Goal: Task Accomplishment & Management: Manage account settings

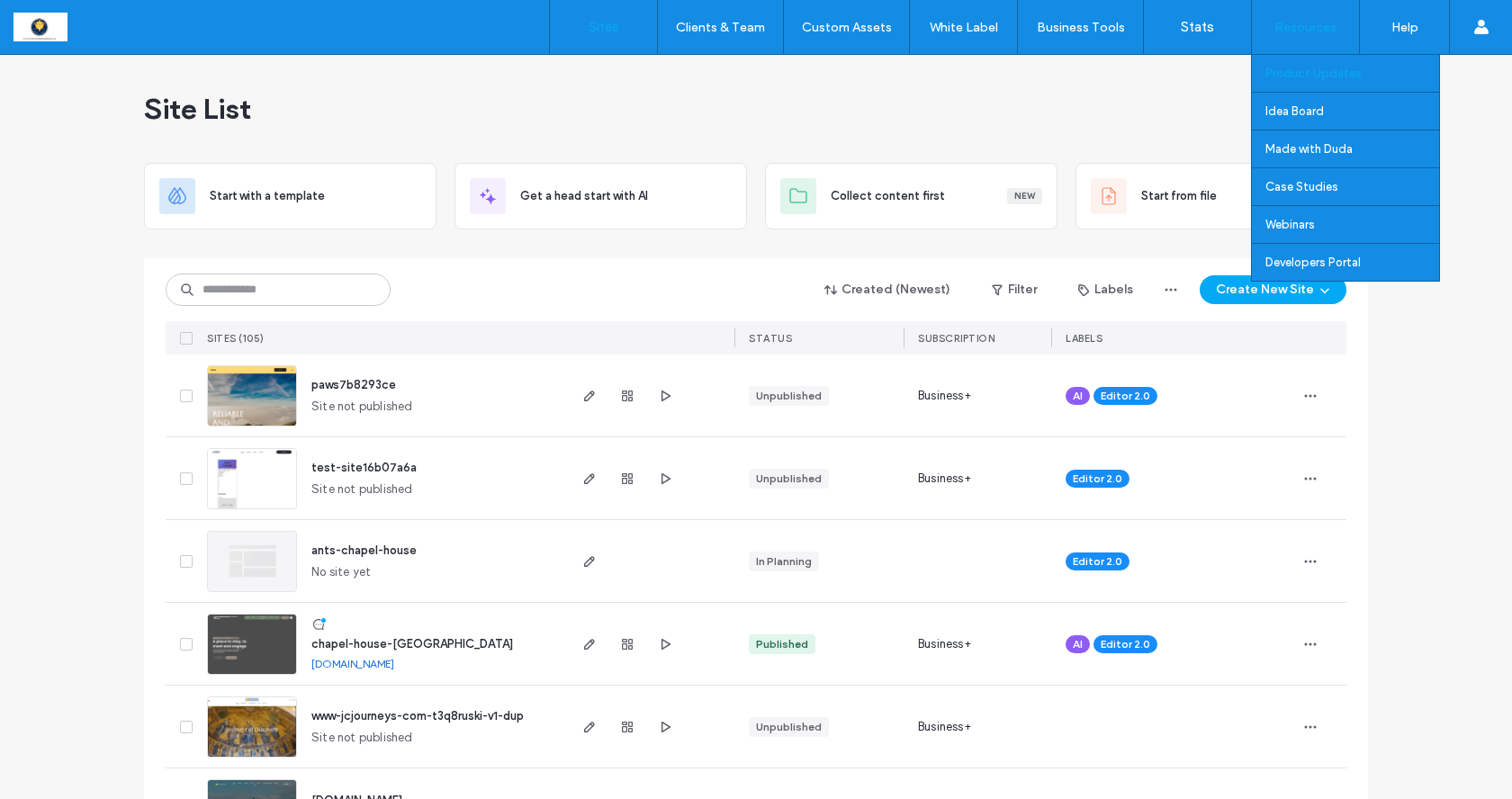
click at [1289, 76] on label "Product Updates" at bounding box center [1313, 73] width 96 height 14
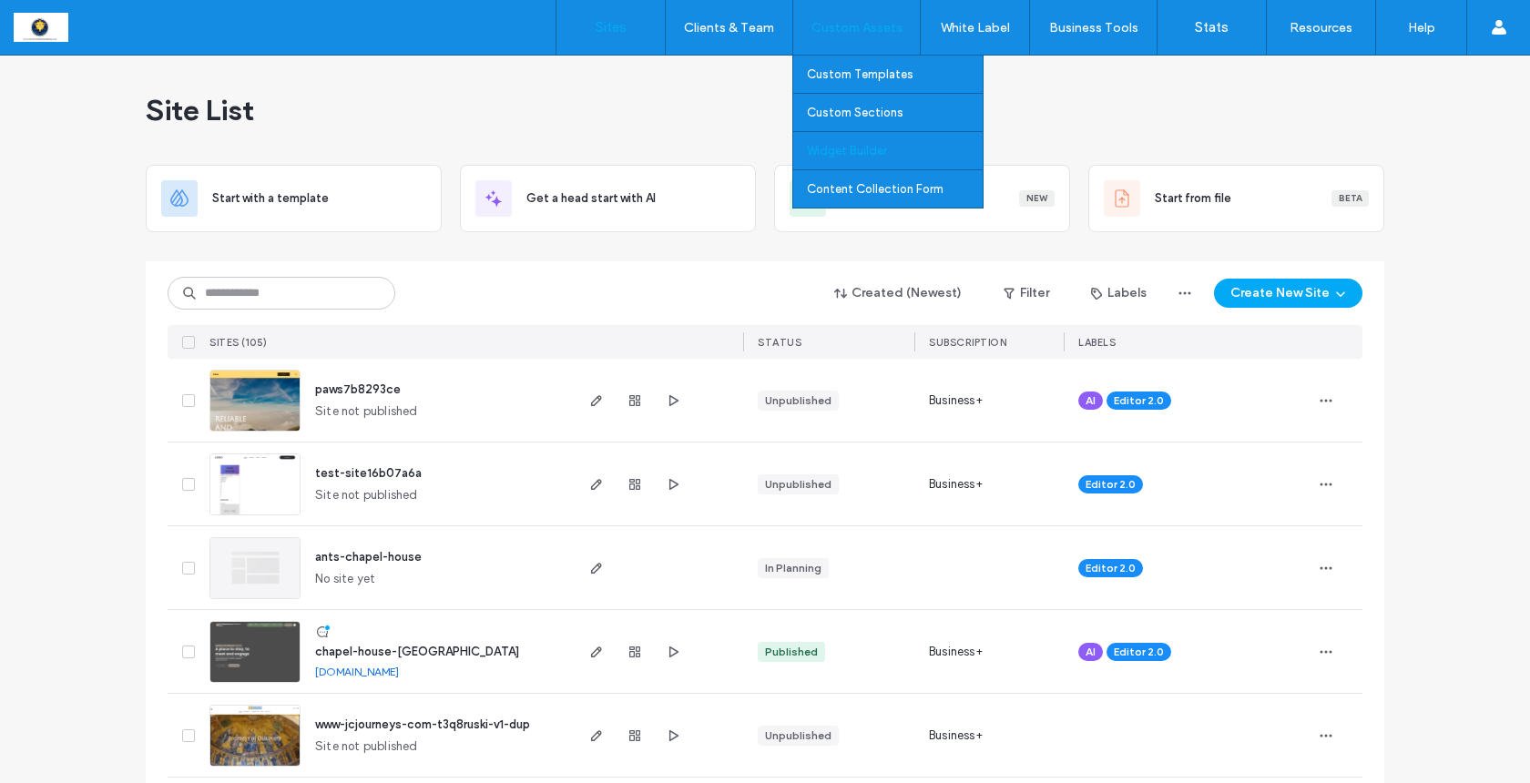
click at [828, 158] on link "Widget Builder" at bounding box center [895, 150] width 176 height 37
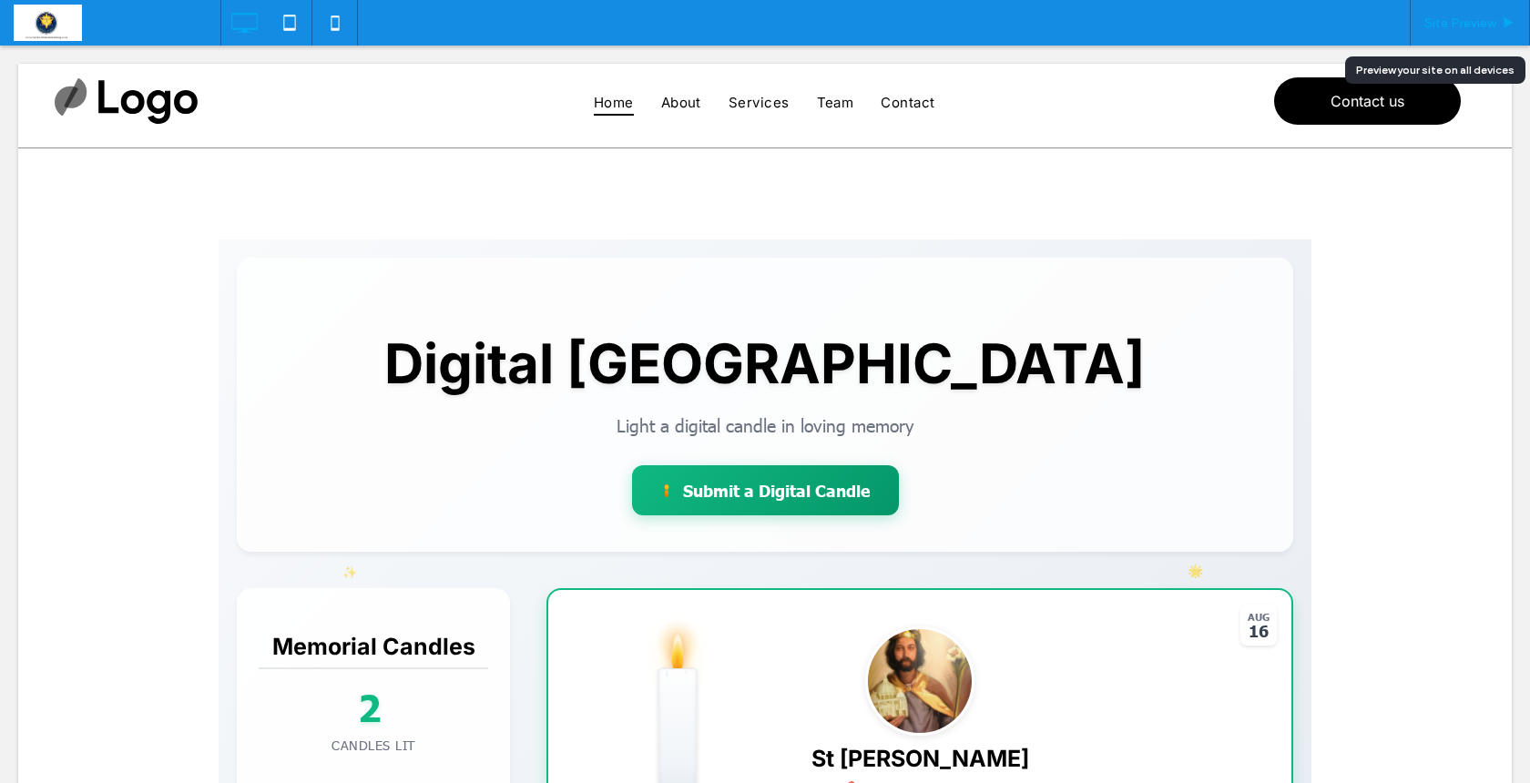
click at [1482, 18] on span "Site Preview" at bounding box center [1461, 22] width 72 height 15
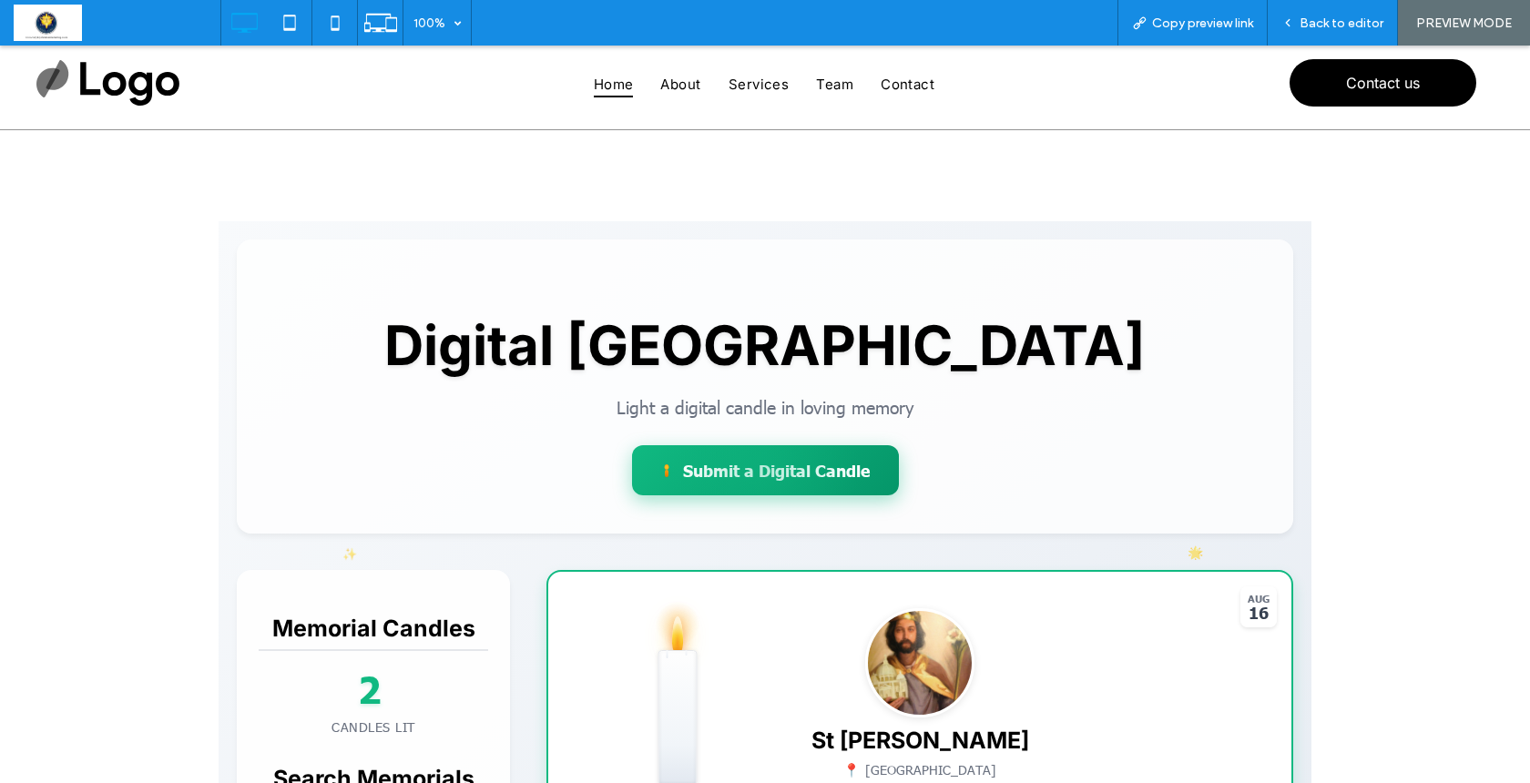
click at [780, 466] on div at bounding box center [765, 470] width 267 height 50
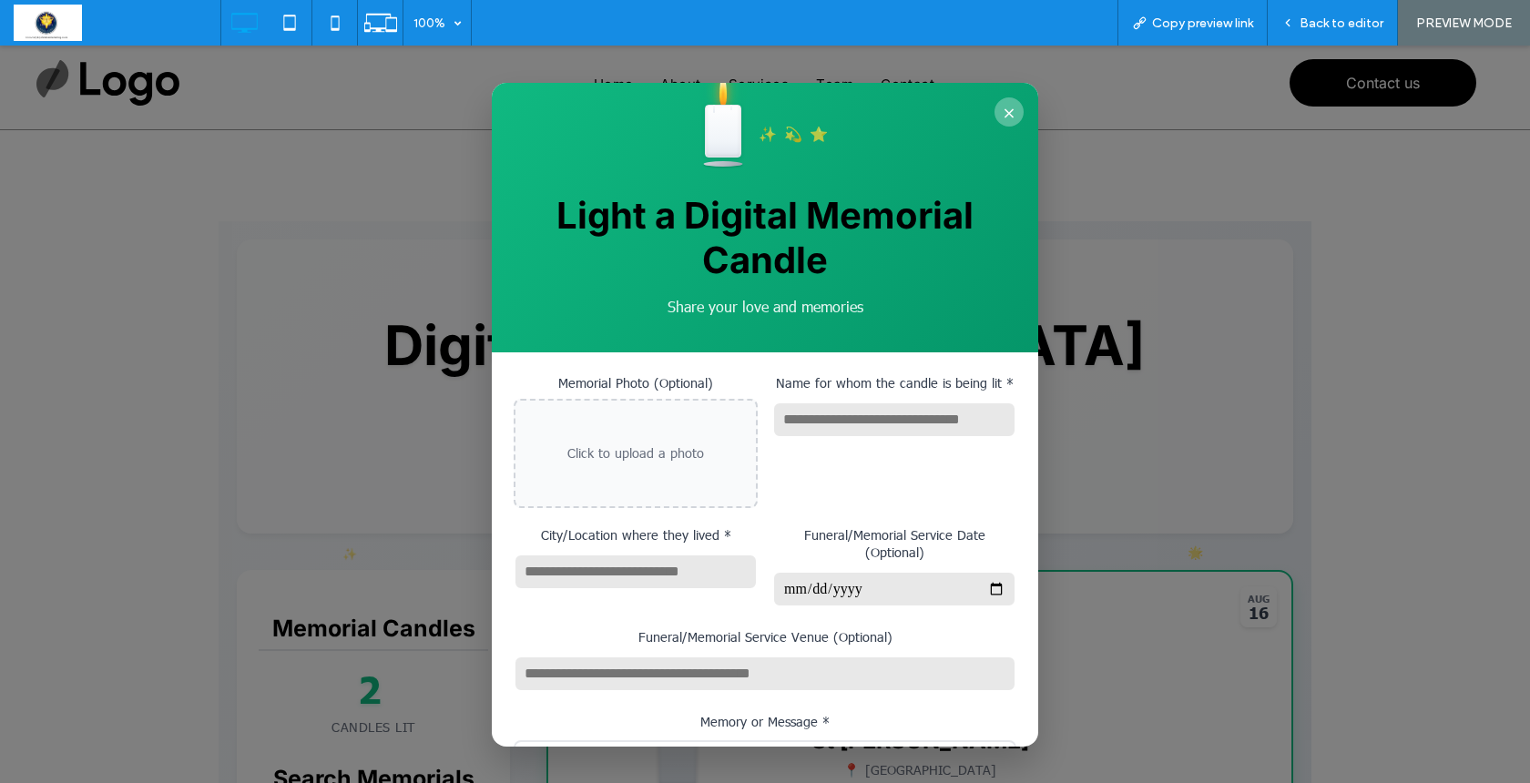
click at [1012, 116] on button "×" at bounding box center [1009, 111] width 29 height 29
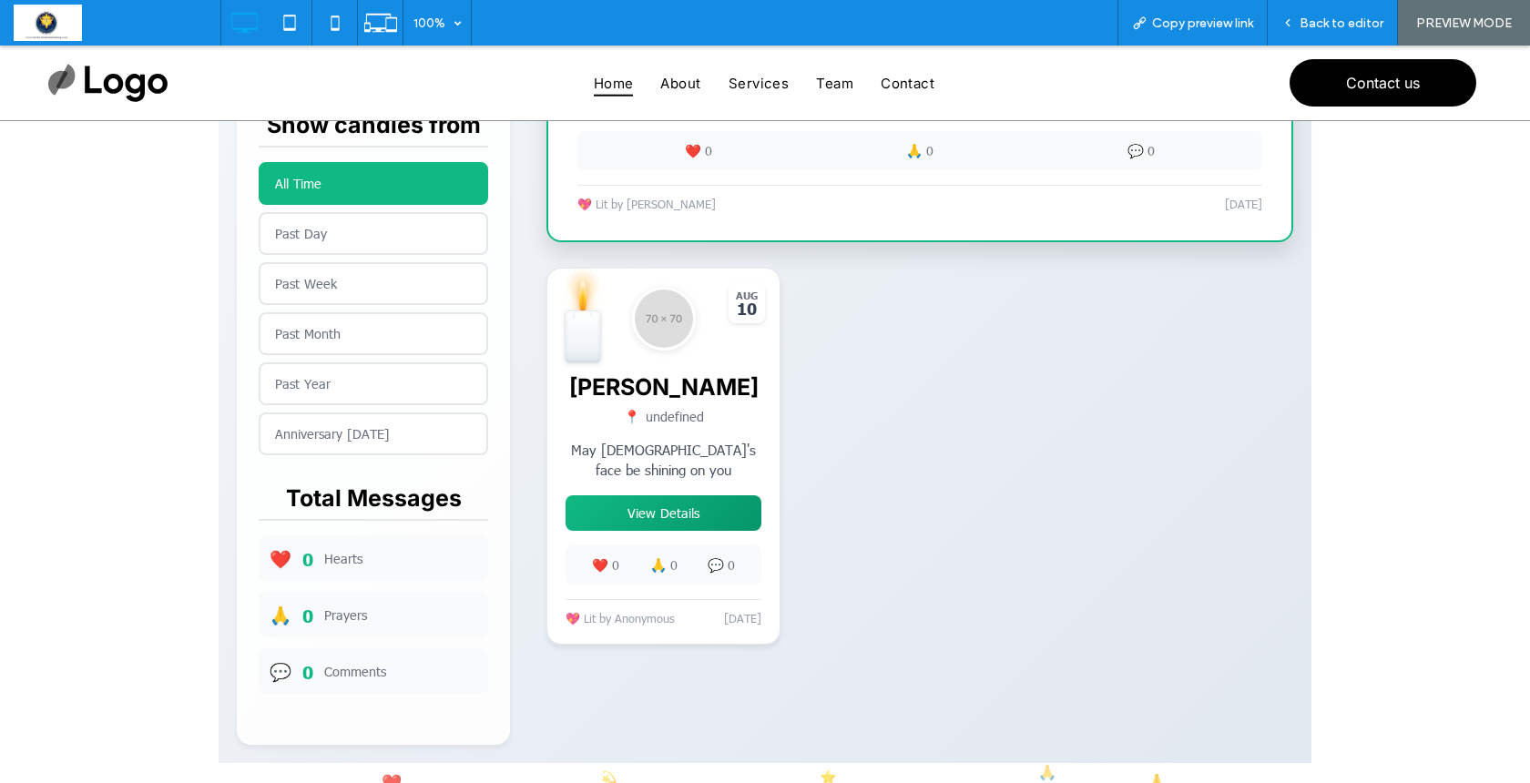
scroll to position [791, 0]
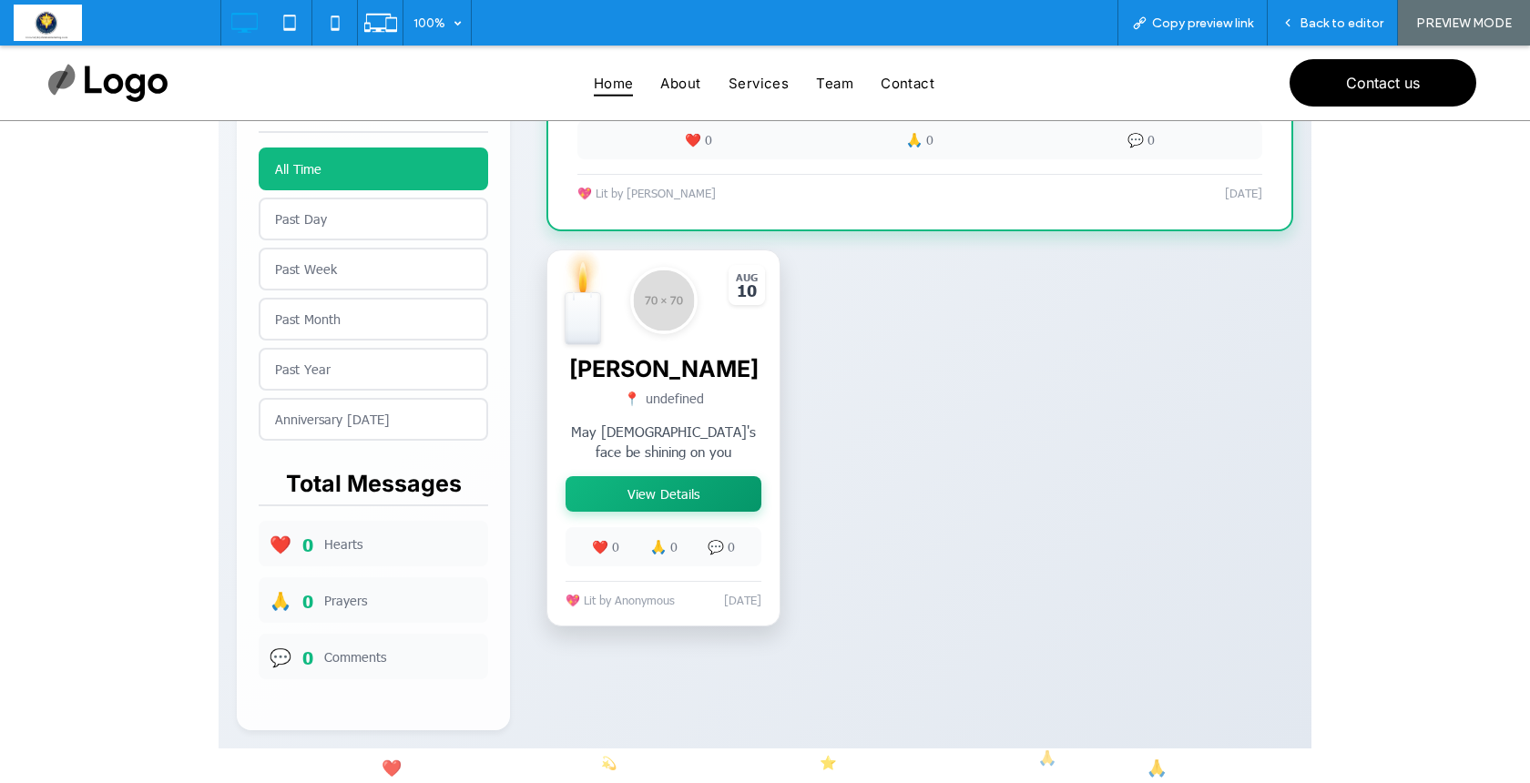
click at [660, 508] on button "View Details" at bounding box center [664, 494] width 196 height 36
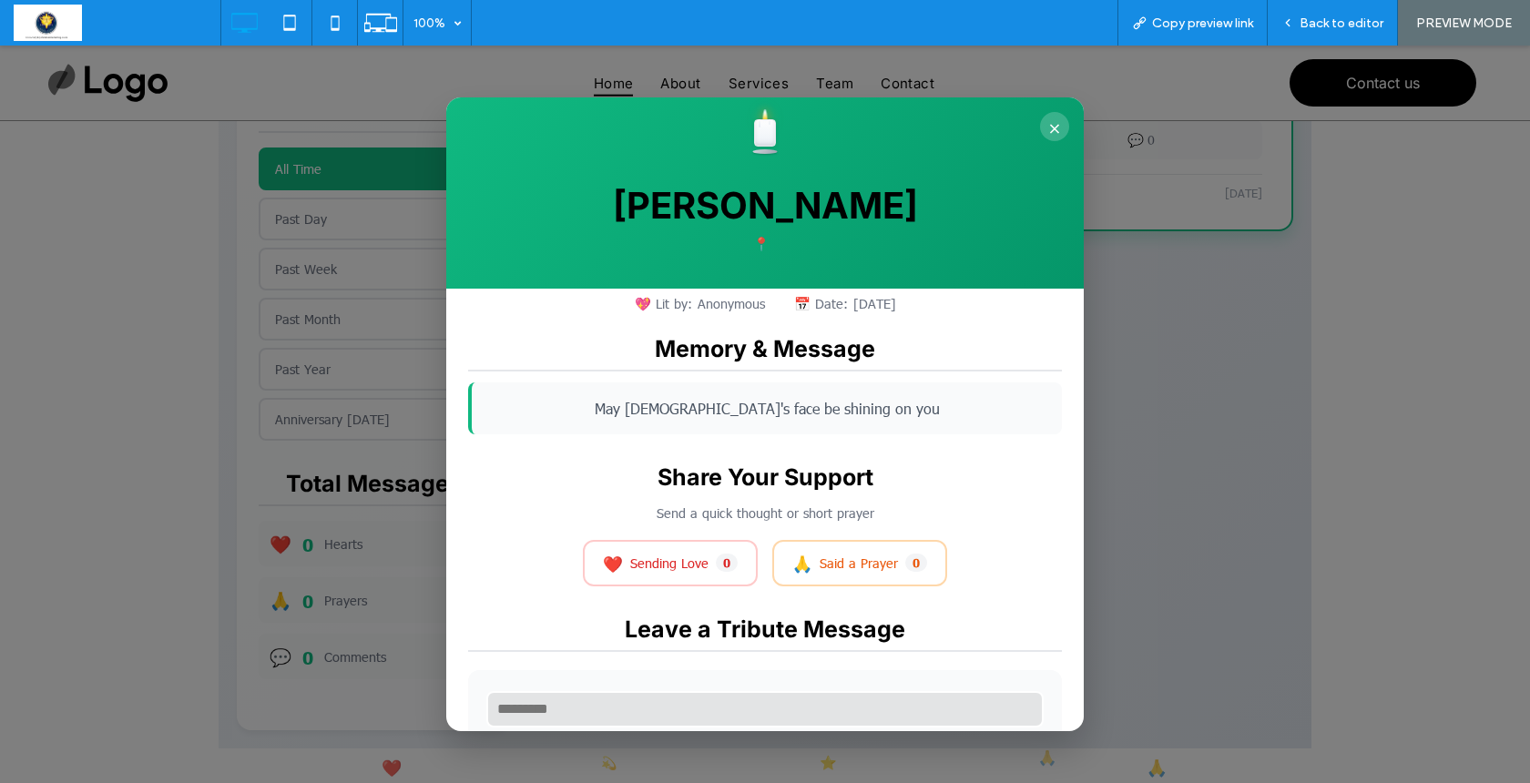
scroll to position [81, 0]
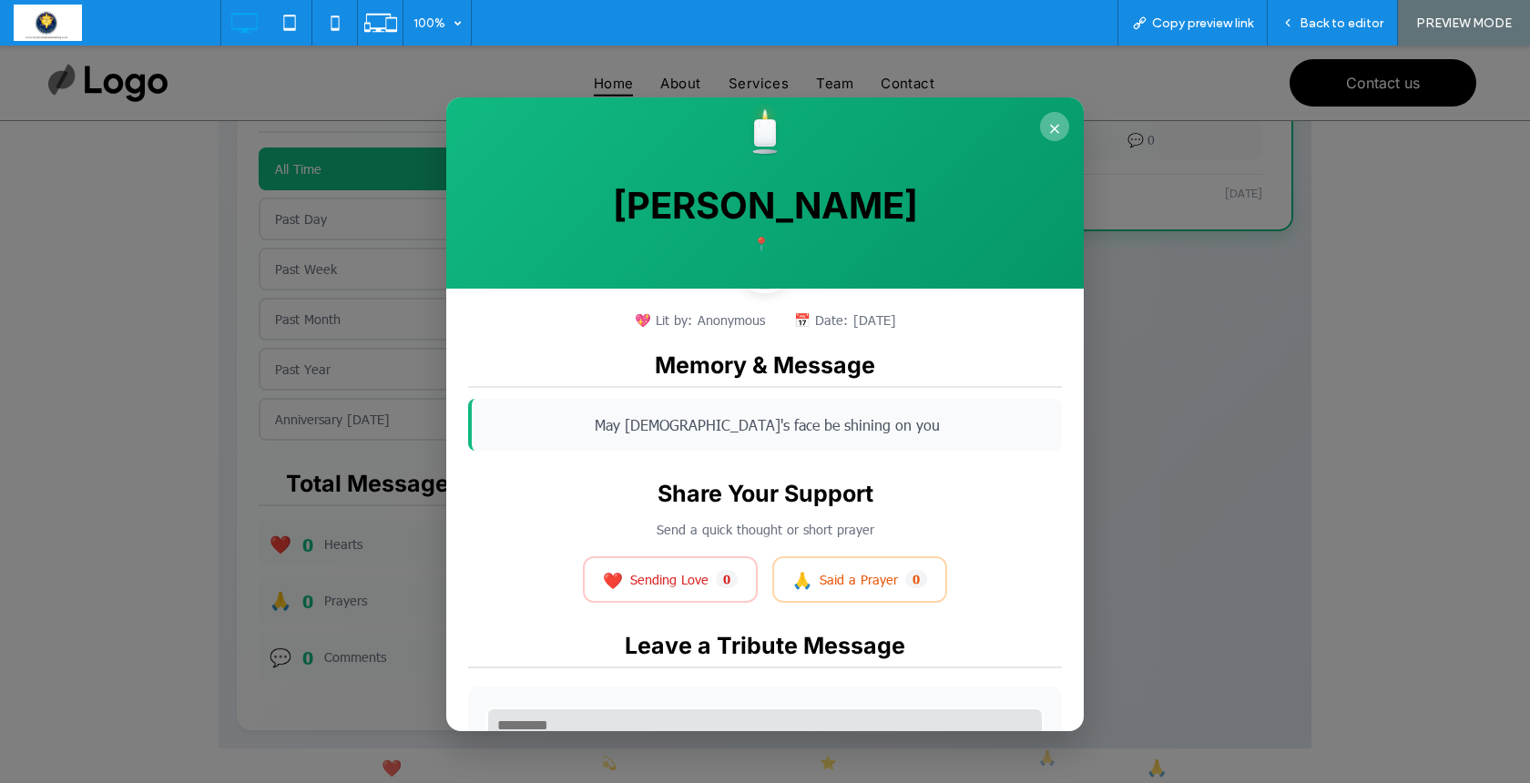
click at [1058, 118] on button "×" at bounding box center [1054, 126] width 29 height 29
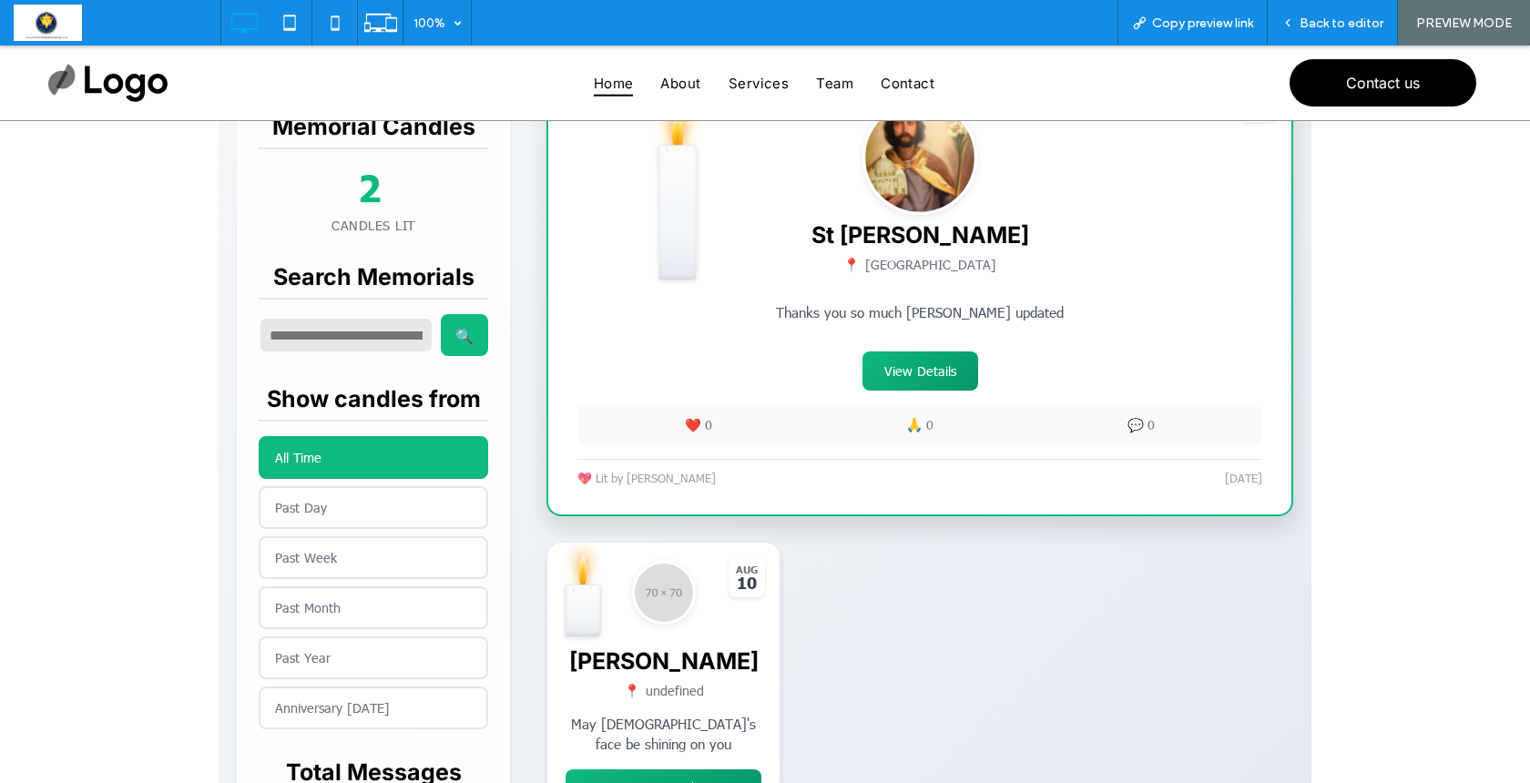
scroll to position [501, 0]
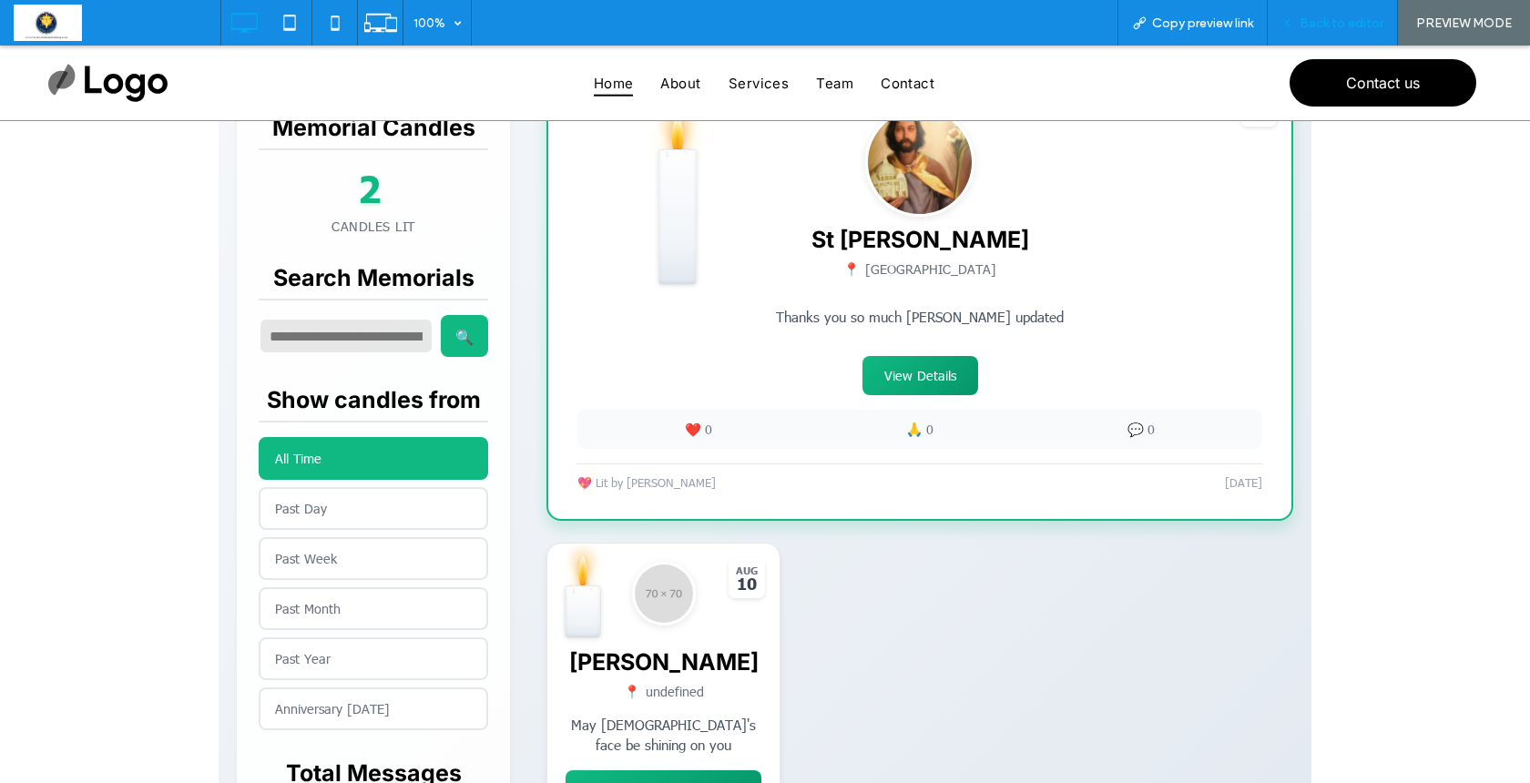
click at [1333, 27] on span "Back to editor" at bounding box center [1342, 22] width 84 height 15
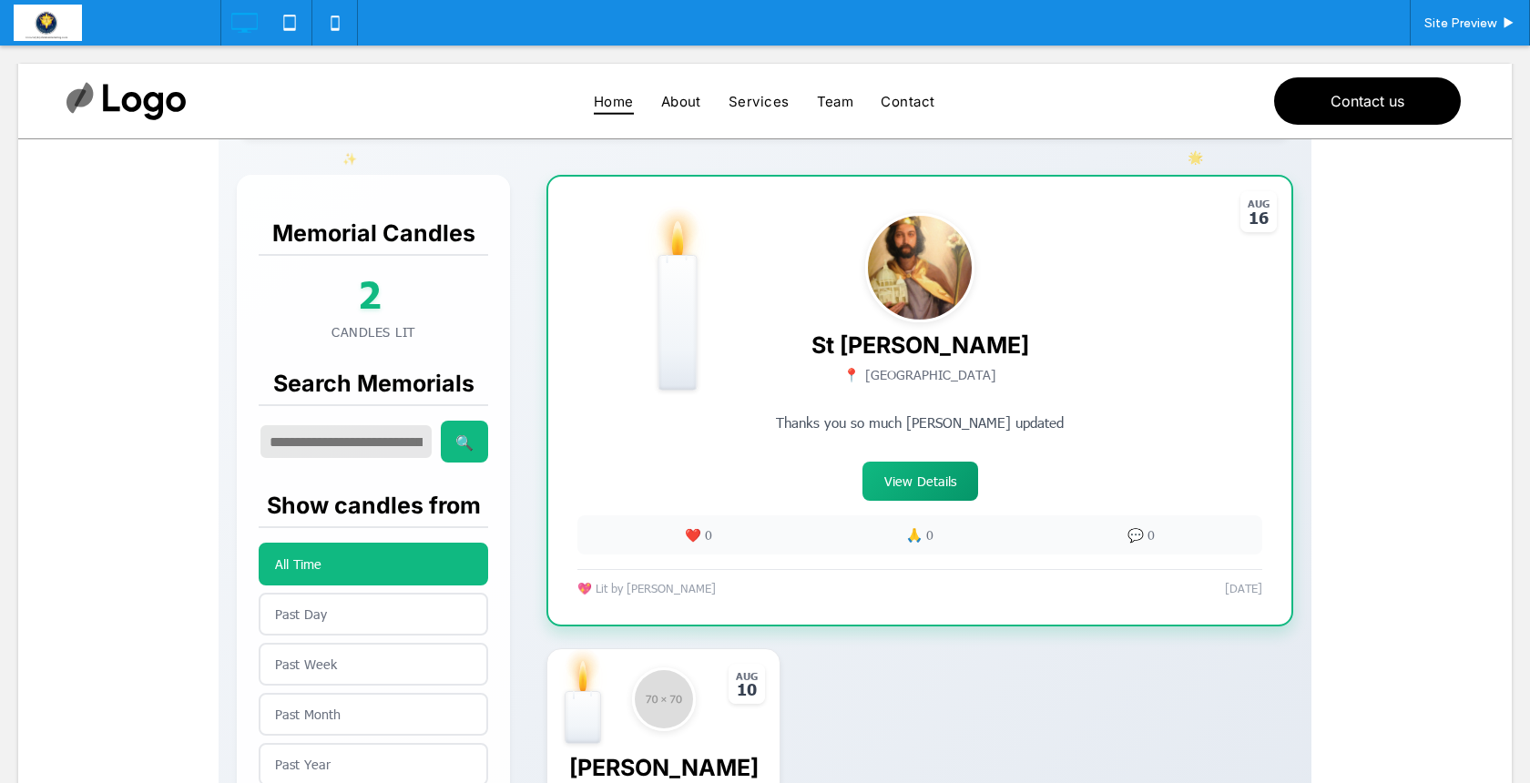
scroll to position [422, 0]
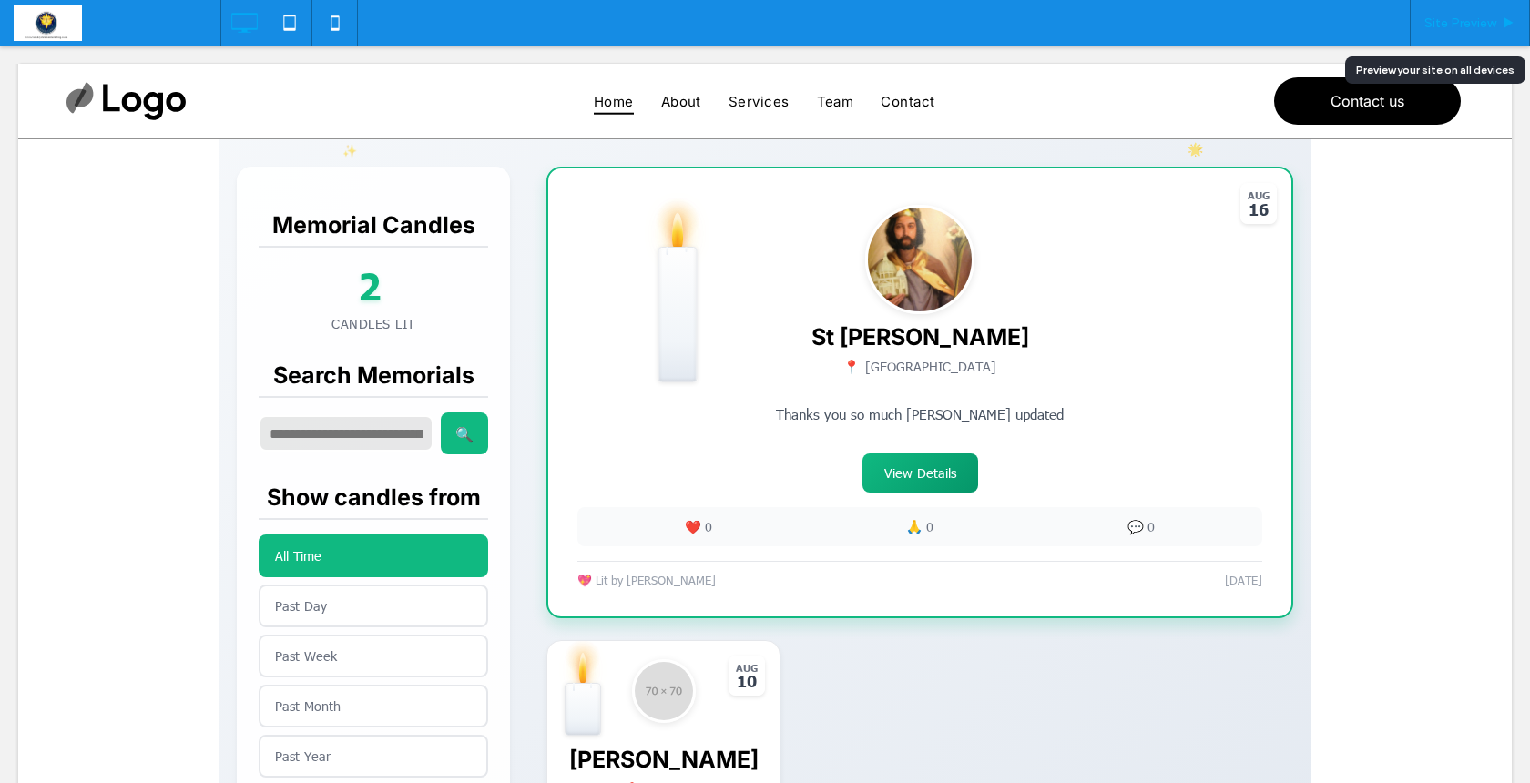
click at [1447, 22] on span "Site Preview" at bounding box center [1461, 22] width 72 height 15
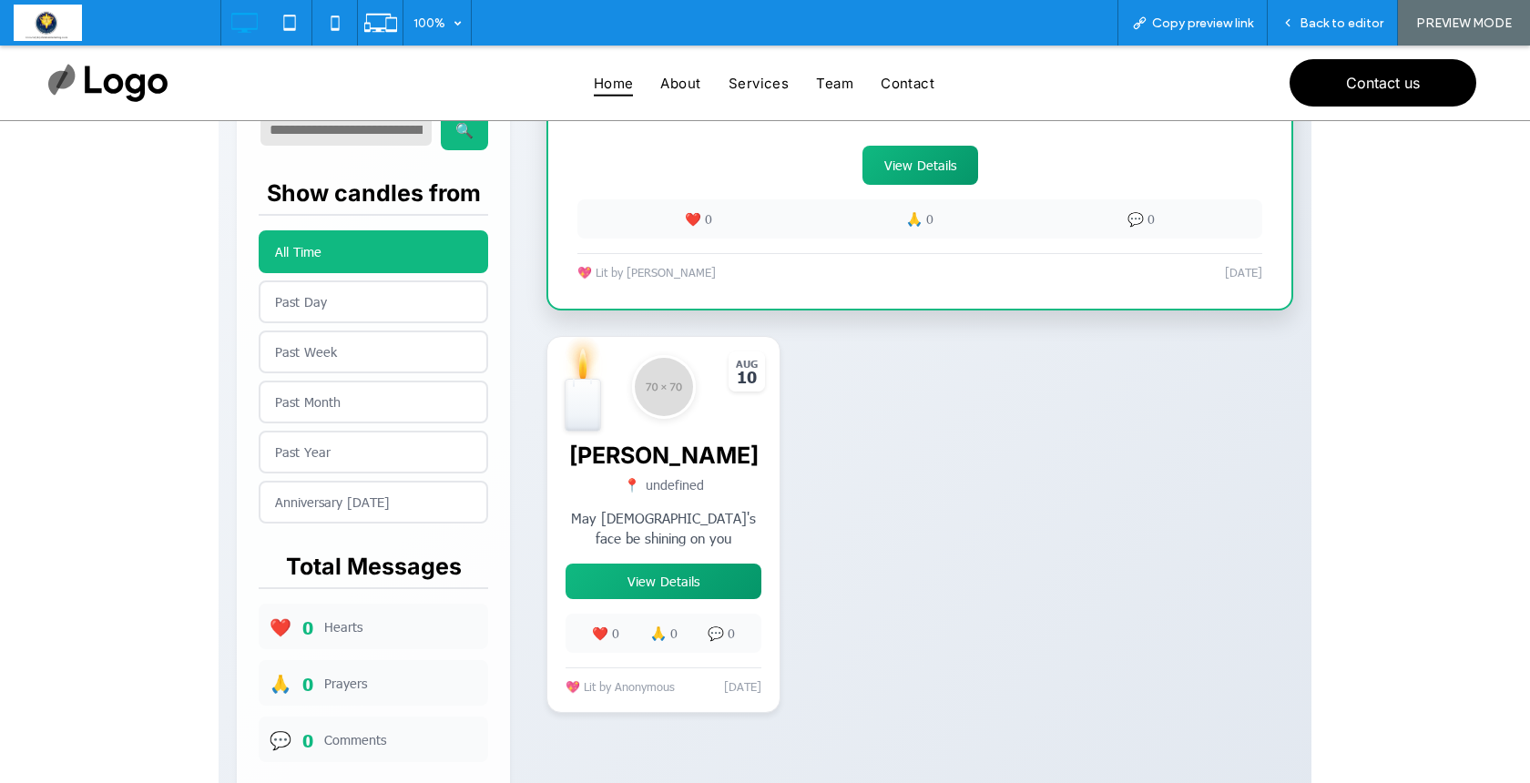
scroll to position [761, 0]
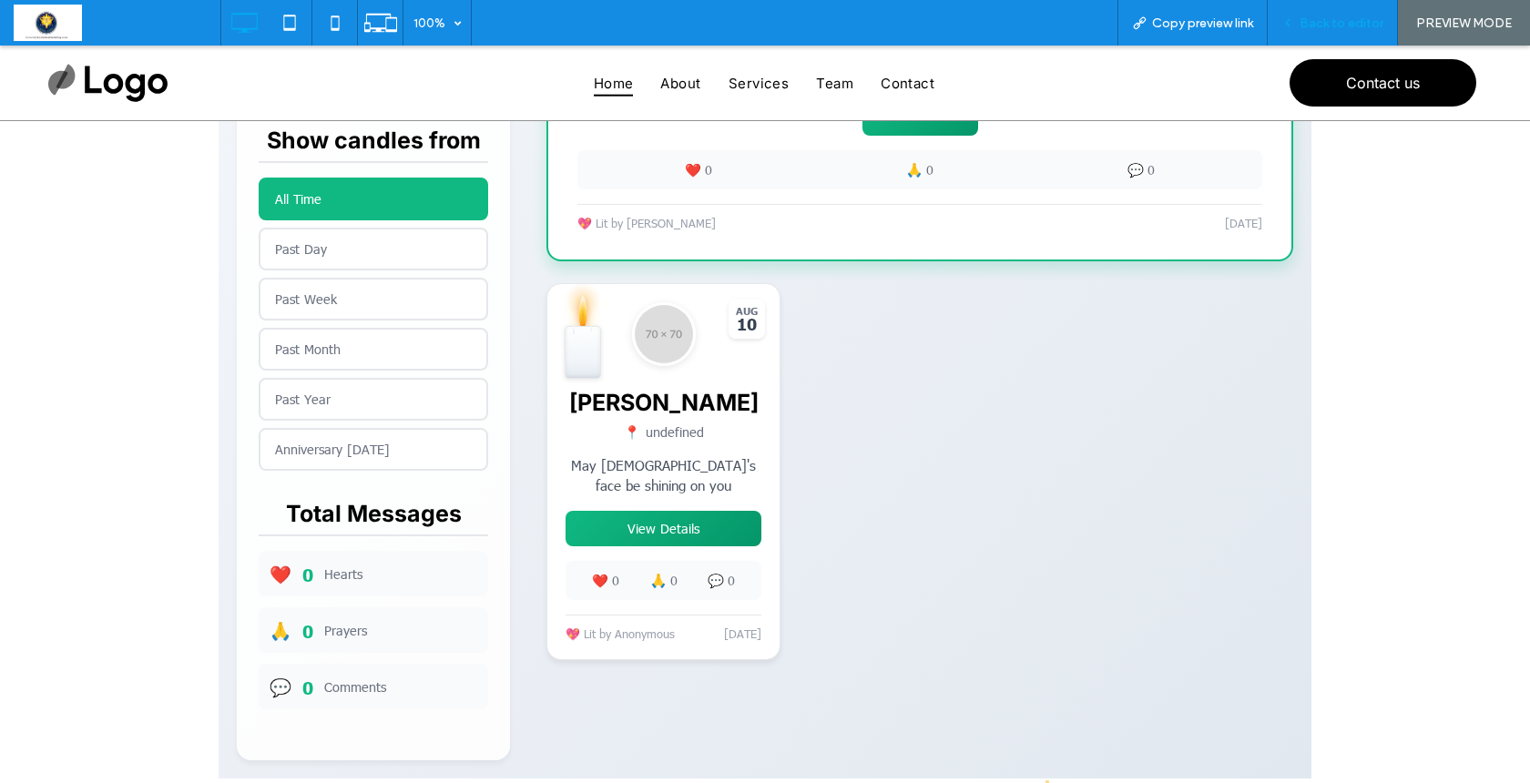
click at [1345, 34] on div "Back to editor" at bounding box center [1333, 23] width 130 height 46
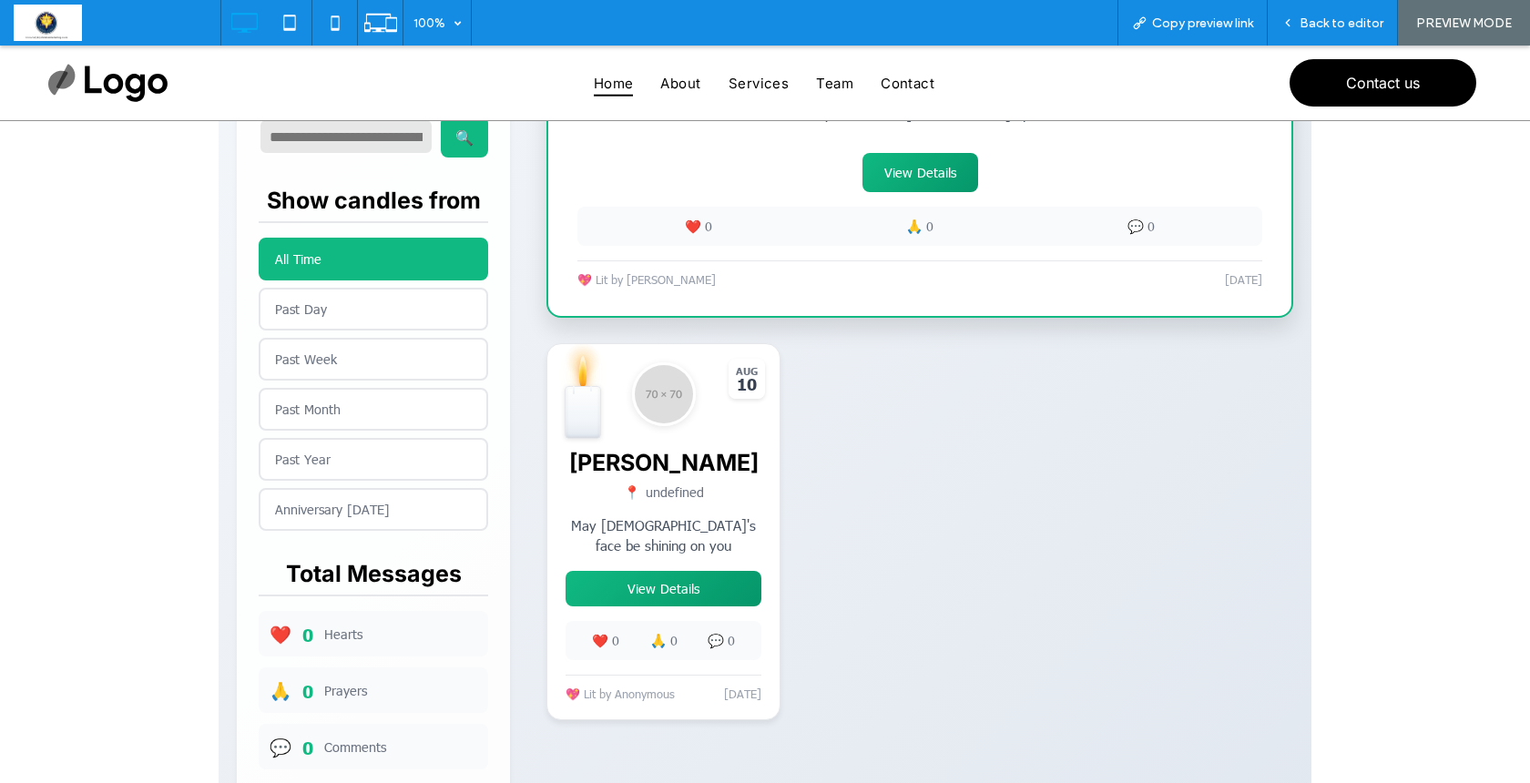
scroll to position [701, 0]
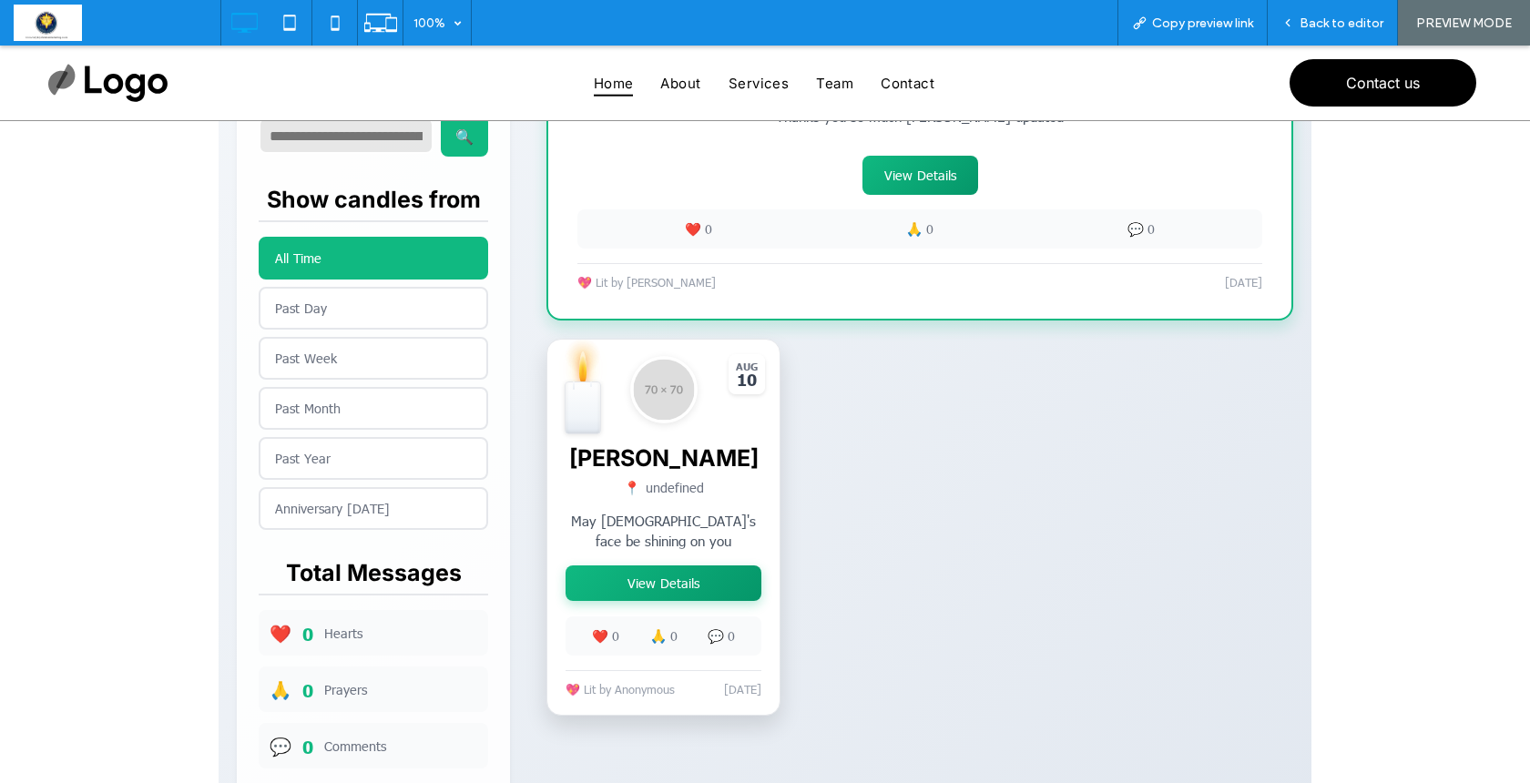
click at [684, 598] on button "View Details" at bounding box center [664, 584] width 196 height 36
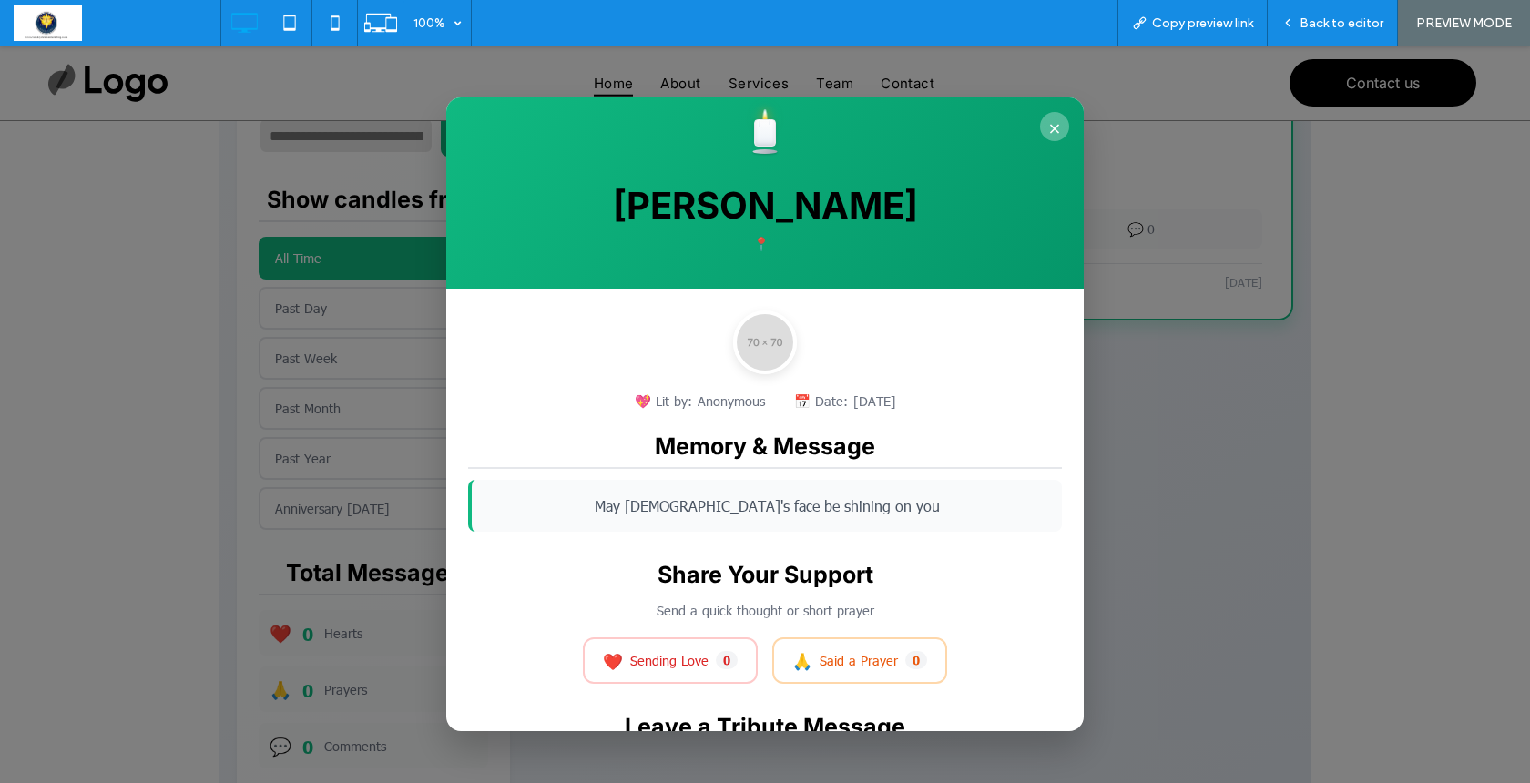
scroll to position [0, 0]
click at [1056, 125] on button "×" at bounding box center [1054, 126] width 29 height 29
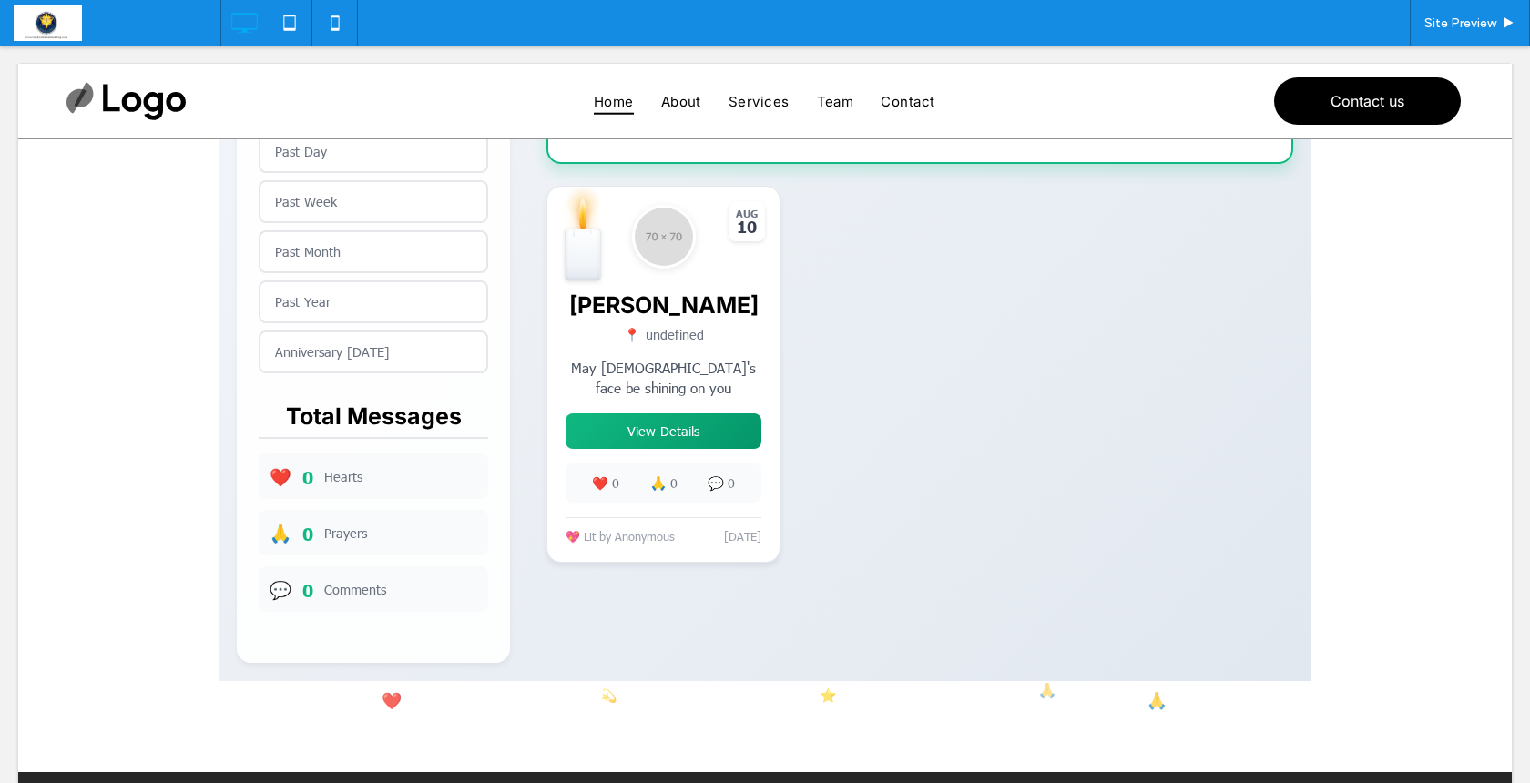
scroll to position [847, 0]
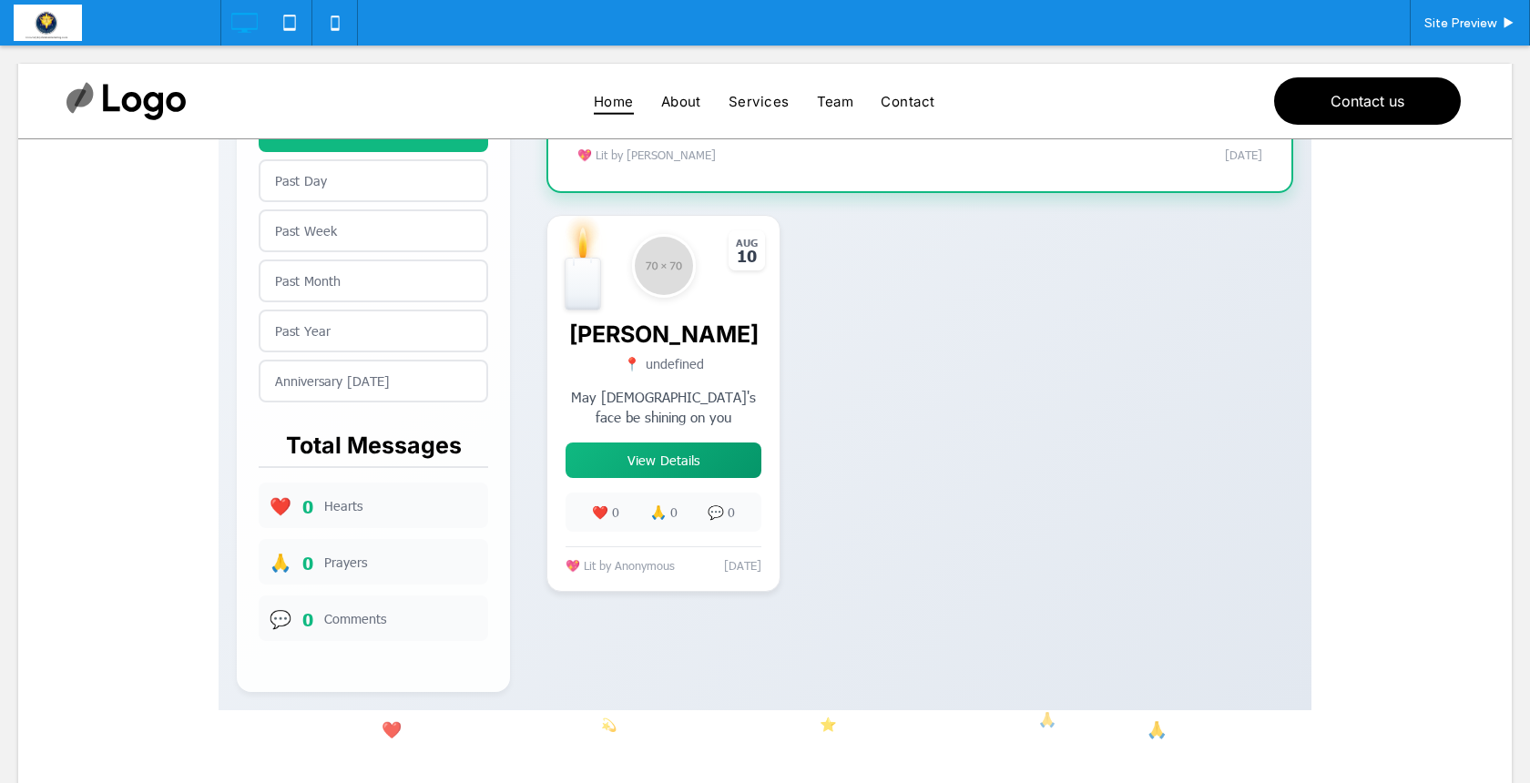
click at [660, 468] on span at bounding box center [765, 51] width 1093 height 1318
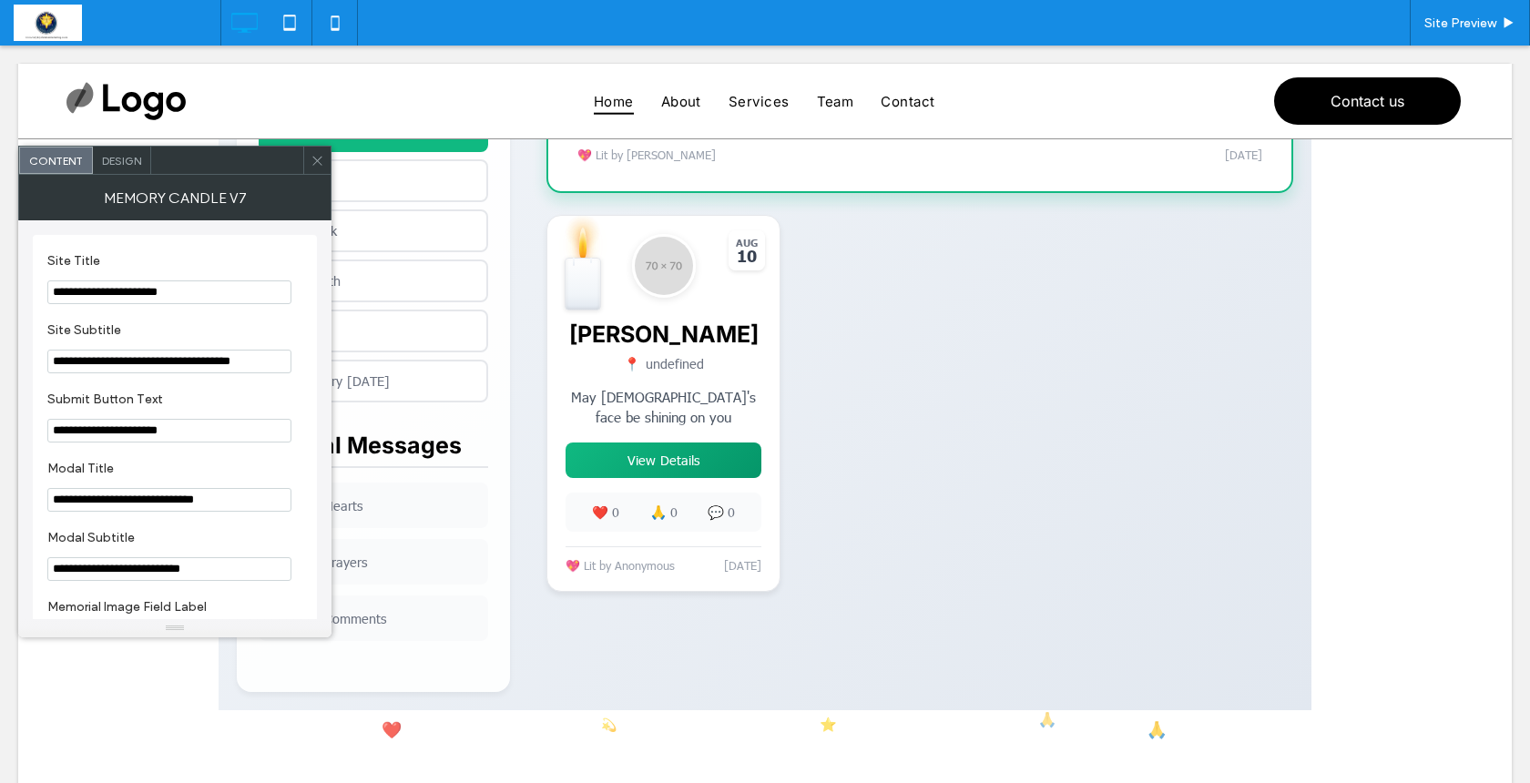
click at [323, 158] on icon at bounding box center [318, 161] width 14 height 14
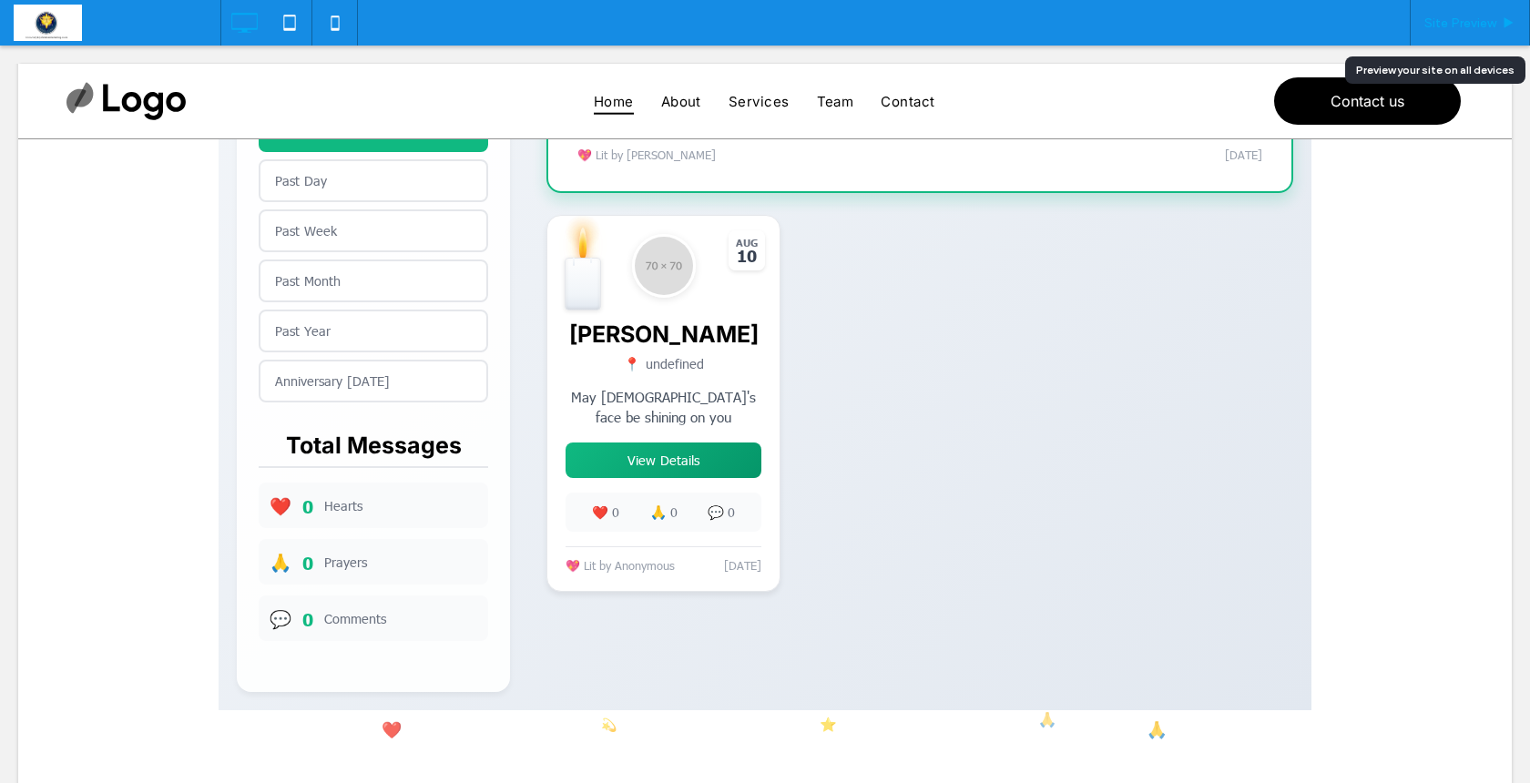
click at [1463, 11] on div "Site Preview" at bounding box center [1470, 23] width 120 height 46
click at [648, 472] on span at bounding box center [765, 51] width 1093 height 1318
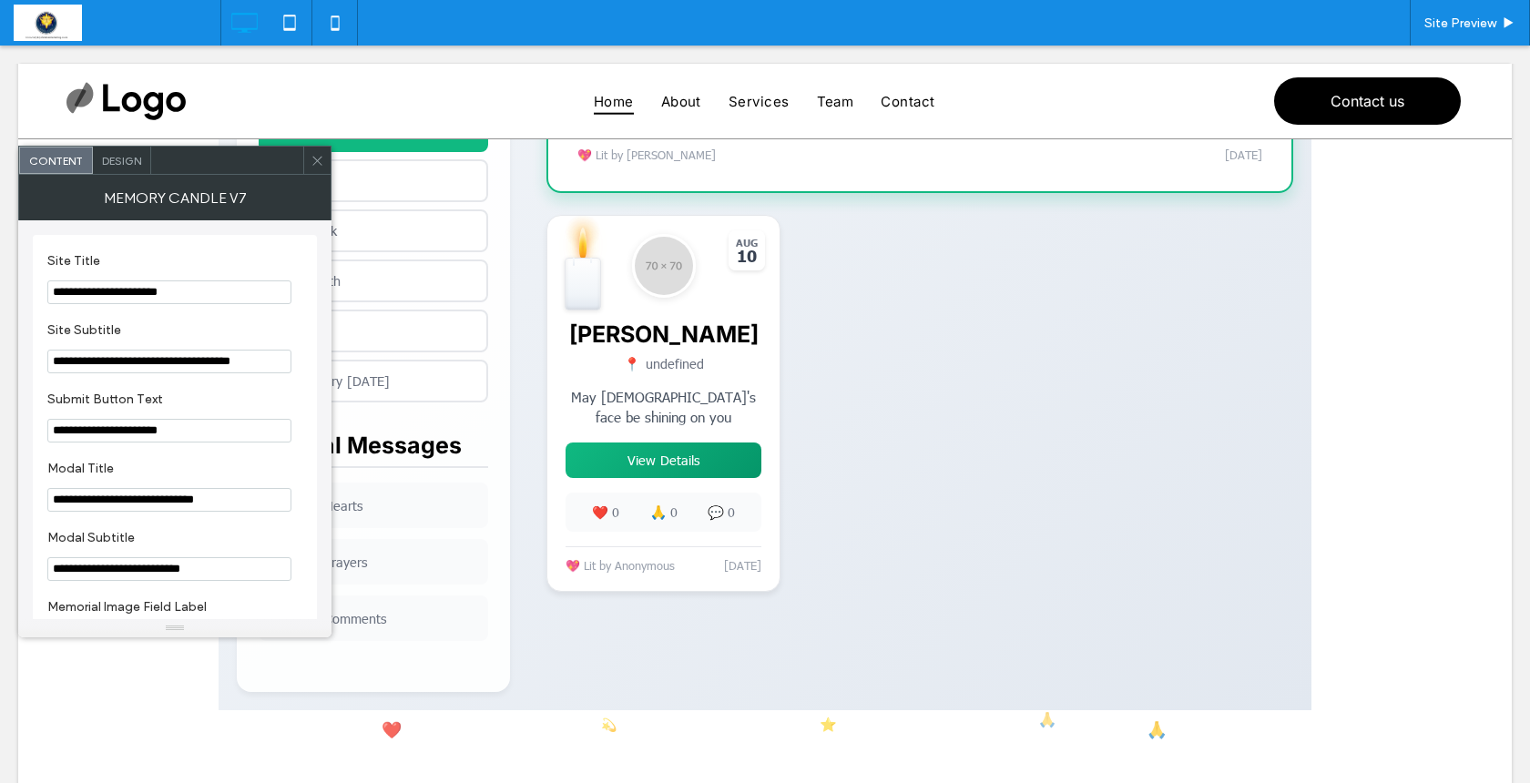
click at [322, 164] on icon at bounding box center [318, 161] width 14 height 14
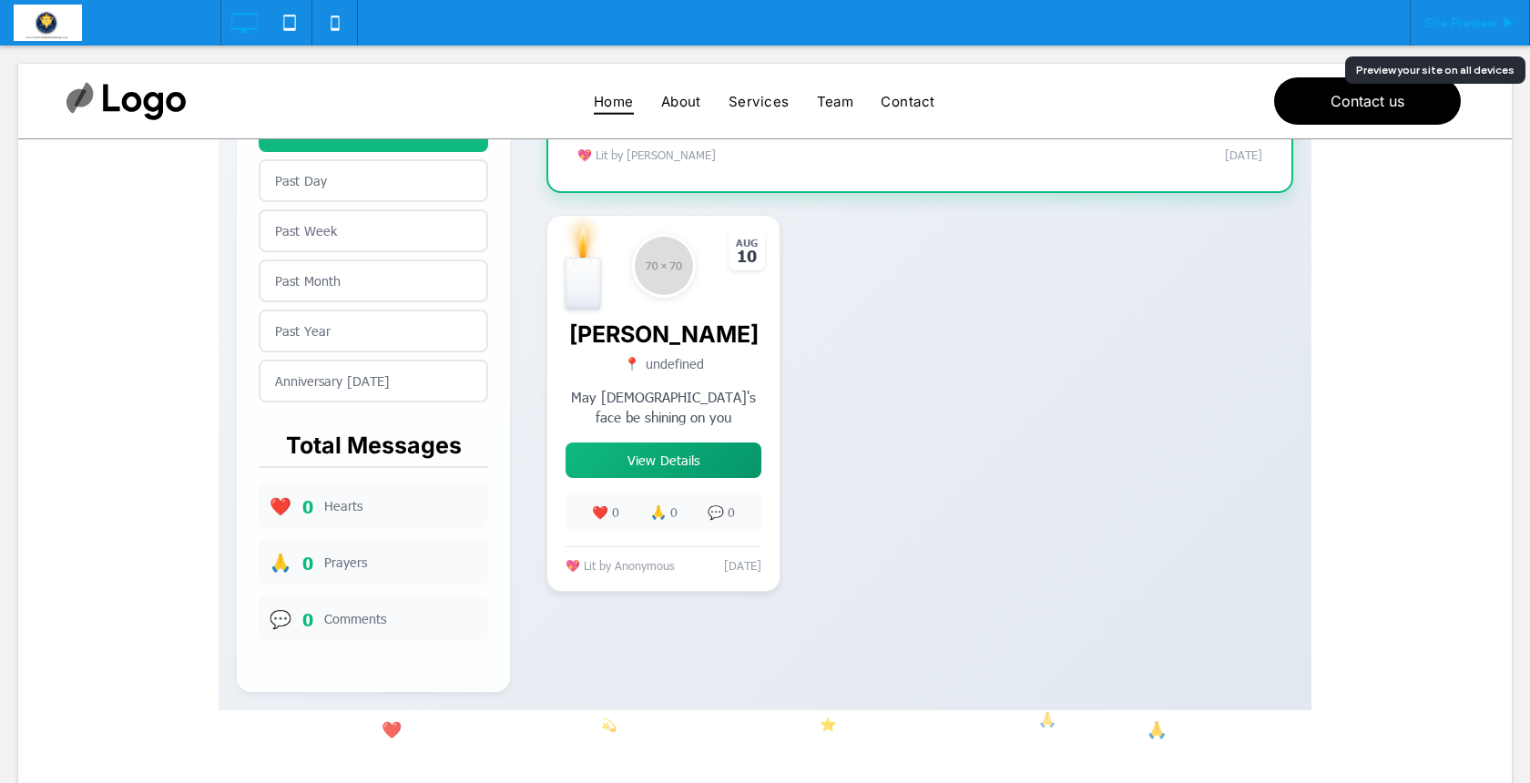
click at [1456, 28] on span "Site Preview" at bounding box center [1461, 22] width 72 height 15
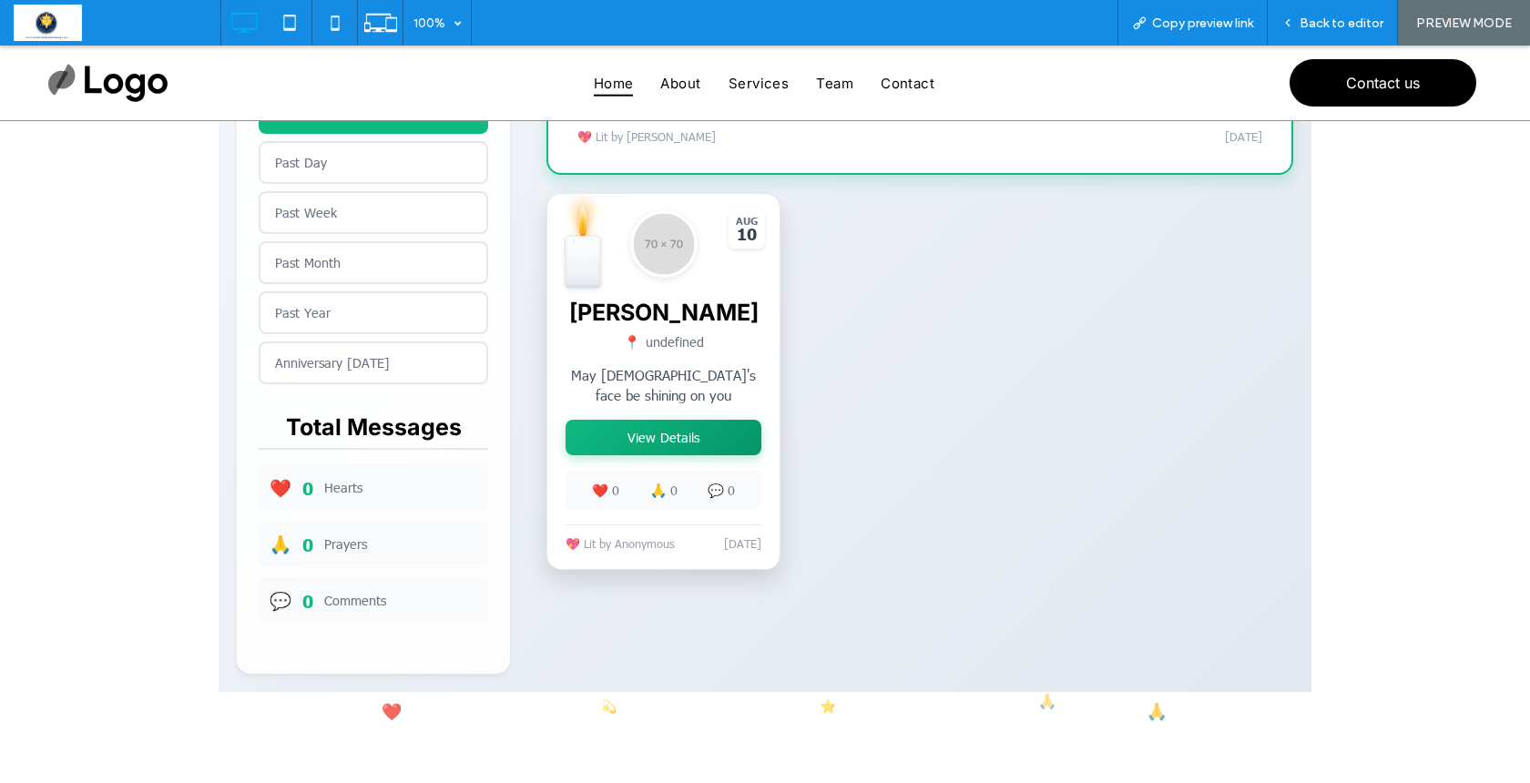
click at [693, 451] on button "View Details" at bounding box center [664, 438] width 196 height 36
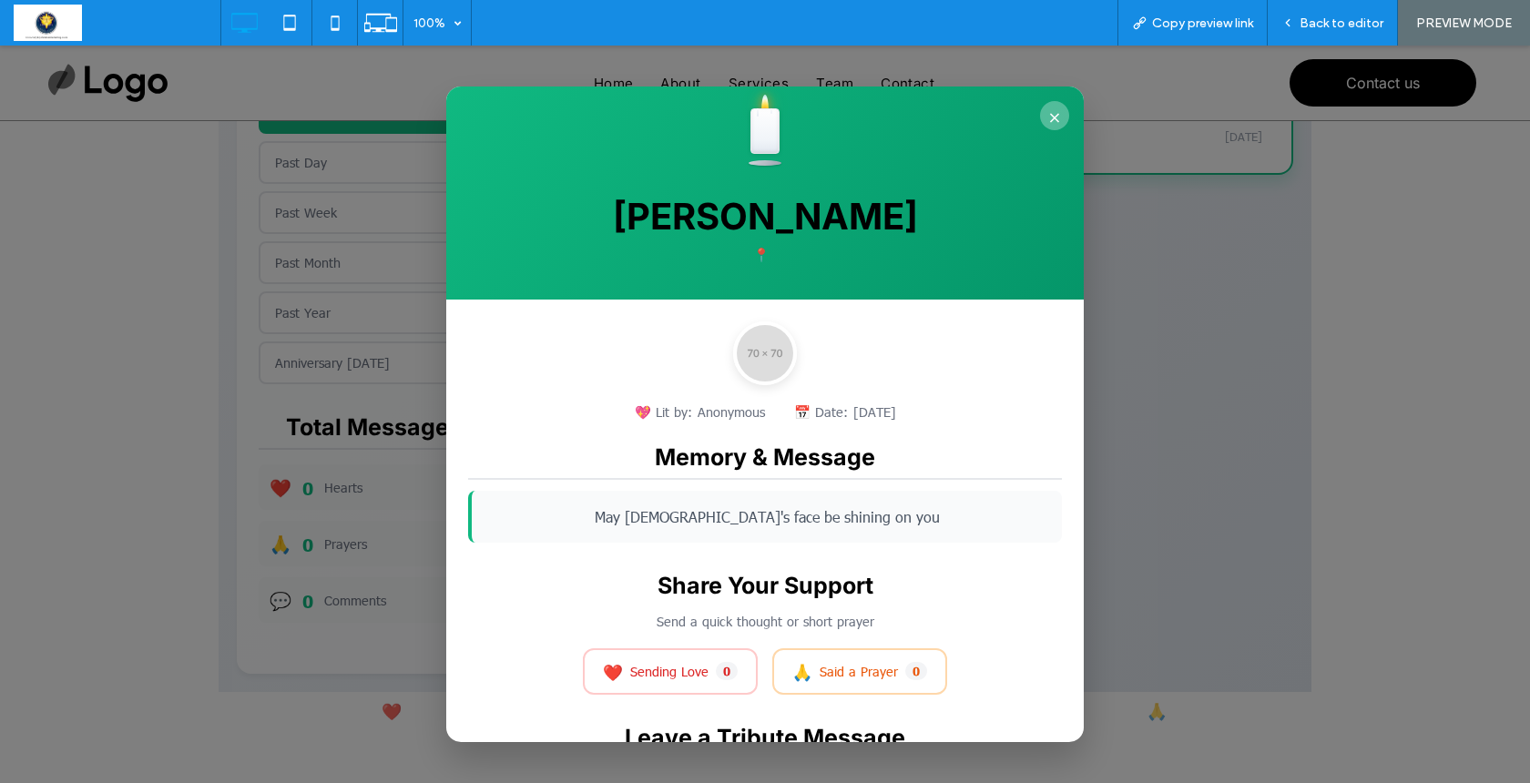
click at [1055, 110] on button "×" at bounding box center [1054, 115] width 29 height 29
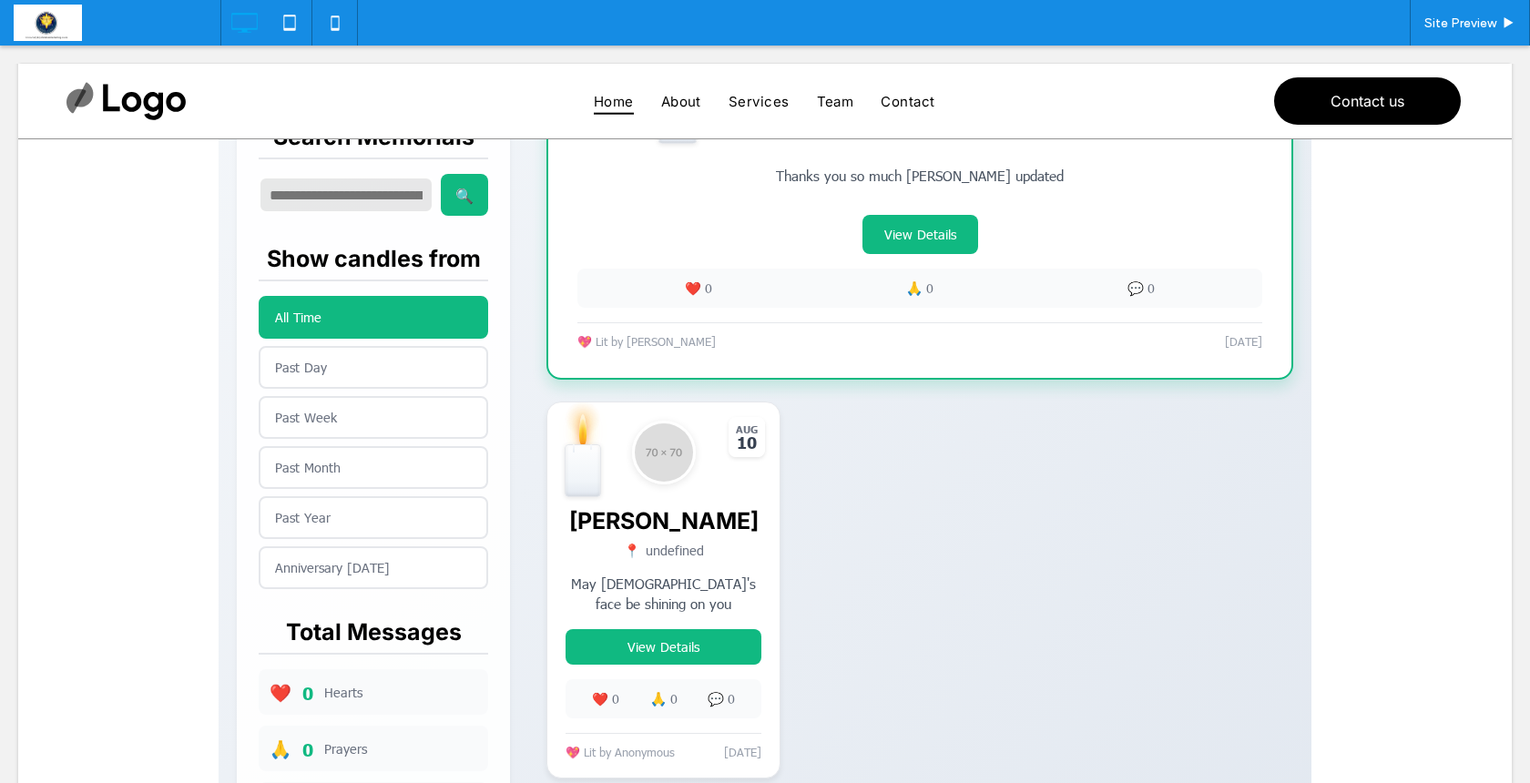
scroll to position [634, 0]
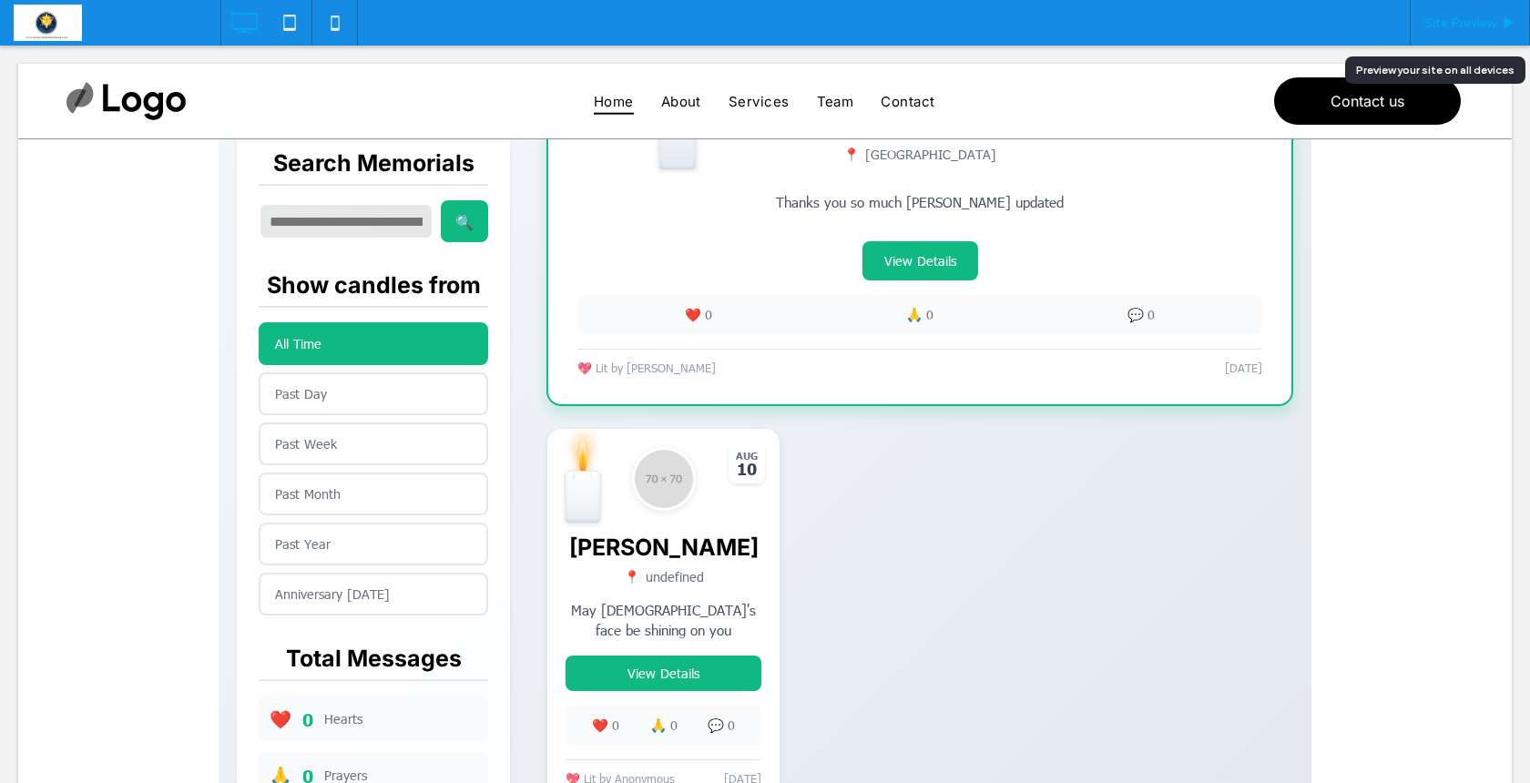
click at [1468, 14] on div "Site Preview" at bounding box center [1470, 23] width 120 height 46
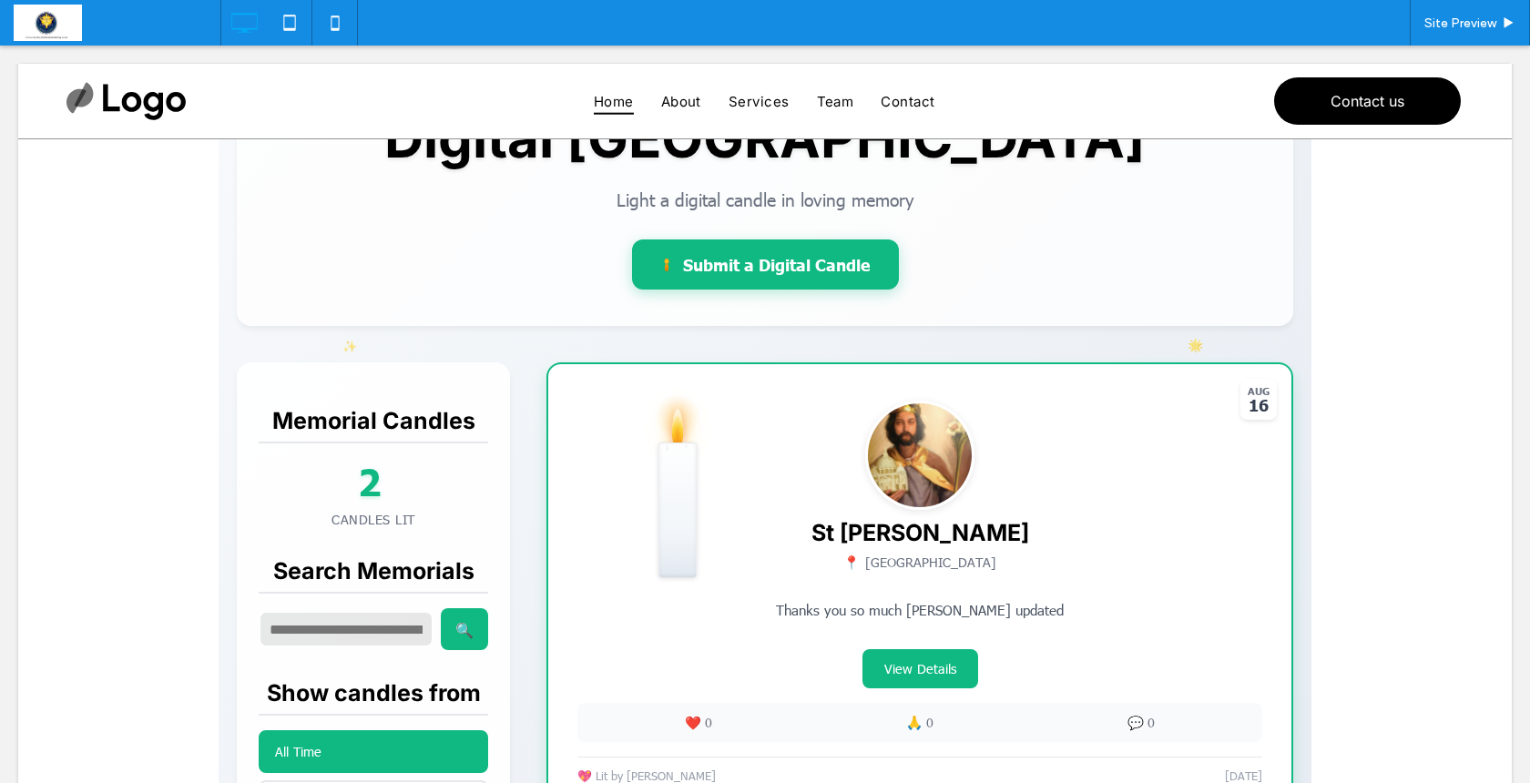
scroll to position [164, 0]
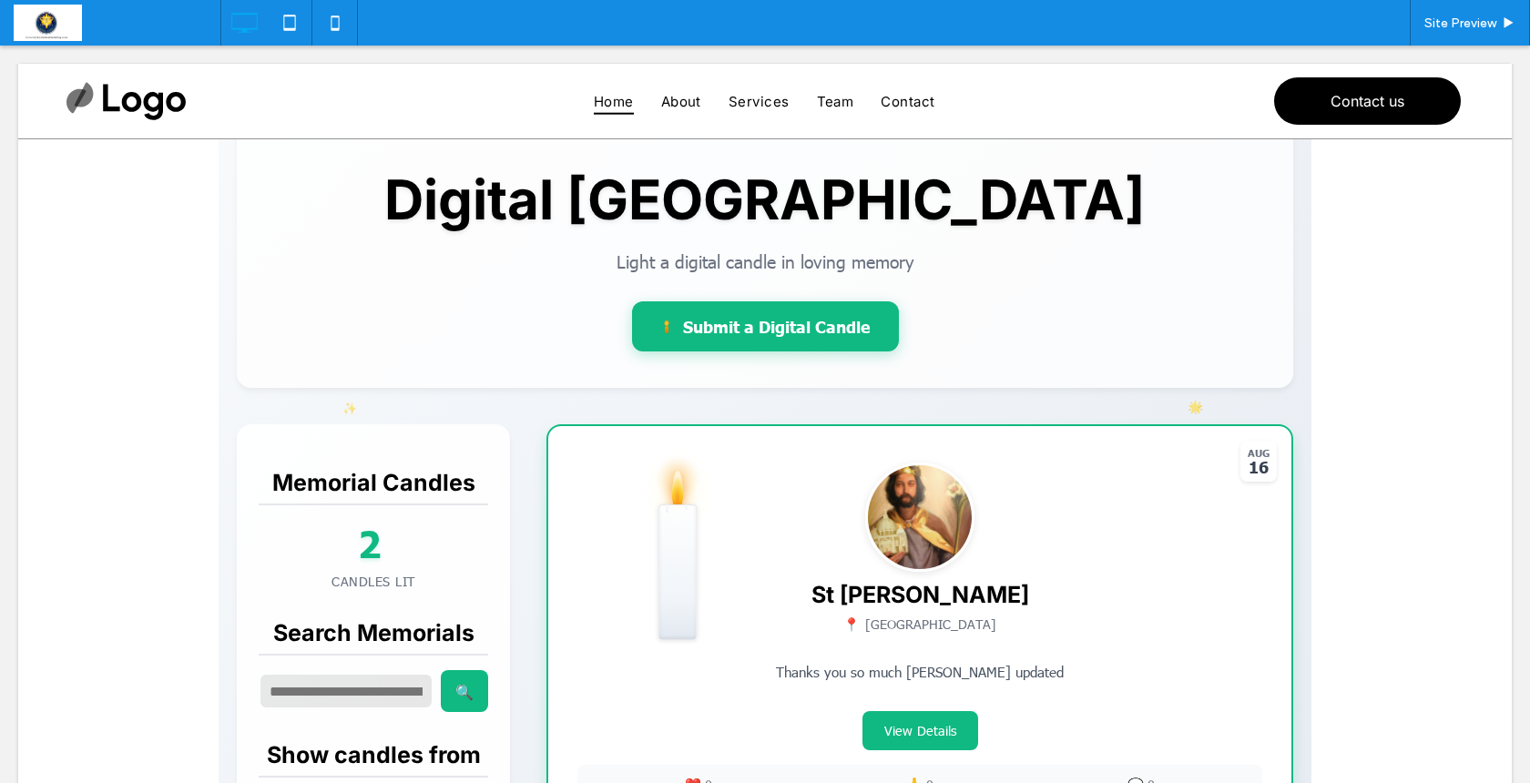
click at [793, 329] on span at bounding box center [765, 735] width 1093 height 1318
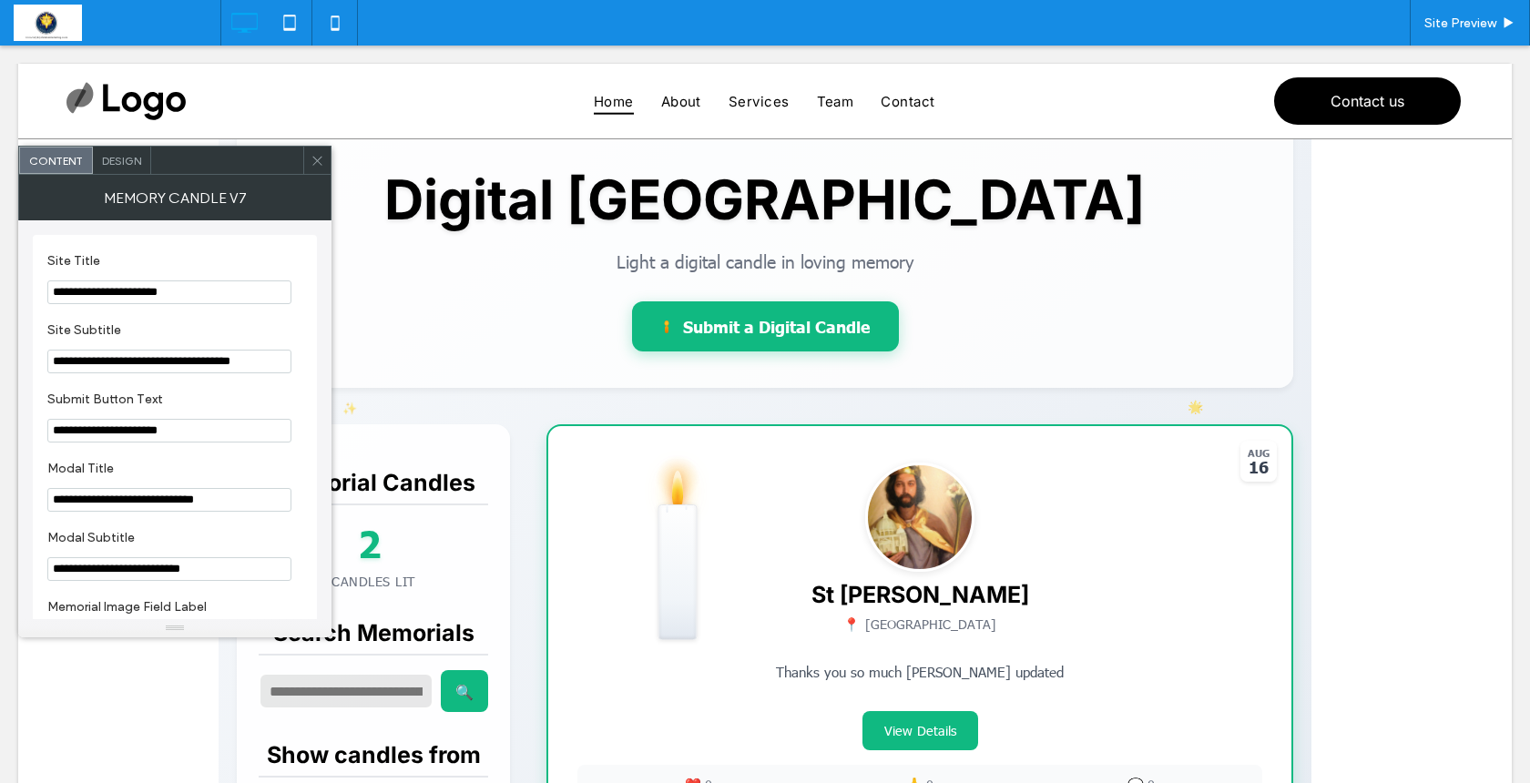
click at [324, 164] on div at bounding box center [316, 160] width 27 height 27
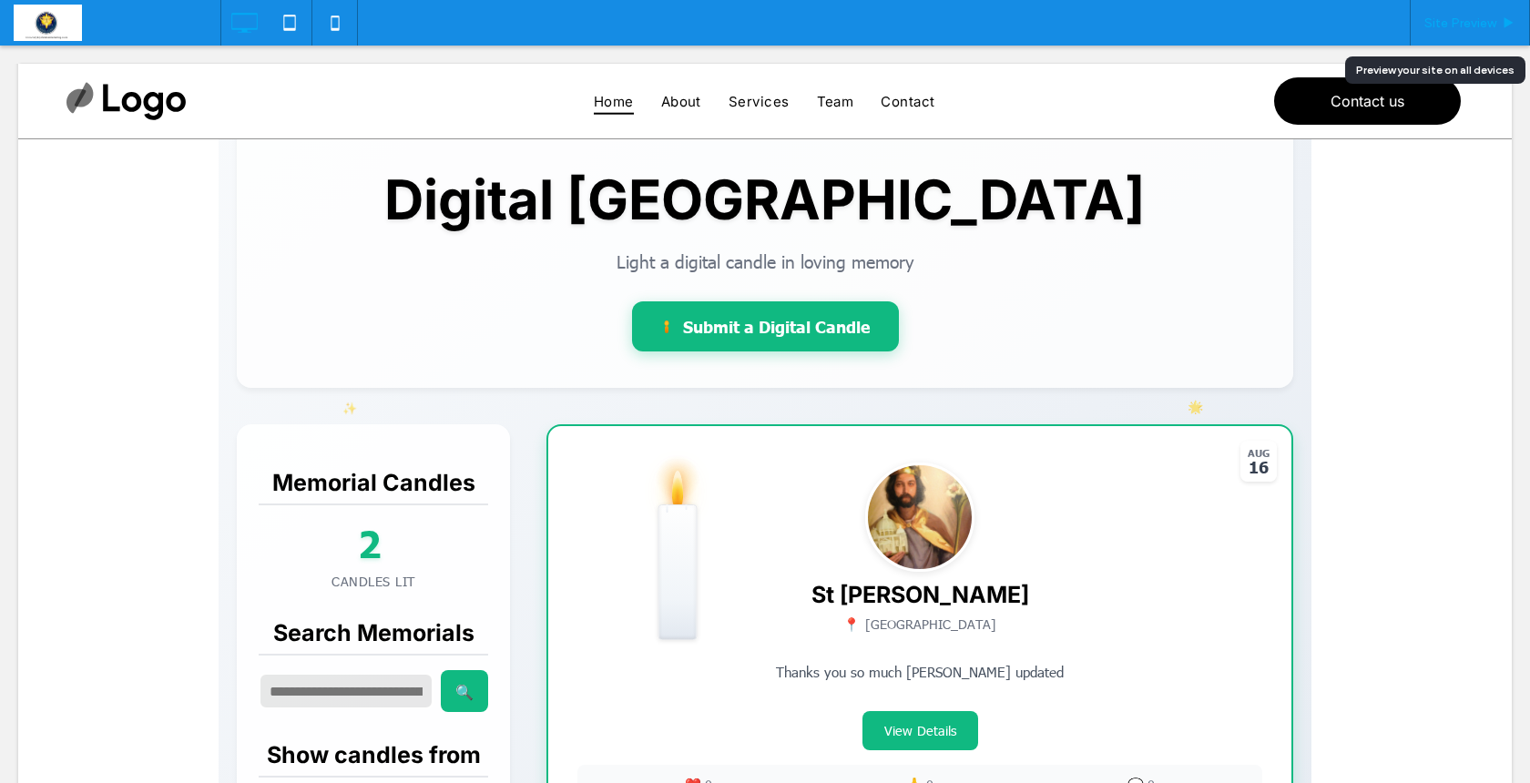
click at [1455, 16] on span "Site Preview" at bounding box center [1461, 22] width 72 height 15
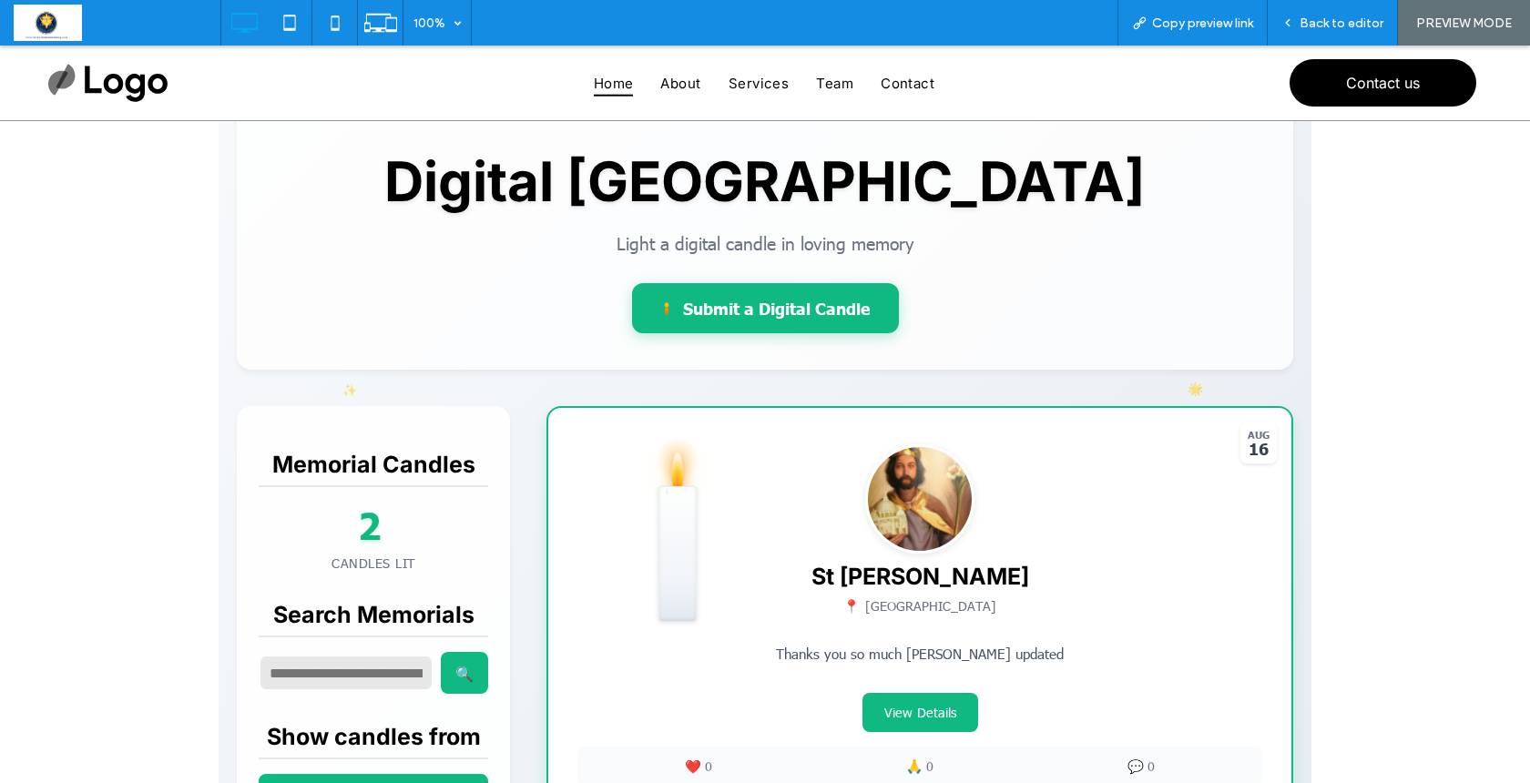
click at [798, 307] on span at bounding box center [765, 716] width 1093 height 1318
click at [1308, 31] on div "Back to editor" at bounding box center [1333, 23] width 130 height 46
click at [1352, 22] on span "Back to editor" at bounding box center [1342, 22] width 84 height 15
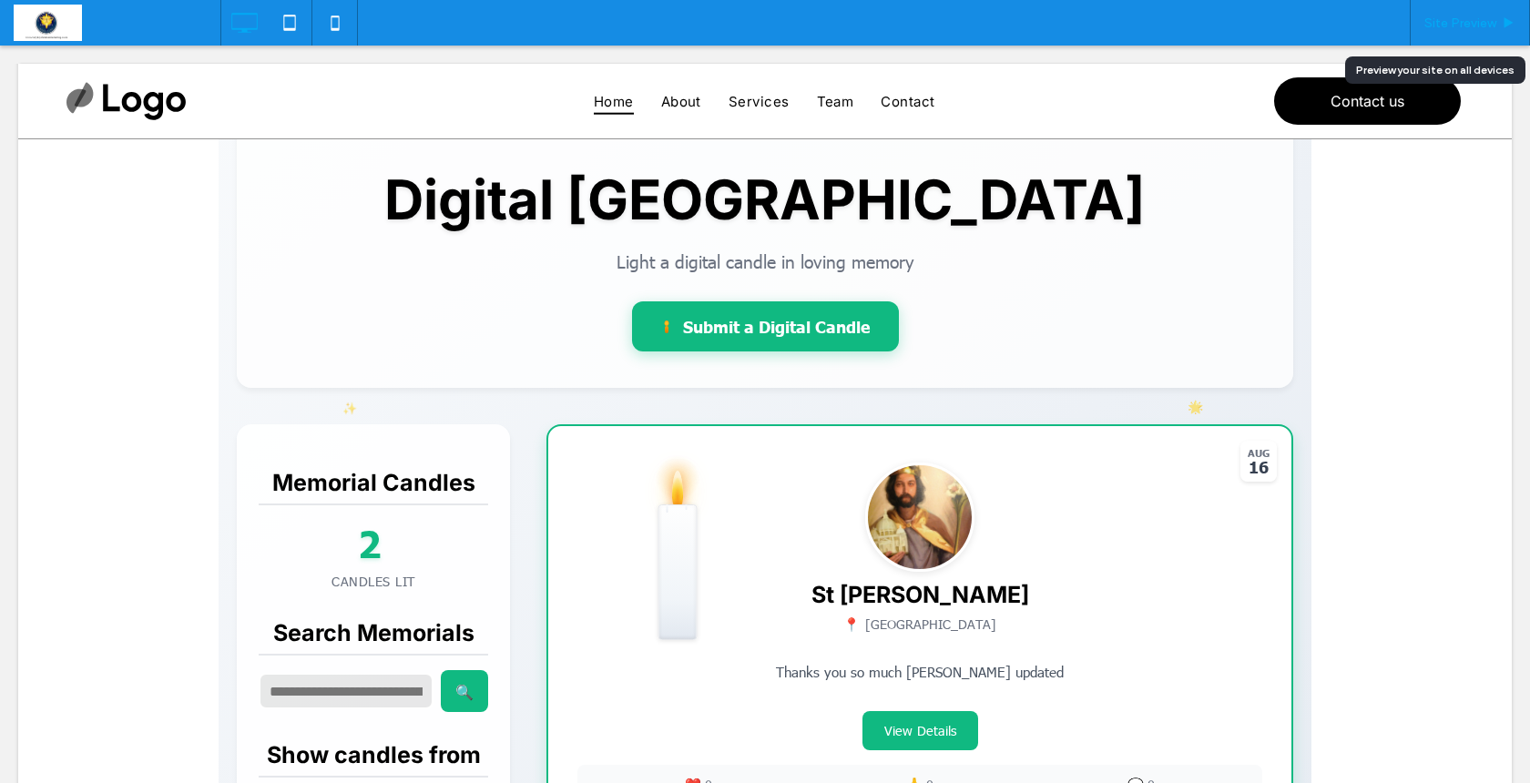
click at [1442, 28] on span "Site Preview" at bounding box center [1461, 22] width 72 height 15
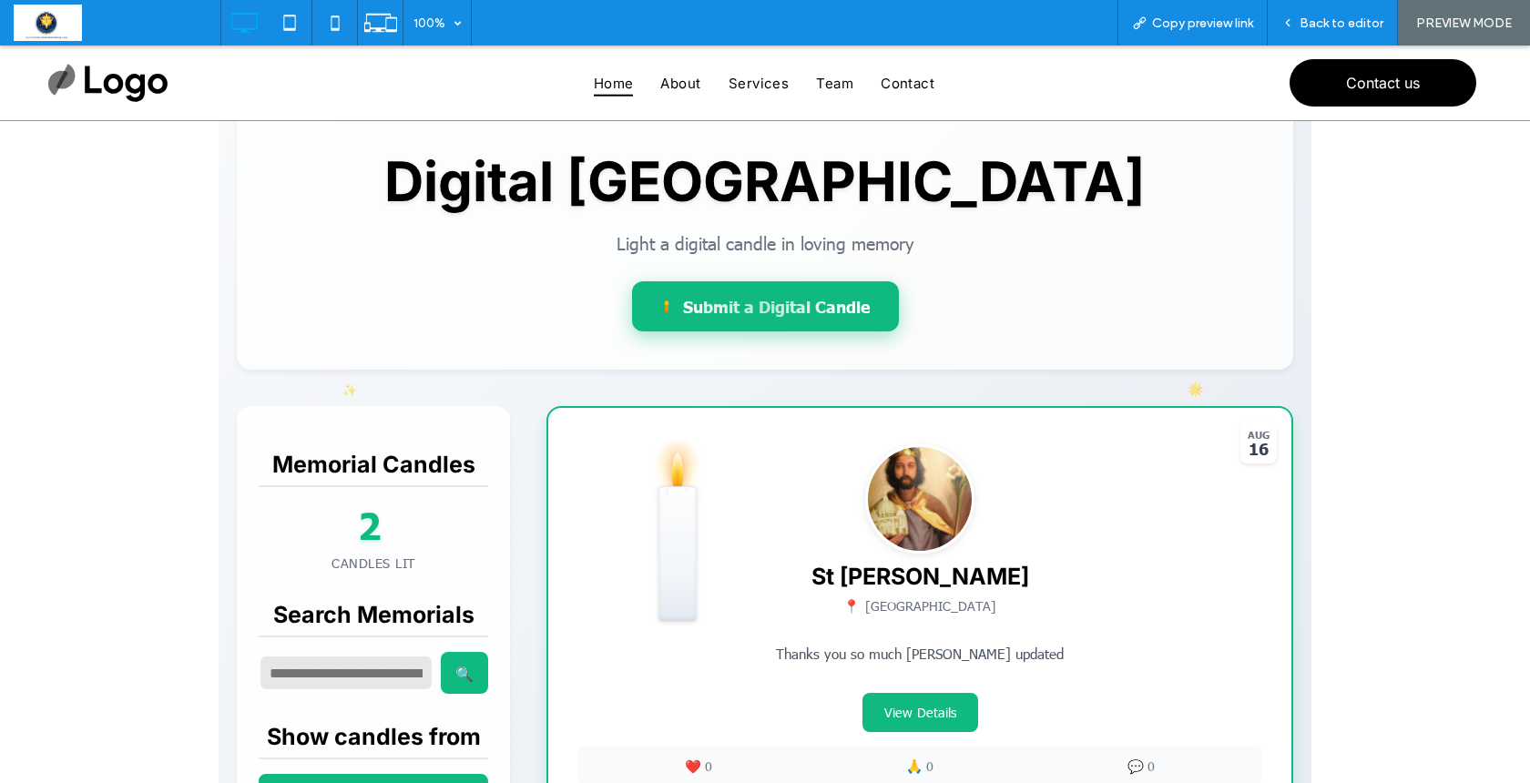
click at [832, 304] on div at bounding box center [765, 306] width 267 height 50
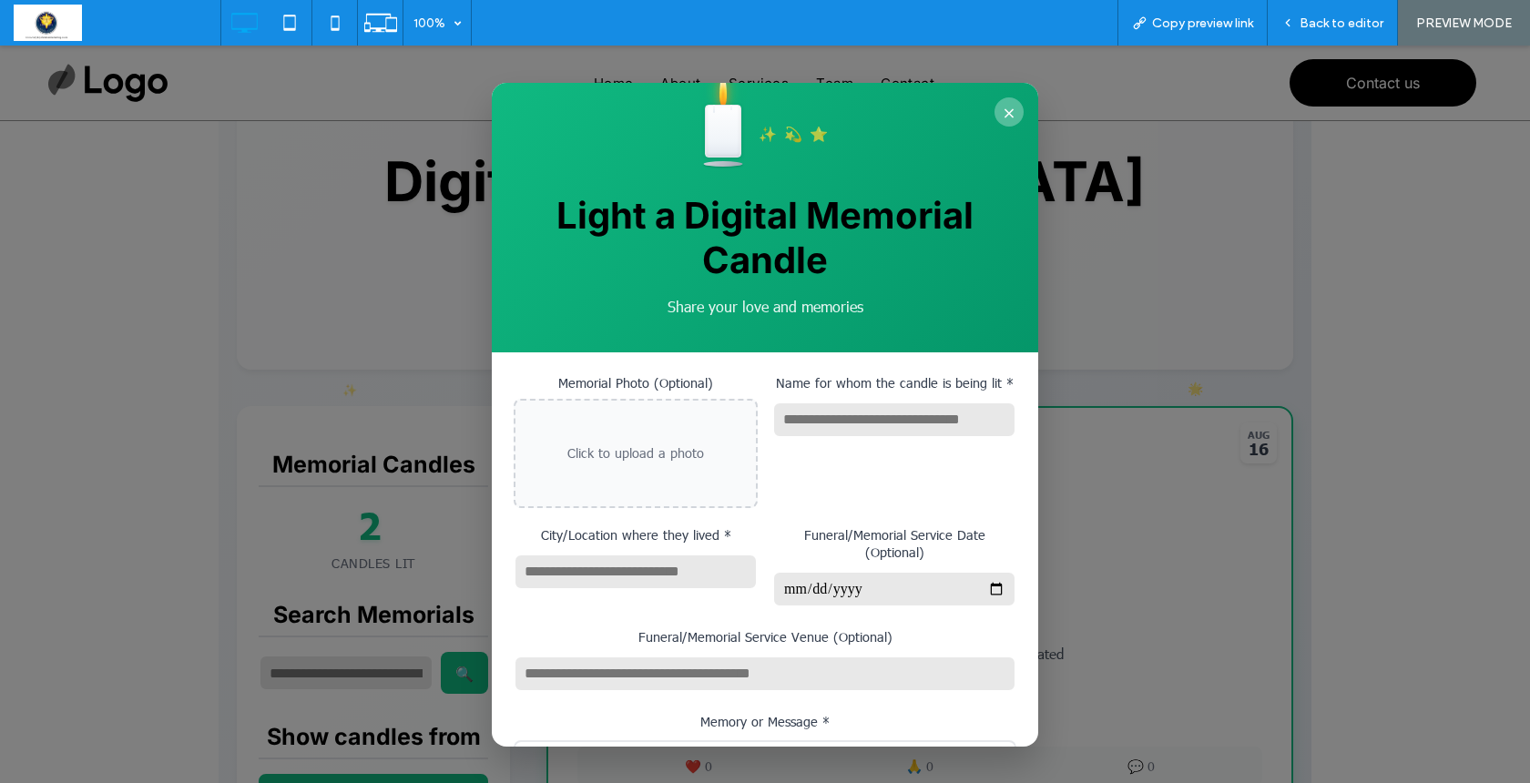
click at [1013, 106] on button "×" at bounding box center [1009, 111] width 29 height 29
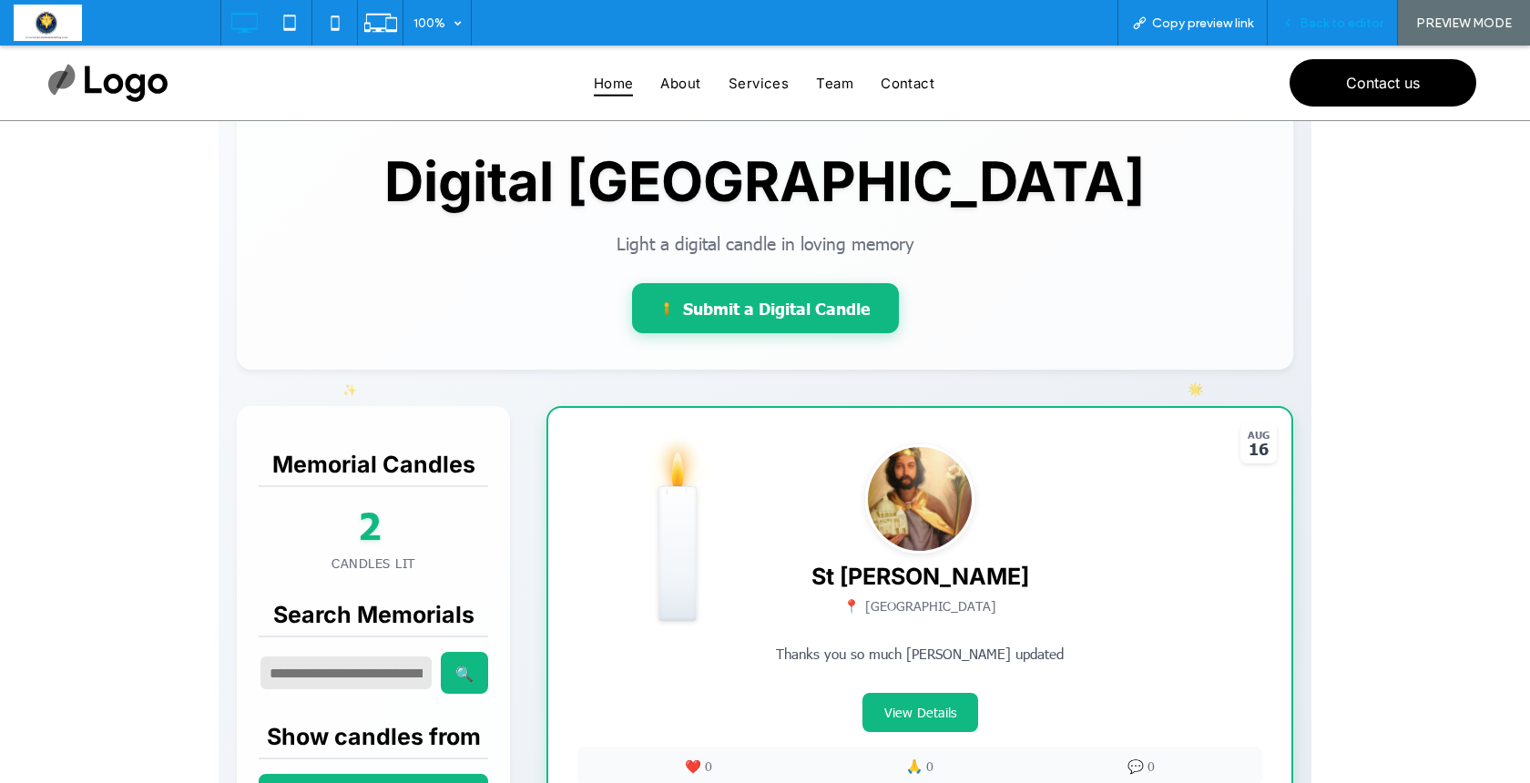
click at [1339, 24] on span "Back to editor" at bounding box center [1342, 22] width 84 height 15
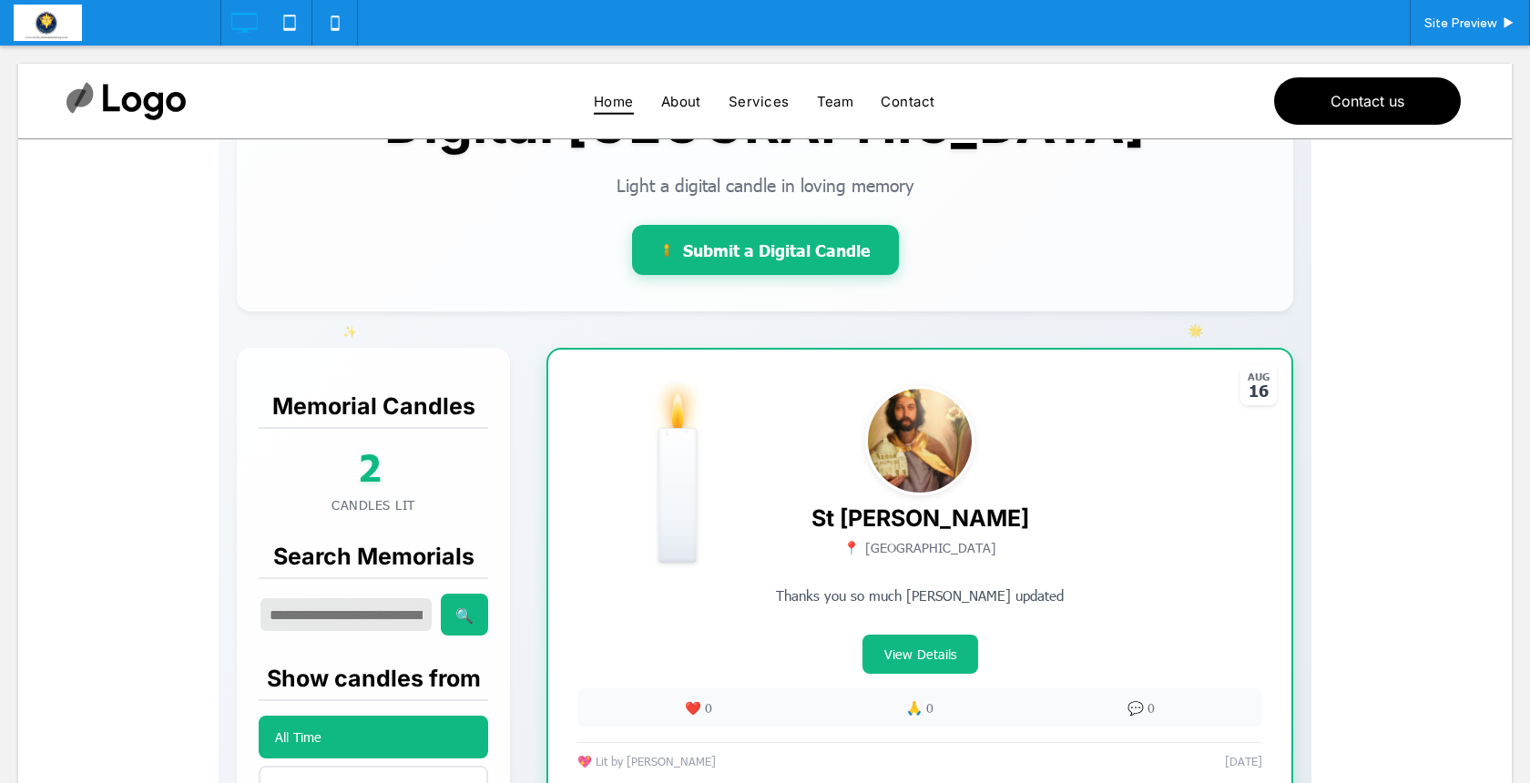
scroll to position [251, 0]
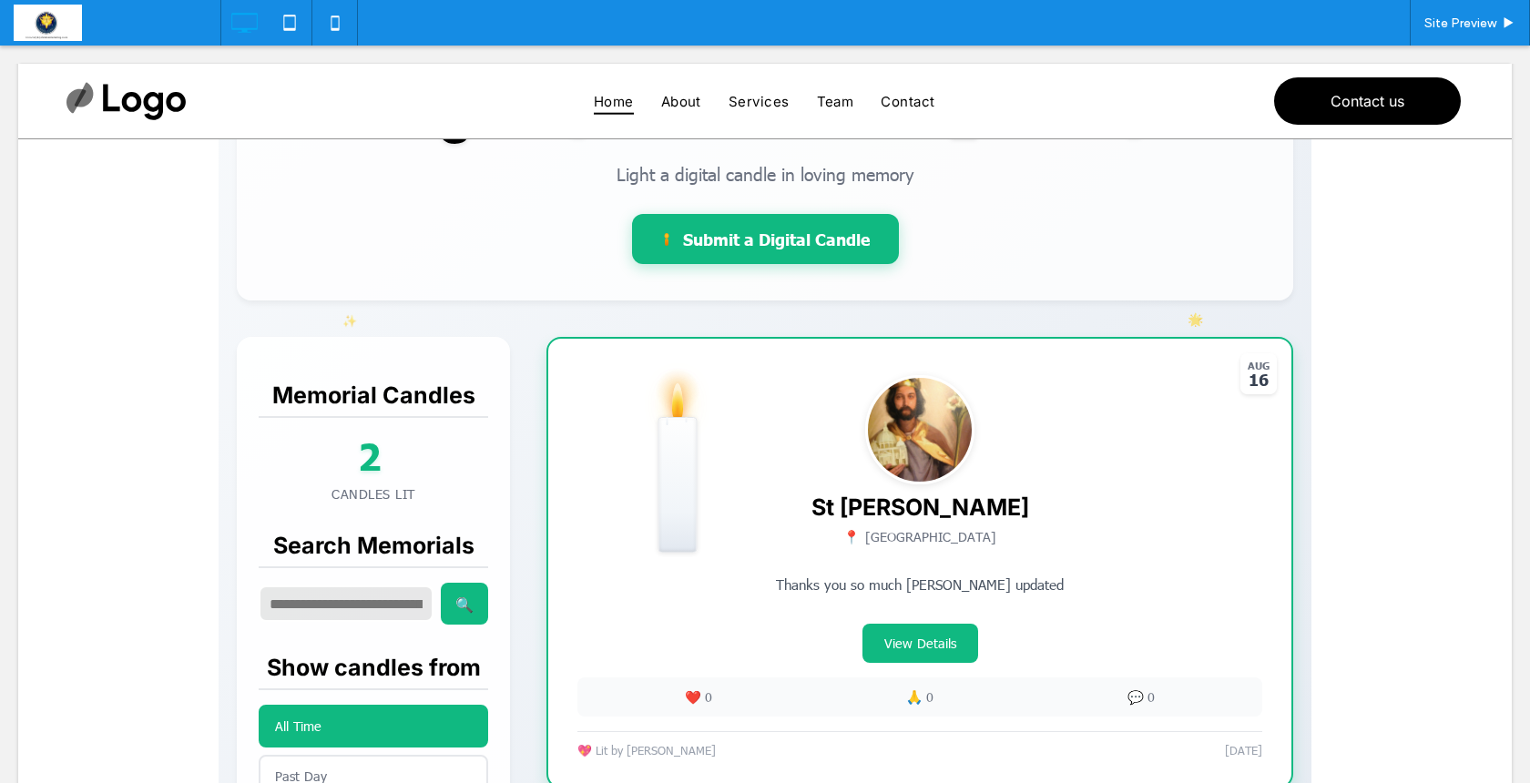
click at [644, 628] on span at bounding box center [765, 647] width 1093 height 1318
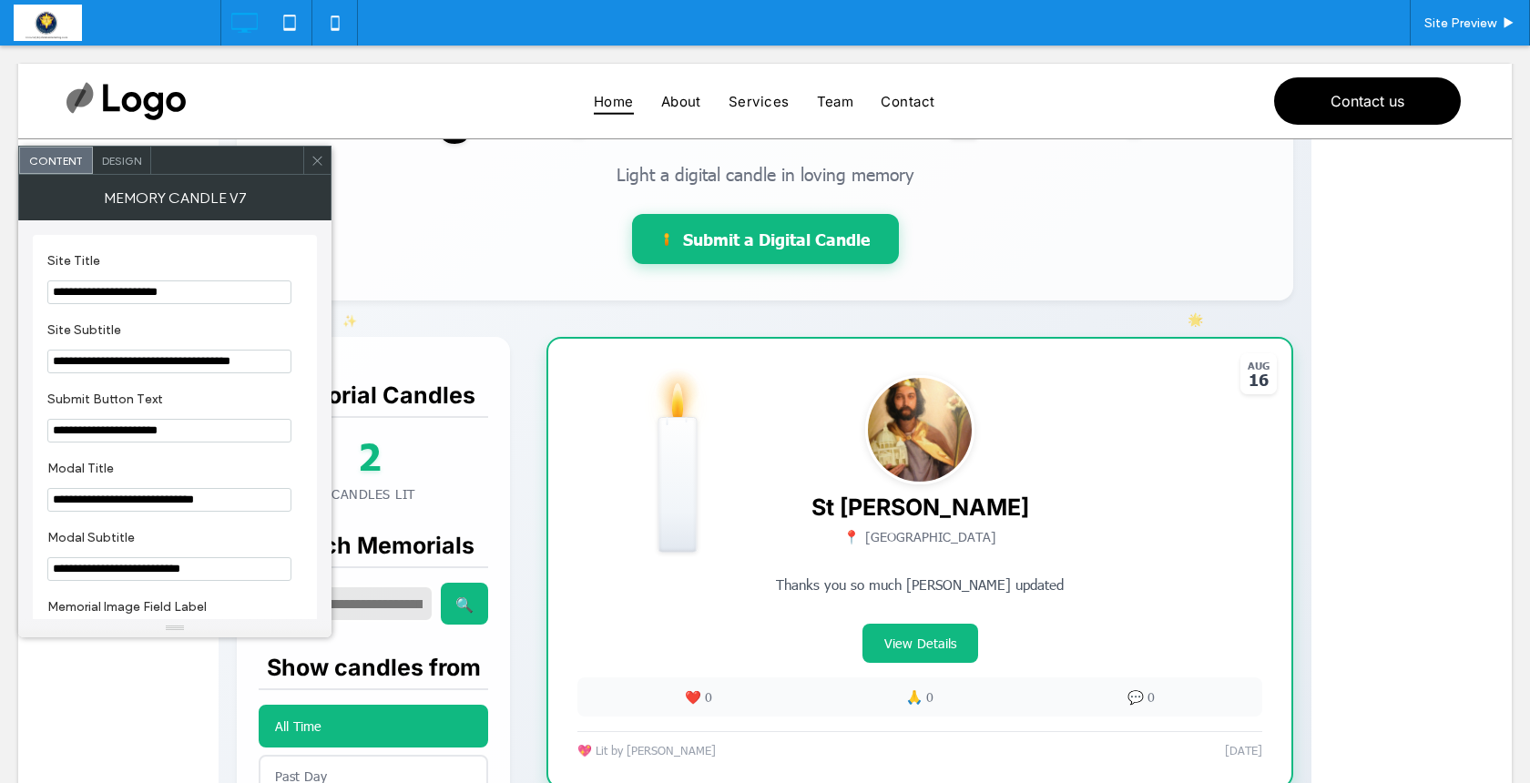
click at [133, 159] on span "Design" at bounding box center [121, 161] width 39 height 14
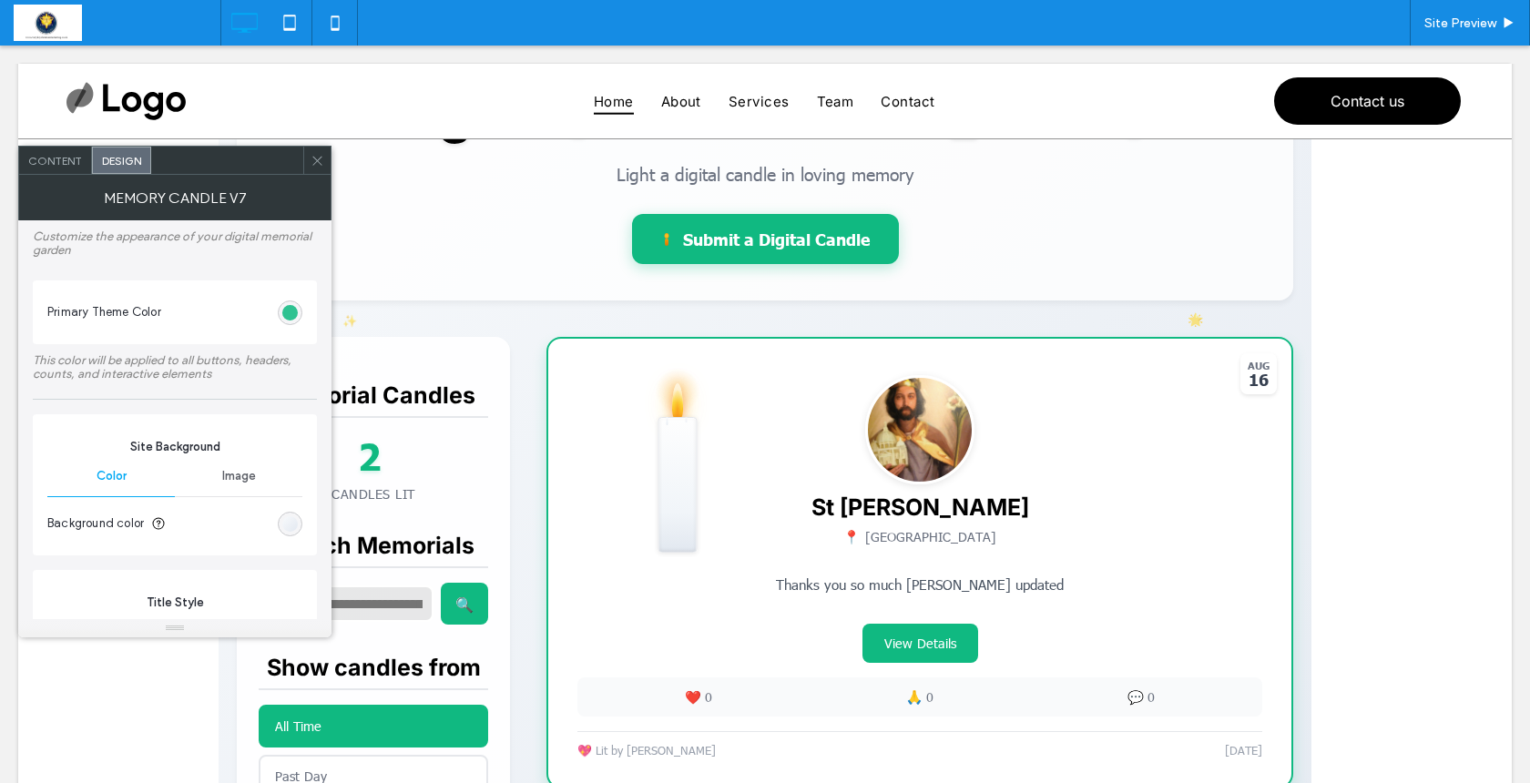
click at [286, 310] on div "#10b981" at bounding box center [289, 312] width 15 height 15
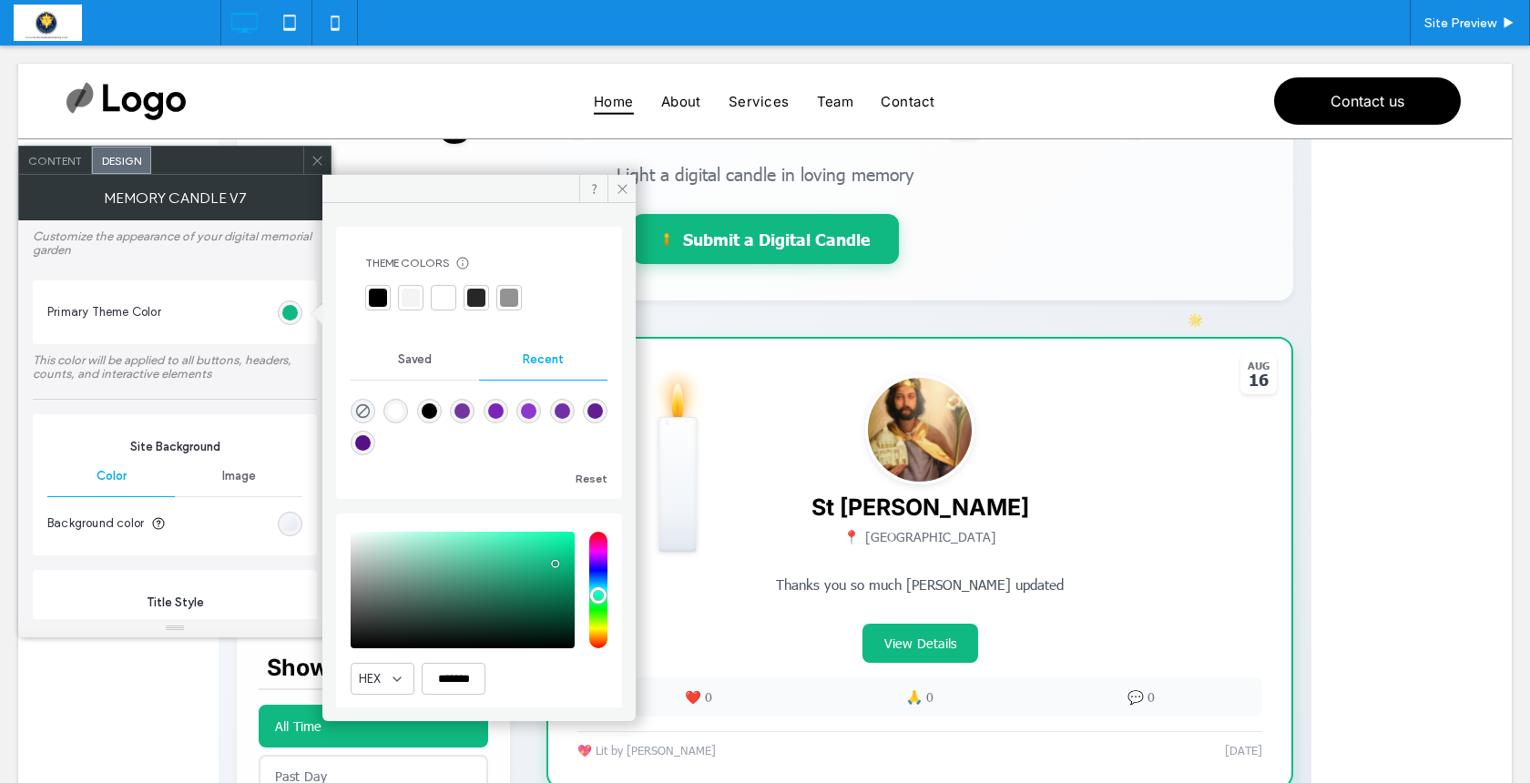
click at [570, 407] on div "rgba(115, 47, 167, 1)" at bounding box center [562, 411] width 15 height 15
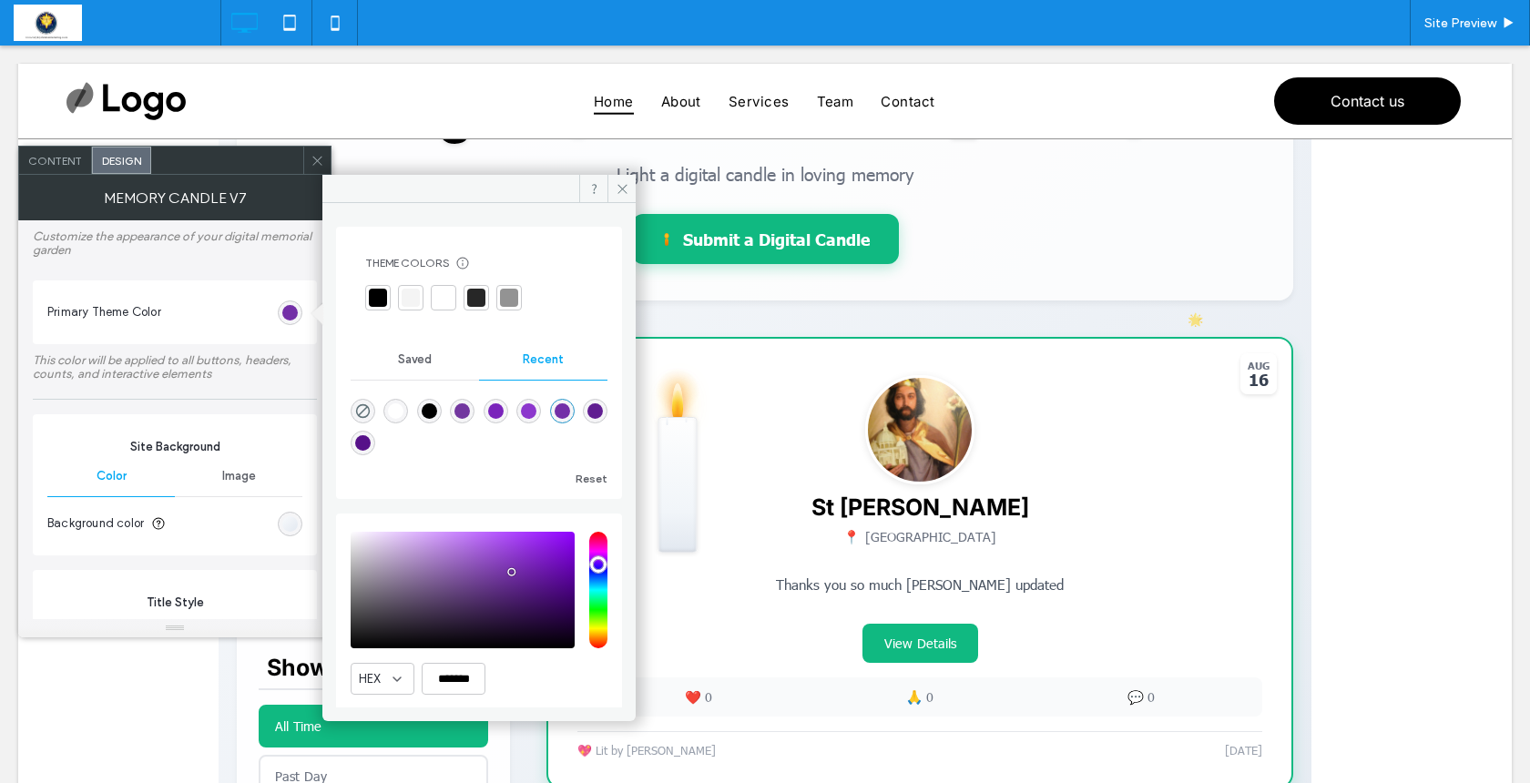
type input "*******"
click at [621, 184] on icon at bounding box center [623, 189] width 14 height 14
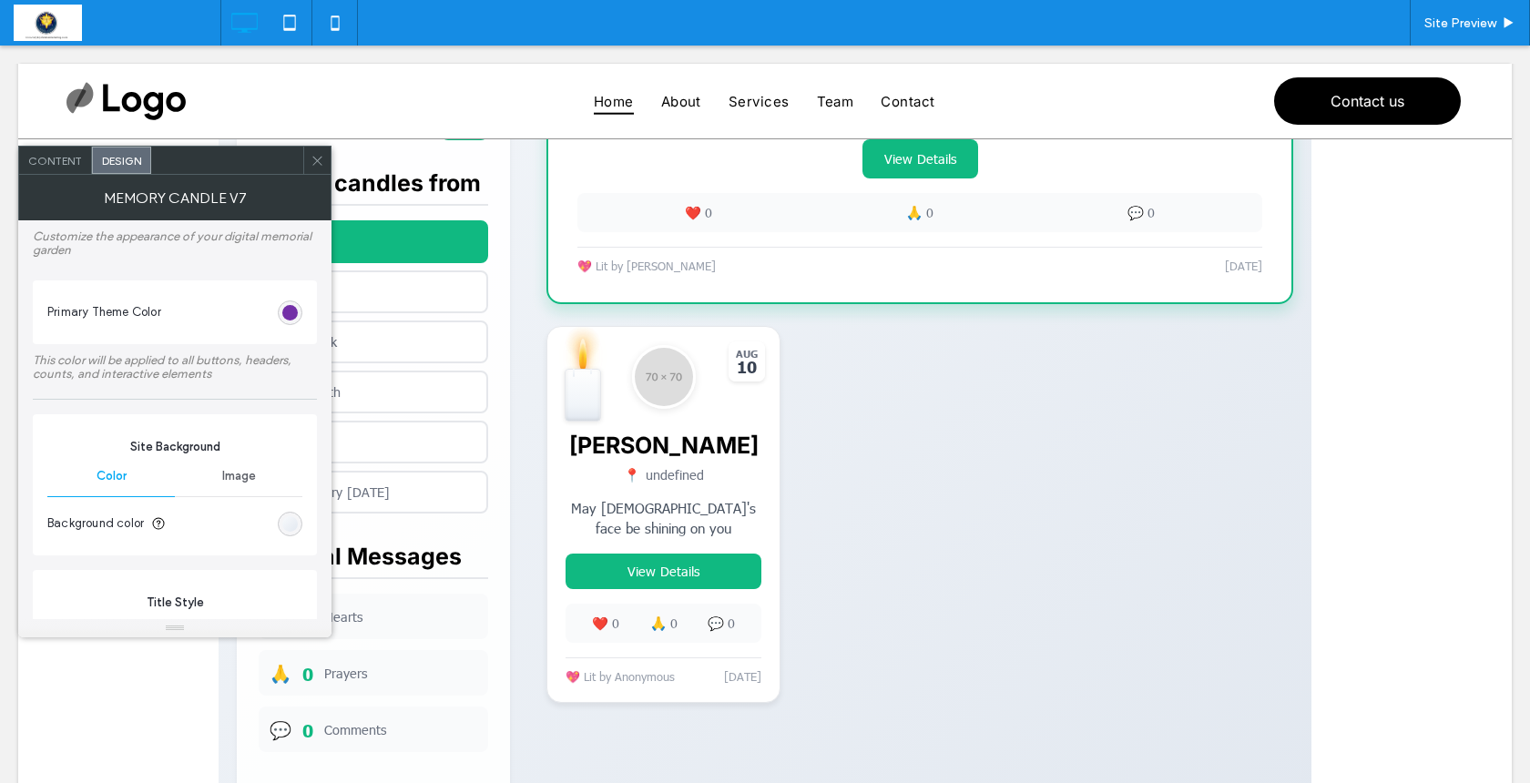
scroll to position [669, 0]
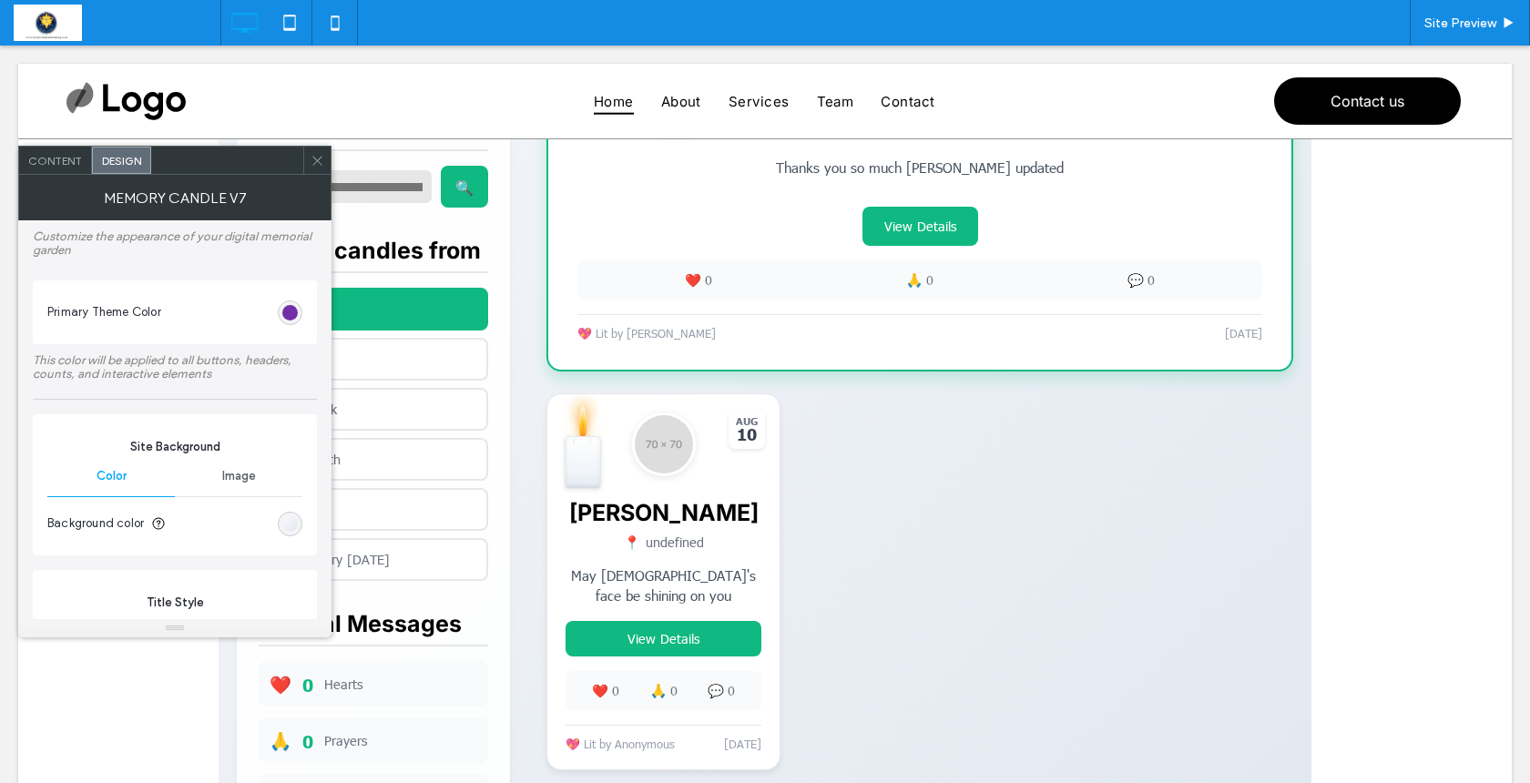
click at [315, 165] on icon at bounding box center [318, 161] width 14 height 14
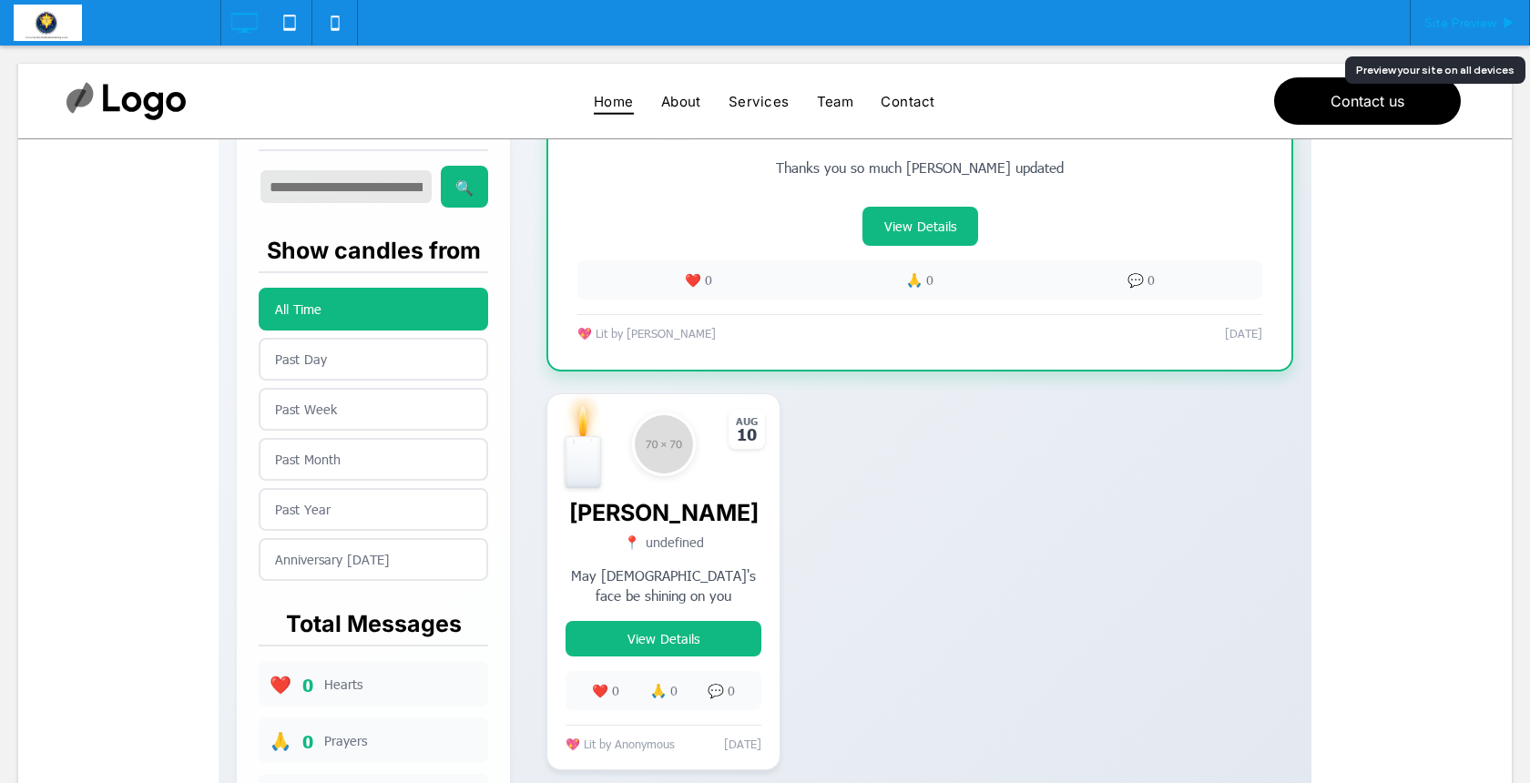
click at [1481, 27] on span "Site Preview" at bounding box center [1461, 22] width 72 height 15
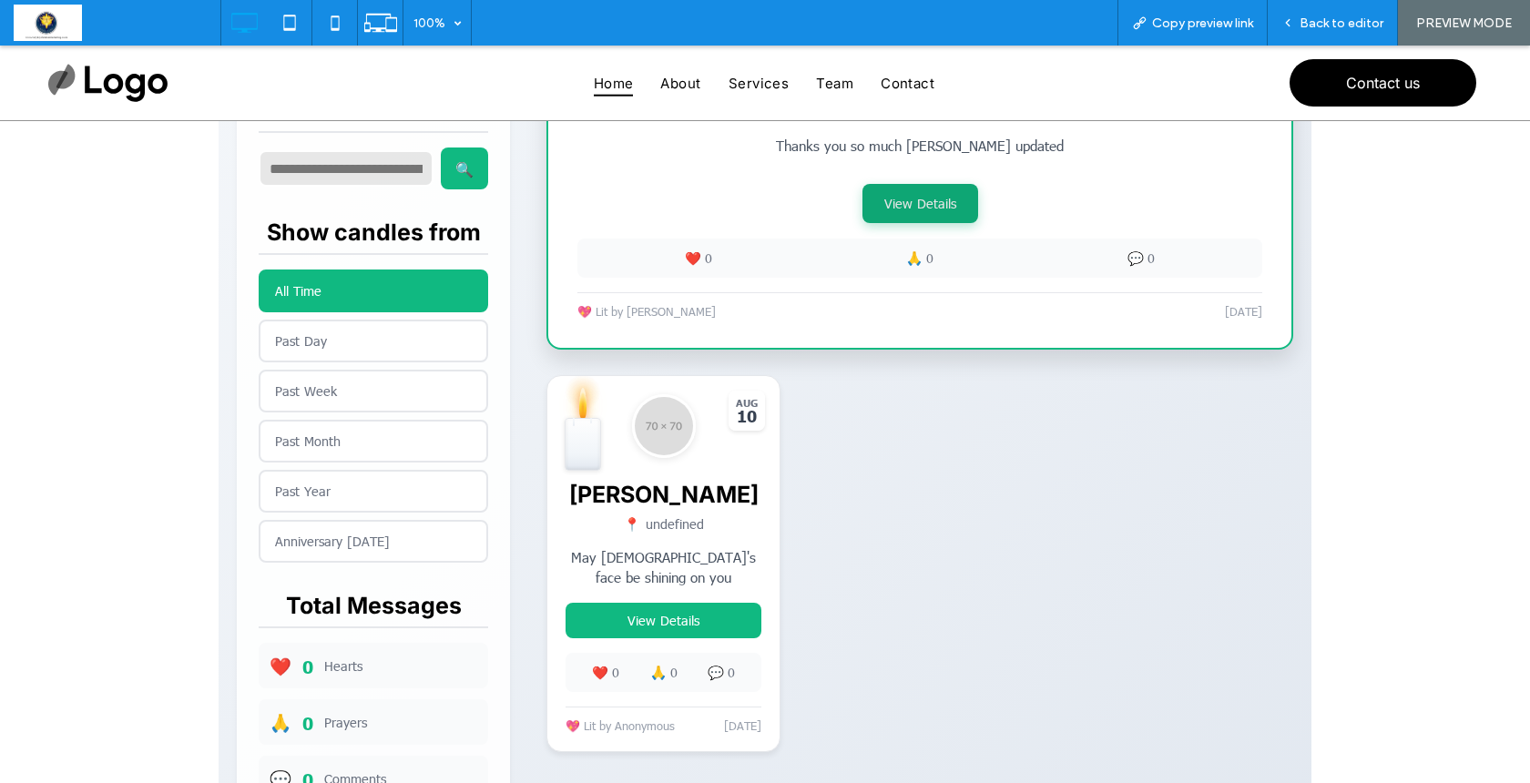
click at [936, 206] on button "View Details" at bounding box center [921, 203] width 116 height 39
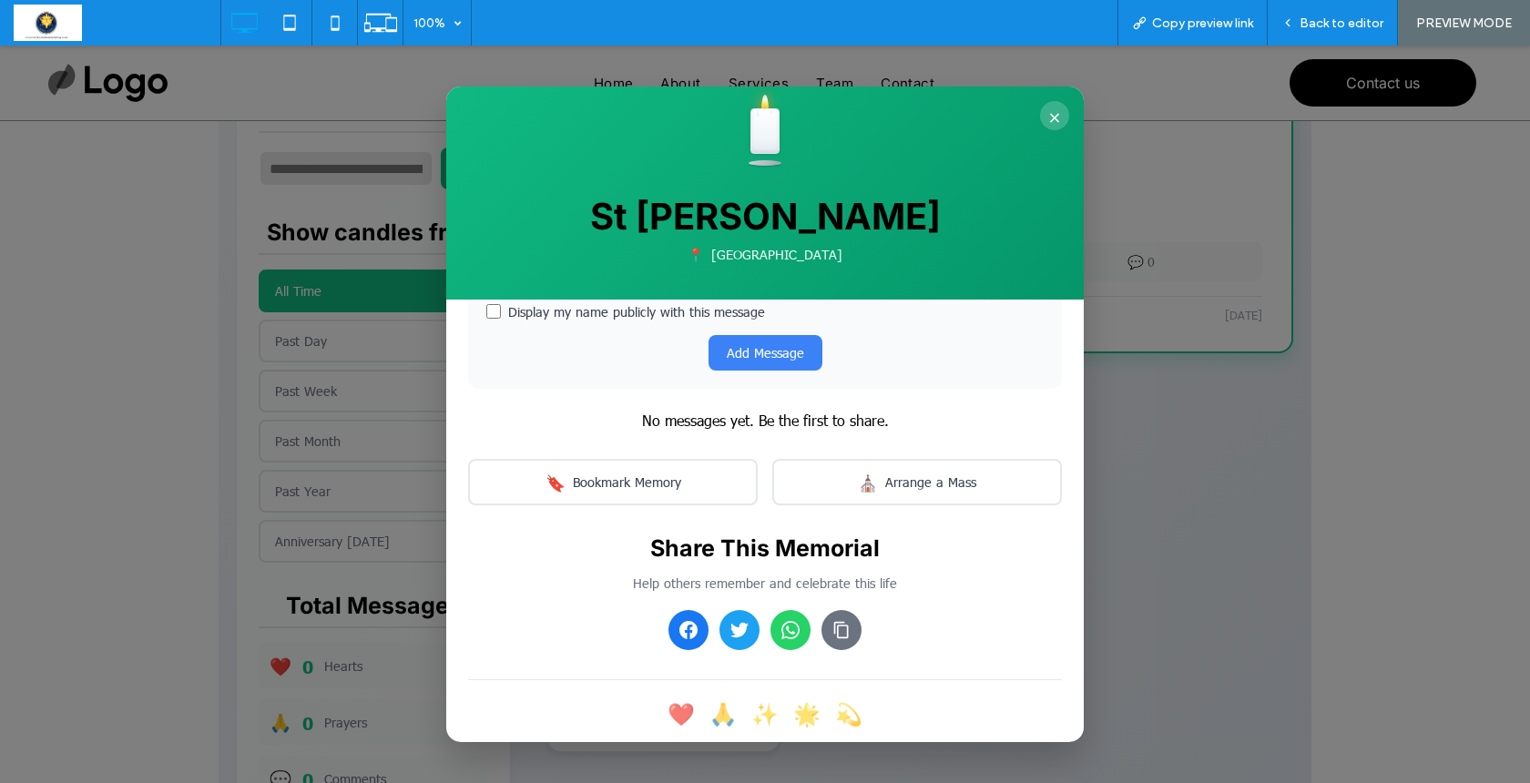
scroll to position [727, 0]
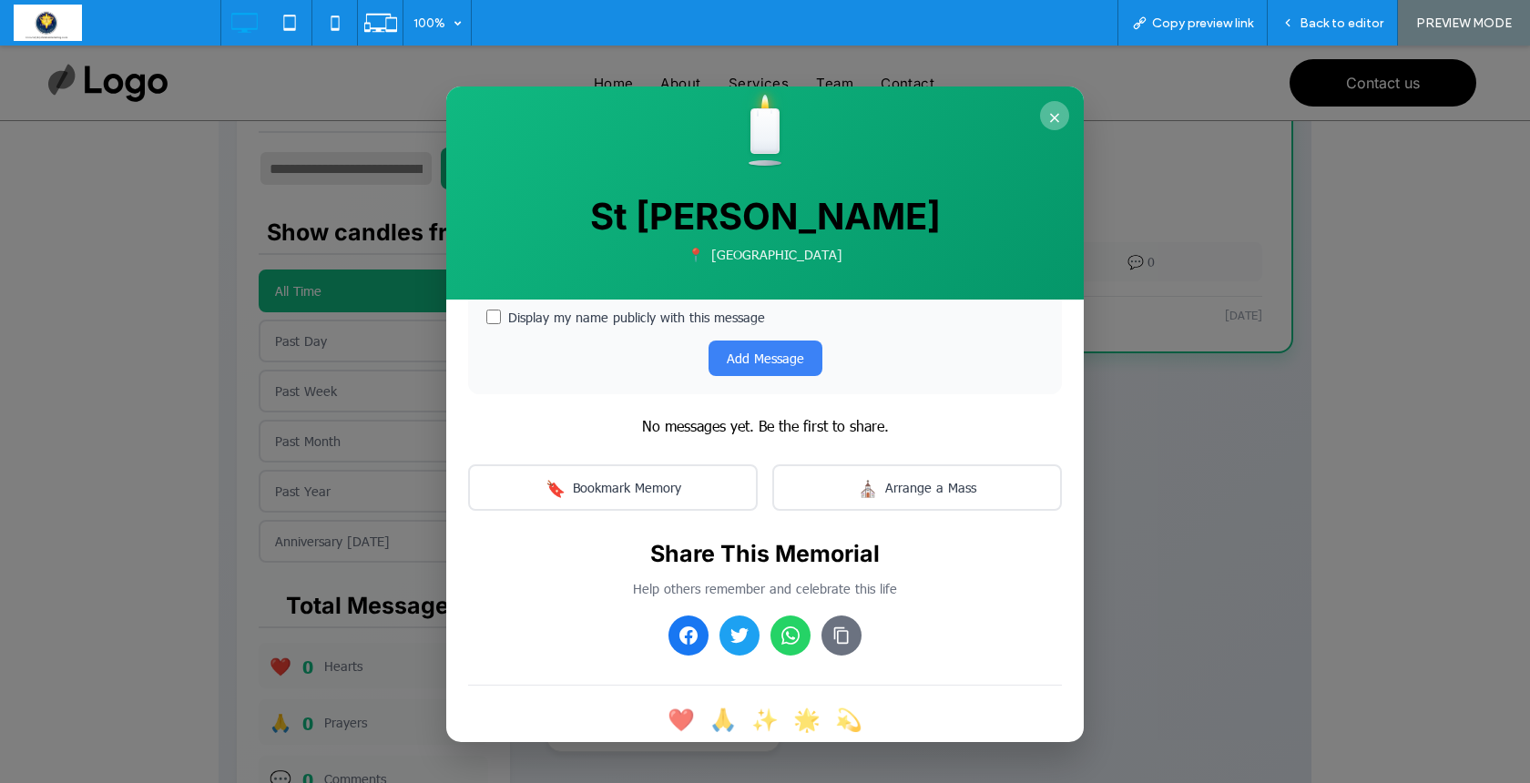
click at [1044, 113] on button "×" at bounding box center [1054, 115] width 29 height 29
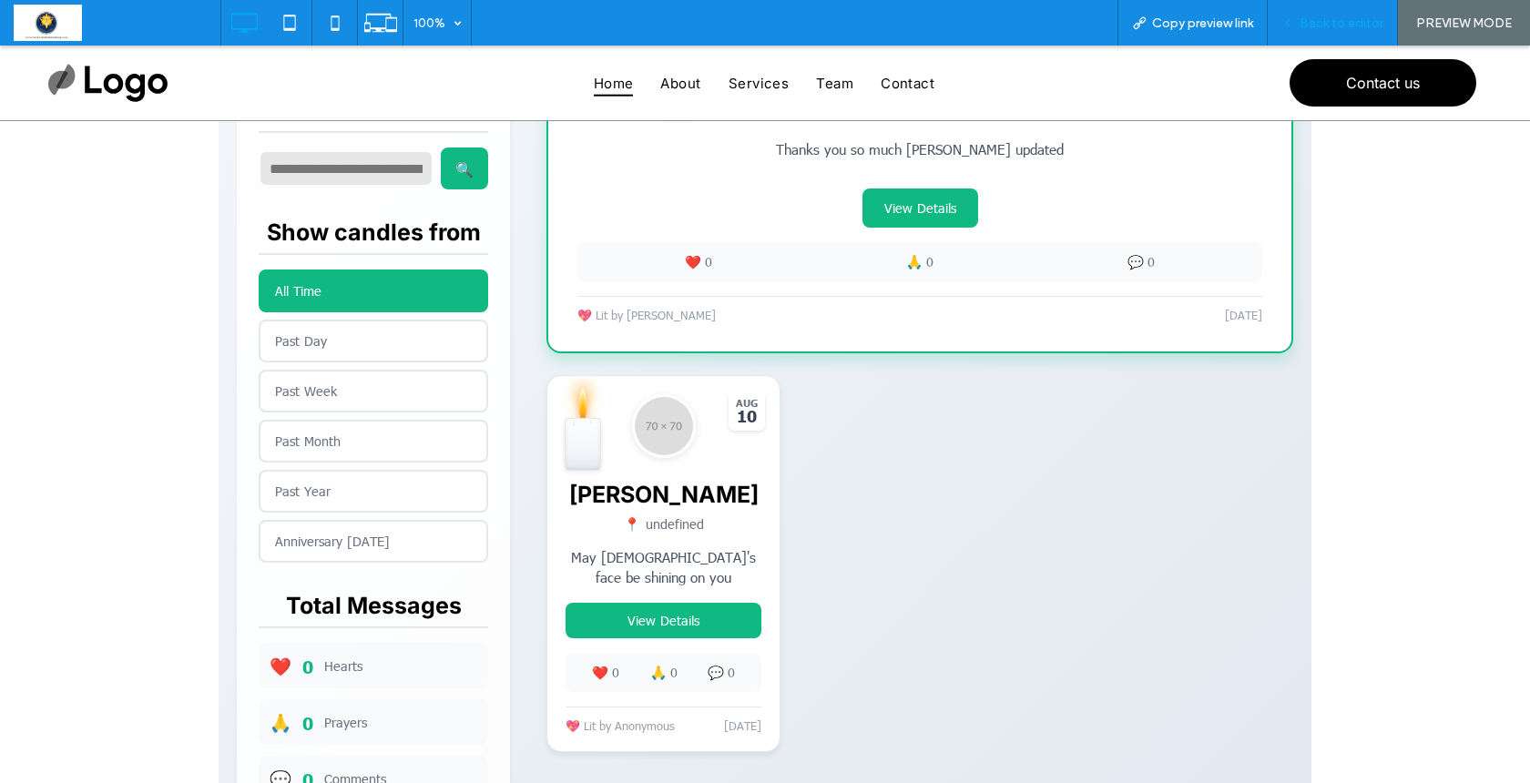
click at [1323, 17] on span "Back to editor" at bounding box center [1342, 22] width 84 height 15
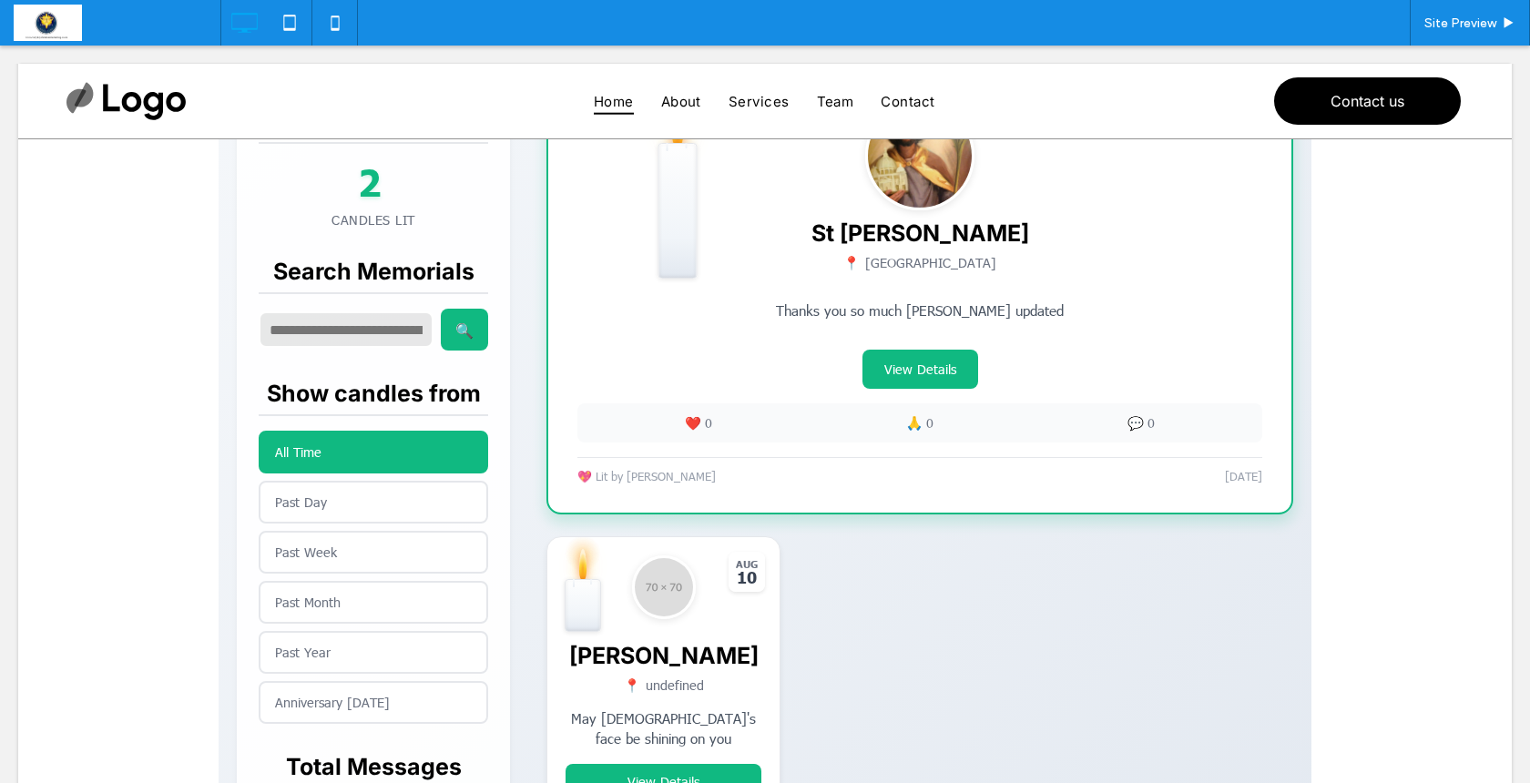
scroll to position [516, 0]
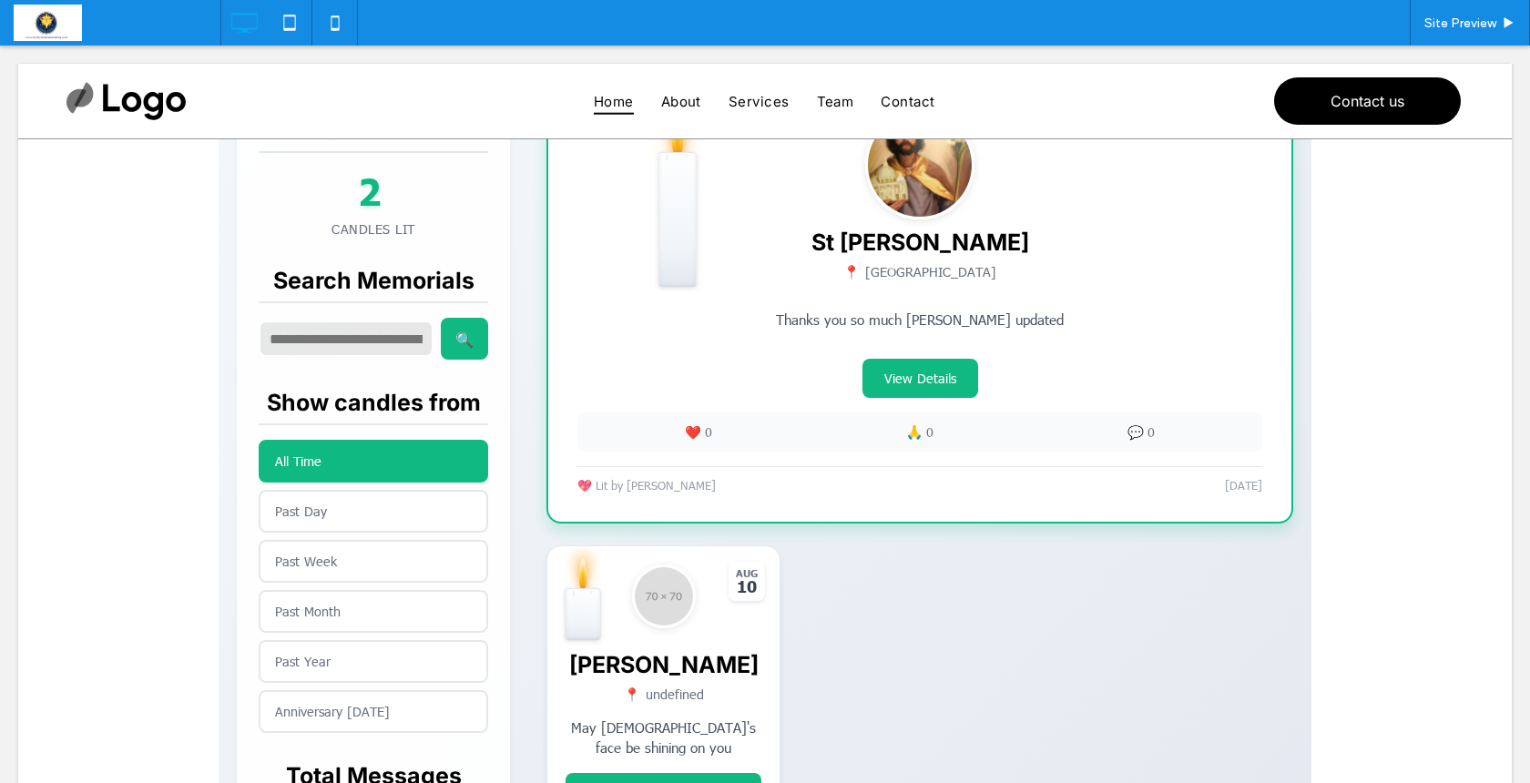
click at [619, 648] on span at bounding box center [765, 382] width 1093 height 1318
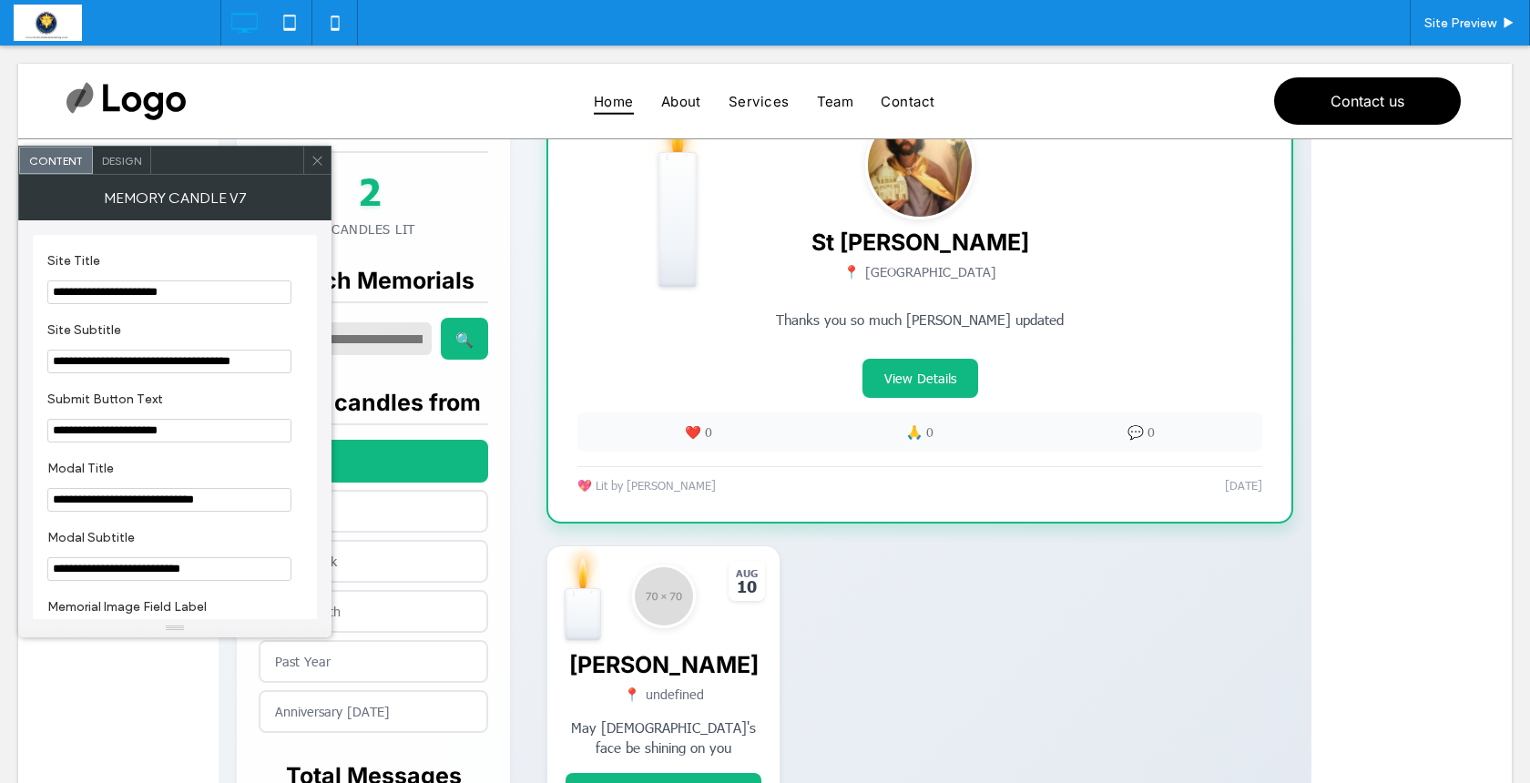
click at [135, 165] on span "Design" at bounding box center [121, 161] width 39 height 14
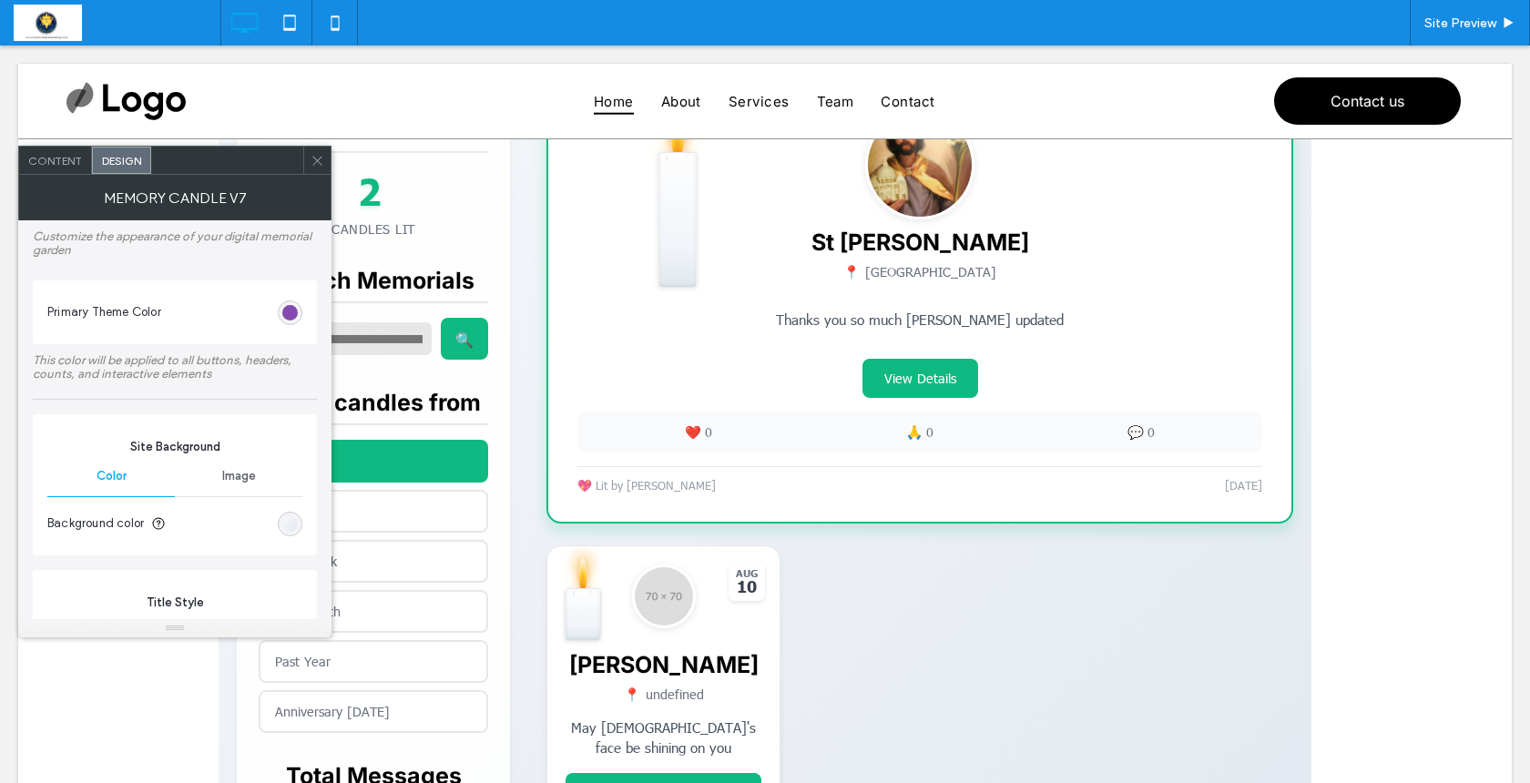
click at [289, 316] on div "#732fa7" at bounding box center [289, 312] width 15 height 15
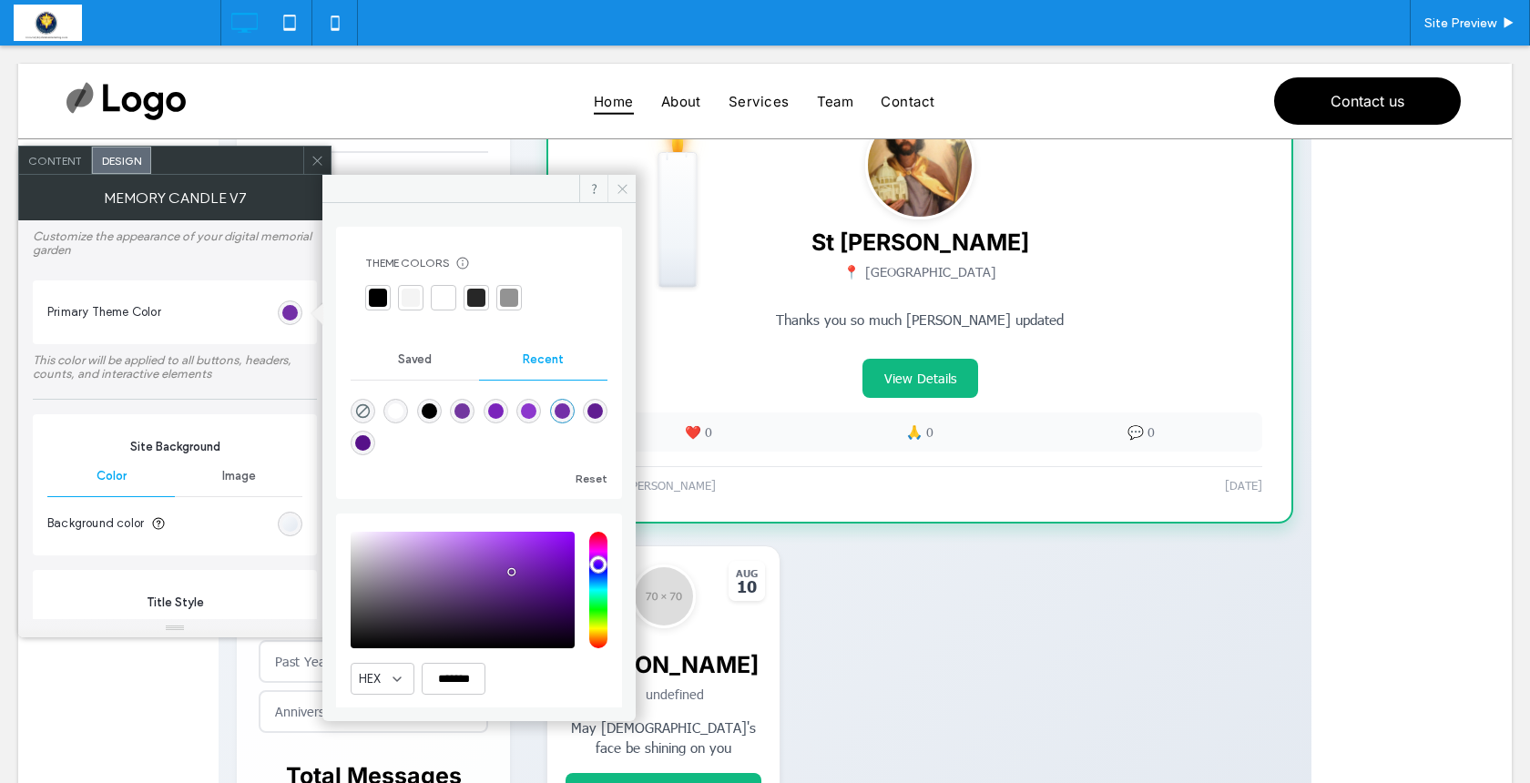
click at [623, 189] on use at bounding box center [622, 188] width 9 height 9
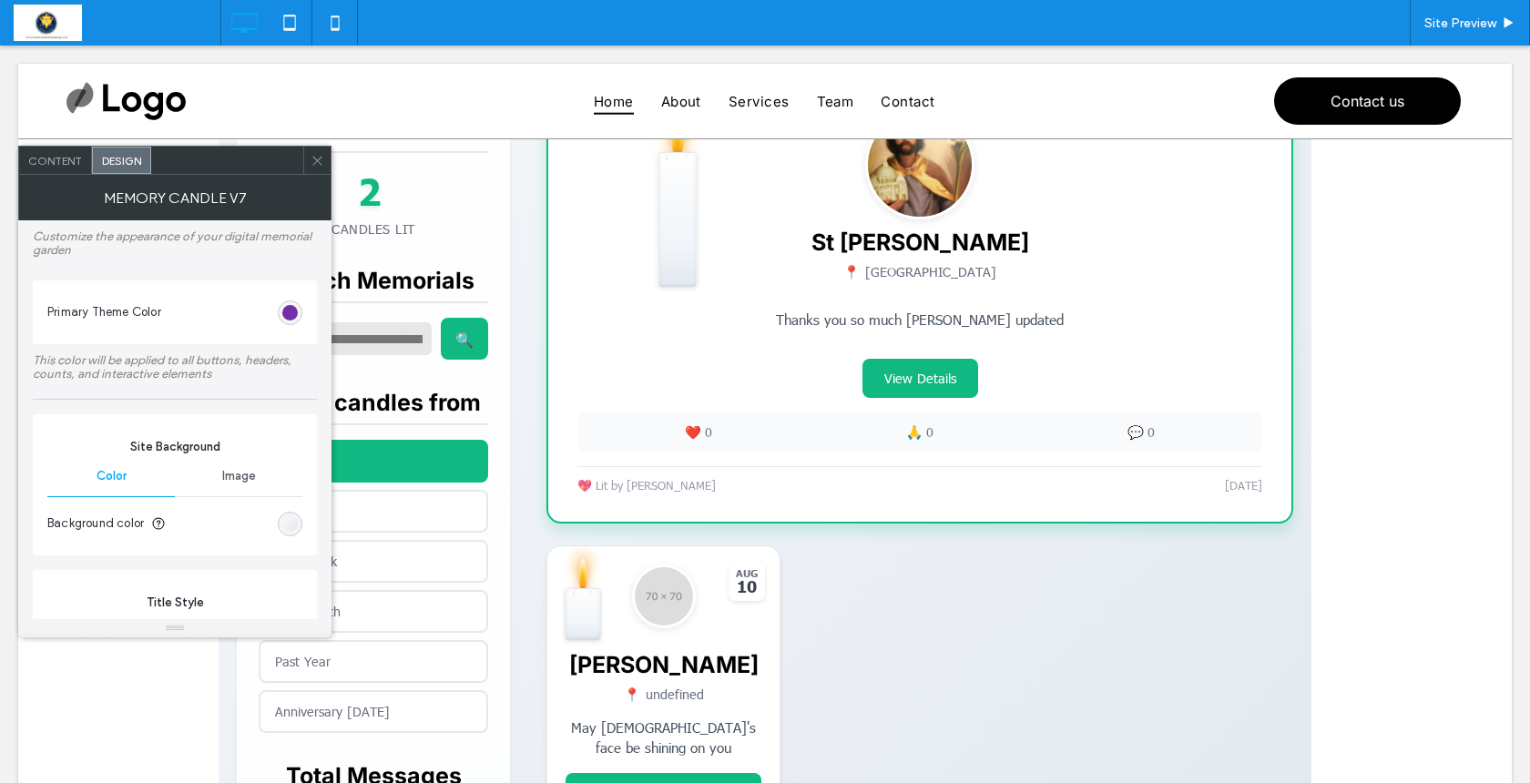
click at [318, 156] on icon at bounding box center [318, 161] width 14 height 14
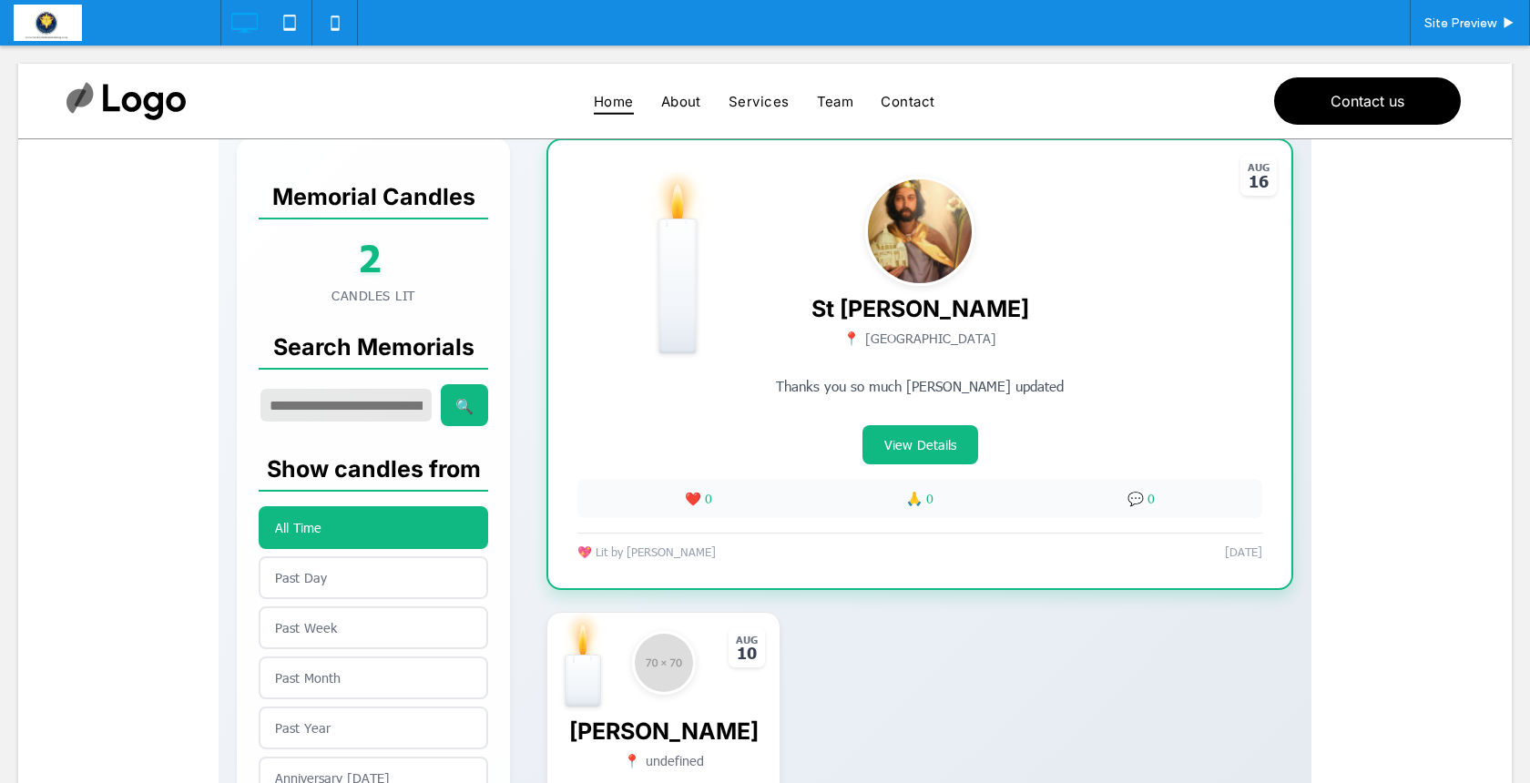
scroll to position [352, 0]
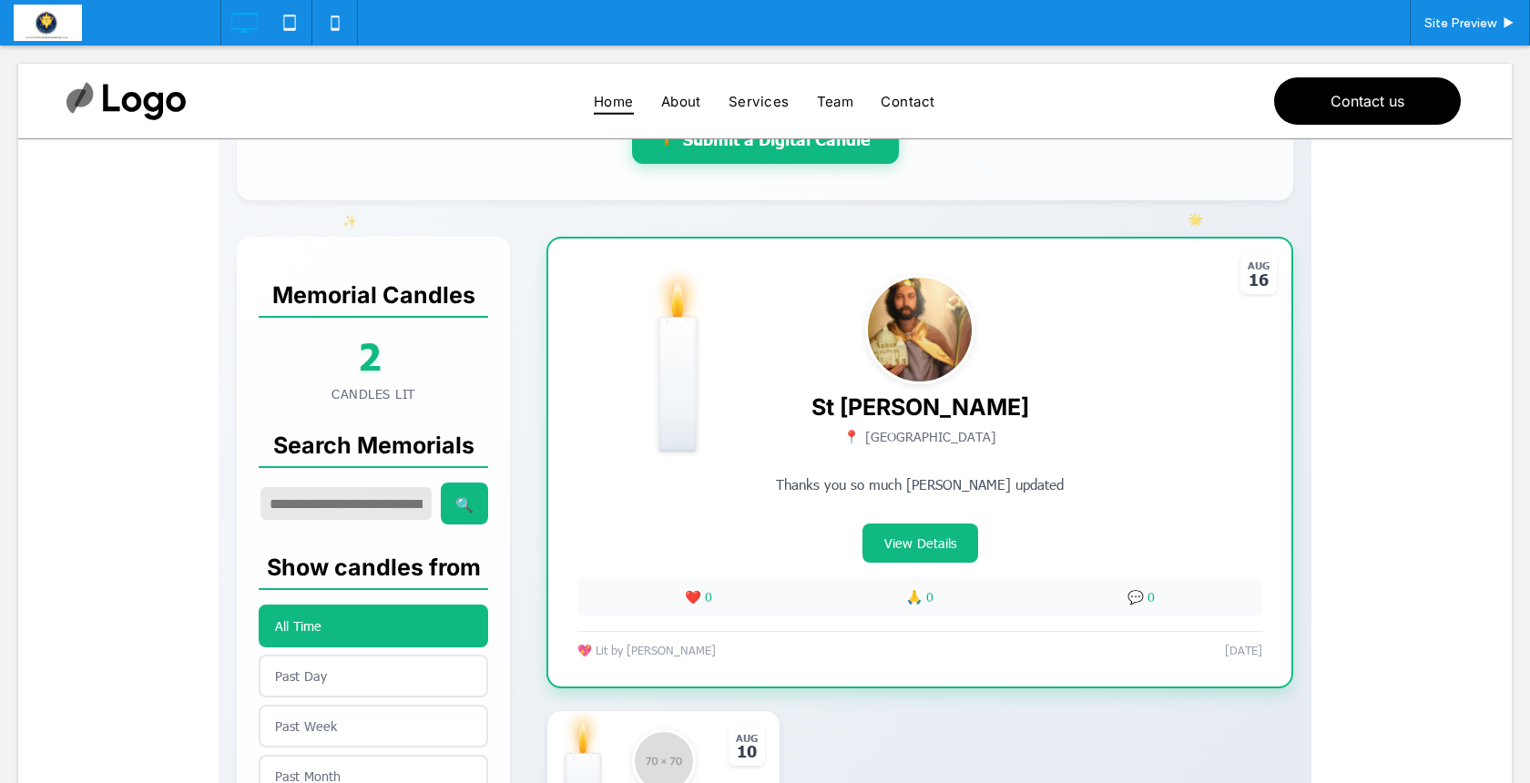
click at [649, 552] on span at bounding box center [765, 547] width 1093 height 1318
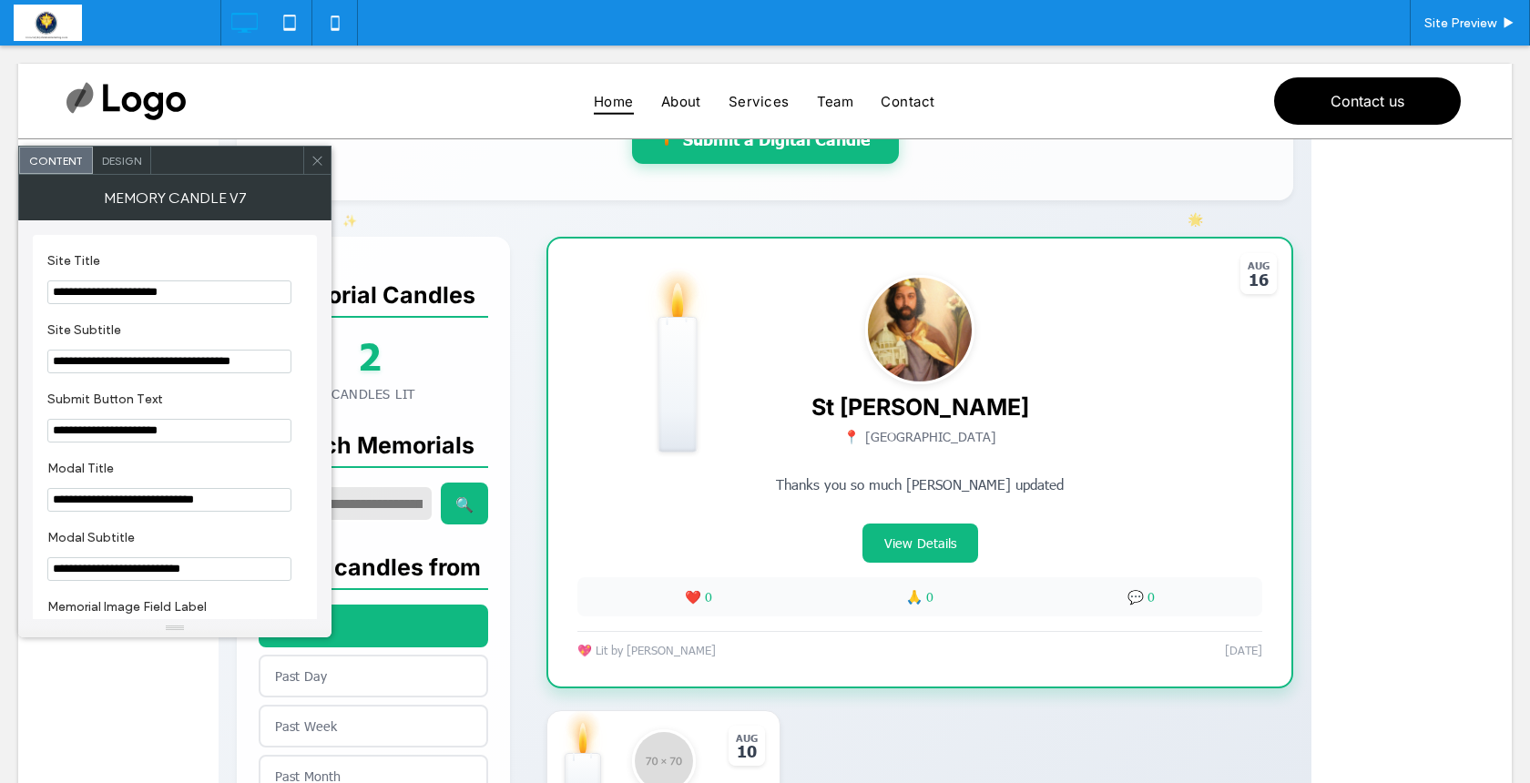
click at [128, 165] on span "Design" at bounding box center [121, 161] width 39 height 14
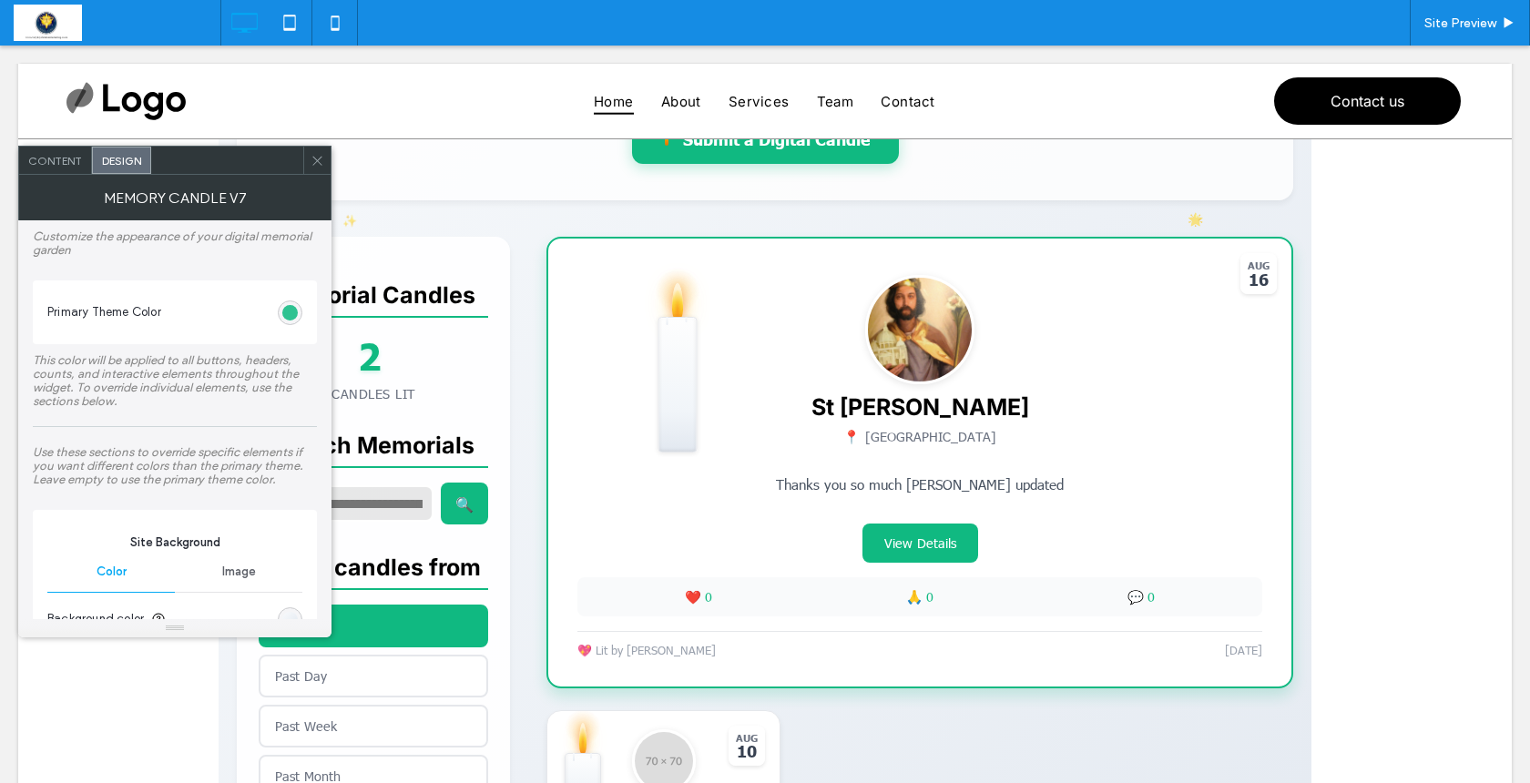
click at [289, 310] on div "#10b981" at bounding box center [289, 312] width 15 height 15
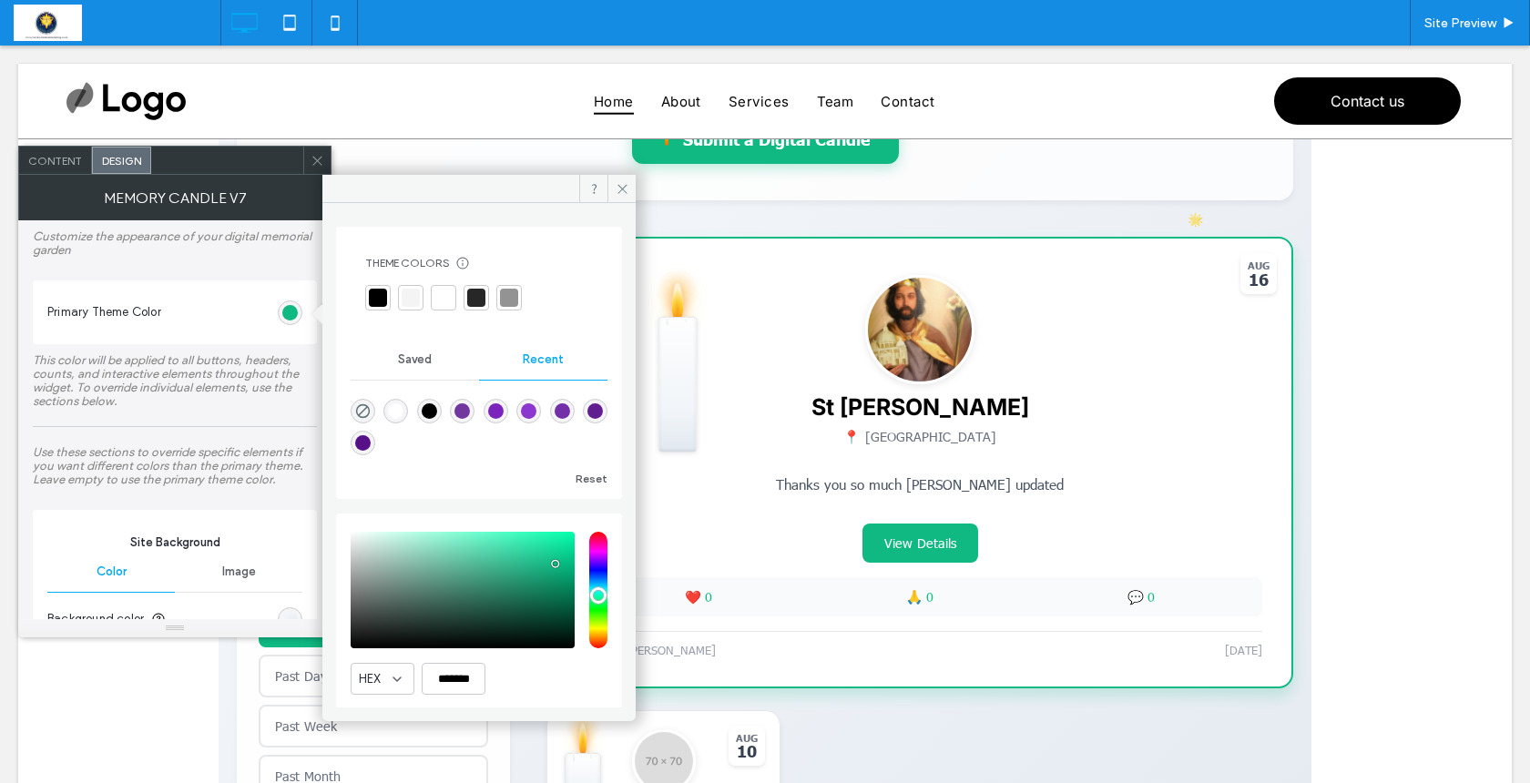
click at [504, 408] on div "rgba(122, 36, 187, 1)" at bounding box center [495, 411] width 15 height 15
type input "*******"
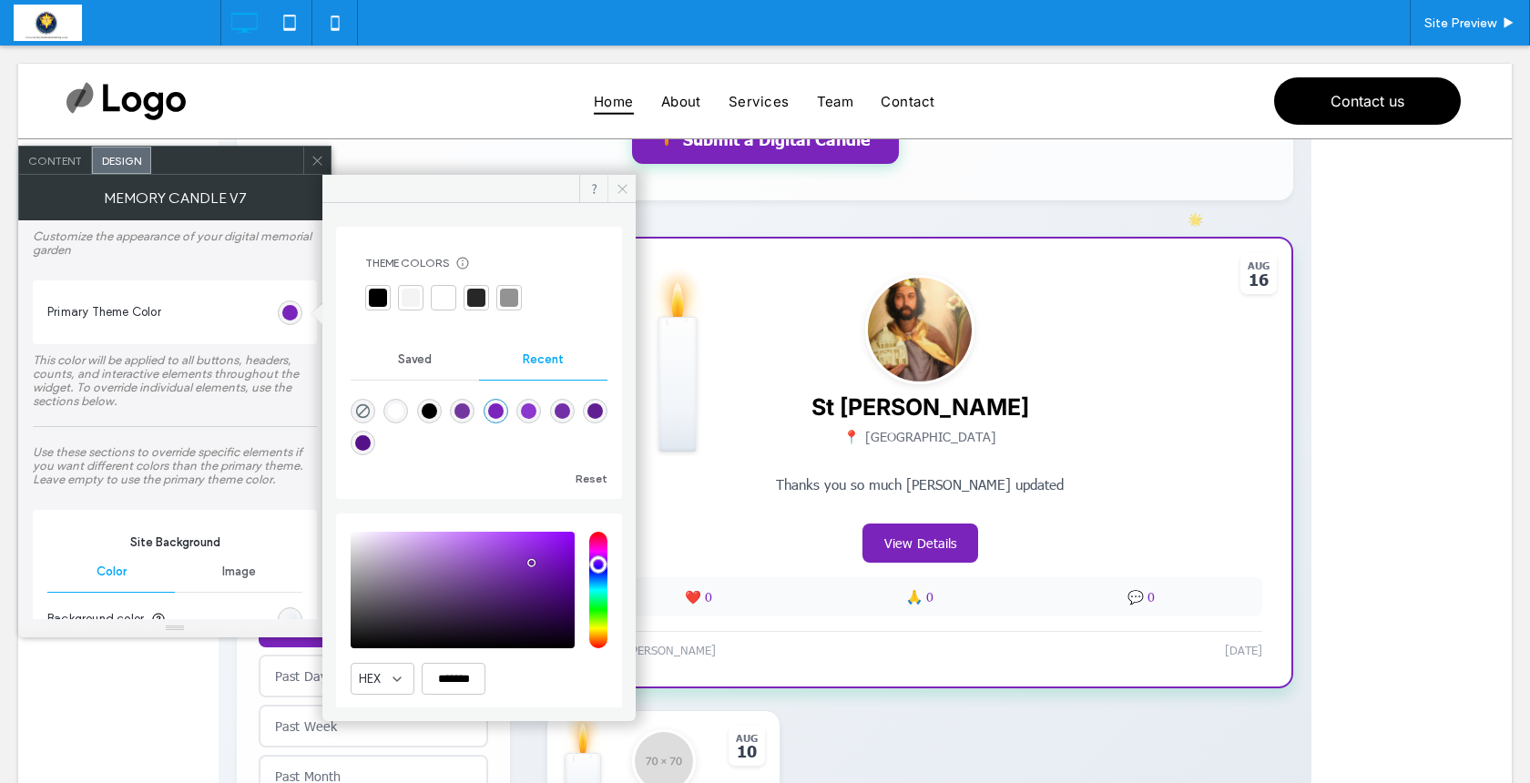
drag, startPoint x: 616, startPoint y: 190, endPoint x: 604, endPoint y: 145, distance: 47.1
click at [616, 190] on icon at bounding box center [623, 189] width 14 height 14
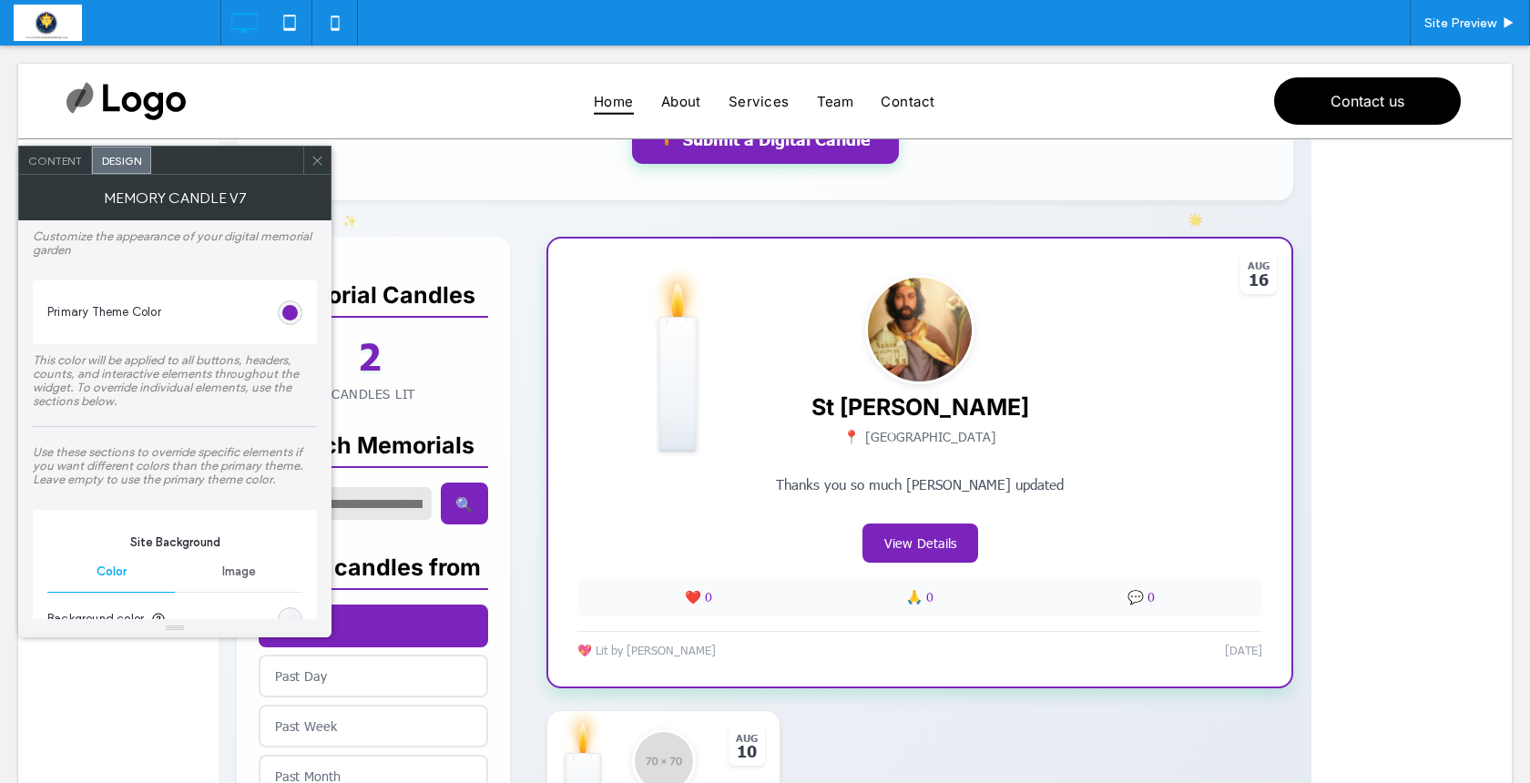
click at [316, 158] on icon at bounding box center [318, 161] width 14 height 14
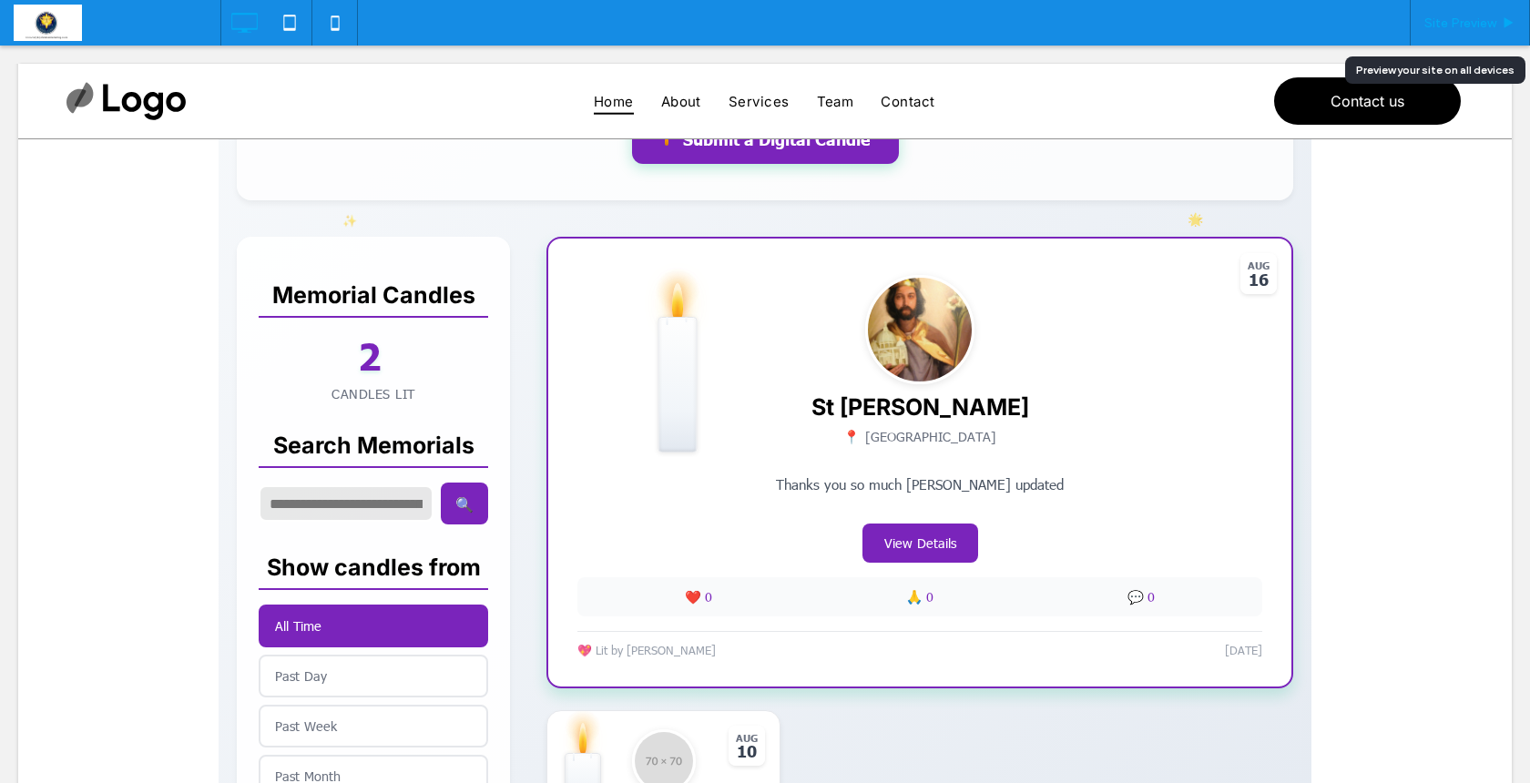
drag, startPoint x: 1468, startPoint y: 26, endPoint x: 1448, endPoint y: 97, distance: 74.5
click at [1468, 26] on span "Site Preview" at bounding box center [1461, 22] width 72 height 15
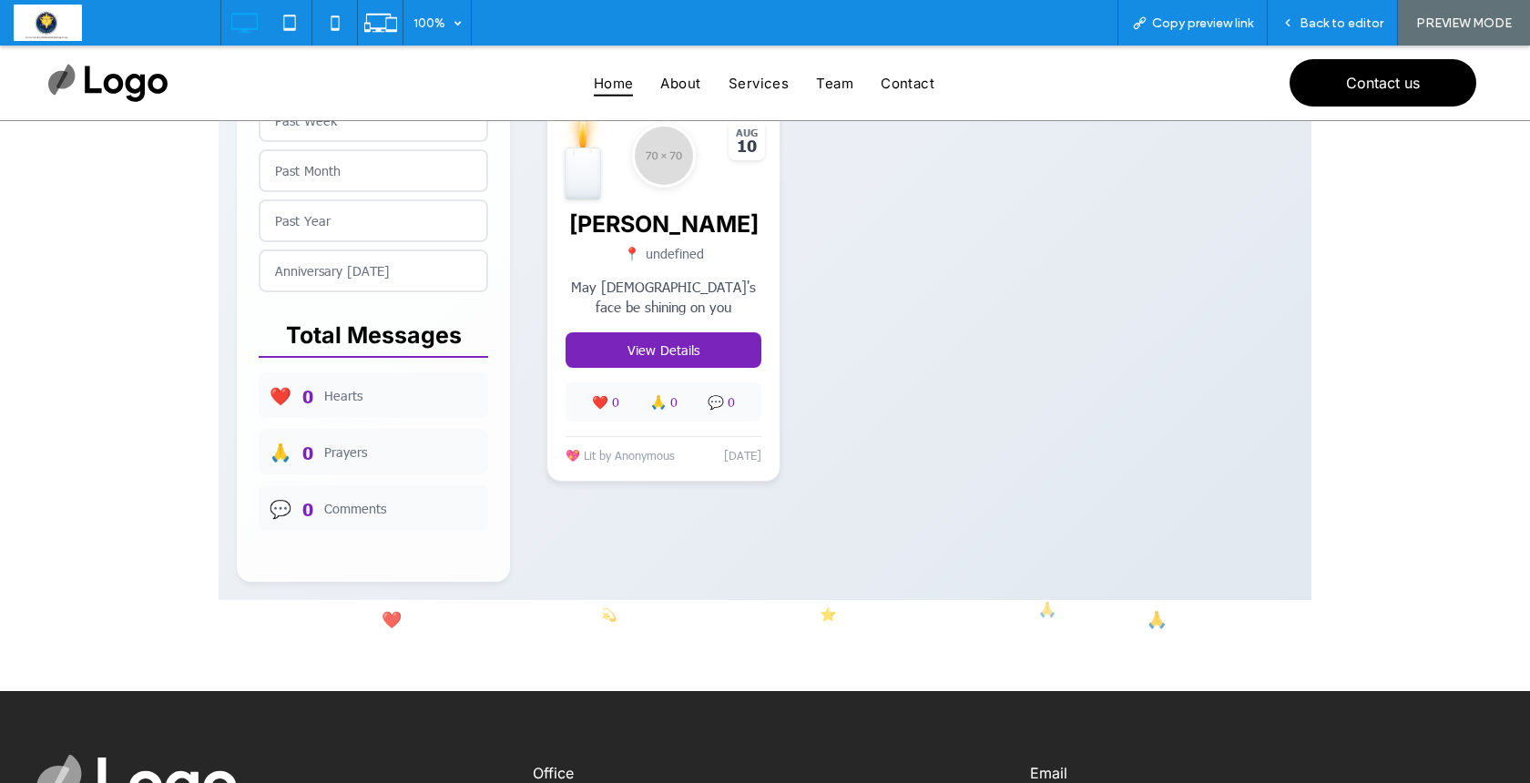
scroll to position [647, 0]
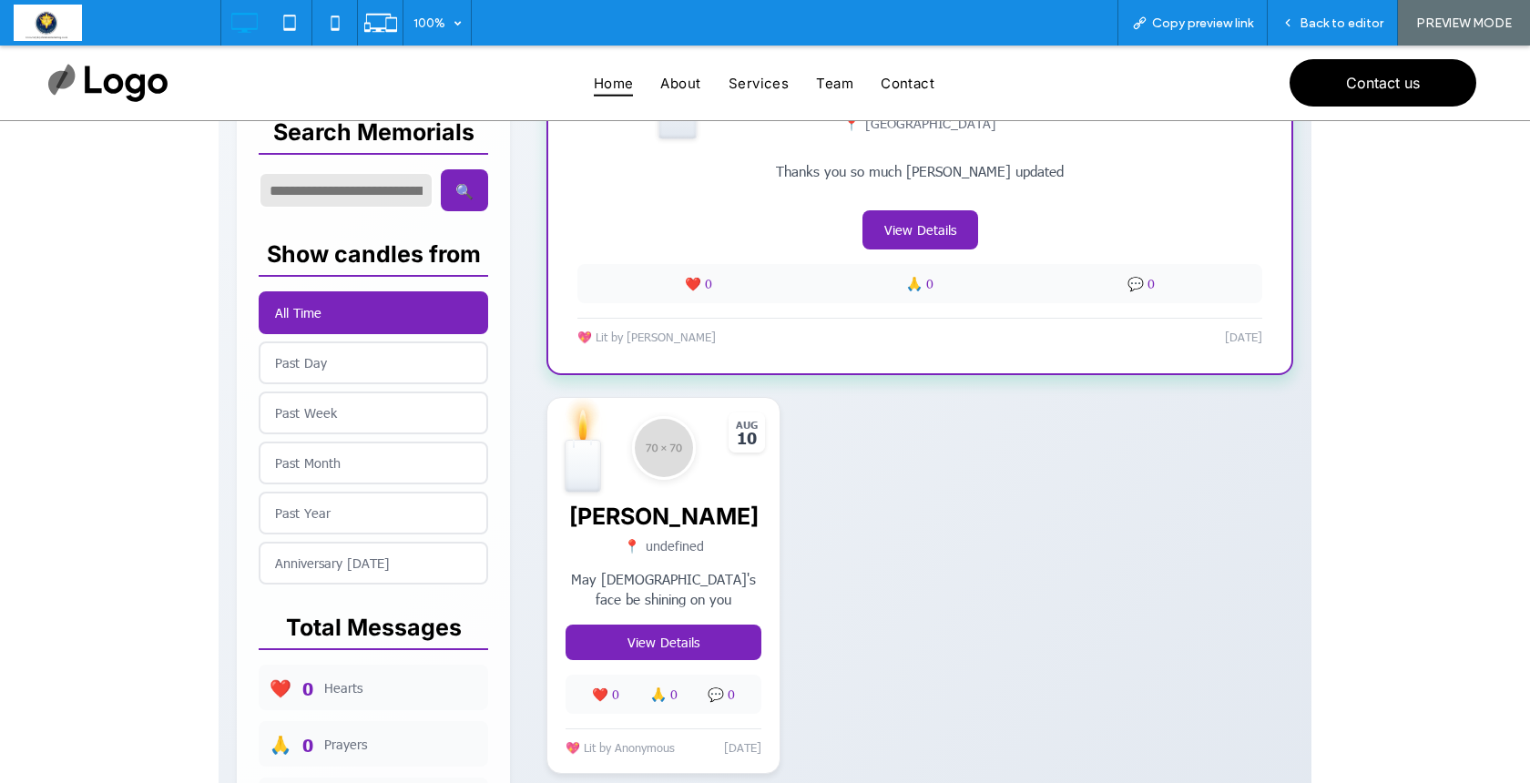
click at [648, 651] on span at bounding box center [765, 234] width 1093 height 1318
click at [1316, 27] on span "Back to editor" at bounding box center [1342, 22] width 84 height 15
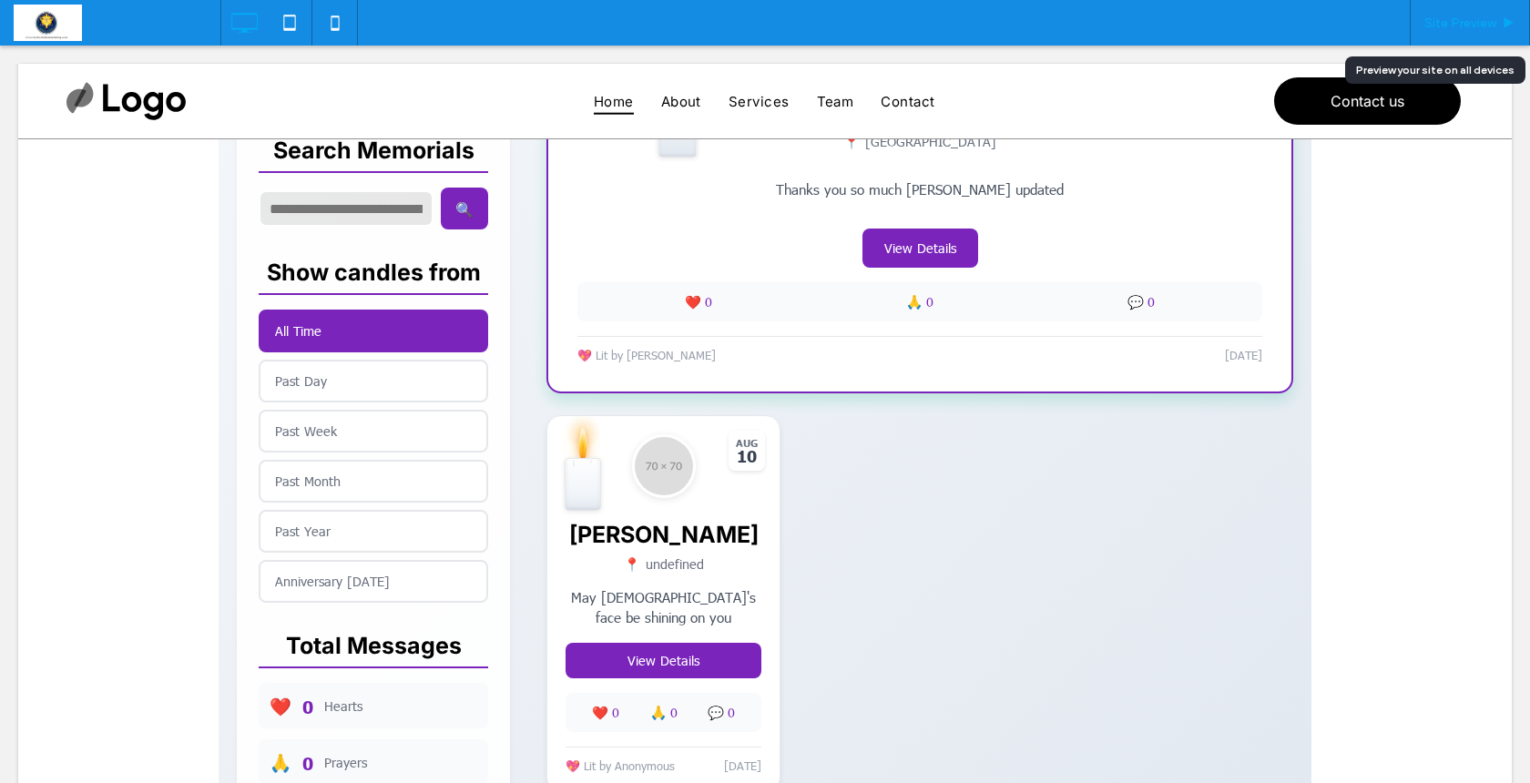
click at [1447, 19] on span "Site Preview" at bounding box center [1461, 22] width 72 height 15
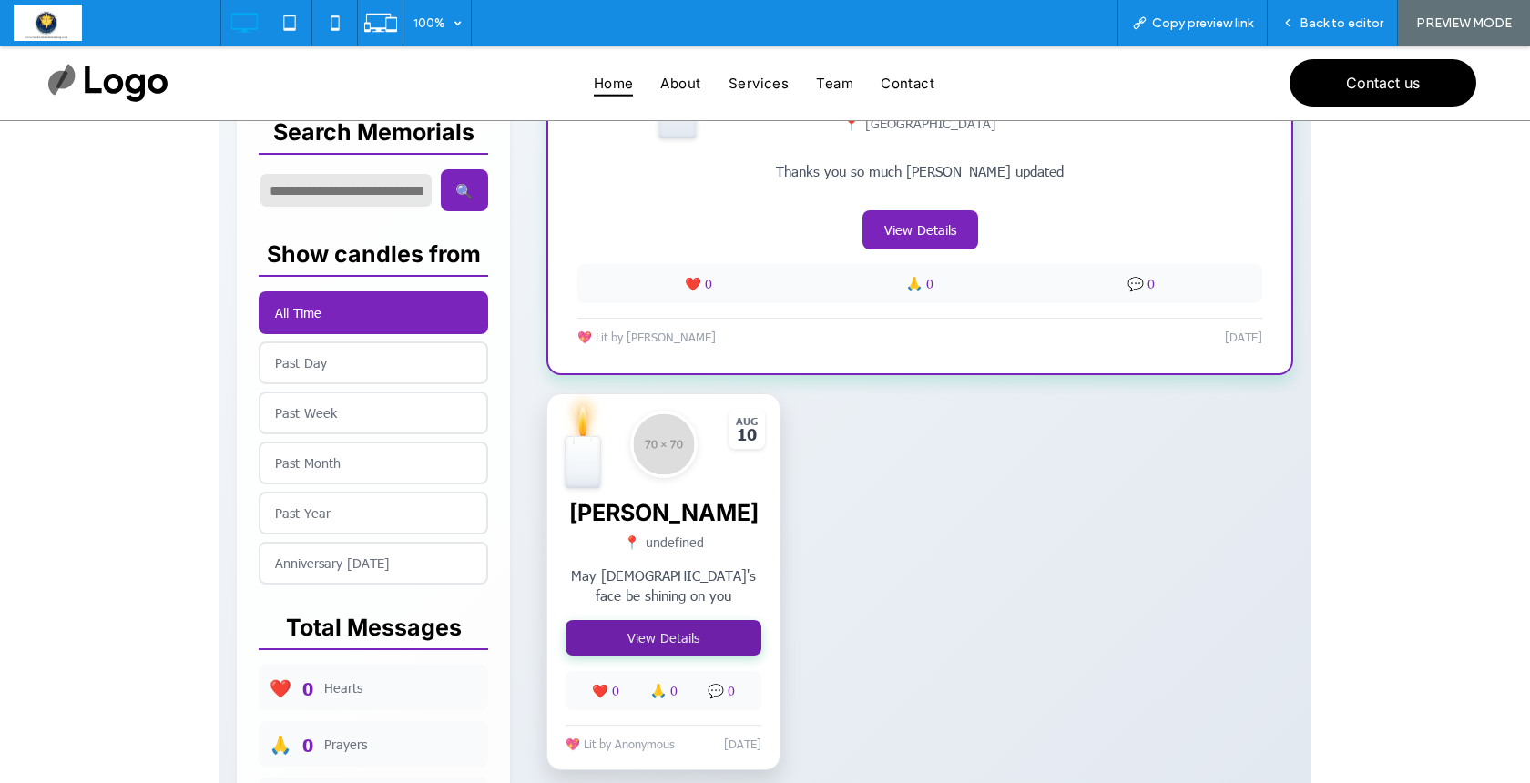
click at [649, 655] on button "View Details" at bounding box center [664, 638] width 196 height 36
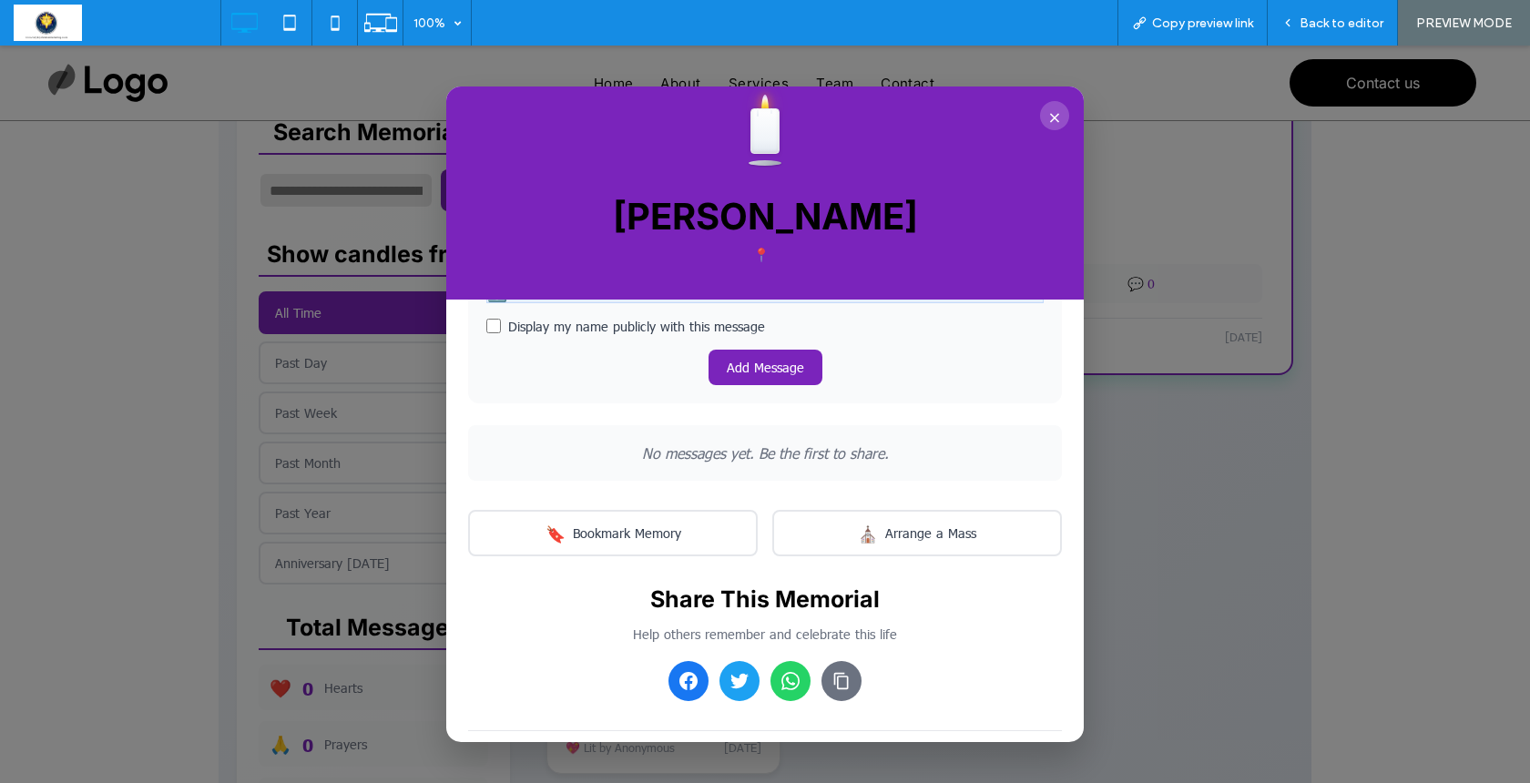
scroll to position [673, 0]
click at [1054, 107] on button "×" at bounding box center [1054, 115] width 29 height 29
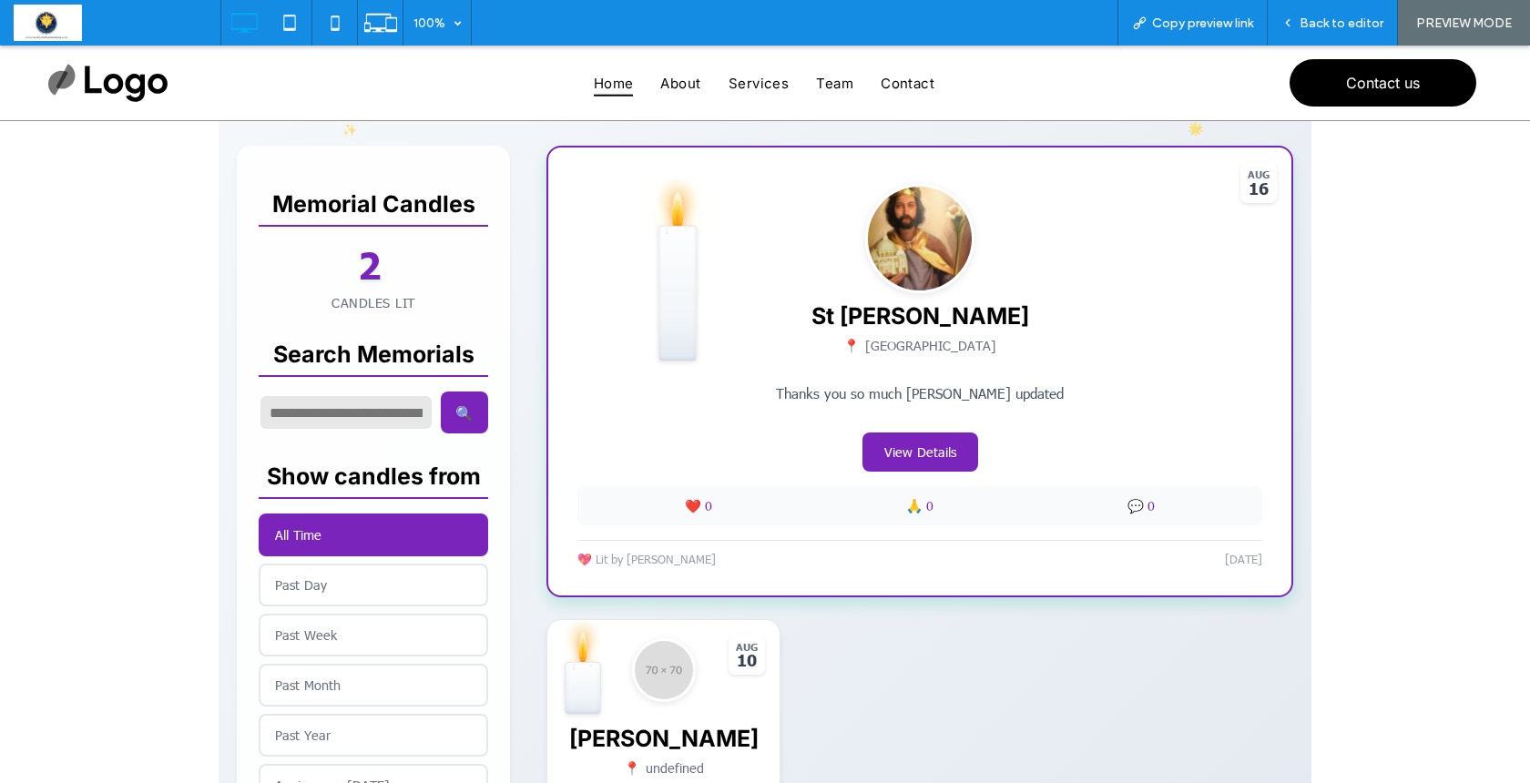
scroll to position [389, 0]
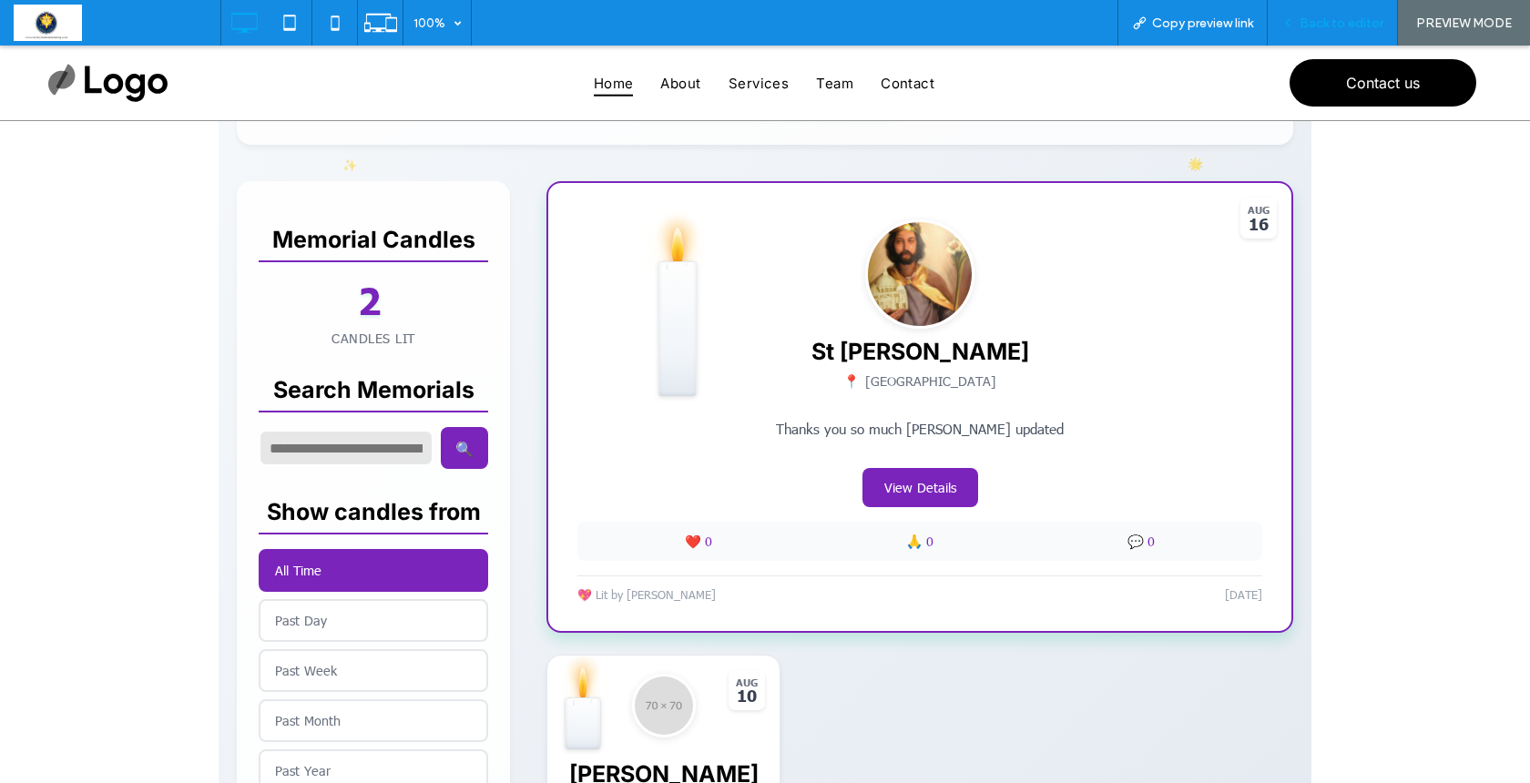
click at [1350, 20] on span "Back to editor" at bounding box center [1342, 22] width 84 height 15
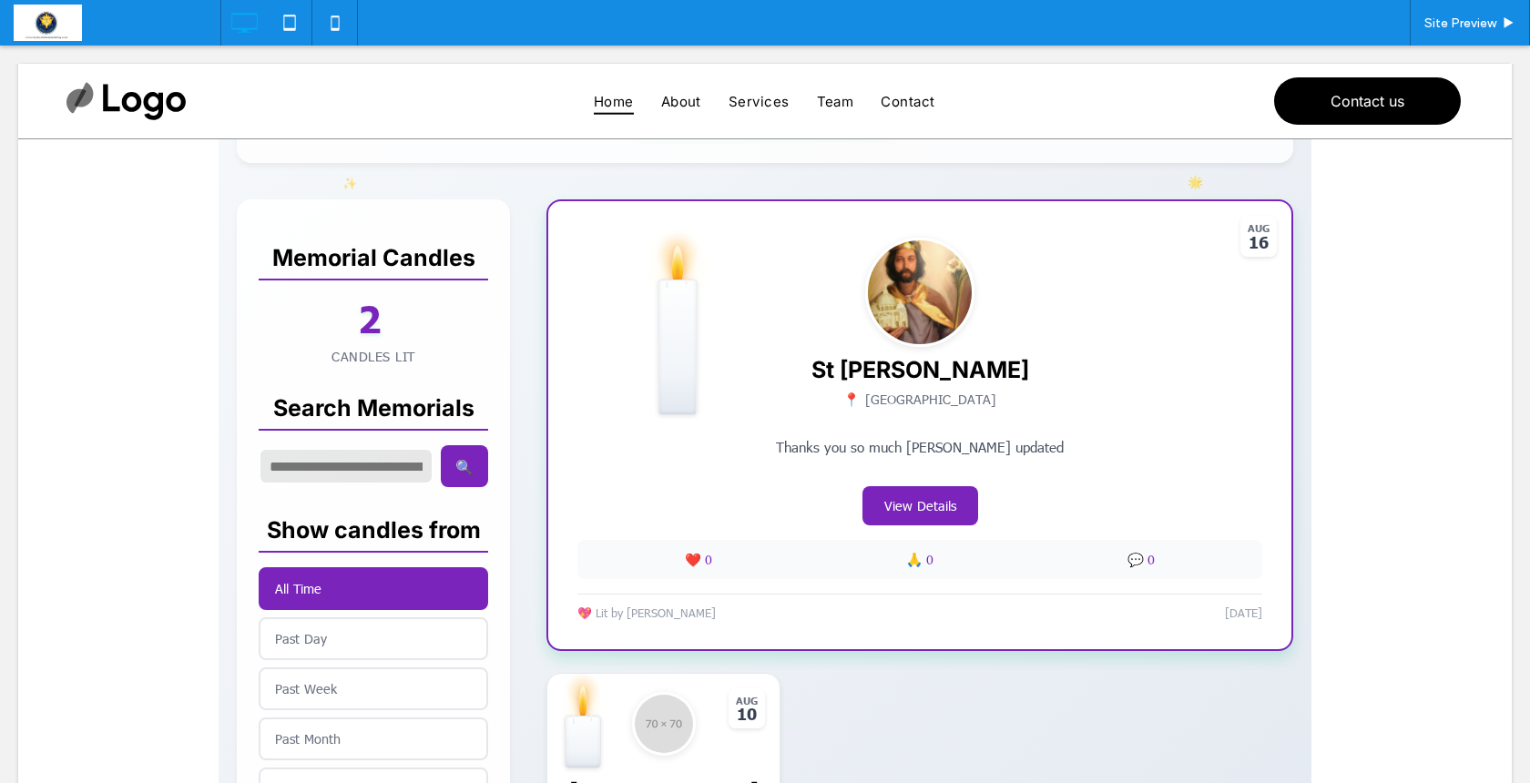
click at [626, 525] on span at bounding box center [765, 510] width 1093 height 1318
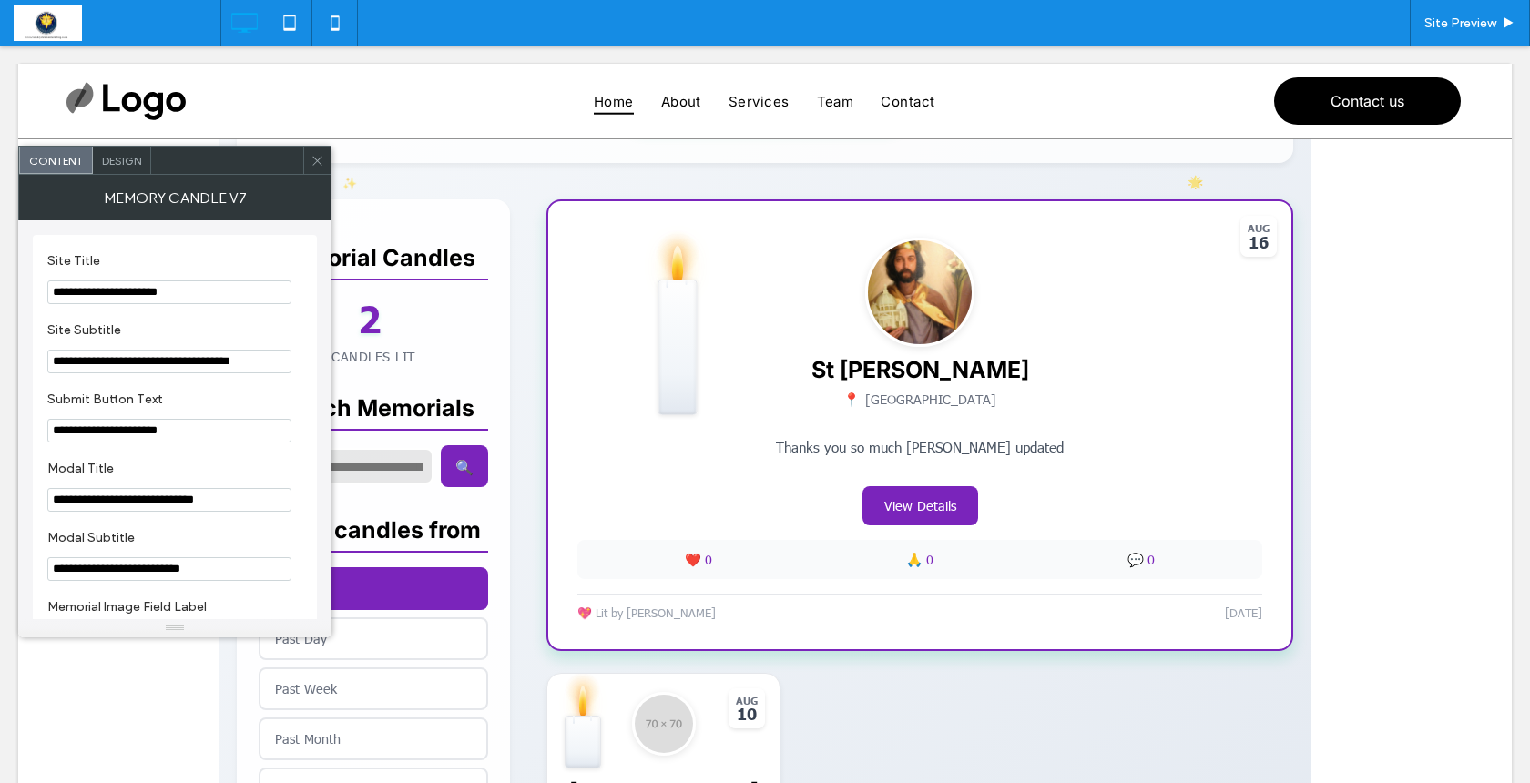
click at [124, 159] on span "Design" at bounding box center [121, 161] width 39 height 14
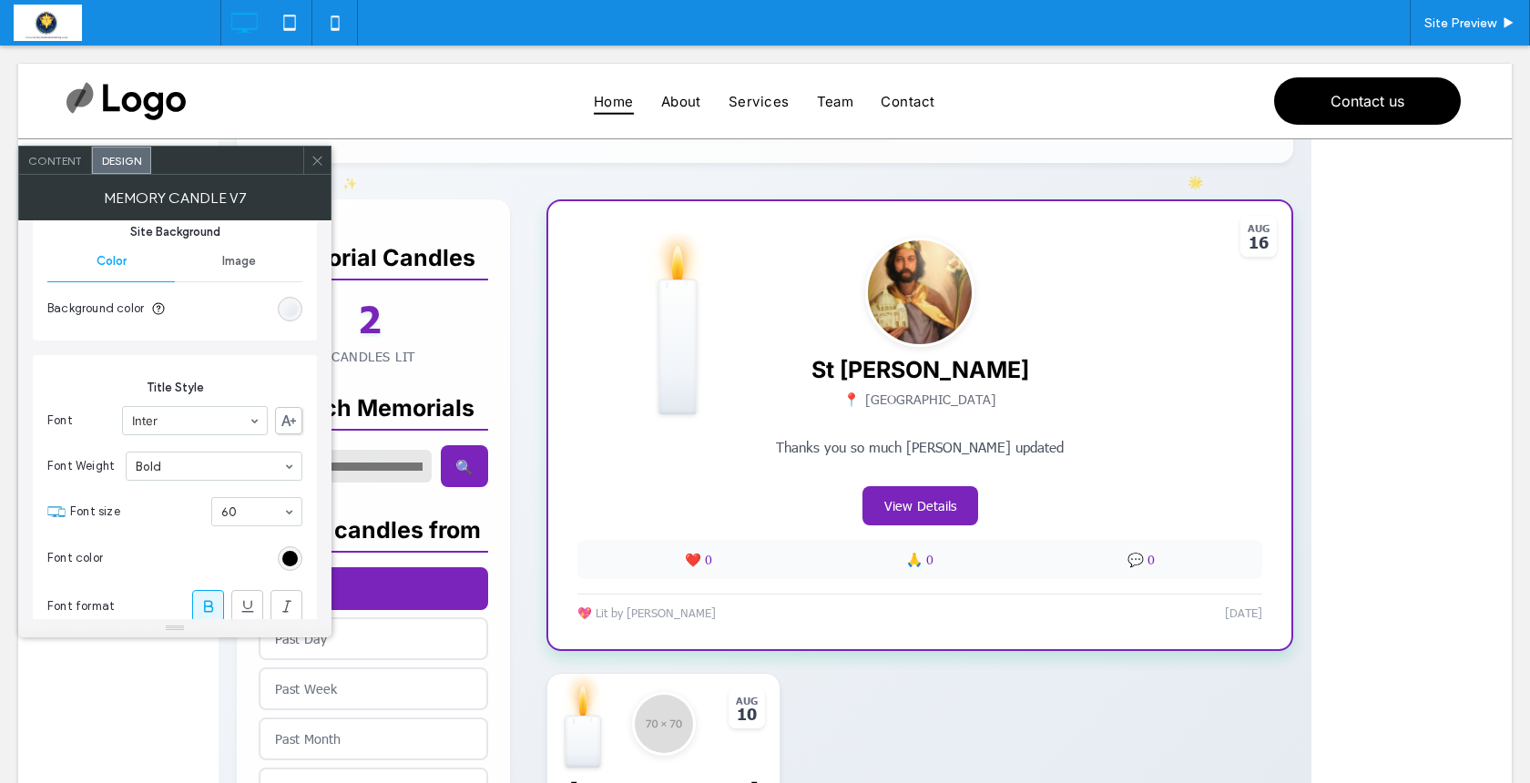
scroll to position [164, 0]
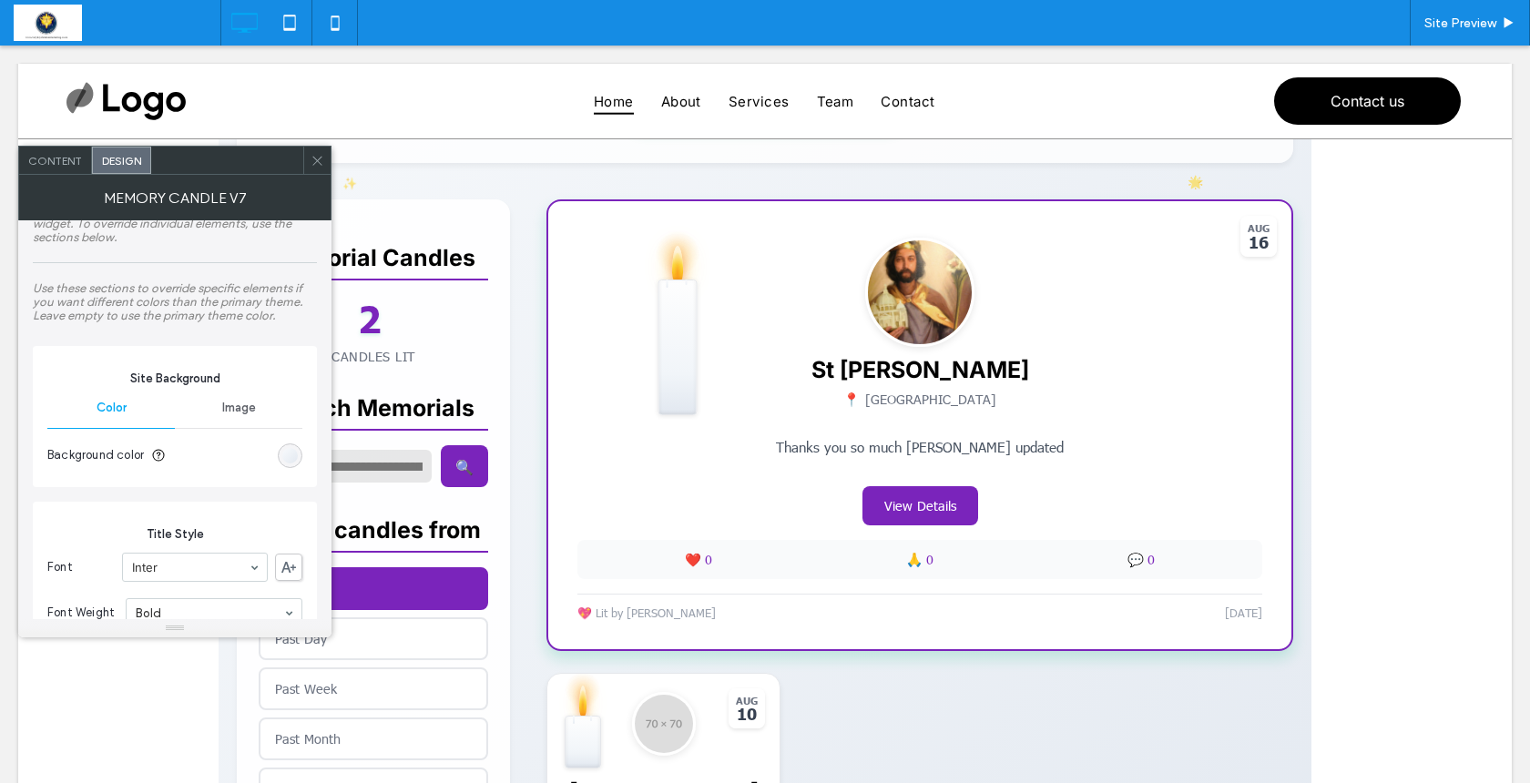
click at [58, 162] on span "Content" at bounding box center [55, 161] width 54 height 14
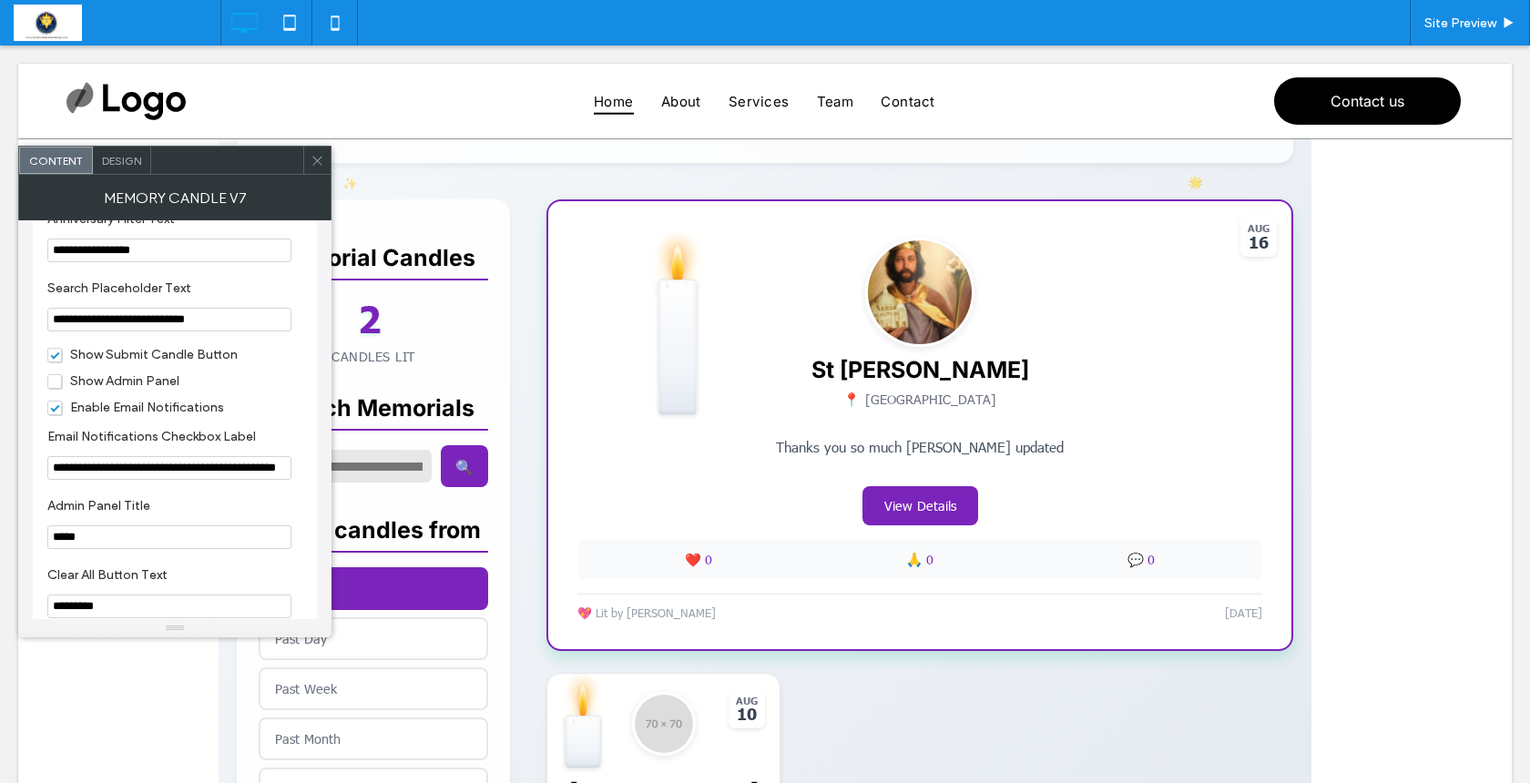
scroll to position [2041, 0]
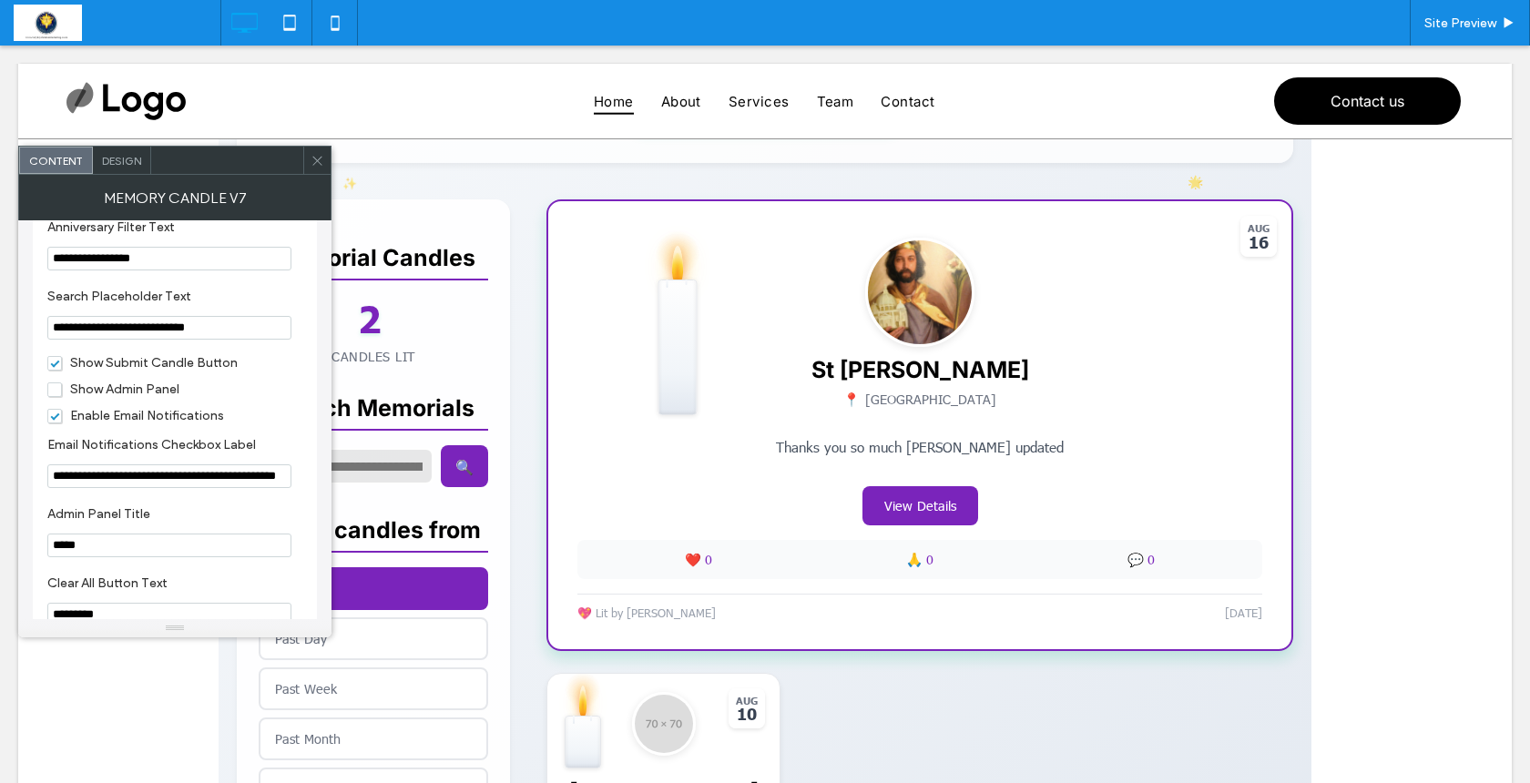
click at [57, 397] on span "Show Admin Panel" at bounding box center [113, 389] width 132 height 15
click at [314, 168] on span at bounding box center [318, 160] width 14 height 27
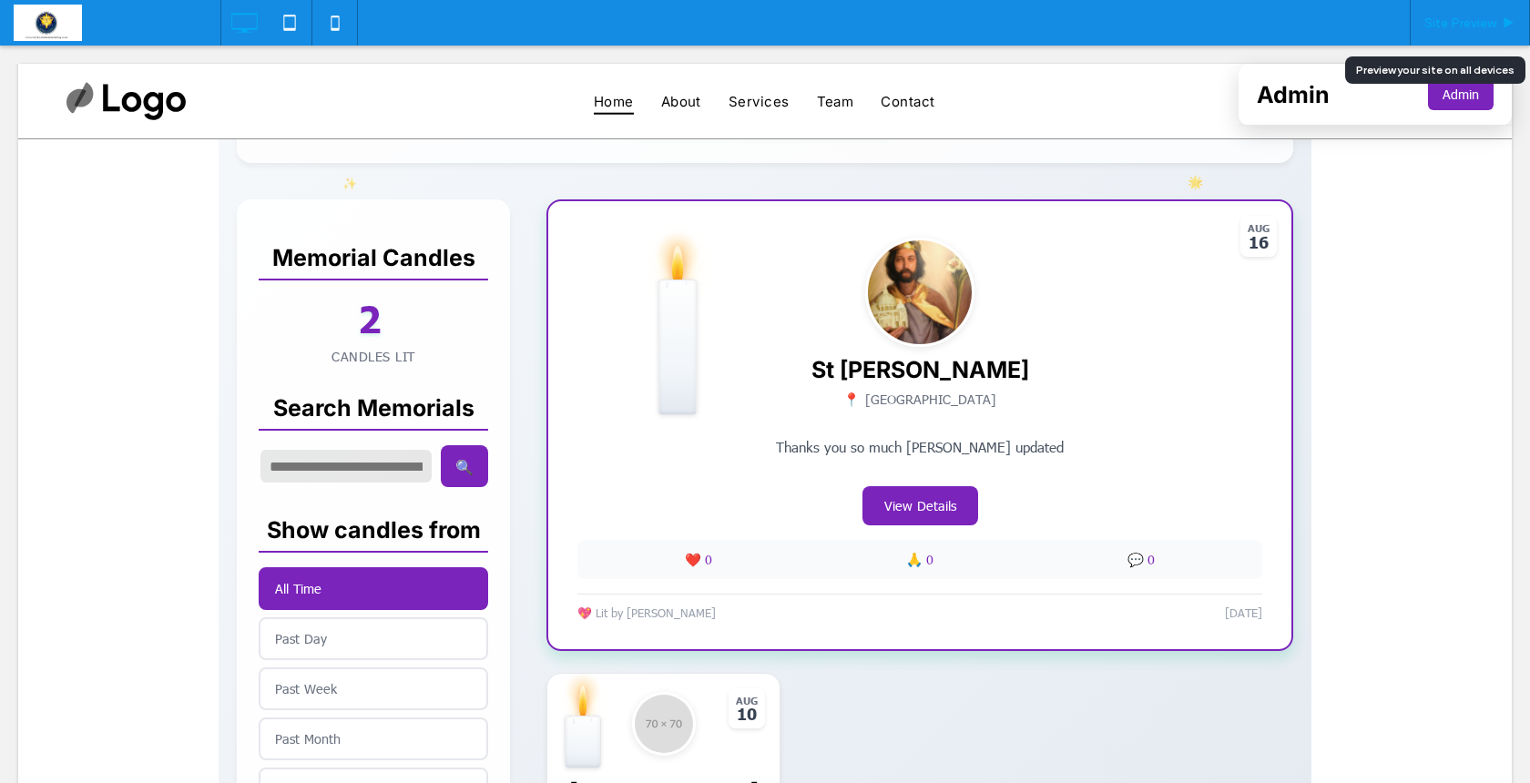
click at [1446, 20] on span "Site Preview" at bounding box center [1461, 22] width 72 height 15
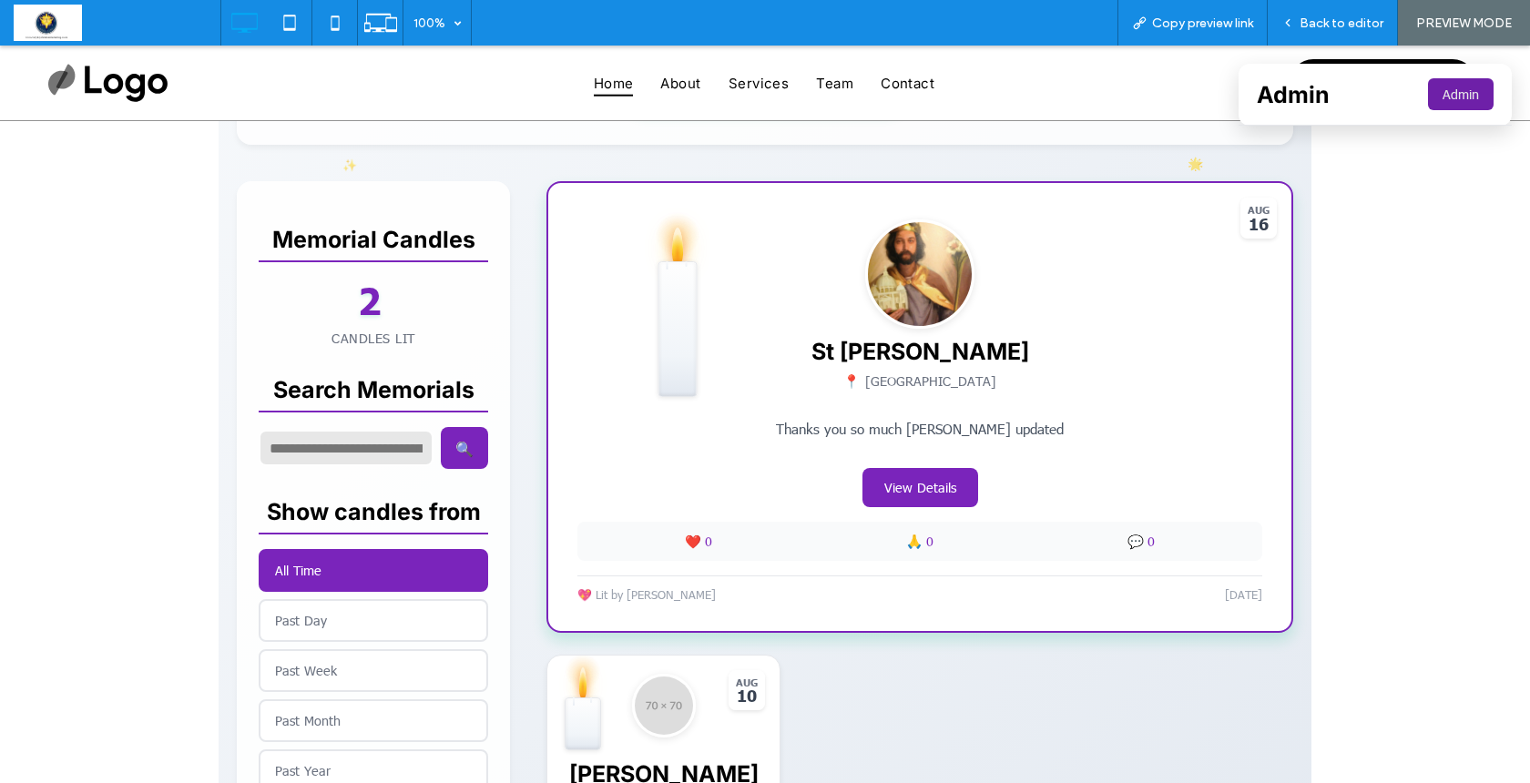
click at [1439, 100] on button "Admin" at bounding box center [1461, 94] width 66 height 32
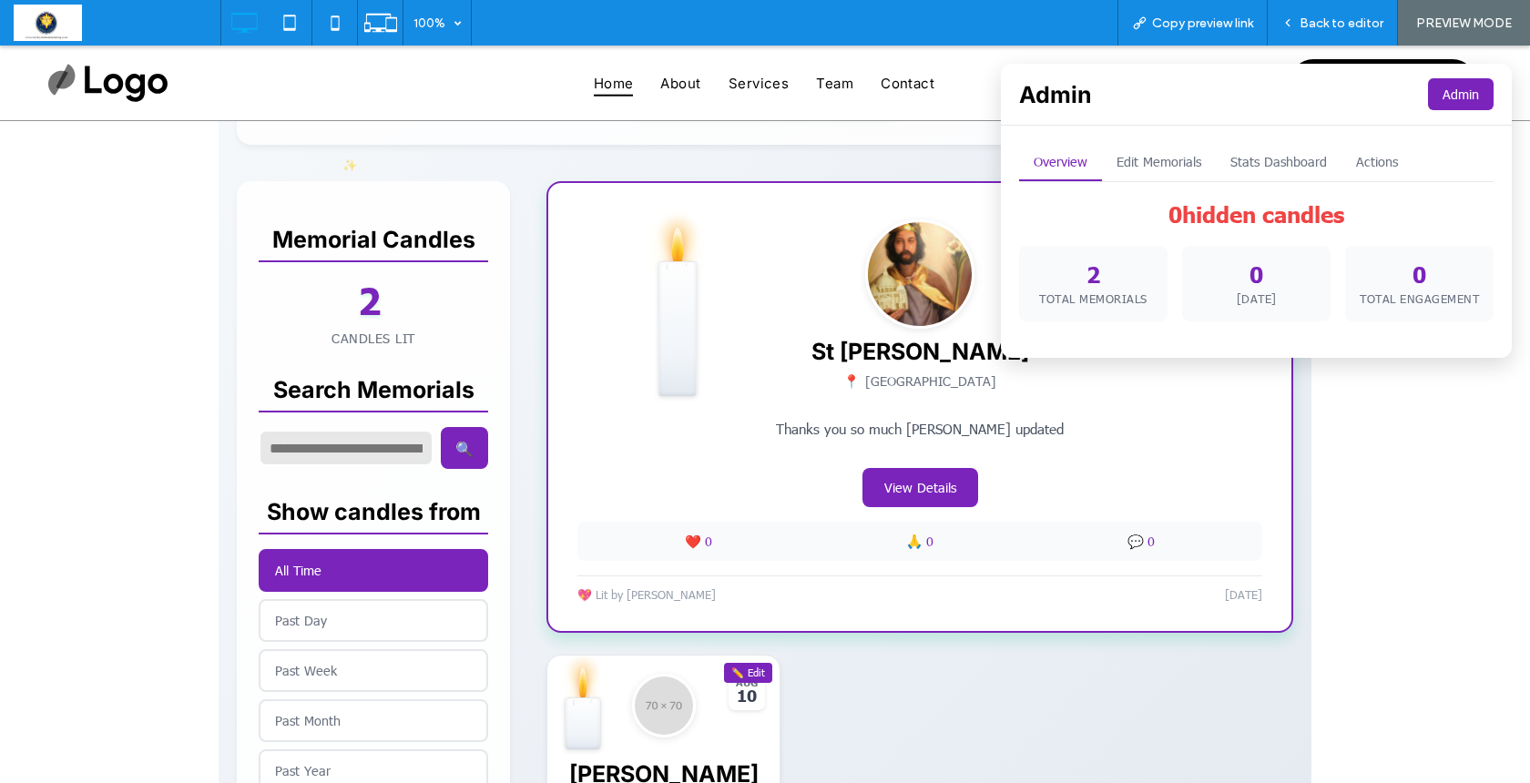
click at [1256, 156] on button "Stats Dashboard" at bounding box center [1279, 162] width 126 height 37
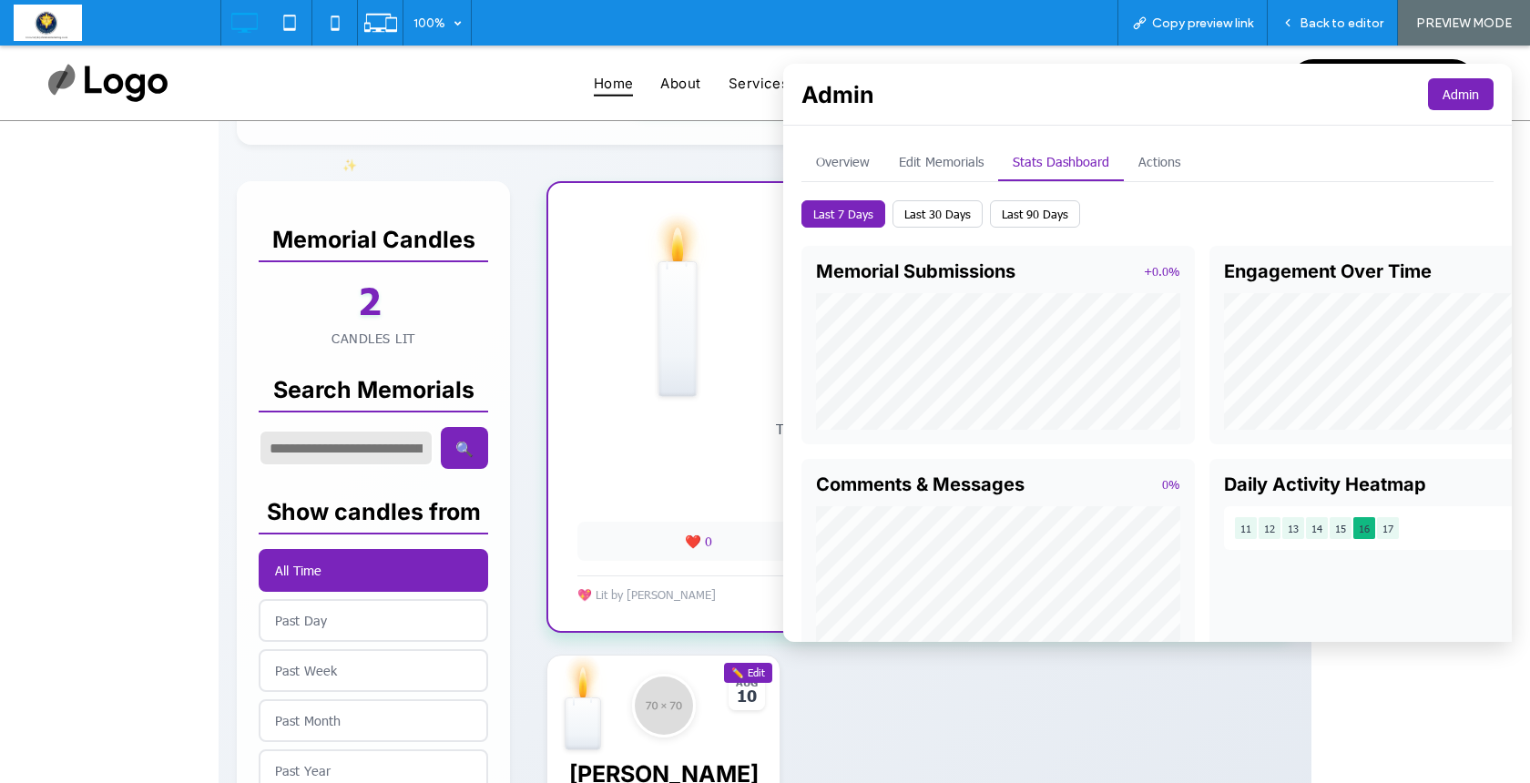
click at [823, 155] on button "Overview" at bounding box center [843, 162] width 83 height 37
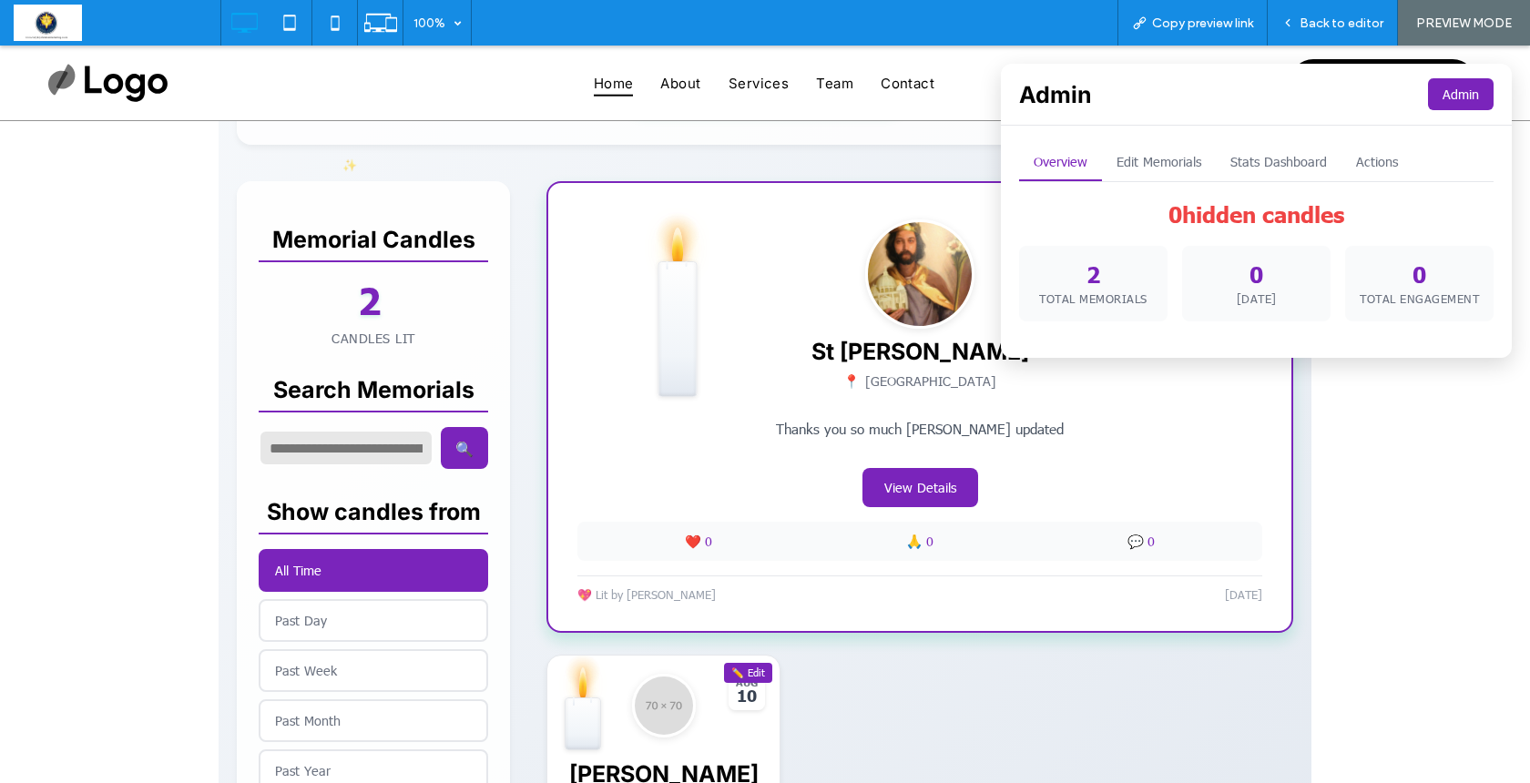
click at [1151, 160] on button "Edit Memorials" at bounding box center [1159, 162] width 114 height 37
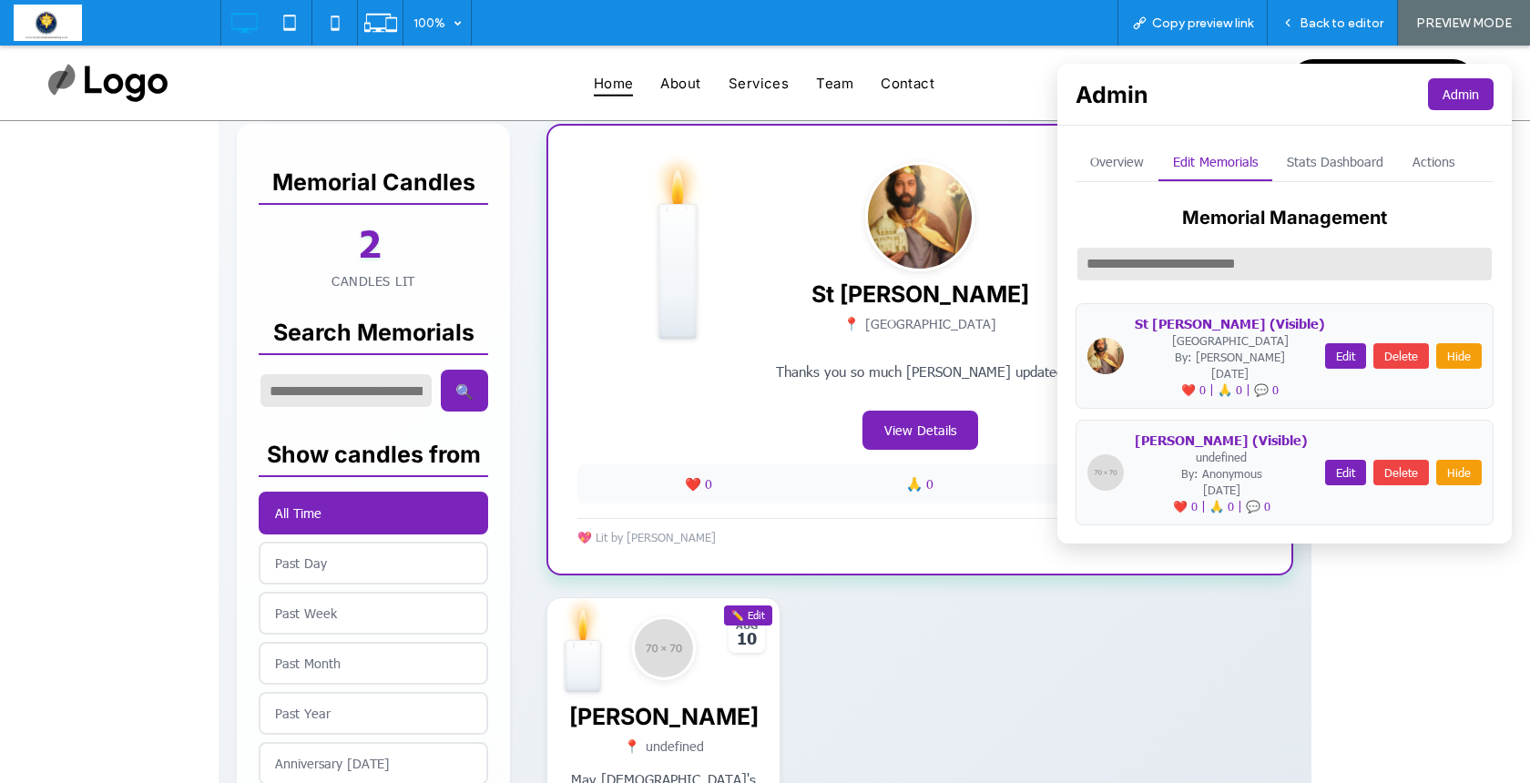
scroll to position [454, 0]
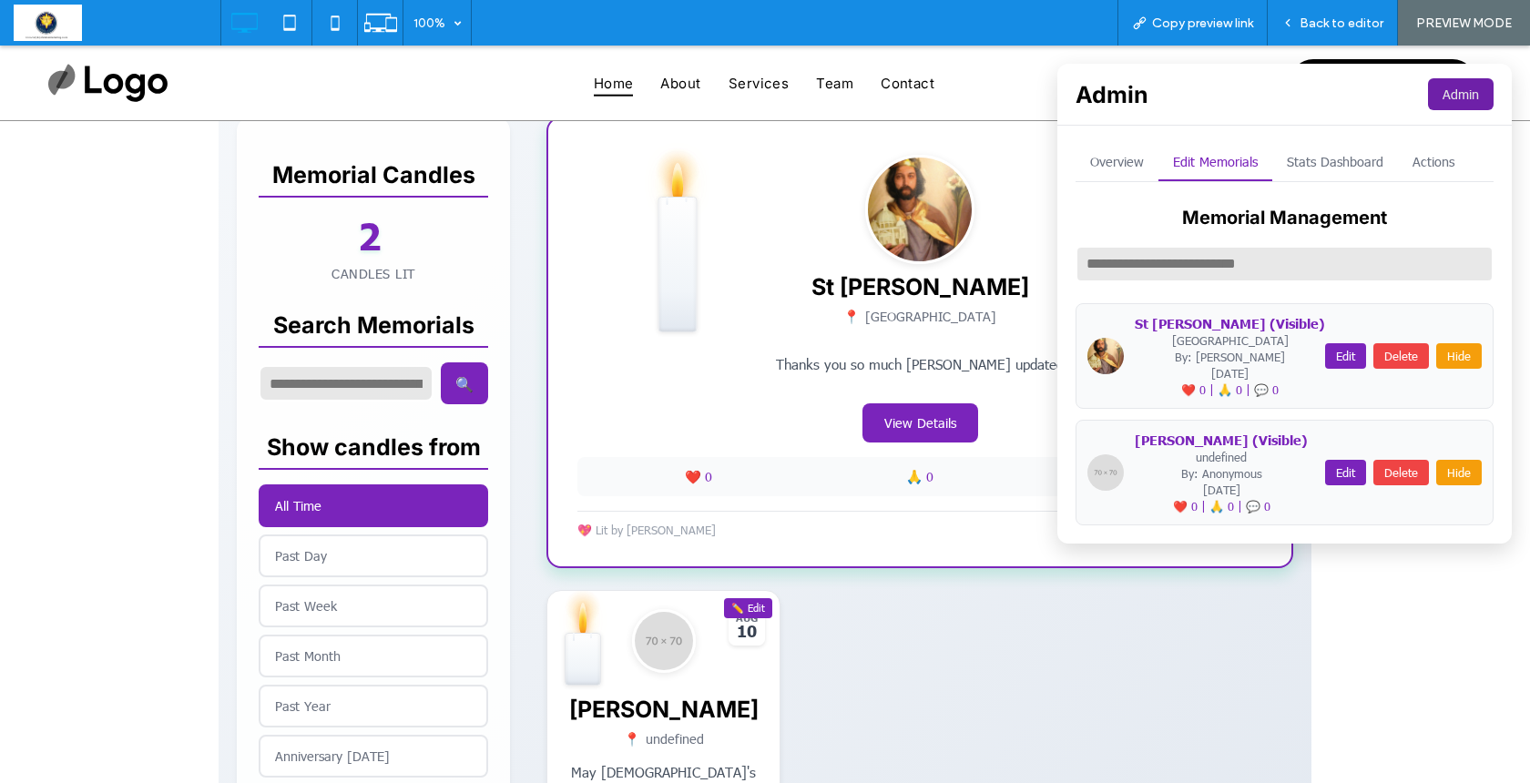
click at [1436, 88] on button "Admin" at bounding box center [1461, 94] width 66 height 32
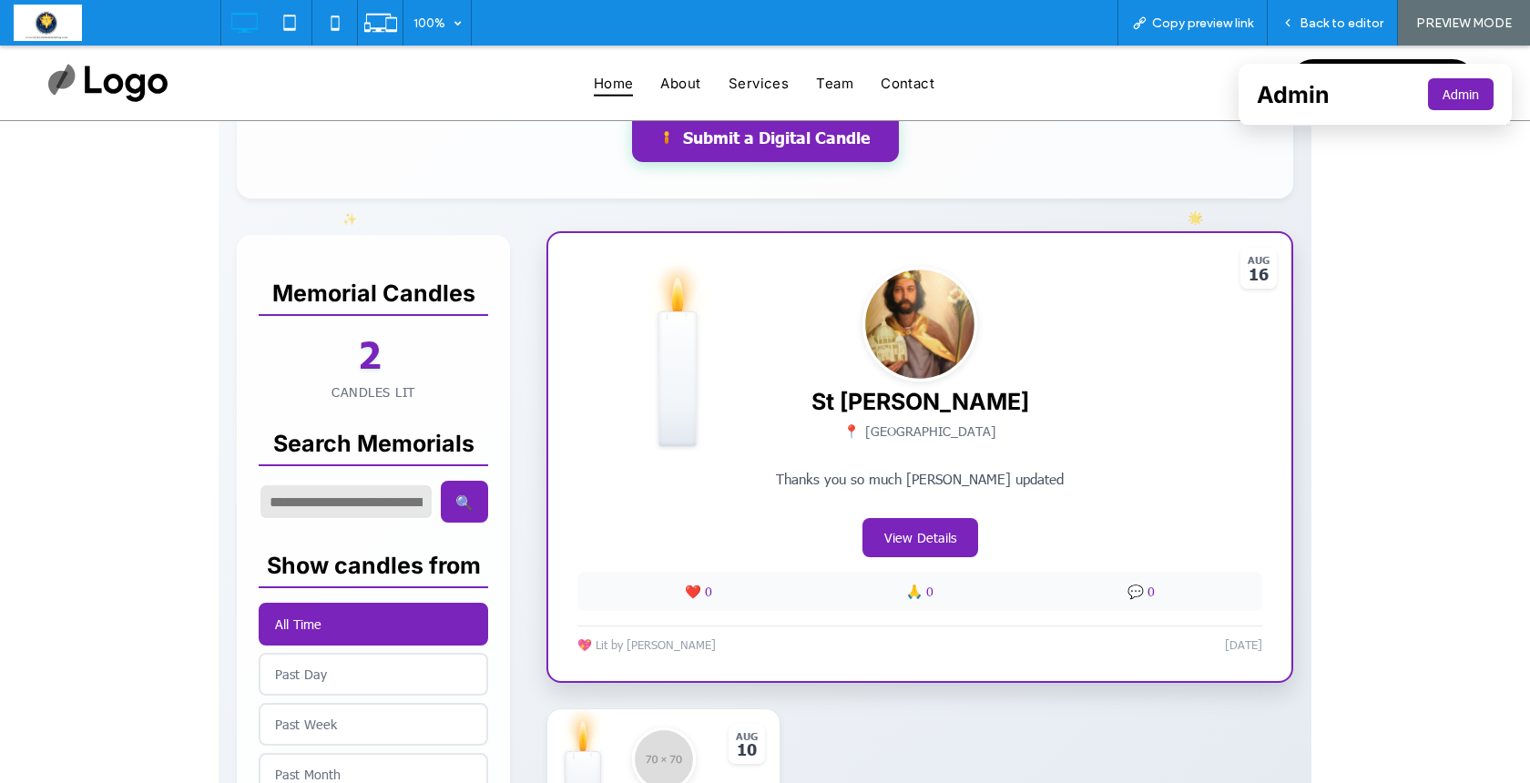
scroll to position [305, 0]
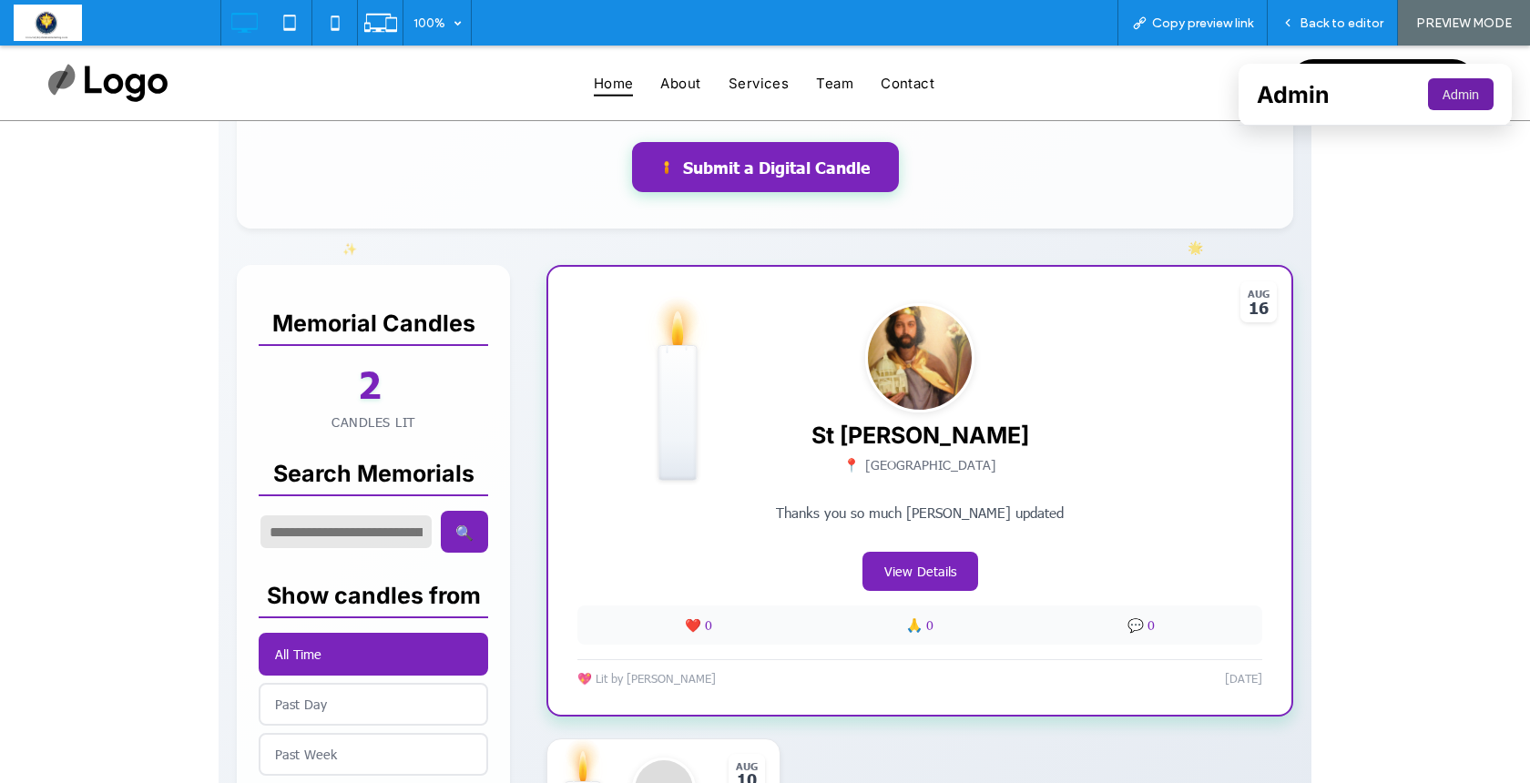
click at [1446, 102] on button "Admin" at bounding box center [1461, 94] width 66 height 32
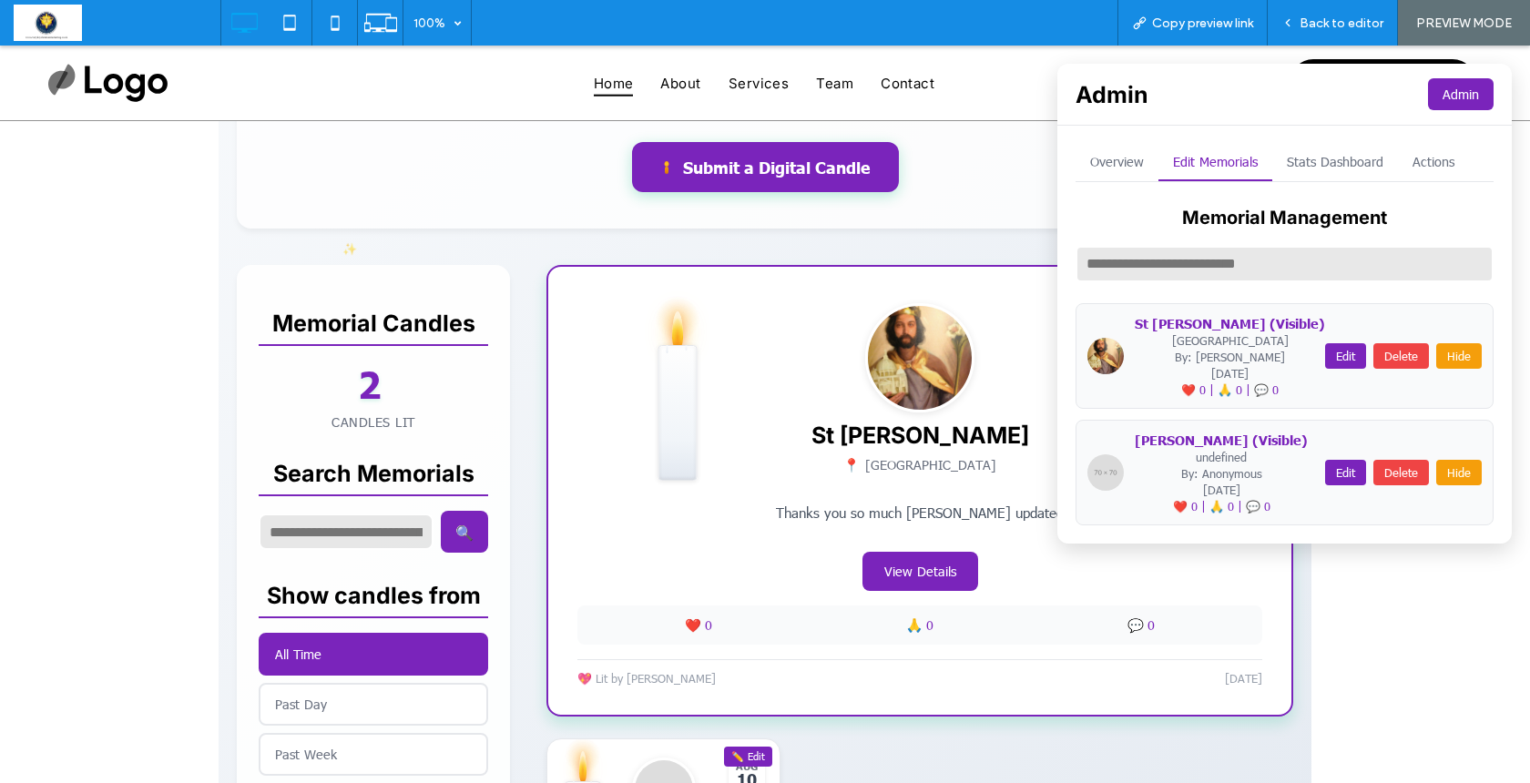
click at [1360, 160] on button "Stats Dashboard" at bounding box center [1336, 162] width 126 height 37
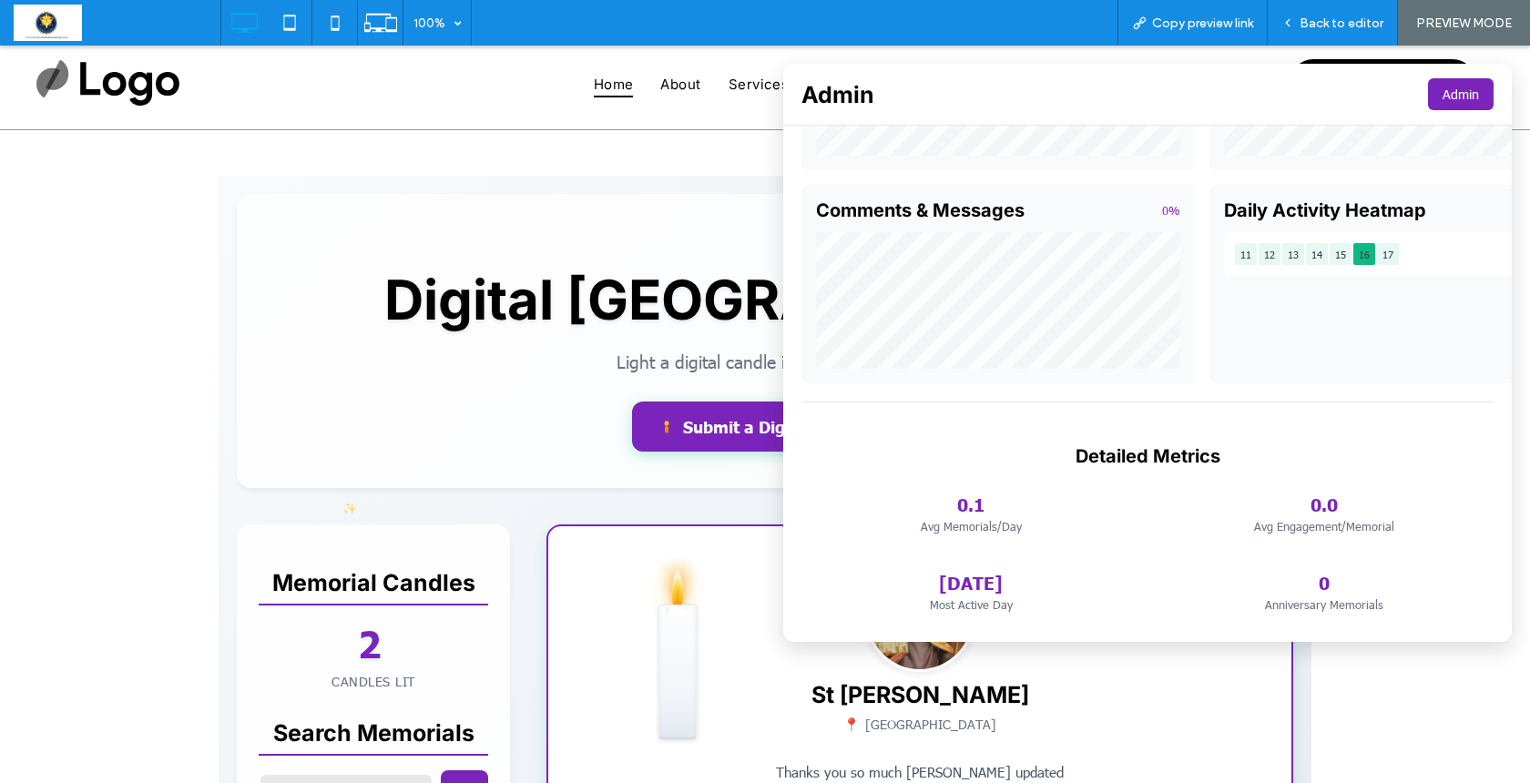
scroll to position [279, 0]
click at [1446, 99] on button "Admin" at bounding box center [1461, 94] width 66 height 32
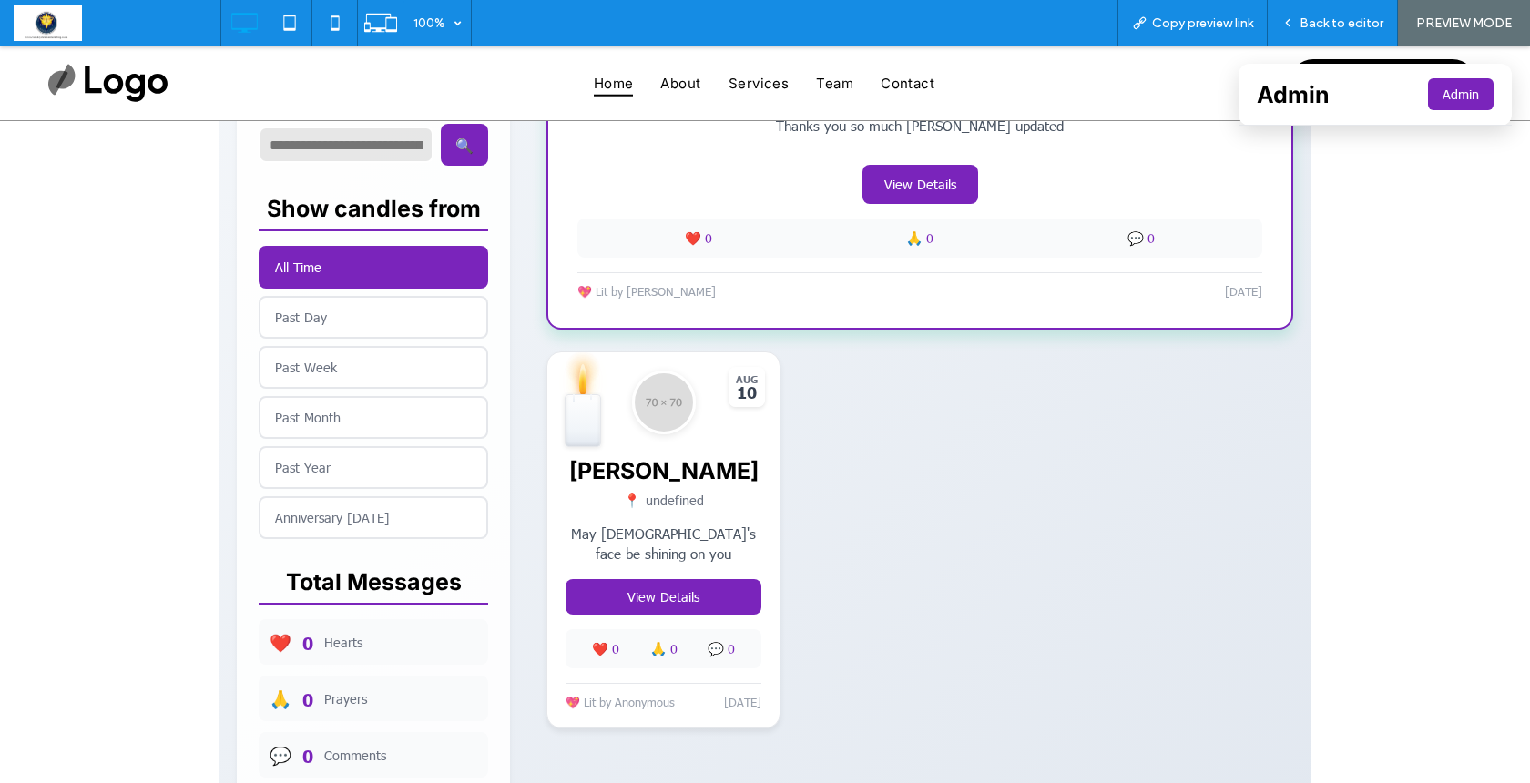
scroll to position [702, 0]
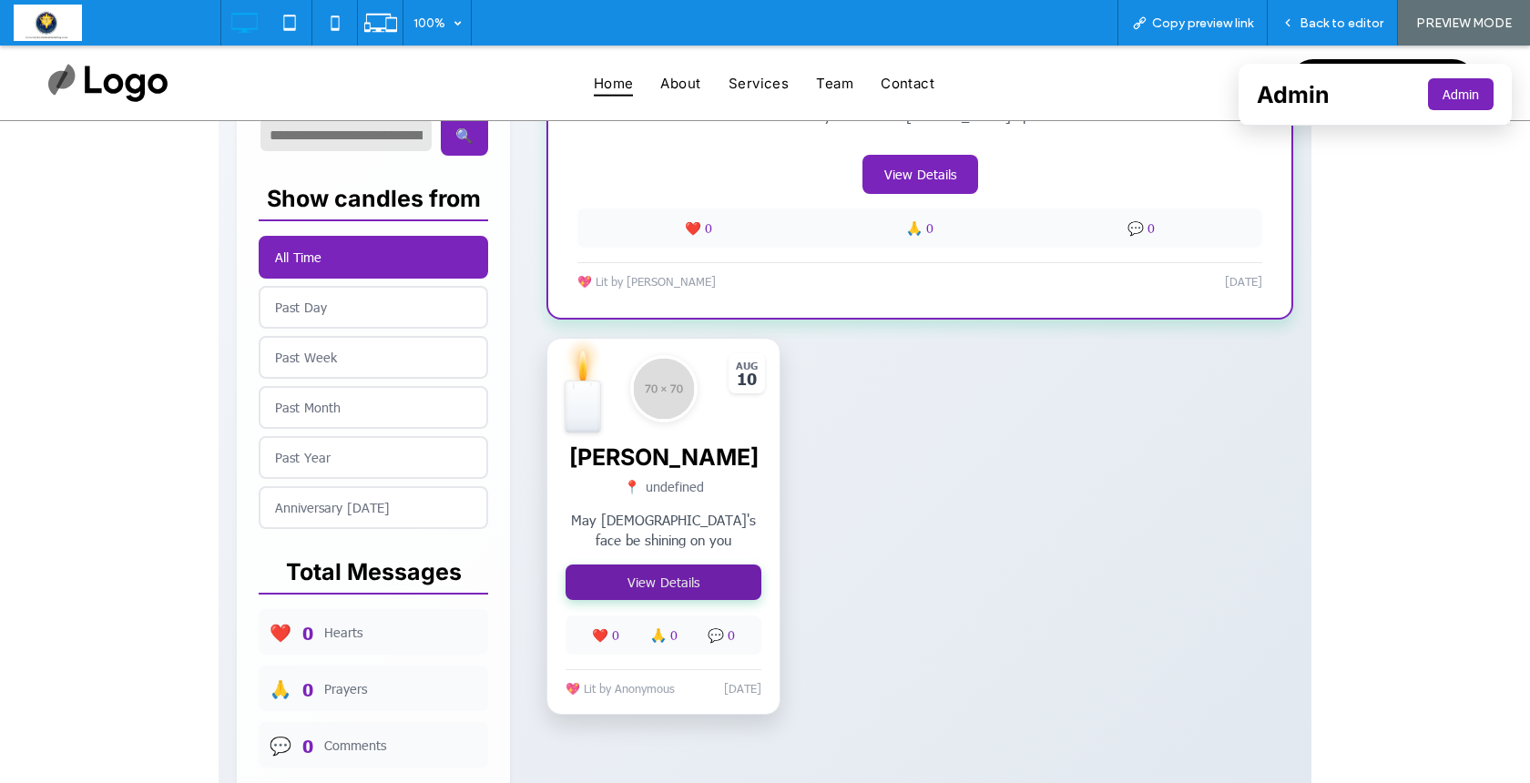
click at [653, 589] on button "View Details" at bounding box center [664, 583] width 196 height 36
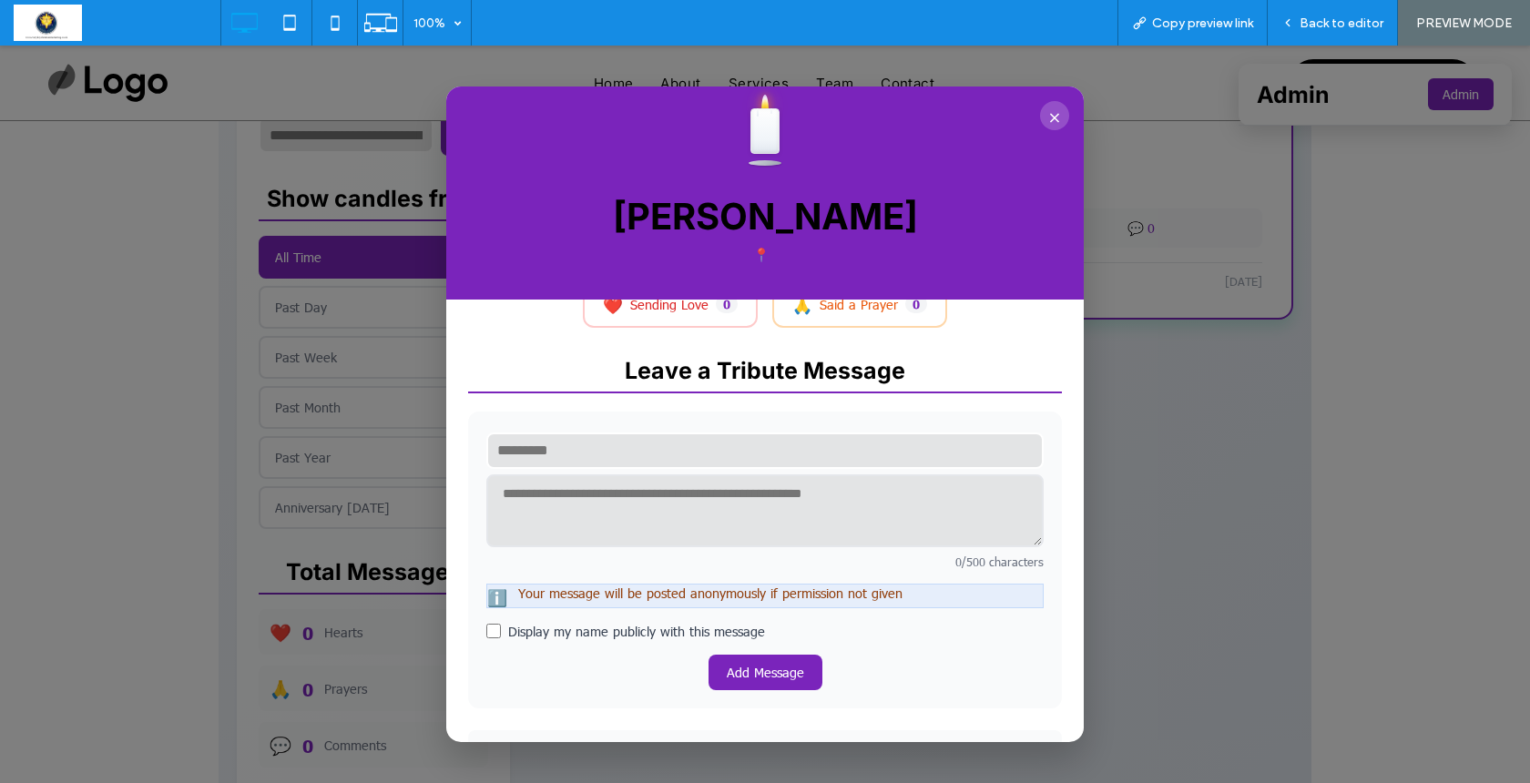
scroll to position [372, 0]
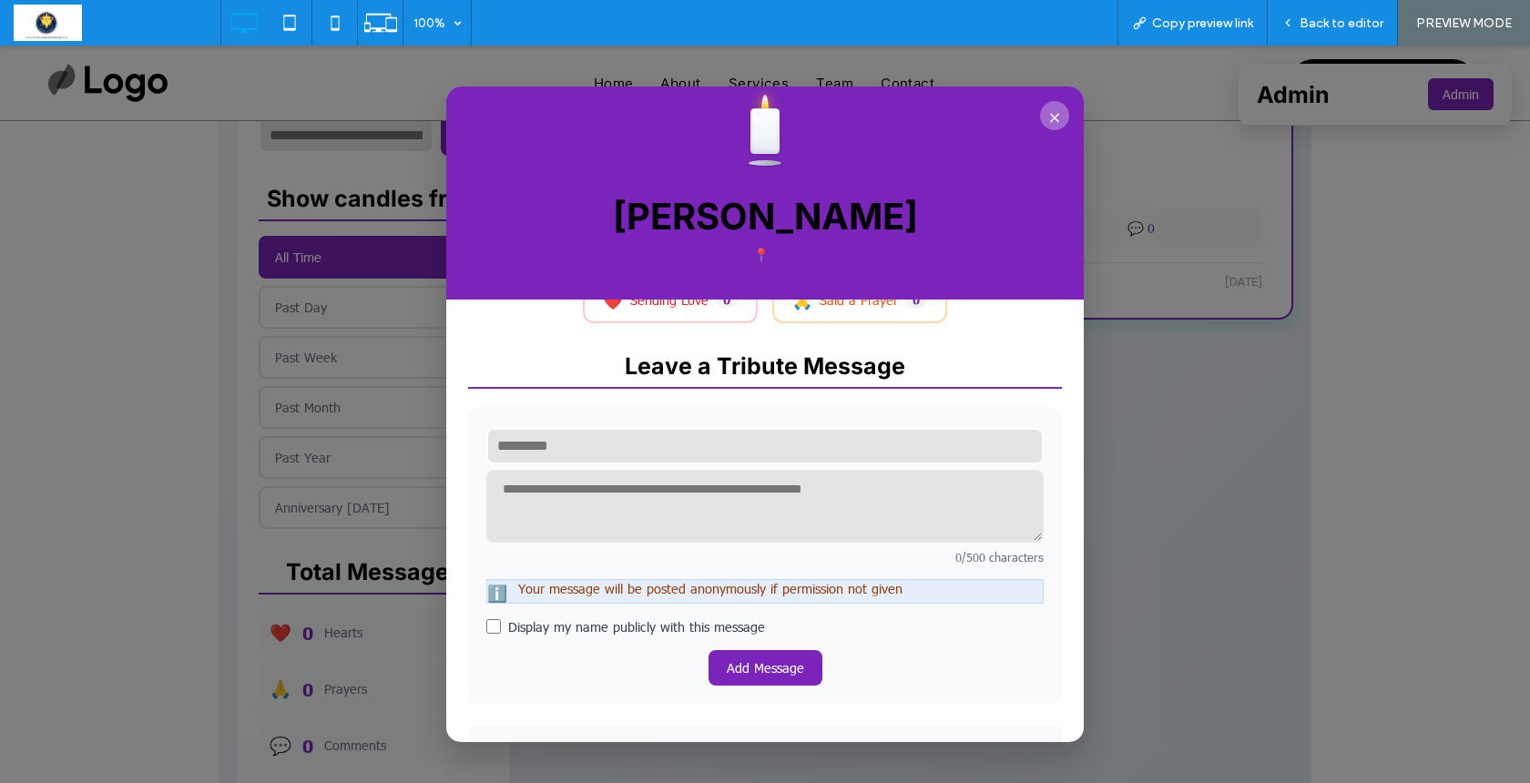
click at [1050, 116] on button "×" at bounding box center [1054, 115] width 29 height 29
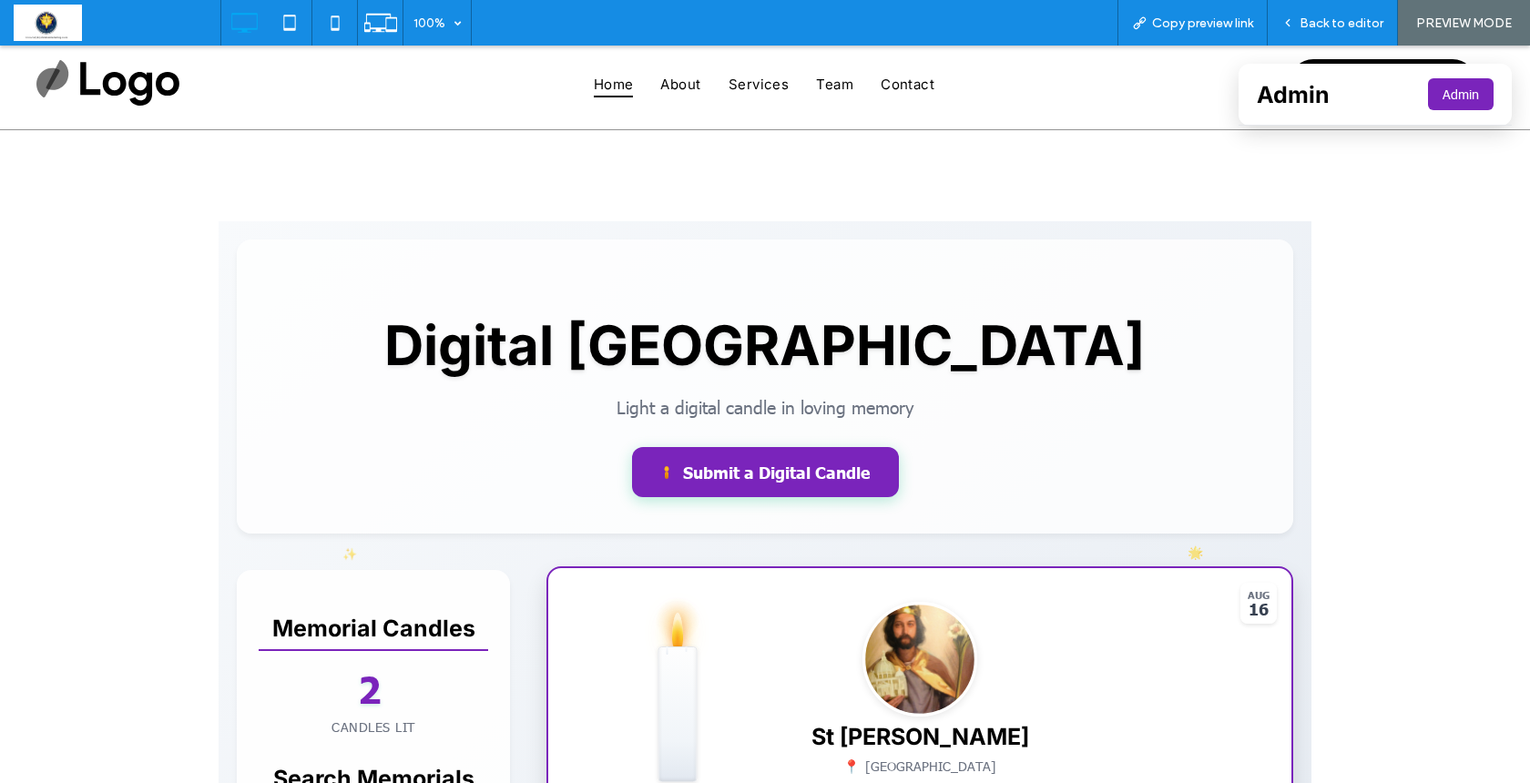
scroll to position [0, 0]
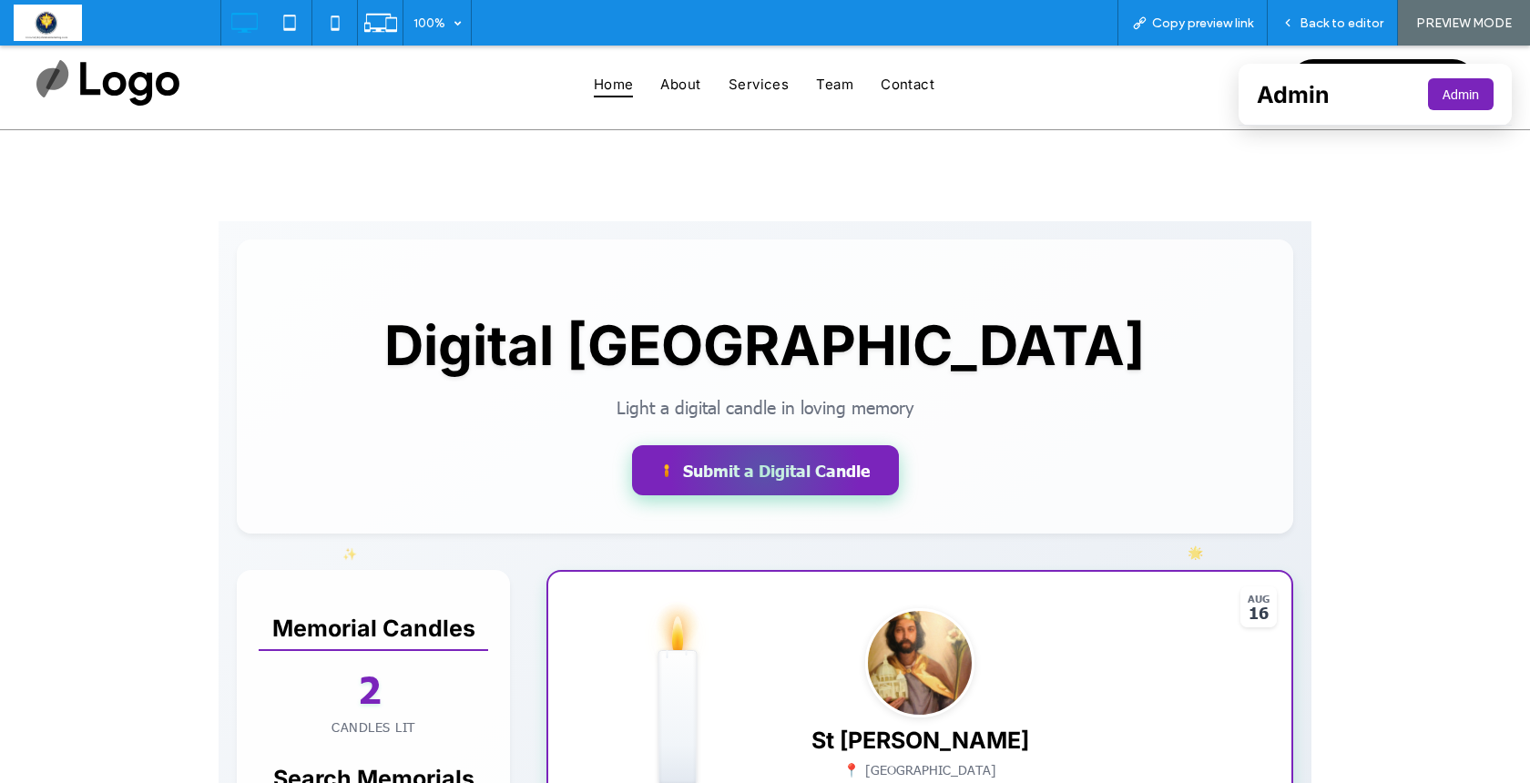
click at [757, 478] on div at bounding box center [765, 470] width 267 height 50
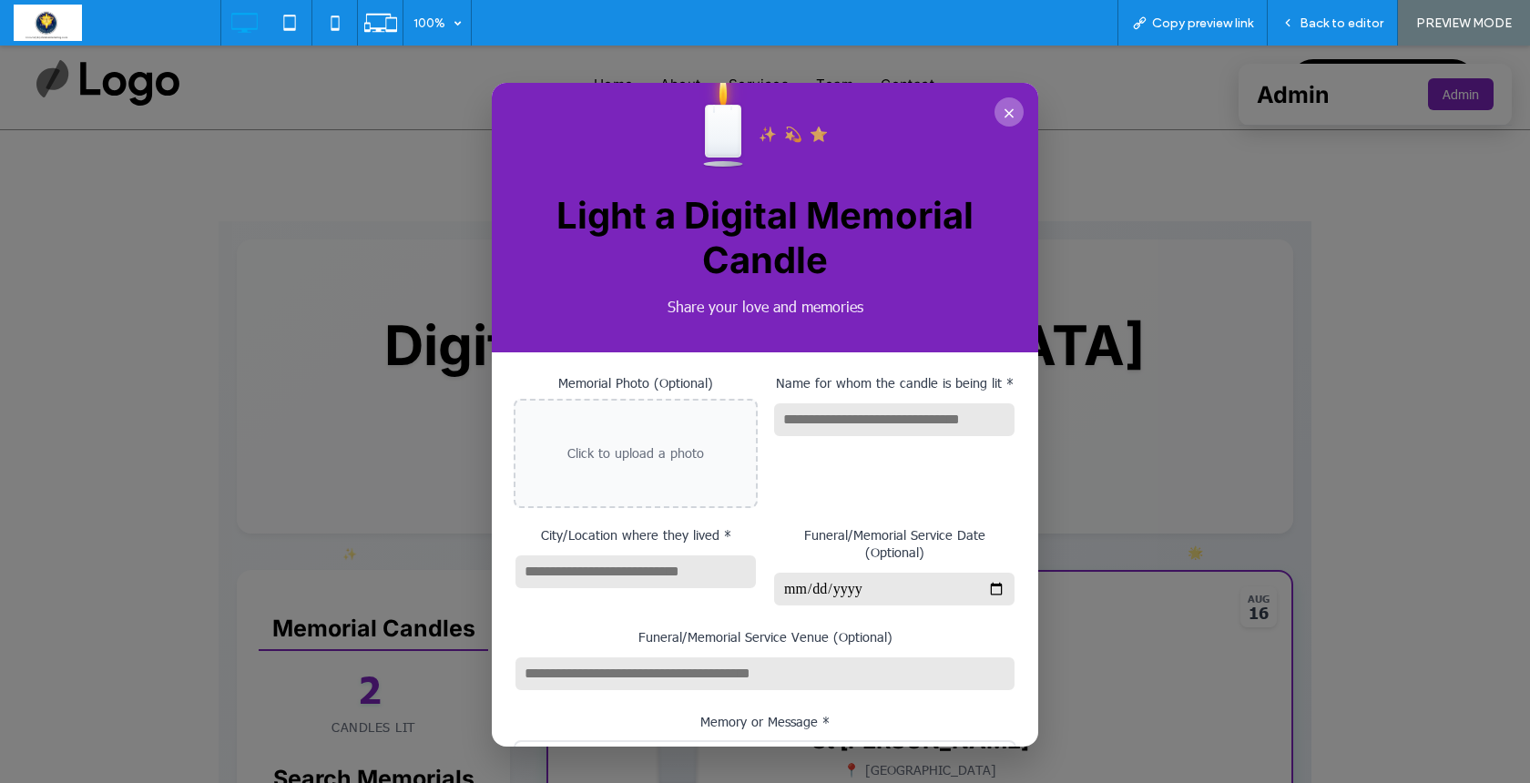
click at [1010, 118] on button "×" at bounding box center [1009, 111] width 29 height 29
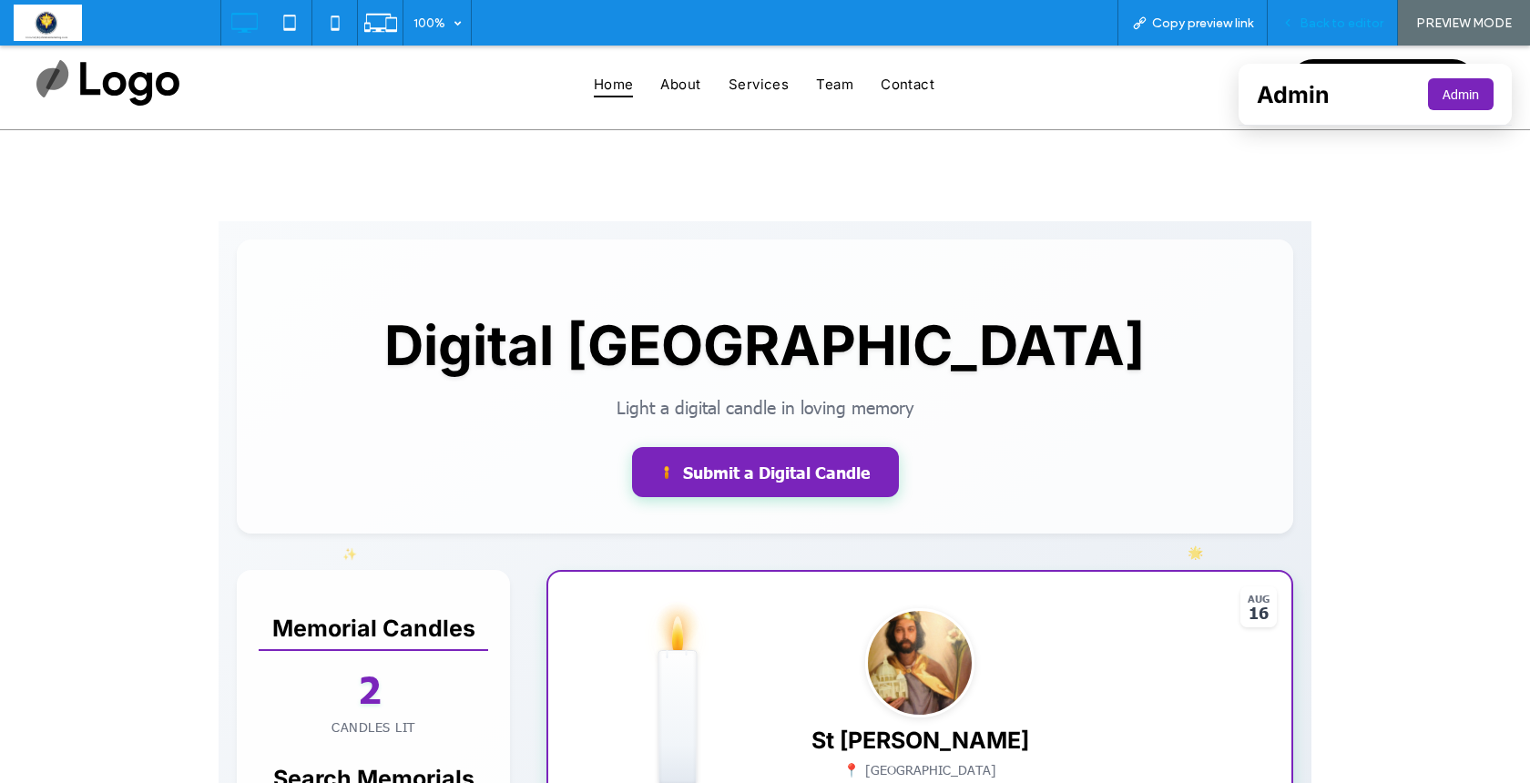
click at [1318, 31] on div "Back to editor" at bounding box center [1333, 23] width 130 height 46
click at [1310, 22] on span "Back to editor" at bounding box center [1342, 22] width 84 height 15
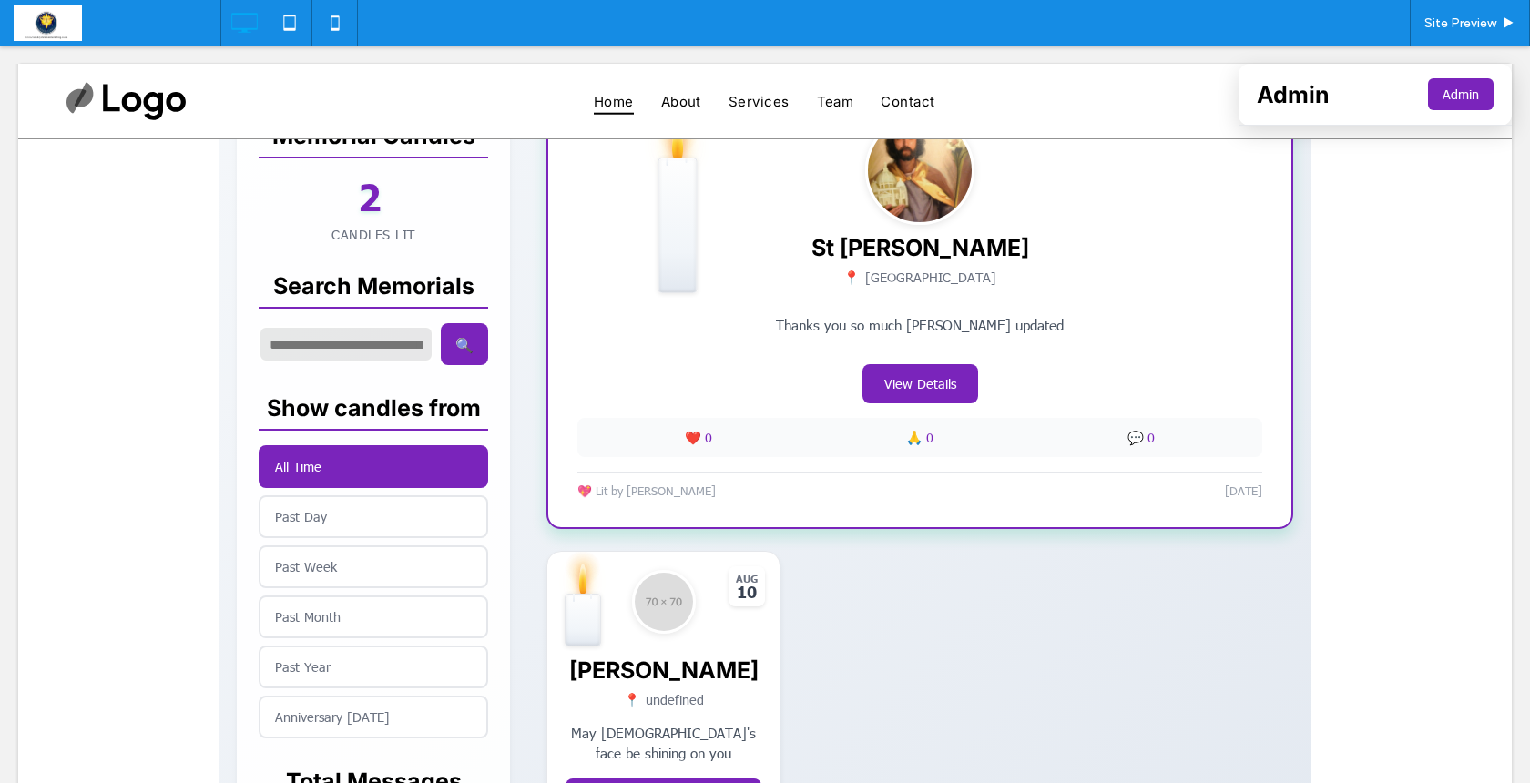
scroll to position [508, 0]
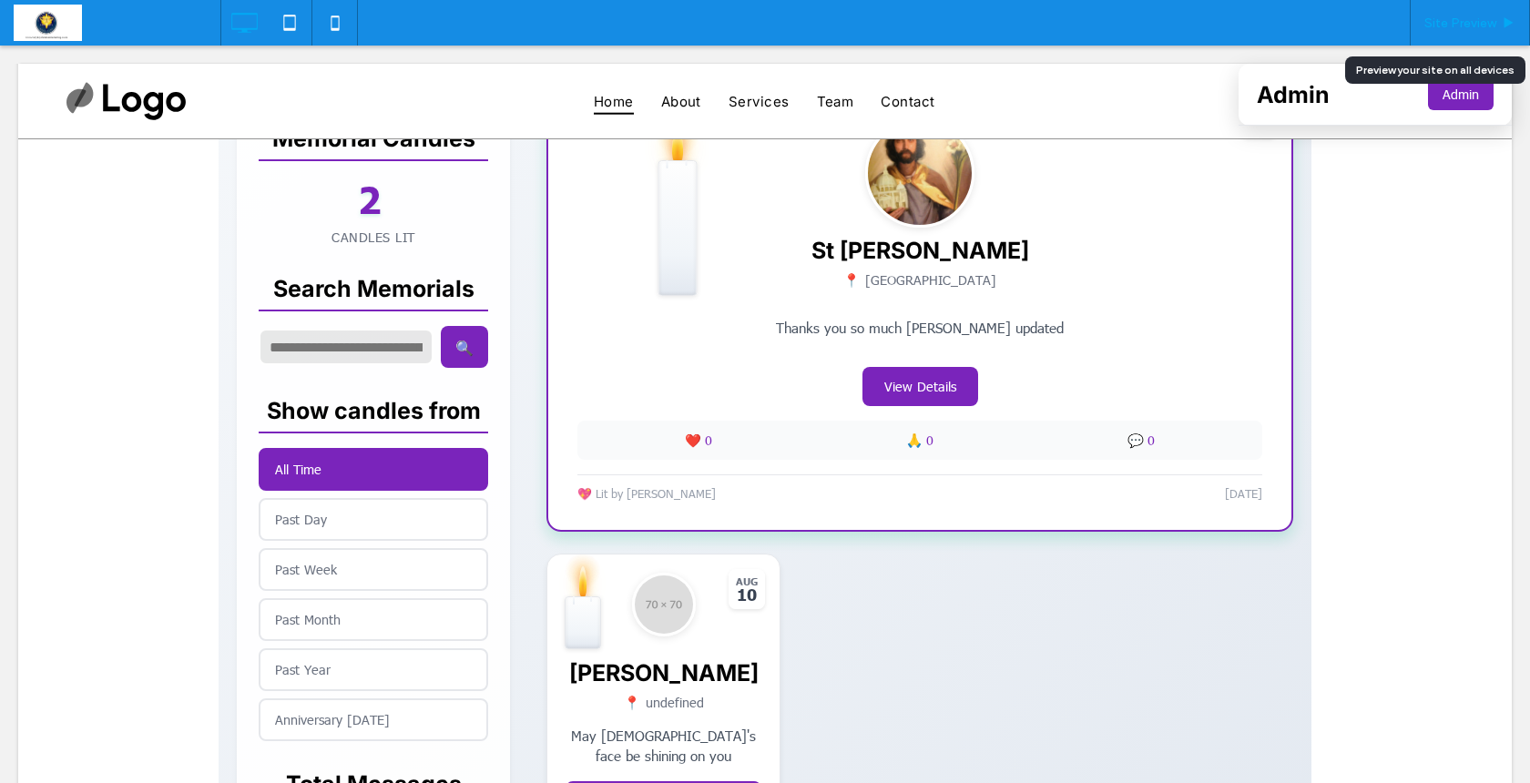
click at [1489, 26] on span "Site Preview" at bounding box center [1461, 22] width 72 height 15
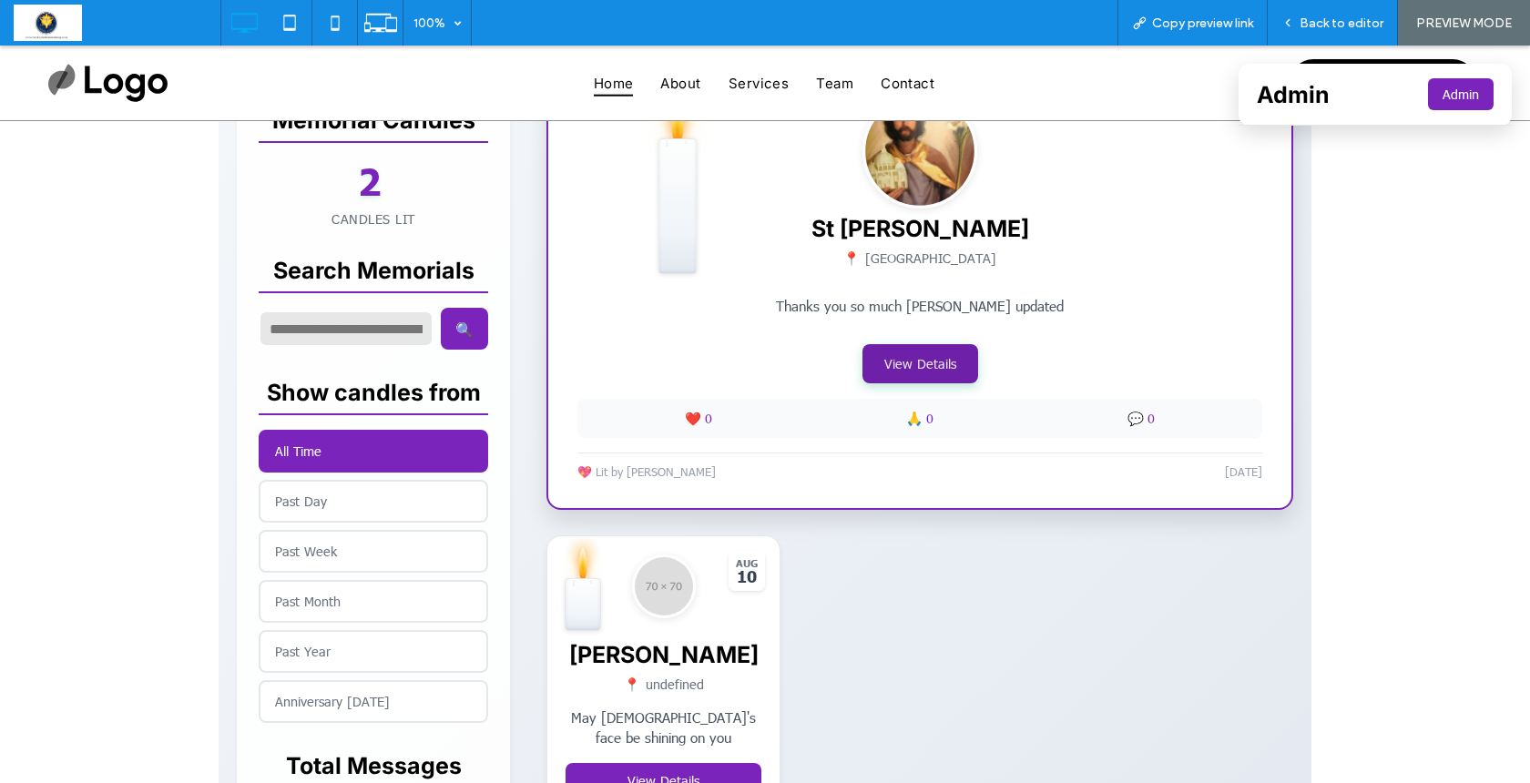
click at [913, 362] on button "View Details" at bounding box center [921, 363] width 116 height 39
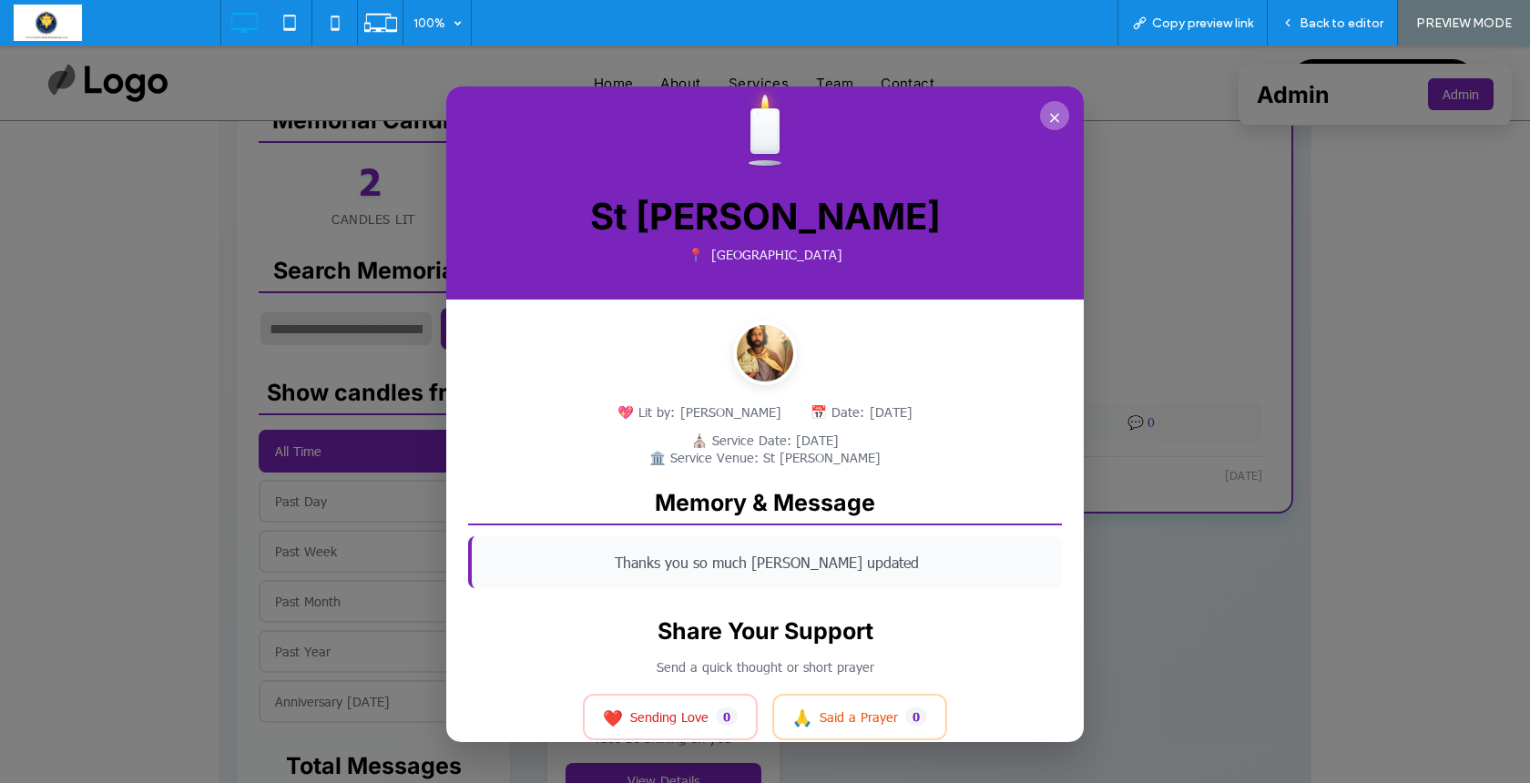
click at [1053, 107] on button "×" at bounding box center [1054, 115] width 29 height 29
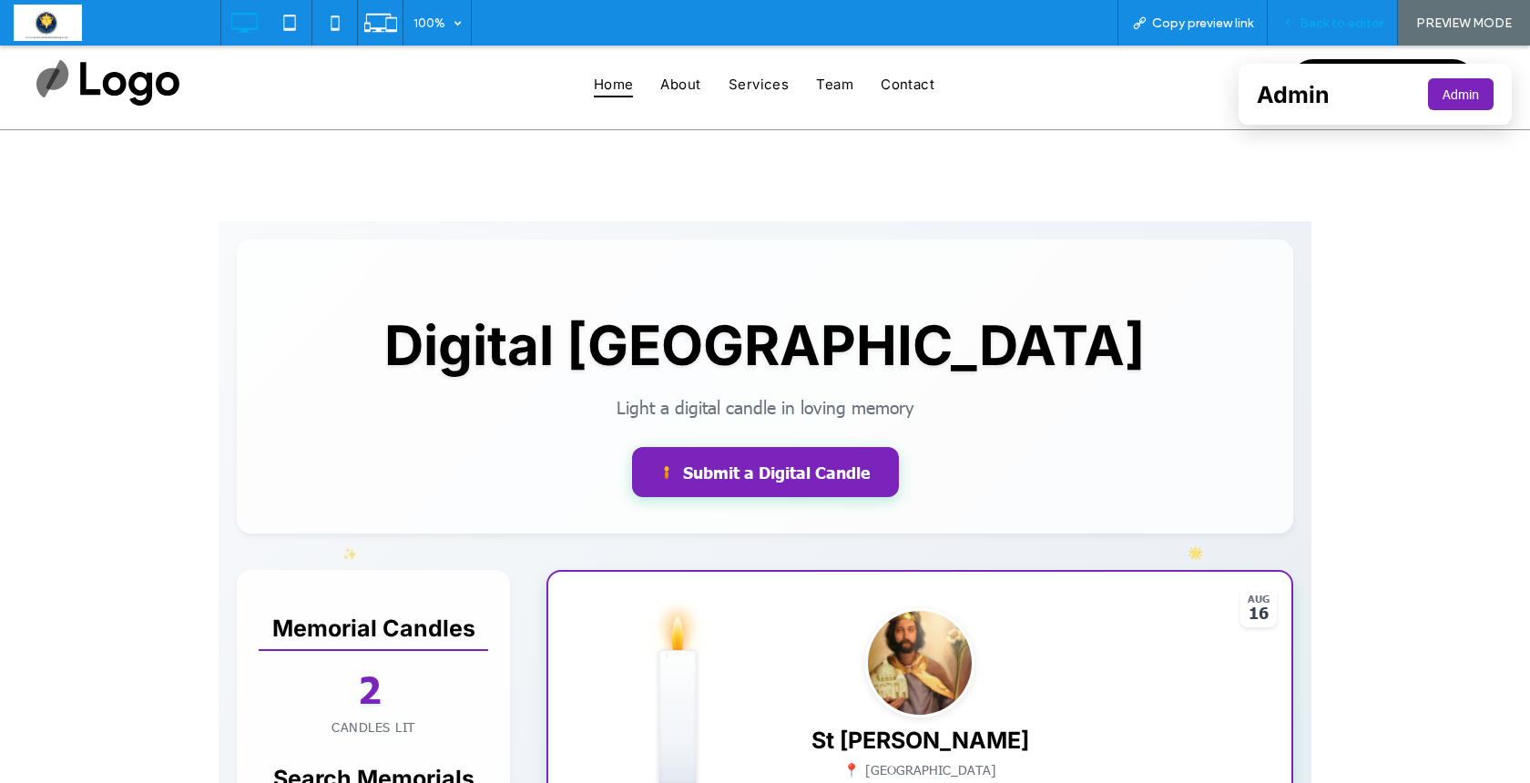
click at [1317, 25] on span "Back to editor" at bounding box center [1342, 22] width 84 height 15
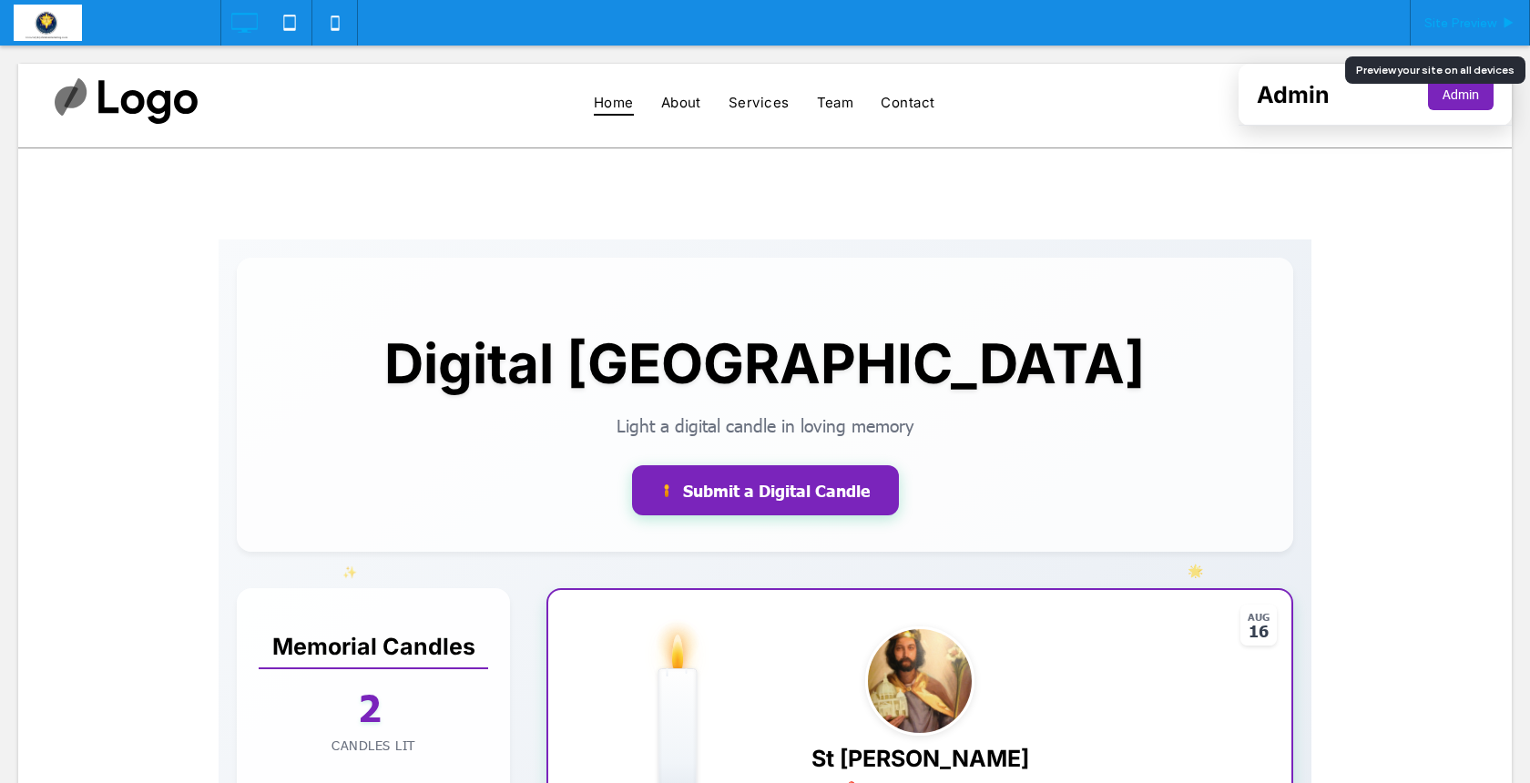
click at [1469, 28] on span "Site Preview" at bounding box center [1461, 22] width 72 height 15
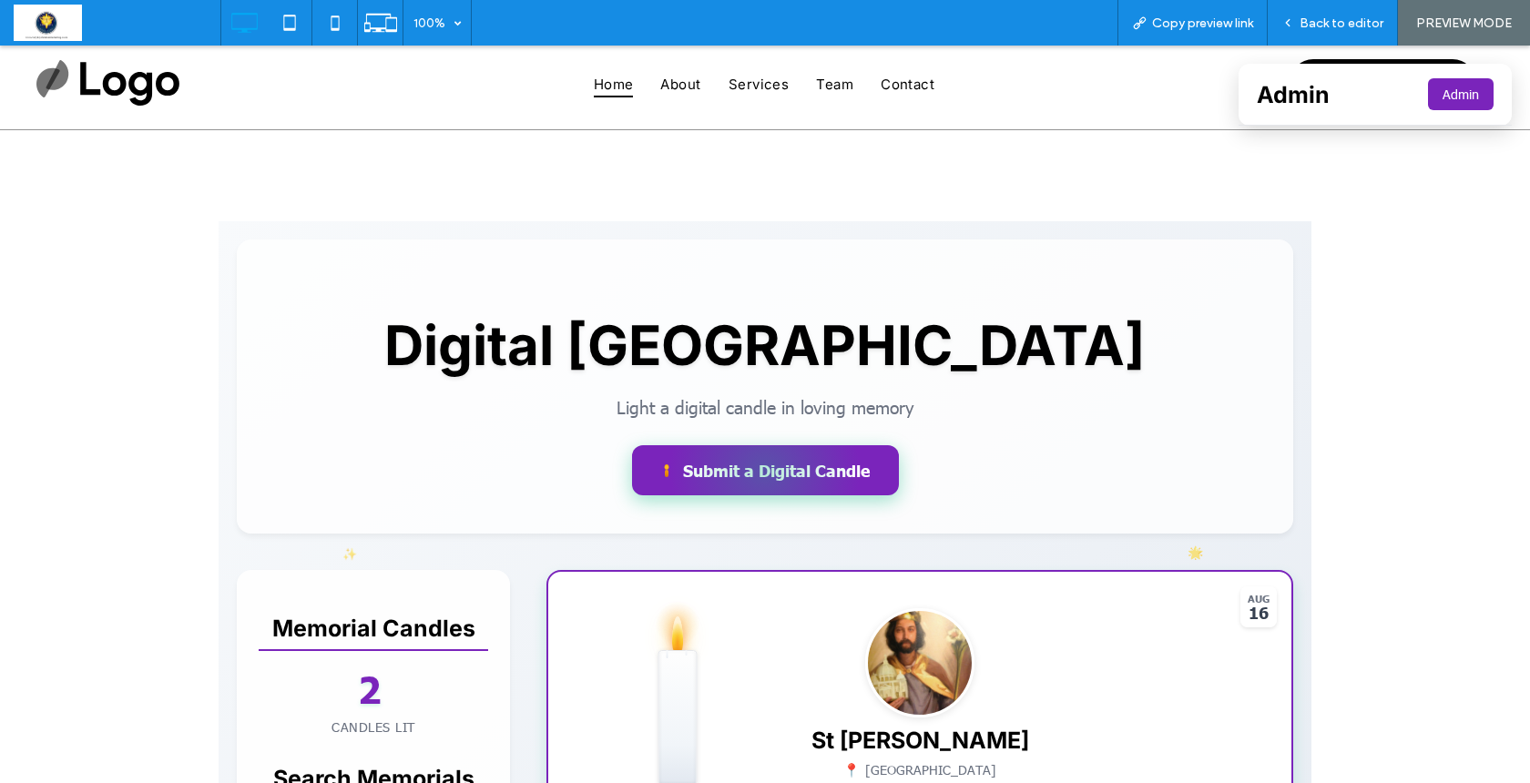
click at [727, 464] on div at bounding box center [765, 470] width 267 height 50
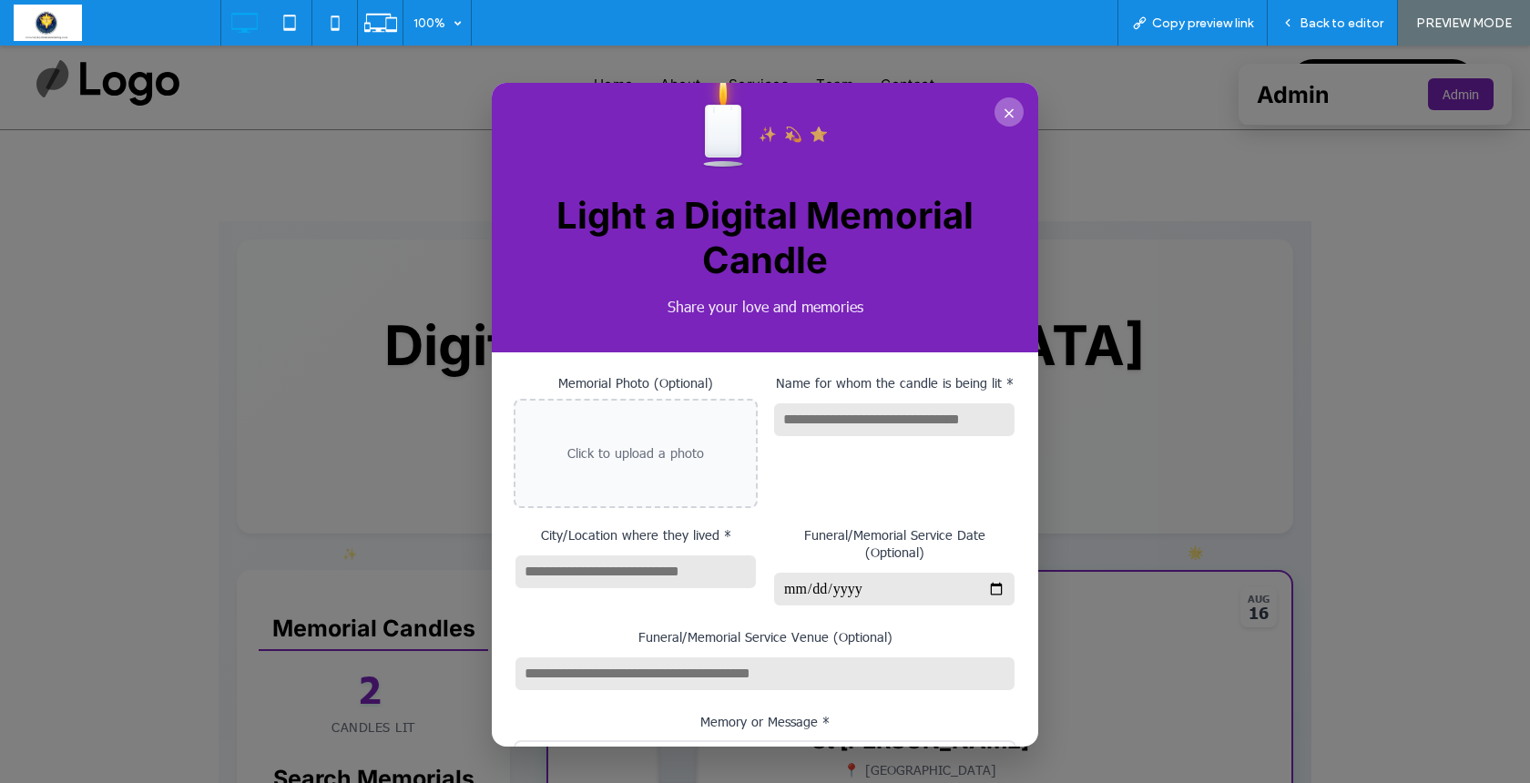
click at [1011, 107] on button "×" at bounding box center [1009, 111] width 29 height 29
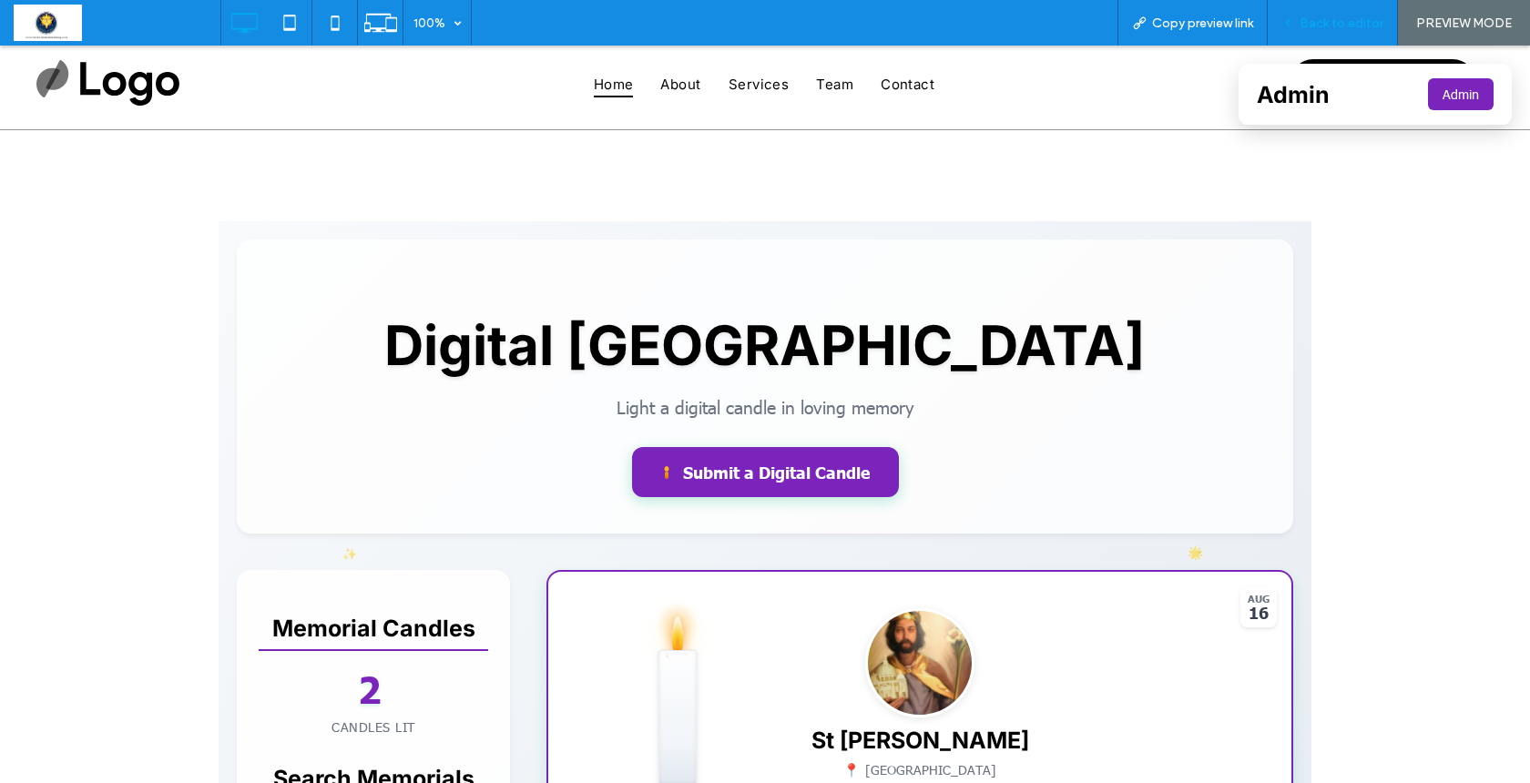
click at [1320, 23] on span "Back to editor" at bounding box center [1342, 22] width 84 height 15
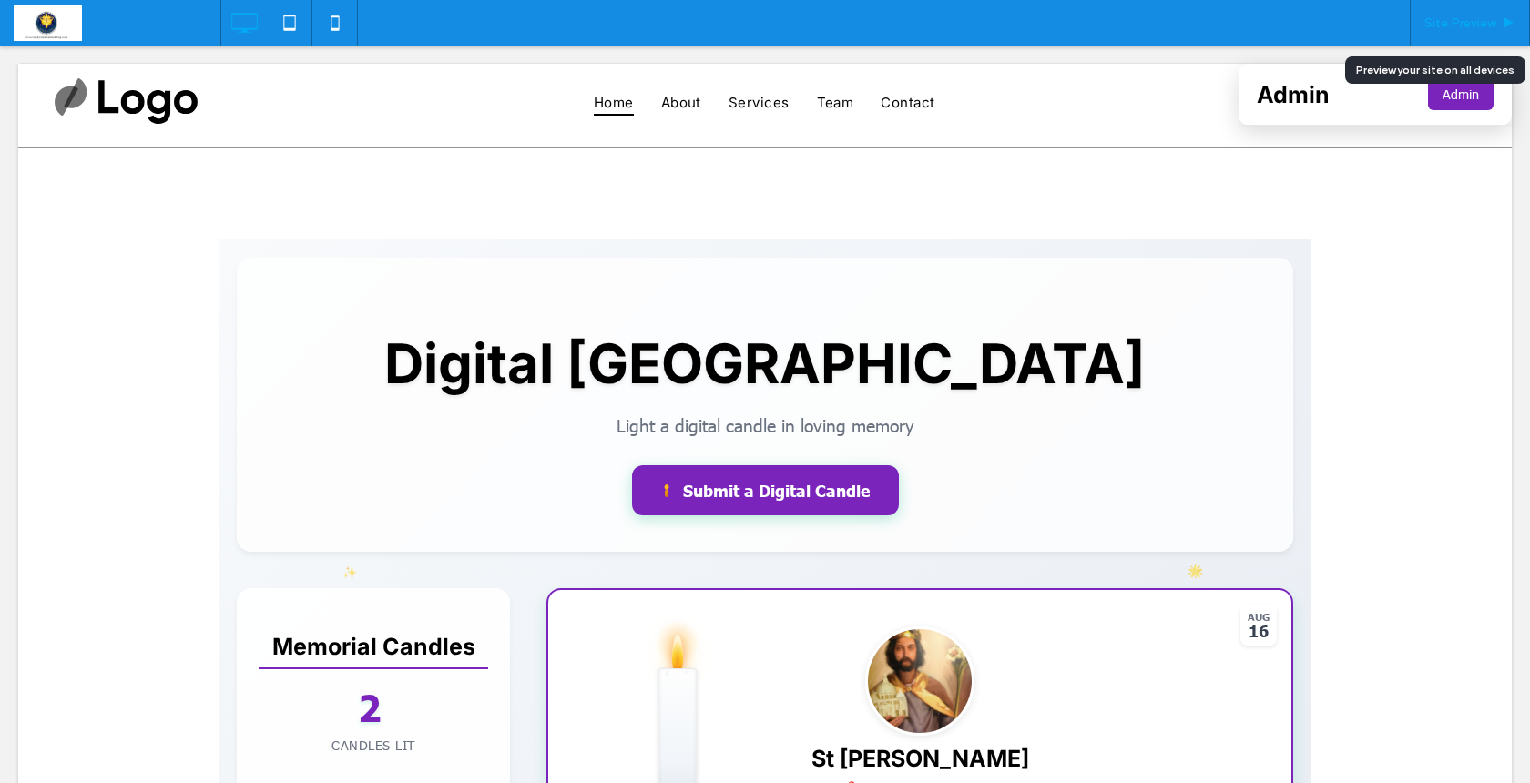
click at [1459, 22] on span "Site Preview" at bounding box center [1461, 22] width 72 height 15
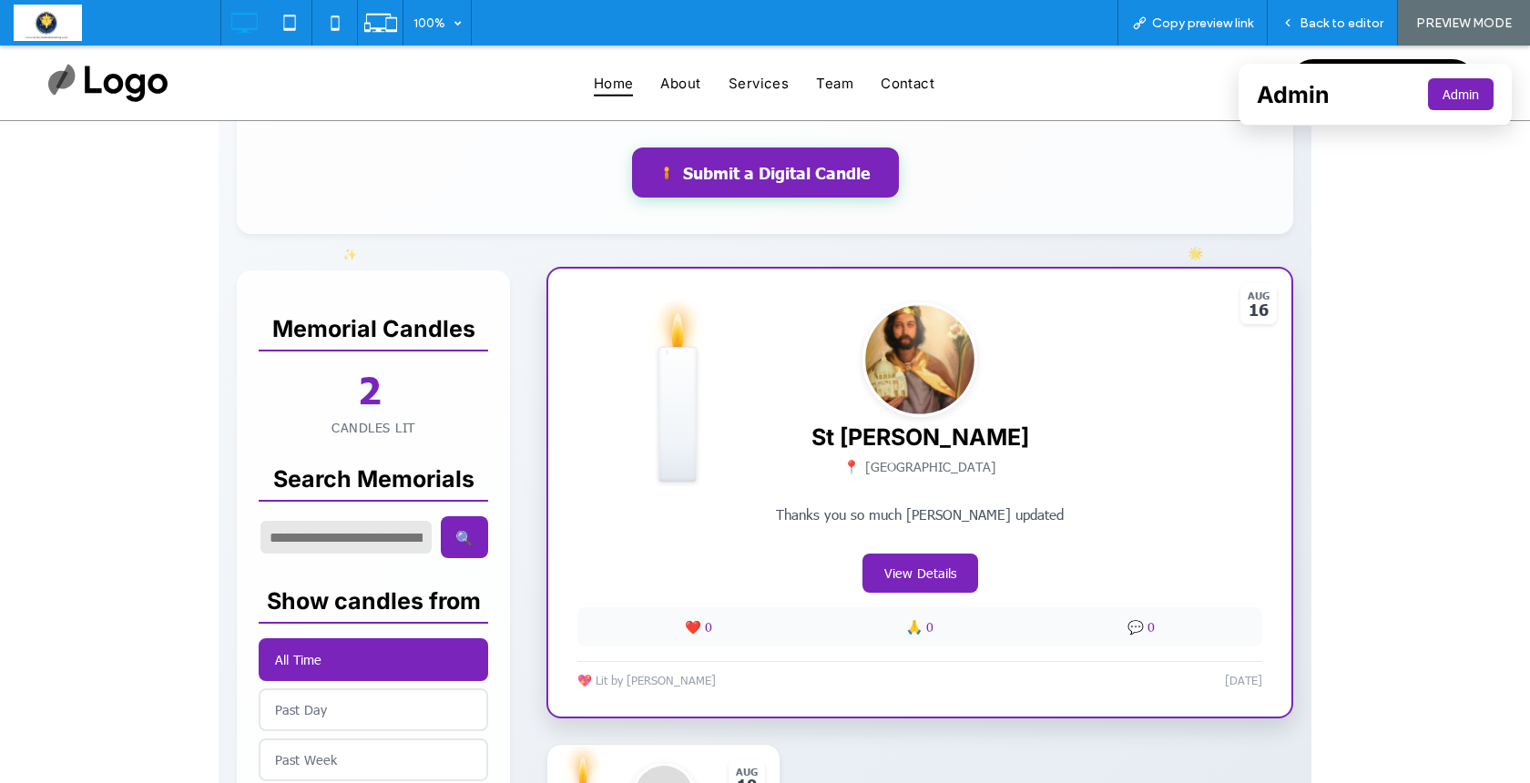
scroll to position [290, 0]
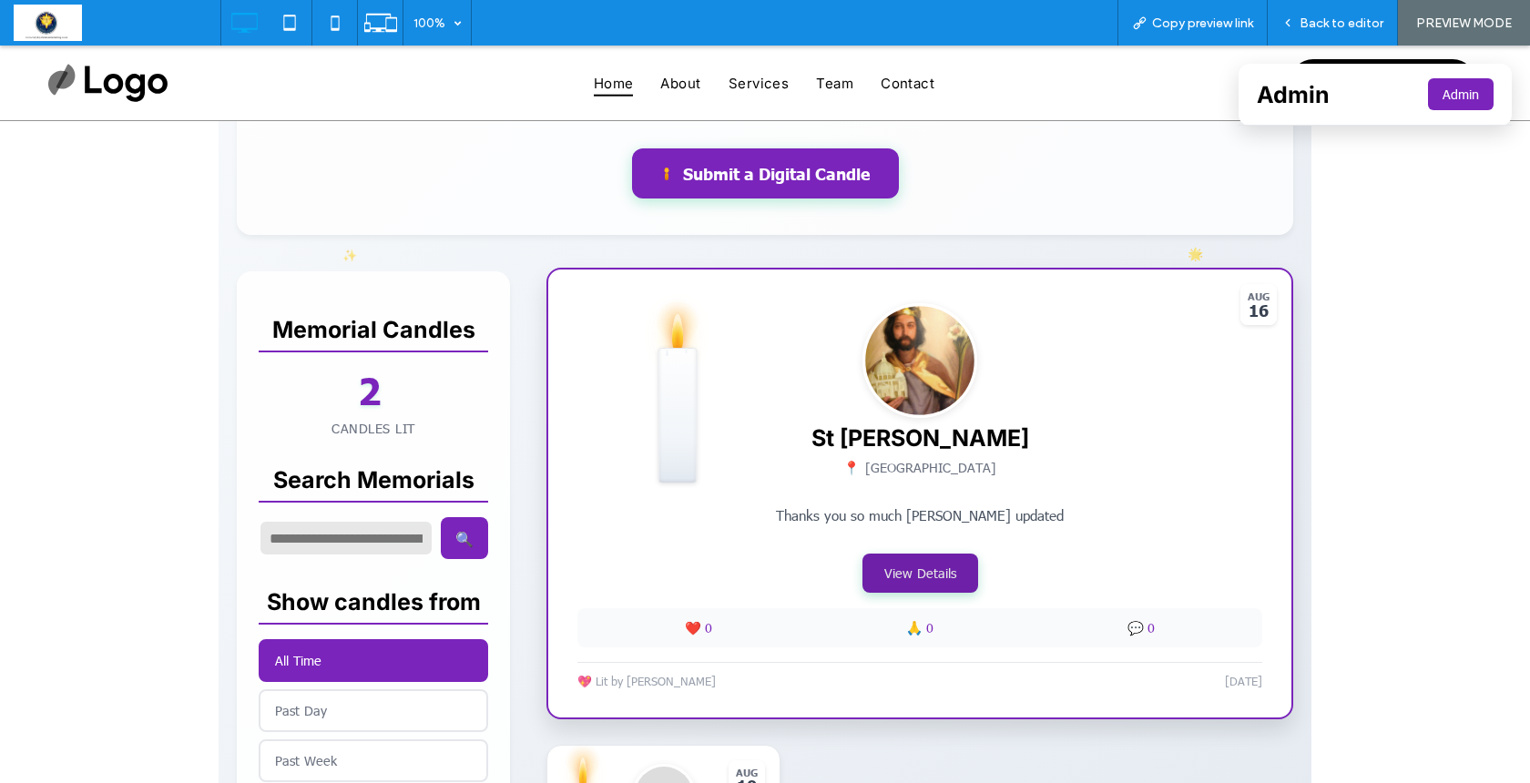
click at [930, 578] on button "View Details" at bounding box center [921, 573] width 116 height 39
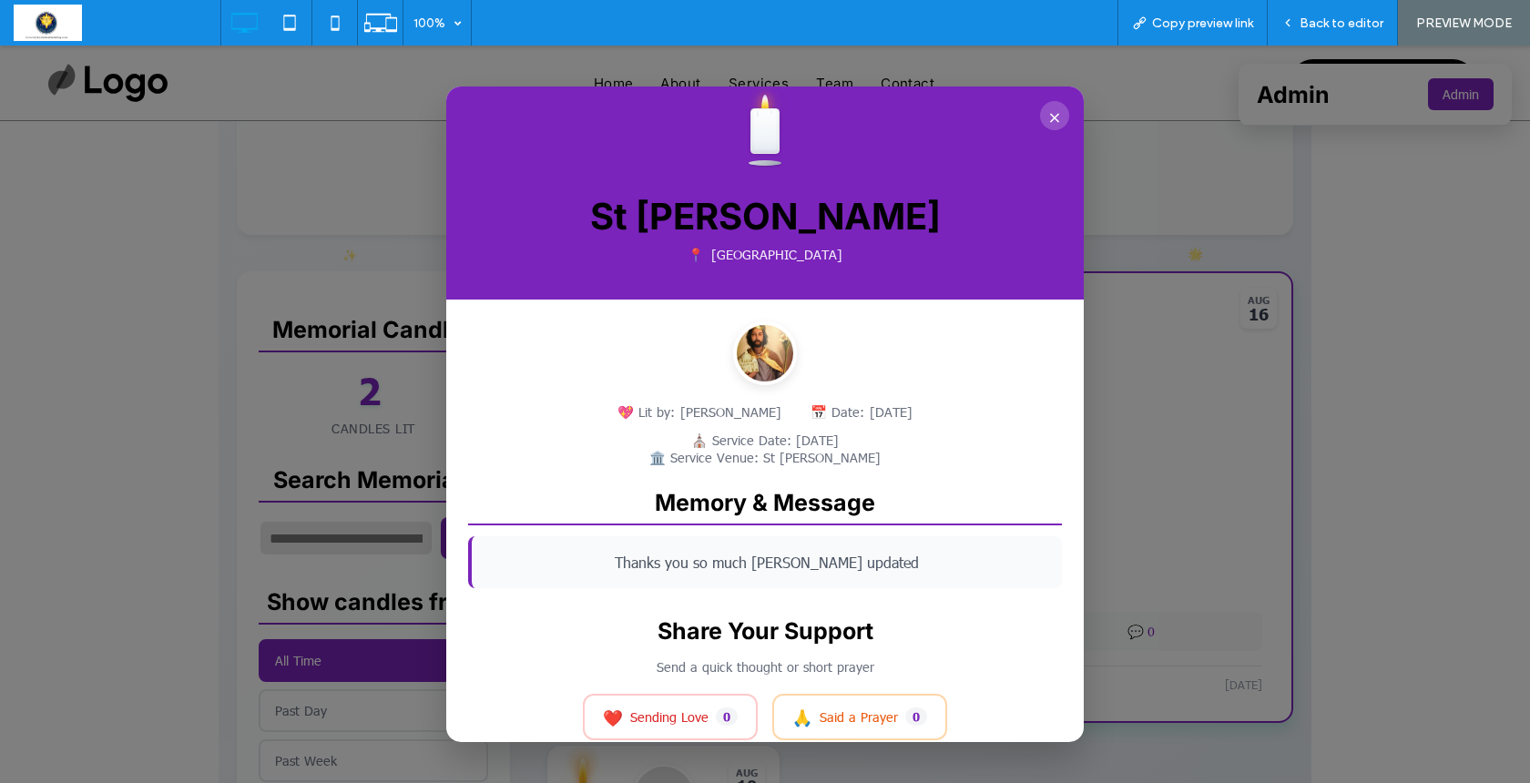
scroll to position [0, 0]
click at [1058, 119] on button "×" at bounding box center [1054, 115] width 29 height 29
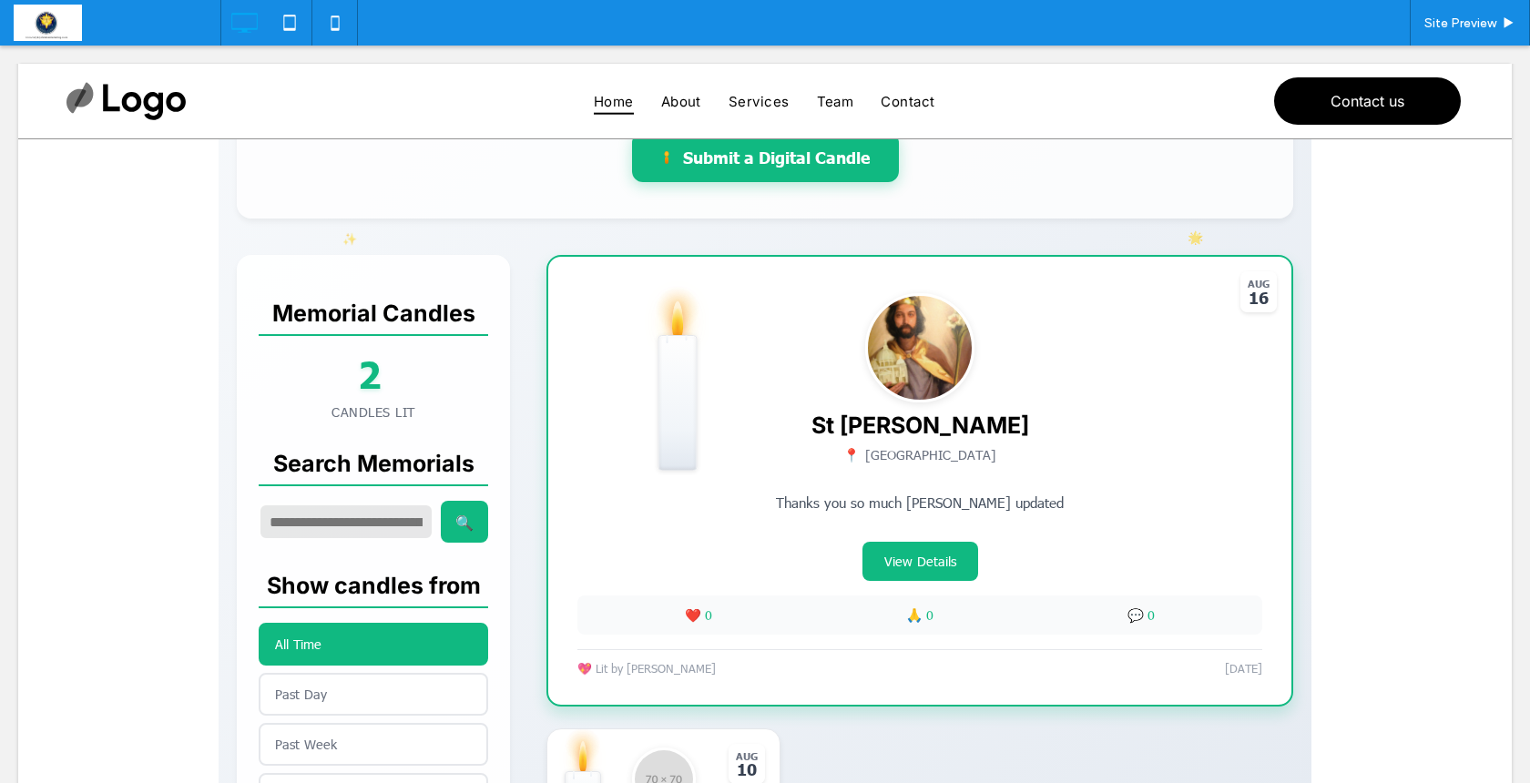
scroll to position [327, 0]
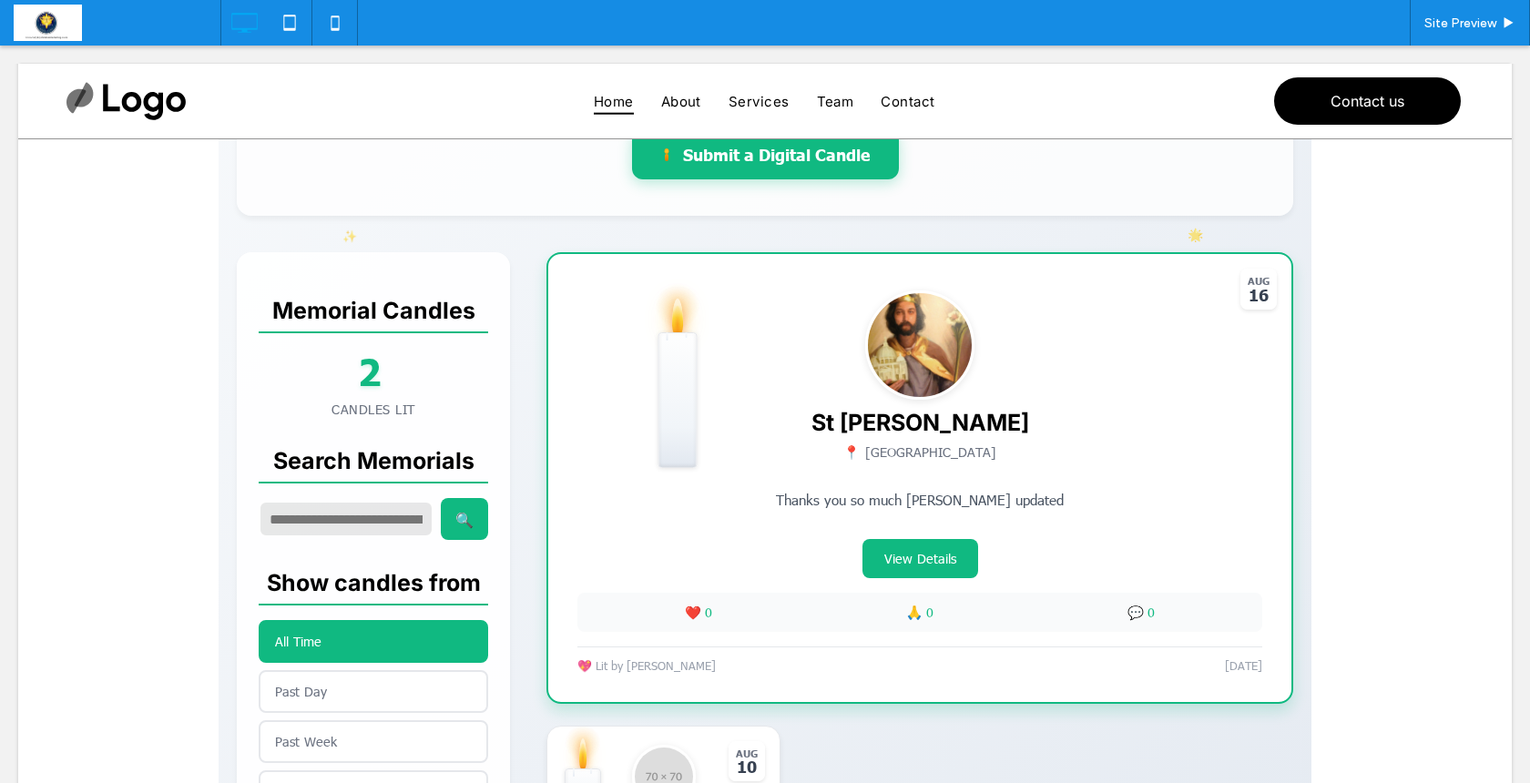
click at [613, 604] on span at bounding box center [765, 562] width 1093 height 1318
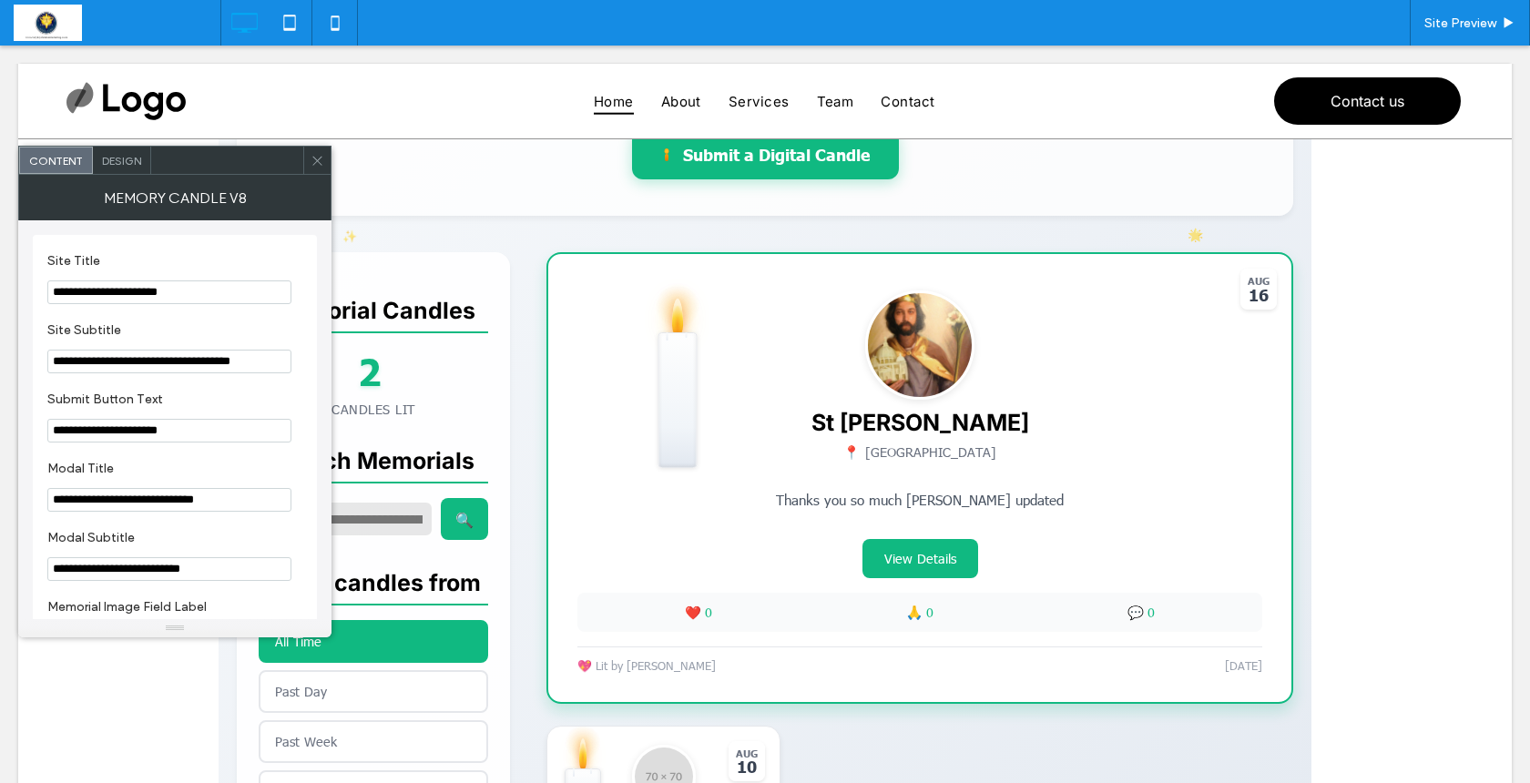
click at [129, 172] on div "Design" at bounding box center [122, 160] width 58 height 27
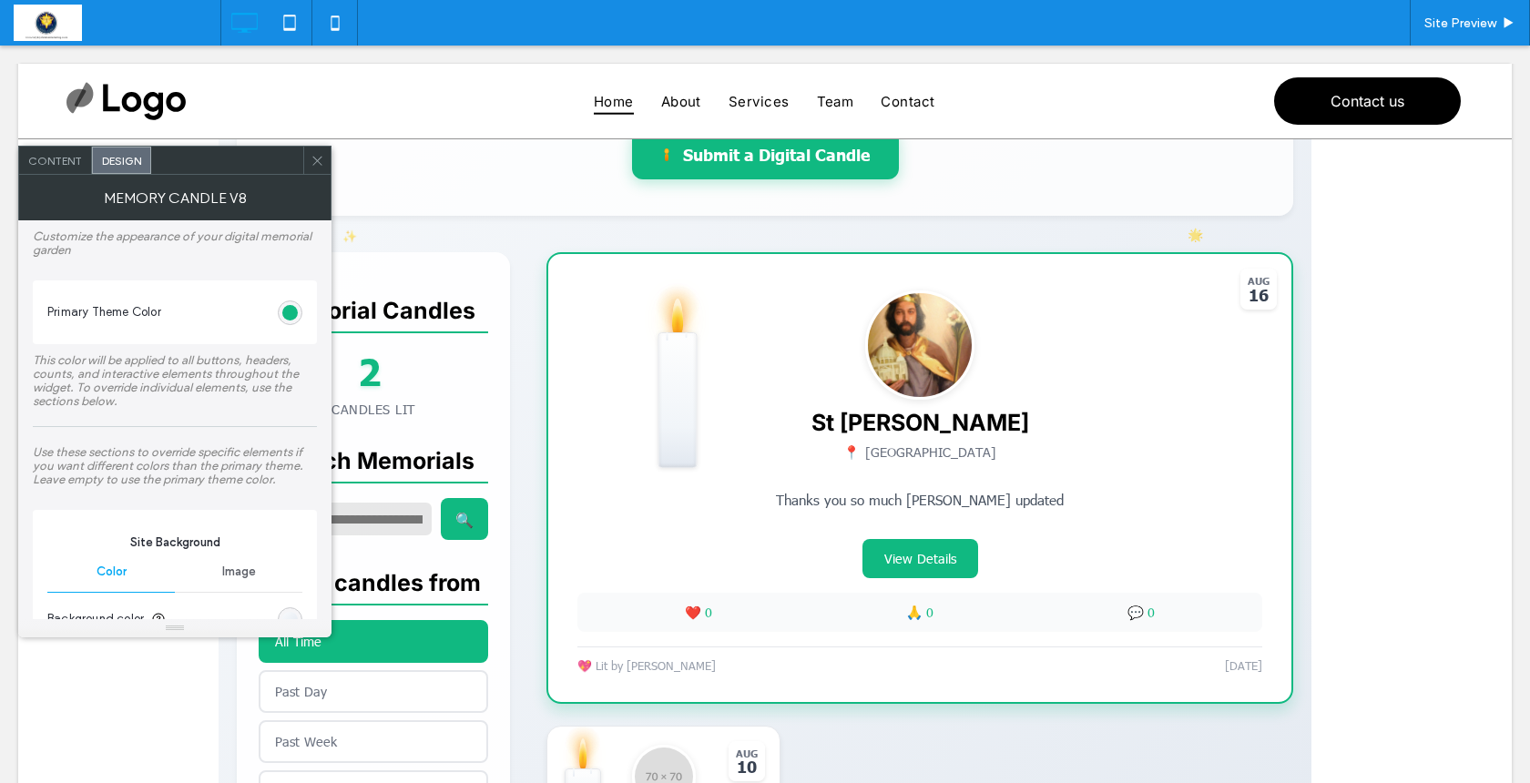
click at [65, 167] on span "Content" at bounding box center [55, 161] width 54 height 14
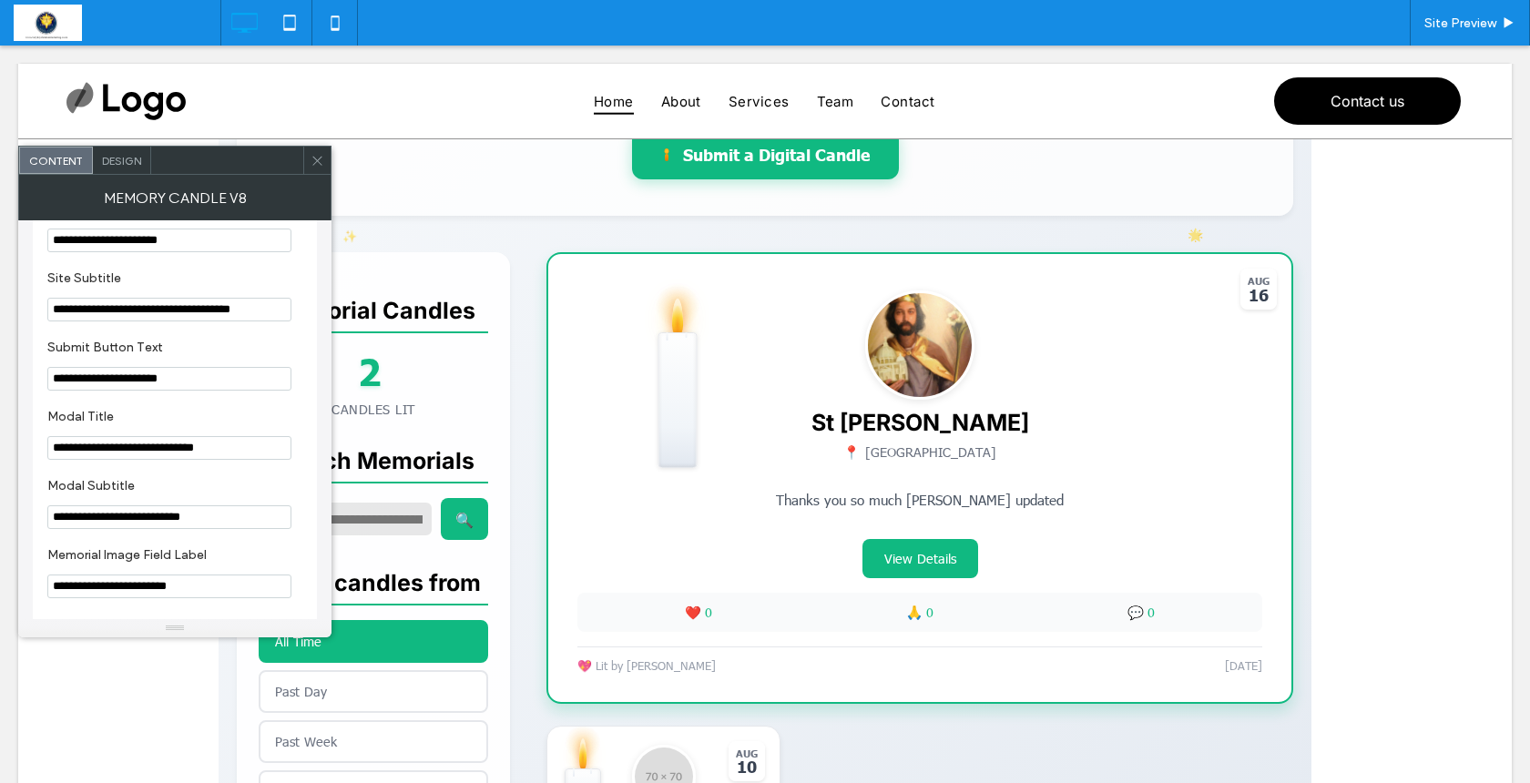
scroll to position [54, 0]
click at [122, 159] on span "Design" at bounding box center [121, 161] width 39 height 14
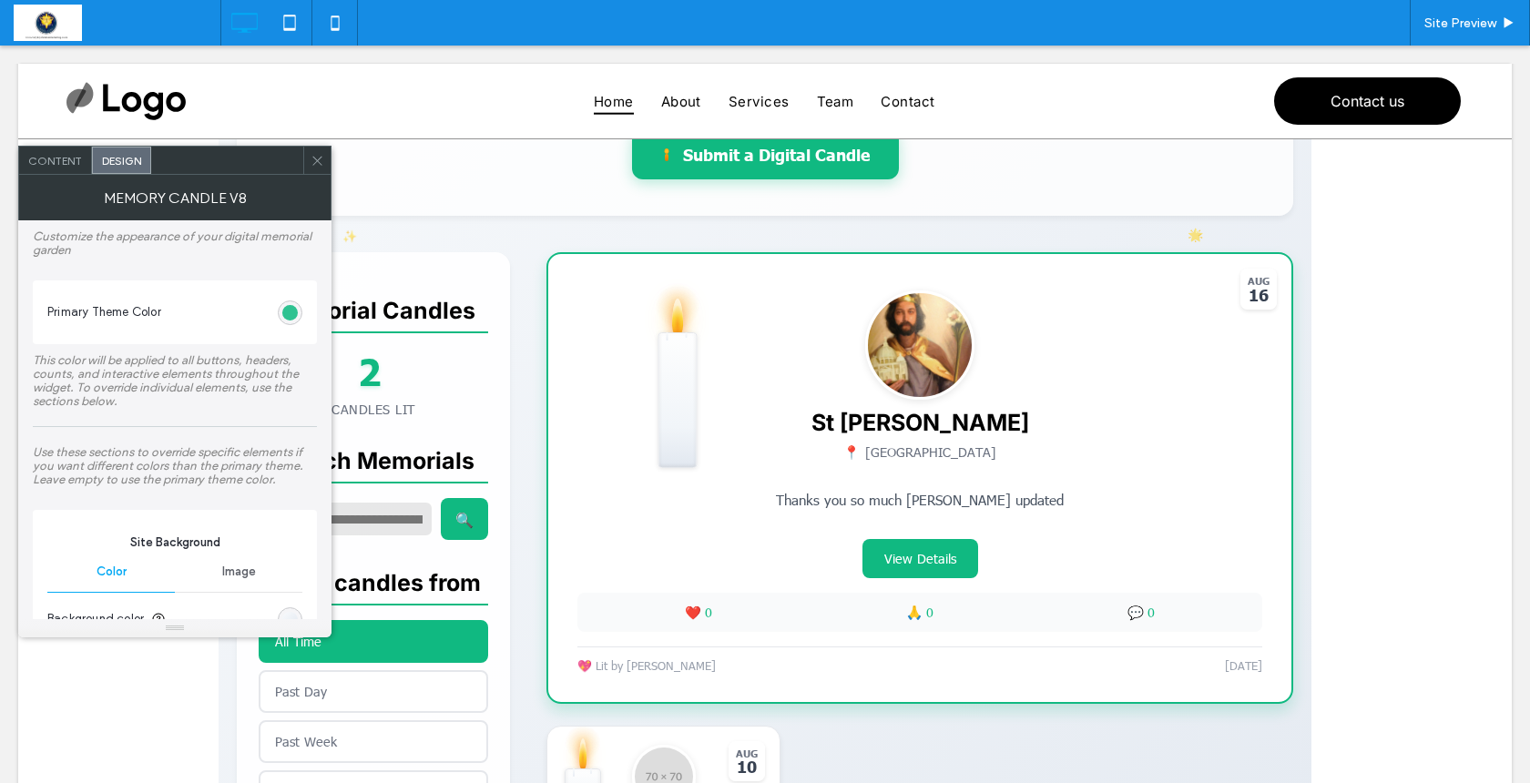
click at [293, 308] on div "#10b981" at bounding box center [289, 312] width 15 height 15
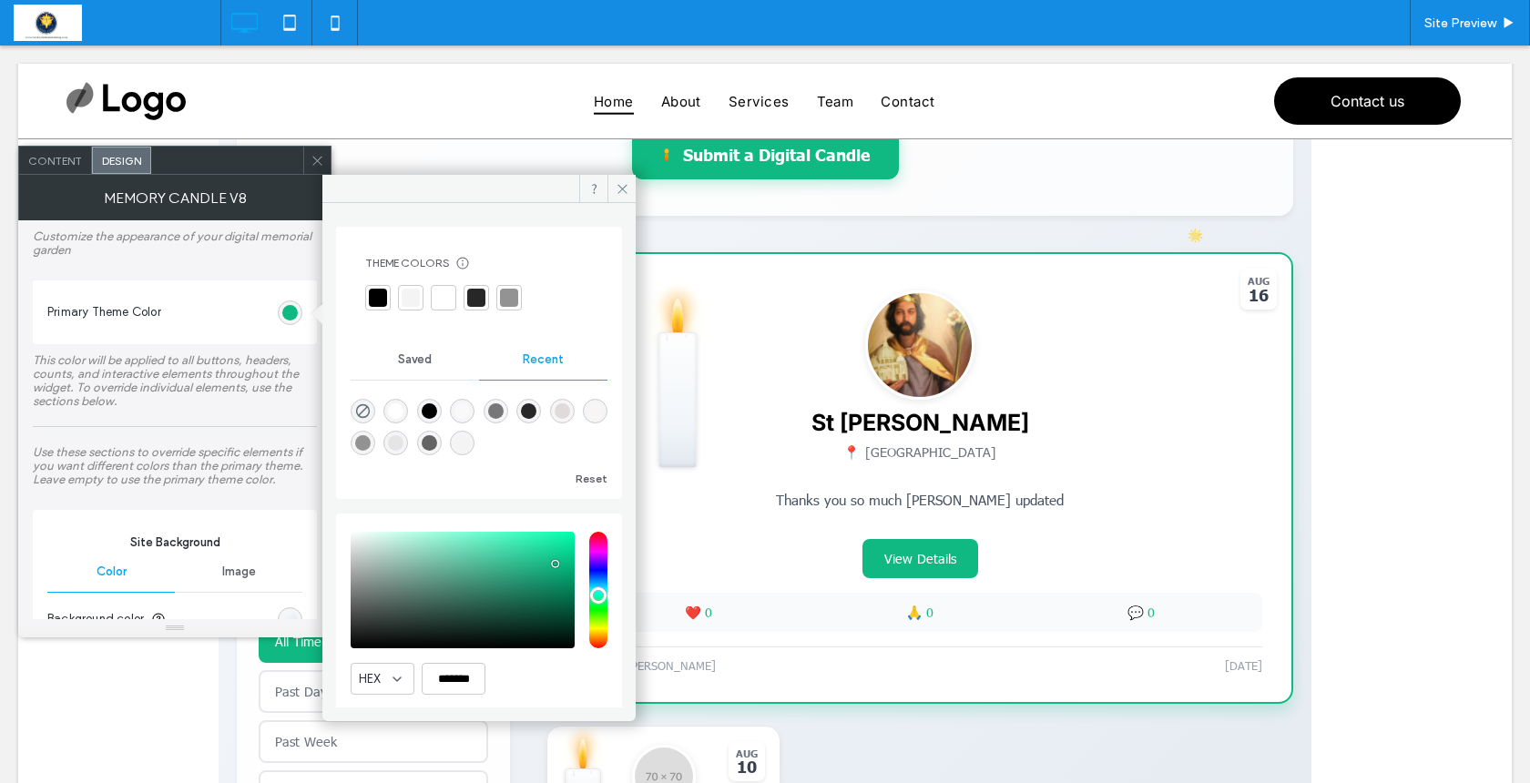
type input "***"
type input "*******"
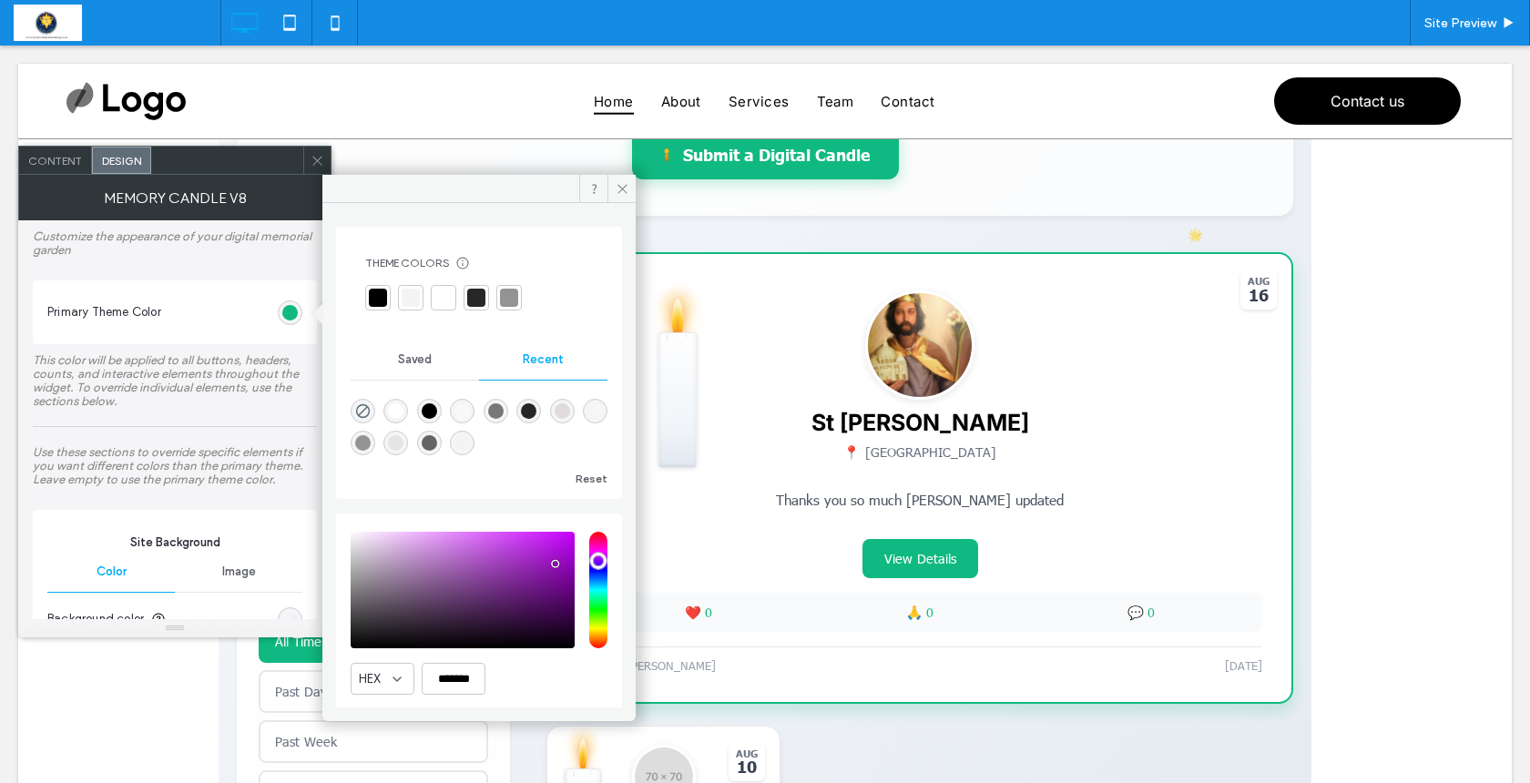
type input "***"
click at [596, 560] on input "hue" at bounding box center [598, 590] width 18 height 117
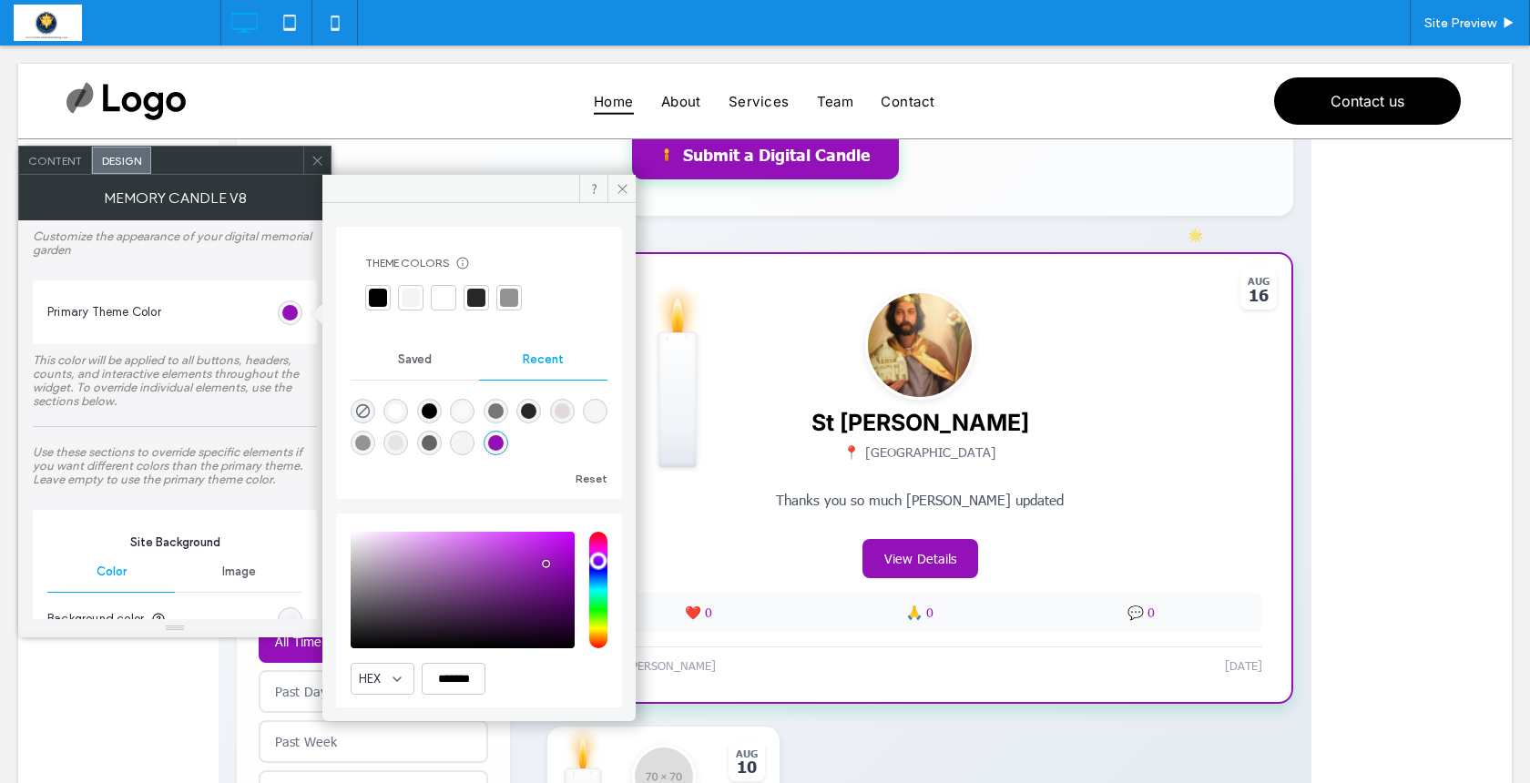
click at [553, 587] on div "saturation and value" at bounding box center [463, 590] width 224 height 117
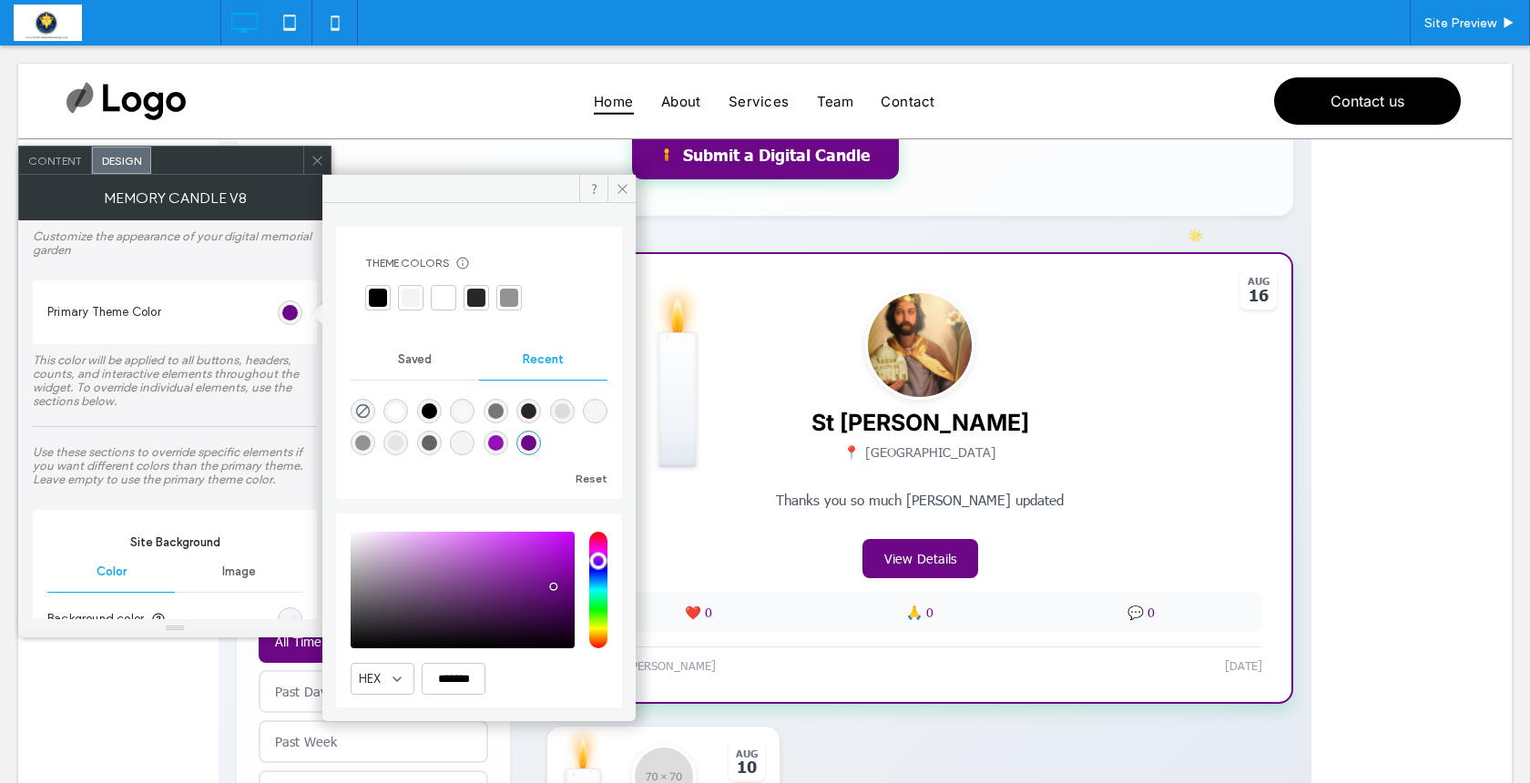
click at [553, 592] on div "saturation and value" at bounding box center [463, 590] width 224 height 117
click at [519, 588] on div "saturation and value" at bounding box center [463, 590] width 224 height 117
type input "*******"
click at [619, 188] on icon at bounding box center [623, 189] width 14 height 14
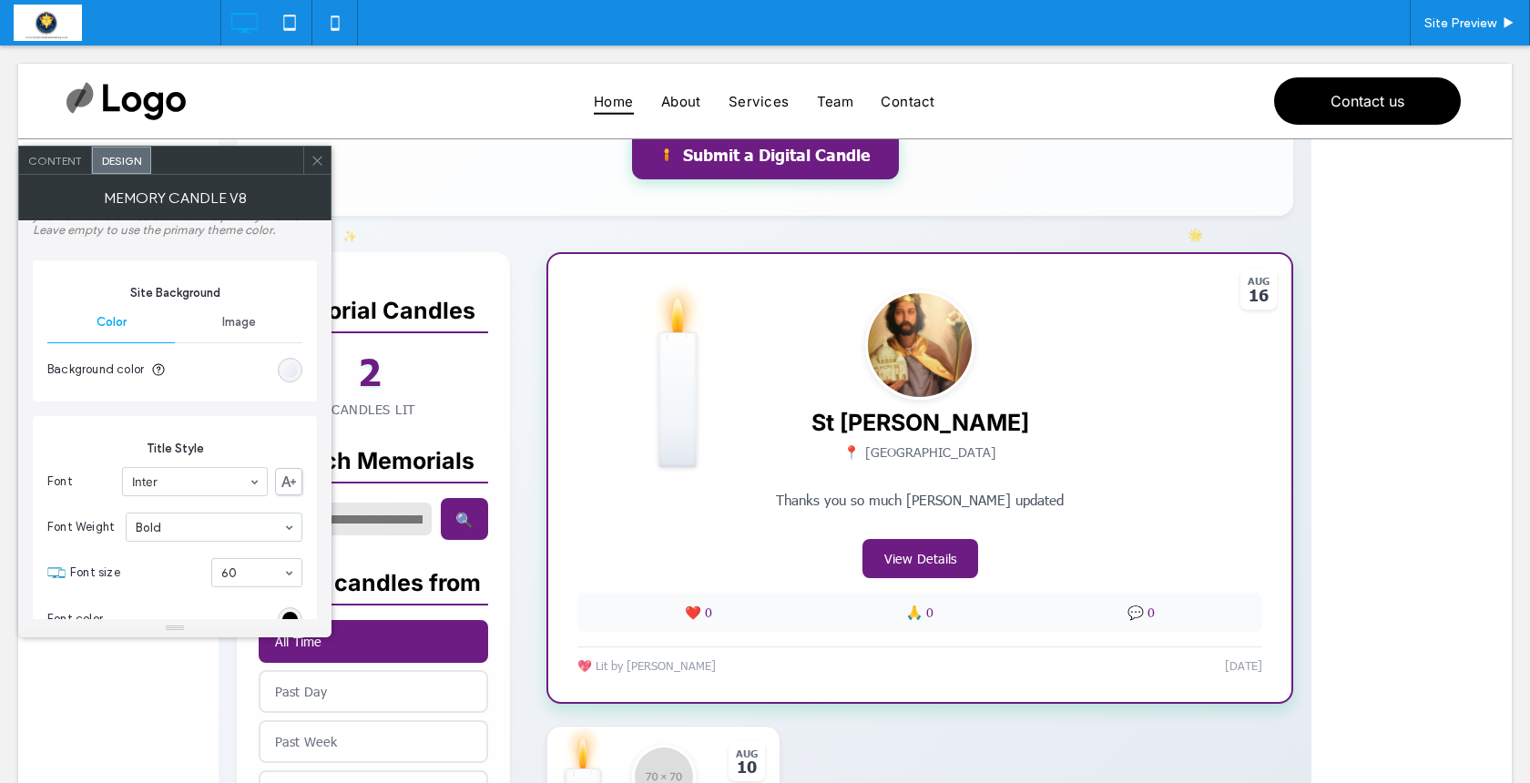
scroll to position [257, 0]
click at [47, 178] on div "Memory Candle V8" at bounding box center [174, 198] width 313 height 46
click at [52, 174] on div "Content Design" at bounding box center [174, 160] width 313 height 29
click at [58, 166] on span "Content" at bounding box center [55, 161] width 54 height 14
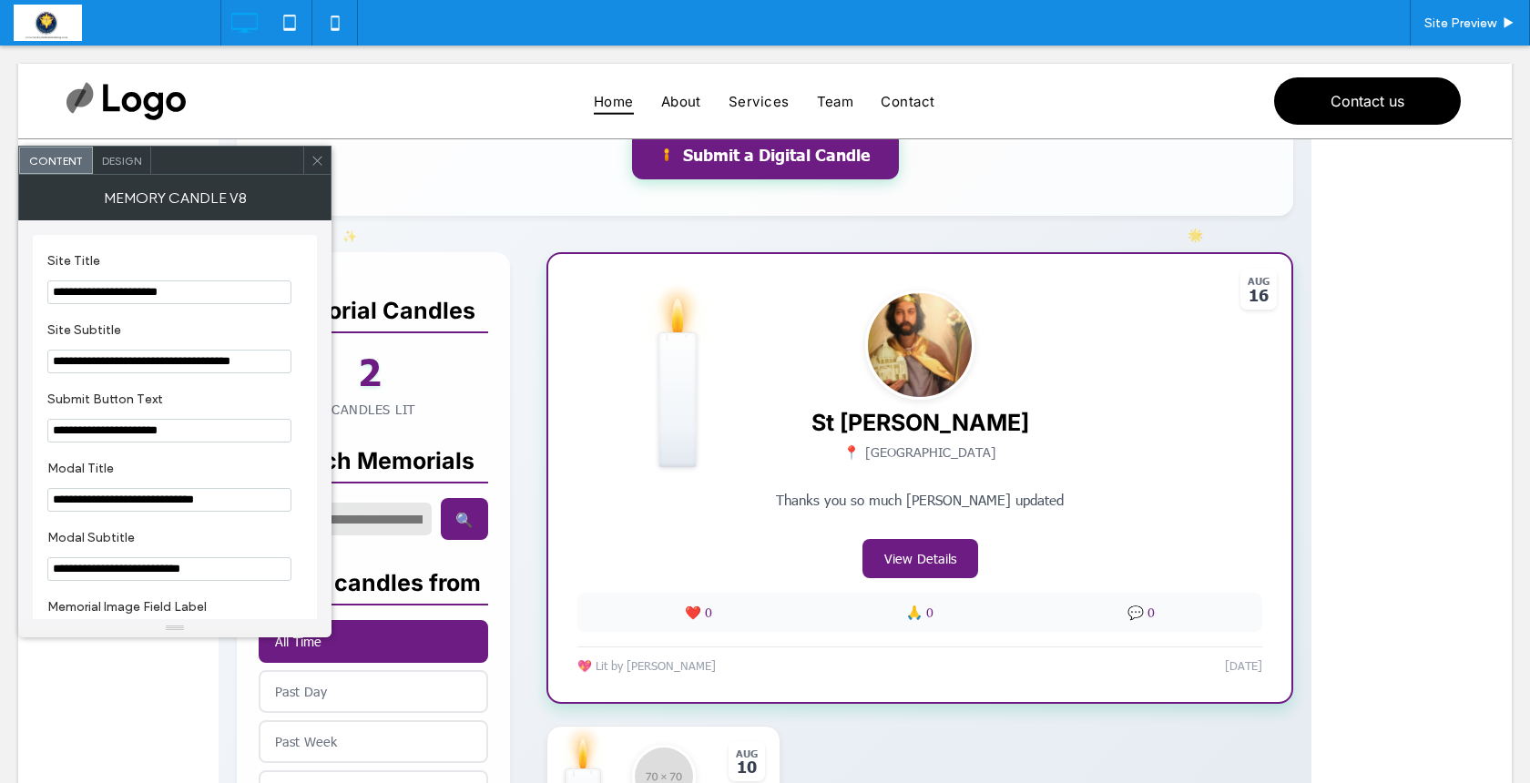
scroll to position [0, 0]
click at [121, 156] on span "Design" at bounding box center [121, 161] width 39 height 14
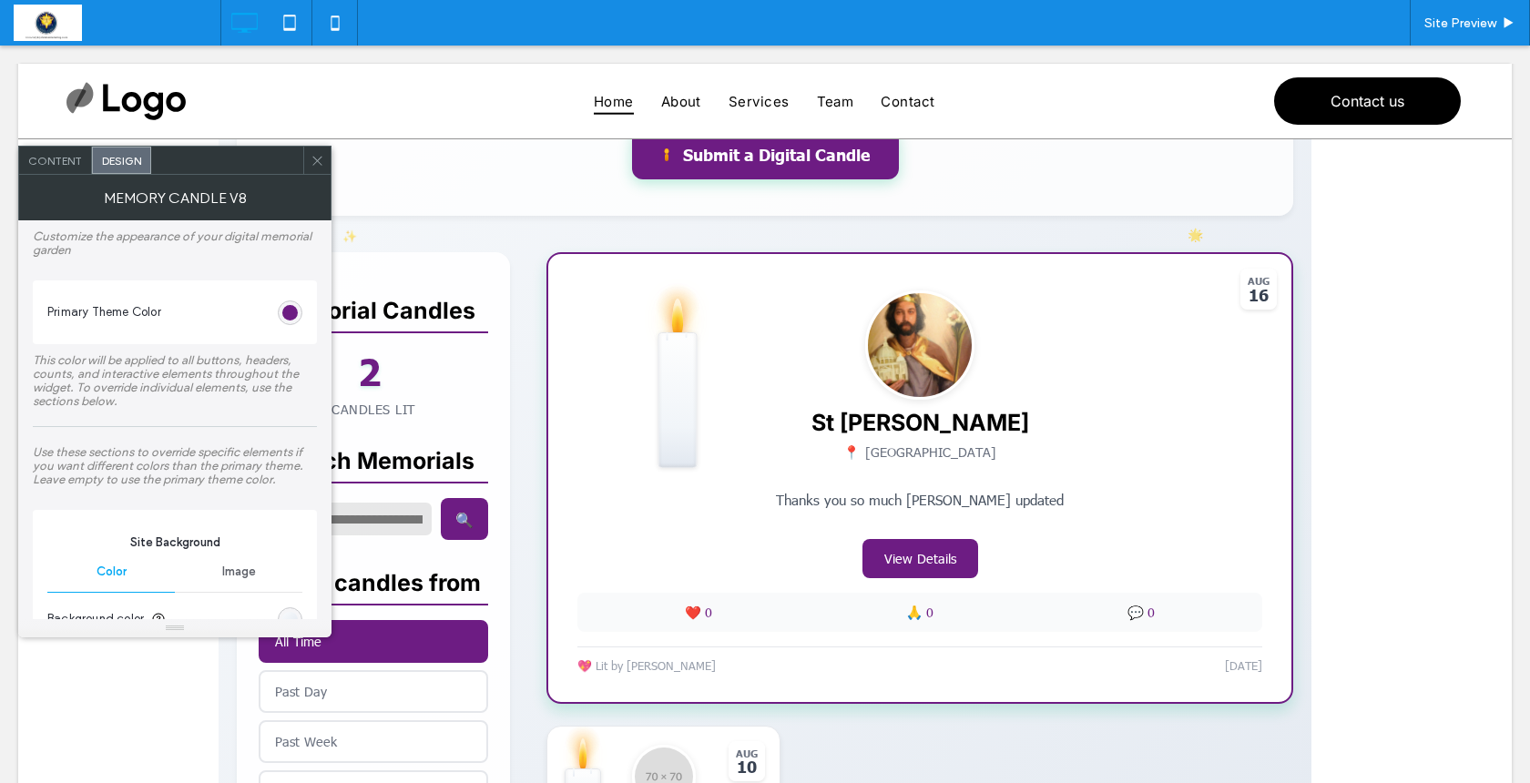
click at [66, 163] on span "Content" at bounding box center [55, 161] width 54 height 14
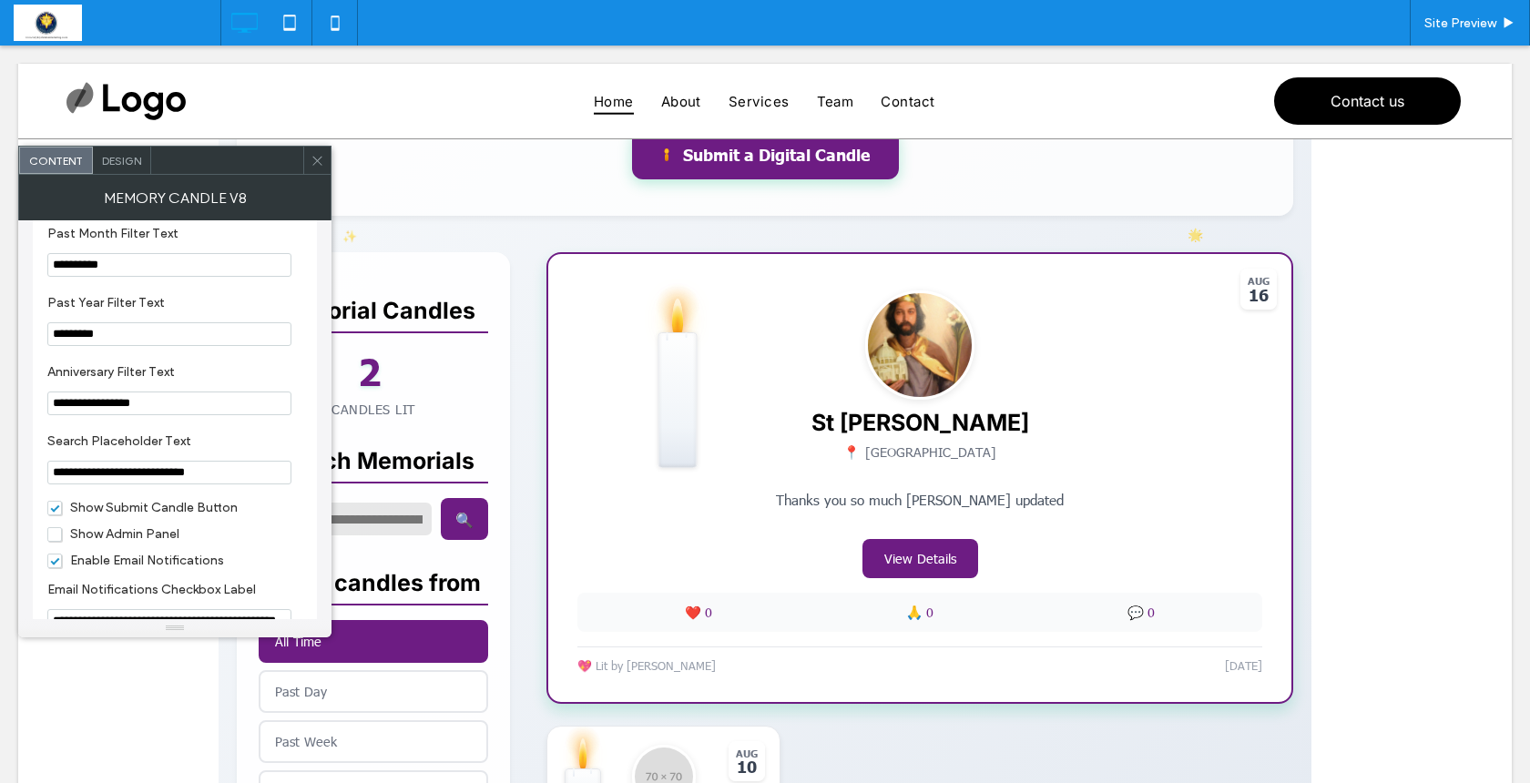
scroll to position [1897, 0]
click at [58, 541] on span "Show Admin Panel" at bounding box center [113, 533] width 132 height 15
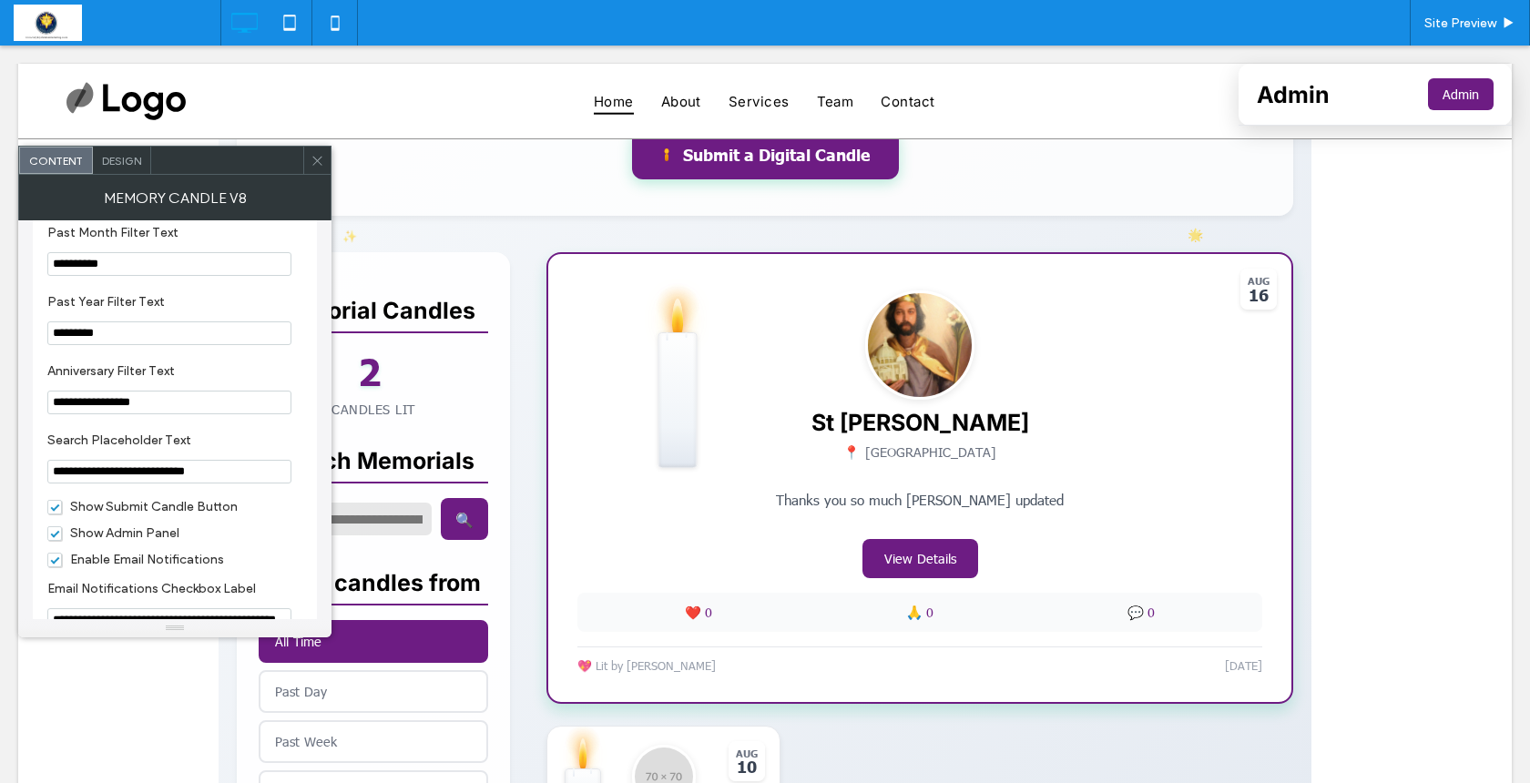
click at [319, 162] on use at bounding box center [316, 160] width 9 height 9
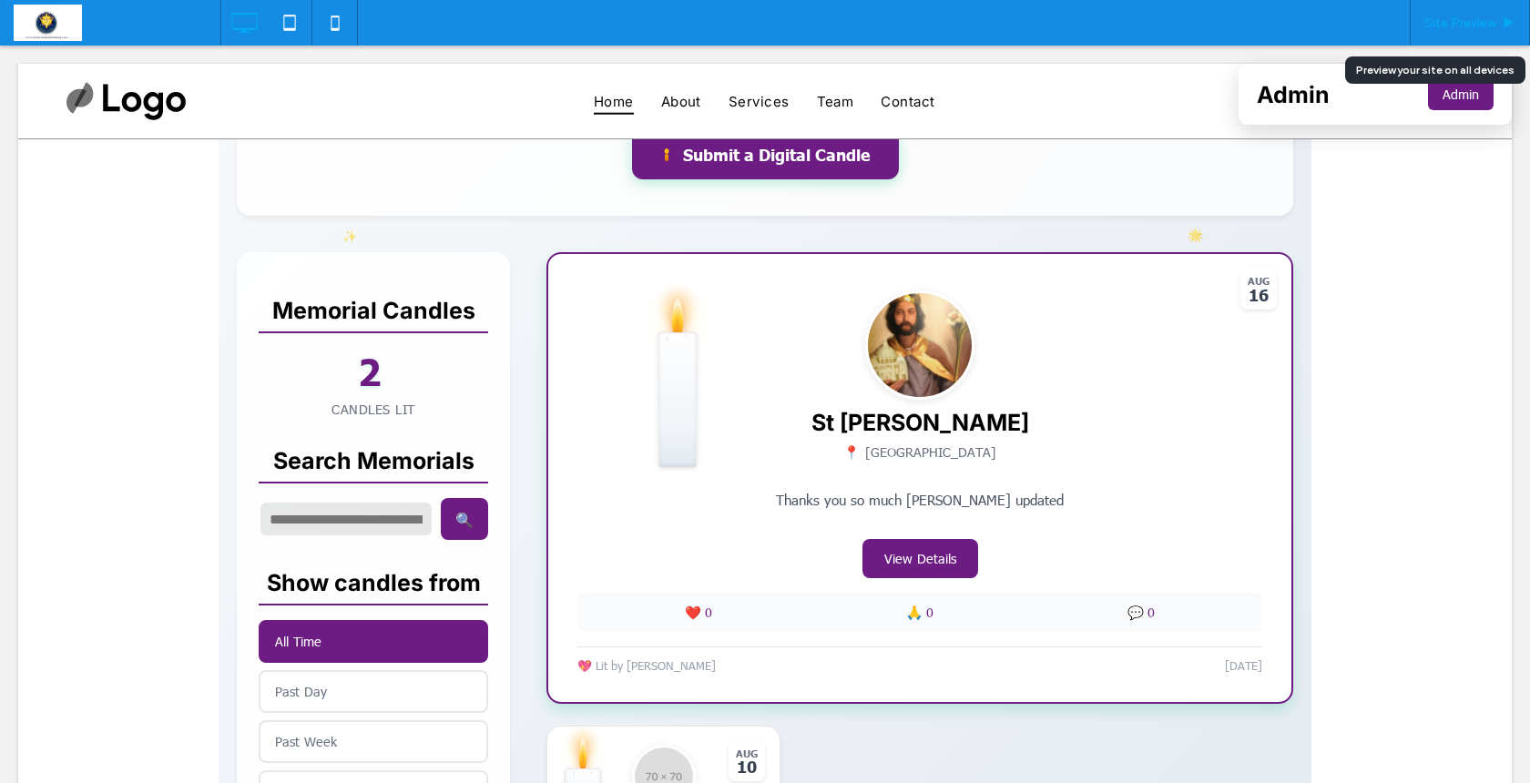
click at [1477, 25] on span "Site Preview" at bounding box center [1461, 22] width 72 height 15
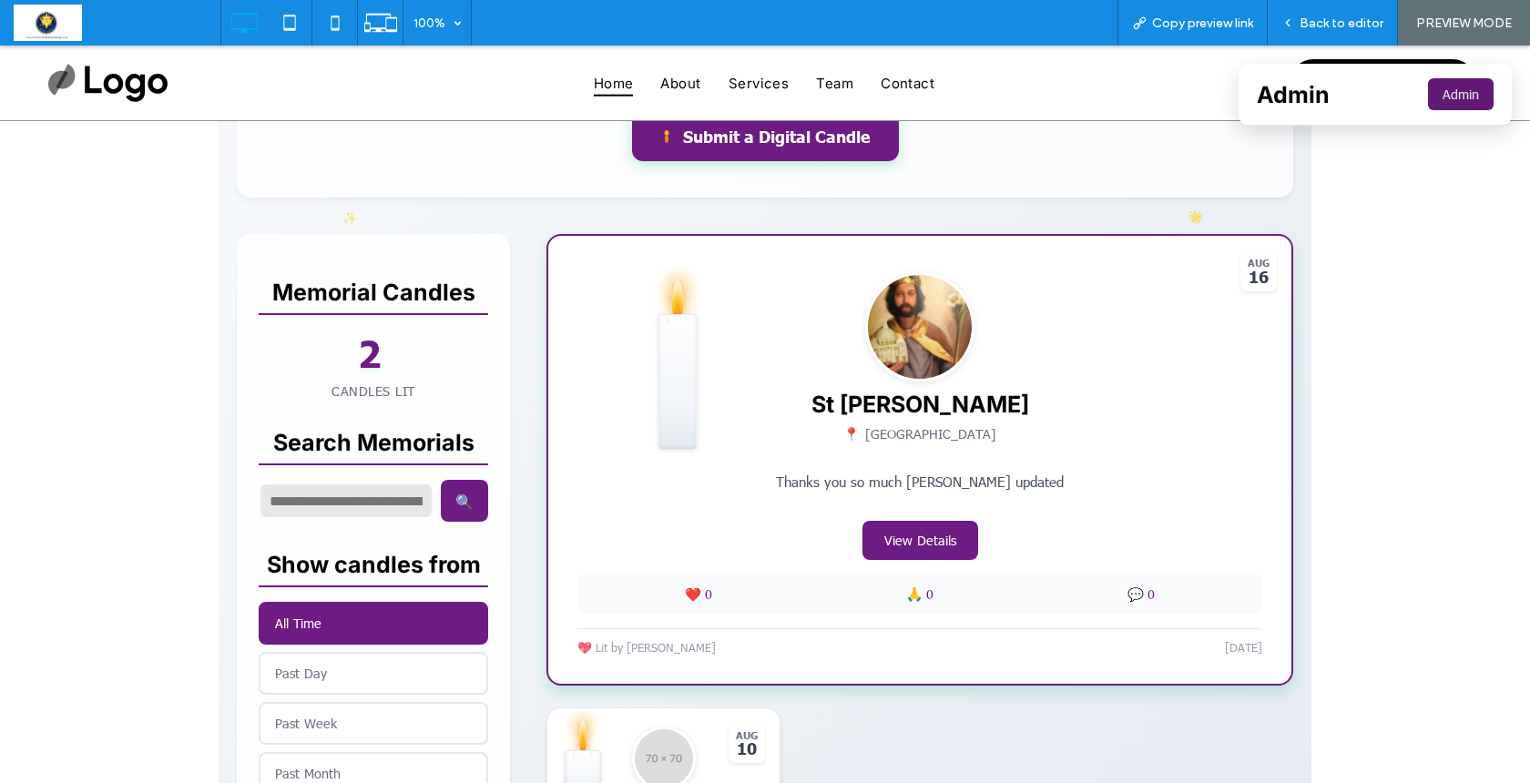
click at [1444, 97] on button "Admin" at bounding box center [1461, 94] width 66 height 32
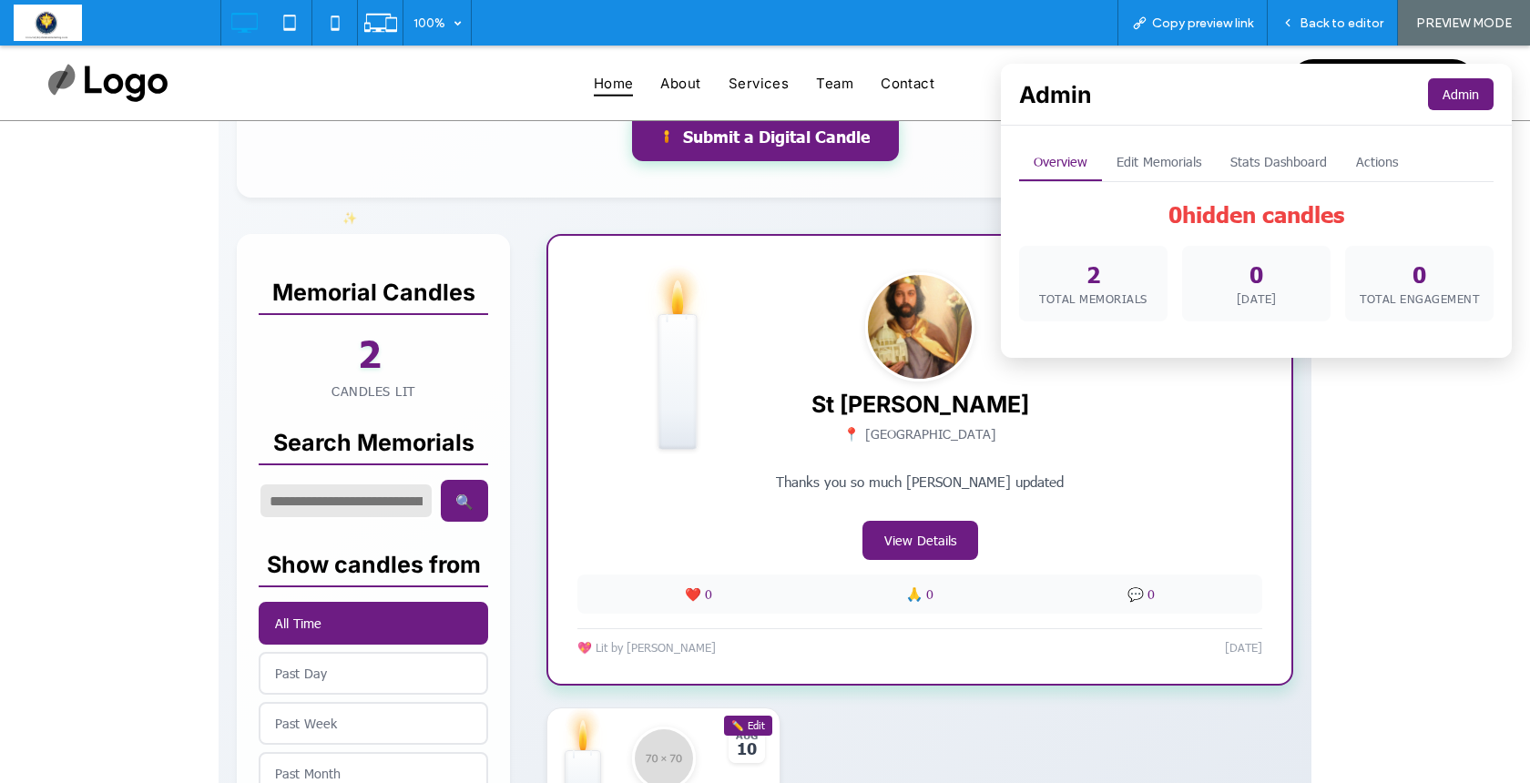
click at [1361, 161] on button "Actions" at bounding box center [1377, 162] width 71 height 37
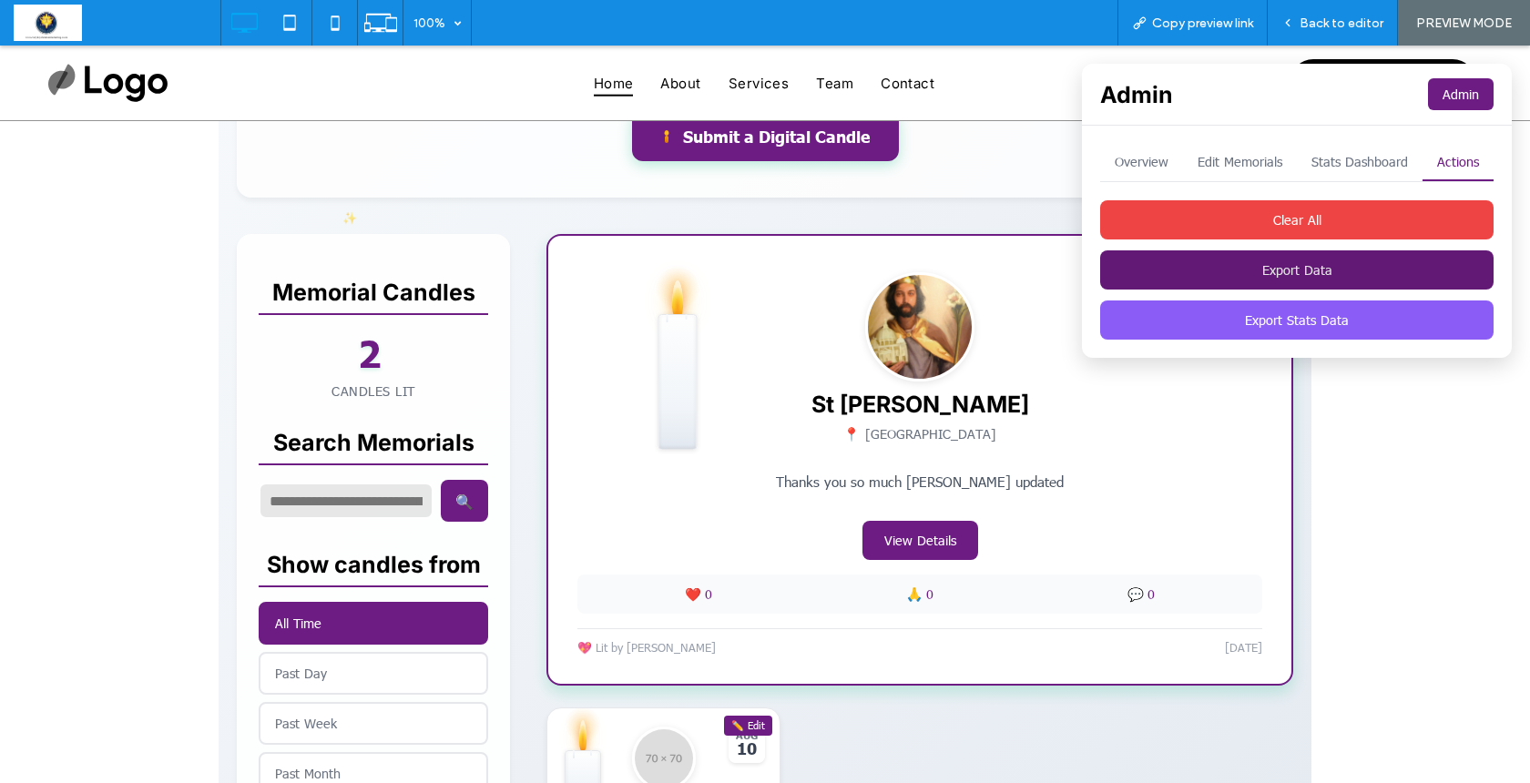
click at [1293, 266] on button "Export Data" at bounding box center [1297, 270] width 394 height 39
click at [1412, 568] on div "✨ 💫 ⭐ Light a Digital Memorial Candle Share your love and memories × Memorial P…" at bounding box center [765, 544] width 1530 height 1500
click at [1344, 21] on span "Back to editor" at bounding box center [1342, 22] width 84 height 15
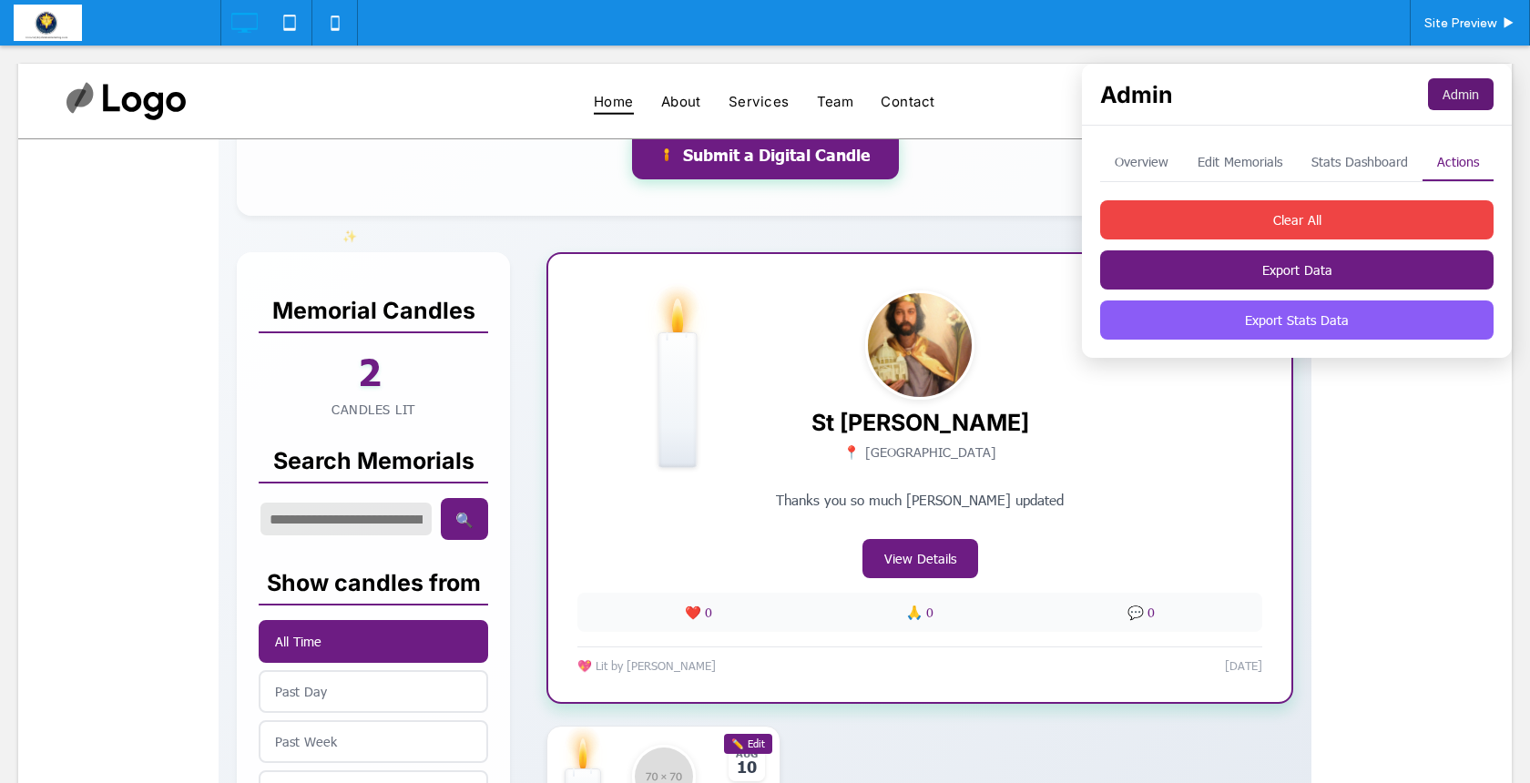
click at [1457, 82] on button "Admin" at bounding box center [1461, 94] width 66 height 32
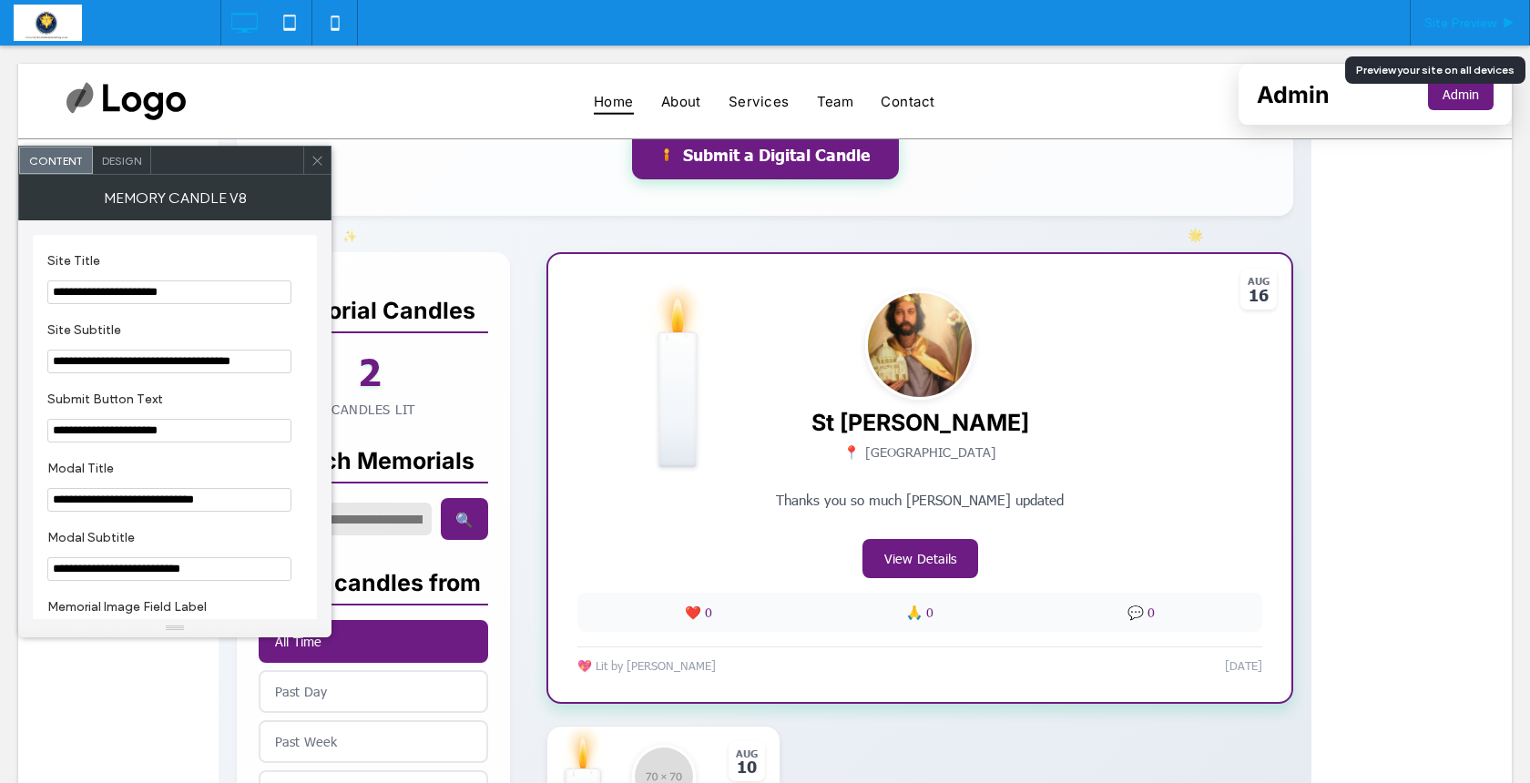
click at [1479, 35] on div "Site Preview" at bounding box center [1470, 23] width 120 height 46
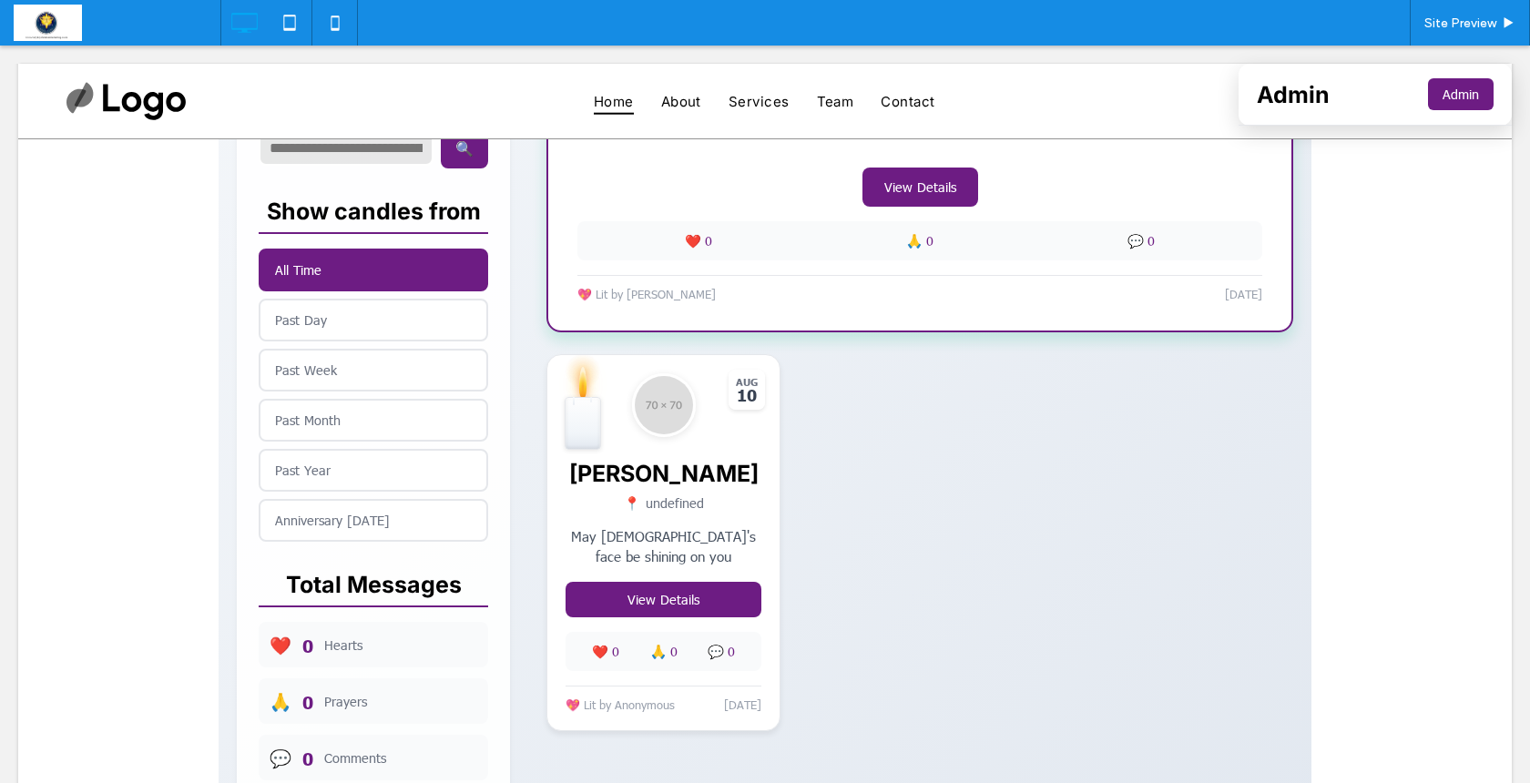
scroll to position [700, 0]
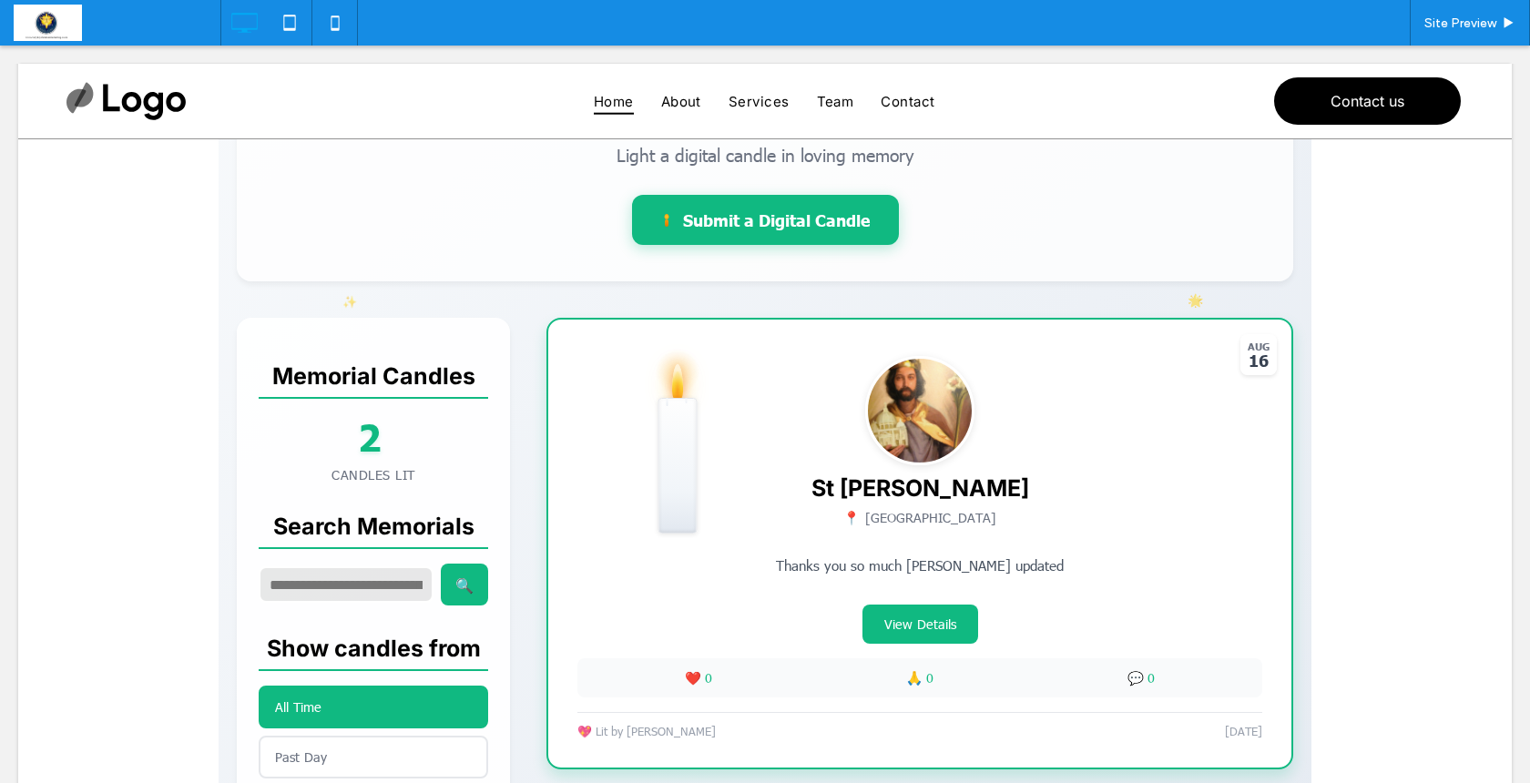
scroll to position [248, 0]
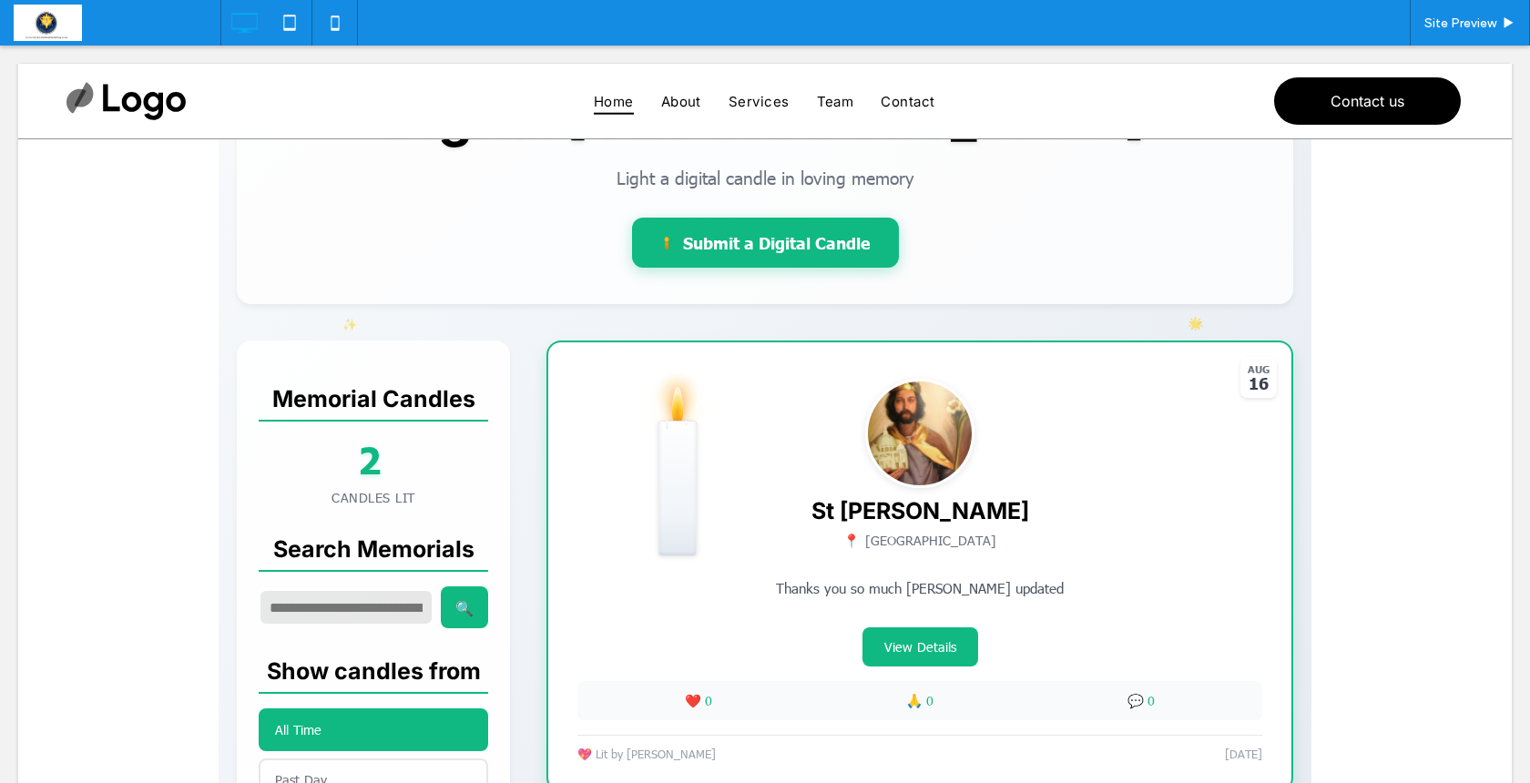
click at [658, 608] on span at bounding box center [765, 651] width 1093 height 1318
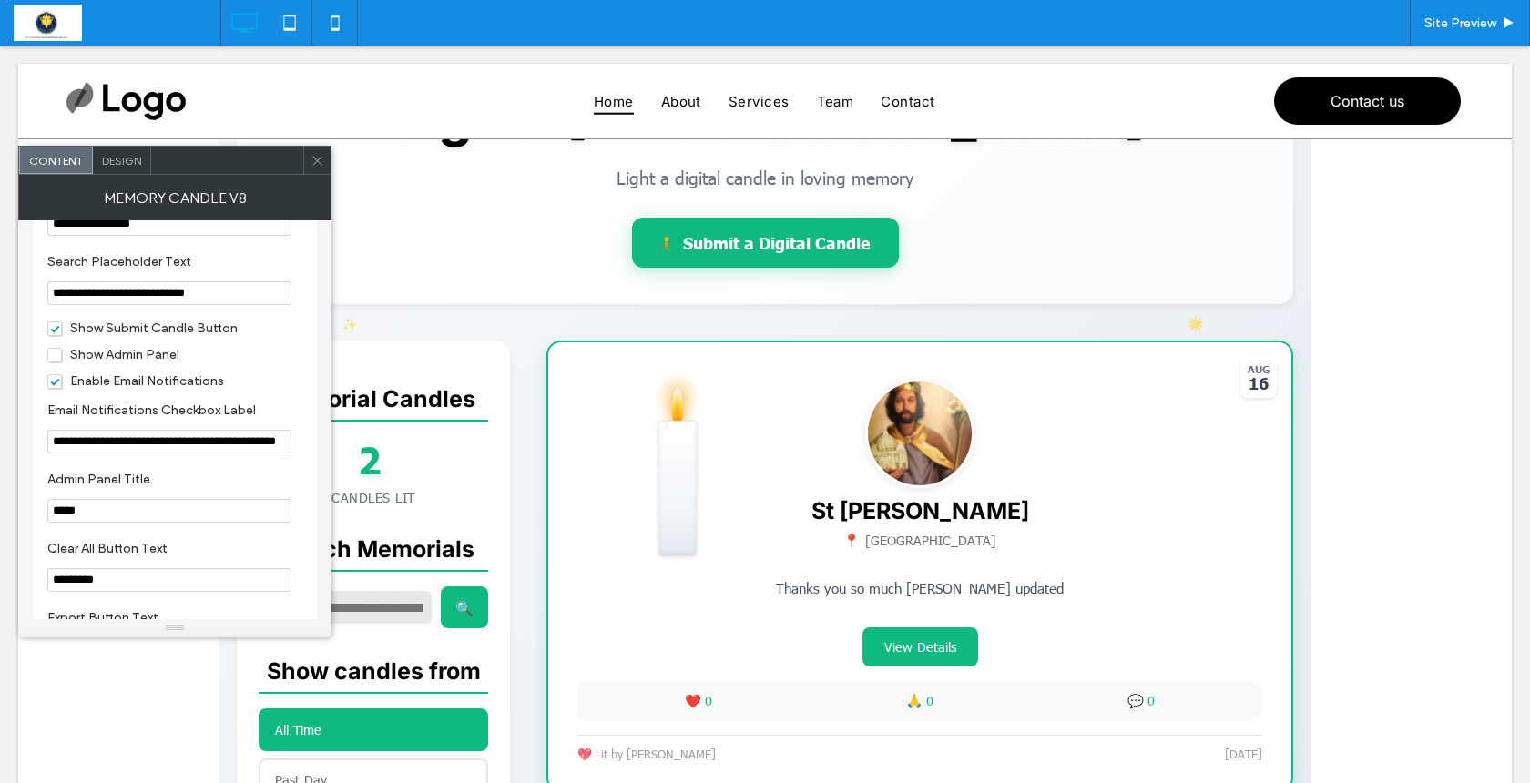
scroll to position [2083, 0]
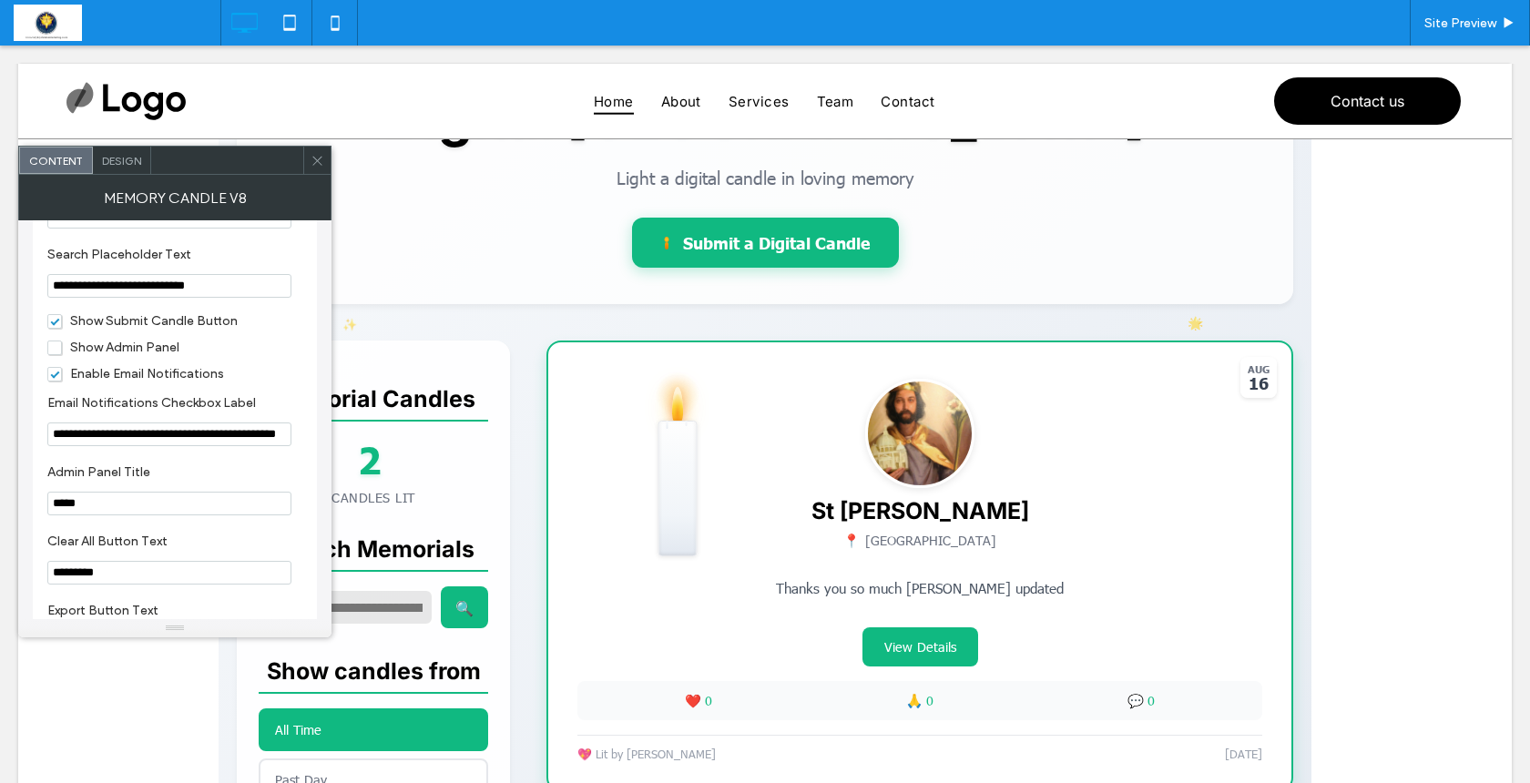
click at [51, 355] on span "Show Admin Panel" at bounding box center [113, 347] width 132 height 15
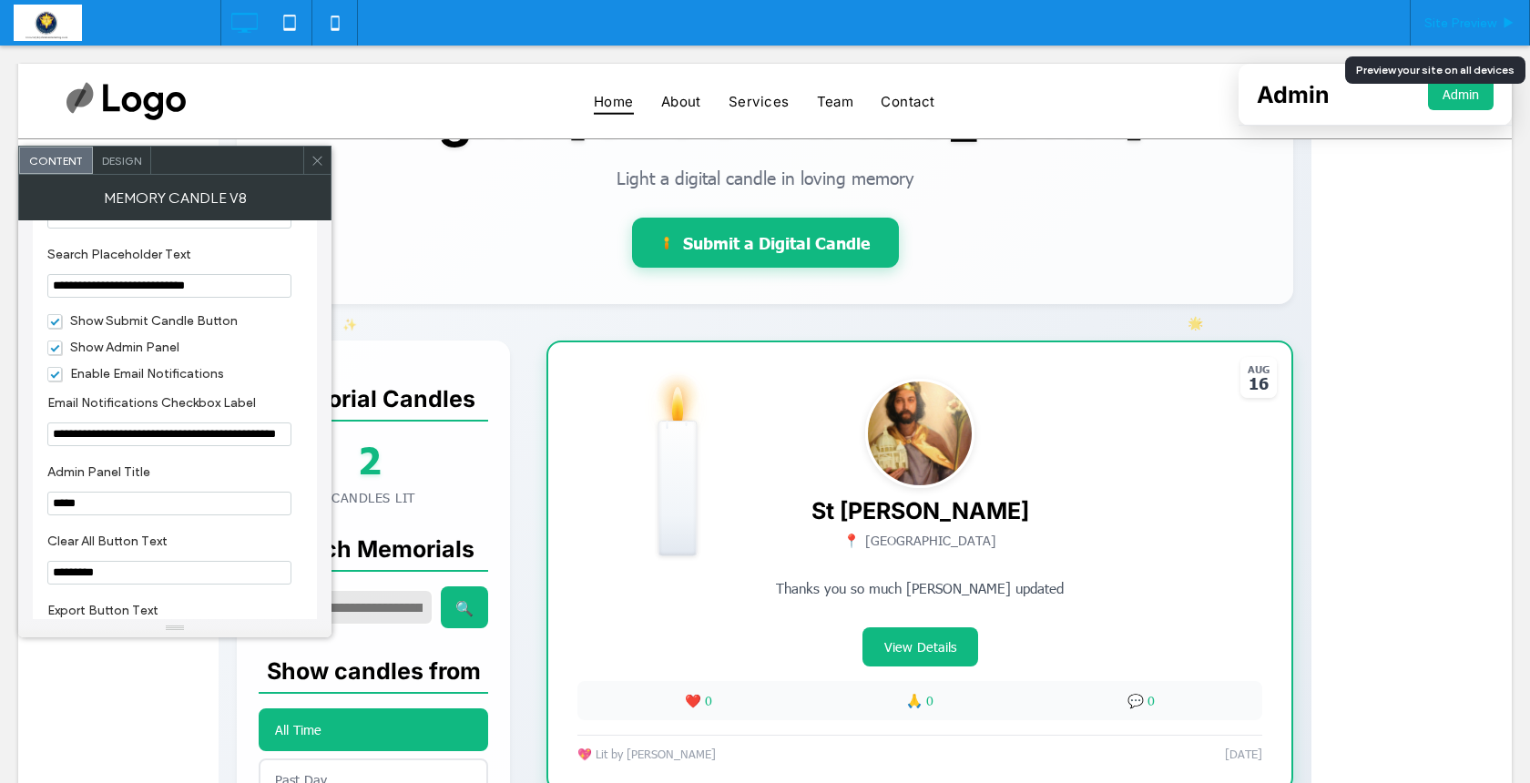
click at [1445, 18] on span "Site Preview" at bounding box center [1461, 22] width 72 height 15
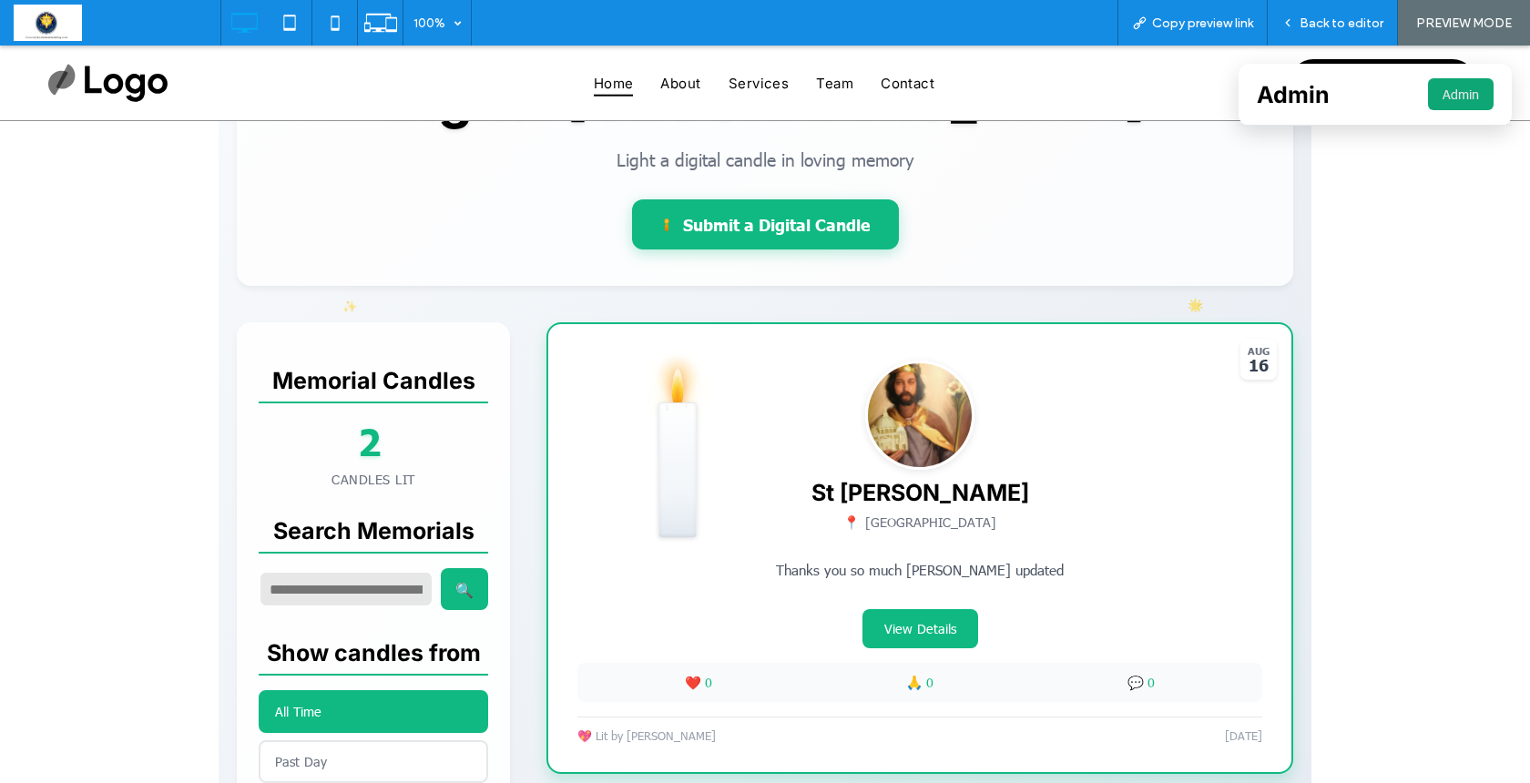
click at [1428, 87] on button "Admin" at bounding box center [1461, 94] width 66 height 32
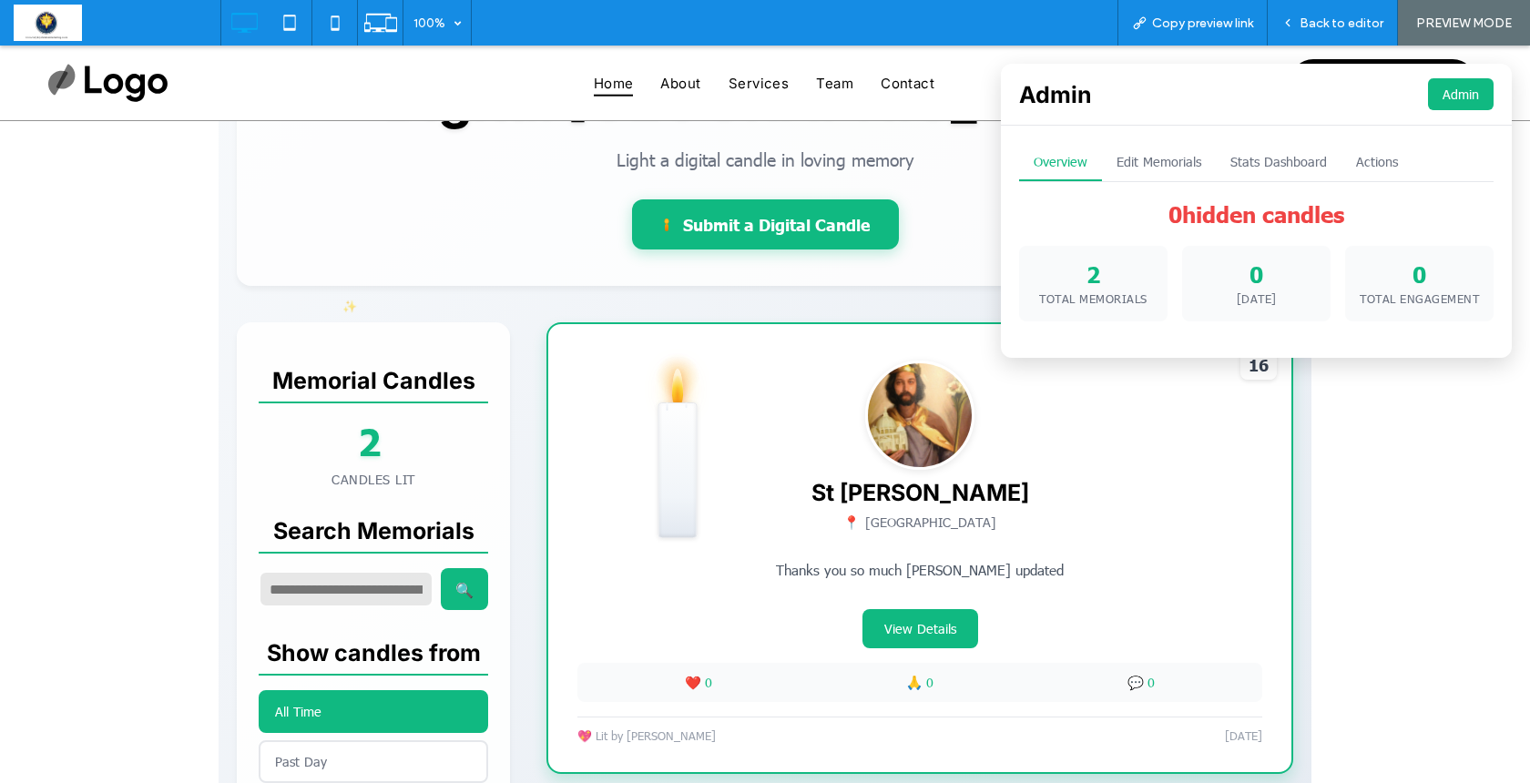
click at [1362, 156] on button "Actions" at bounding box center [1377, 162] width 71 height 37
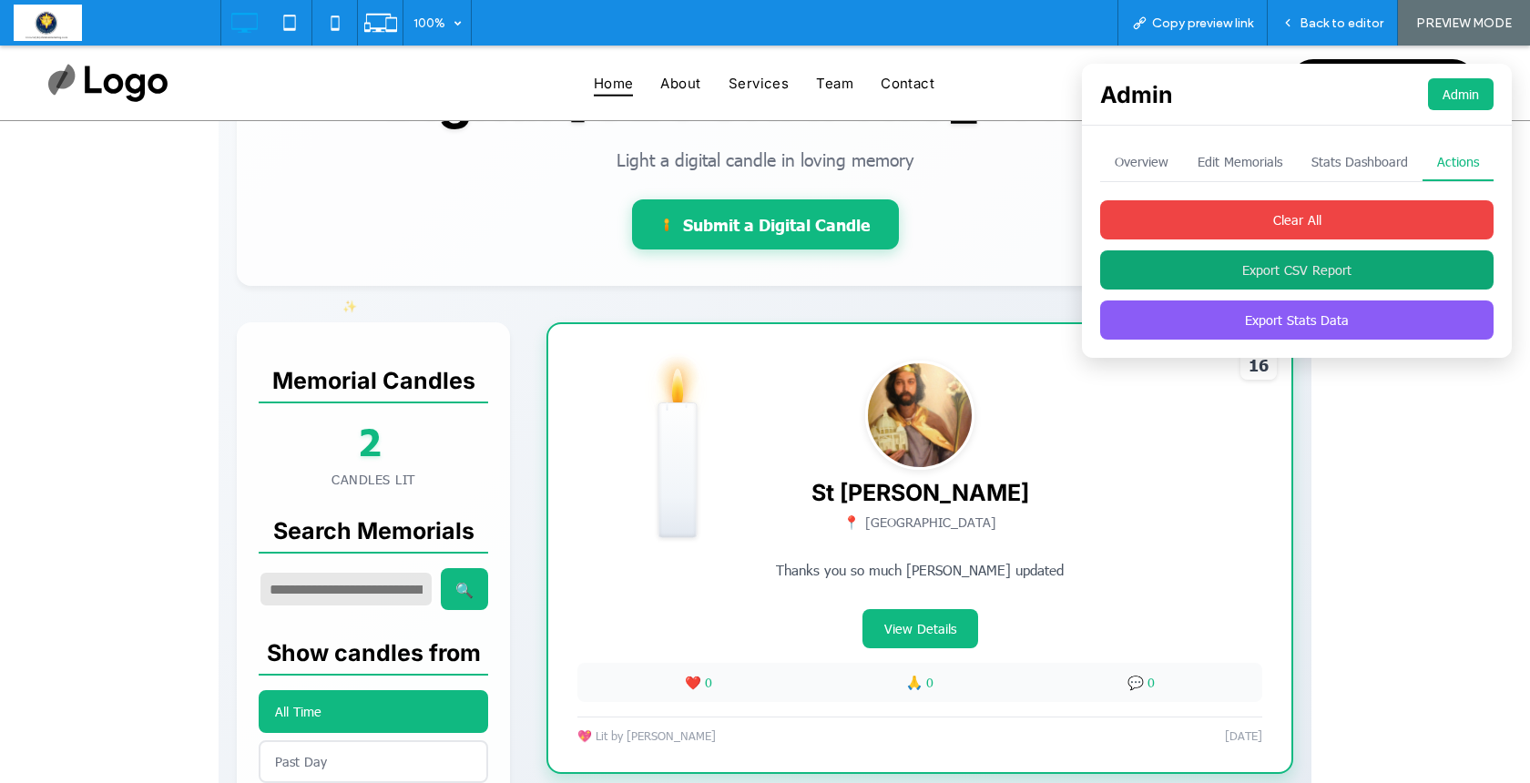
click at [1283, 263] on button "Export CSV Report" at bounding box center [1297, 270] width 394 height 39
click at [1334, 157] on button "Stats Dashboard" at bounding box center [1360, 162] width 126 height 37
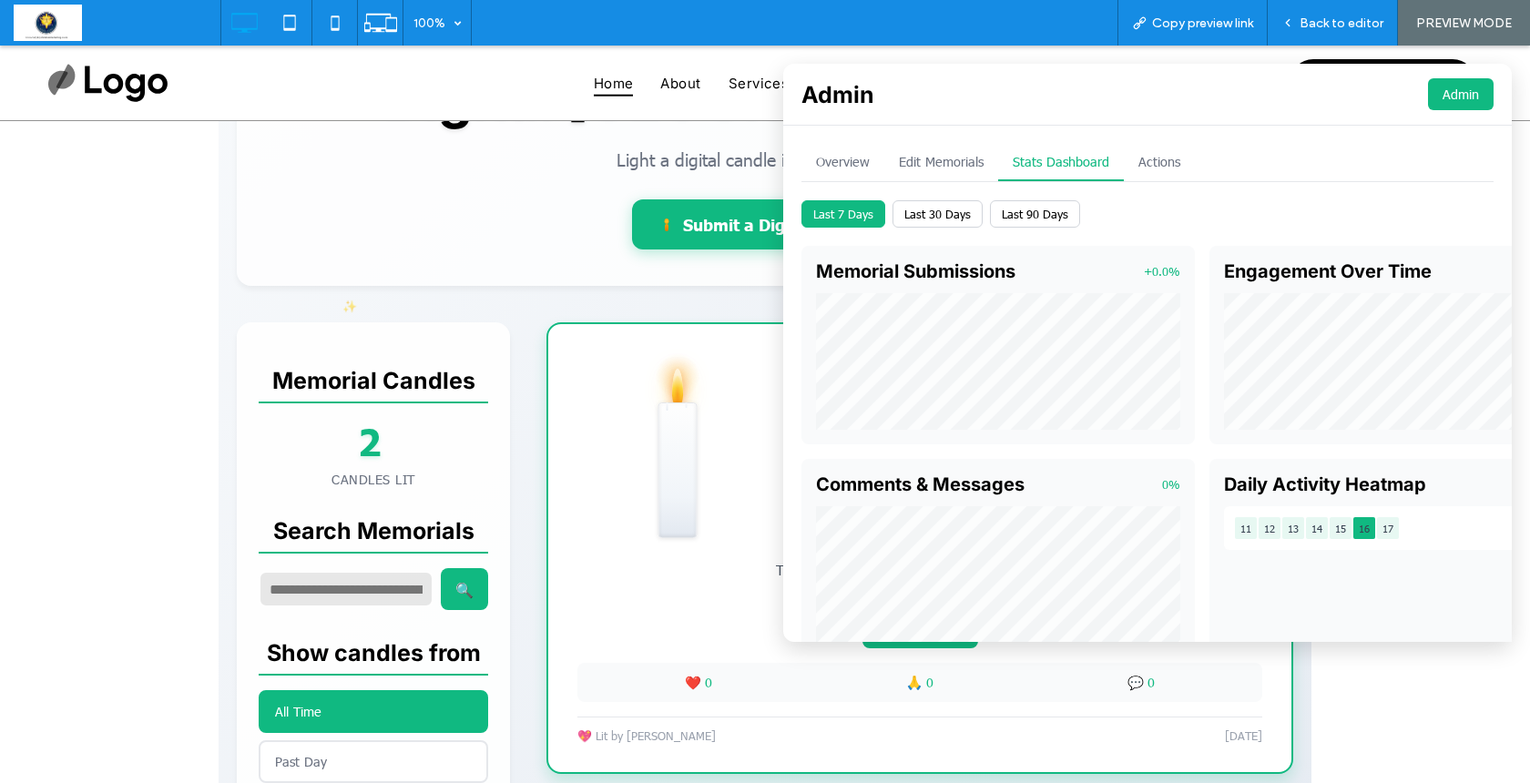
click at [836, 162] on button "Overview" at bounding box center [843, 162] width 83 height 37
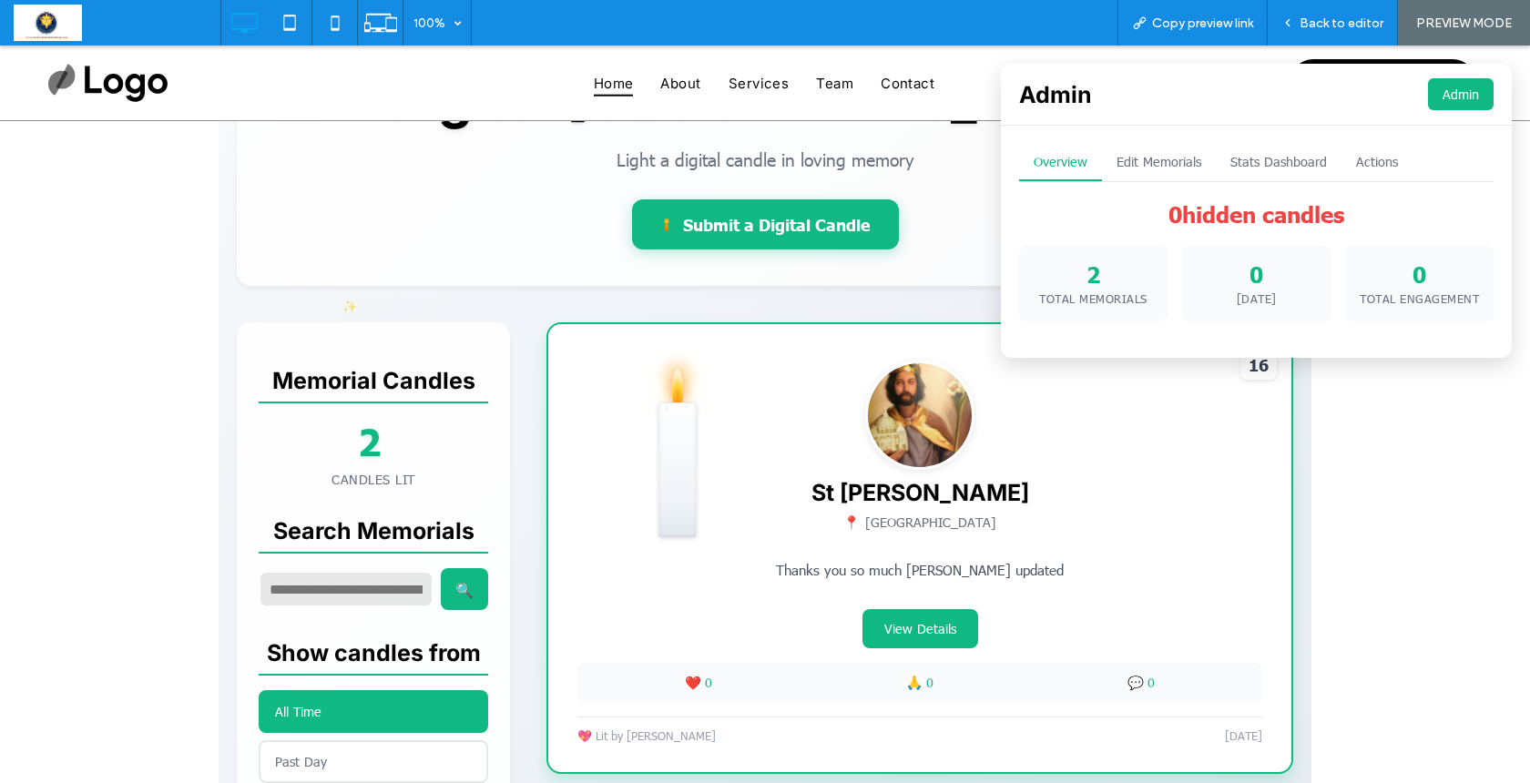
click at [1139, 159] on button "Edit Memorials" at bounding box center [1159, 162] width 114 height 37
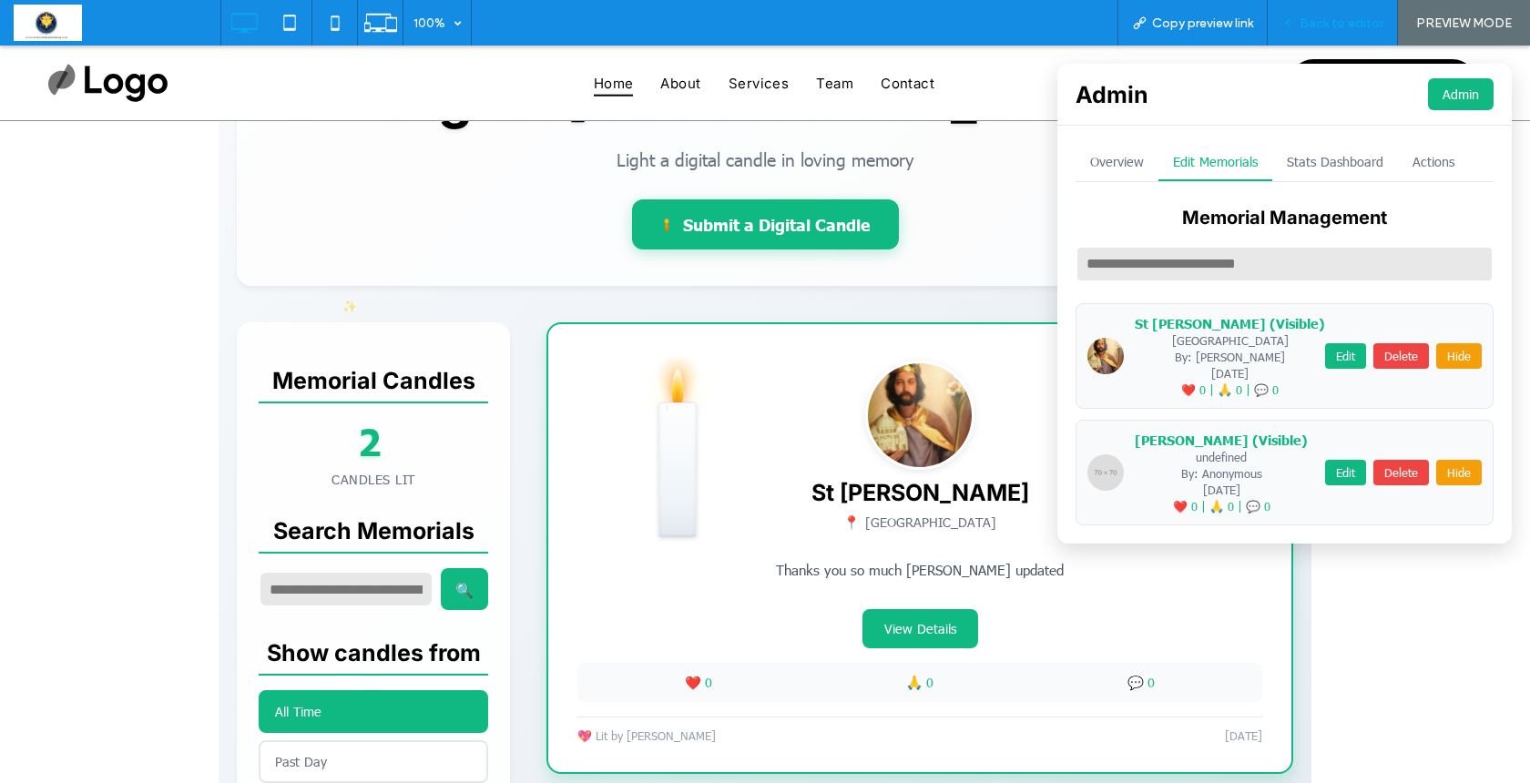
click at [1316, 25] on span "Back to editor" at bounding box center [1342, 22] width 84 height 15
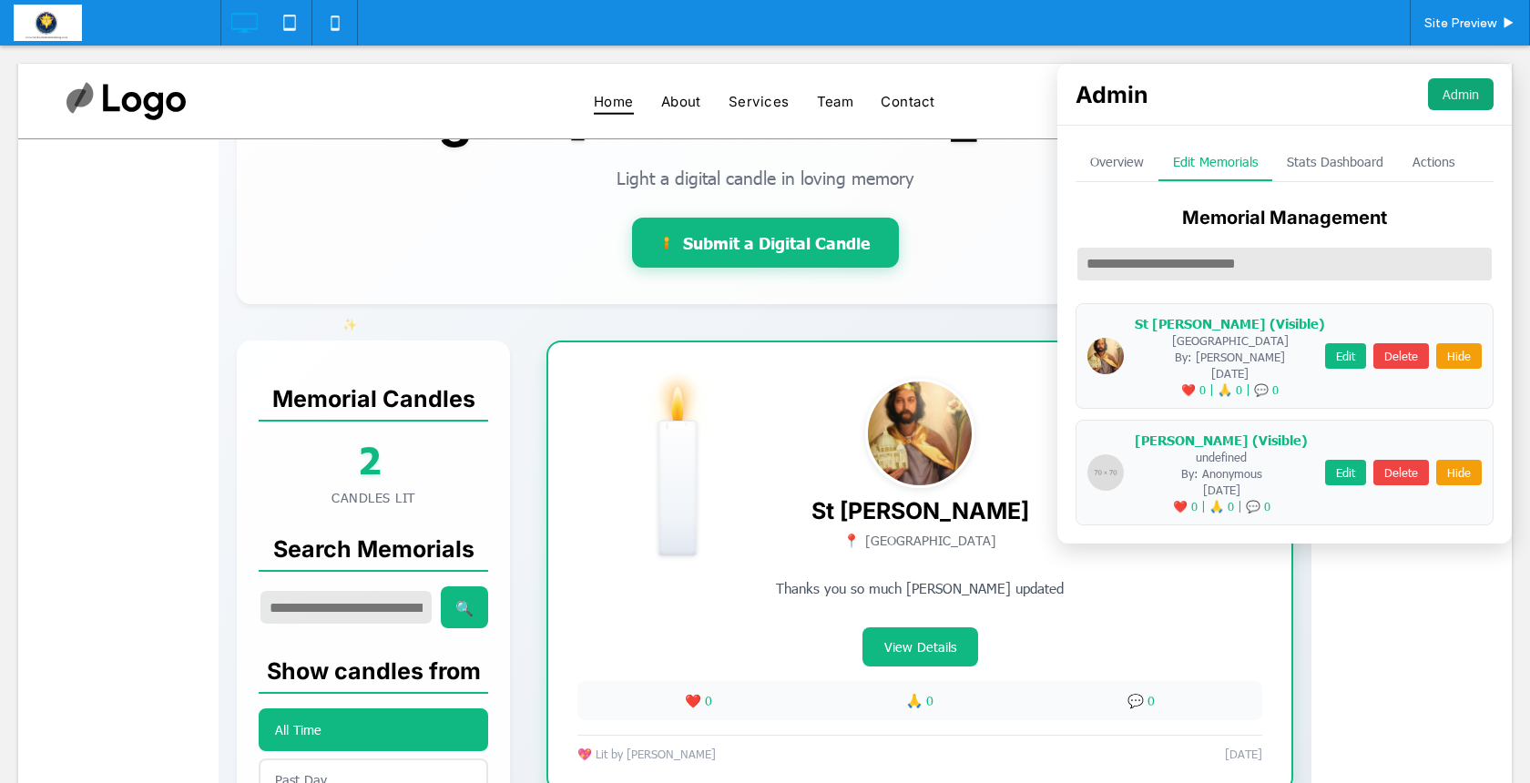
click at [1437, 104] on button "Admin" at bounding box center [1461, 94] width 66 height 32
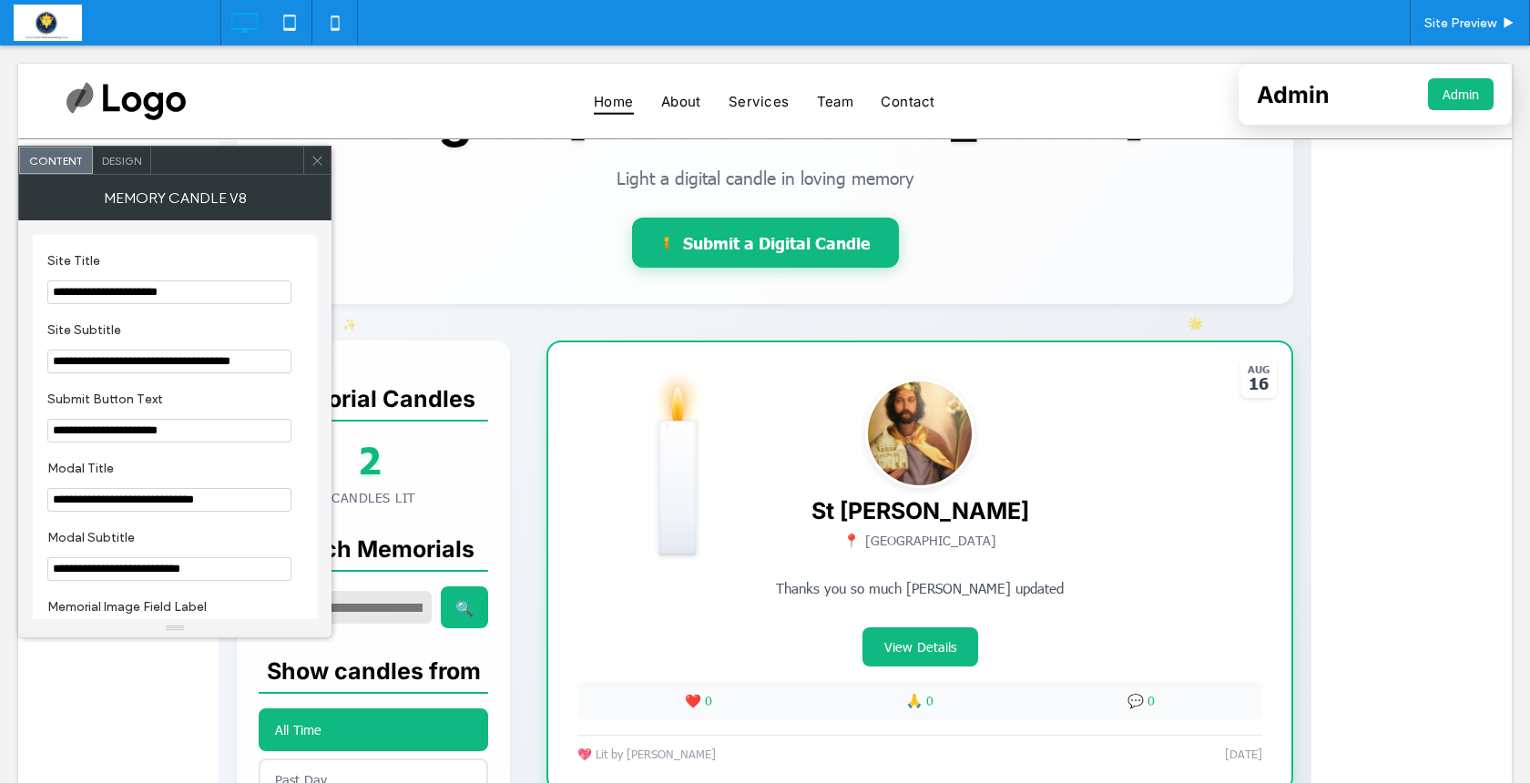
click at [319, 157] on icon at bounding box center [318, 161] width 14 height 14
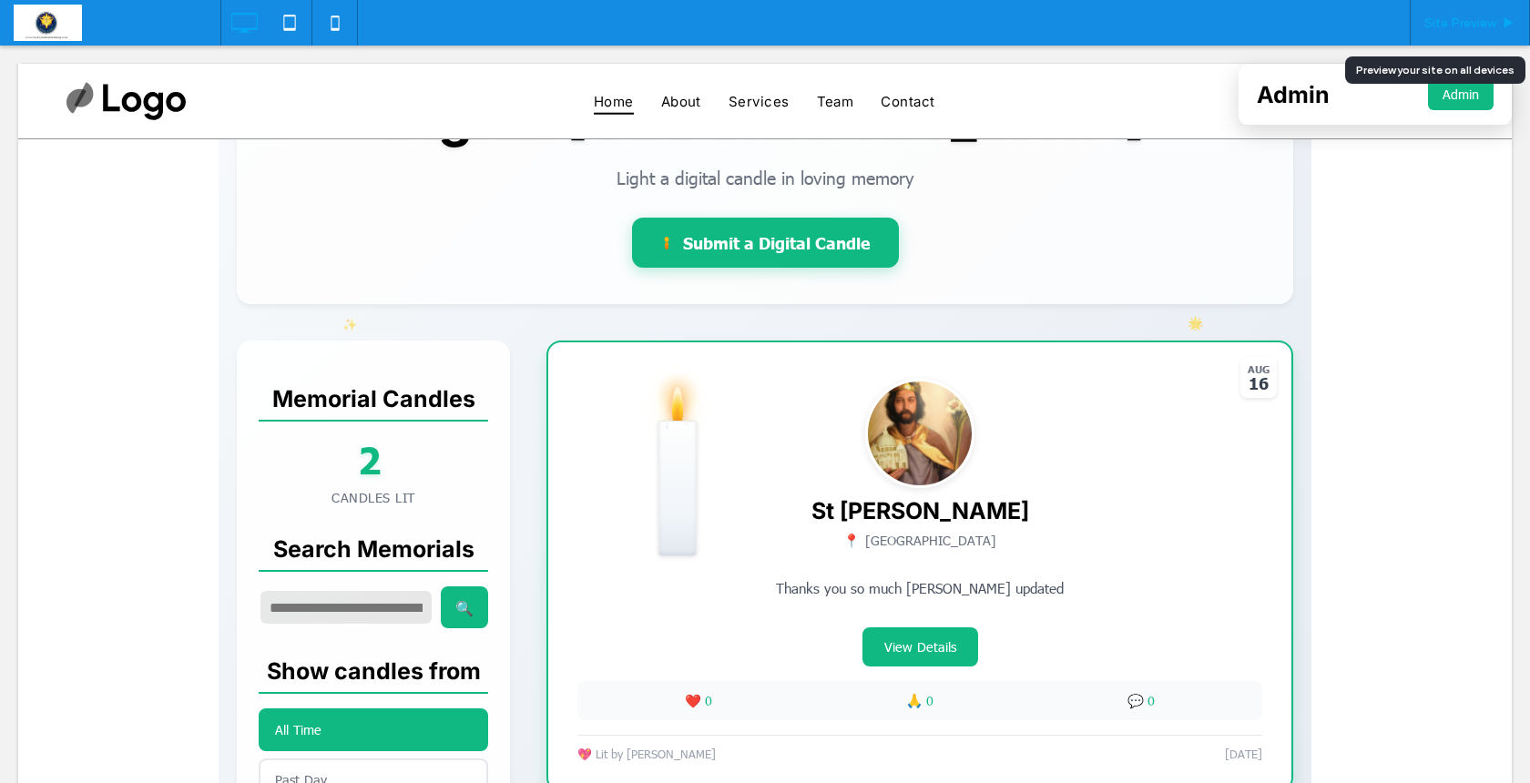
click at [1492, 25] on span "Site Preview" at bounding box center [1461, 22] width 72 height 15
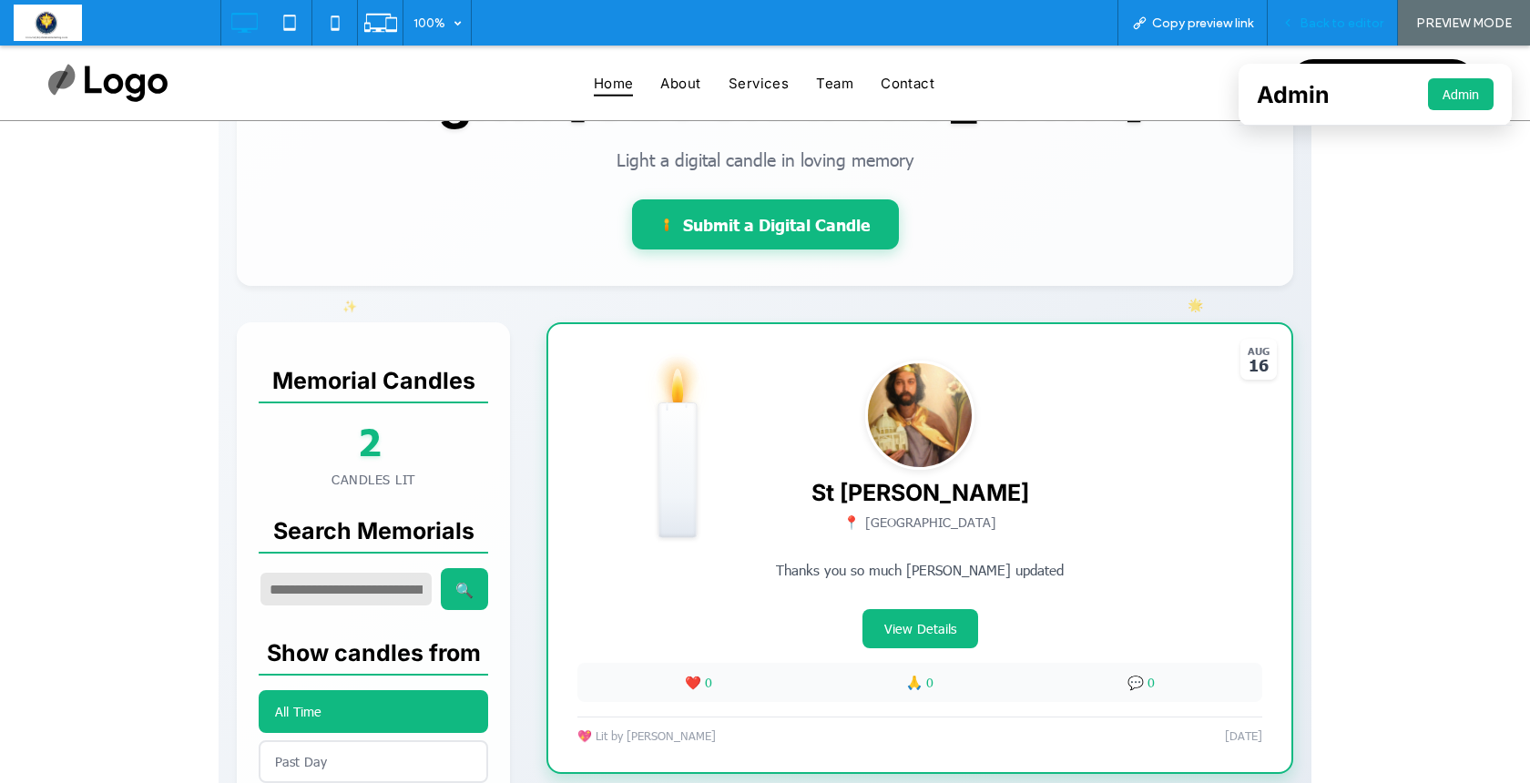
click at [1318, 28] on span "Back to editor" at bounding box center [1342, 22] width 84 height 15
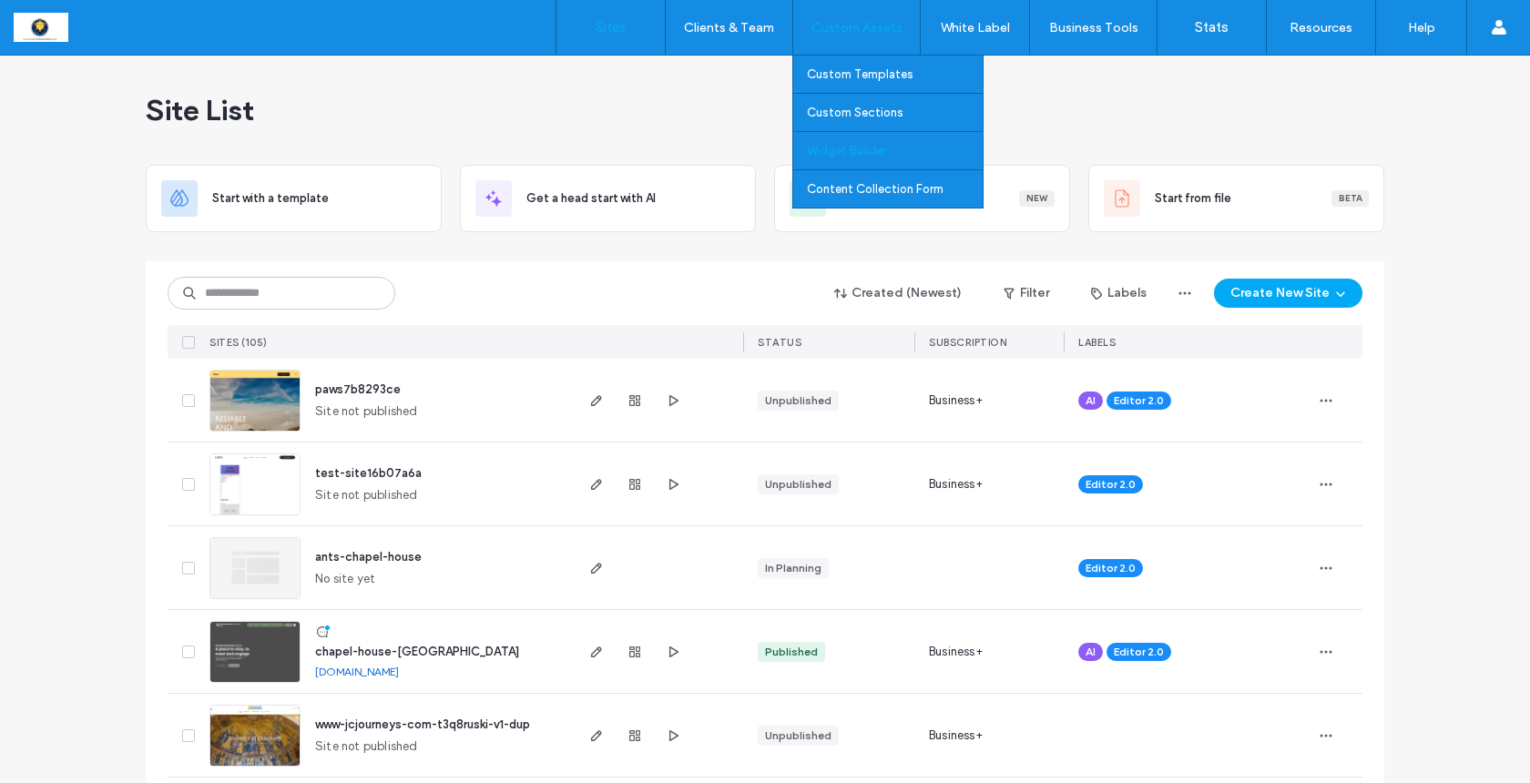
click at [861, 149] on label "Widget Builder" at bounding box center [847, 151] width 80 height 14
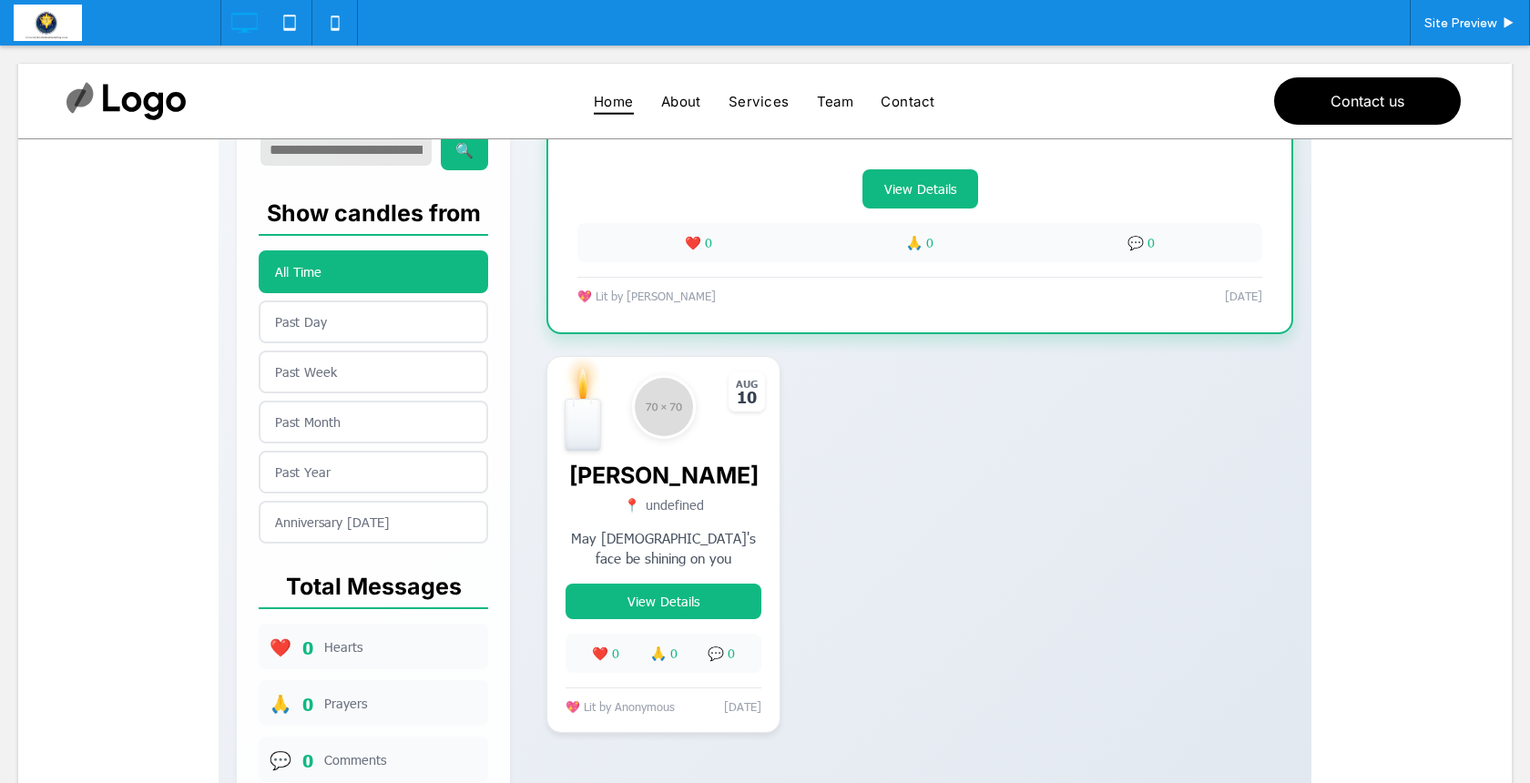
scroll to position [726, 0]
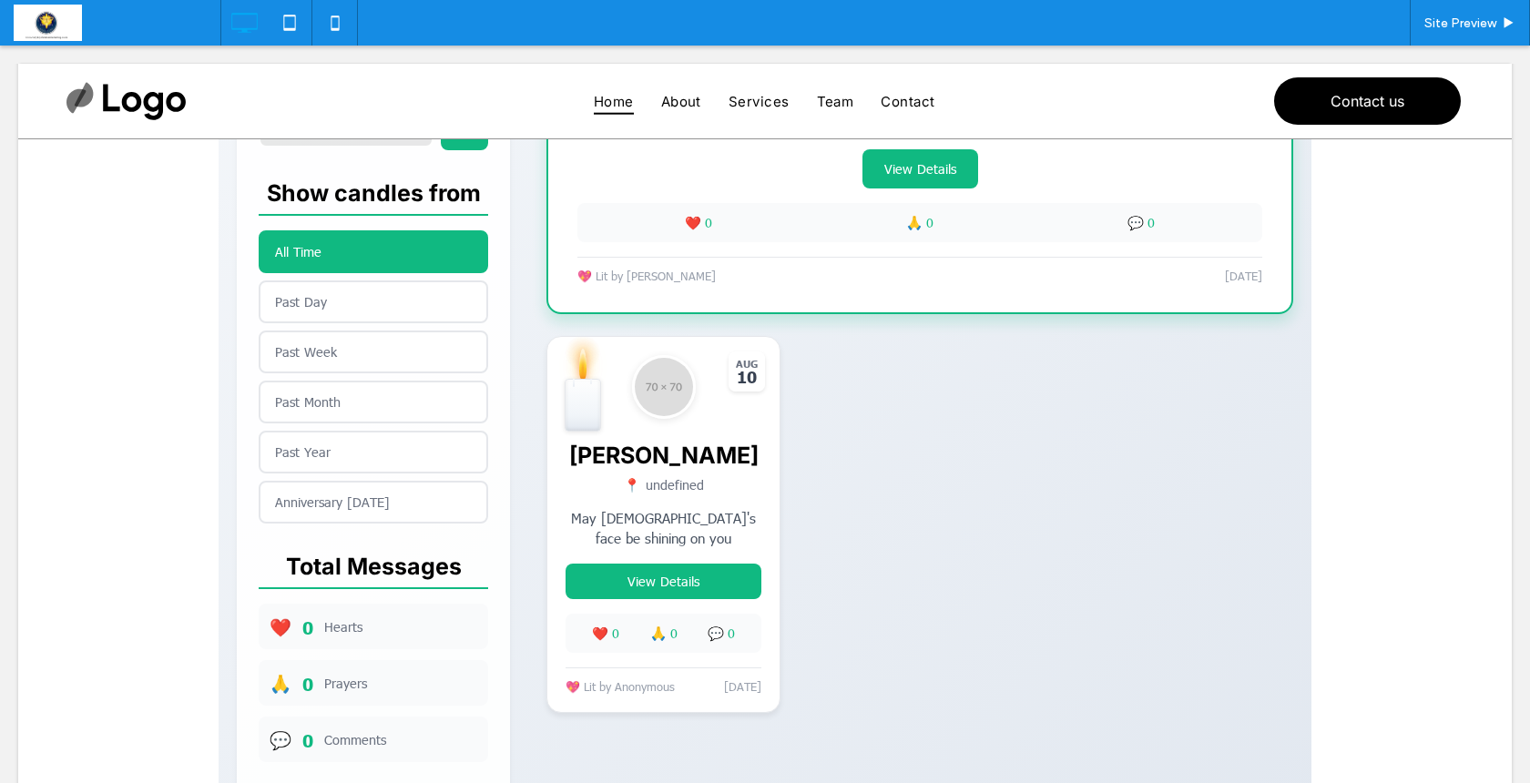
click at [722, 486] on span at bounding box center [765, 173] width 1093 height 1318
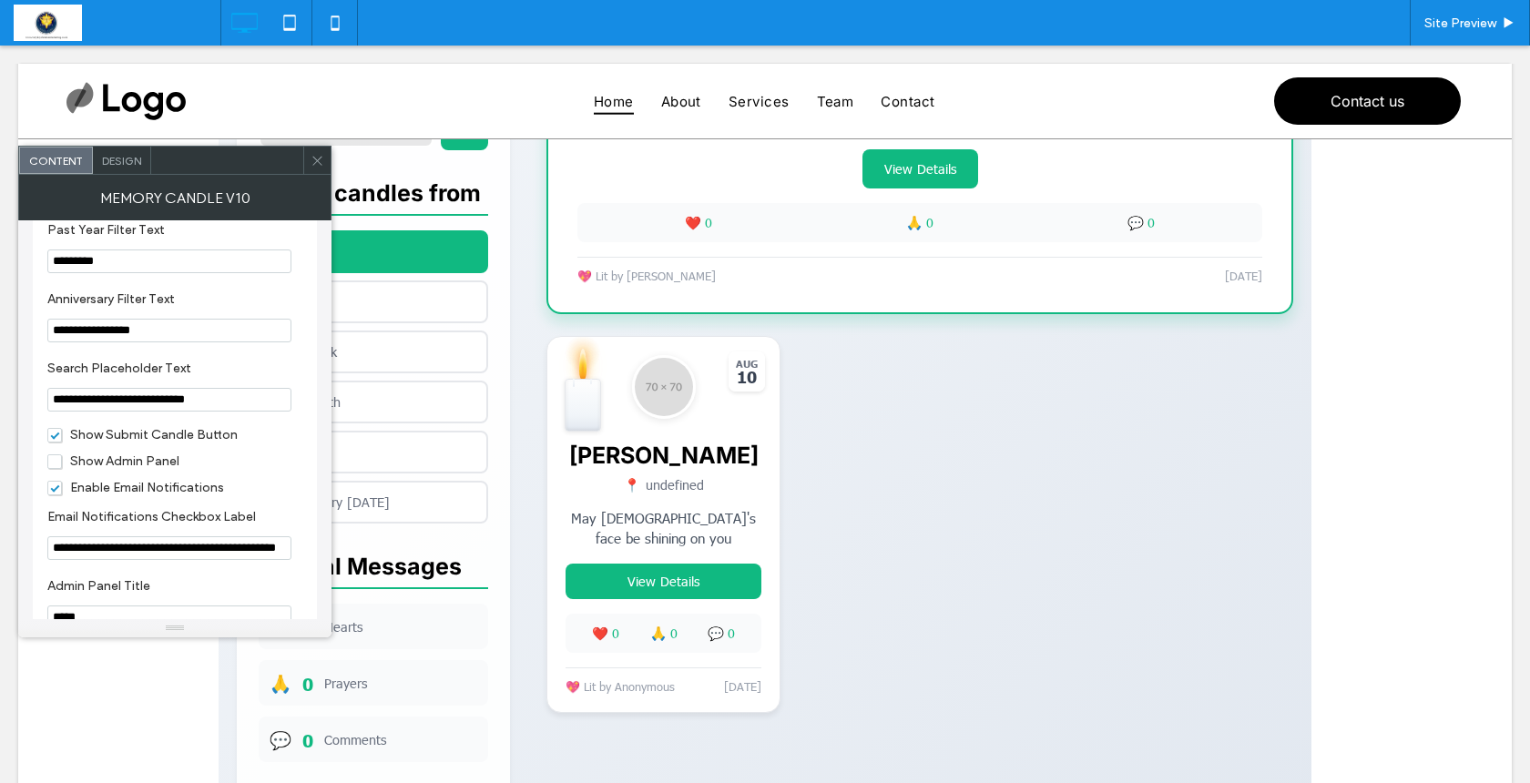
scroll to position [2009, 0]
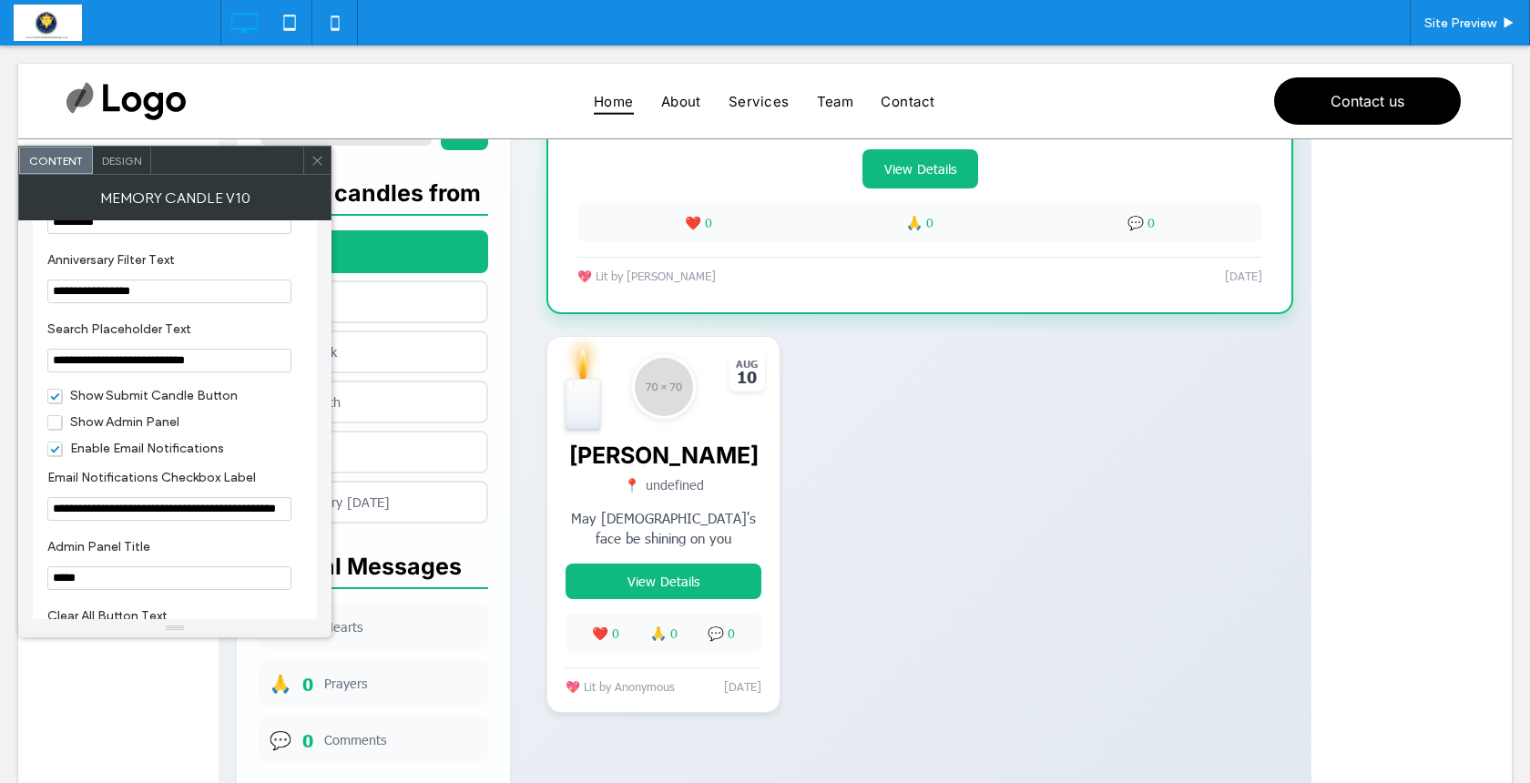
click at [56, 430] on span "Show Admin Panel" at bounding box center [113, 421] width 132 height 15
click at [317, 167] on icon at bounding box center [318, 161] width 14 height 14
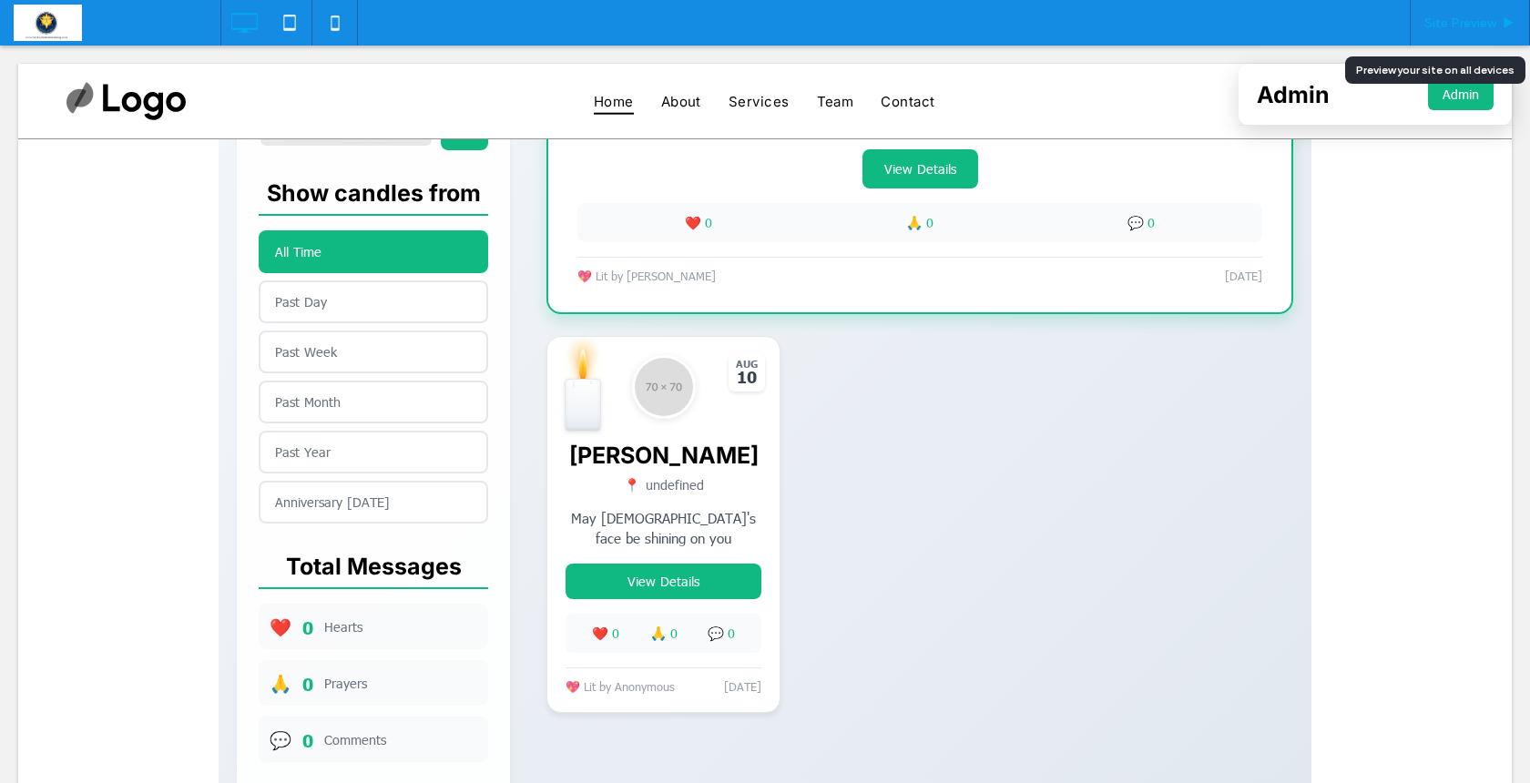
click at [1445, 19] on span "Site Preview" at bounding box center [1461, 22] width 72 height 15
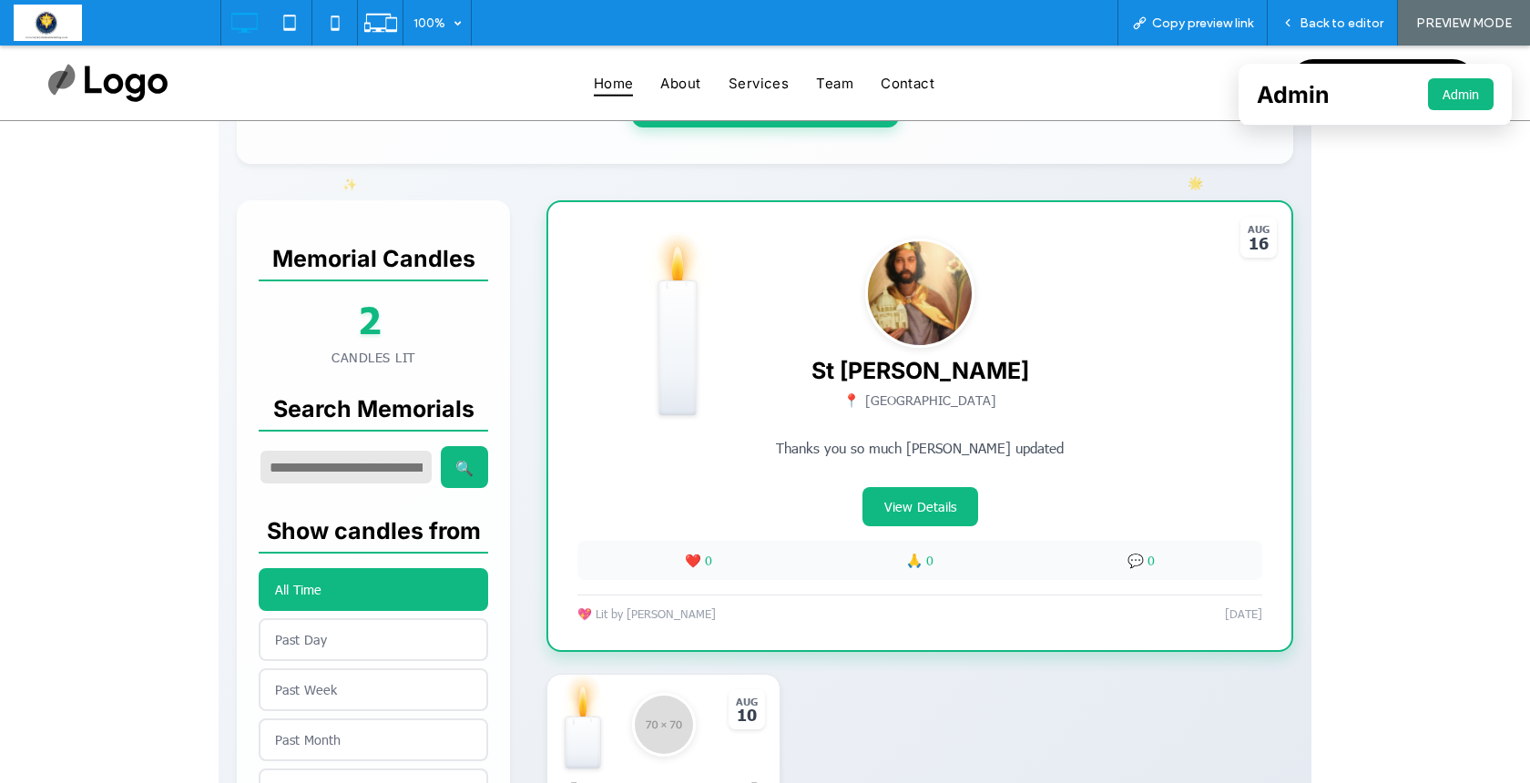
scroll to position [240, 0]
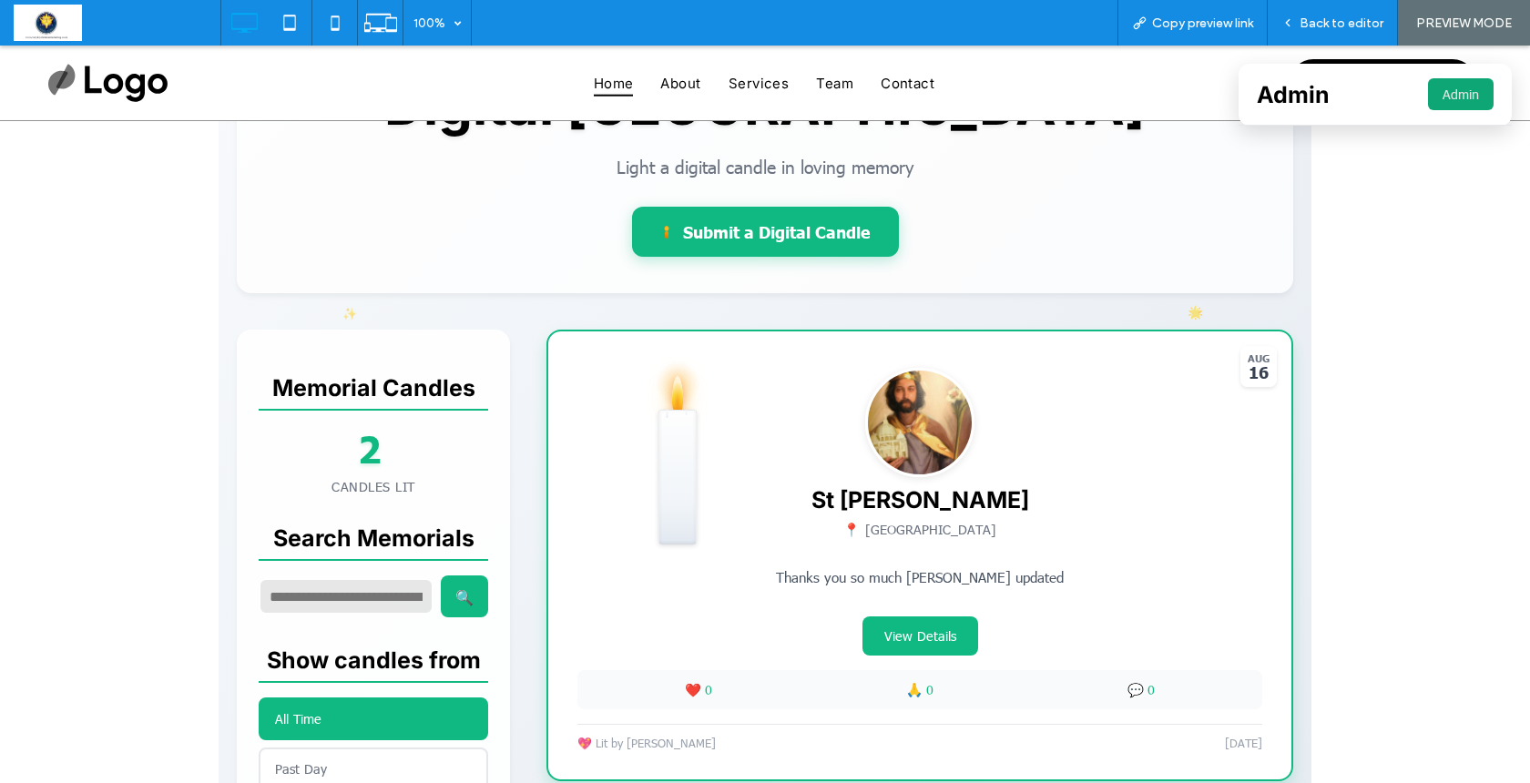
click at [1435, 90] on button "Admin" at bounding box center [1461, 94] width 66 height 32
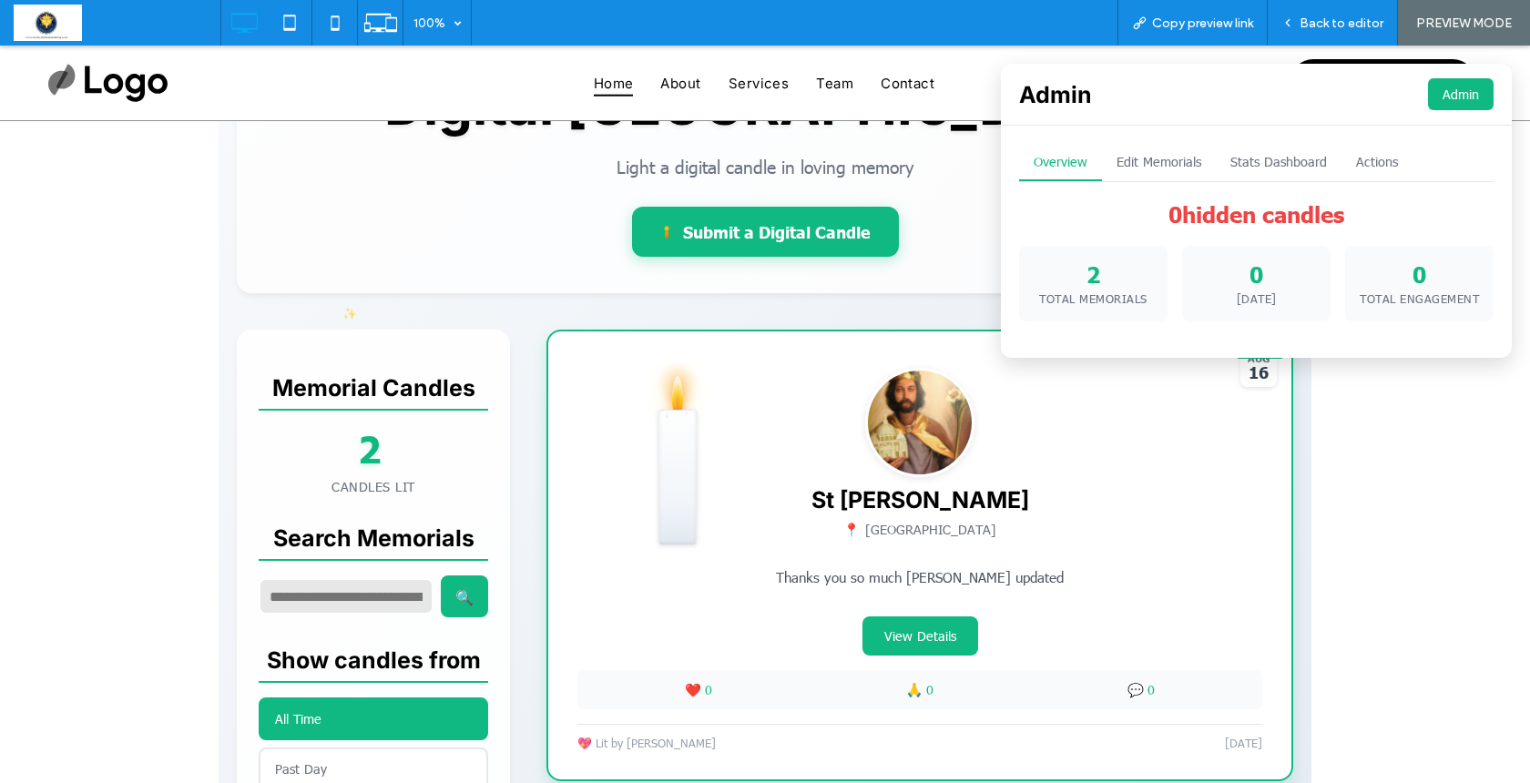
click at [1149, 162] on button "Edit Memorials" at bounding box center [1159, 162] width 114 height 37
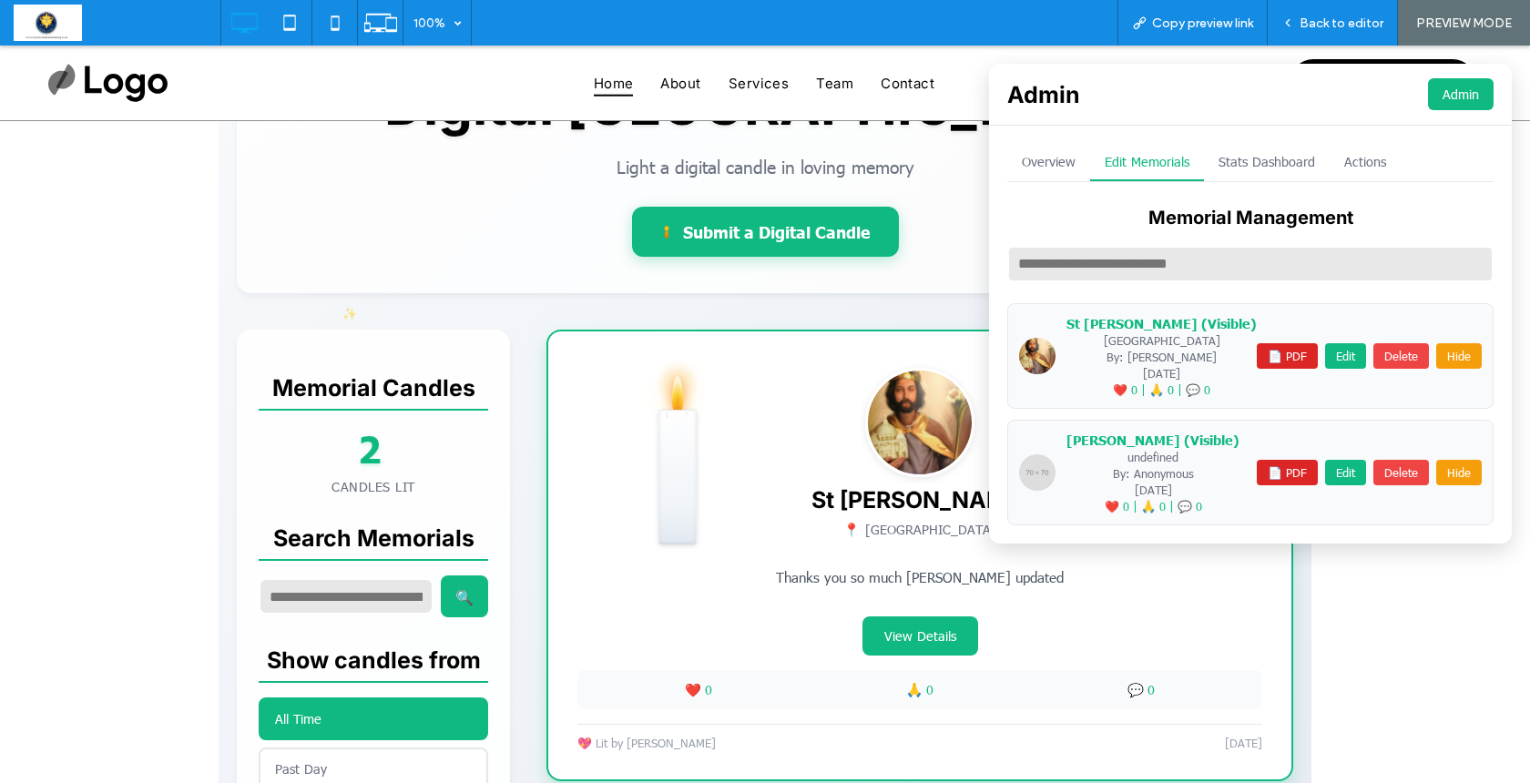
click at [973, 271] on span at bounding box center [765, 640] width 1093 height 1318
click at [1261, 353] on button "📄 PDF" at bounding box center [1287, 356] width 61 height 26
click at [979, 299] on span at bounding box center [765, 640] width 1093 height 1318
click at [1334, 19] on span "Back to editor" at bounding box center [1342, 22] width 84 height 15
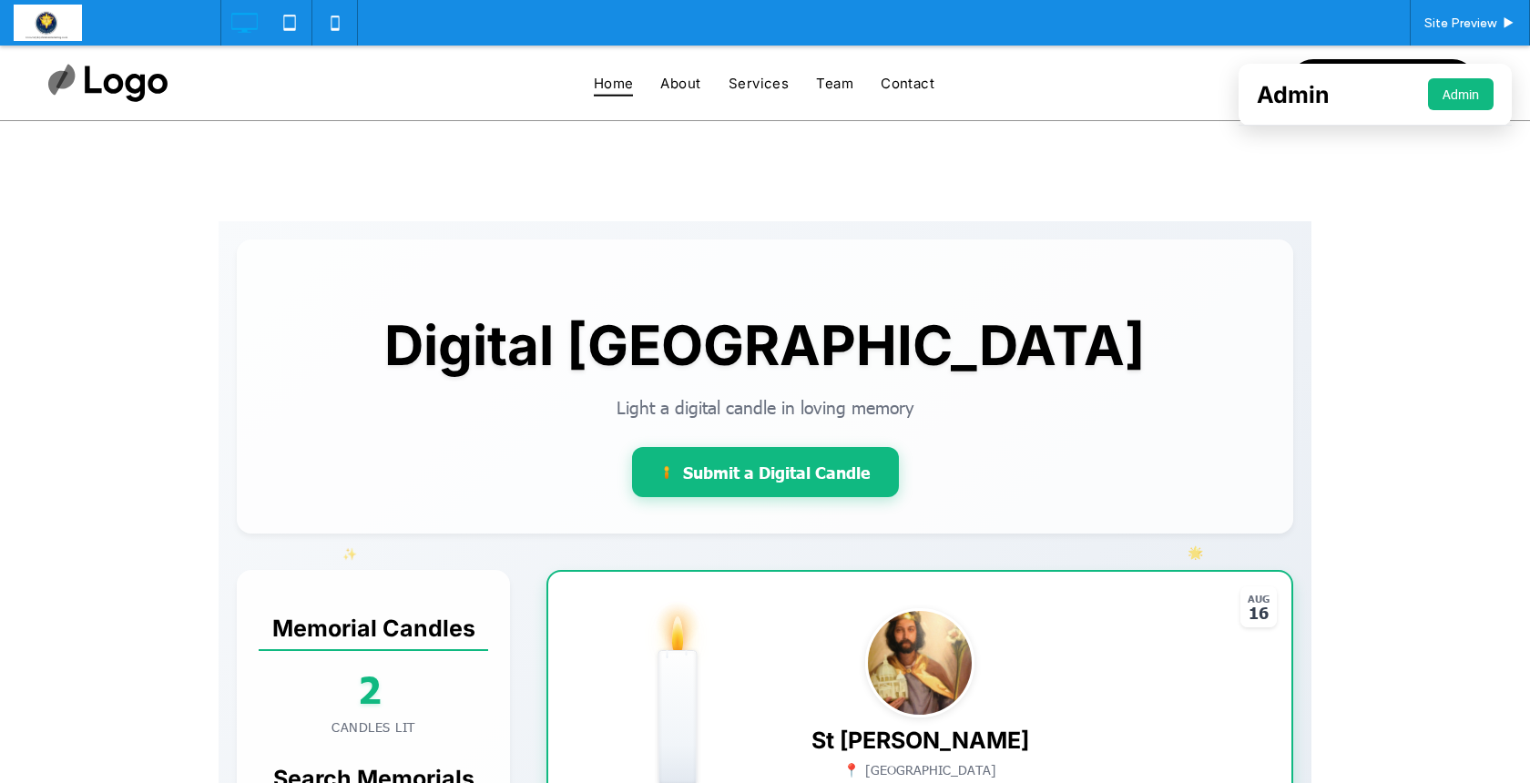
click at [1436, 93] on button "Admin" at bounding box center [1461, 94] width 66 height 32
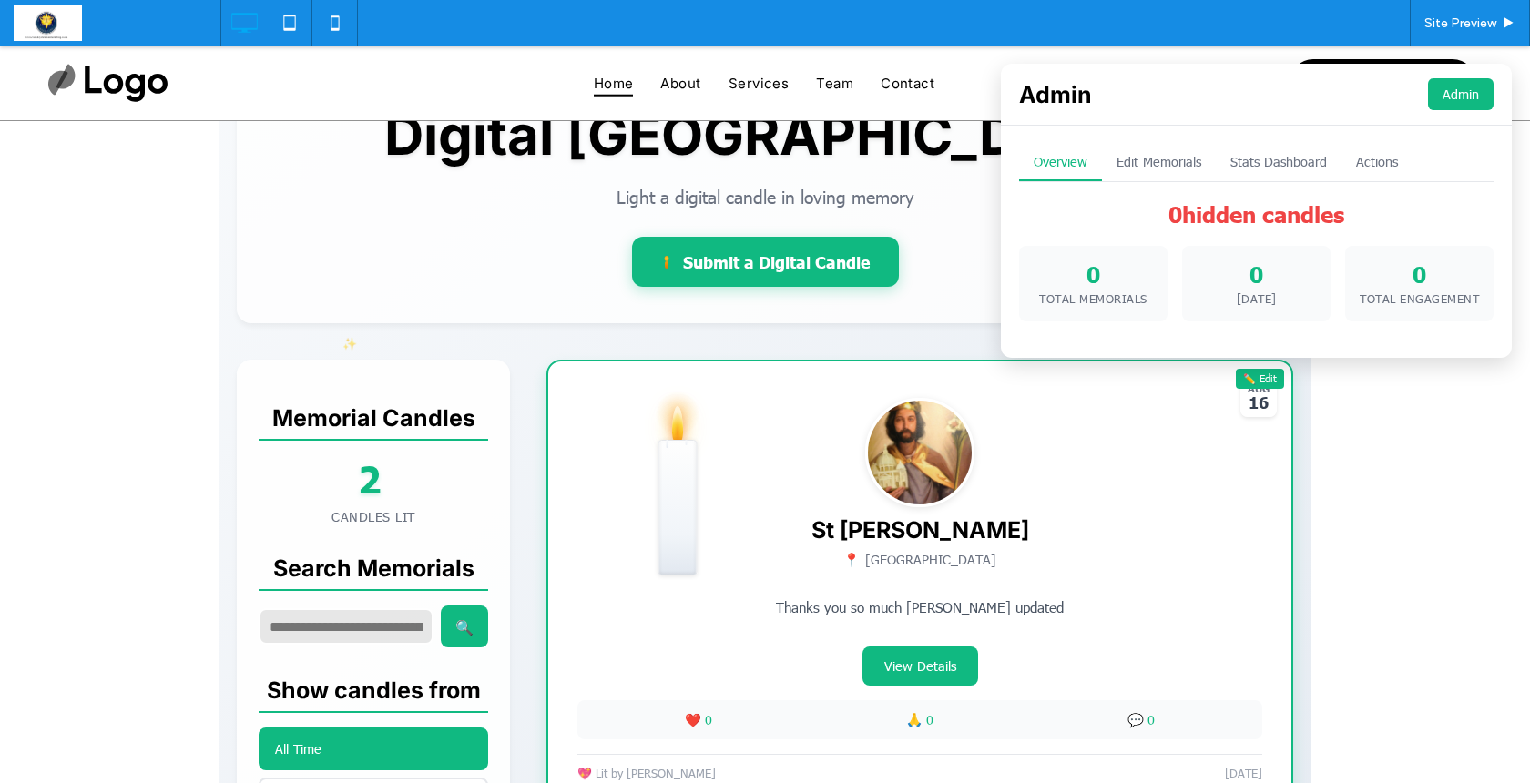
scroll to position [210, 0]
click at [1163, 163] on button "Edit Memorials" at bounding box center [1159, 162] width 114 height 37
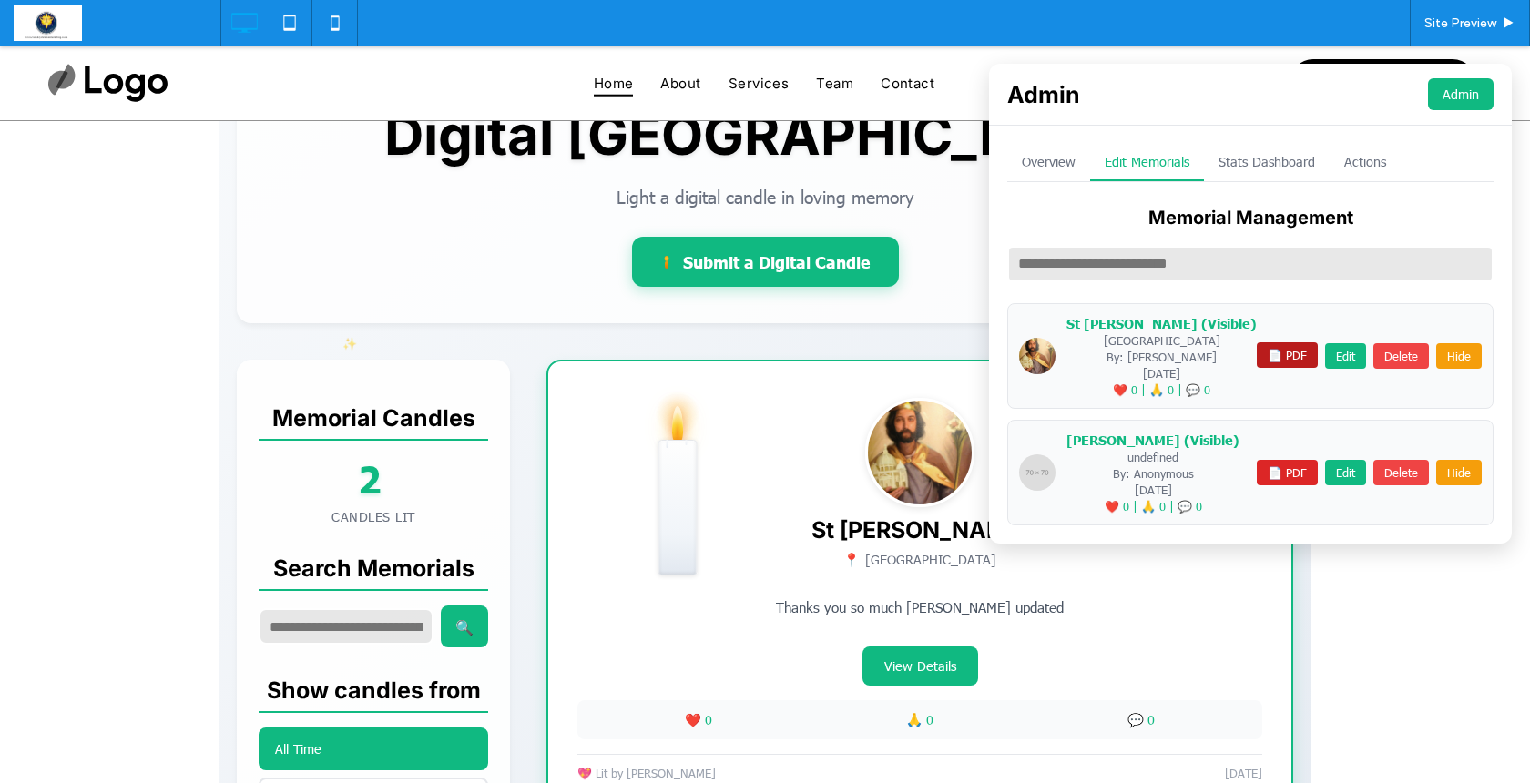
click at [1275, 356] on button "📄 PDF" at bounding box center [1287, 356] width 61 height 26
click at [978, 285] on div "Digital Memorial Garden Light a digital candle in loving memory Submit a Digita…" at bounding box center [765, 176] width 1057 height 294
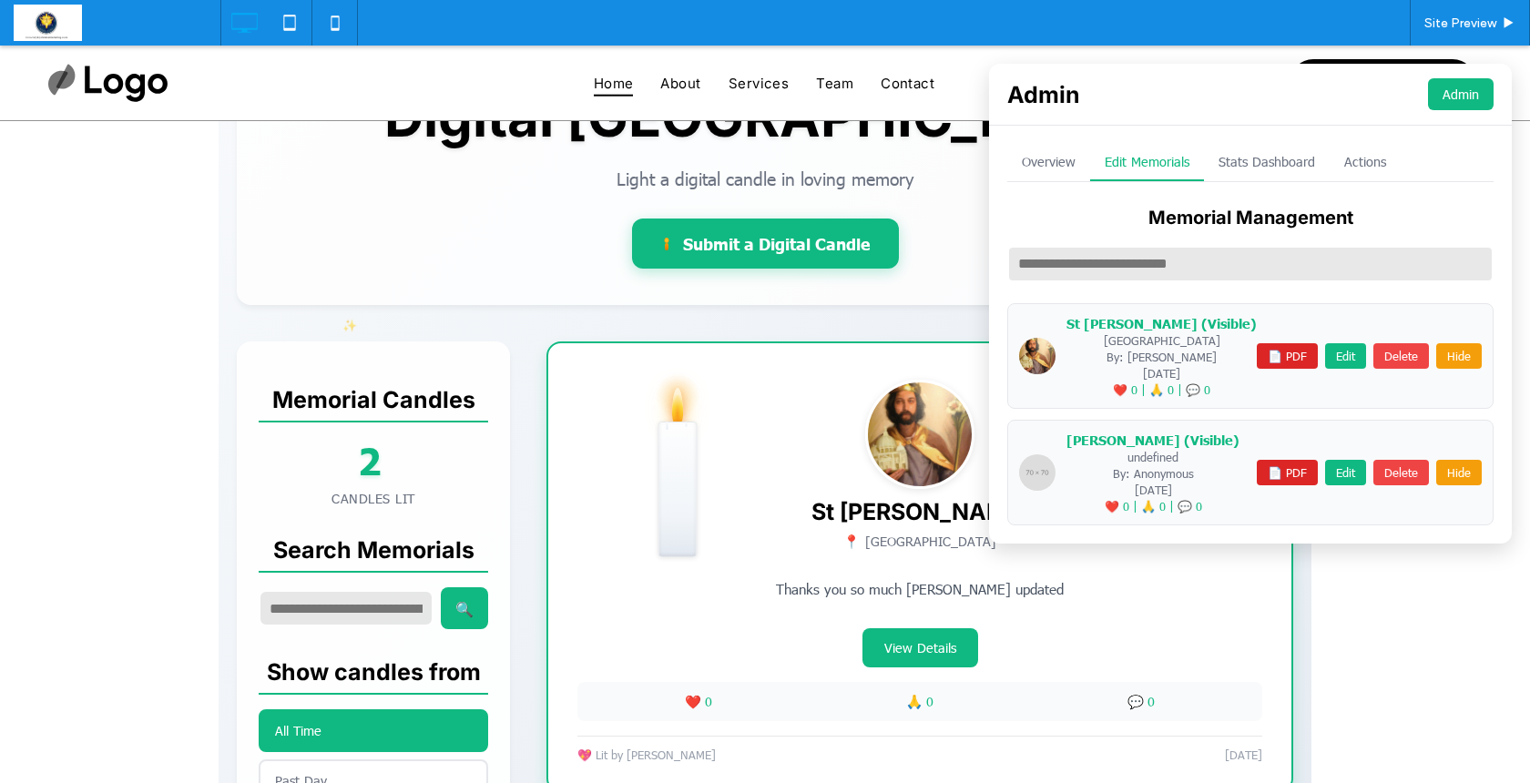
scroll to position [240, 0]
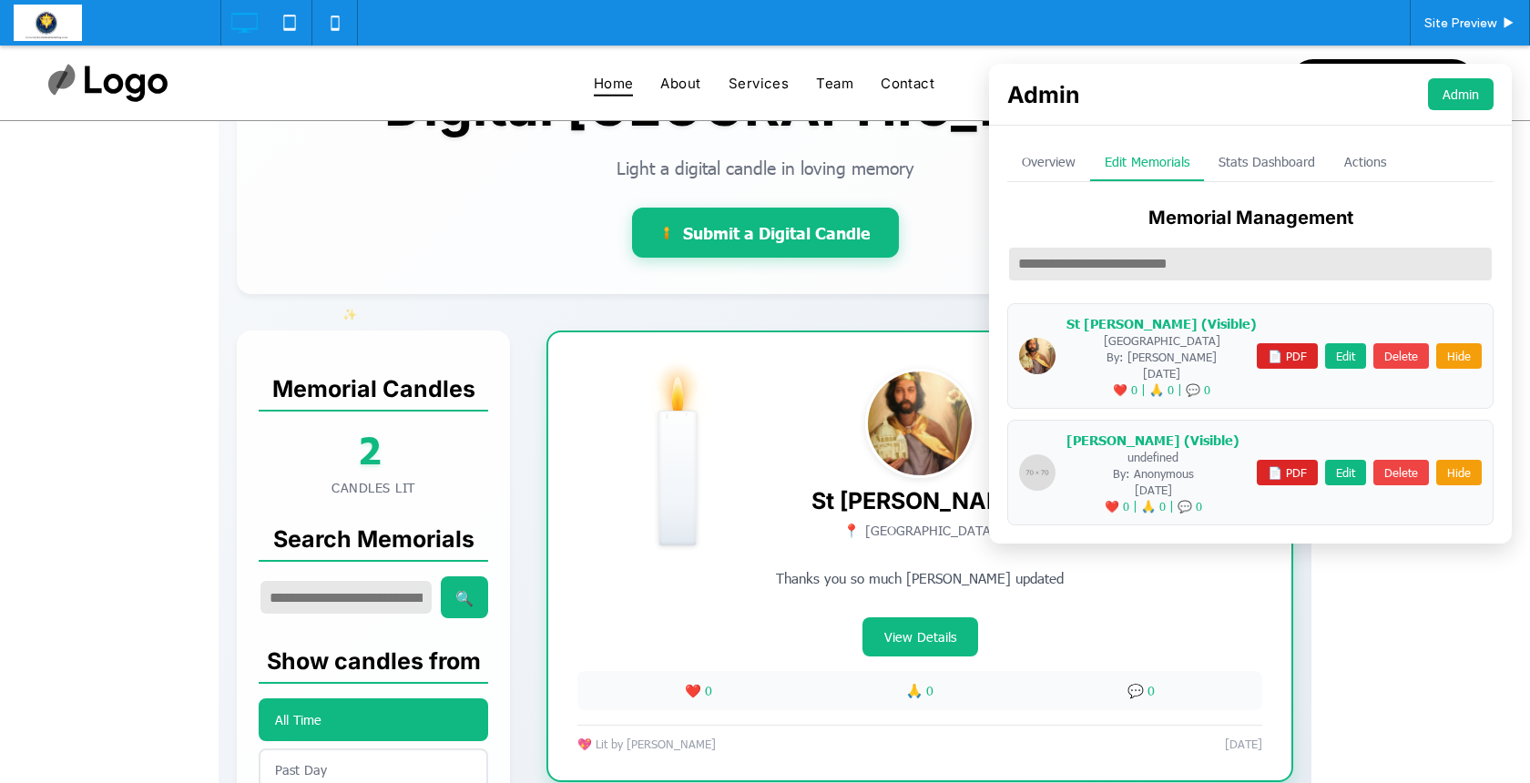
click at [974, 246] on div "Submit a Digital Candle" at bounding box center [765, 233] width 1020 height 50
click at [1444, 93] on button "Admin" at bounding box center [1461, 94] width 66 height 32
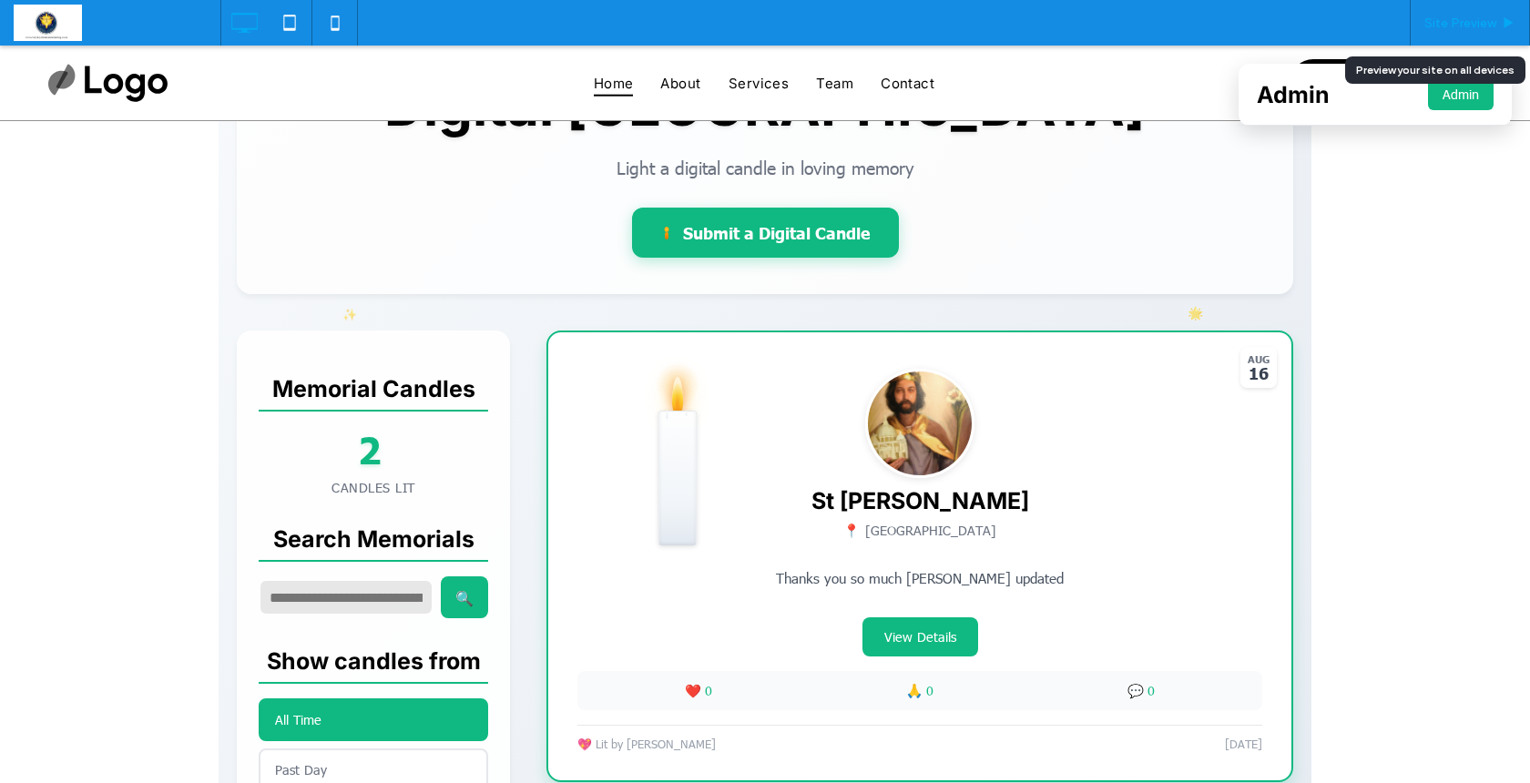
click at [1456, 28] on span "Site Preview" at bounding box center [1461, 22] width 72 height 15
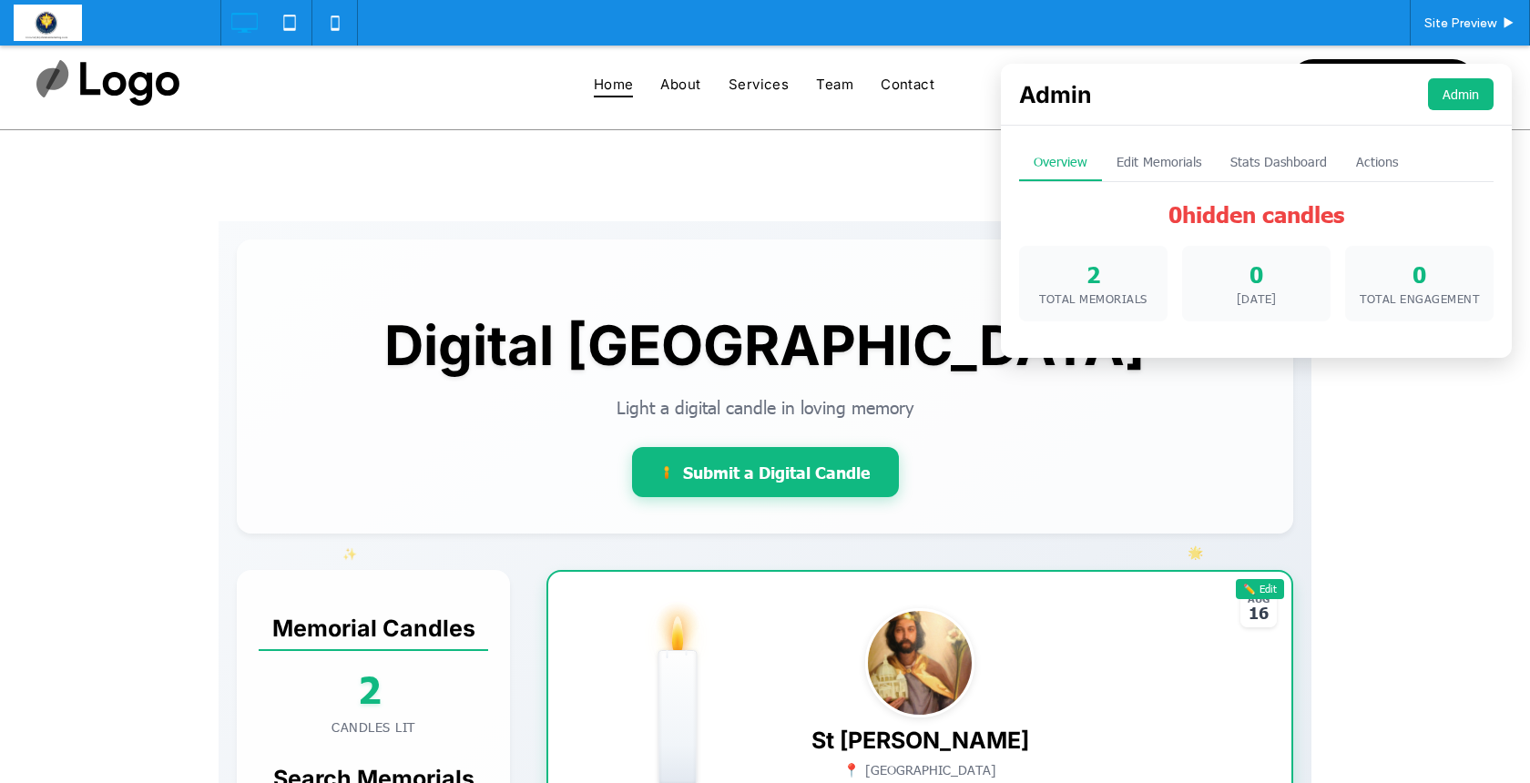
click at [1176, 154] on button "Edit Memorials" at bounding box center [1159, 162] width 114 height 37
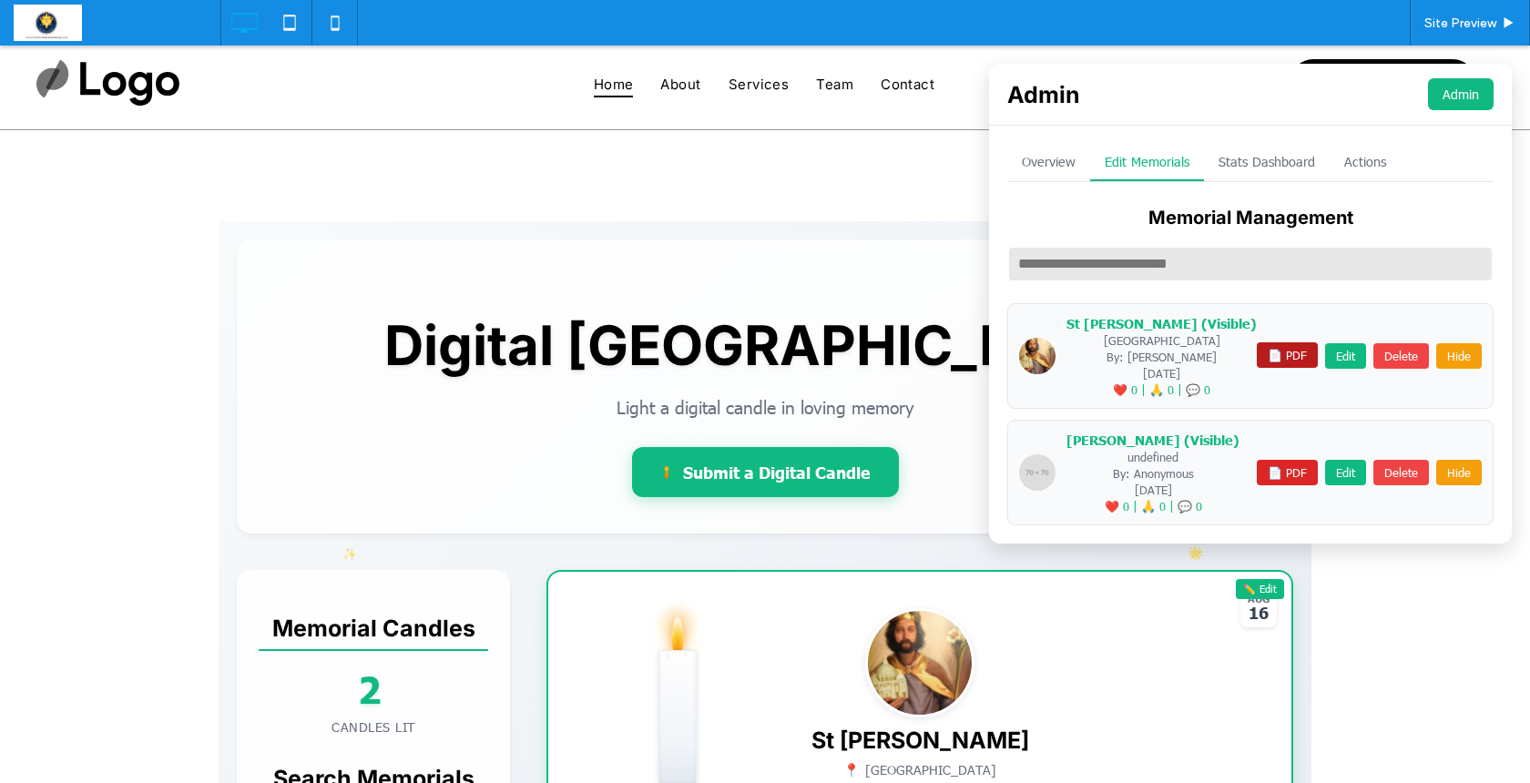
click at [1263, 351] on button "📄 PDF" at bounding box center [1287, 356] width 61 height 26
click at [1453, 87] on button "Admin" at bounding box center [1461, 94] width 66 height 32
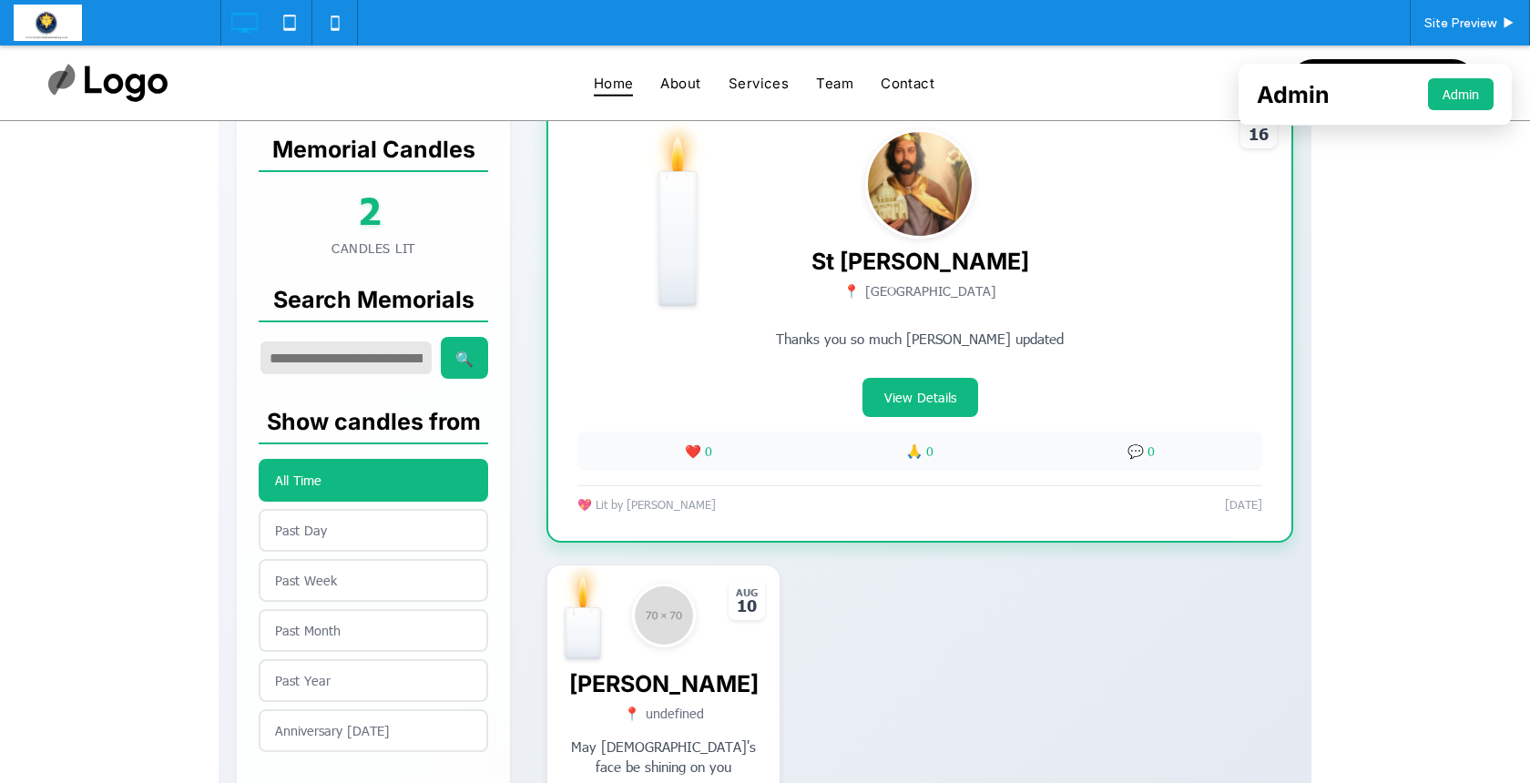
scroll to position [483, 0]
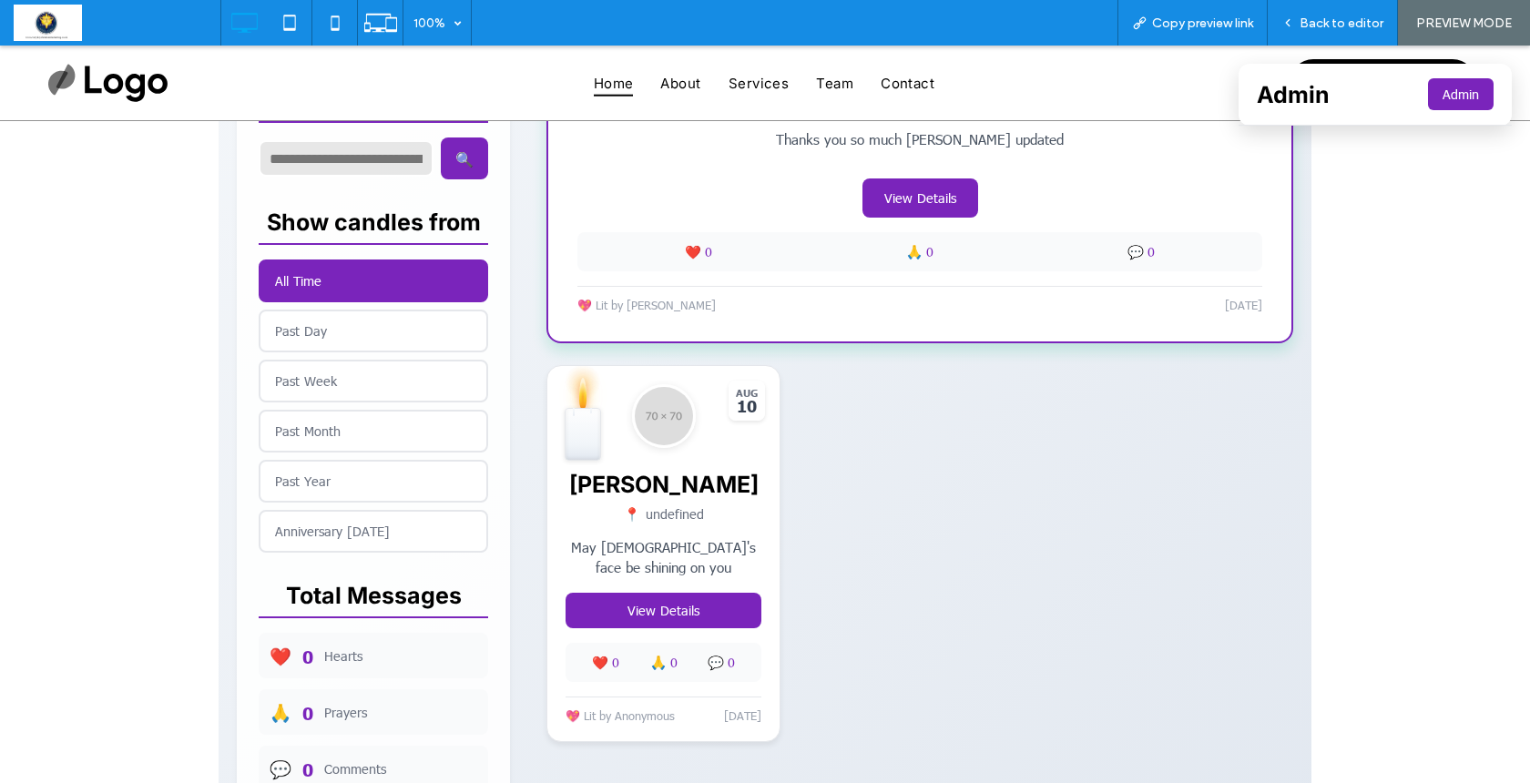
scroll to position [731, 0]
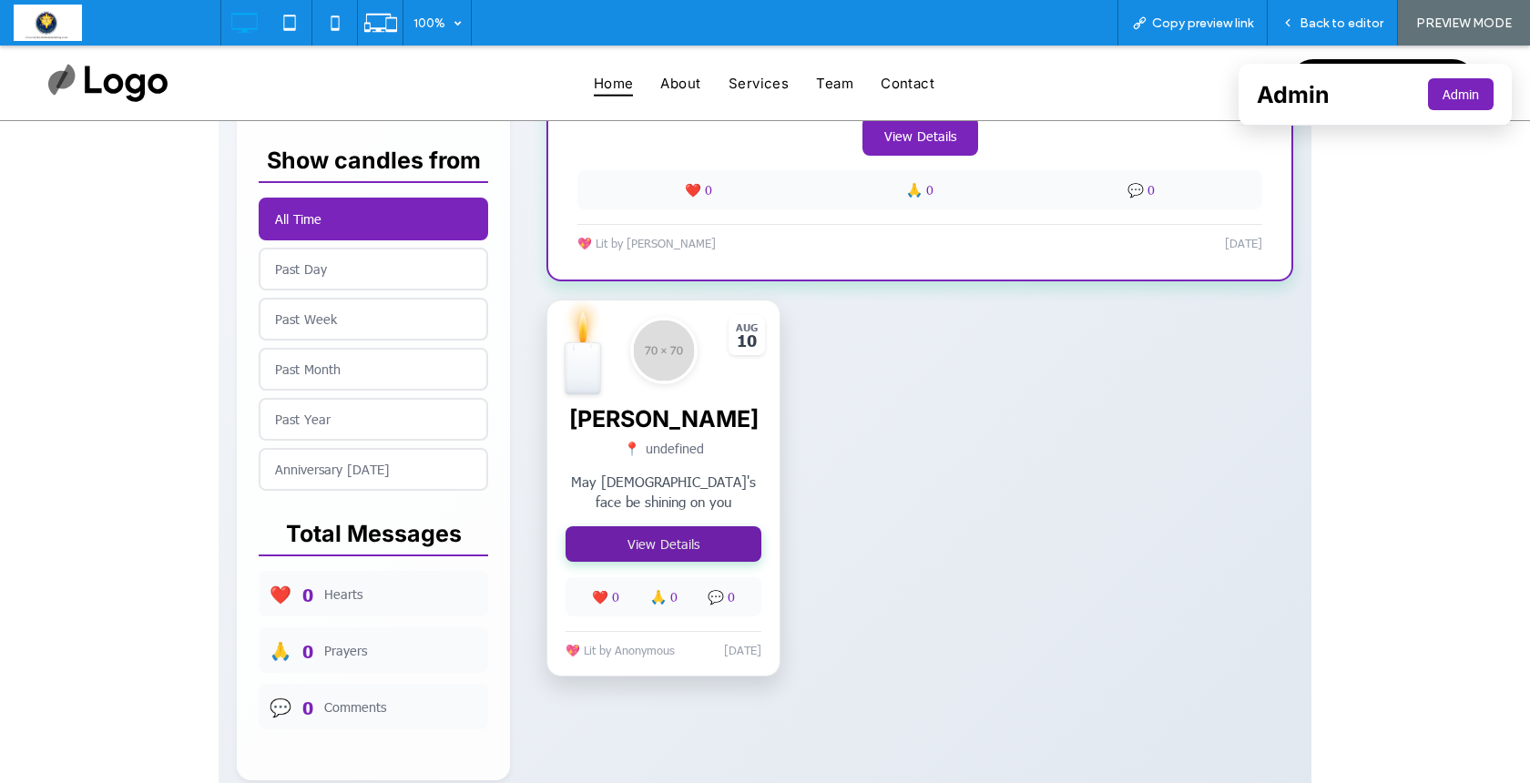
click at [666, 555] on button "View Details" at bounding box center [664, 545] width 196 height 36
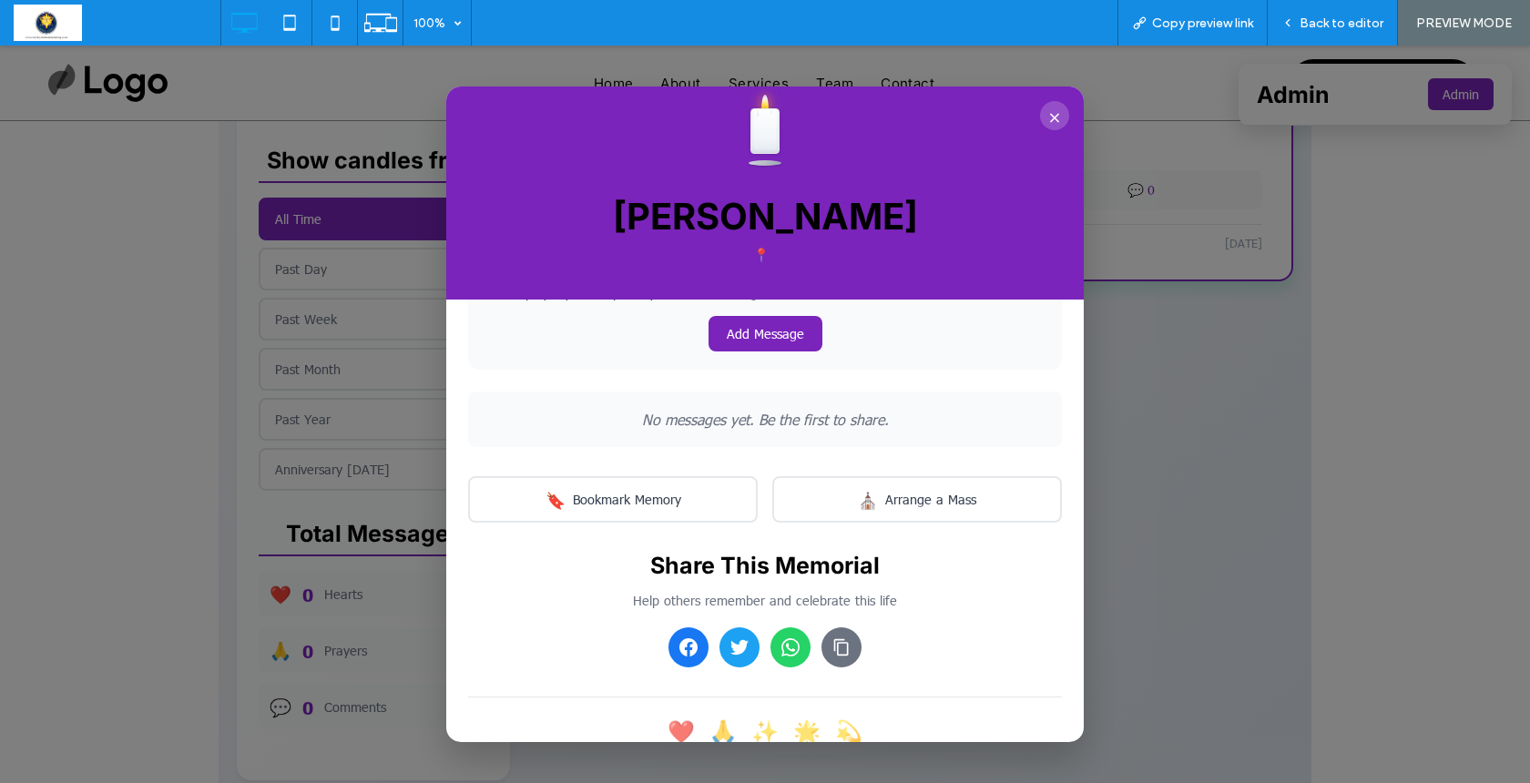
scroll to position [733, 0]
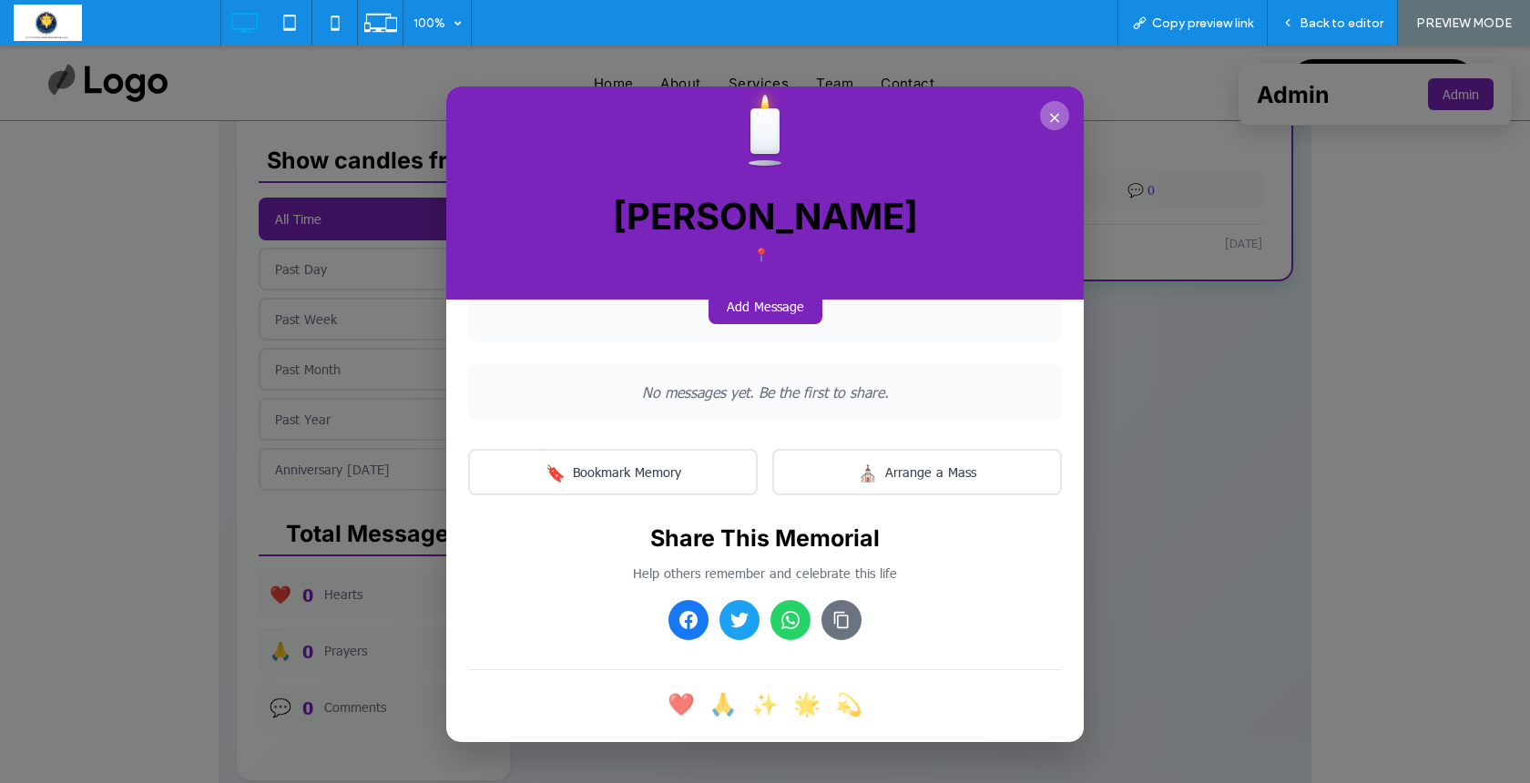
click at [1051, 115] on button "×" at bounding box center [1054, 115] width 29 height 29
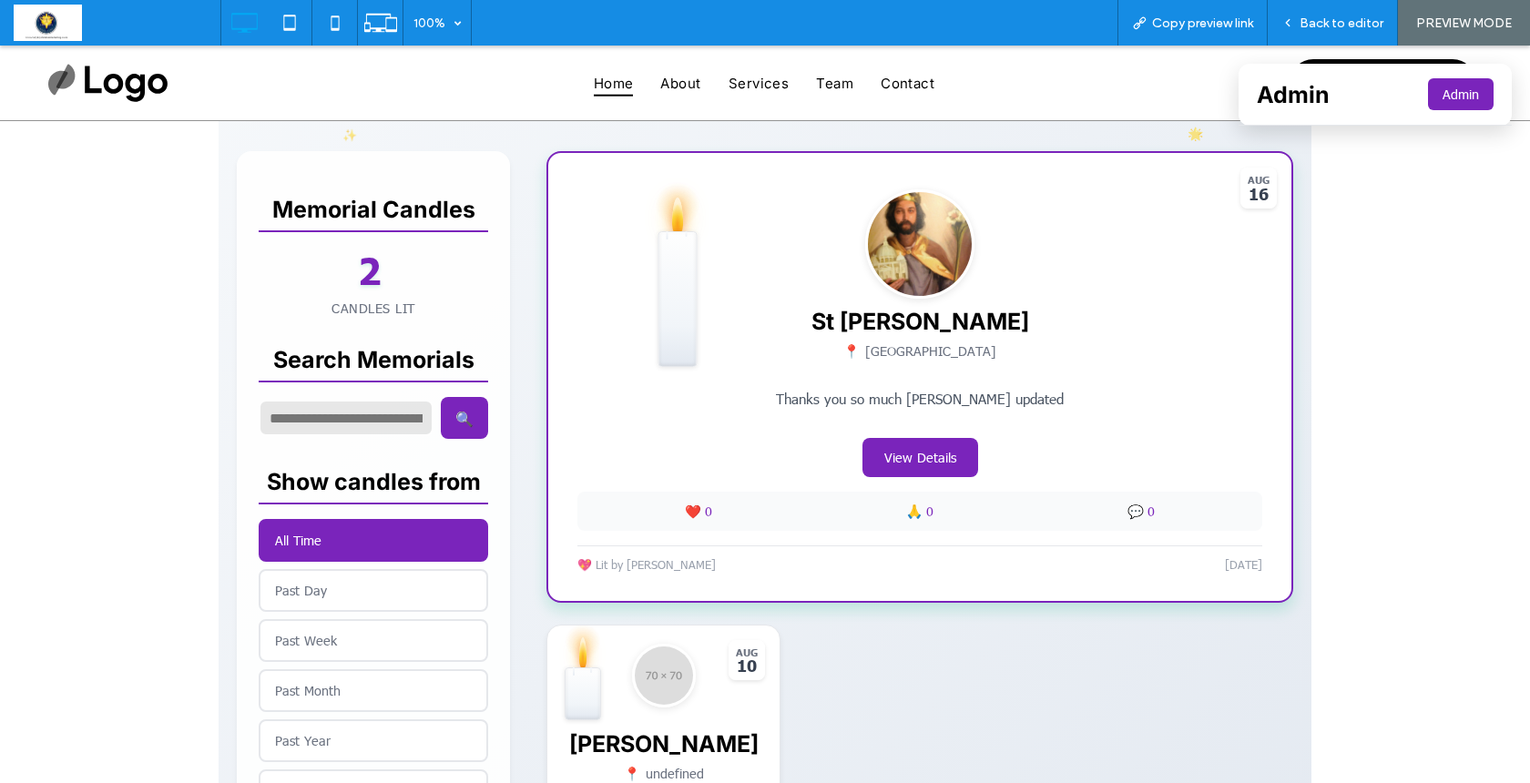
scroll to position [427, 0]
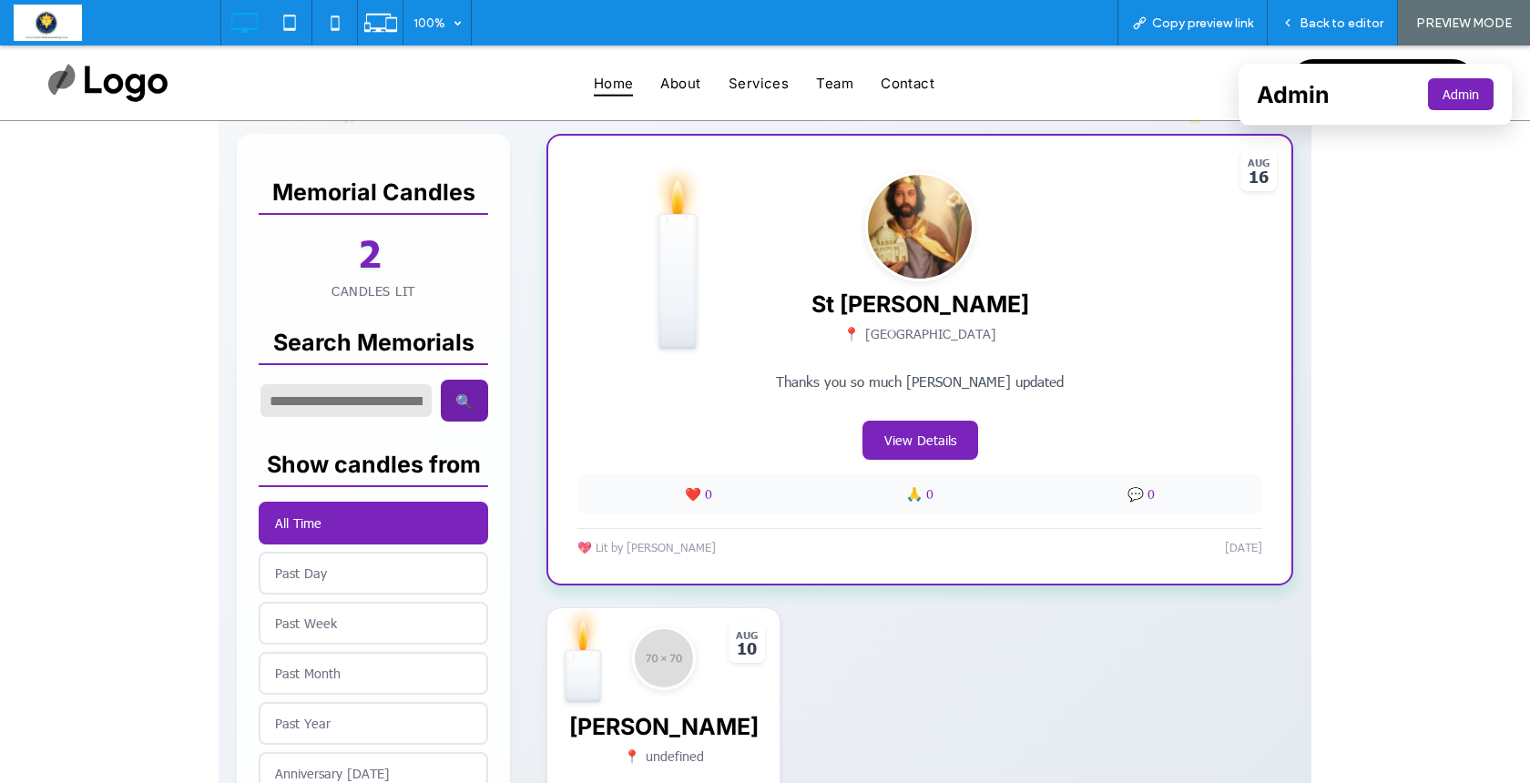
click at [452, 399] on button "🔍" at bounding box center [464, 401] width 47 height 42
click at [324, 570] on button "Past Day" at bounding box center [374, 573] width 230 height 43
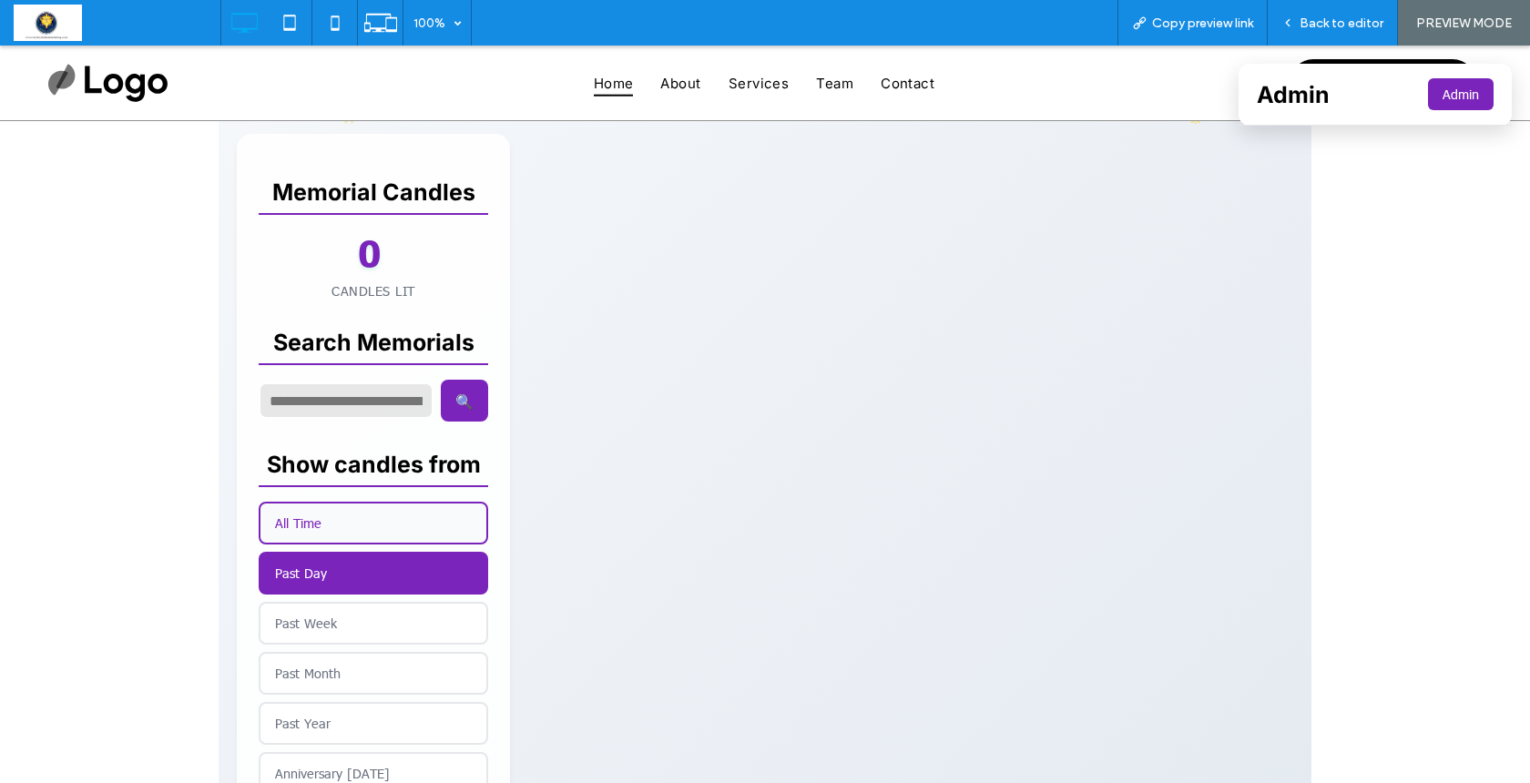
click at [318, 521] on button "All Time" at bounding box center [374, 523] width 230 height 43
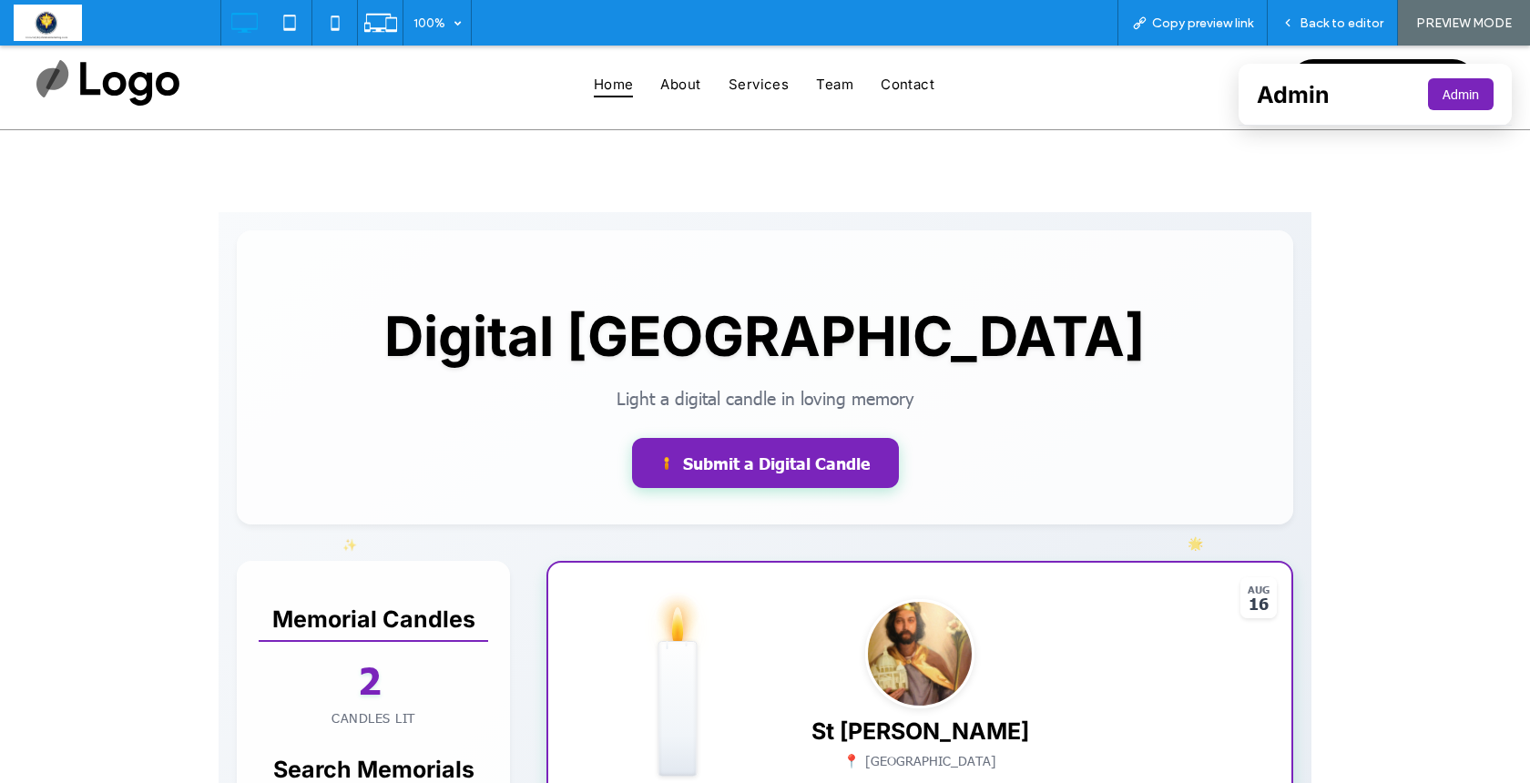
scroll to position [0, 0]
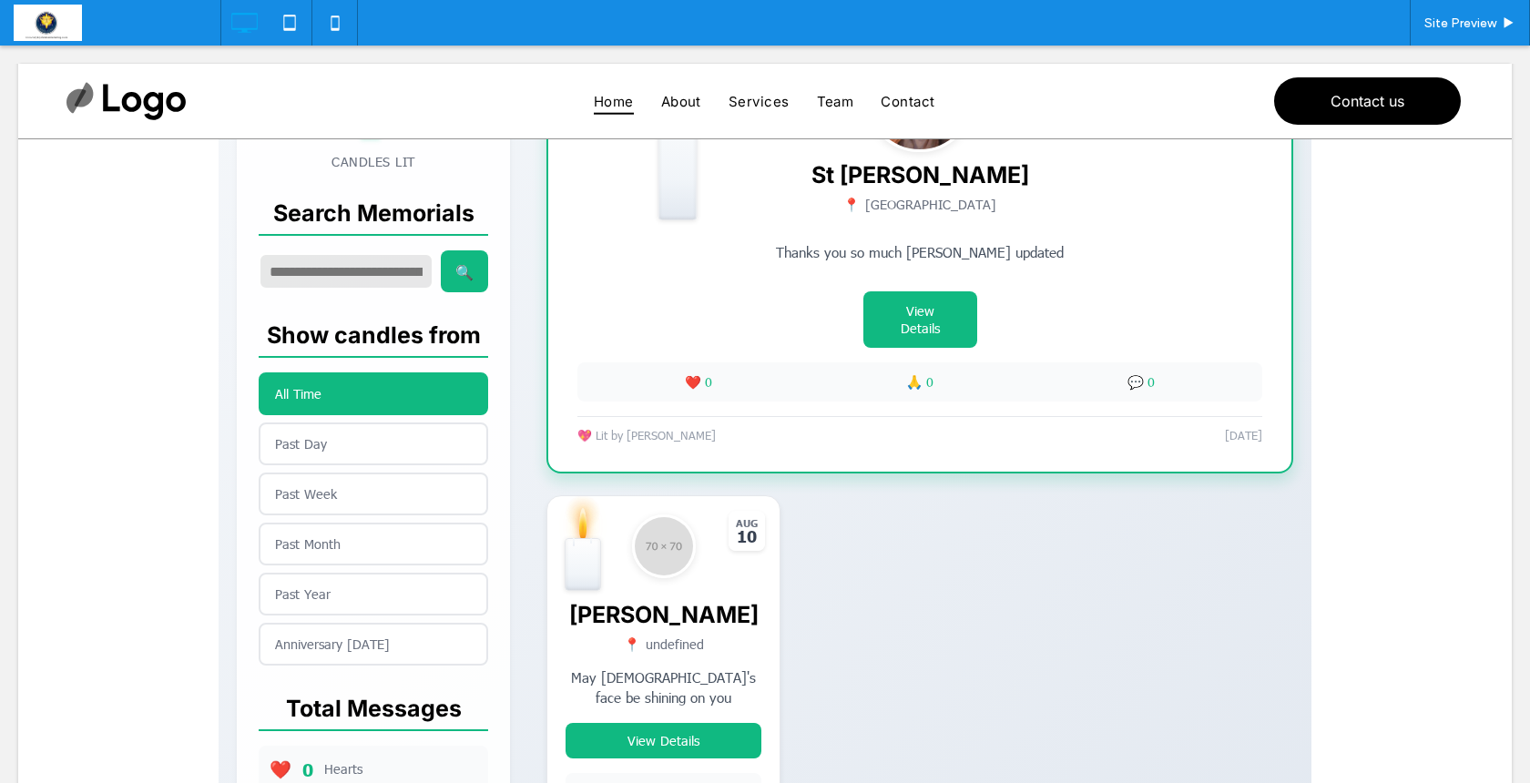
scroll to position [373, 0]
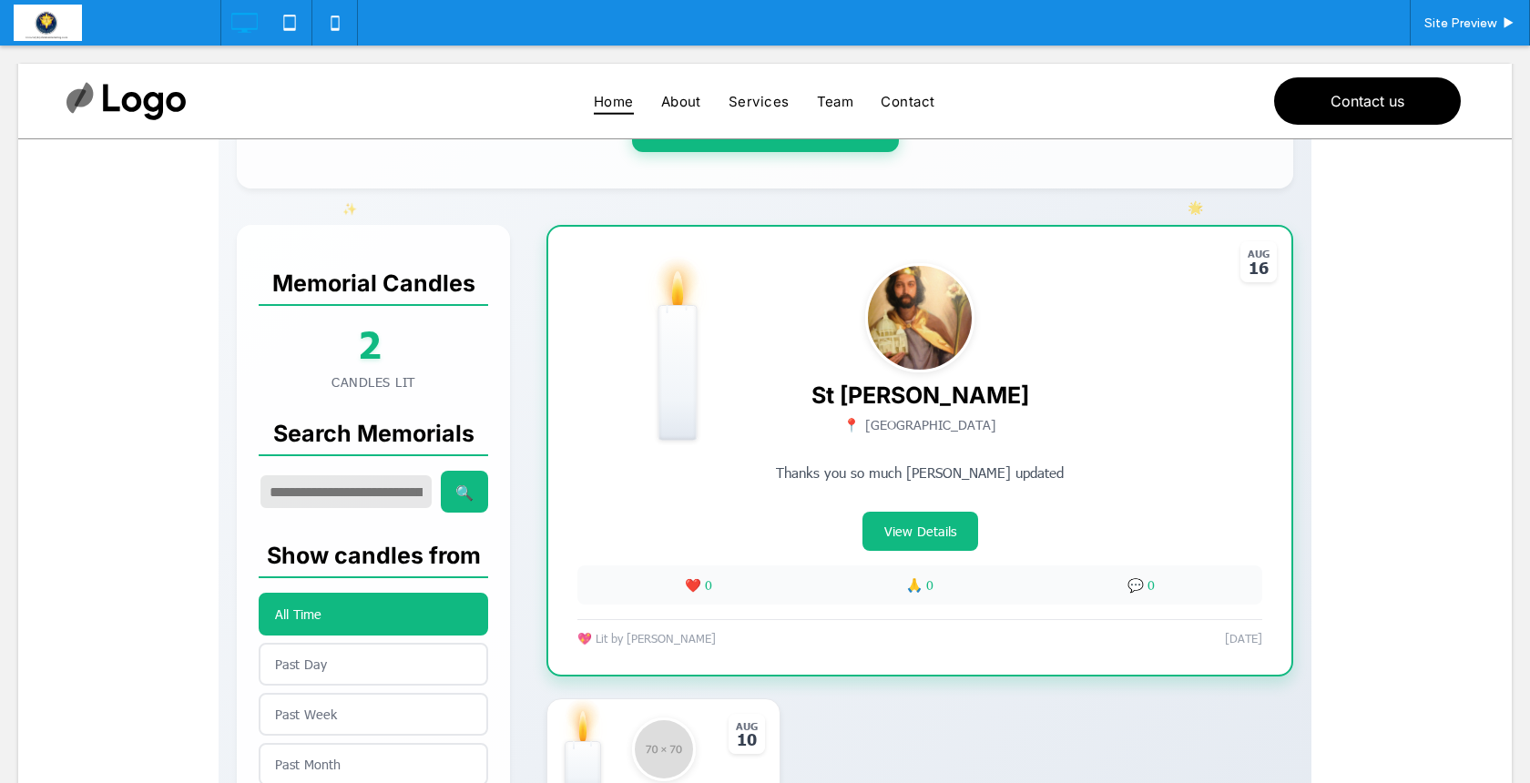
scroll to position [363, 0]
click at [629, 525] on span at bounding box center [765, 535] width 1093 height 1318
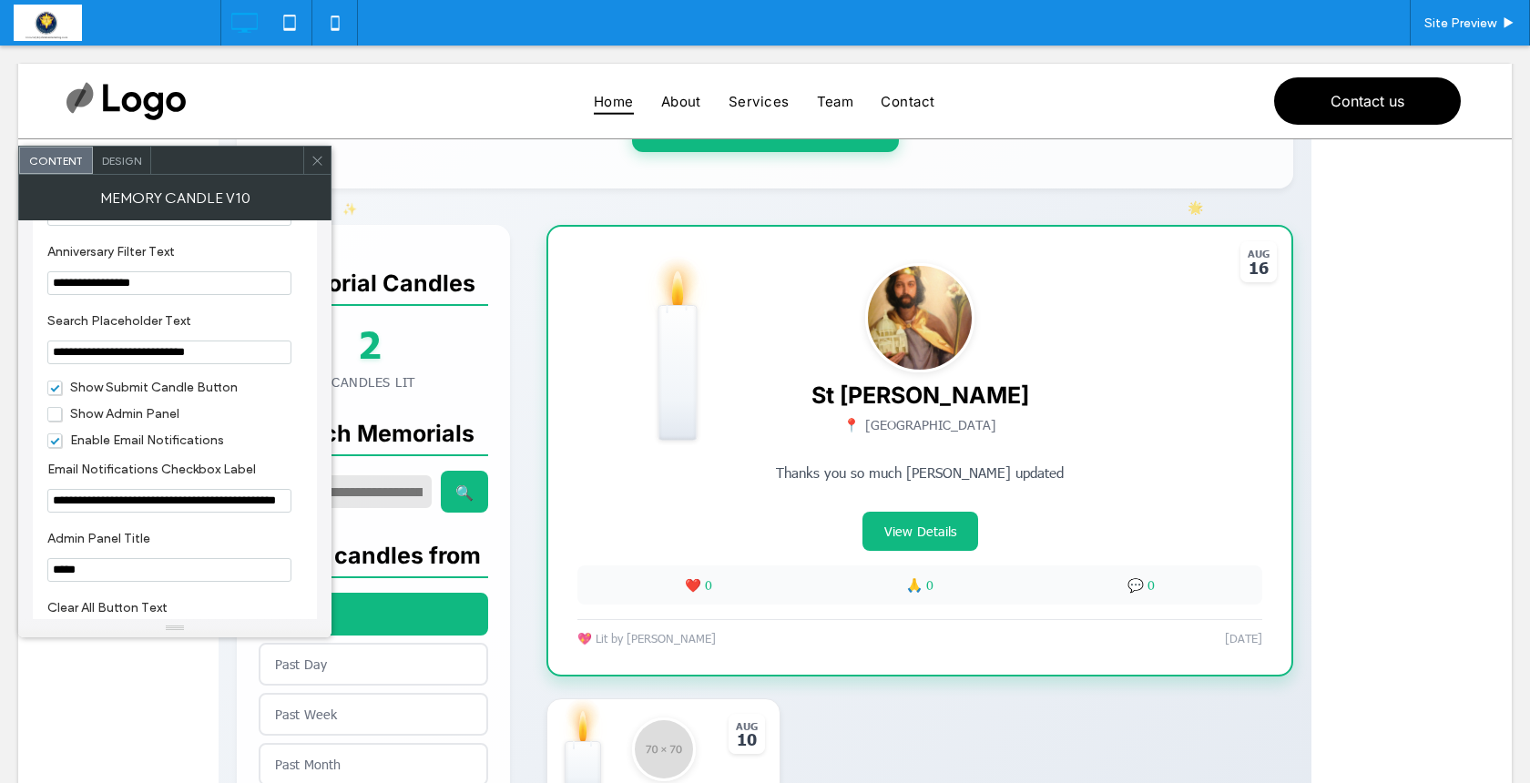
scroll to position [2034, 0]
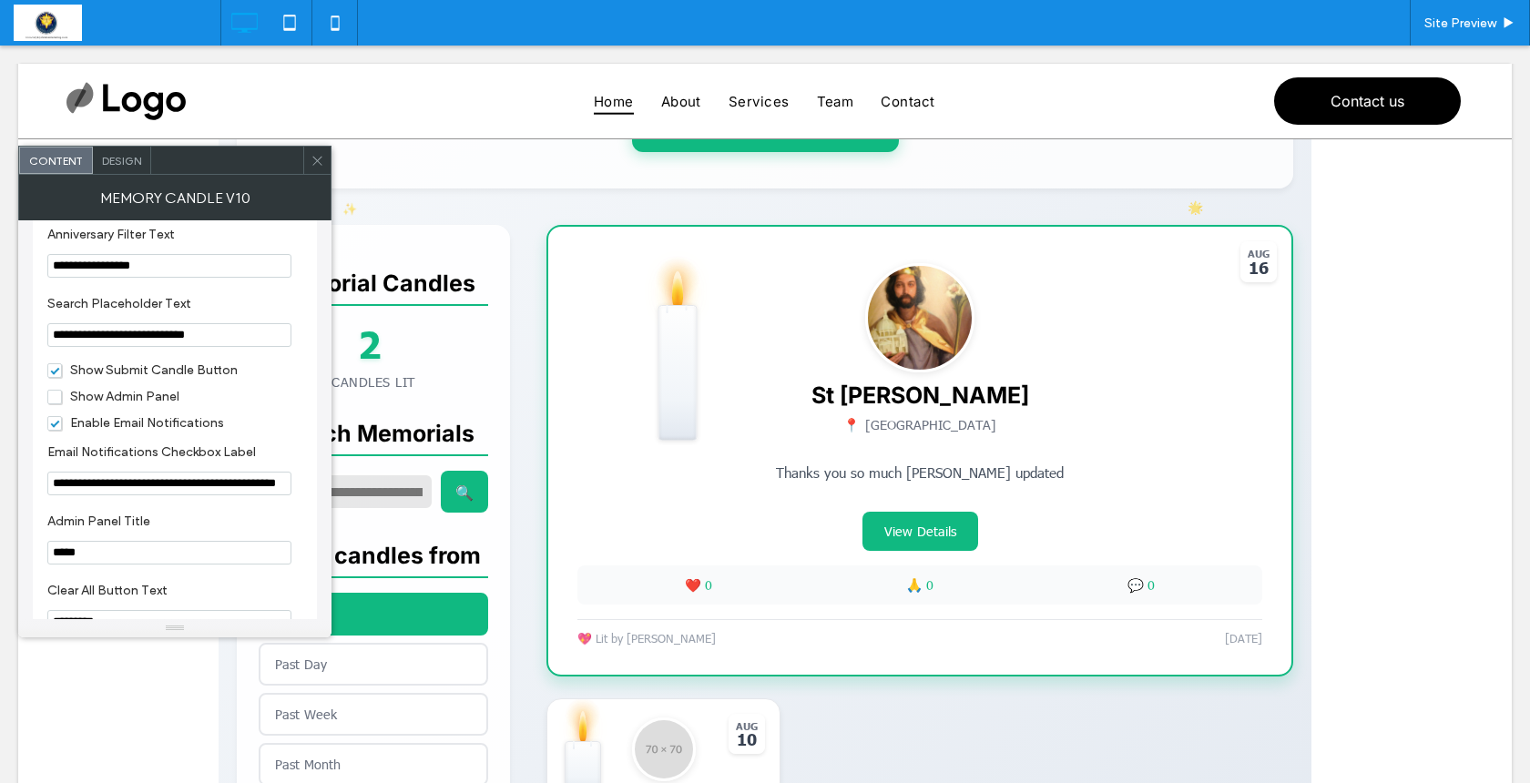
click at [53, 404] on span "Show Admin Panel" at bounding box center [113, 396] width 132 height 15
click at [316, 167] on icon at bounding box center [318, 161] width 14 height 14
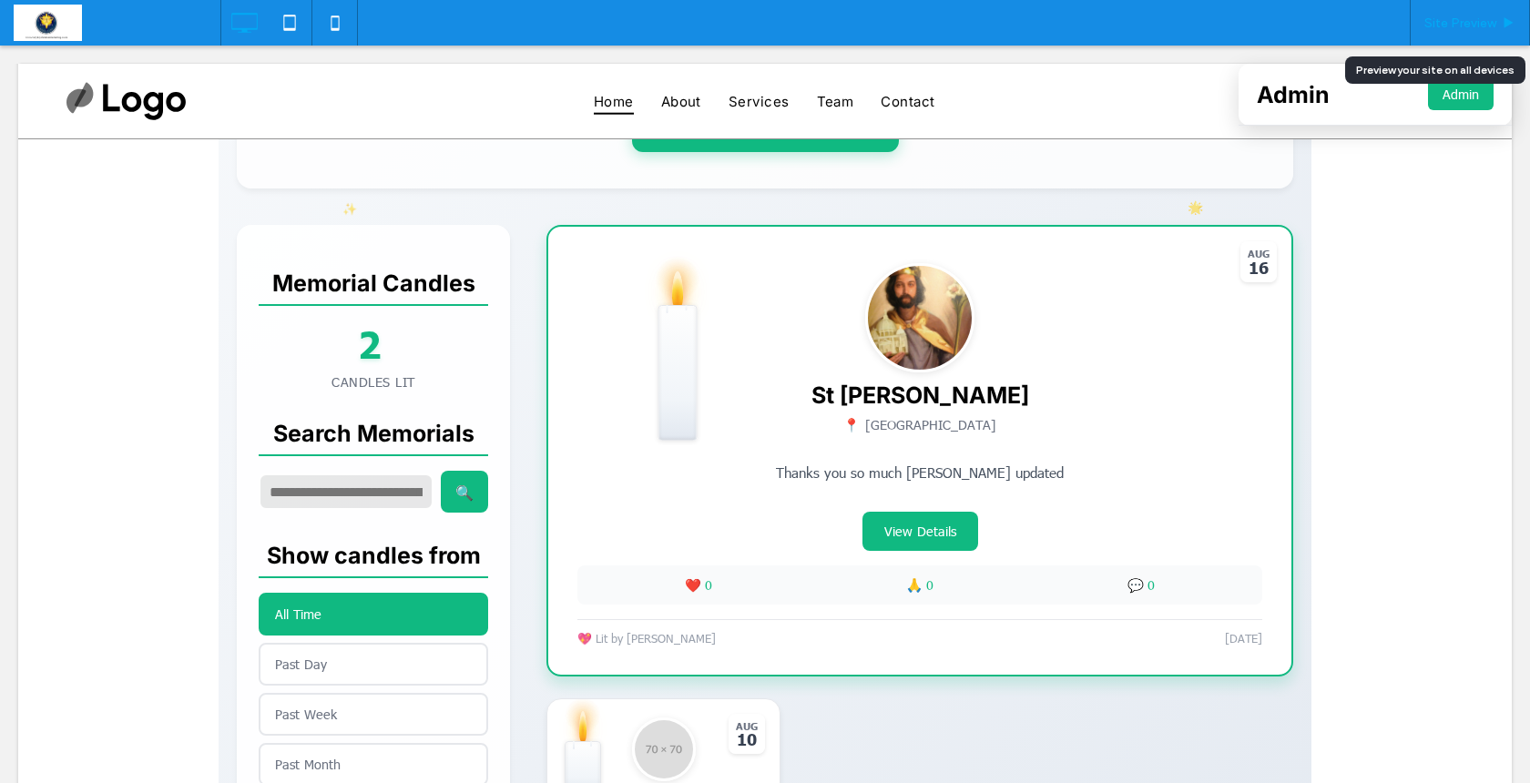
click at [1488, 24] on span "Site Preview" at bounding box center [1461, 22] width 72 height 15
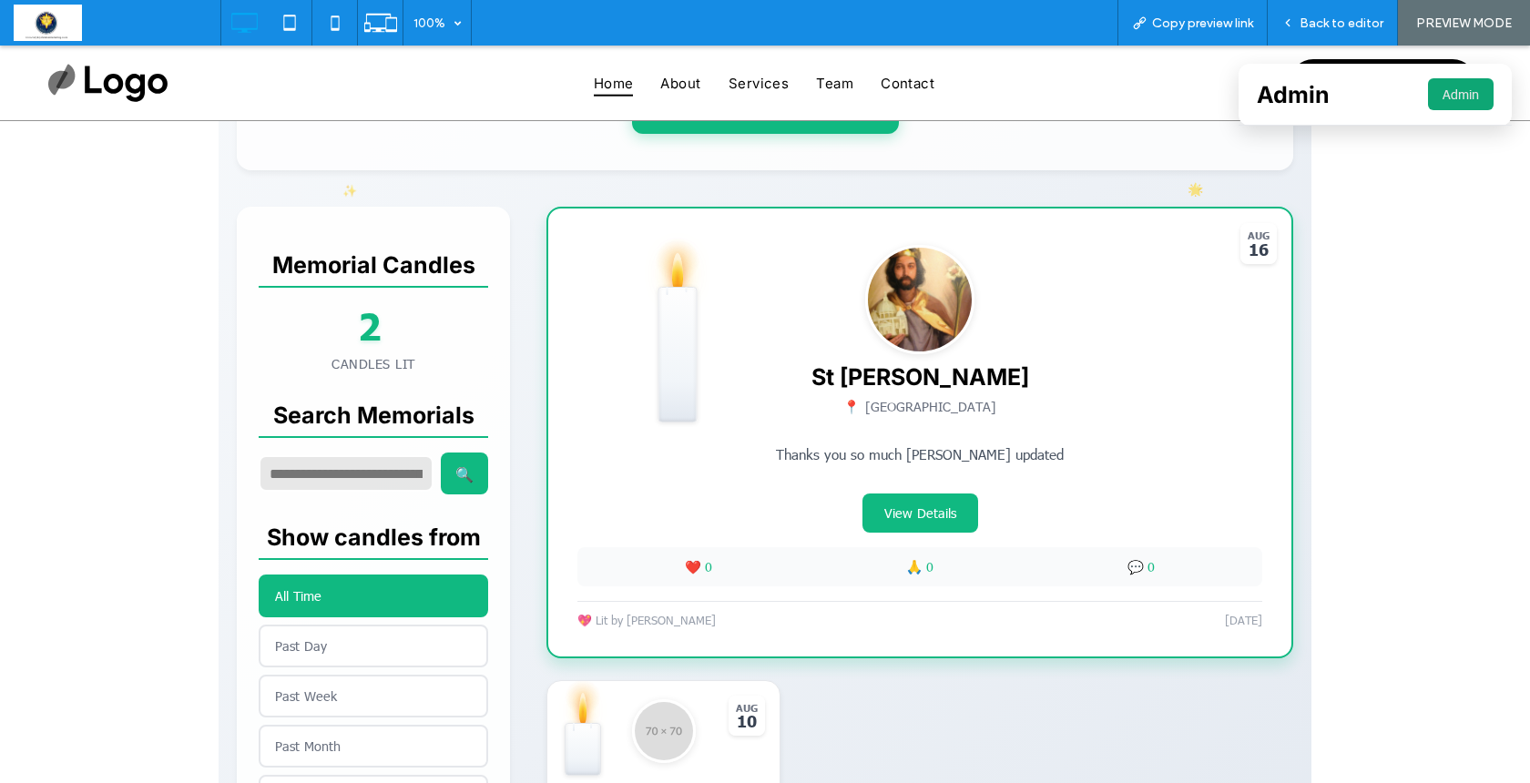
click at [1446, 97] on button "Admin" at bounding box center [1461, 94] width 66 height 32
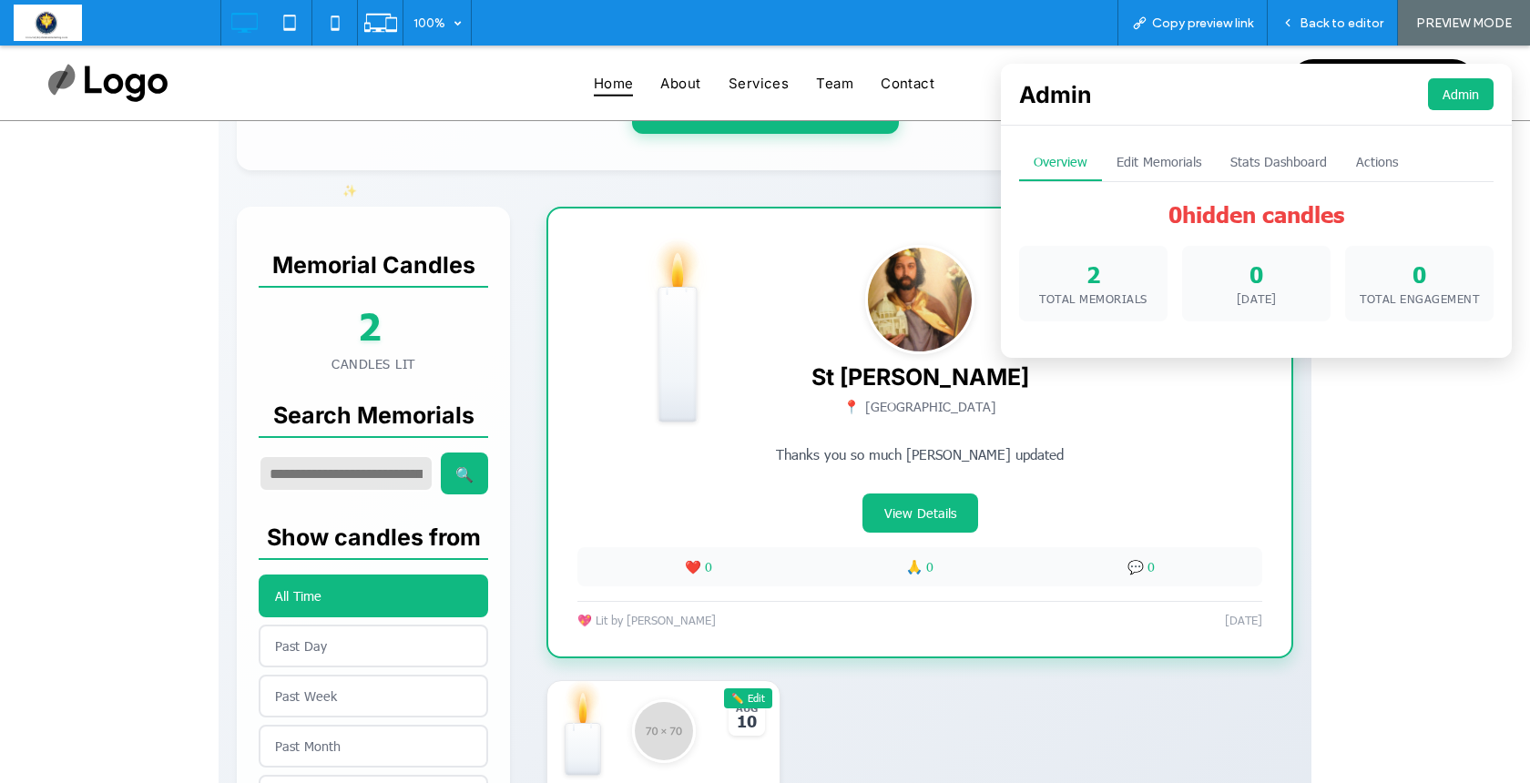
click at [1164, 165] on button "Edit Memorials" at bounding box center [1159, 162] width 114 height 37
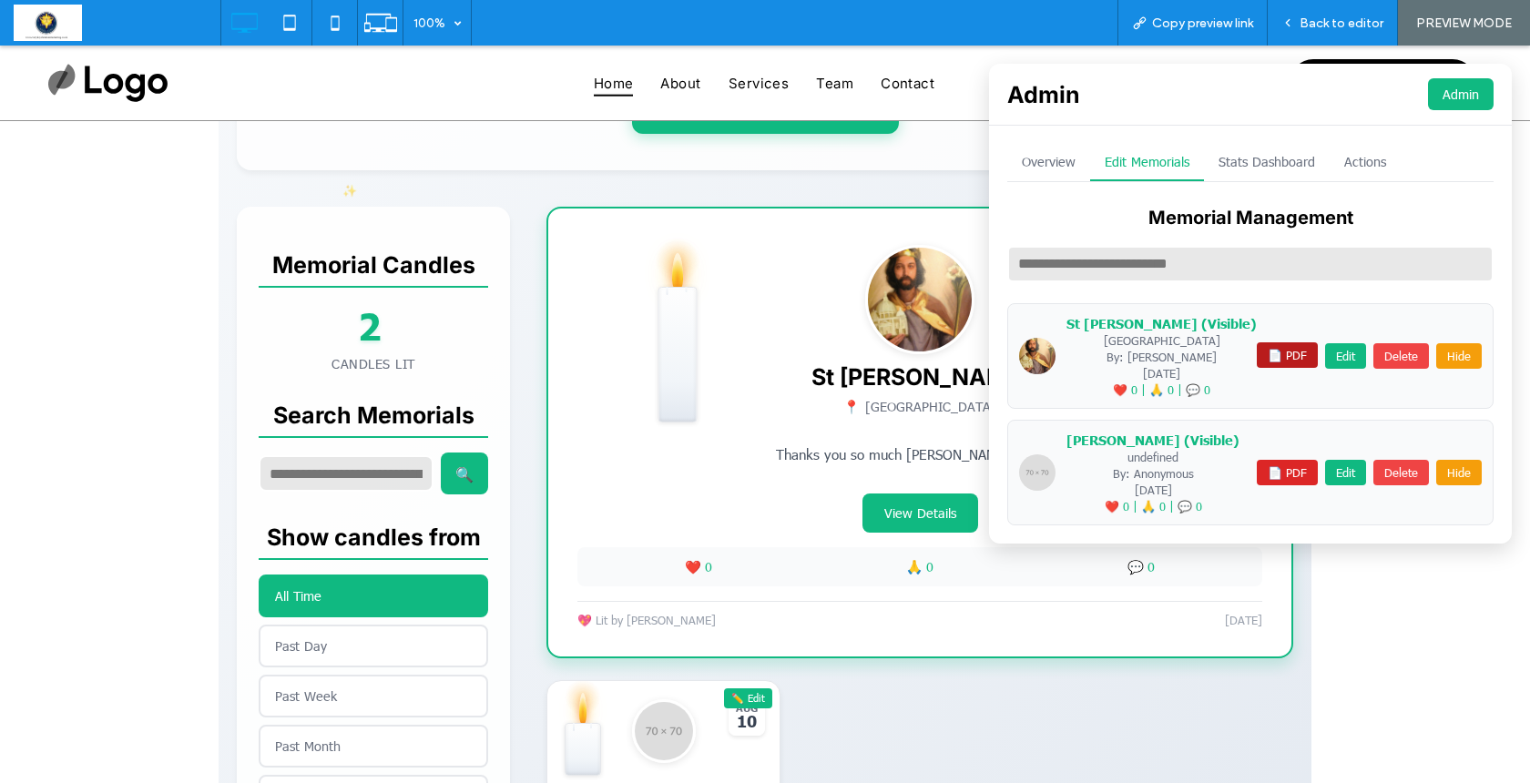
click at [1280, 357] on button "📄 PDF" at bounding box center [1287, 356] width 61 height 26
drag, startPoint x: 1138, startPoint y: 83, endPoint x: 1369, endPoint y: 101, distance: 232.1
click at [1274, 343] on button "📄 PDF" at bounding box center [1287, 356] width 61 height 26
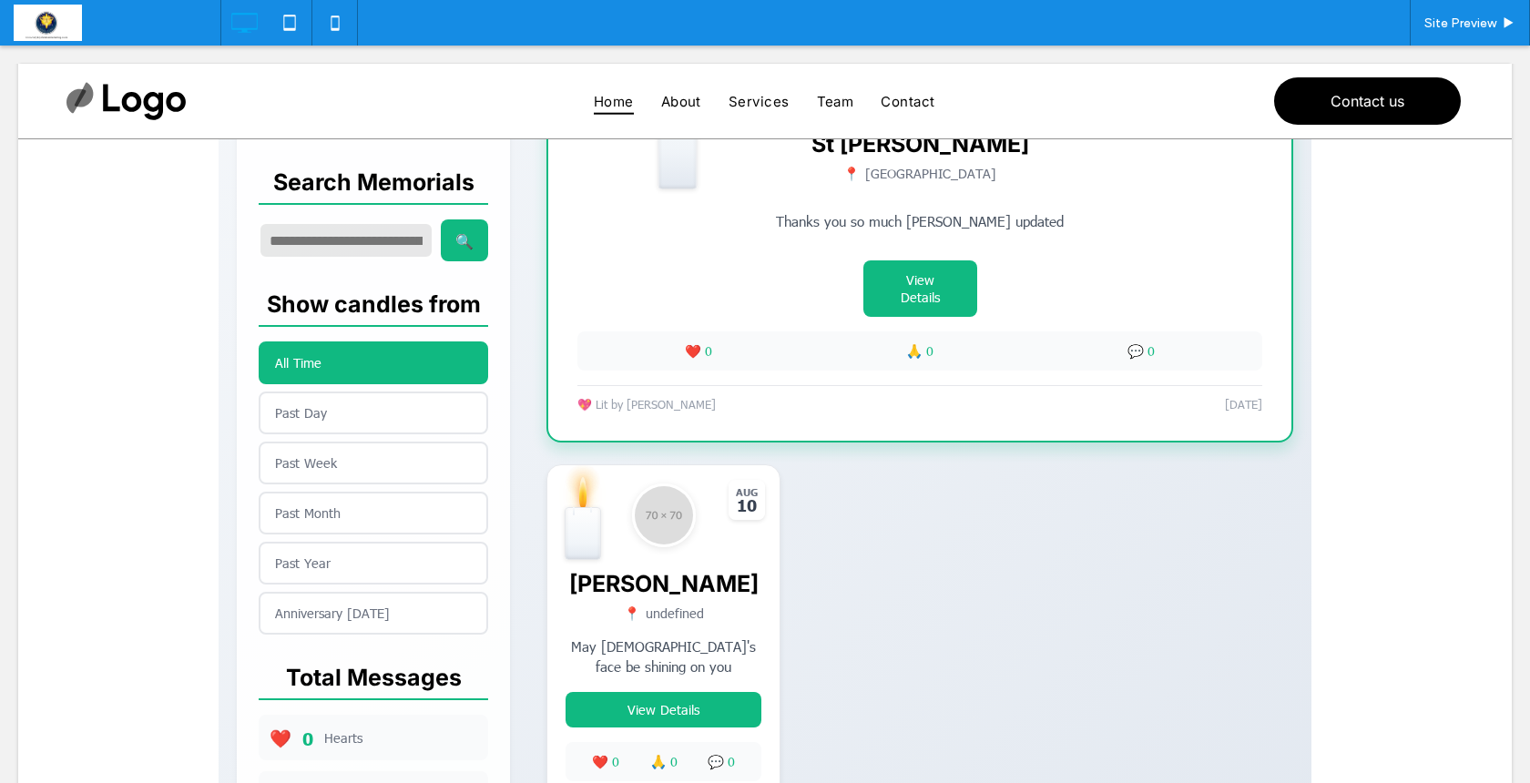
scroll to position [615, 0]
click at [760, 609] on span at bounding box center [765, 284] width 1093 height 1318
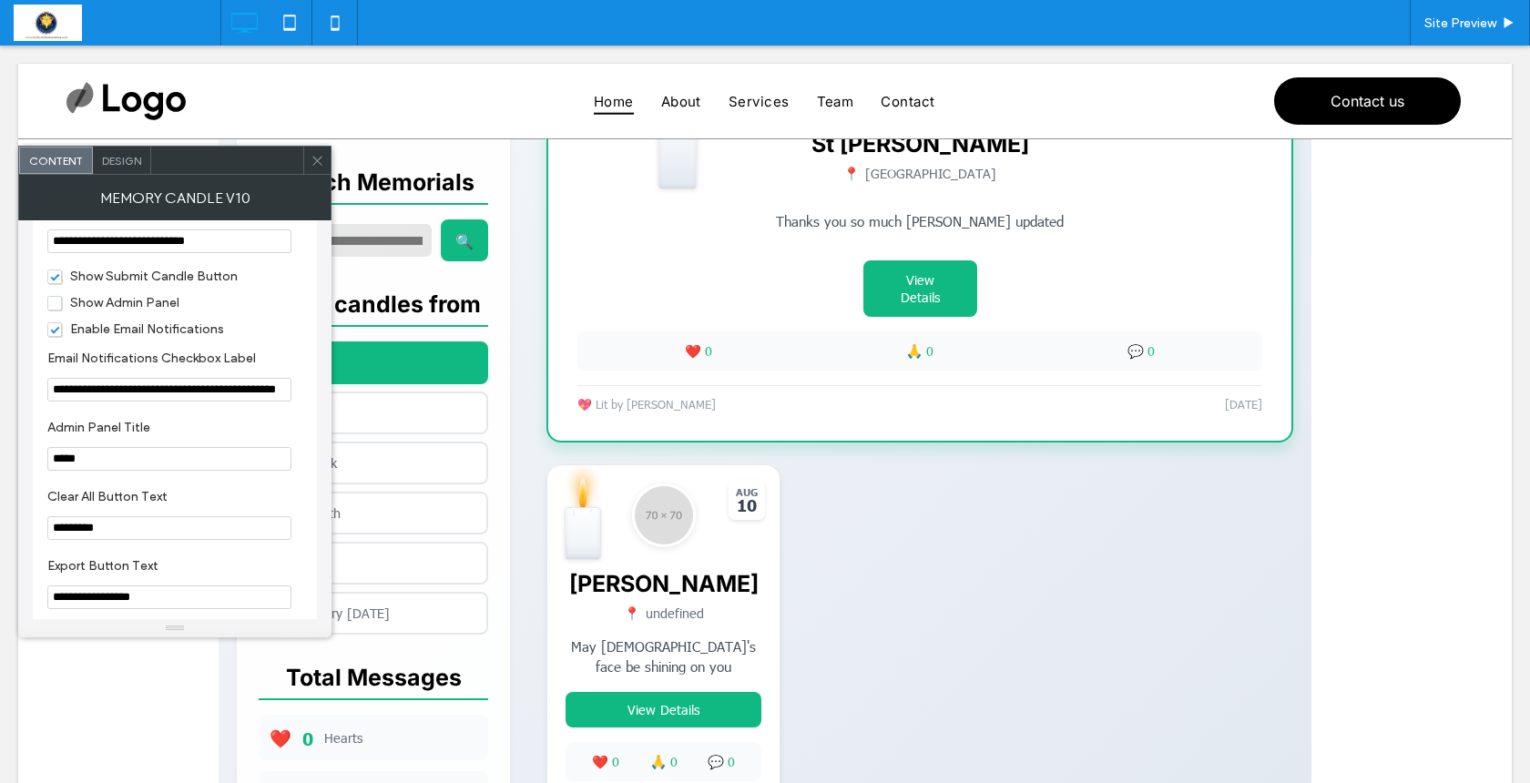
scroll to position [2190, 0]
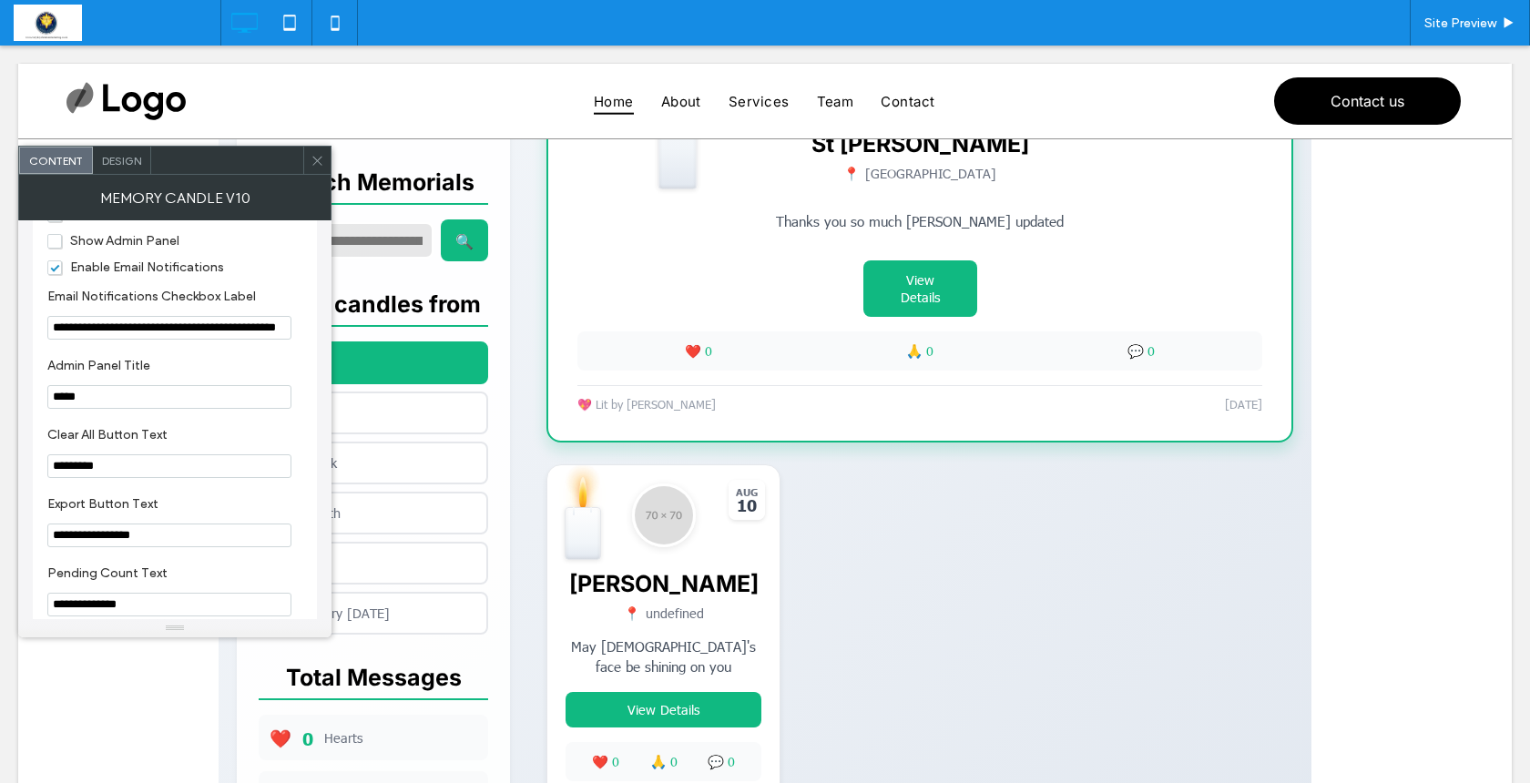
click at [56, 249] on span "Show Admin Panel" at bounding box center [113, 240] width 132 height 15
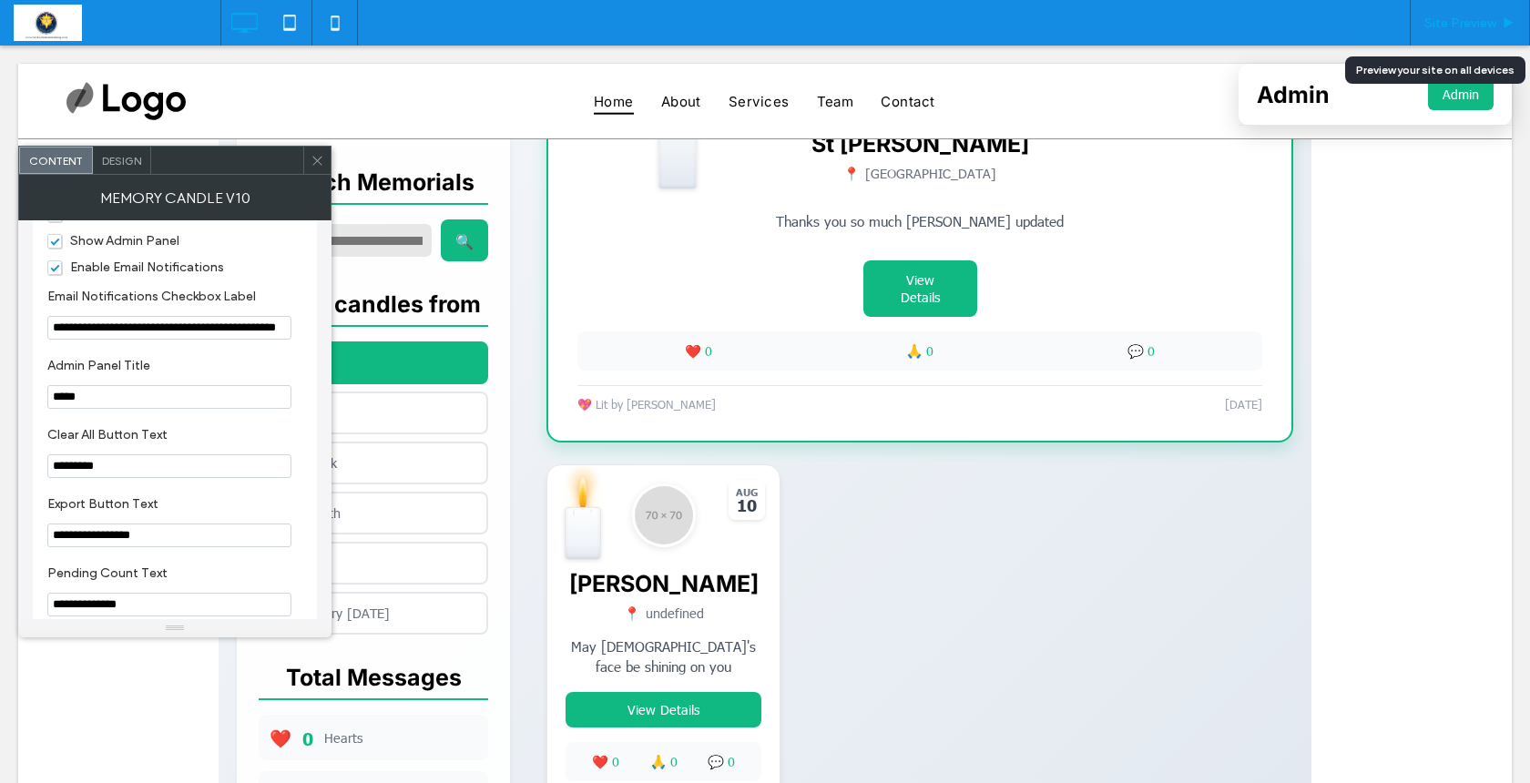
click at [1453, 26] on span "Site Preview" at bounding box center [1461, 22] width 72 height 15
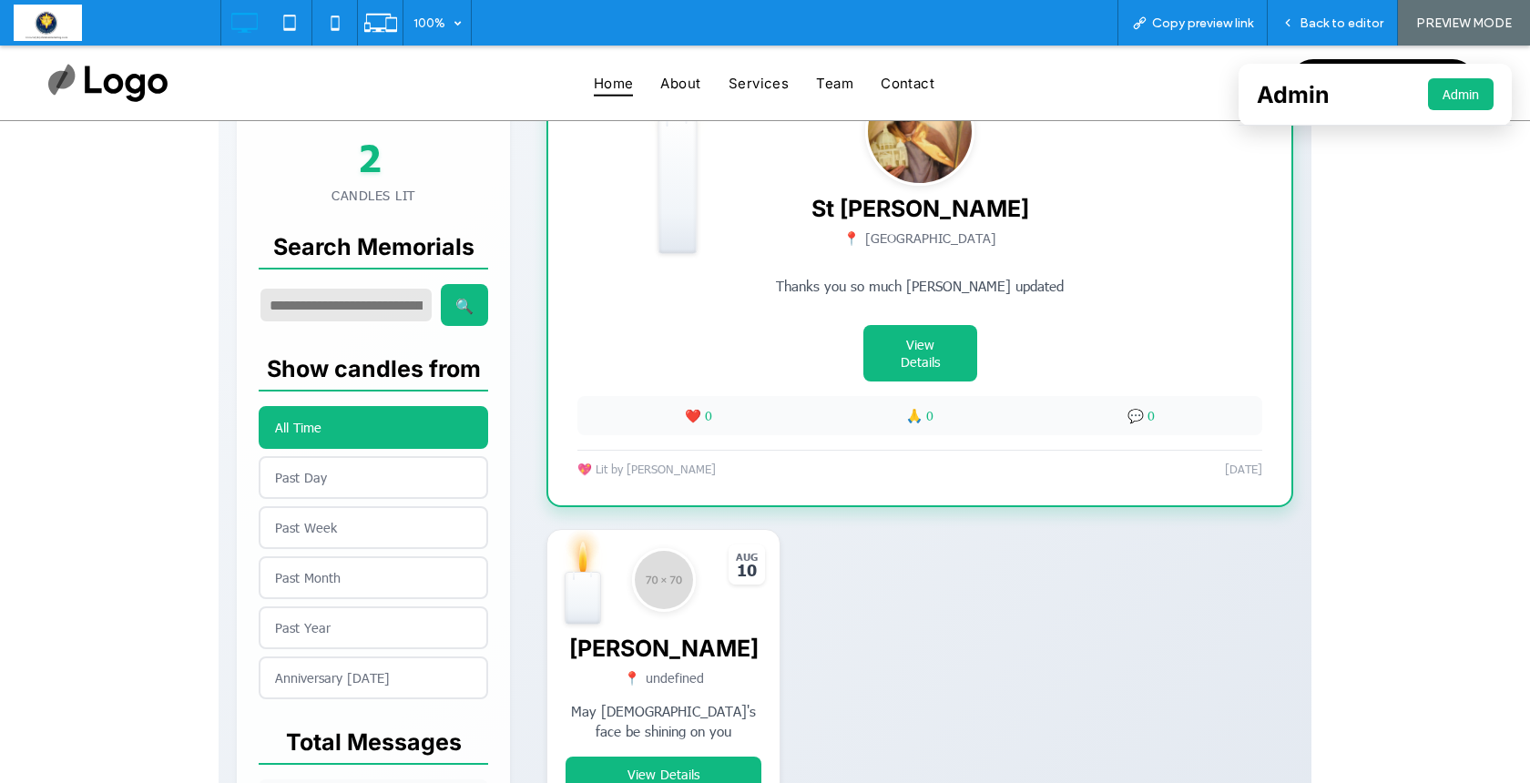
scroll to position [424, 0]
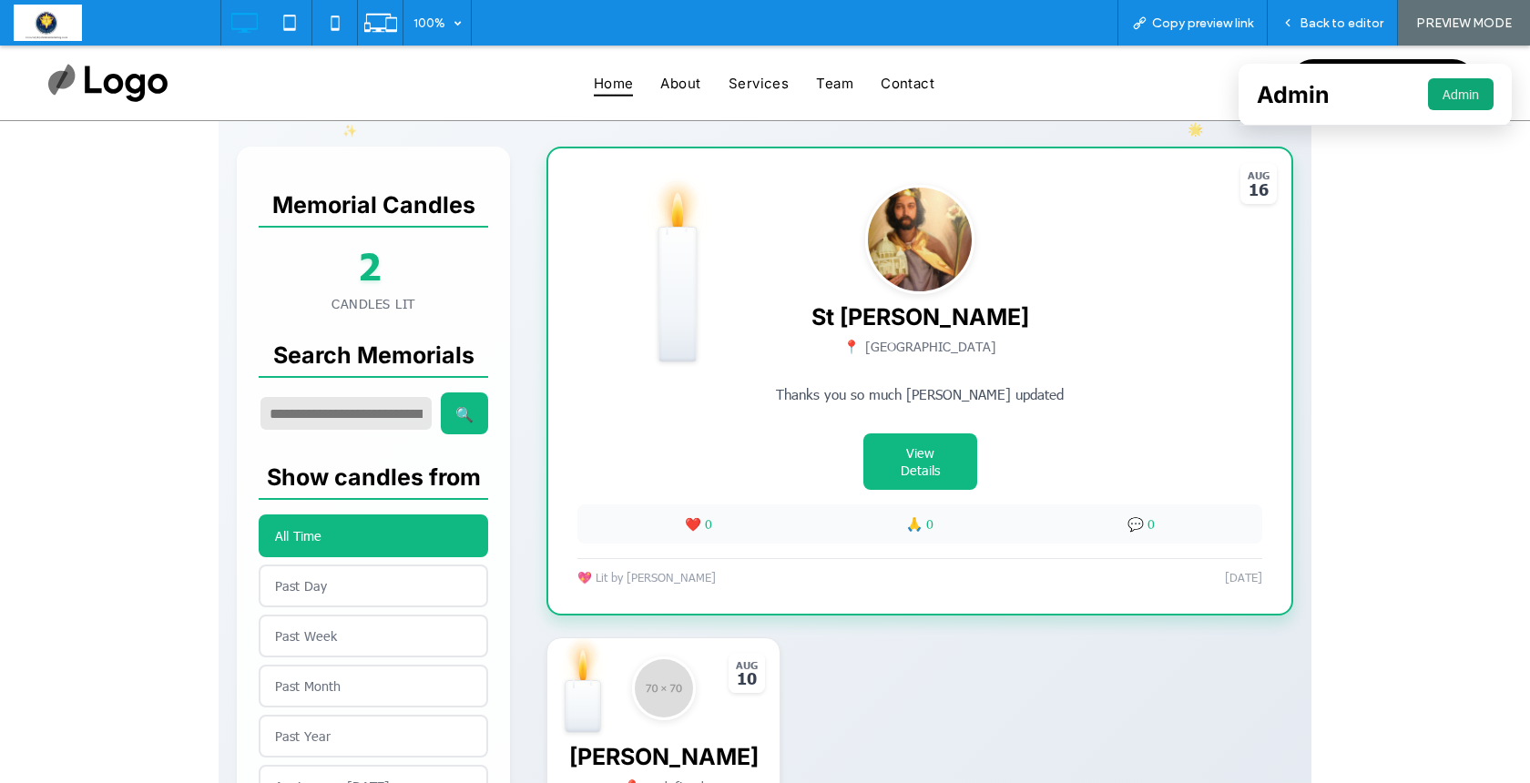
click at [1437, 89] on button "Admin" at bounding box center [1461, 94] width 66 height 32
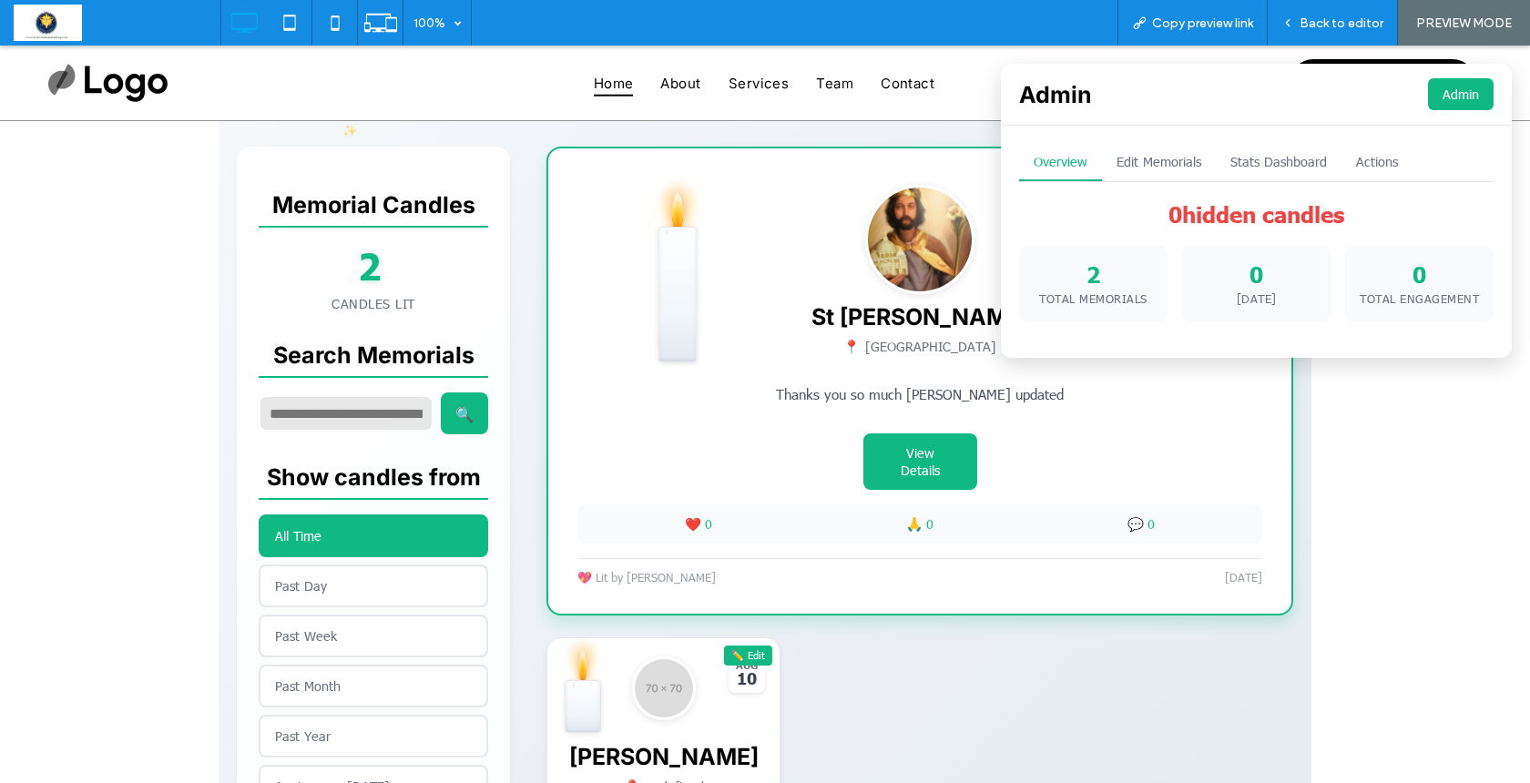
click at [1158, 164] on button "Edit Memorials" at bounding box center [1159, 162] width 114 height 37
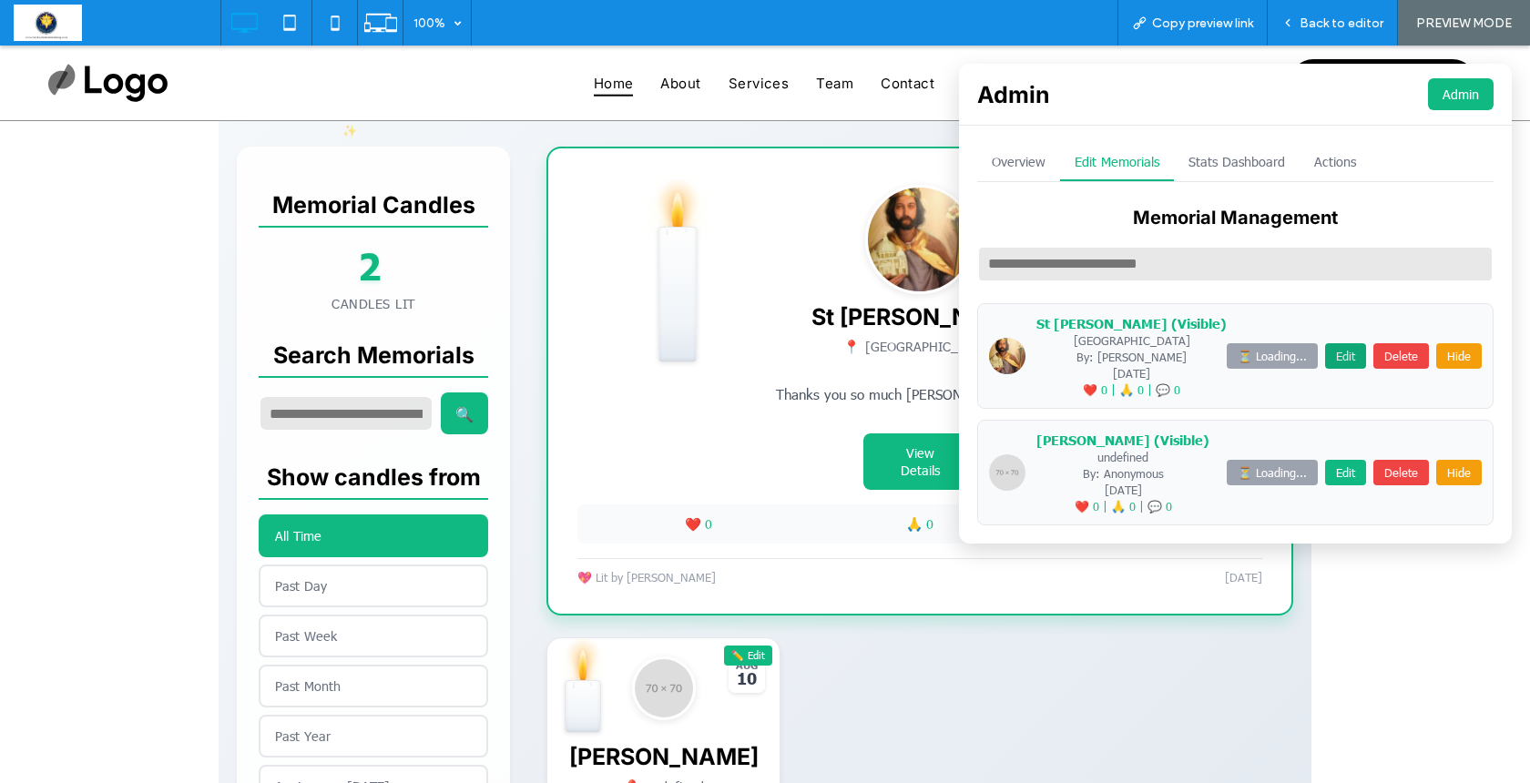
click at [1341, 353] on button "Edit" at bounding box center [1345, 356] width 41 height 26
type input "**********"
type input "******"
type input "**********"
type input "********"
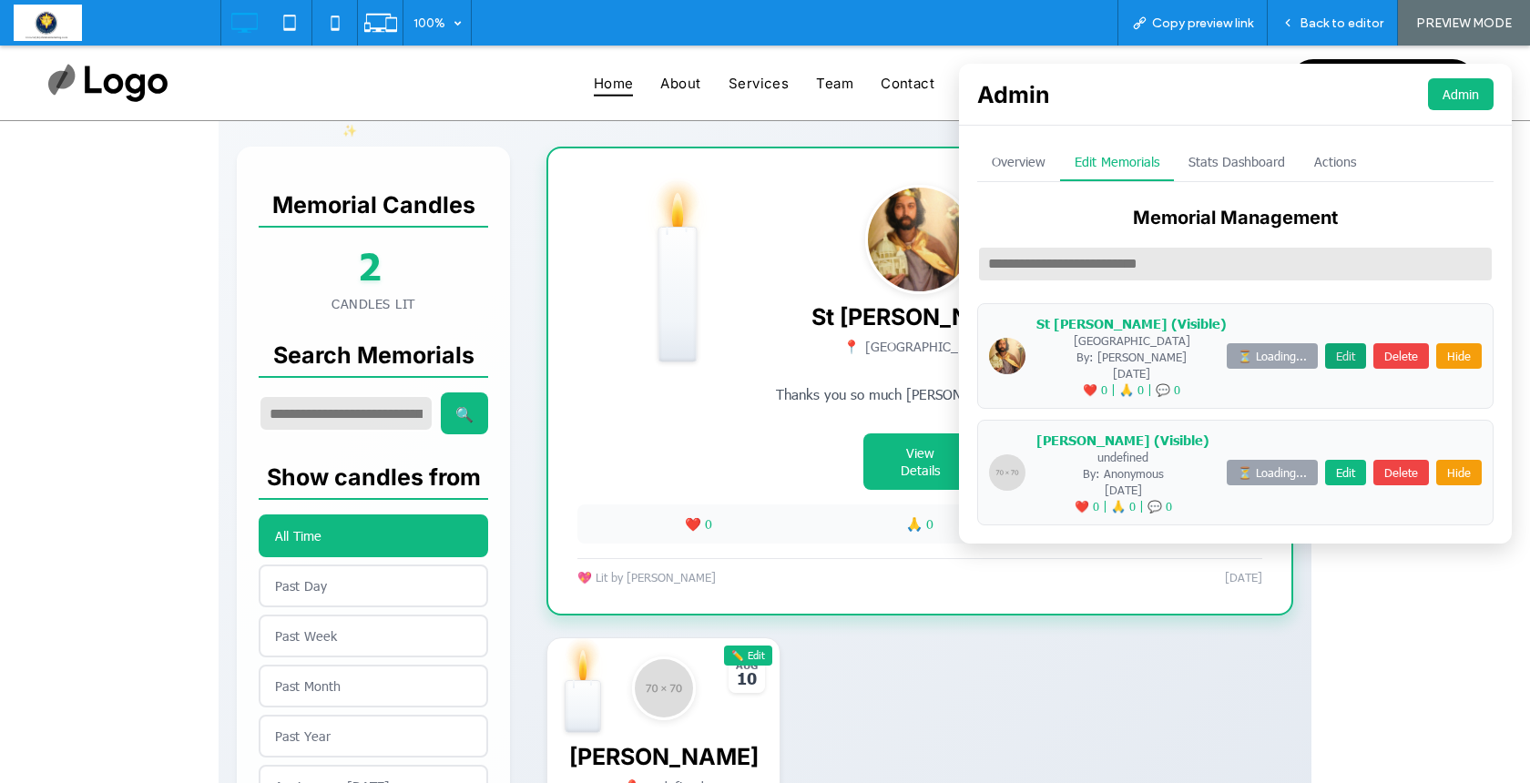
type textarea "**********"
type input "*********"
type input "**********"
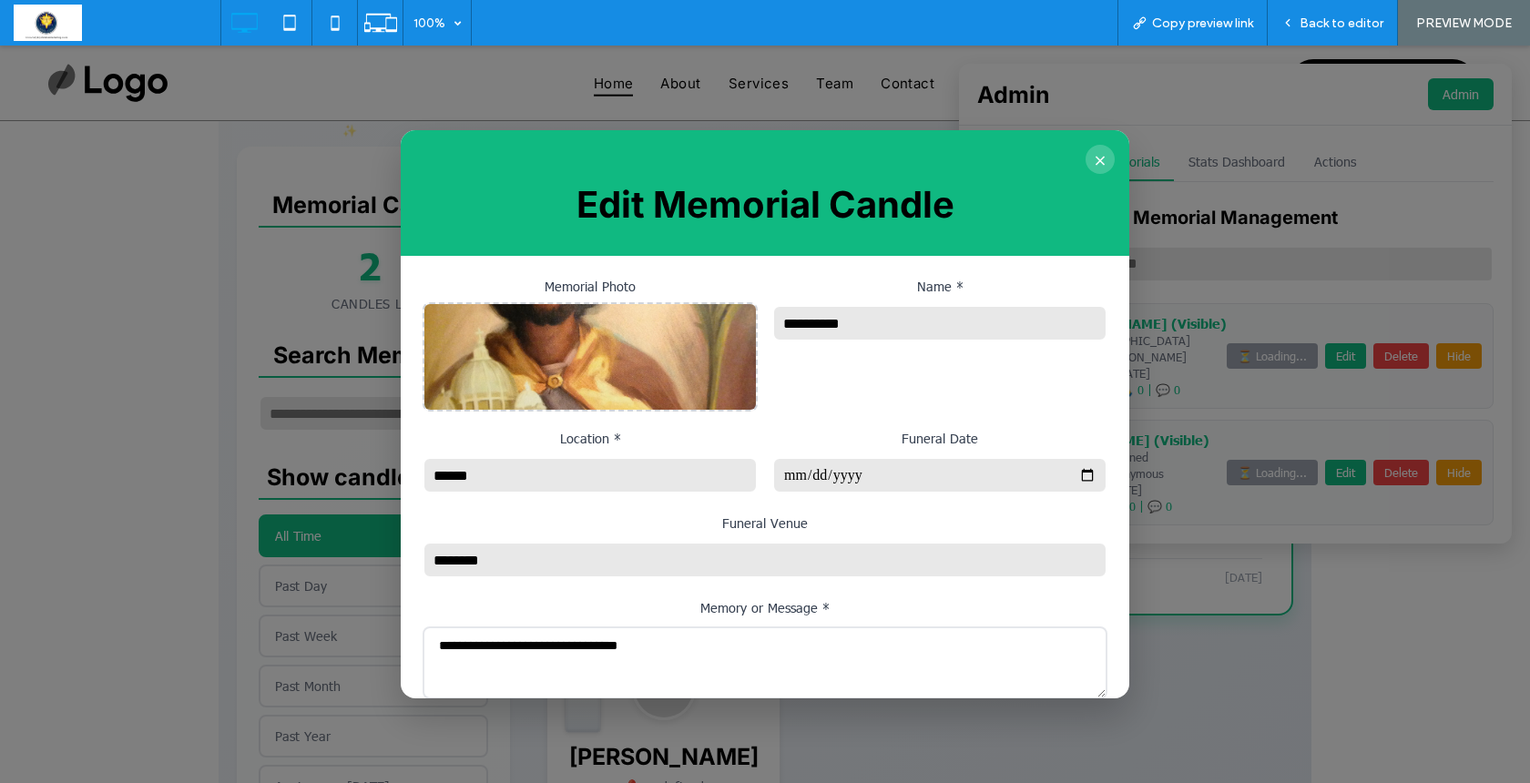
scroll to position [0, 0]
click at [1097, 155] on button "×" at bounding box center [1100, 159] width 29 height 29
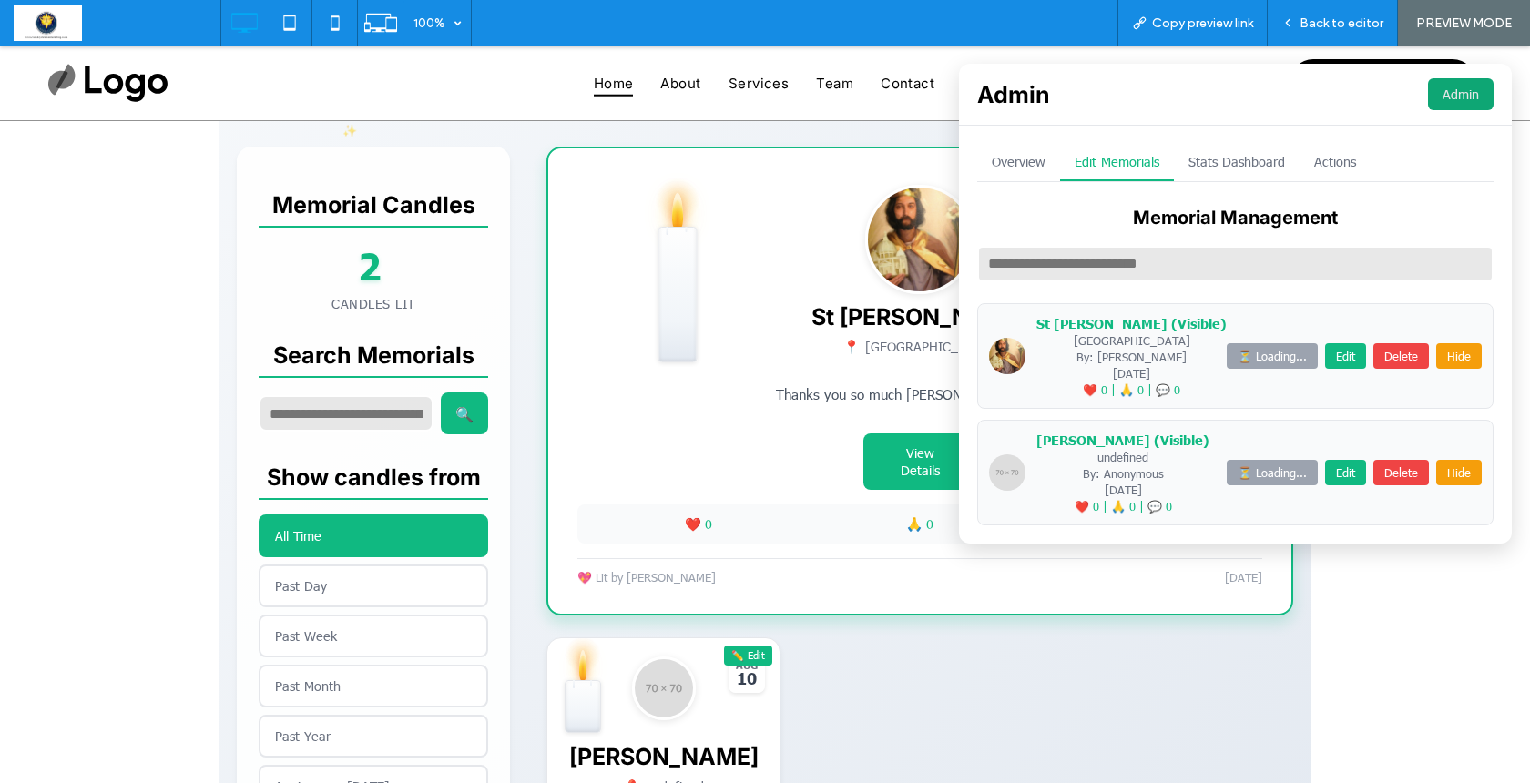
click at [1451, 96] on button "Admin" at bounding box center [1461, 94] width 66 height 32
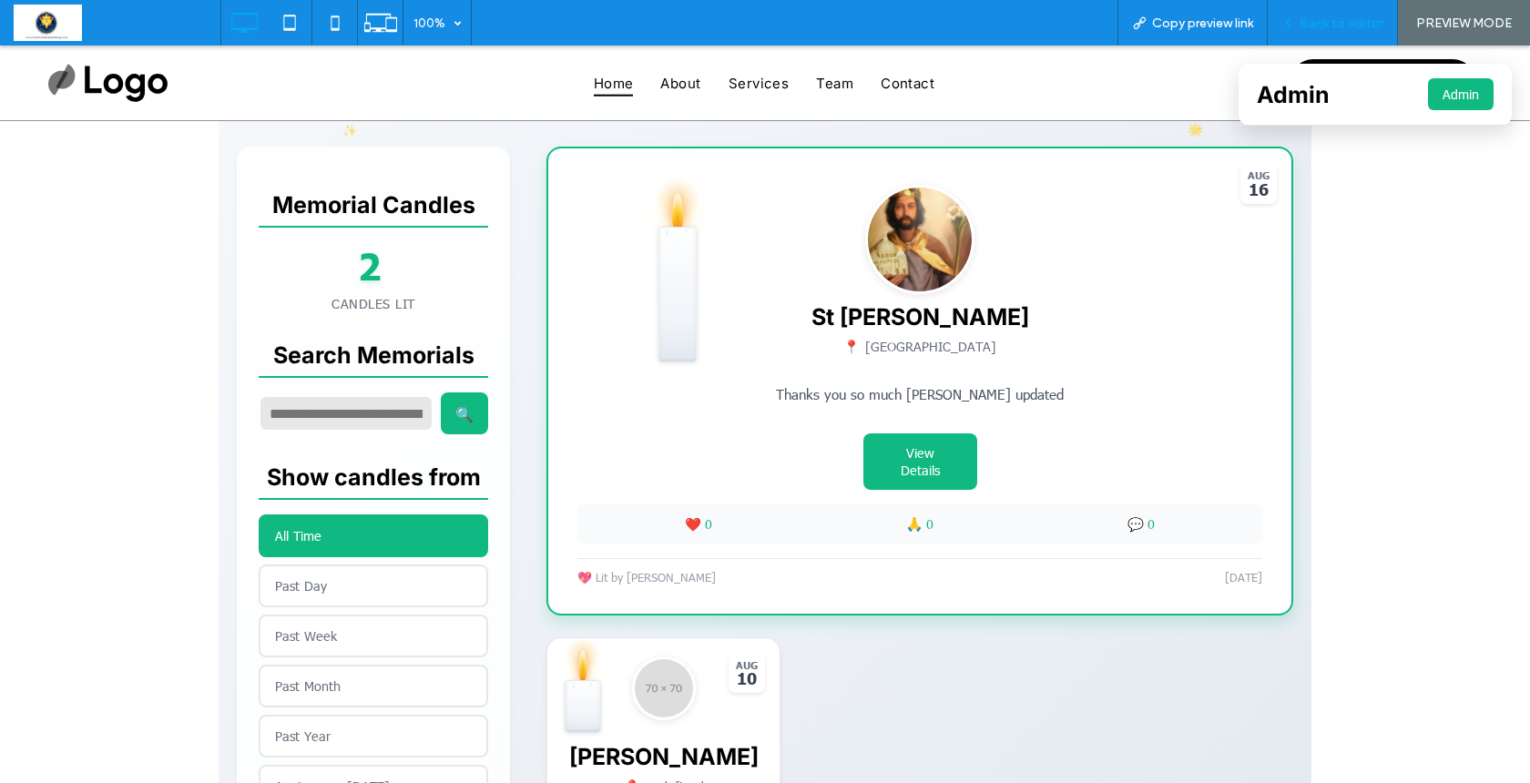
click at [1336, 17] on span "Back to editor" at bounding box center [1342, 22] width 84 height 15
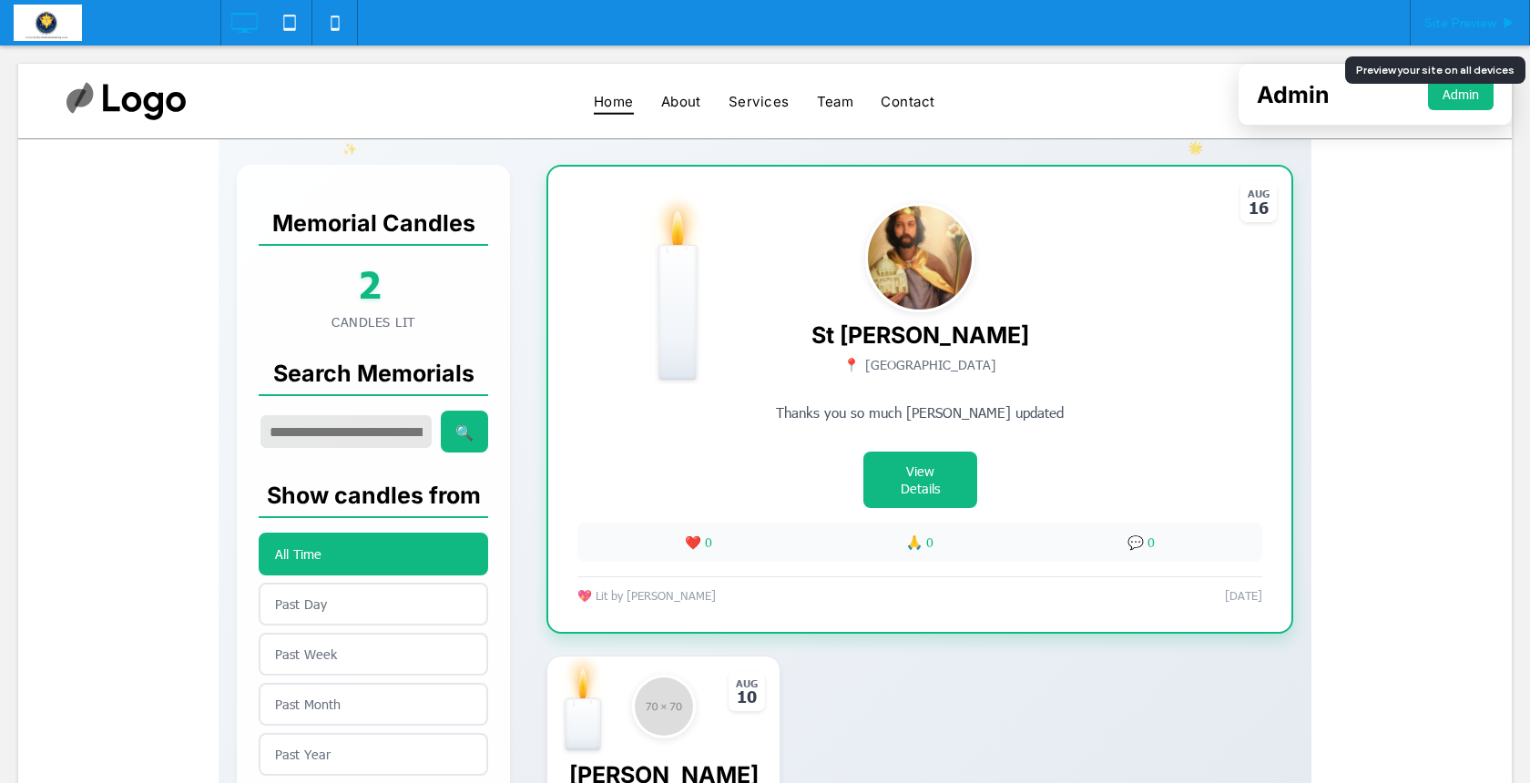
click at [1454, 21] on span "Site Preview" at bounding box center [1461, 22] width 72 height 15
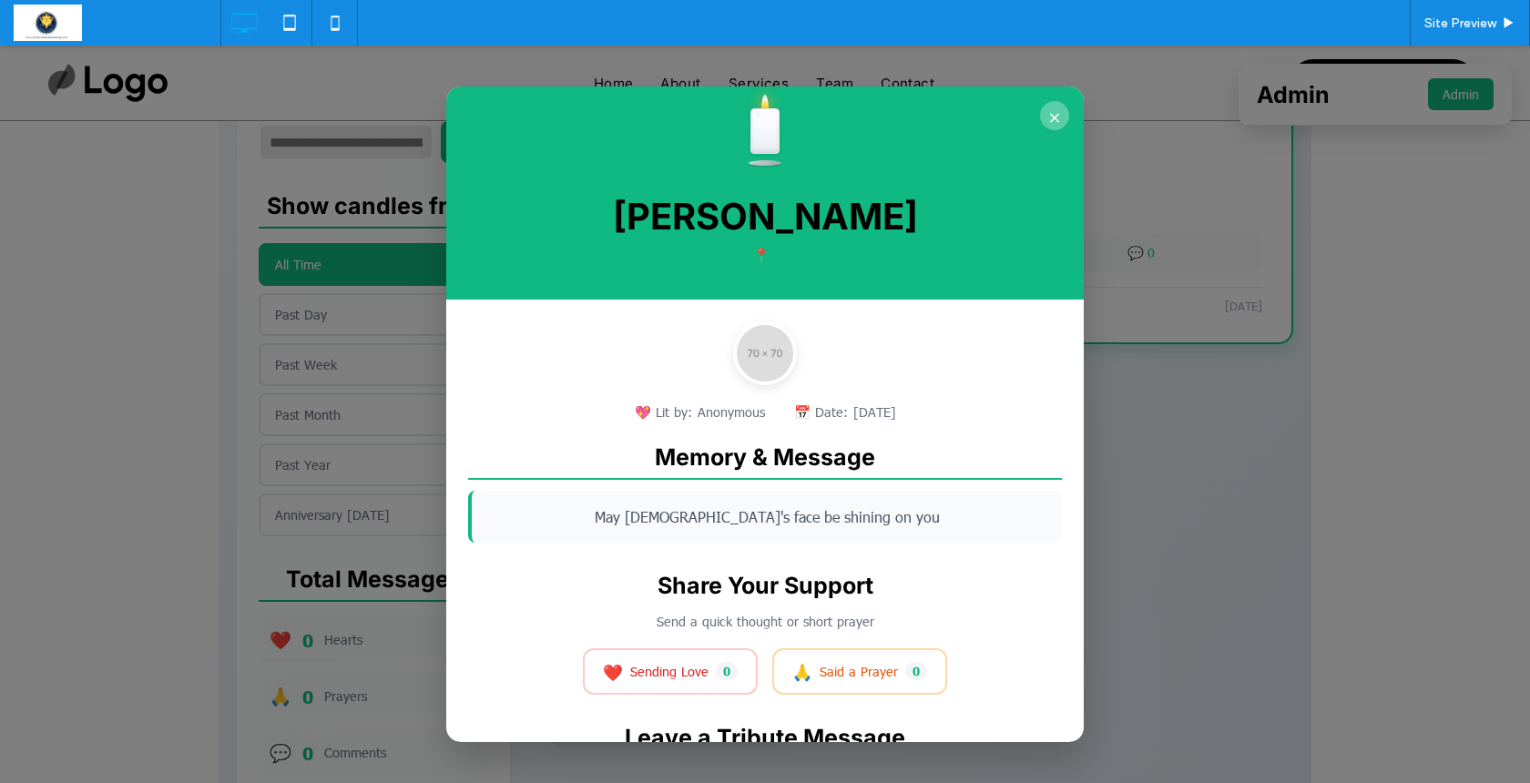
click at [1056, 103] on button "×" at bounding box center [1054, 115] width 29 height 29
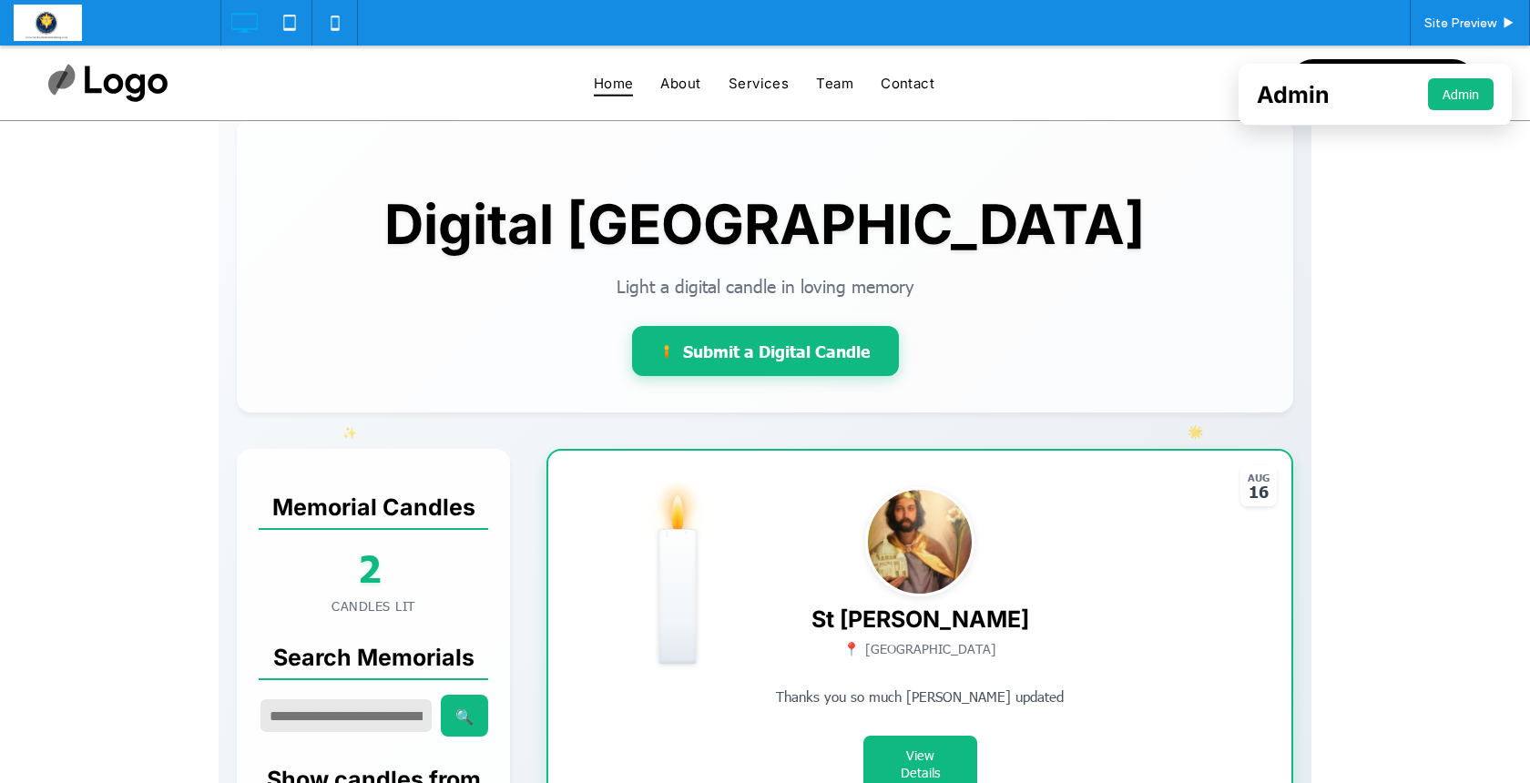
scroll to position [97, 0]
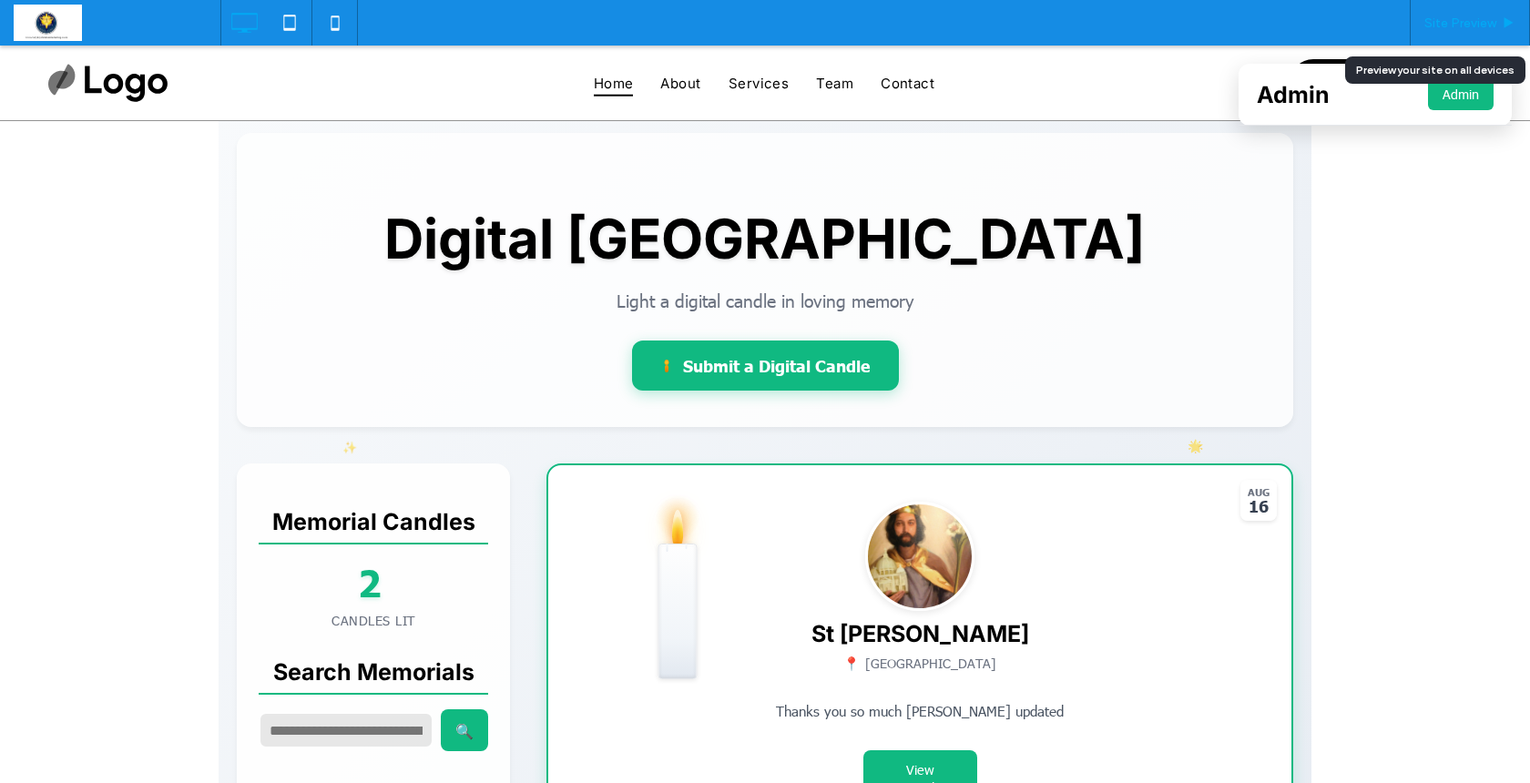
click at [1466, 30] on span "Site Preview" at bounding box center [1461, 22] width 72 height 15
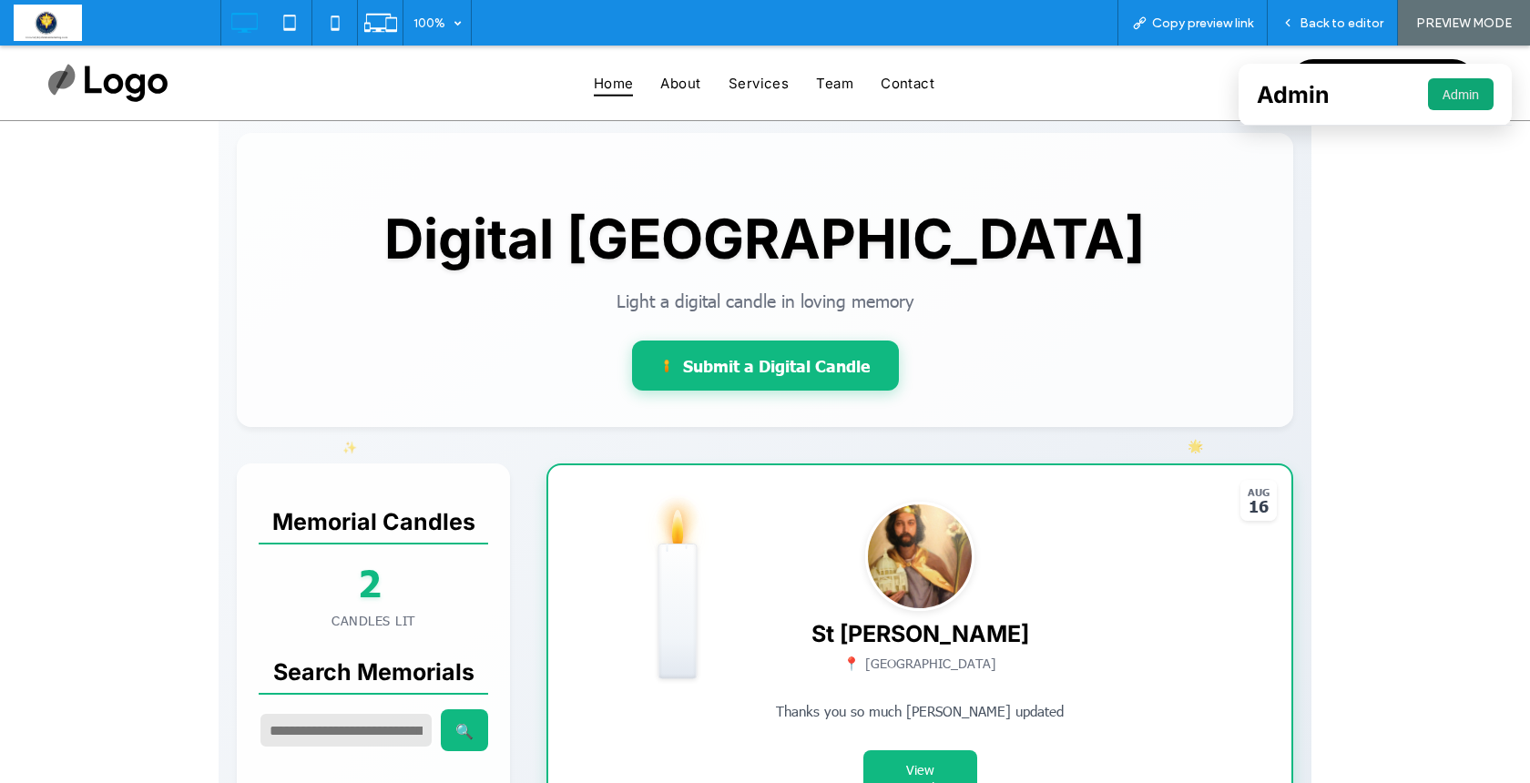
click at [1439, 93] on button "Admin" at bounding box center [1461, 94] width 66 height 32
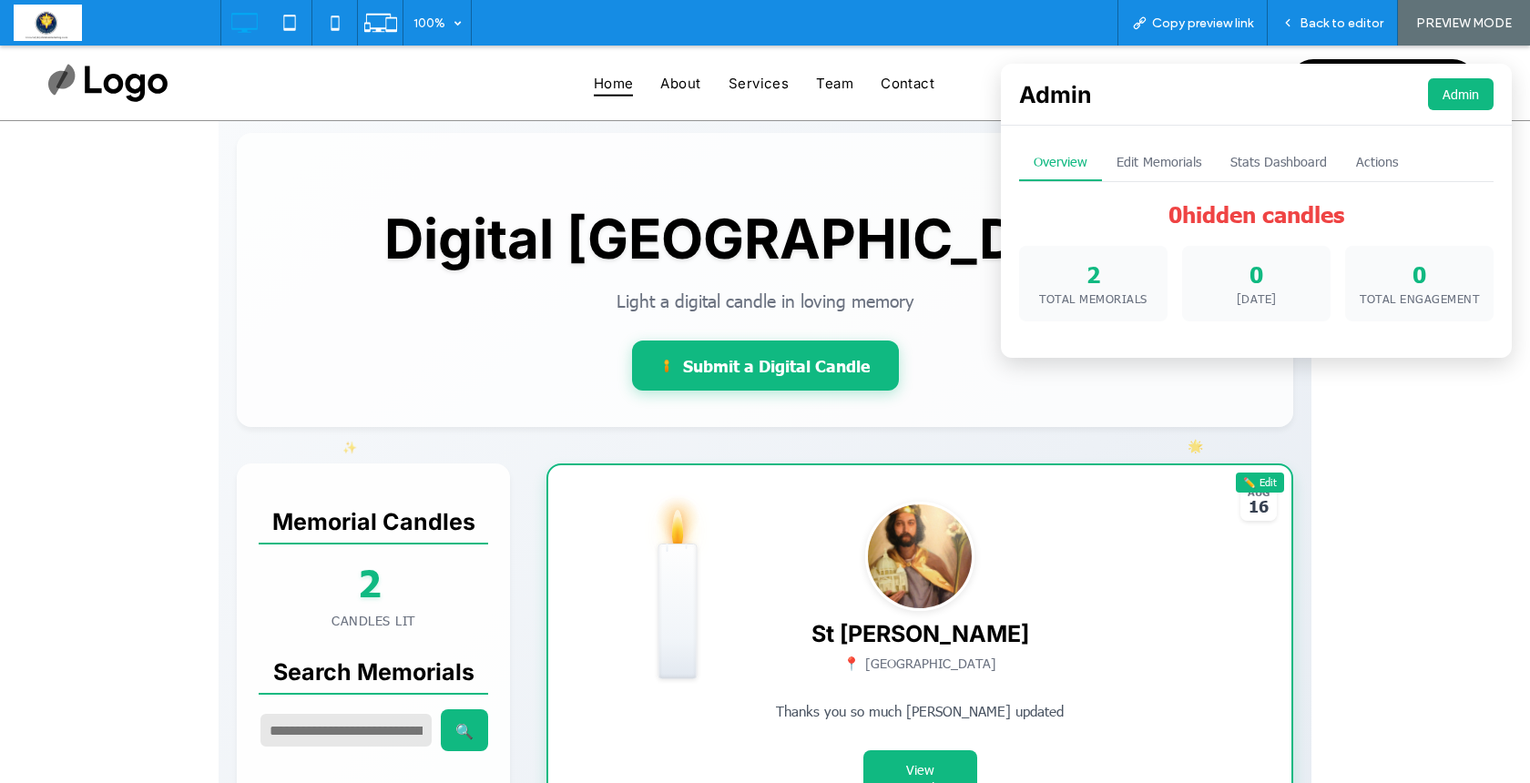
click at [1152, 157] on button "Edit Memorials" at bounding box center [1159, 162] width 114 height 37
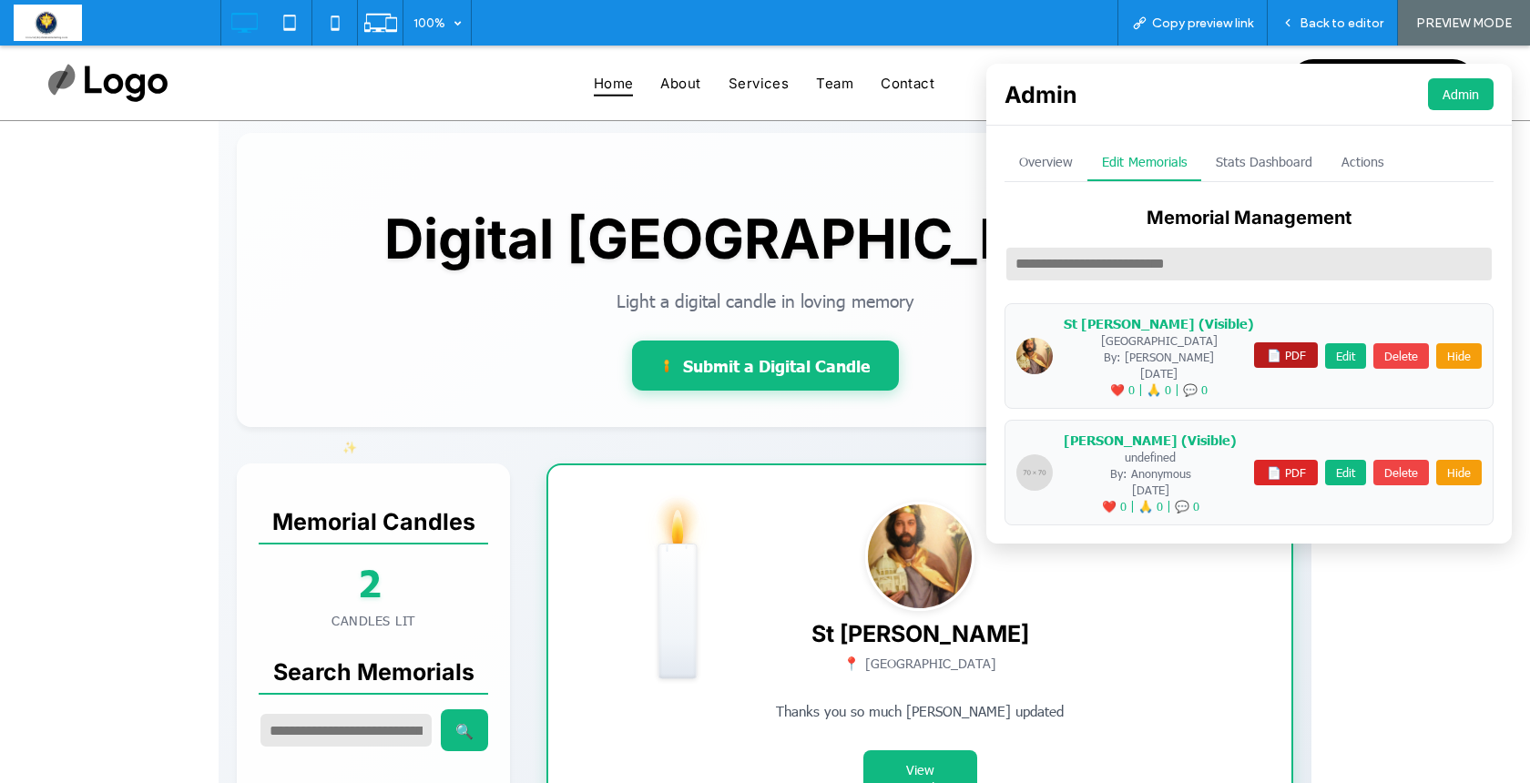
click at [1263, 354] on button "📄 PDF" at bounding box center [1286, 356] width 64 height 26
click at [1345, 22] on span "Back to editor" at bounding box center [1342, 22] width 84 height 15
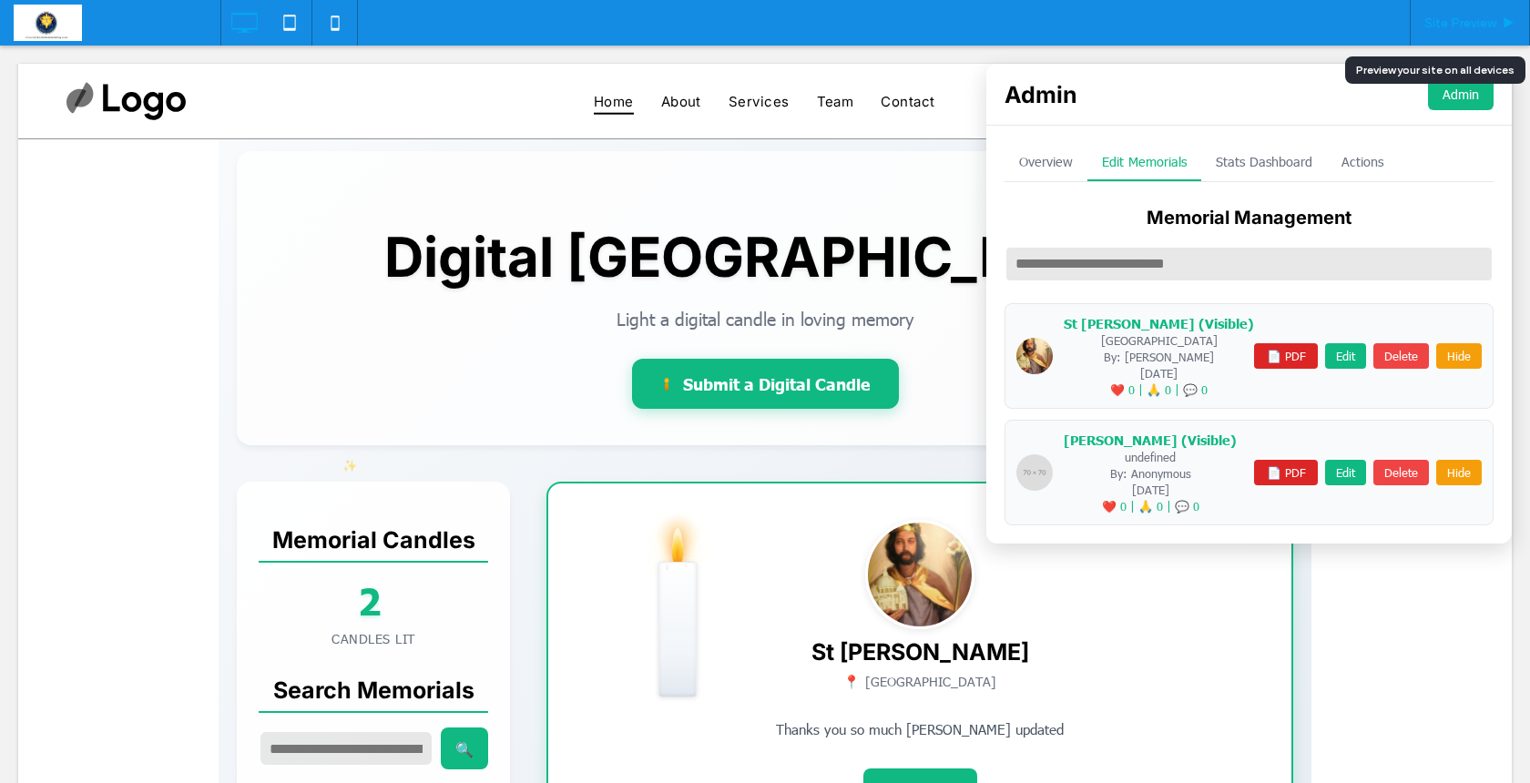
click at [1467, 22] on span "Site Preview" at bounding box center [1461, 22] width 72 height 15
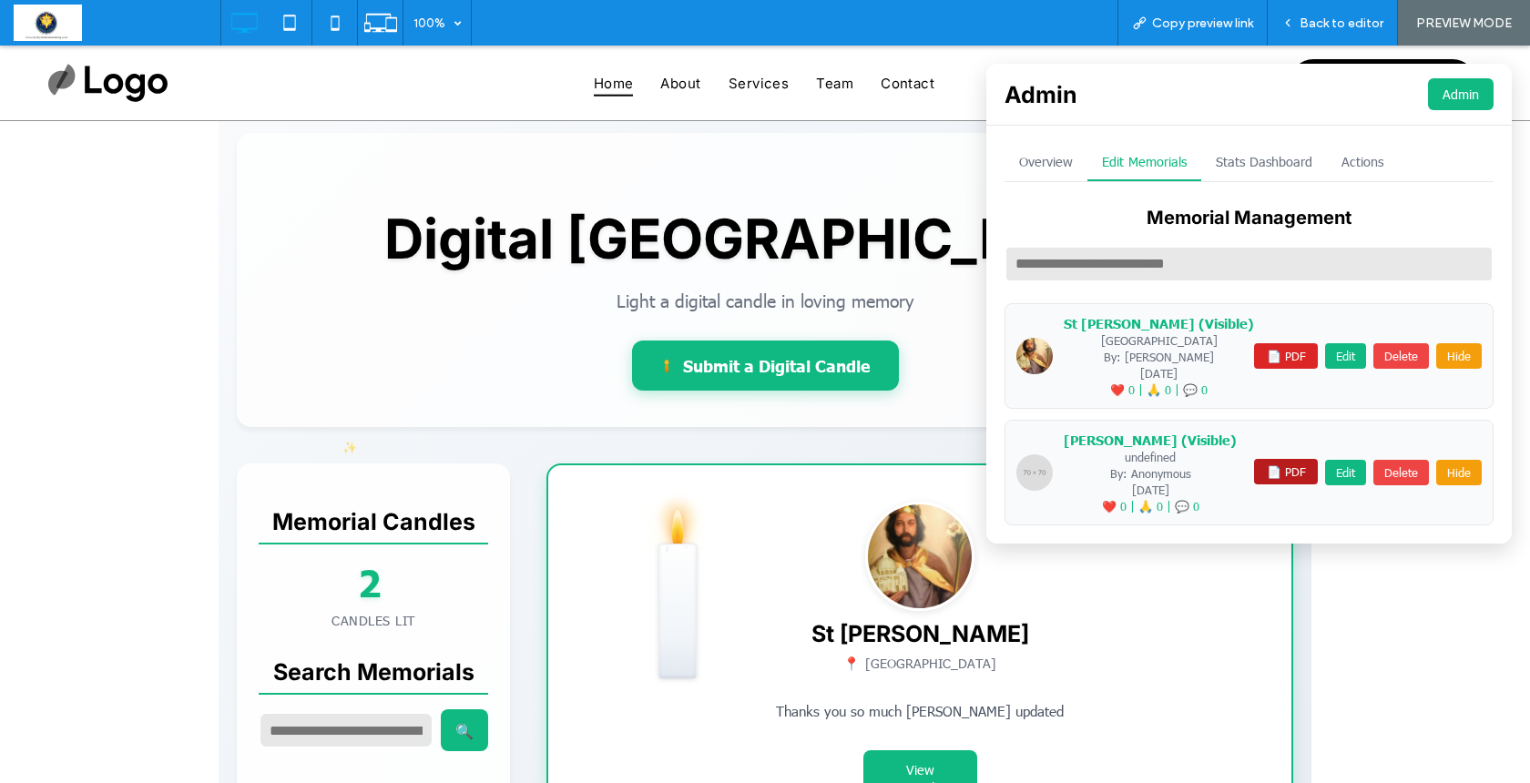
click at [1273, 476] on button "📄 PDF" at bounding box center [1286, 472] width 64 height 26
click at [1433, 405] on div "St Jospeh (Visible) London By: Ant Evans 16/08/2025 ❤️ 0 | 🙏 0 | 💬 0 📄 PDF Edit…" at bounding box center [1249, 356] width 489 height 106
click at [1279, 353] on button "📄 PDF" at bounding box center [1286, 356] width 64 height 26
click at [1354, 20] on span "Back to editor" at bounding box center [1342, 22] width 84 height 15
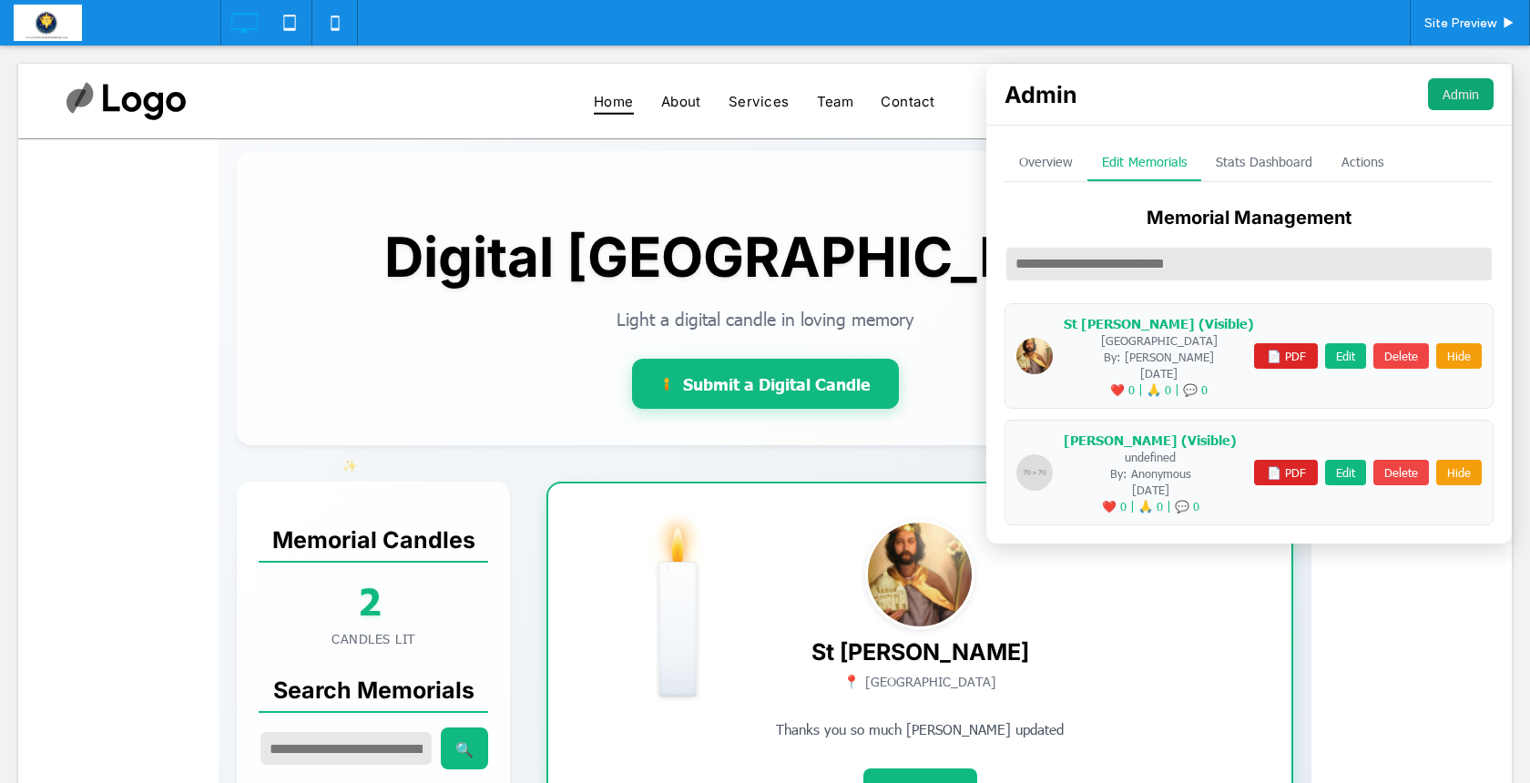
click at [1447, 91] on button "Admin" at bounding box center [1461, 94] width 66 height 32
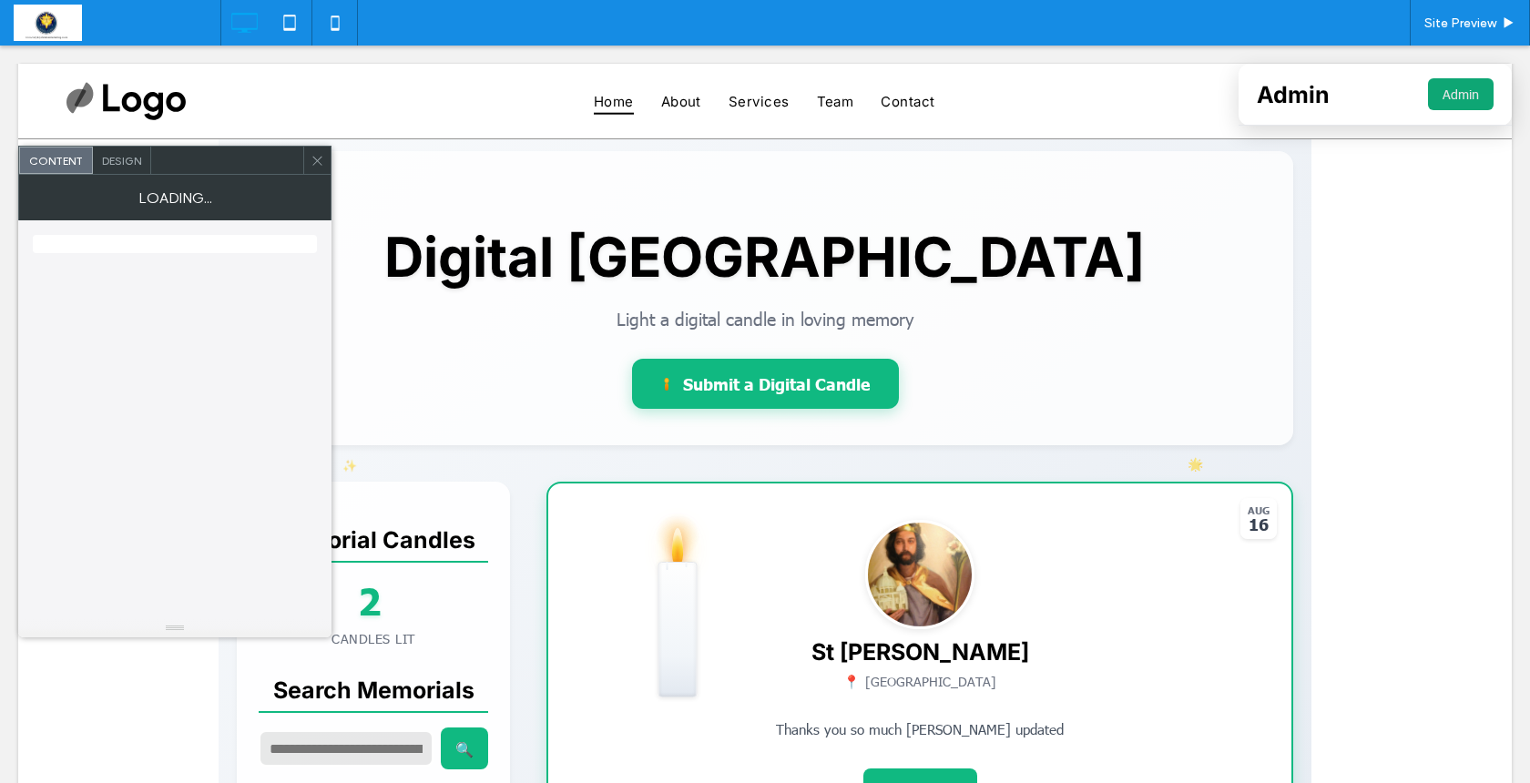
click at [1447, 94] on button "Admin" at bounding box center [1461, 94] width 66 height 32
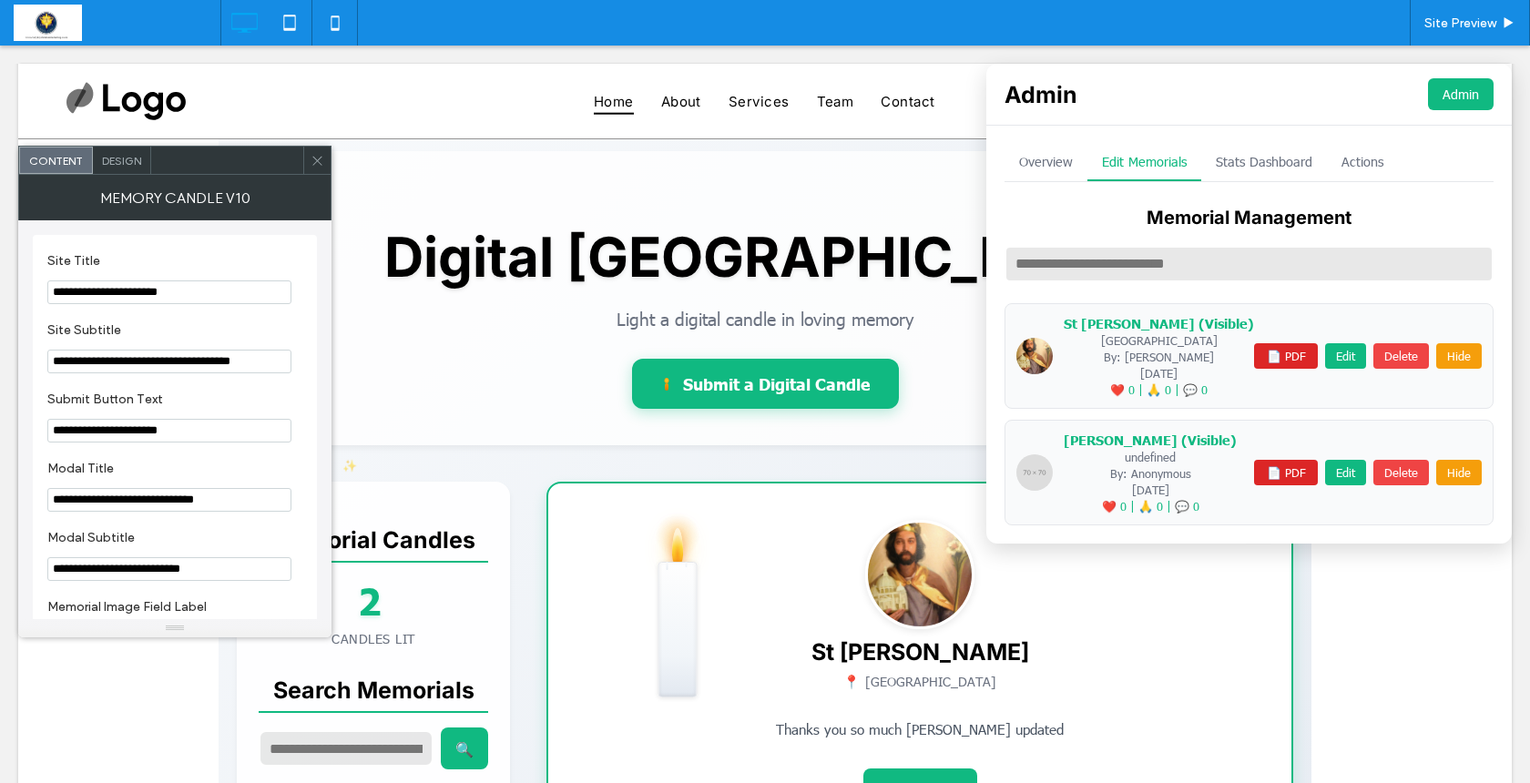
drag, startPoint x: 318, startPoint y: 159, endPoint x: 586, endPoint y: 25, distance: 299.8
click at [318, 159] on icon at bounding box center [318, 161] width 14 height 14
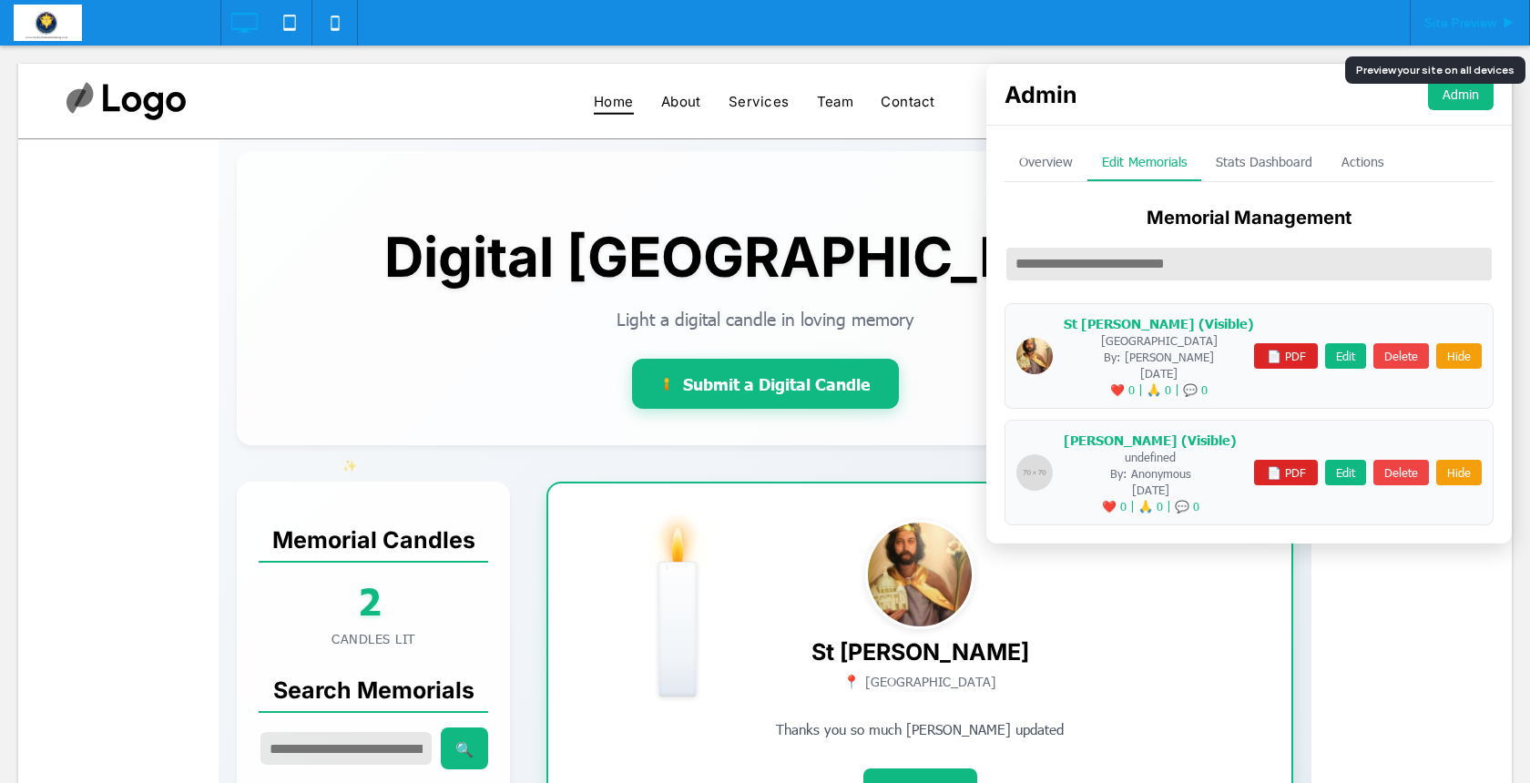
click at [1460, 24] on span "Site Preview" at bounding box center [1461, 22] width 72 height 15
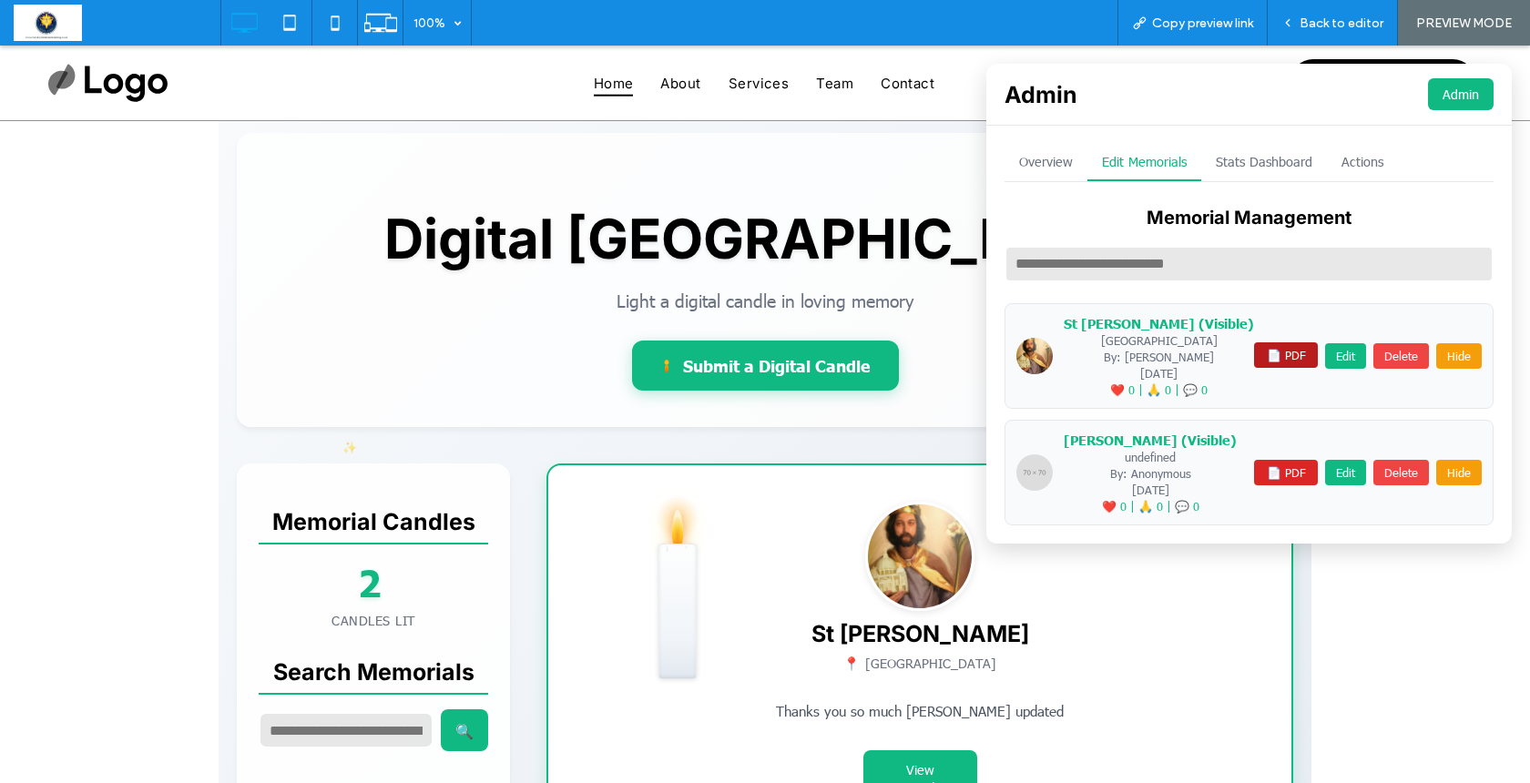
click at [1275, 345] on button "📄 PDF" at bounding box center [1286, 356] width 64 height 26
click at [1264, 465] on button "📄 PDF" at bounding box center [1286, 472] width 64 height 26
click at [1273, 466] on button "📄 PDF" at bounding box center [1286, 472] width 64 height 26
click at [1277, 384] on div "St Jospeh (Visible) London By: Ant Evans 16/08/2025 ❤️ 0 | 🙏 0 | 💬 0 📄 PDF Edit…" at bounding box center [1249, 356] width 489 height 106
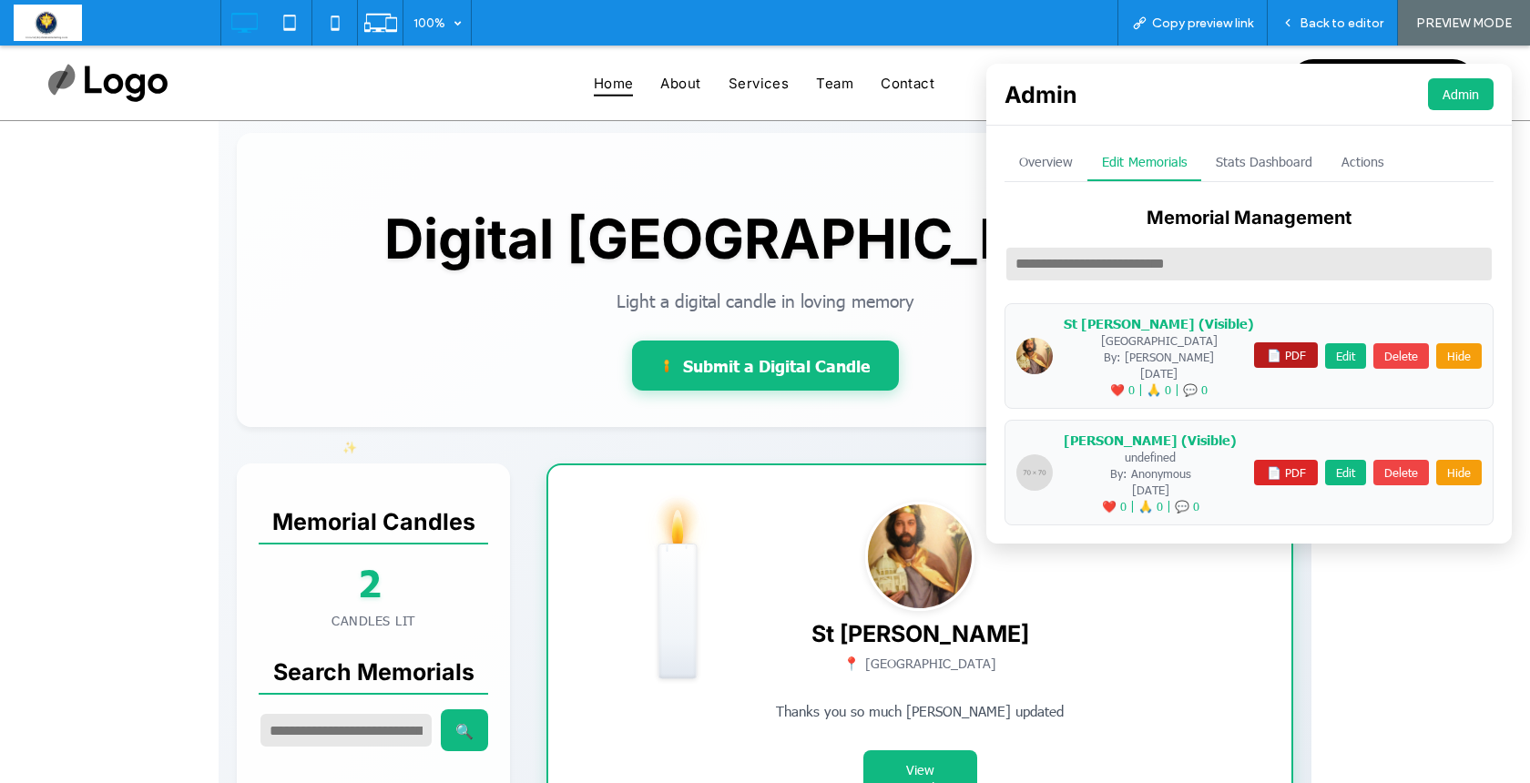
click at [1277, 353] on button "📄 PDF" at bounding box center [1286, 356] width 64 height 26
click at [1324, 519] on div "Tony Evans (Visible) undefined By: Anonymous 10/08/2025 ❤️ 0 | 🙏 0 | 💬 0 📄 PDF …" at bounding box center [1249, 473] width 489 height 106
click at [1442, 90] on button "Admin" at bounding box center [1461, 94] width 66 height 32
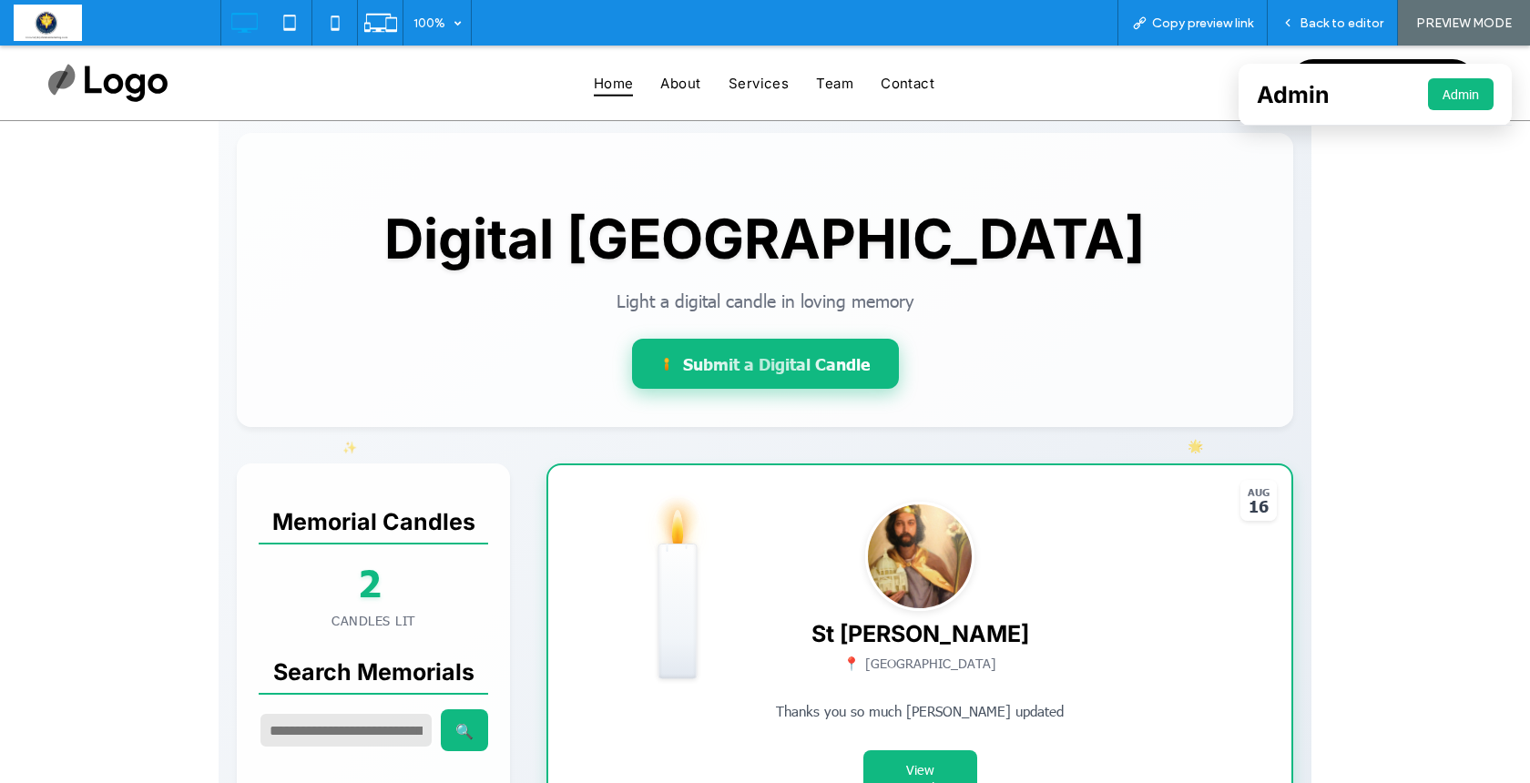
click at [729, 354] on div at bounding box center [765, 364] width 267 height 50
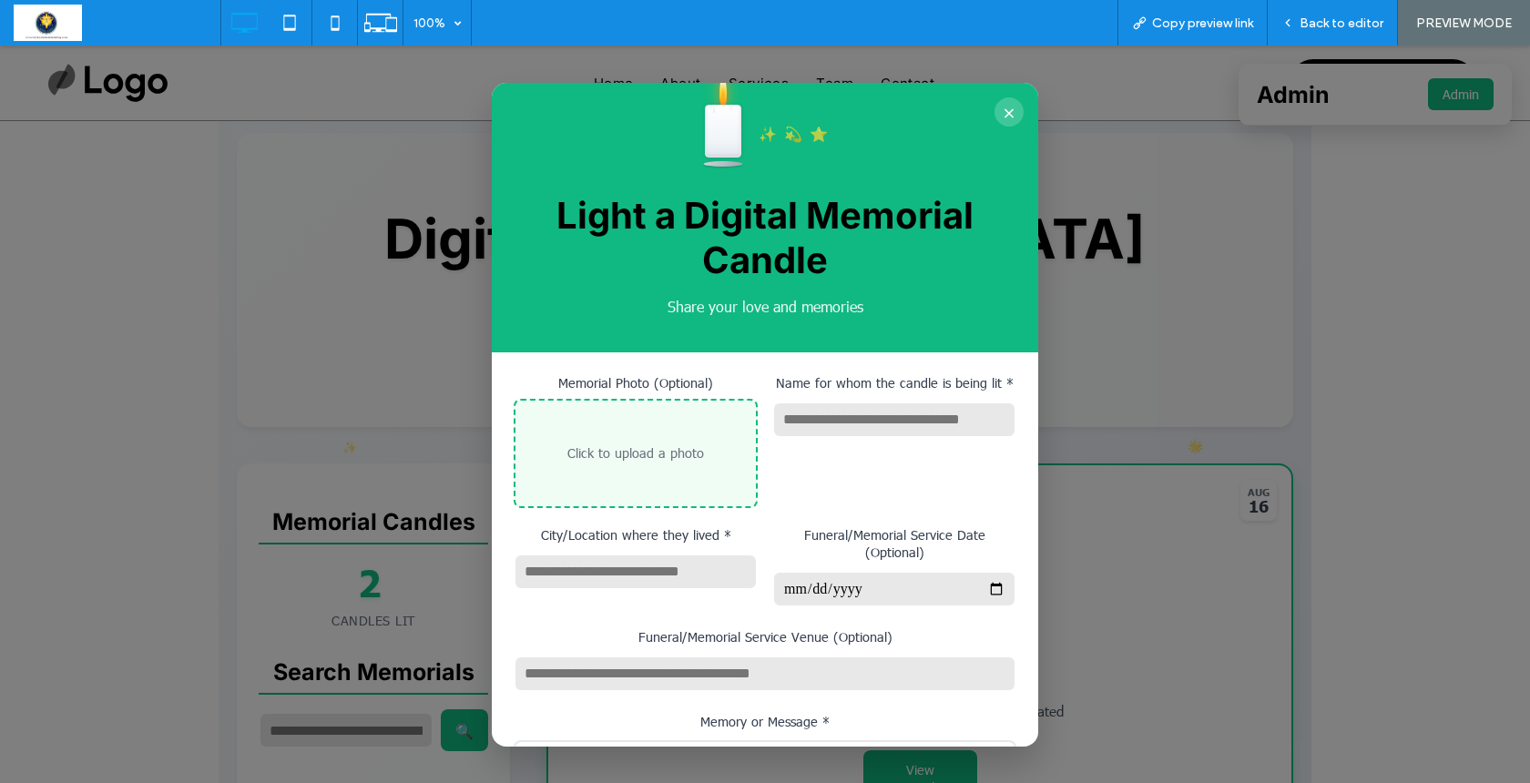
click at [654, 440] on div "Click to upload a photo" at bounding box center [636, 453] width 244 height 109
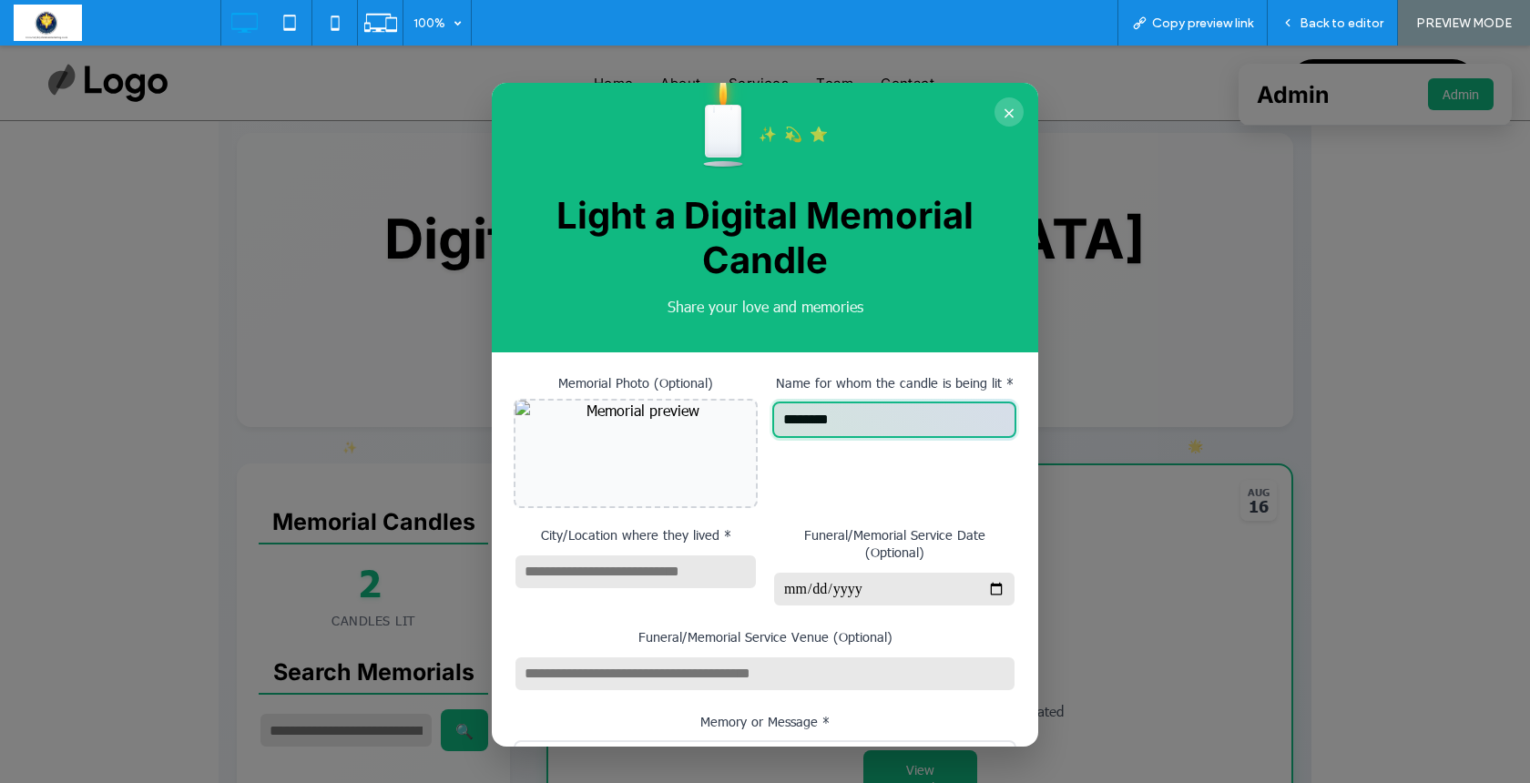
type input "********"
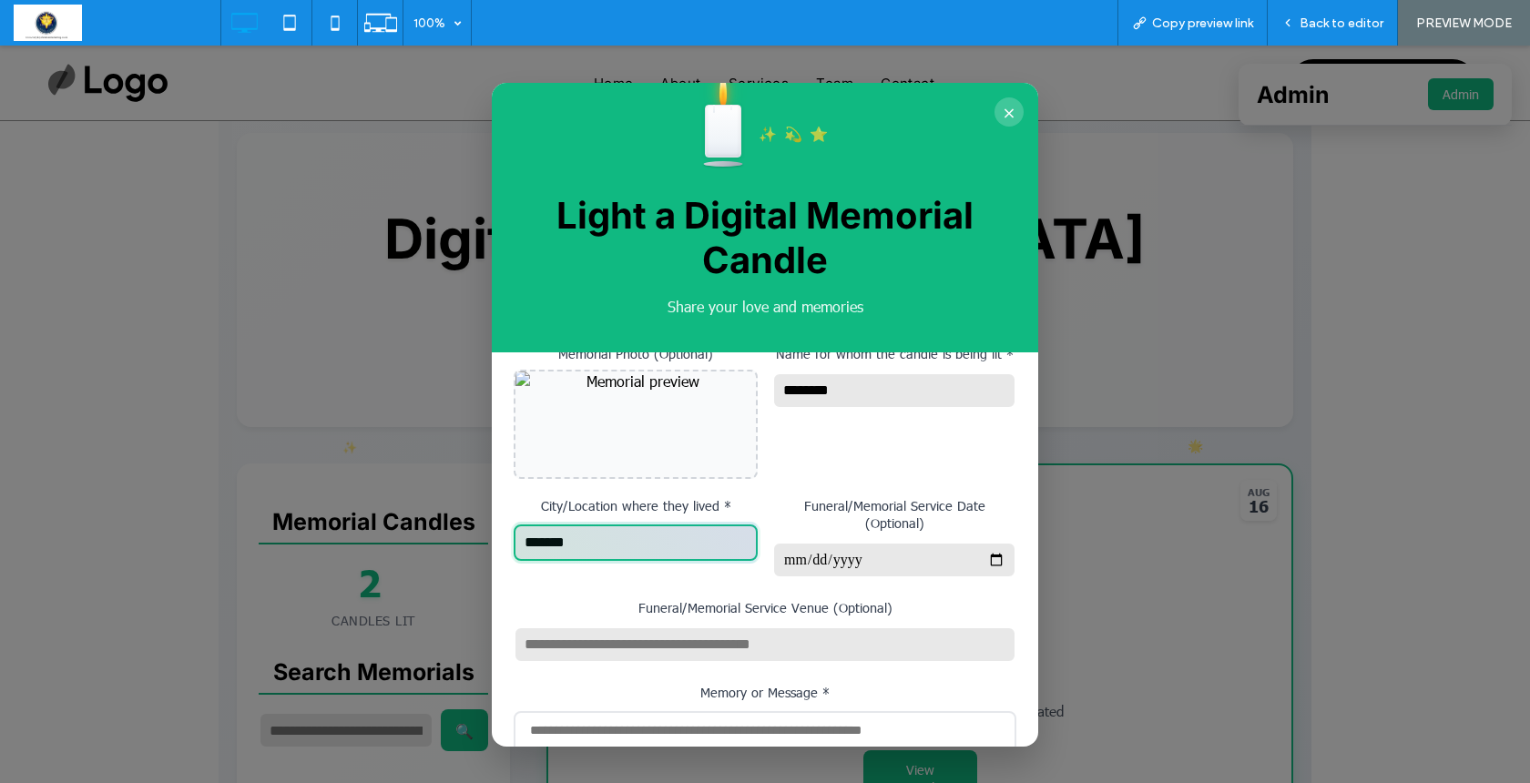
scroll to position [83, 0]
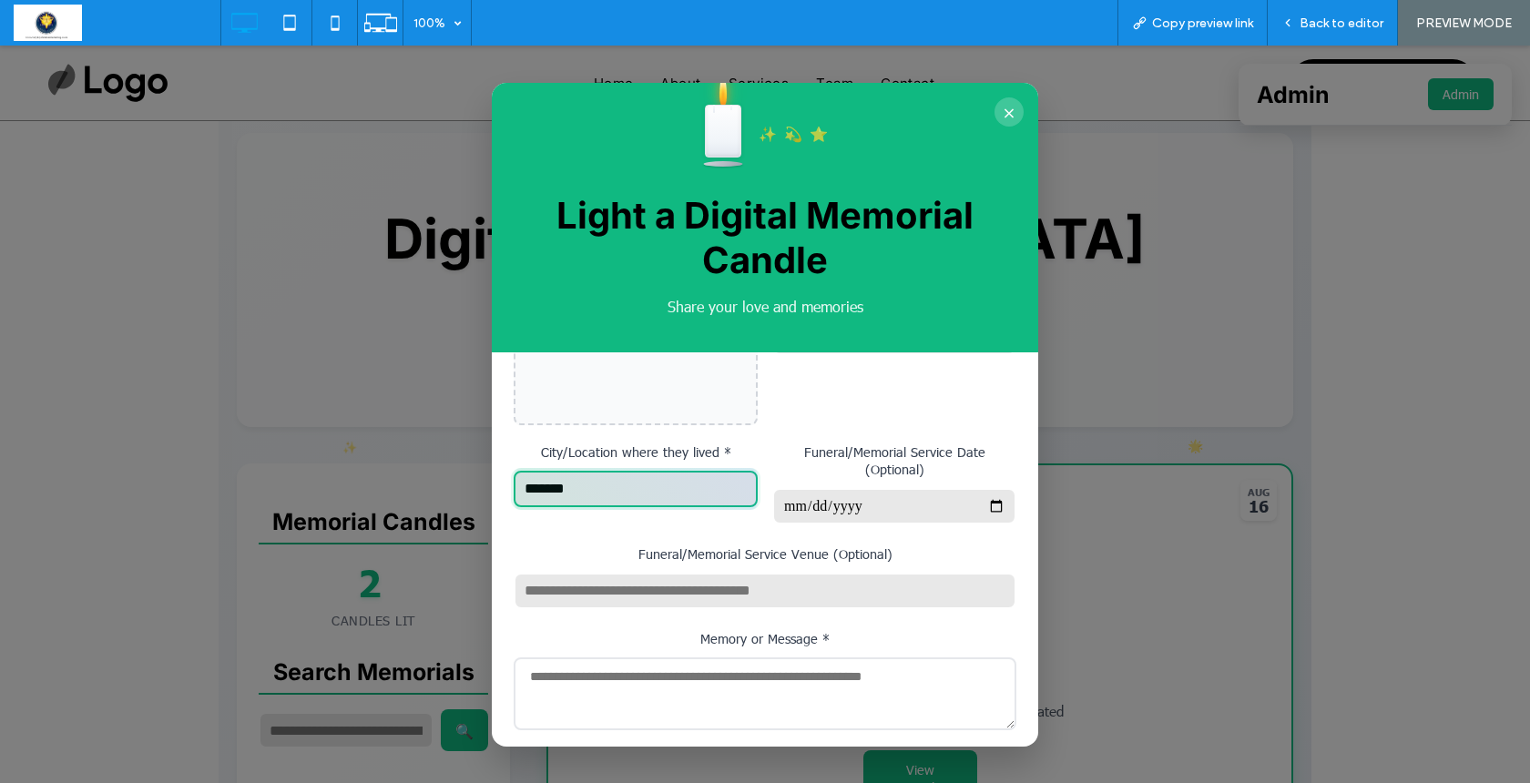
type input "*******"
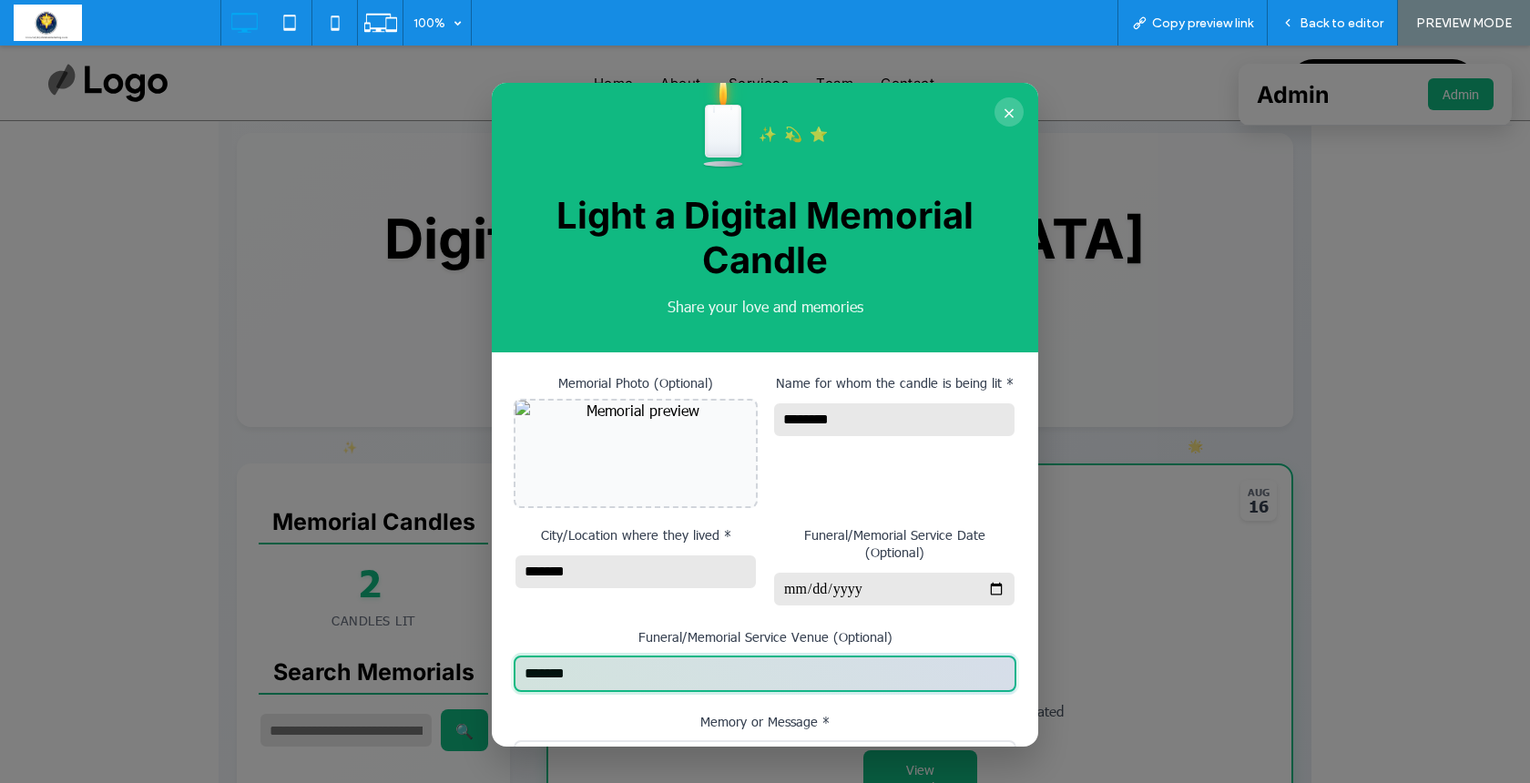
scroll to position [0, 0]
type input "*******"
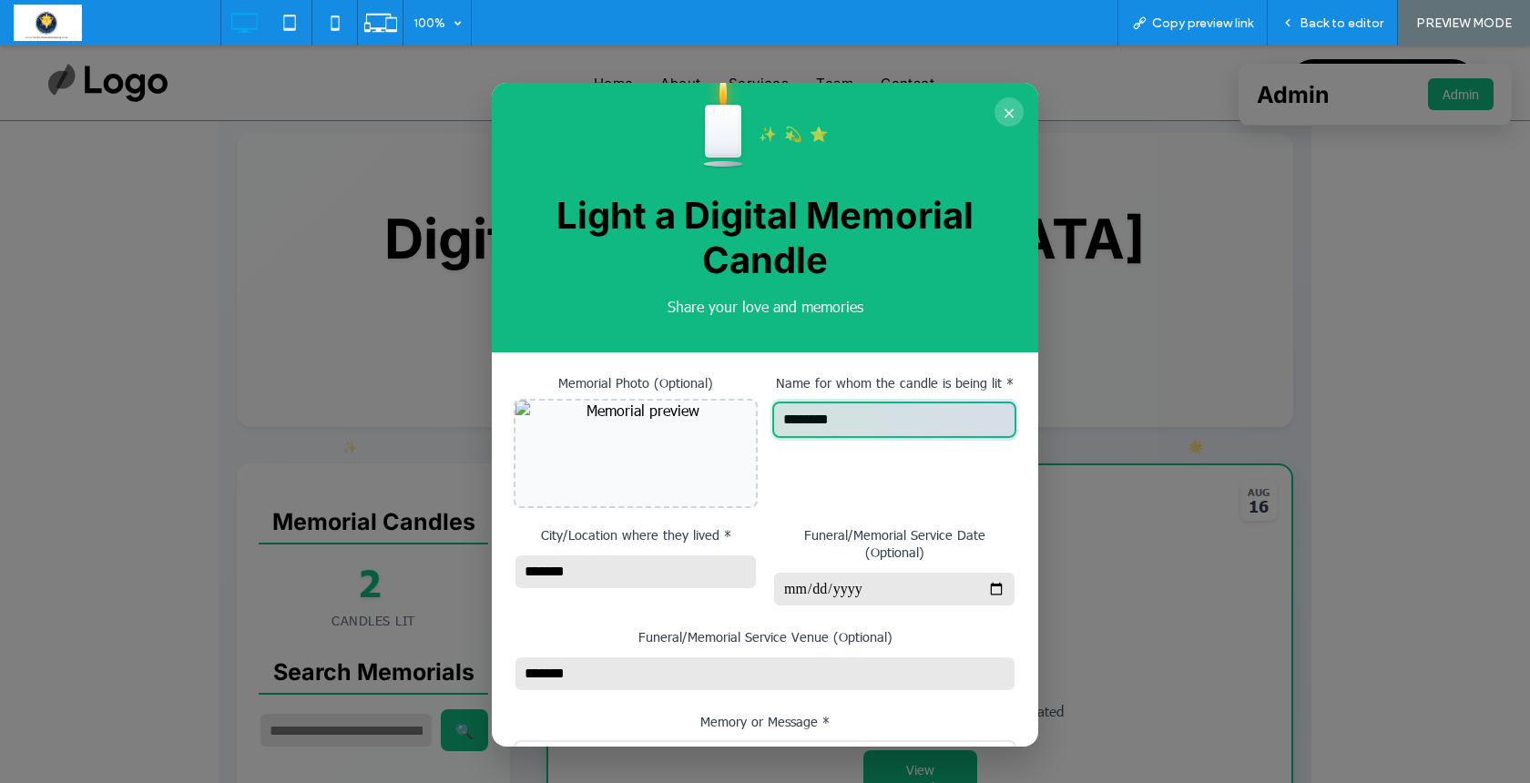
click at [837, 421] on input "********" at bounding box center [894, 420] width 244 height 36
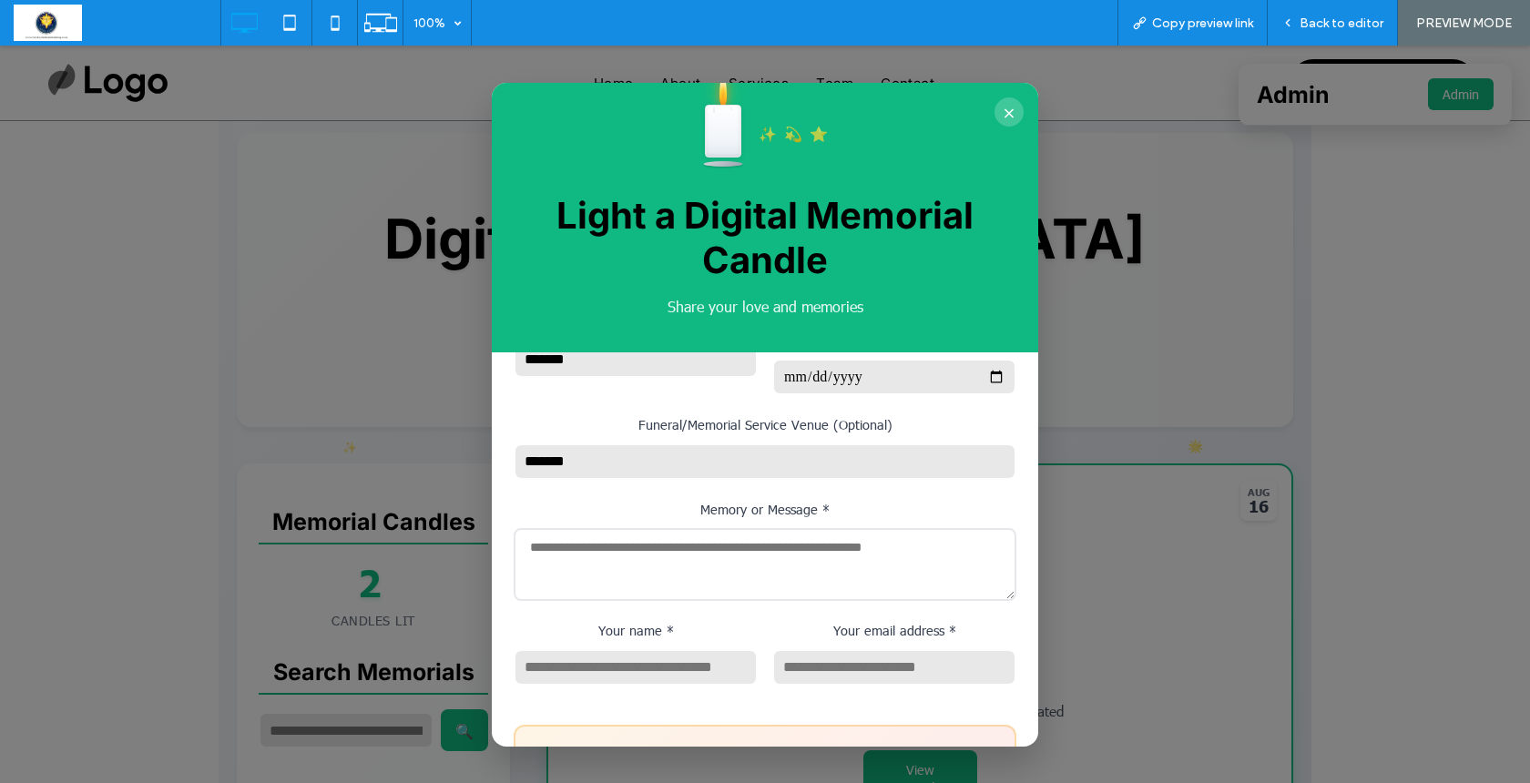
scroll to position [228, 0]
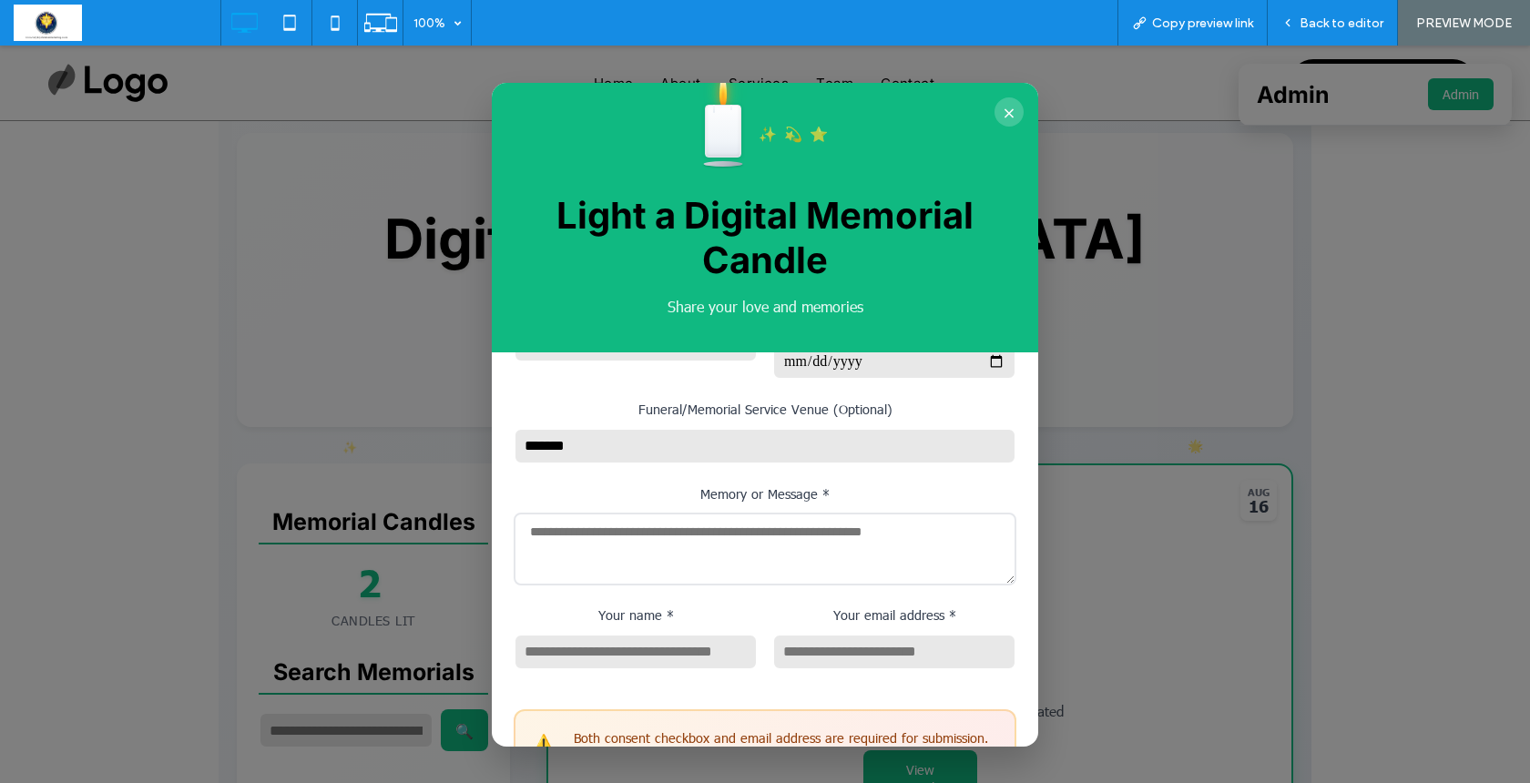
type input "******"
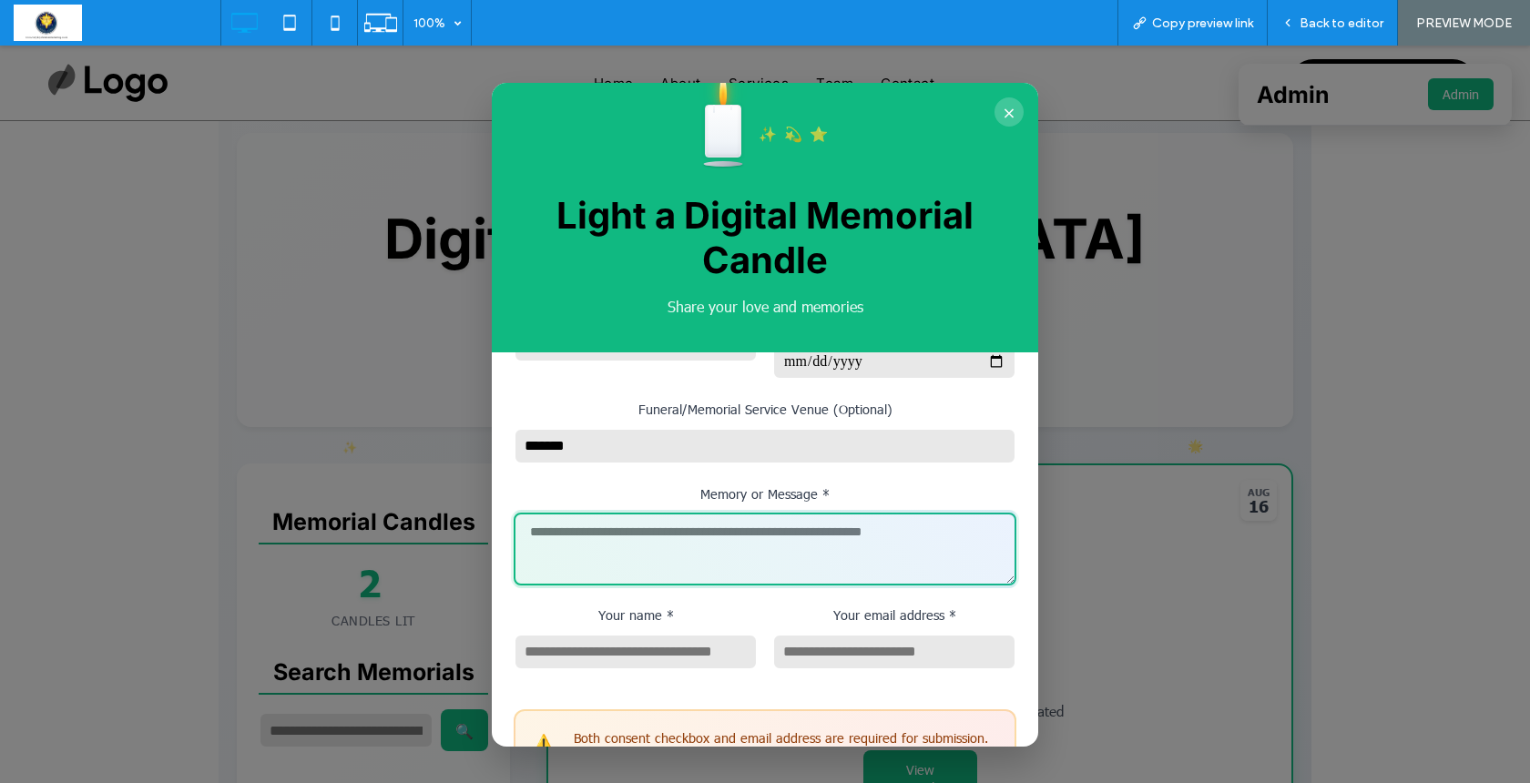
click at [748, 516] on textarea "Memory or Message *" at bounding box center [765, 549] width 503 height 73
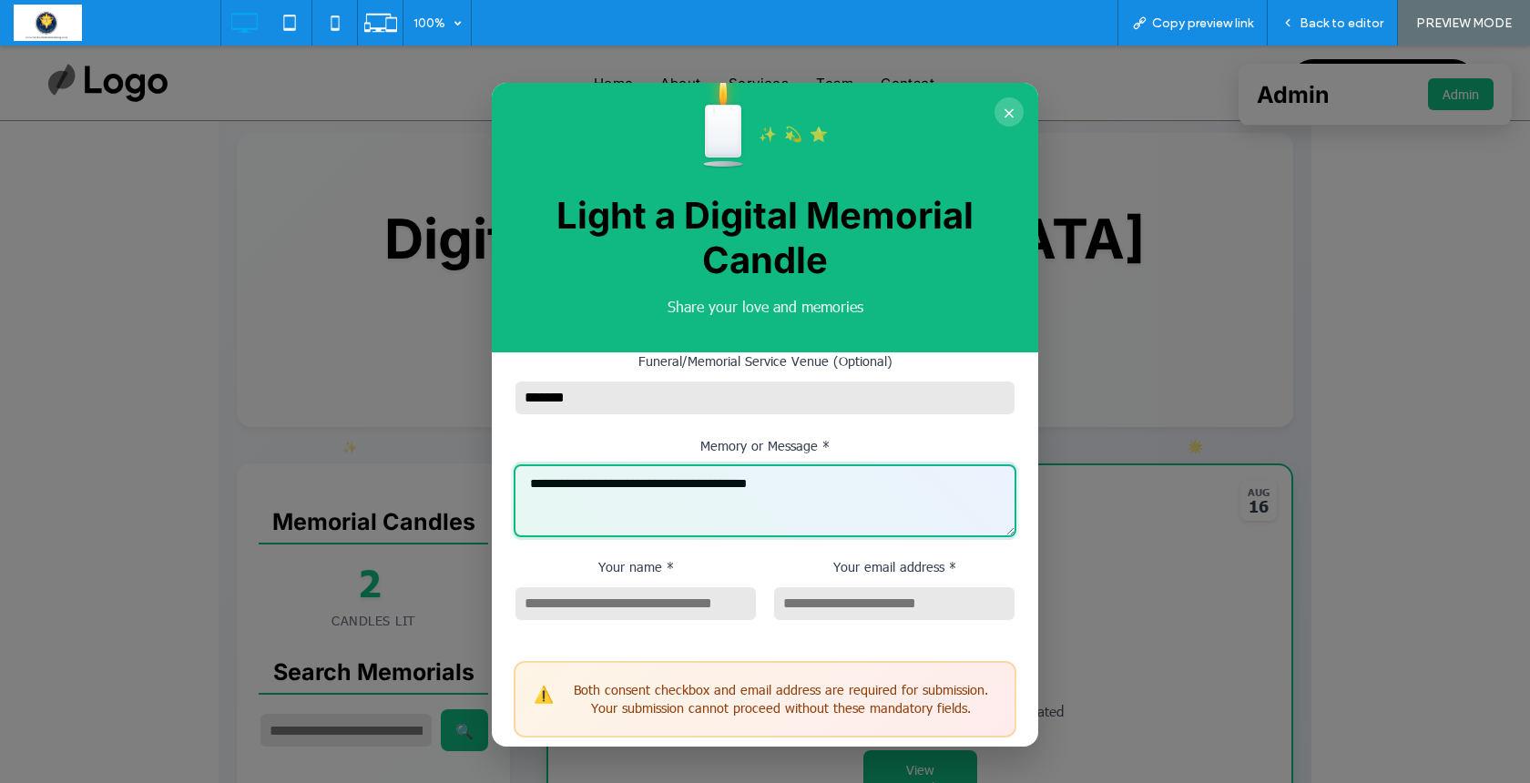
scroll to position [279, 0]
type textarea "**********"
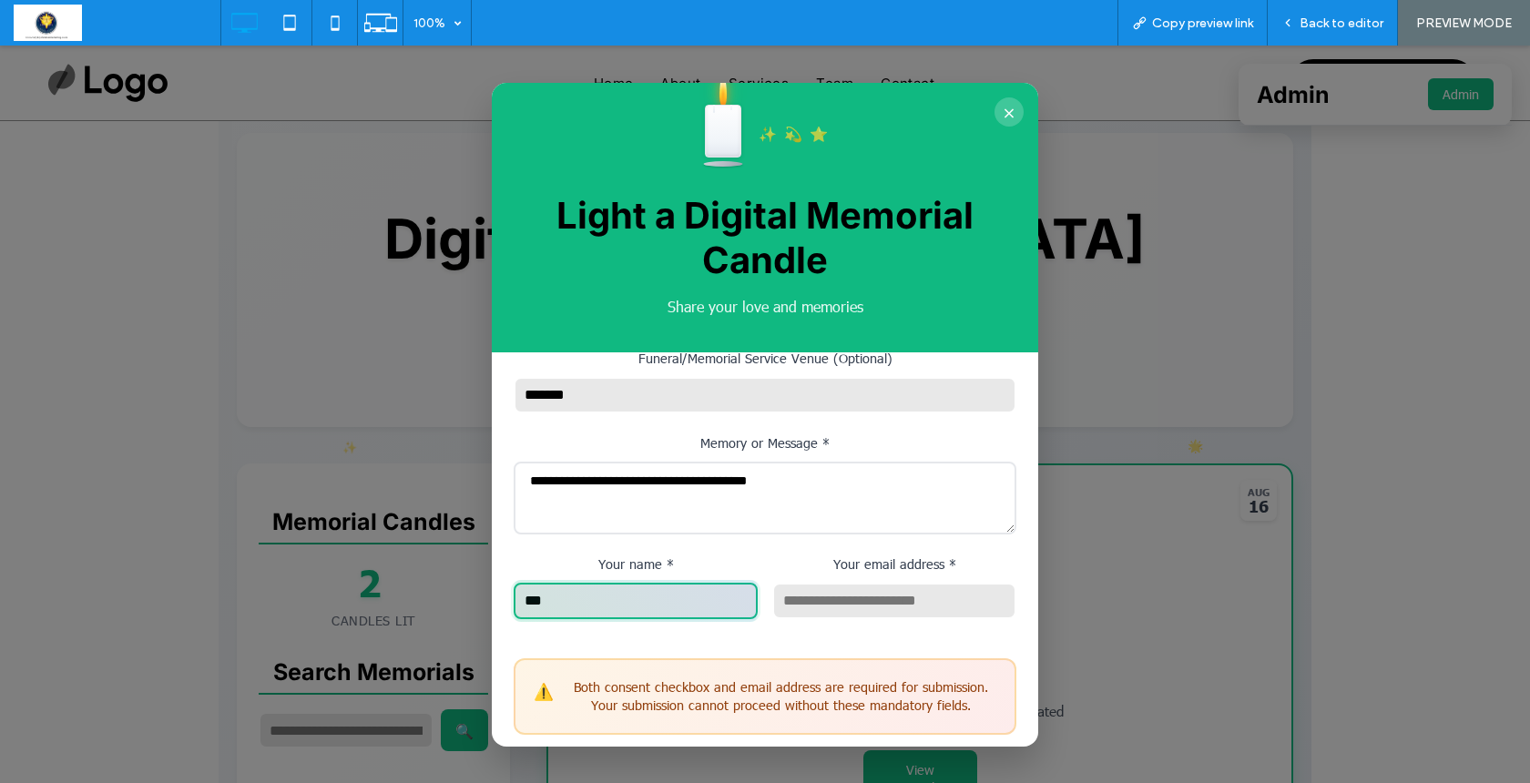
type input "***"
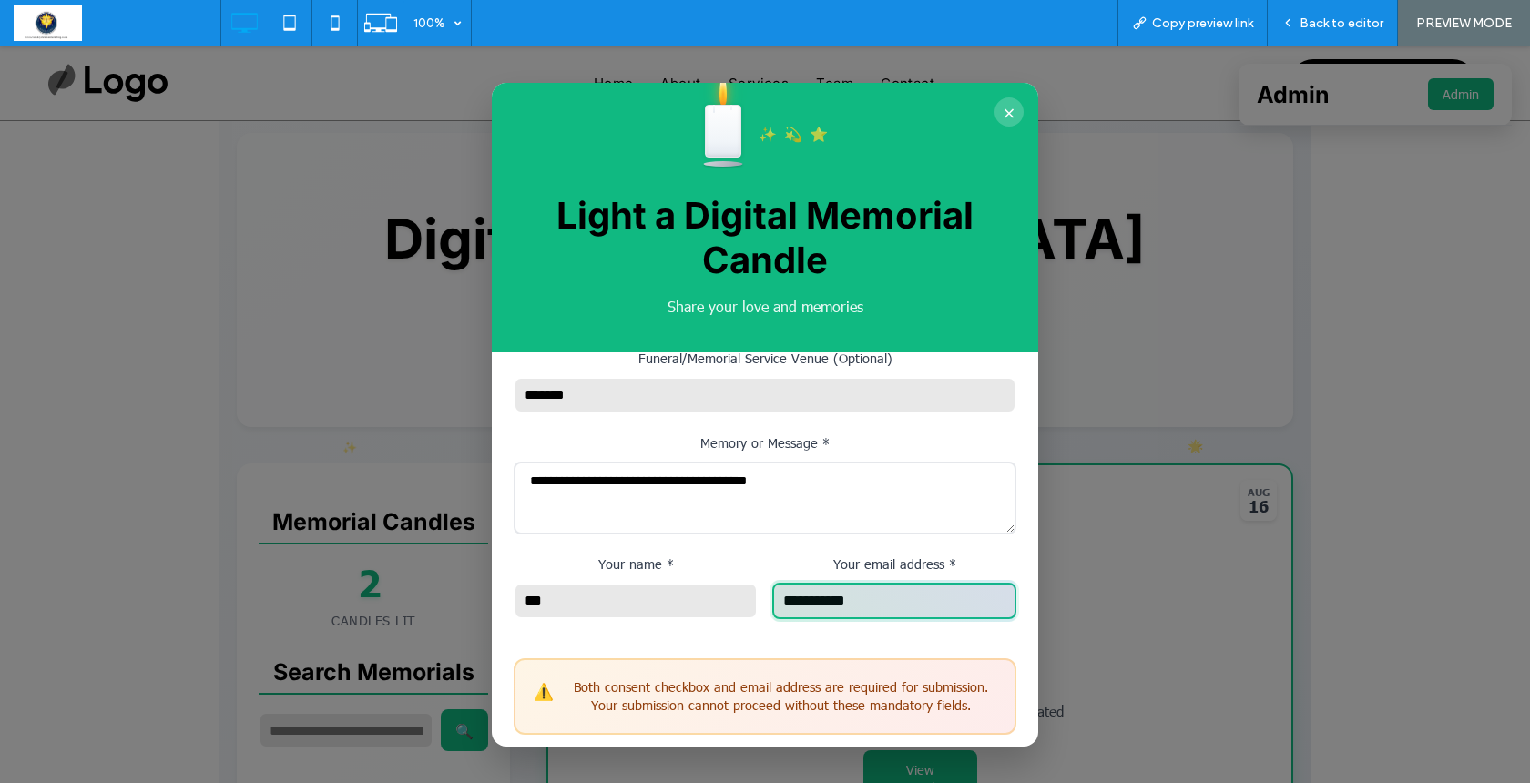
type input "**********"
click at [833, 622] on form "**********" at bounding box center [765, 545] width 503 height 898
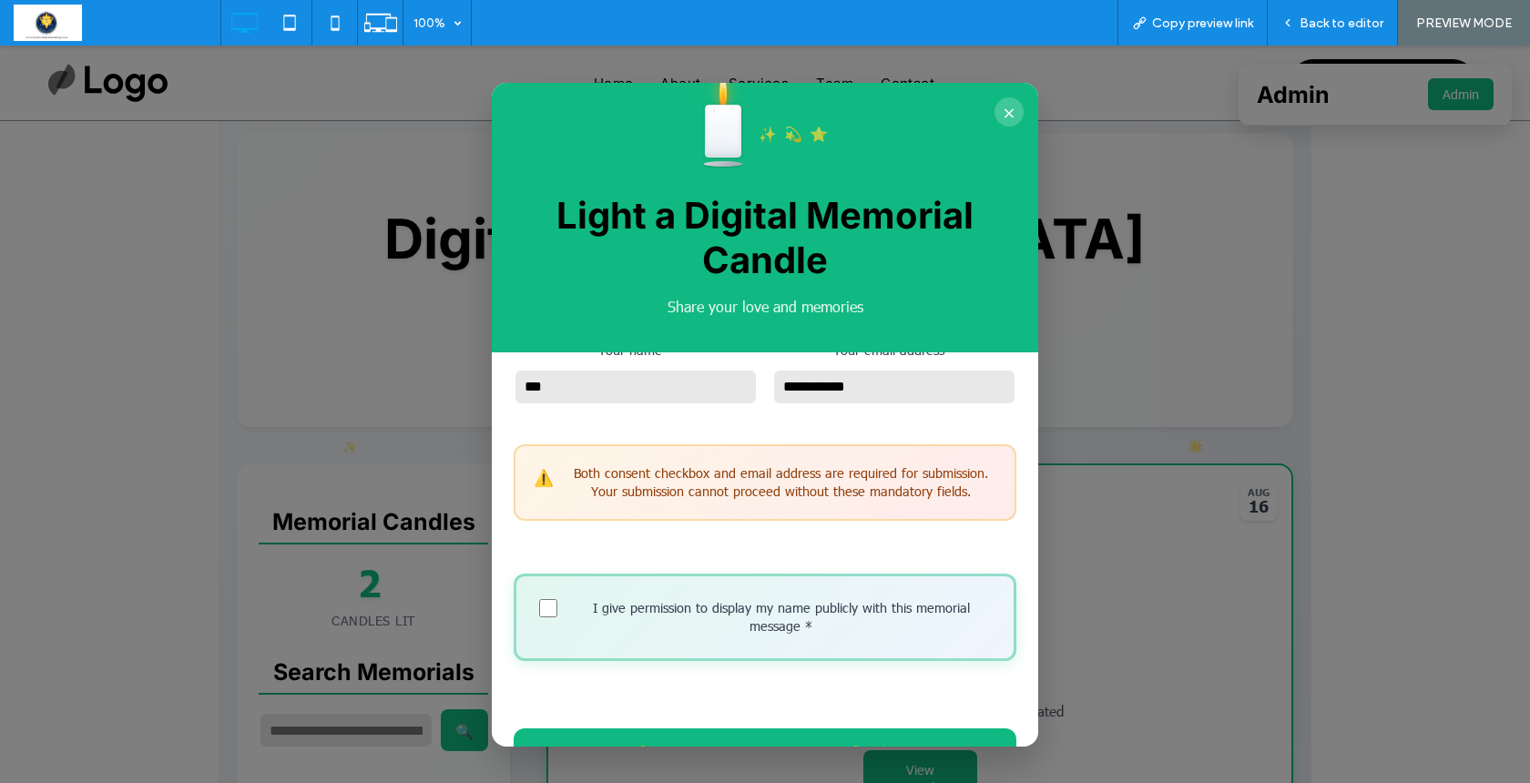
scroll to position [492, 0]
click at [747, 728] on button "Light Digital Candle ✨ 💫 ⭐" at bounding box center [765, 753] width 503 height 50
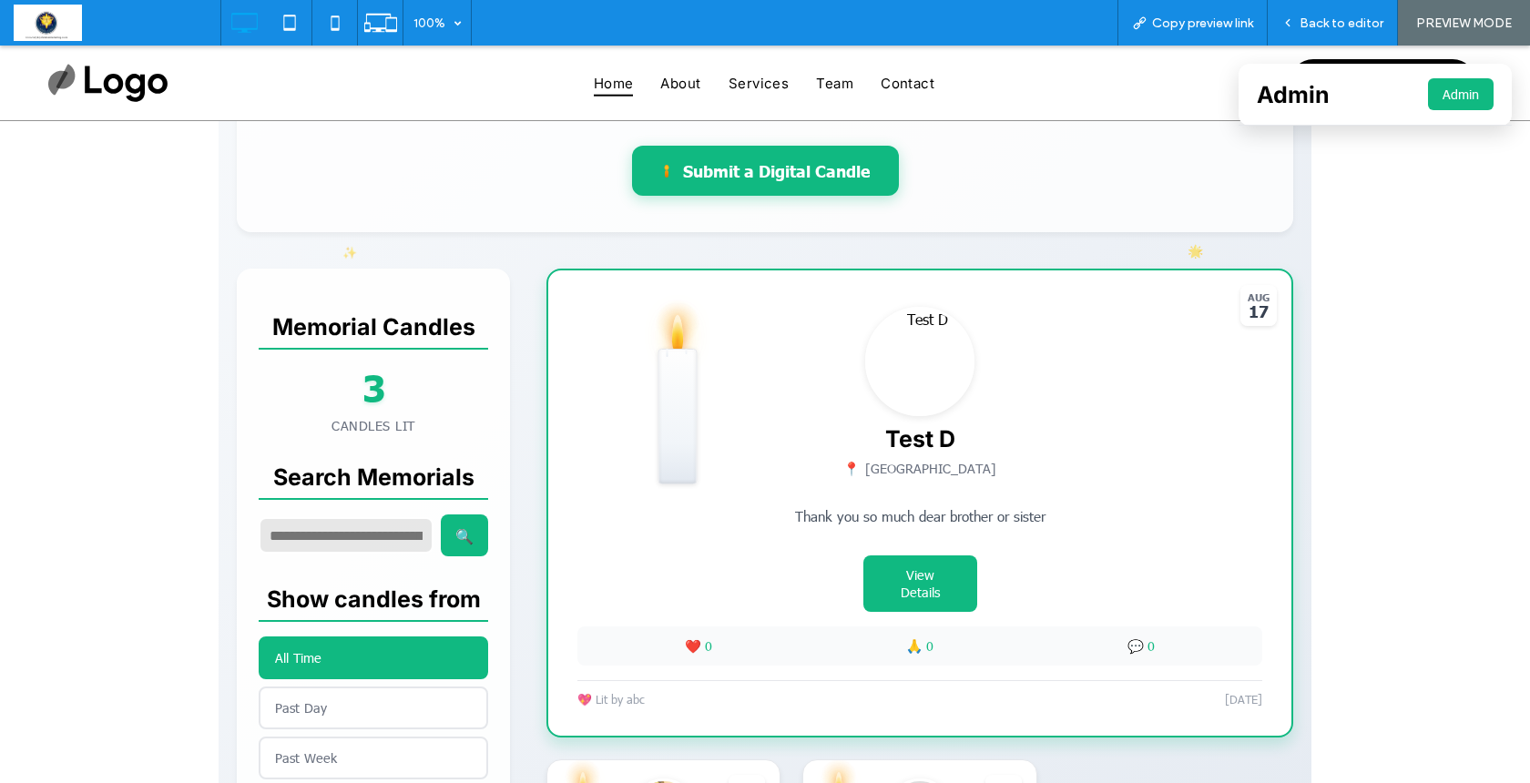
scroll to position [261, 0]
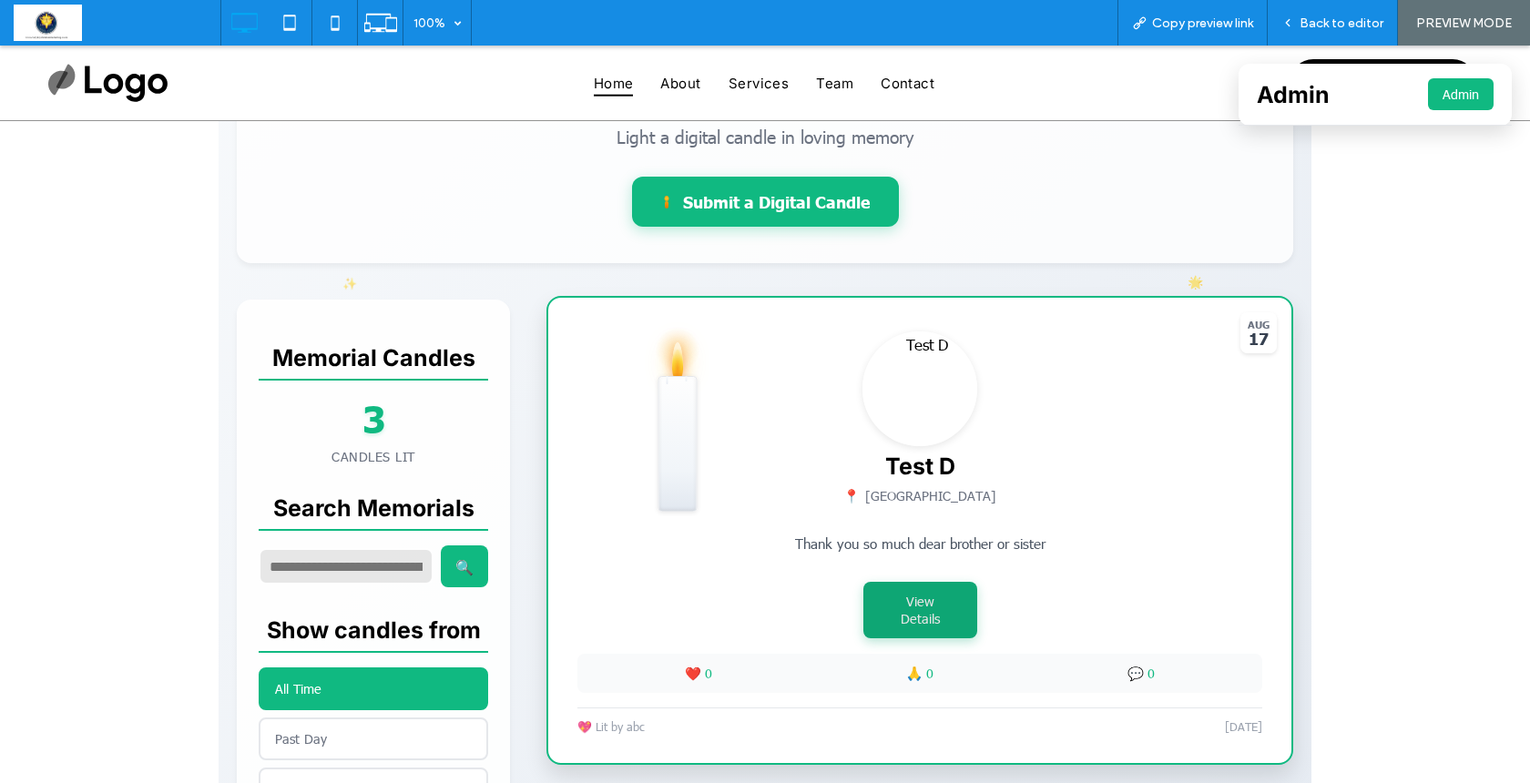
click at [905, 609] on button "View Details" at bounding box center [921, 610] width 114 height 56
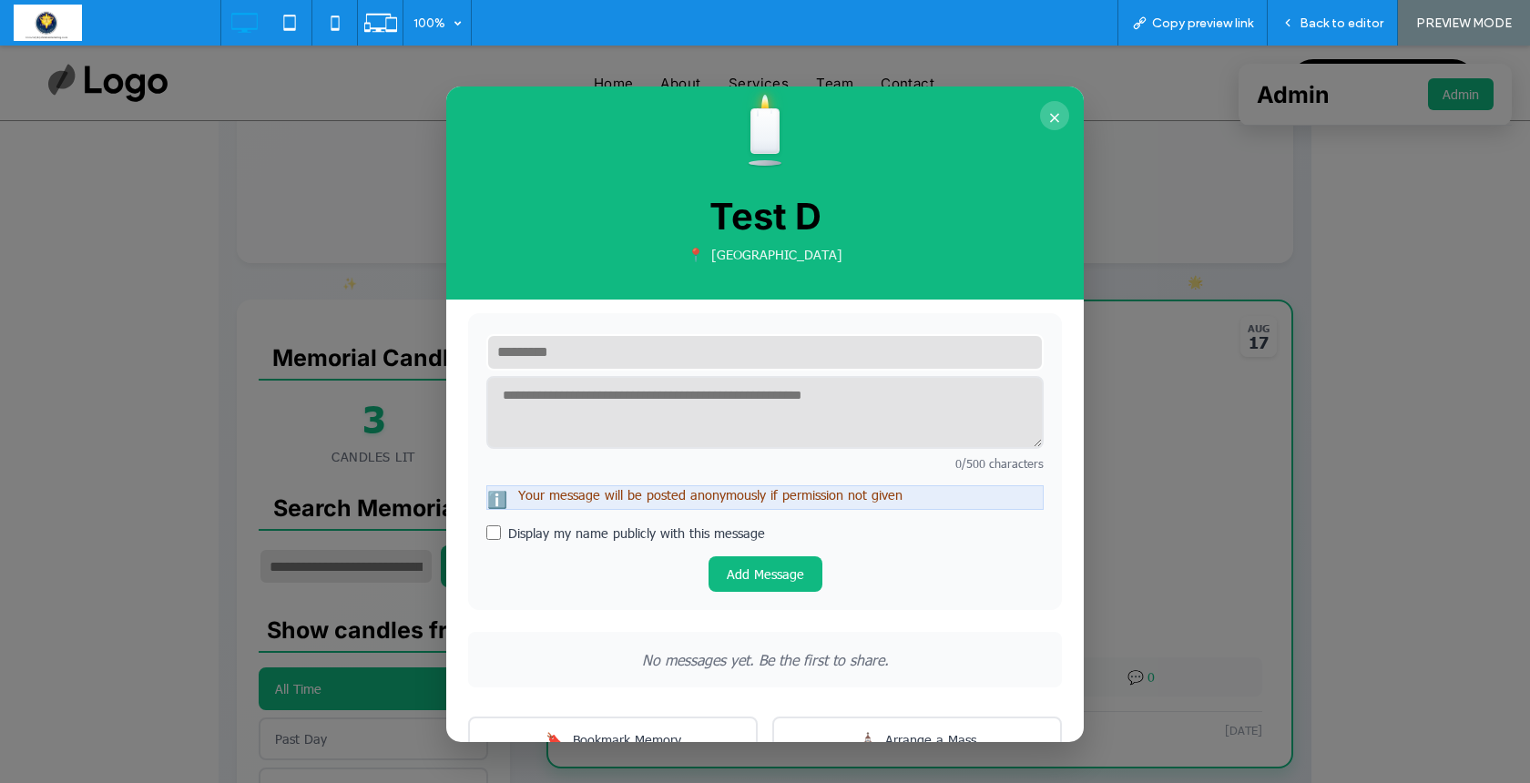
scroll to position [644, 0]
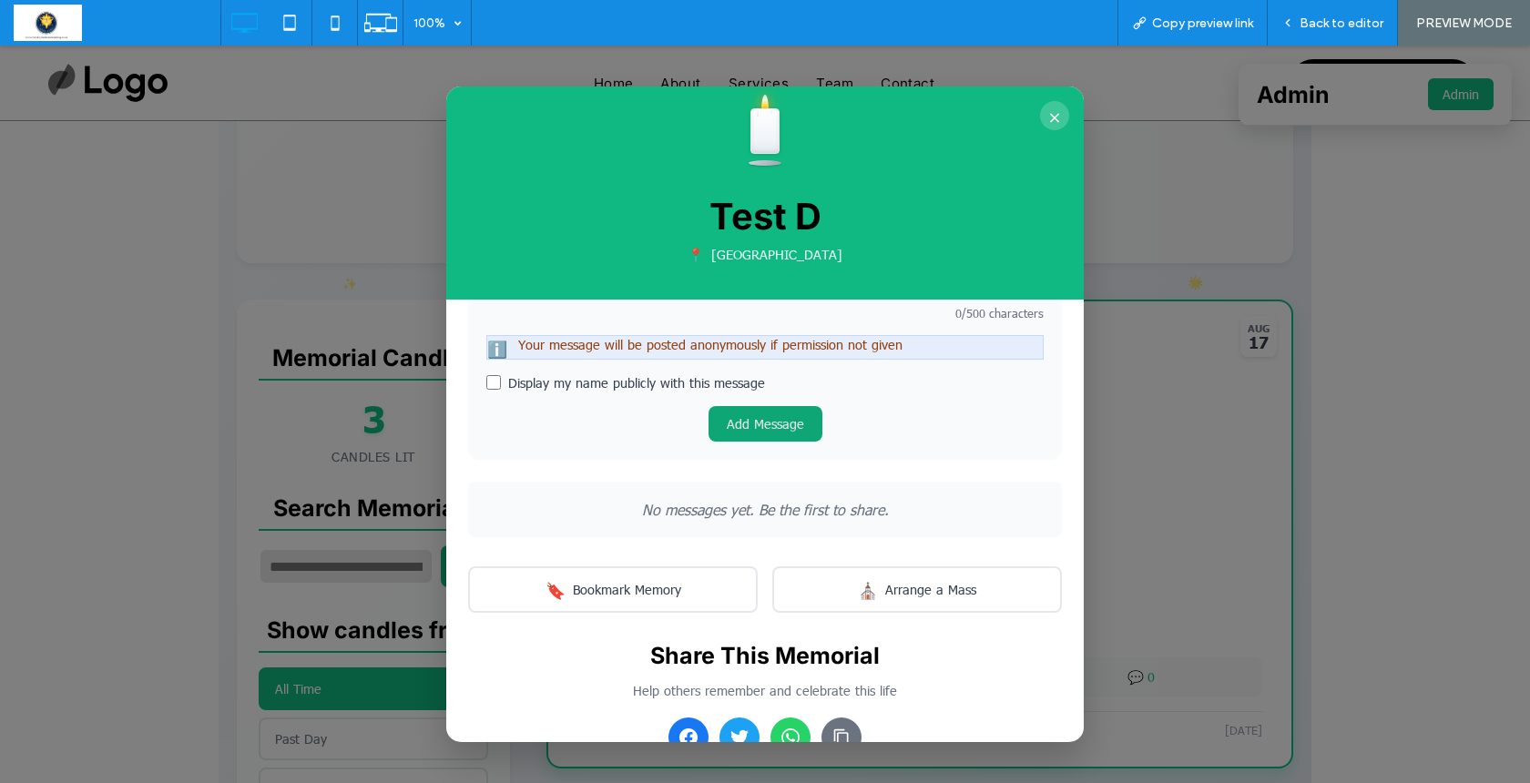
click at [758, 430] on button "Add Message" at bounding box center [766, 424] width 114 height 36
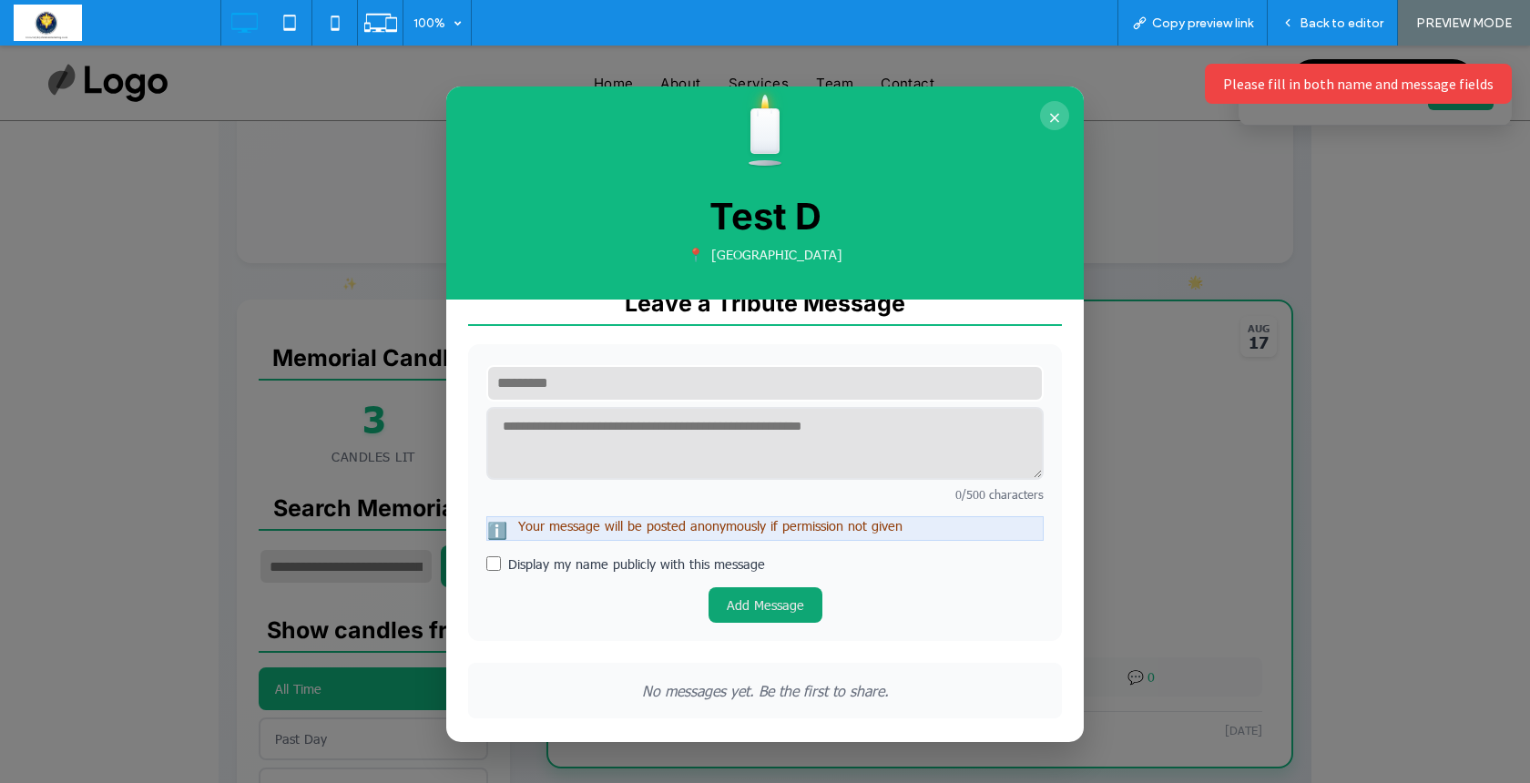
scroll to position [450, 0]
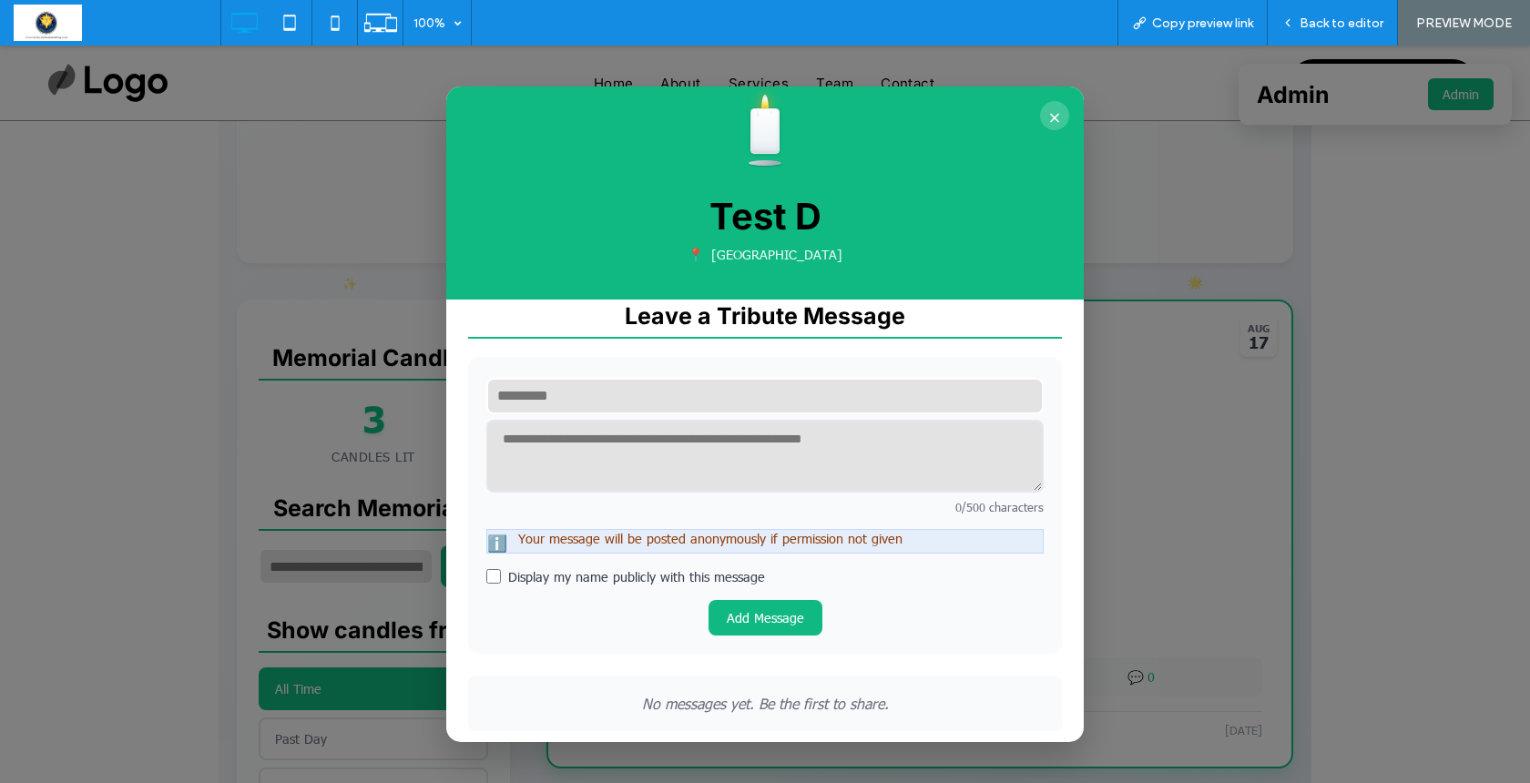
click at [726, 412] on input "text" at bounding box center [764, 396] width 557 height 36
type input "****"
type textarea "**********"
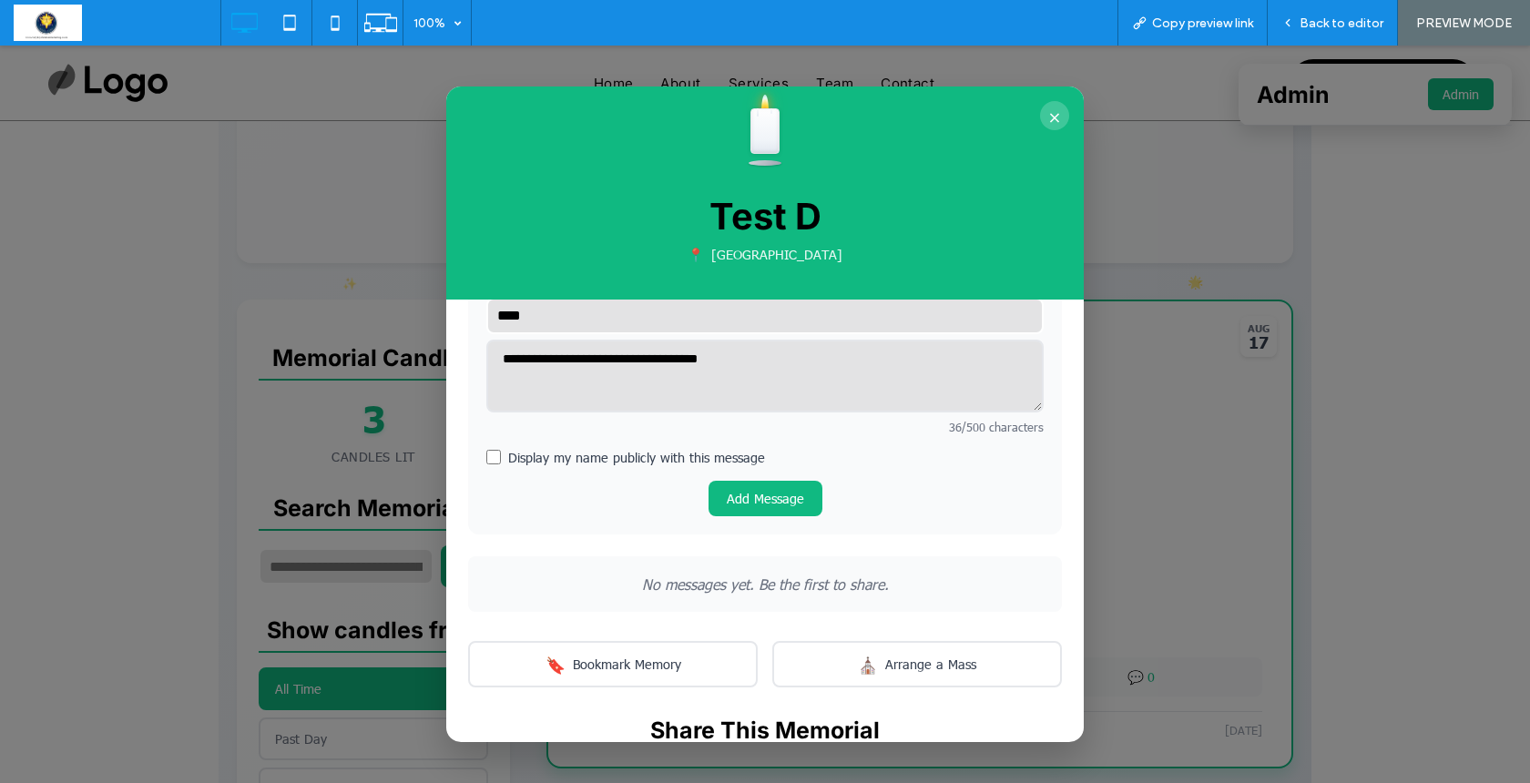
scroll to position [532, 0]
click at [752, 507] on button "Add Message" at bounding box center [766, 497] width 114 height 36
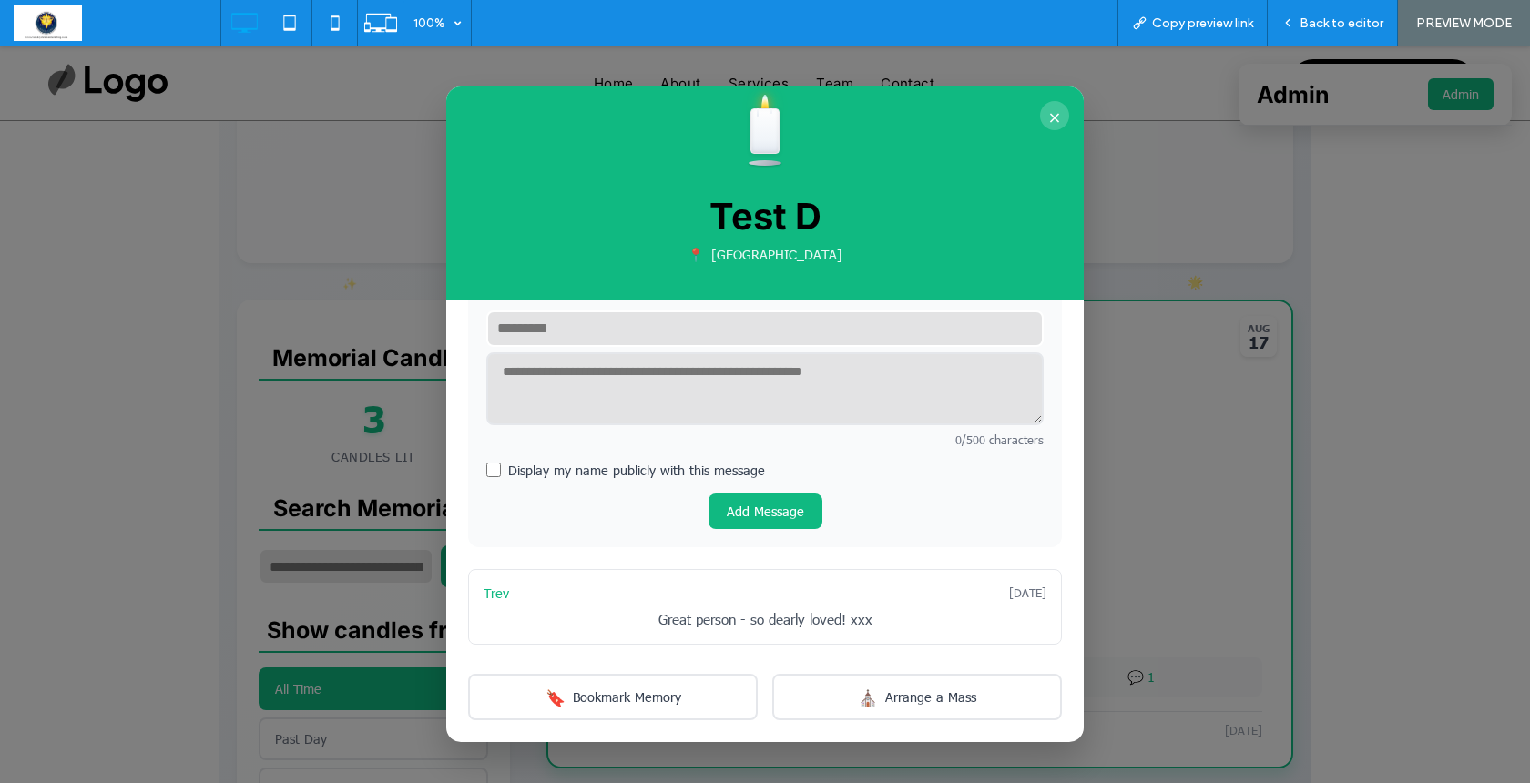
scroll to position [513, 0]
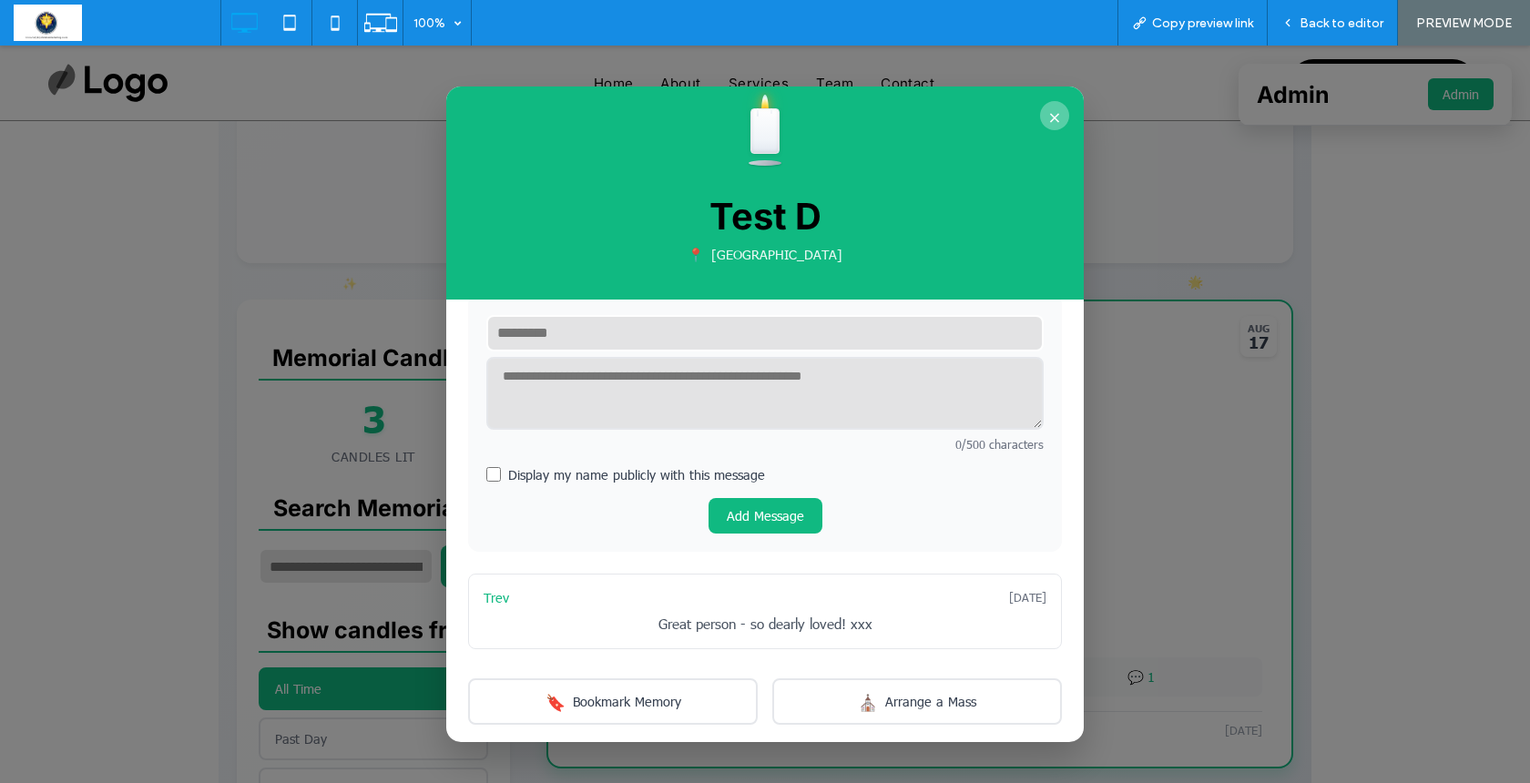
click at [1053, 117] on button "×" at bounding box center [1054, 115] width 29 height 29
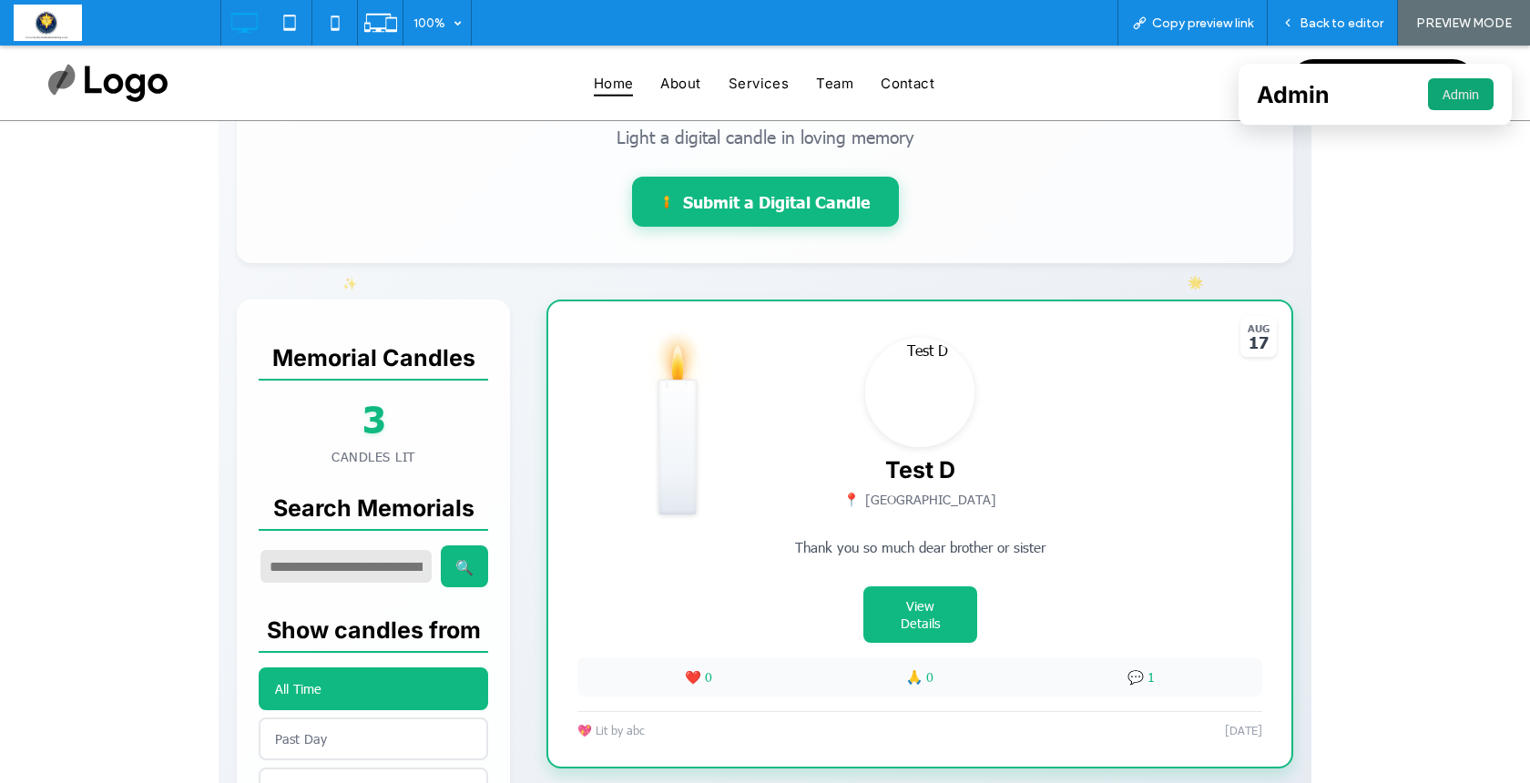
click at [1442, 83] on button "Admin" at bounding box center [1461, 94] width 66 height 32
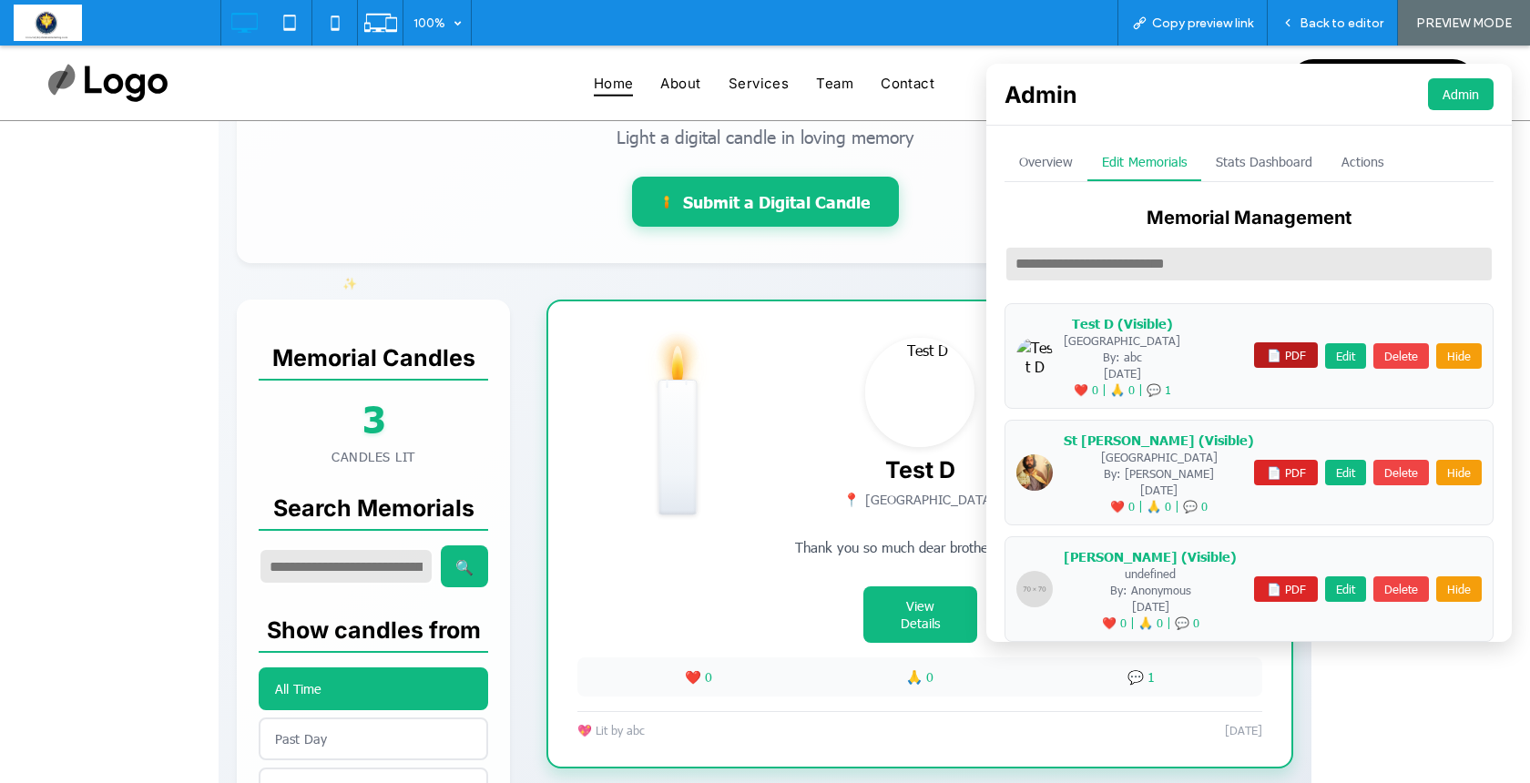
click at [1254, 348] on button "📄 PDF" at bounding box center [1286, 356] width 64 height 26
click at [1254, 359] on button "📄 PDF" at bounding box center [1286, 356] width 64 height 26
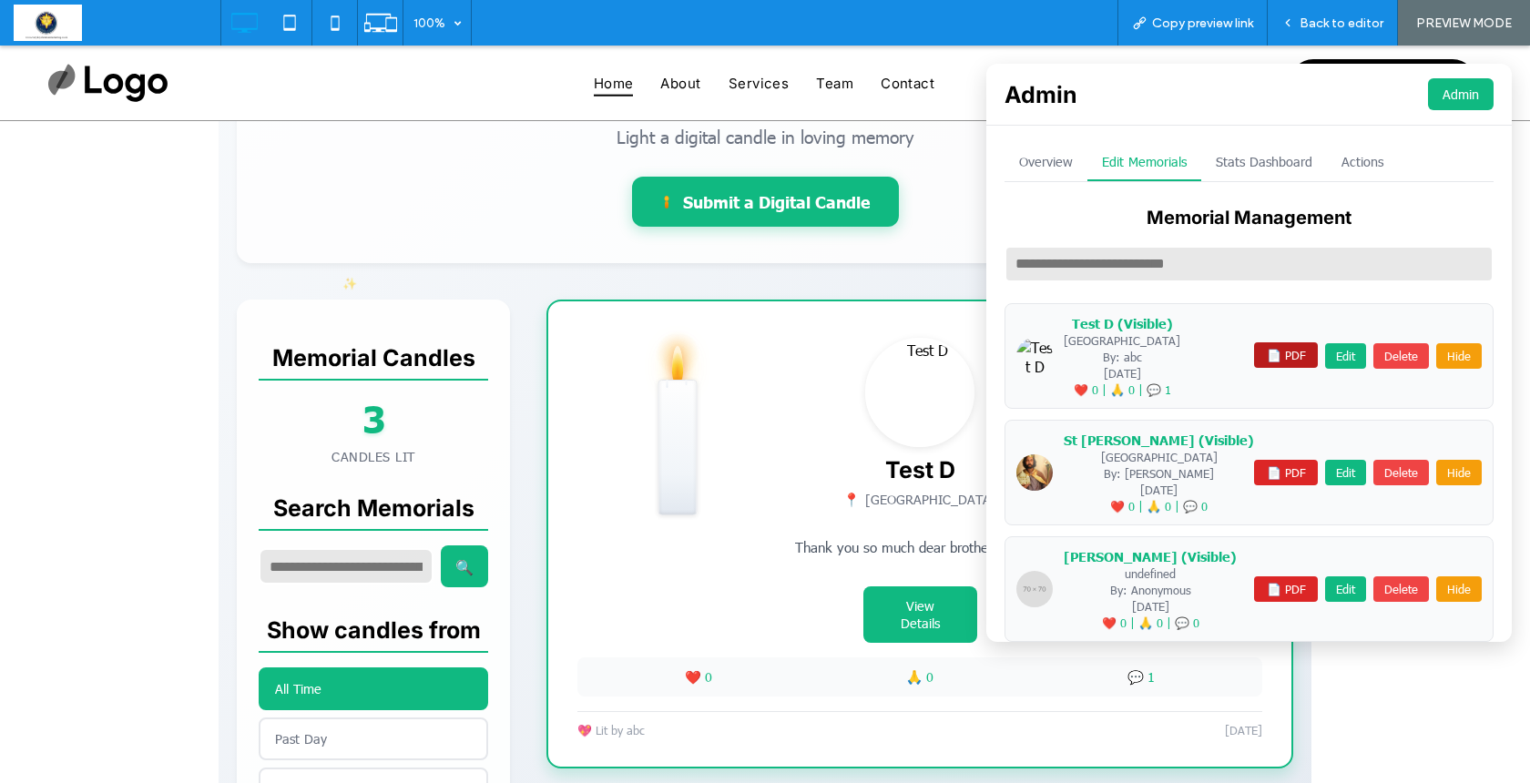
click at [1254, 359] on button "📄 PDF" at bounding box center [1286, 356] width 64 height 26
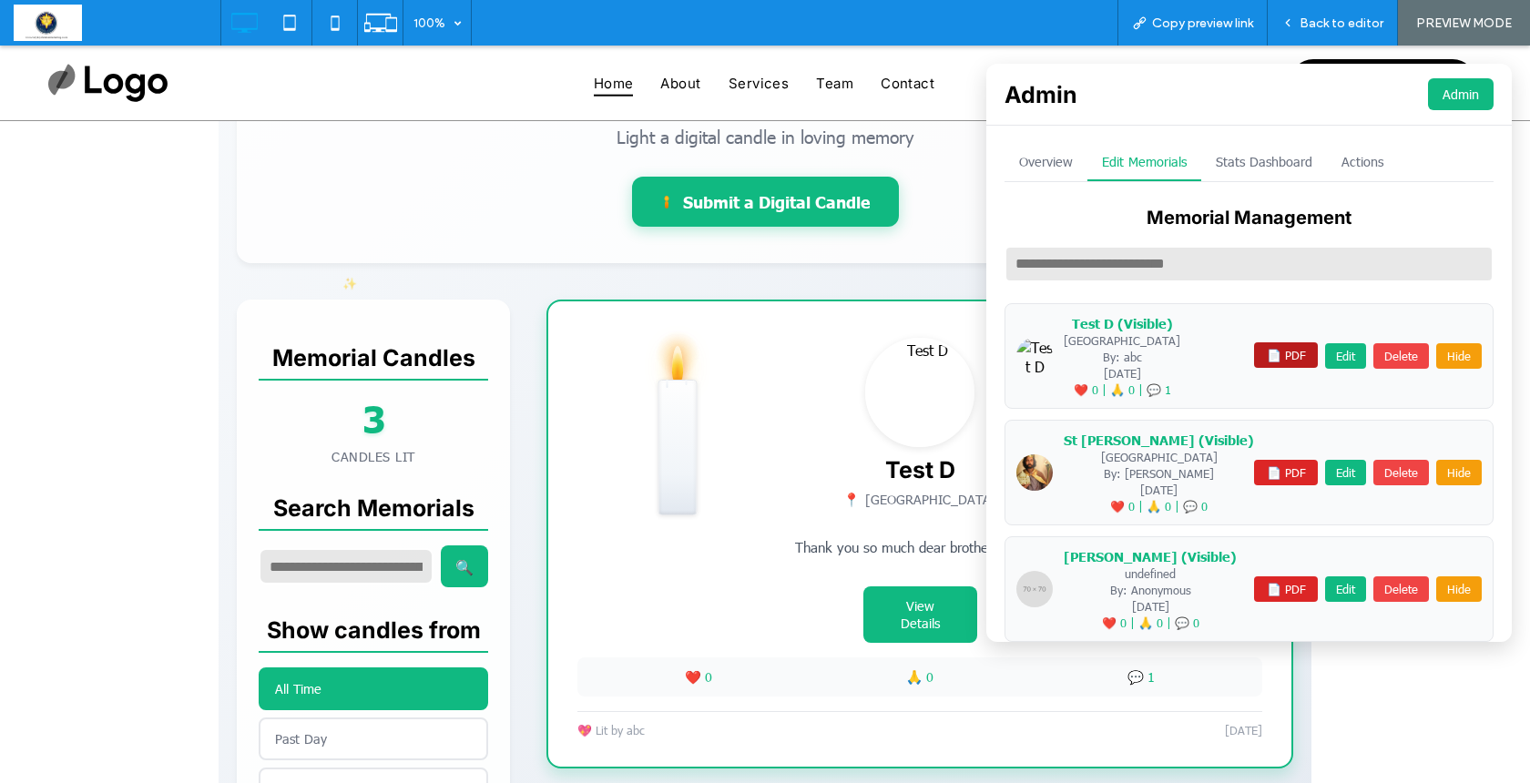
click at [1254, 359] on button "📄 PDF" at bounding box center [1286, 356] width 64 height 26
click at [1254, 356] on button "📄 PDF" at bounding box center [1286, 356] width 64 height 26
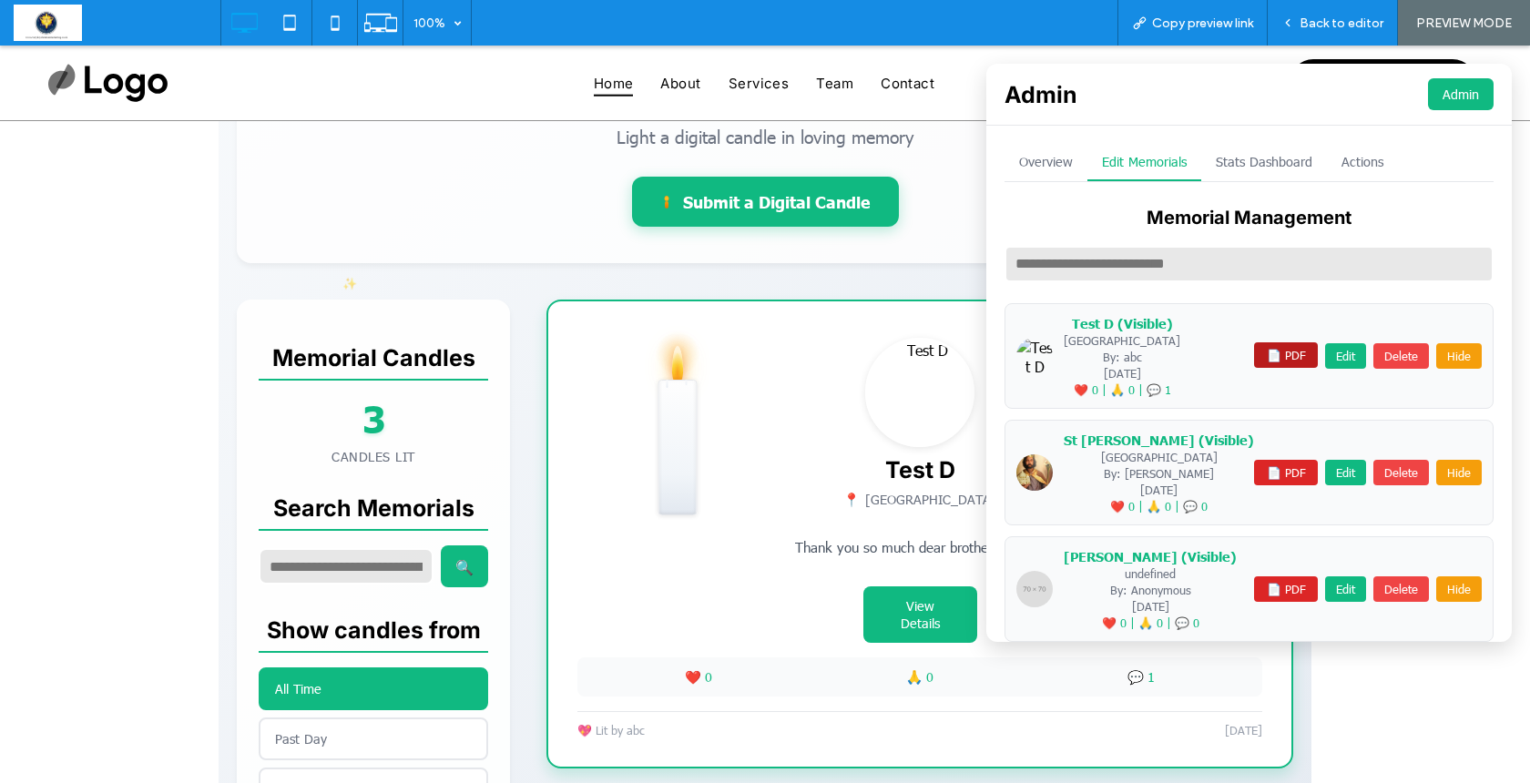
click at [1254, 356] on button "📄 PDF" at bounding box center [1286, 356] width 64 height 26
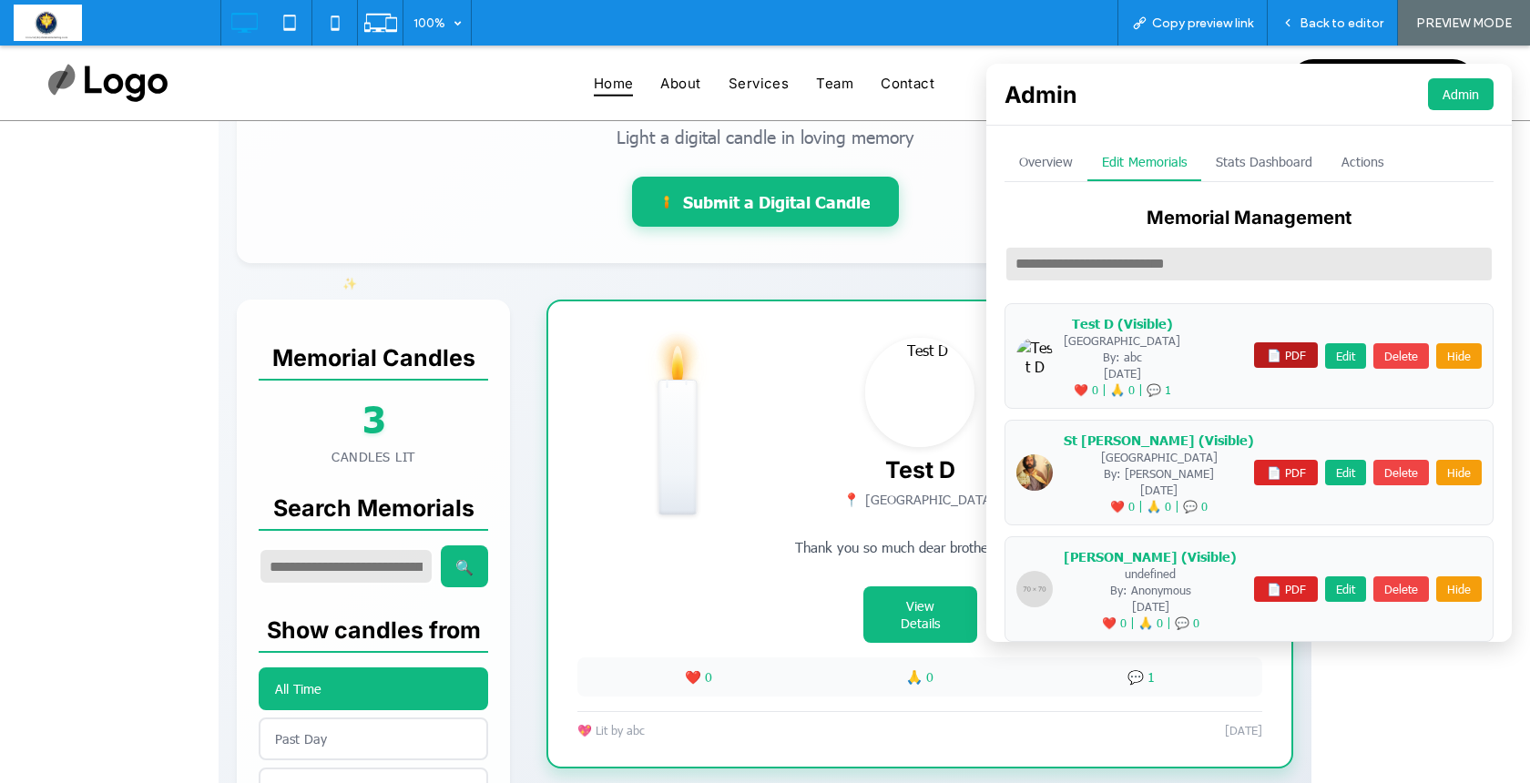
click at [1254, 356] on button "📄 PDF" at bounding box center [1286, 356] width 64 height 26
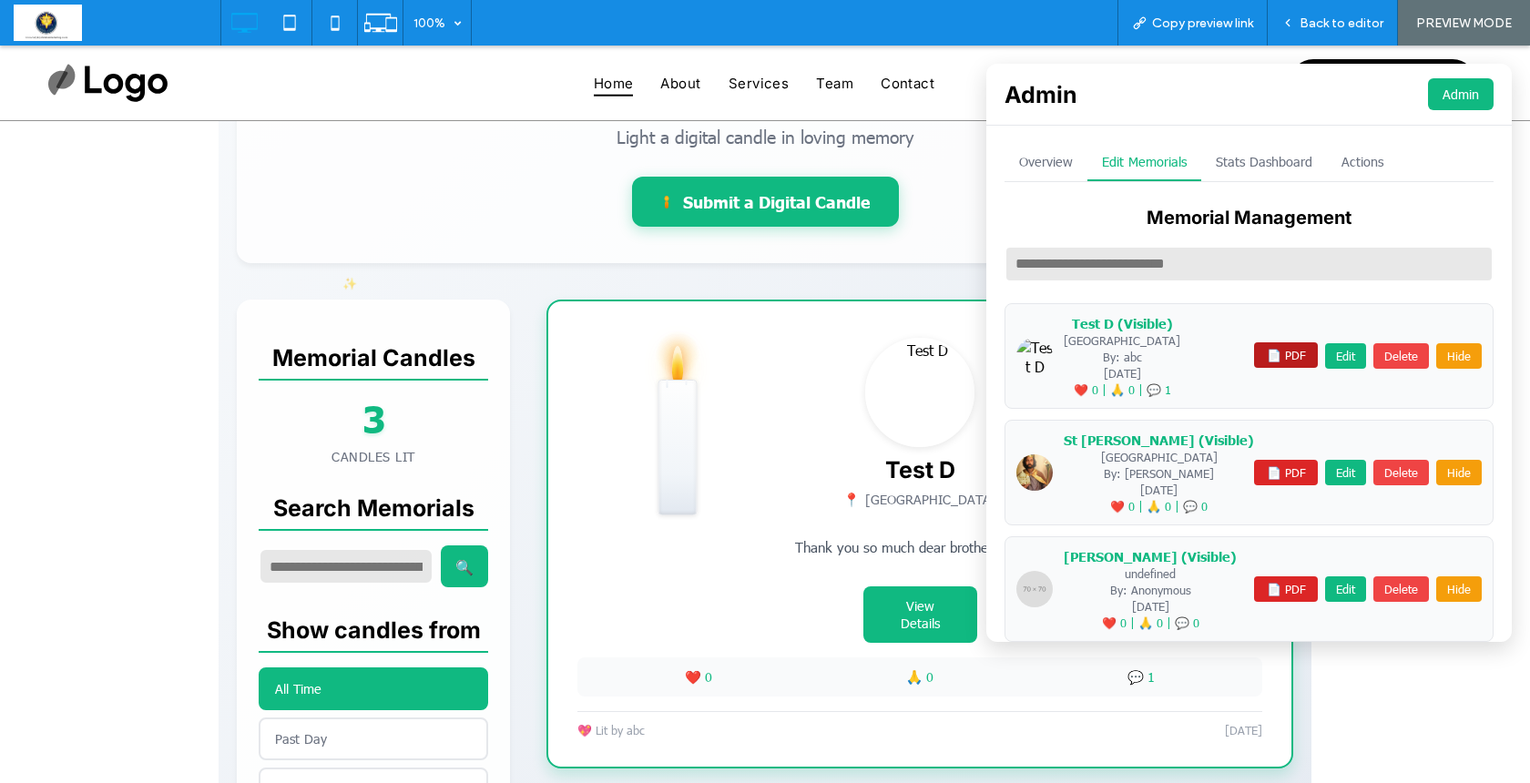
click at [1254, 356] on button "📄 PDF" at bounding box center [1286, 356] width 64 height 26
click at [1254, 353] on button "📄 PDF" at bounding box center [1286, 356] width 64 height 26
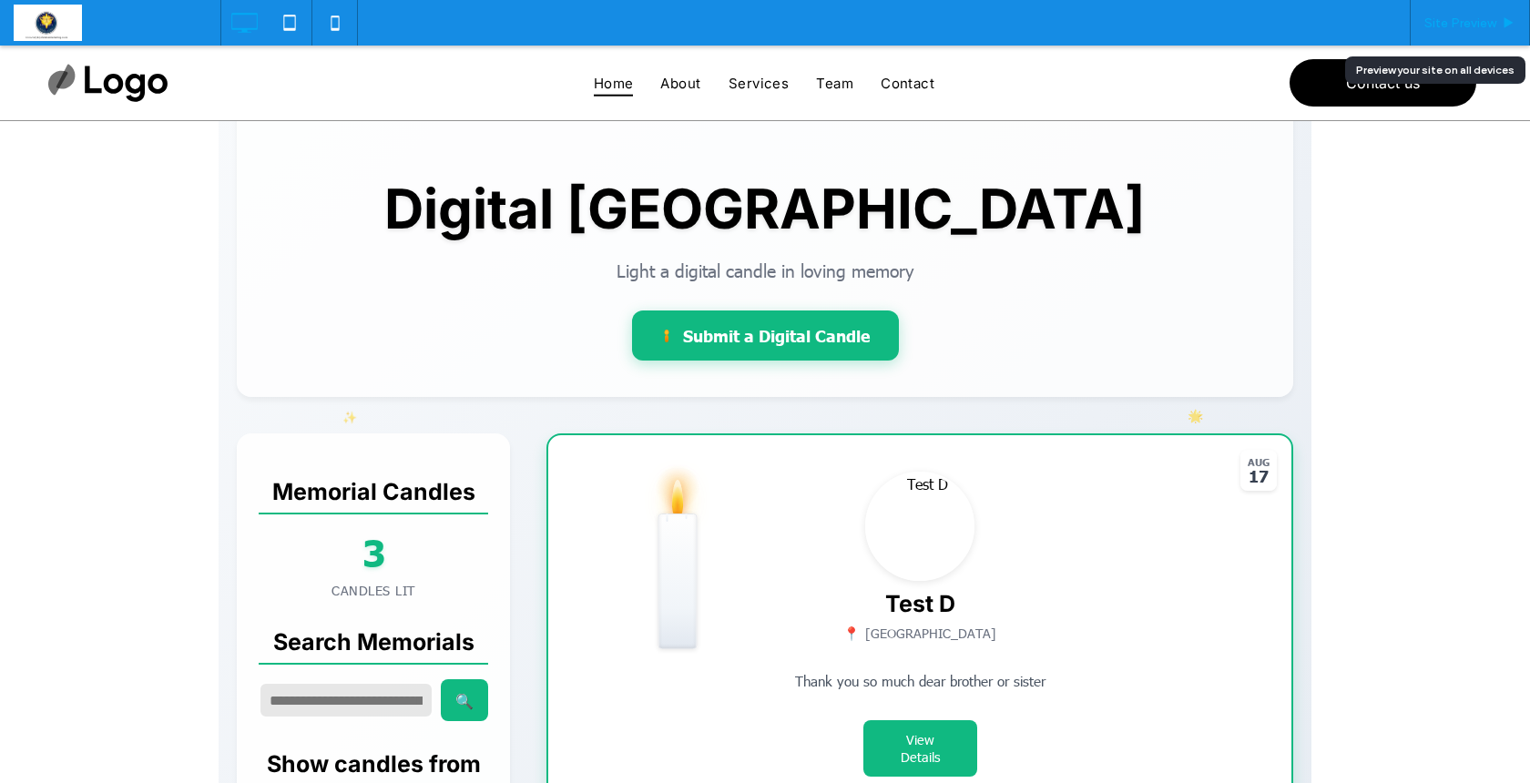
click at [1451, 17] on span "Site Preview" at bounding box center [1461, 22] width 72 height 15
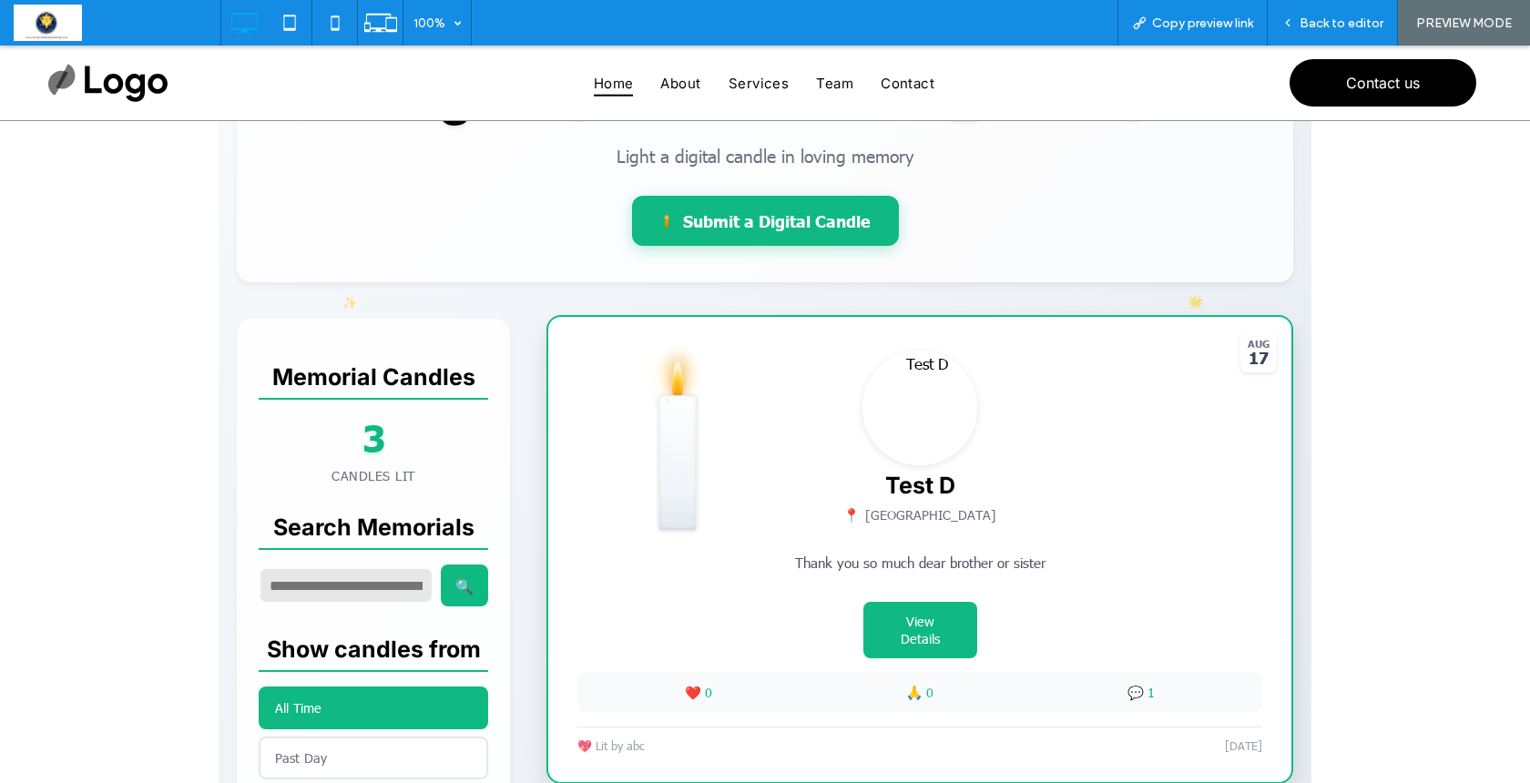
scroll to position [239, 0]
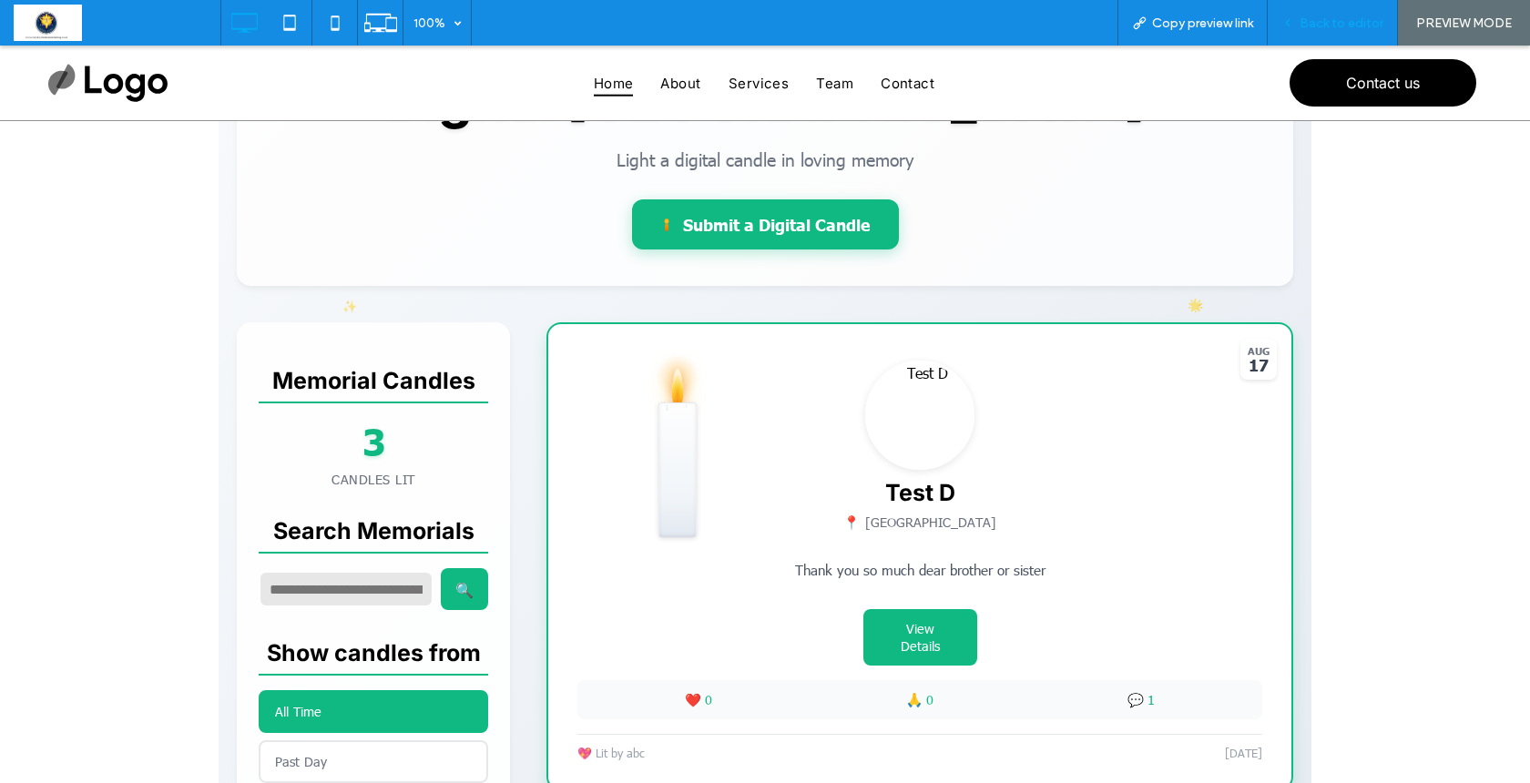
click at [1339, 34] on div "Back to editor" at bounding box center [1333, 23] width 130 height 46
click at [1337, 16] on span "Back to editor" at bounding box center [1342, 22] width 84 height 15
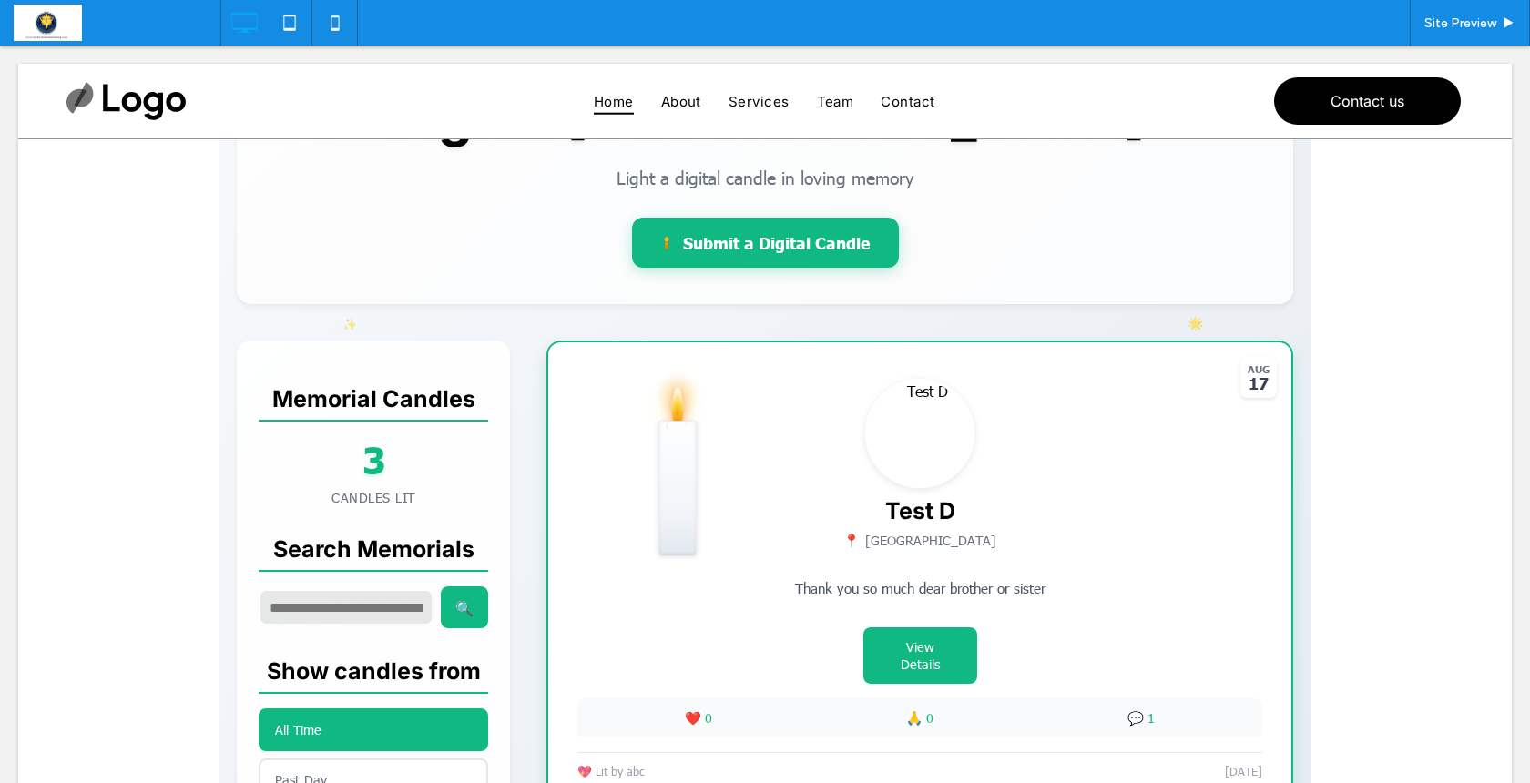
click at [701, 597] on span at bounding box center [765, 651] width 1093 height 1318
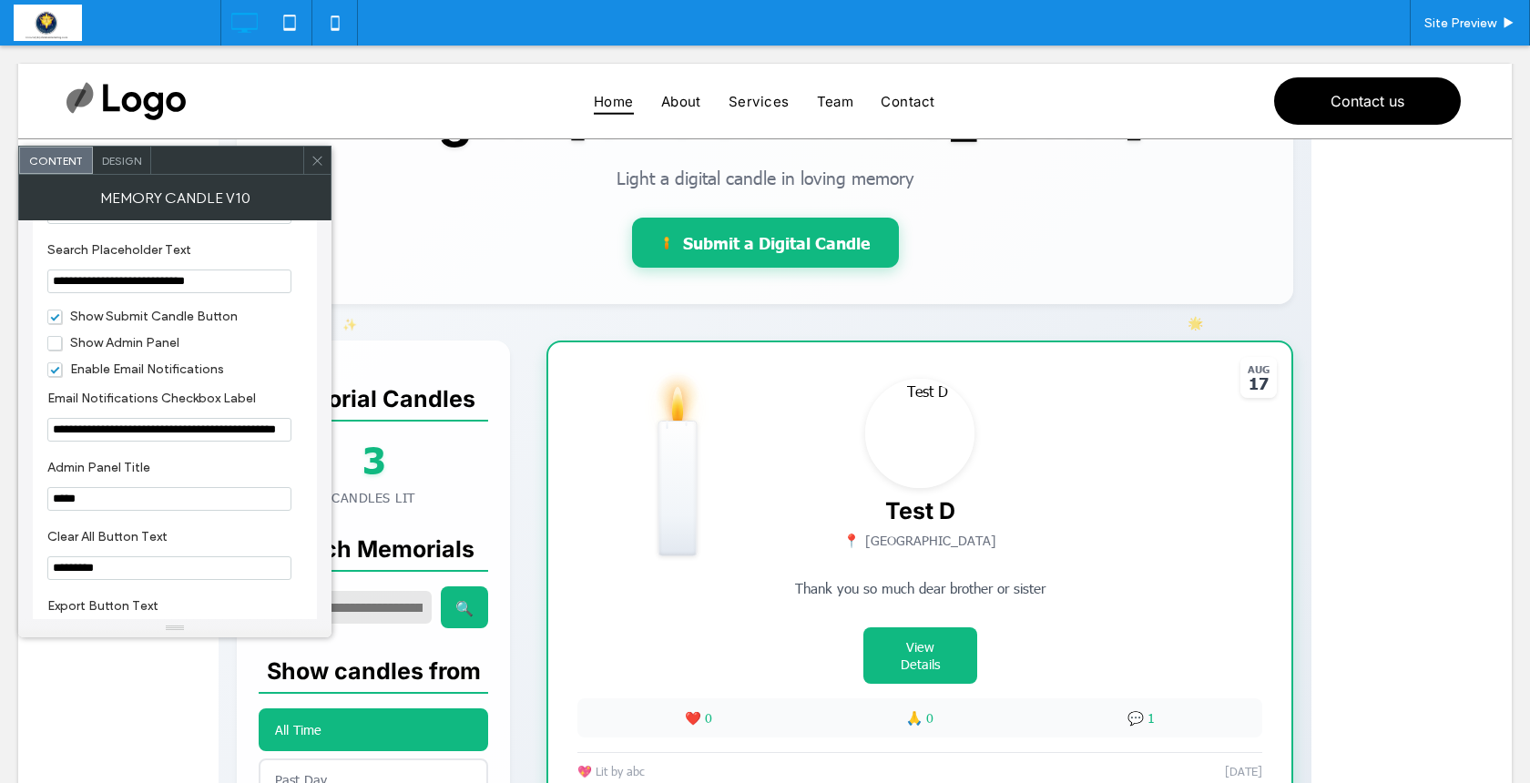
scroll to position [2096, 0]
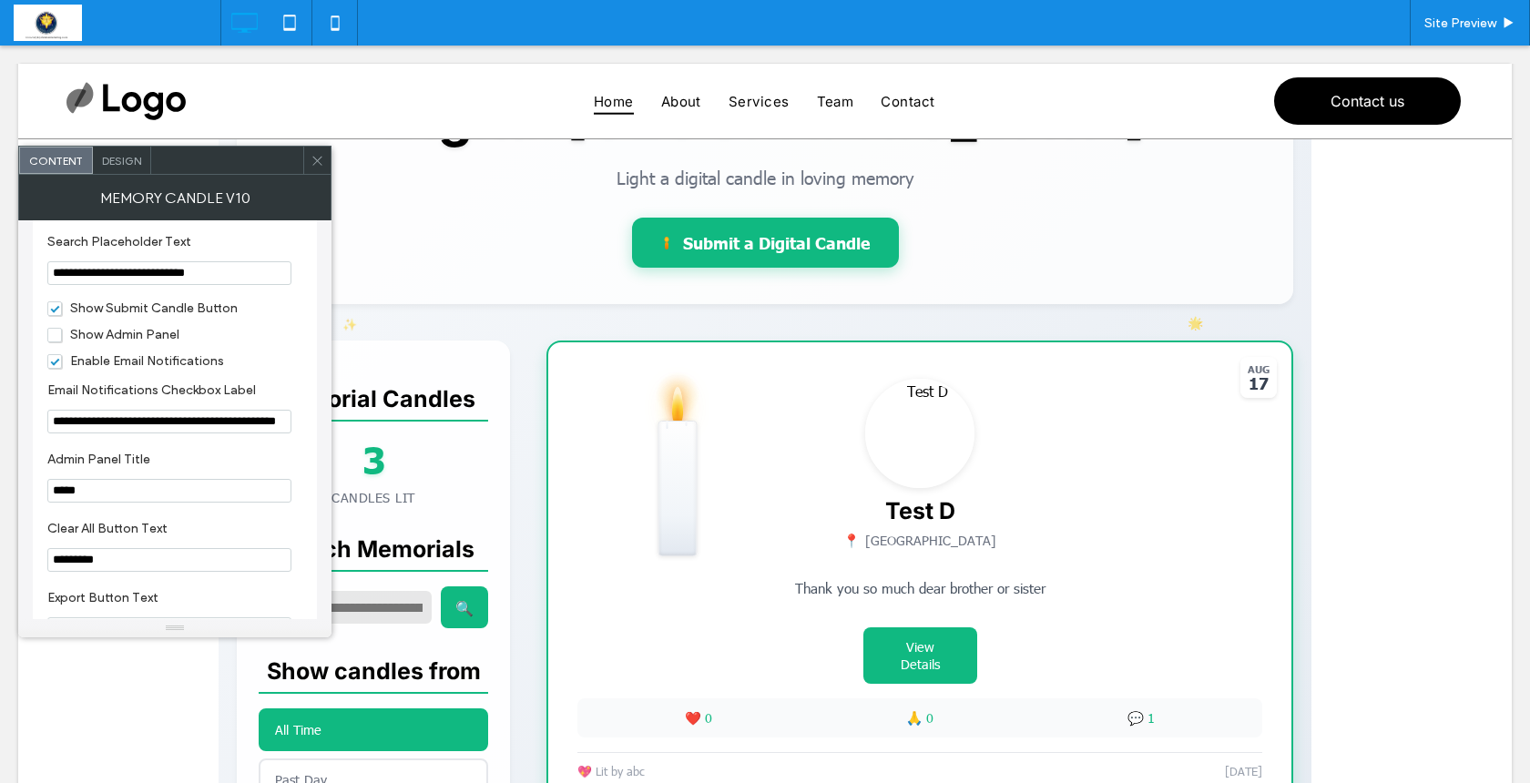
click at [58, 343] on span "Show Admin Panel" at bounding box center [113, 334] width 132 height 15
click at [321, 166] on icon at bounding box center [318, 161] width 14 height 14
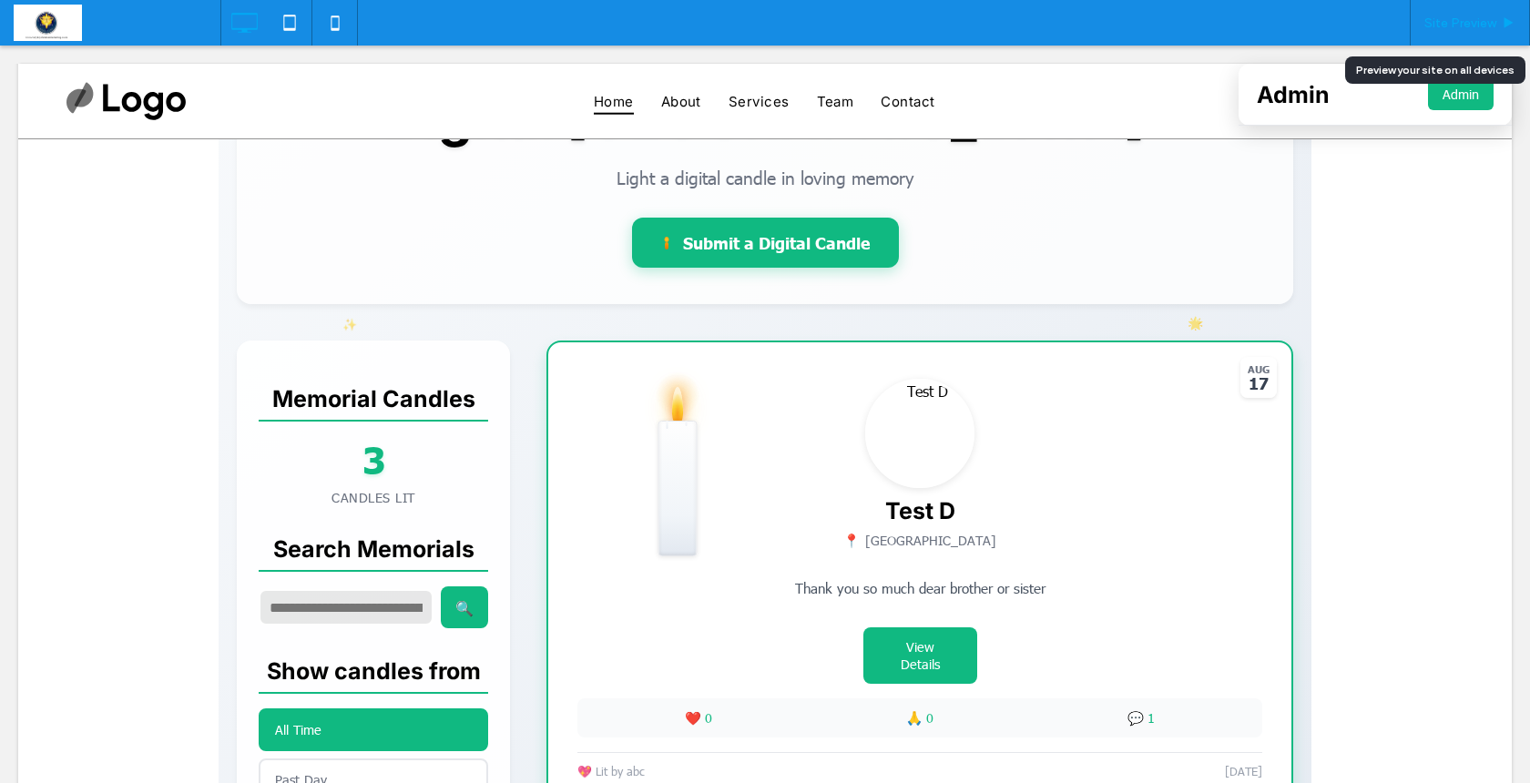
click at [1463, 26] on span "Site Preview" at bounding box center [1461, 22] width 72 height 15
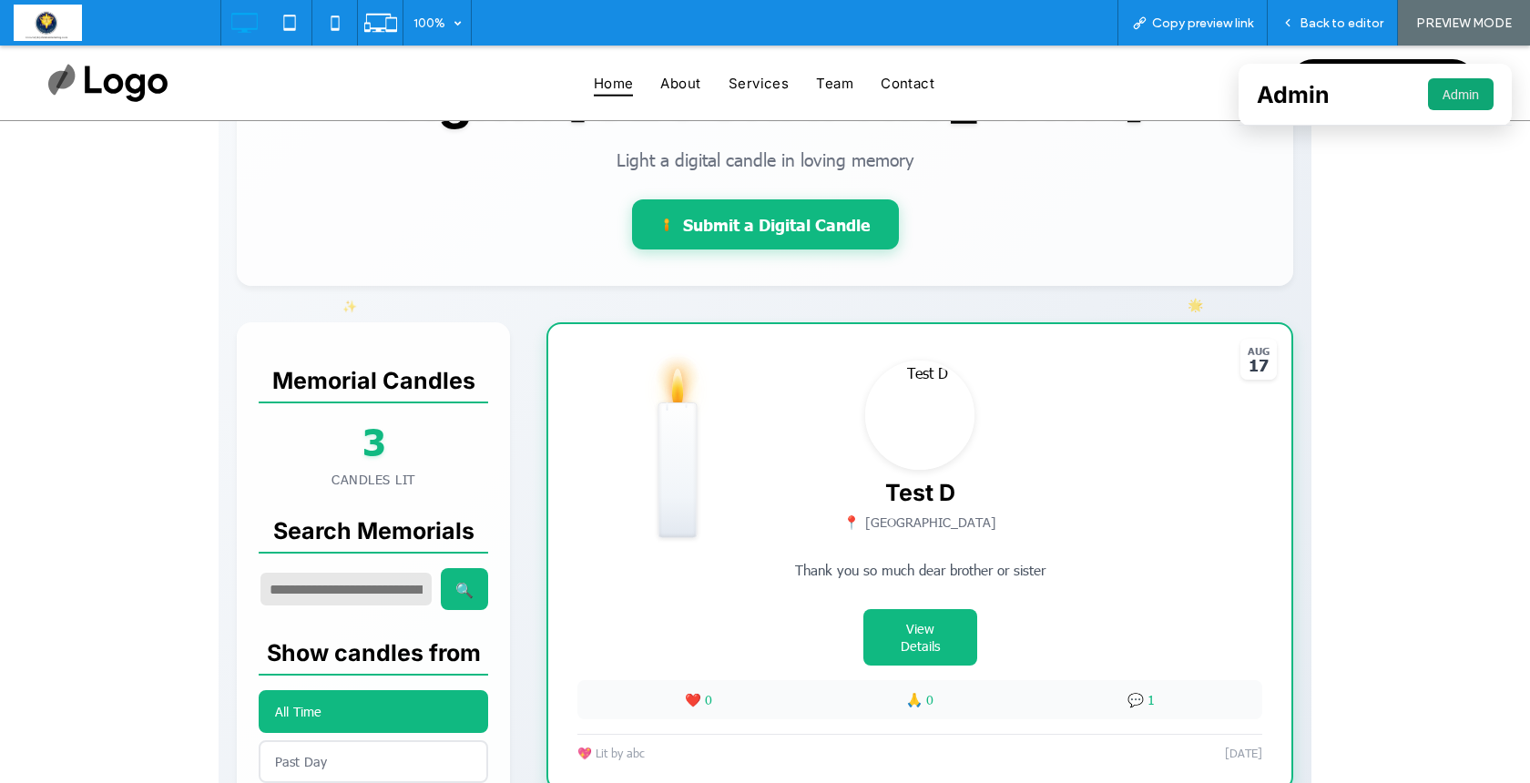
click at [1452, 90] on button "Admin" at bounding box center [1461, 94] width 66 height 32
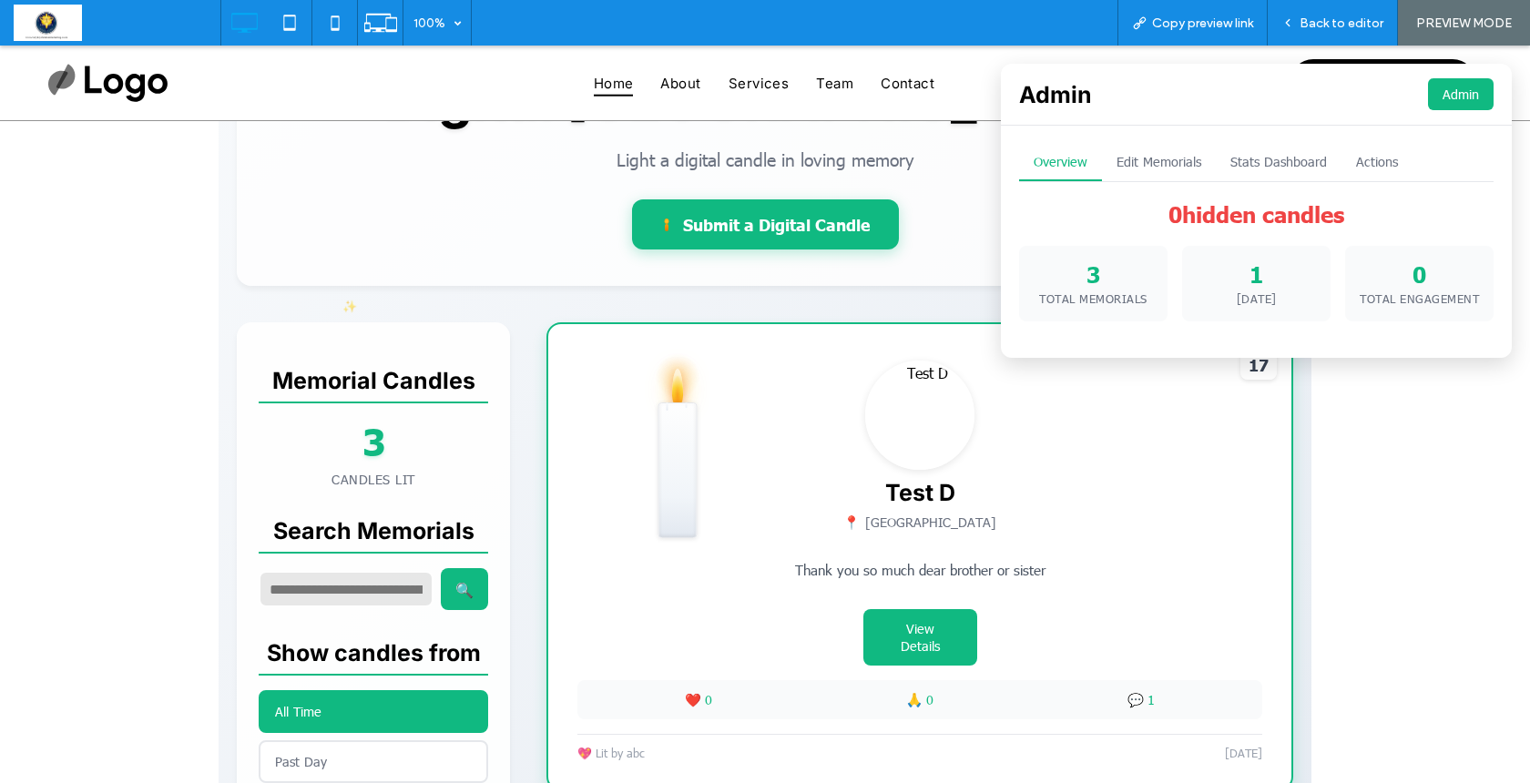
click at [1140, 156] on button "Edit Memorials" at bounding box center [1159, 162] width 114 height 37
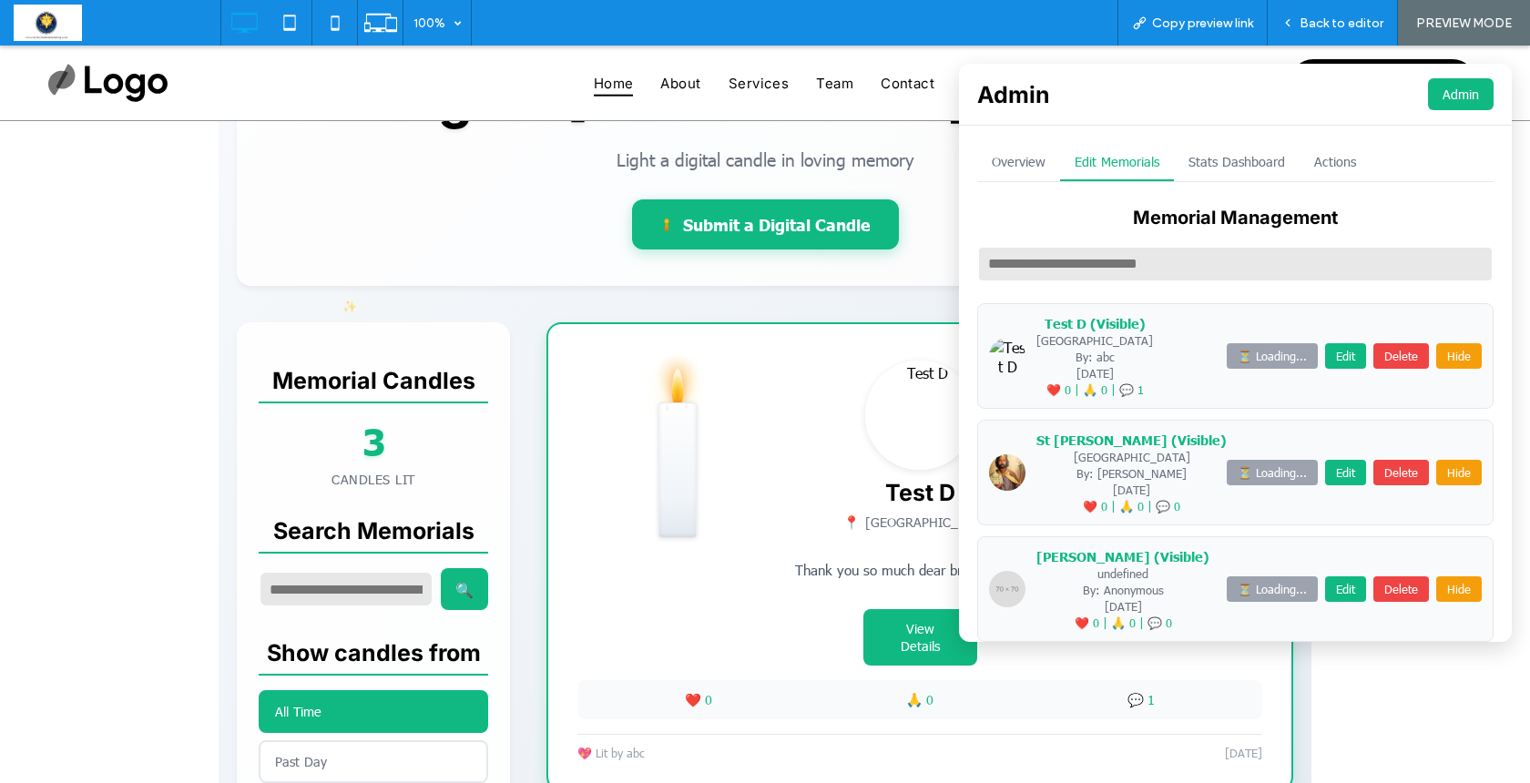
click at [451, 289] on div "Digital Memorial Garden Light a digital candle in loving memory Submit a Digita…" at bounding box center [765, 633] width 1093 height 1318
click at [1345, 20] on span "Back to editor" at bounding box center [1342, 22] width 84 height 15
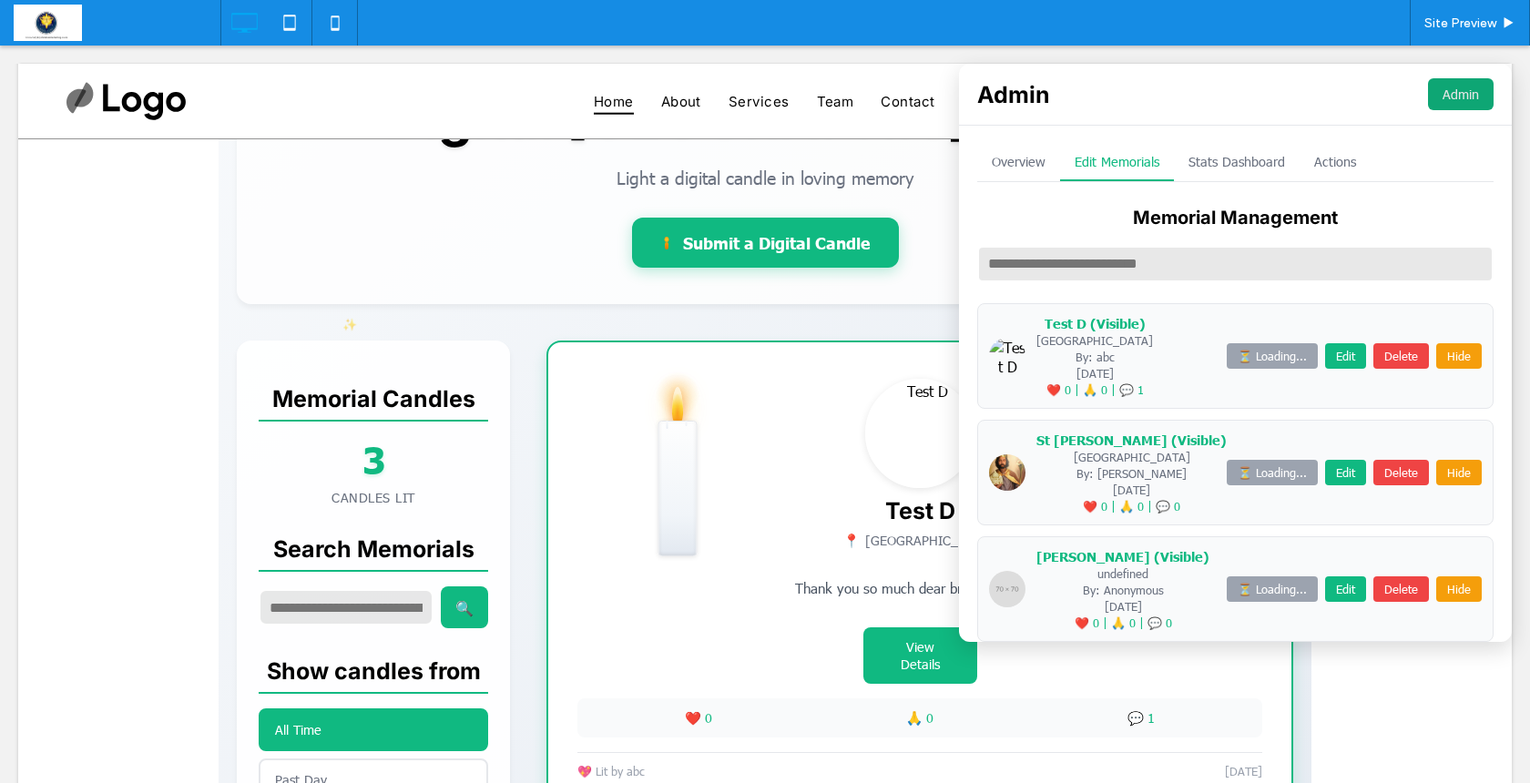
click at [1442, 94] on button "Admin" at bounding box center [1461, 94] width 66 height 32
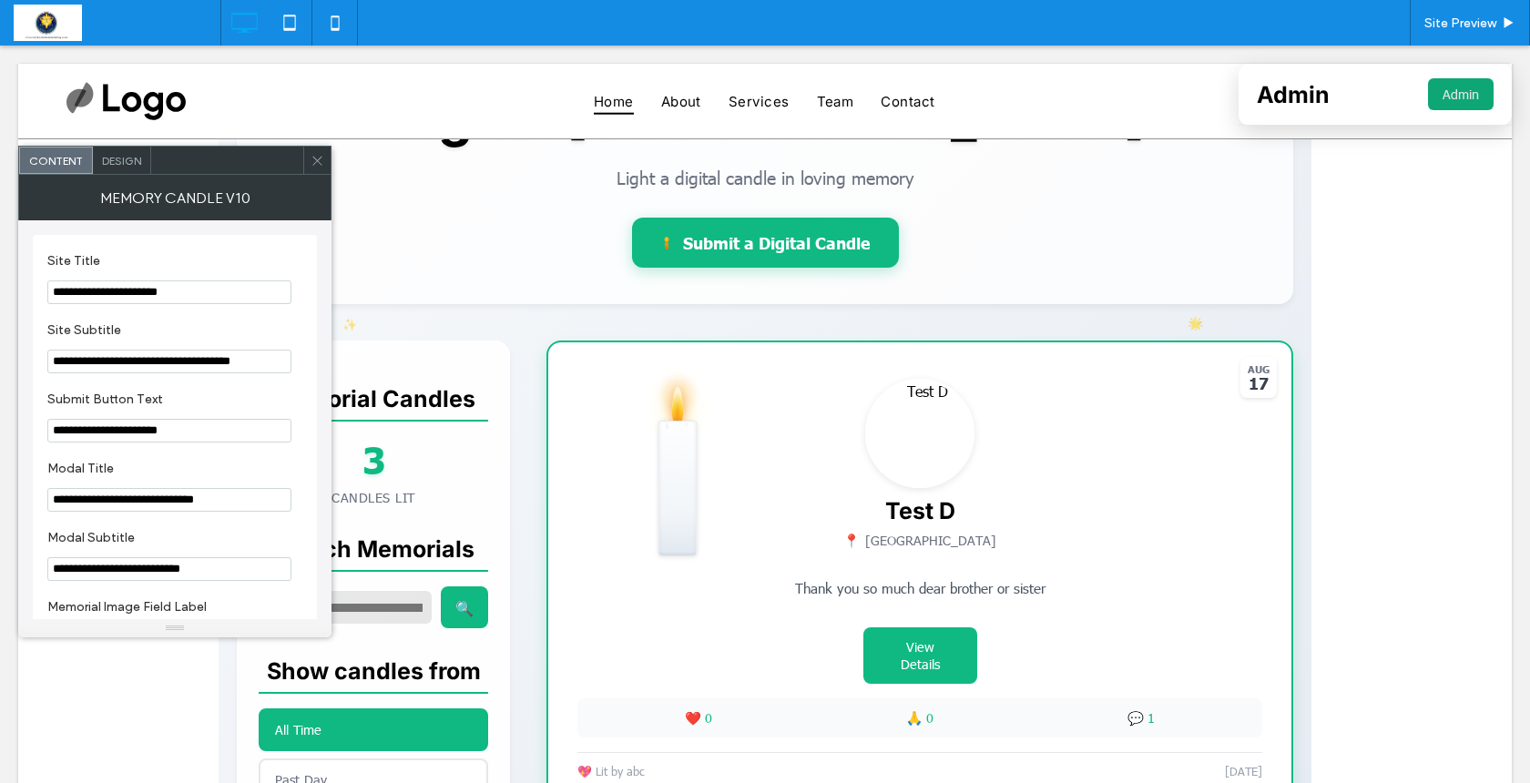
click at [1448, 101] on button "Admin" at bounding box center [1461, 94] width 66 height 32
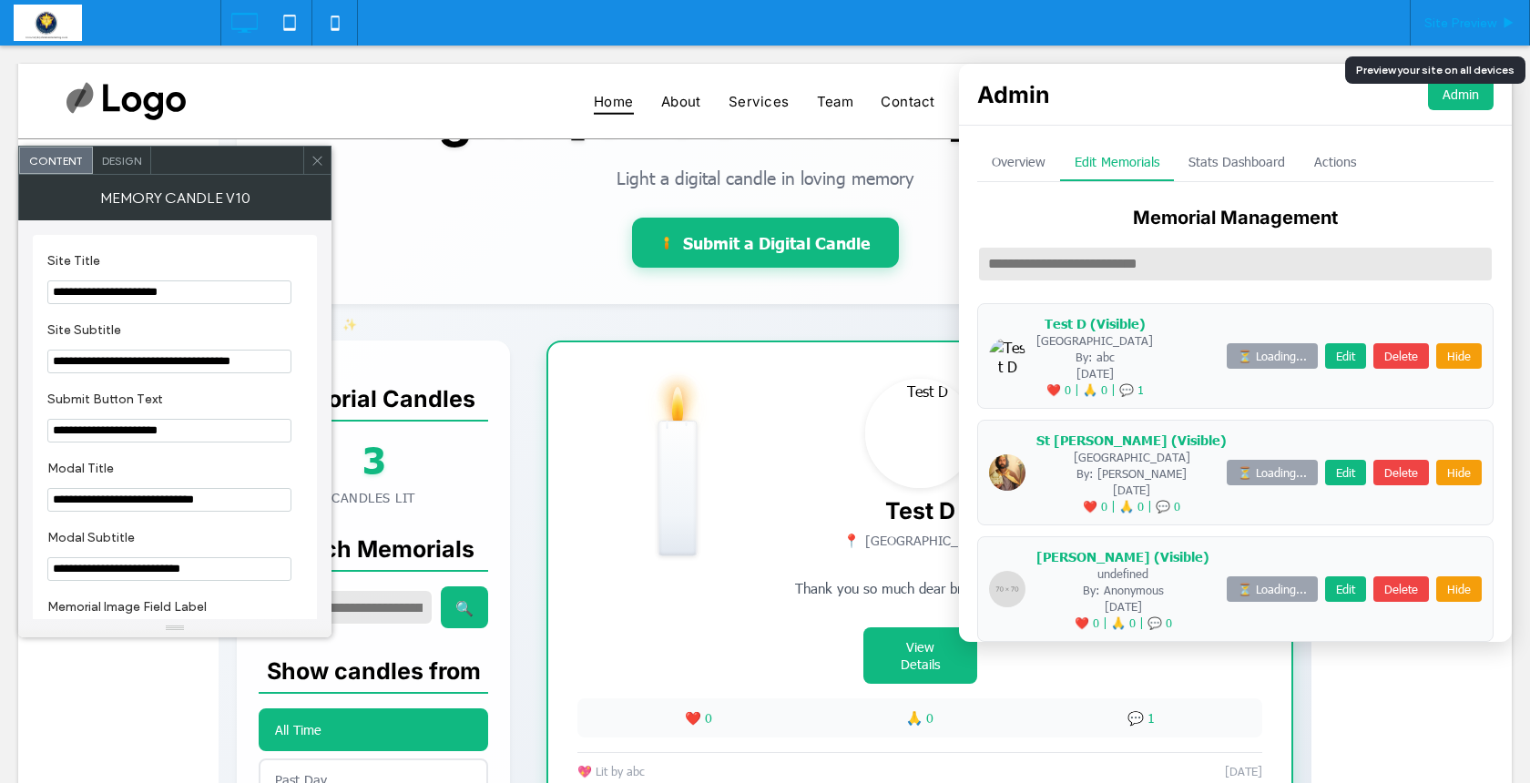
click at [1446, 8] on div "Site Preview" at bounding box center [1470, 23] width 120 height 46
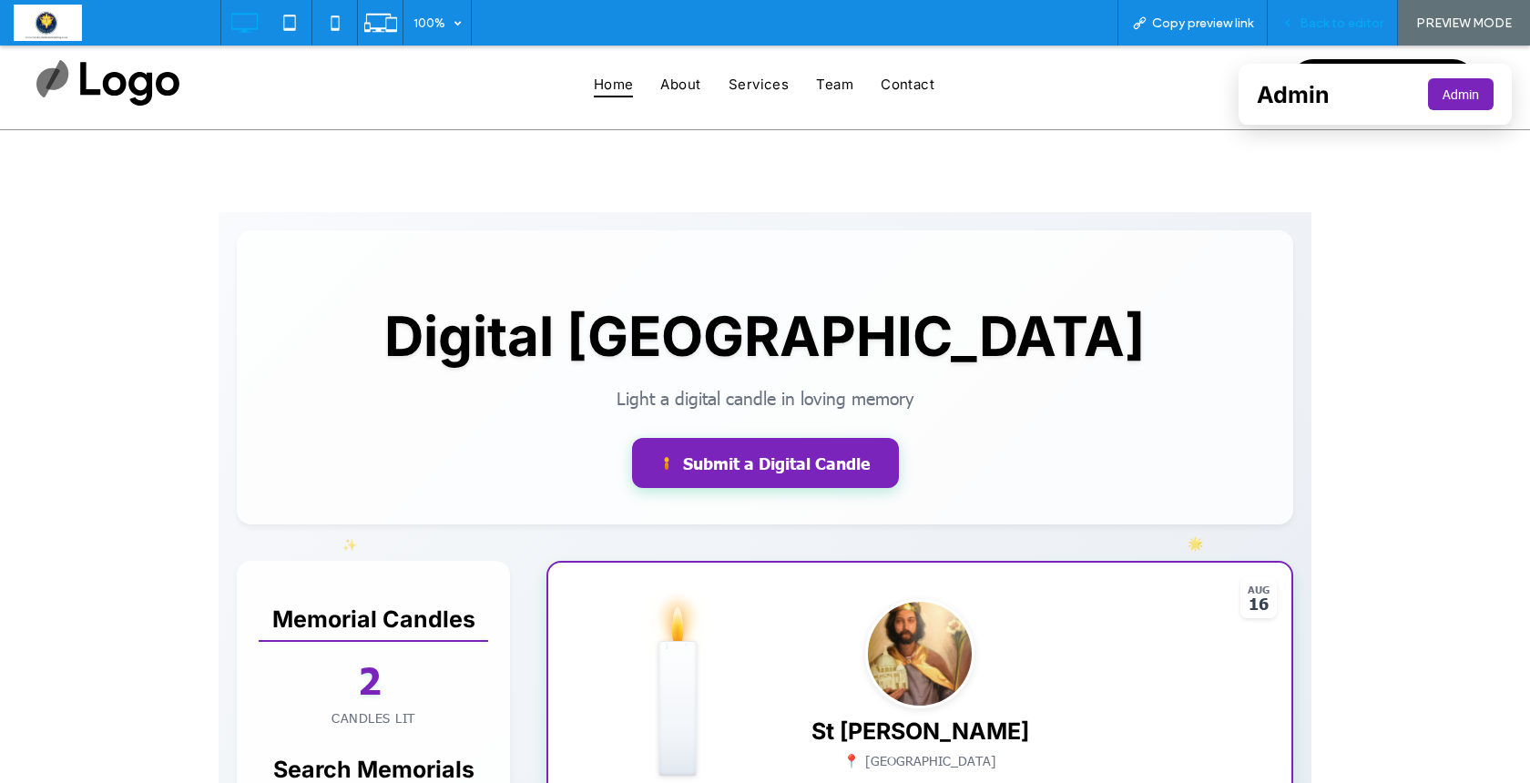
click at [1343, 32] on div "Back to editor" at bounding box center [1333, 23] width 130 height 46
click at [1449, 99] on button "Admin" at bounding box center [1461, 94] width 66 height 32
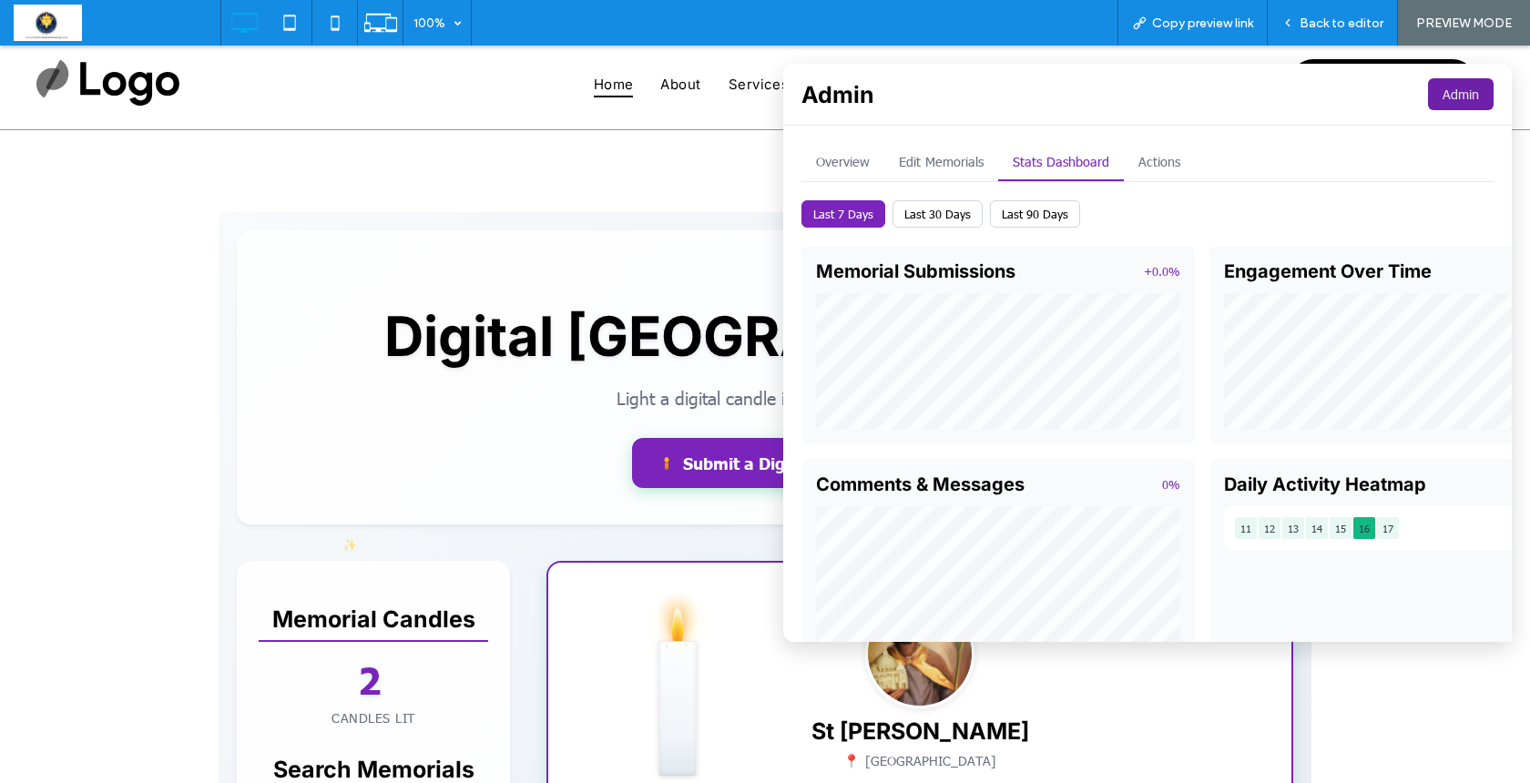
scroll to position [265, 0]
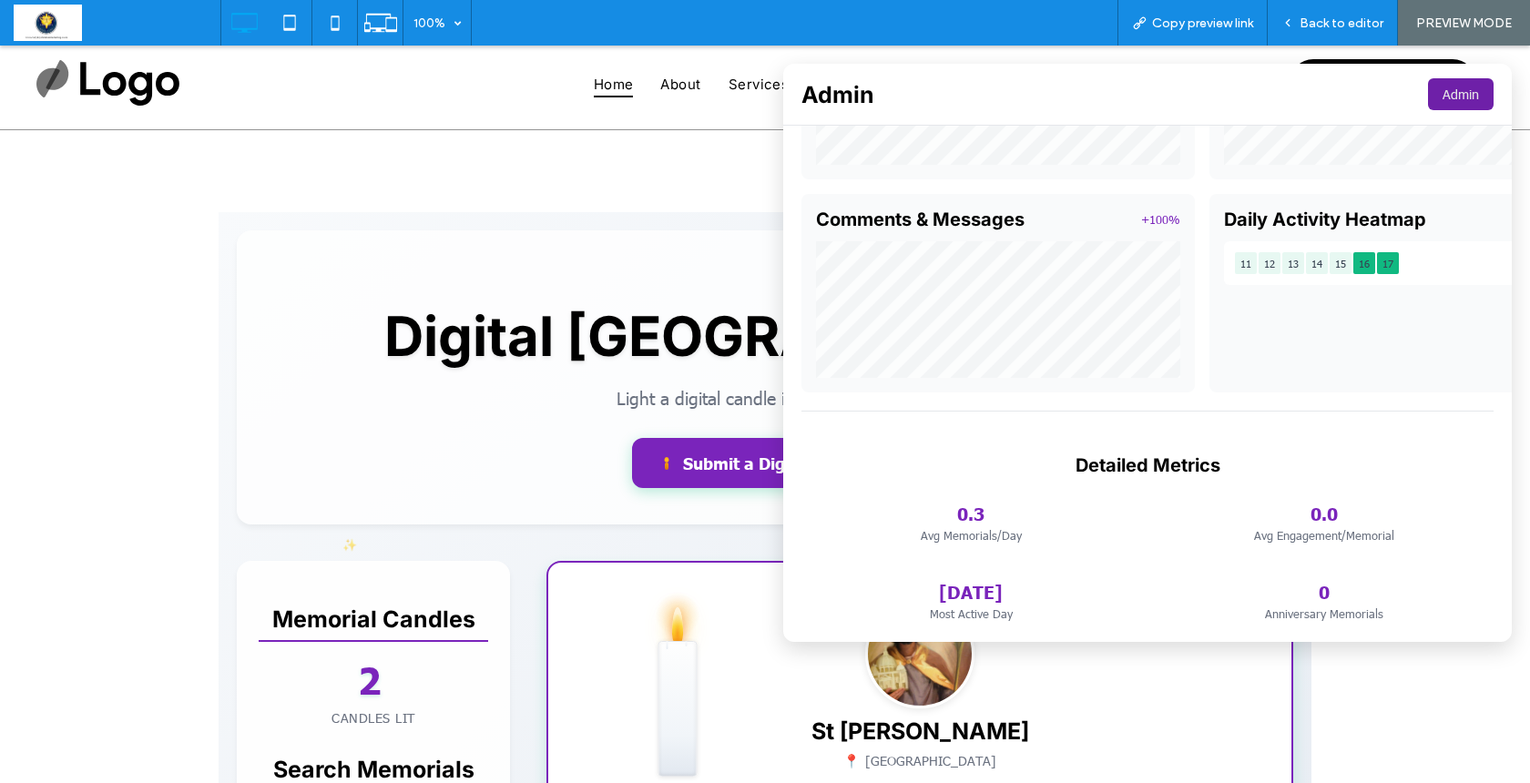
click at [1449, 99] on button "Admin" at bounding box center [1461, 94] width 66 height 32
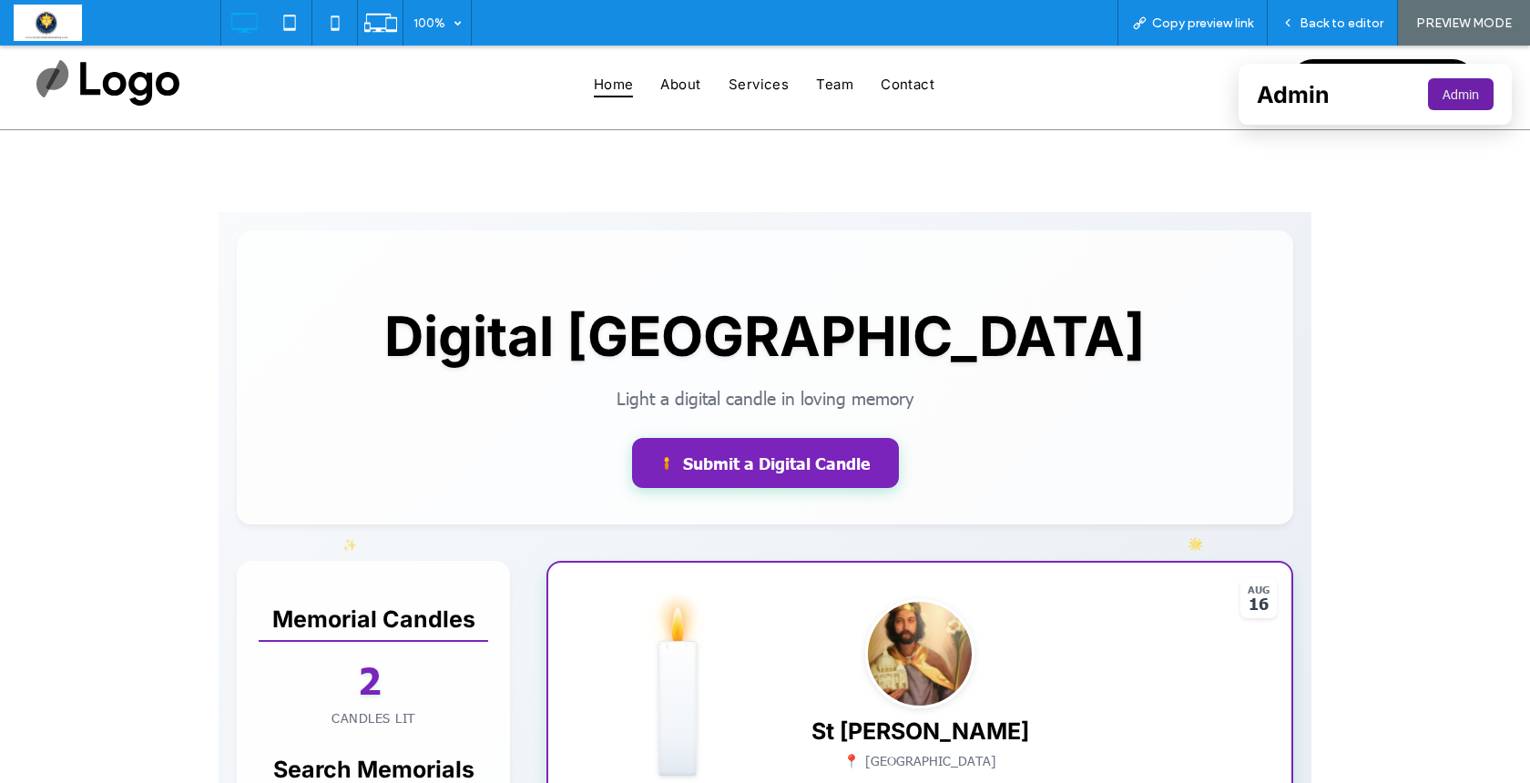
click at [1449, 99] on button "Admin" at bounding box center [1461, 94] width 66 height 32
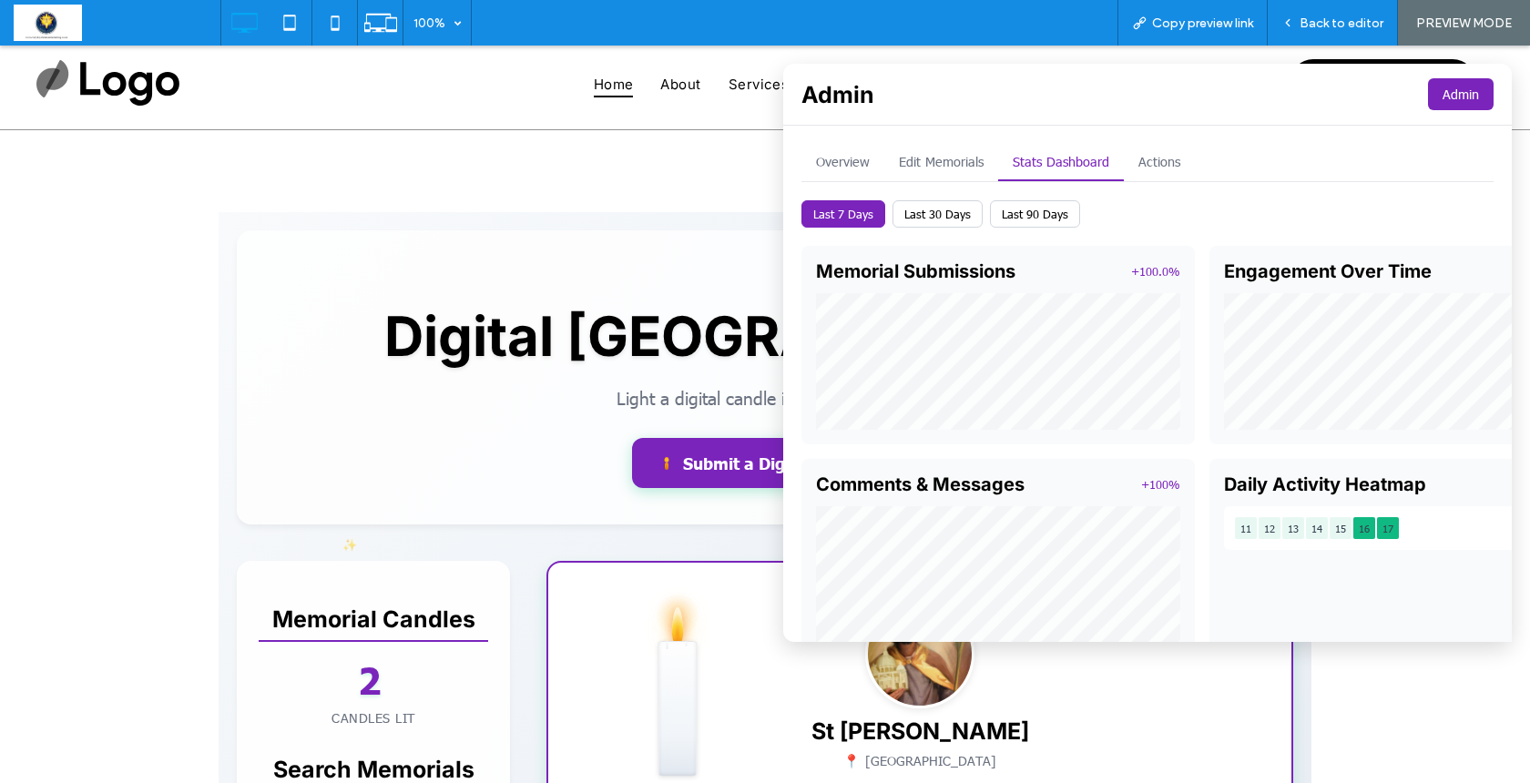
scroll to position [0, 0]
click at [893, 158] on button "Edit Memorials" at bounding box center [942, 162] width 114 height 37
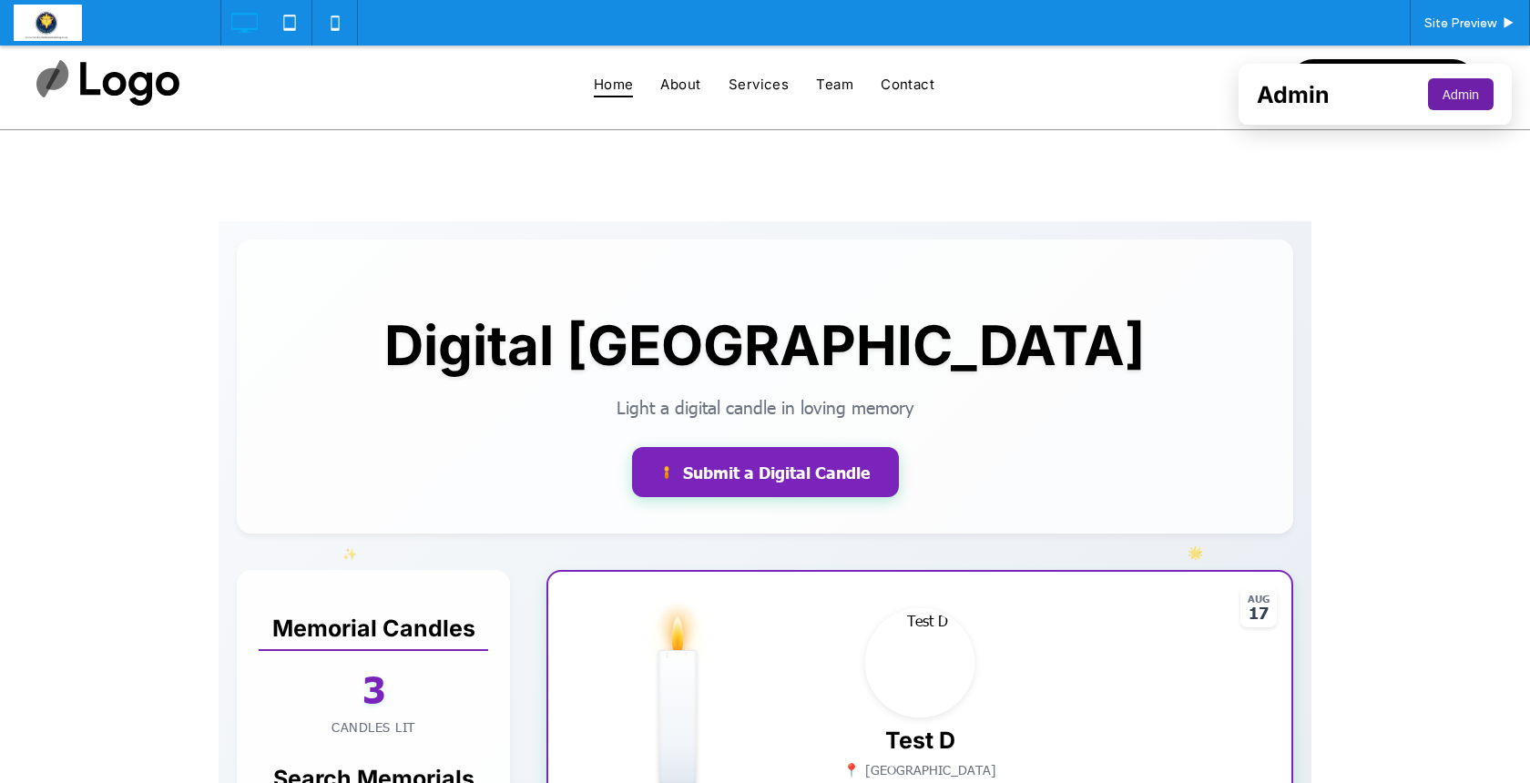
click at [1438, 98] on button "Admin" at bounding box center [1461, 94] width 66 height 32
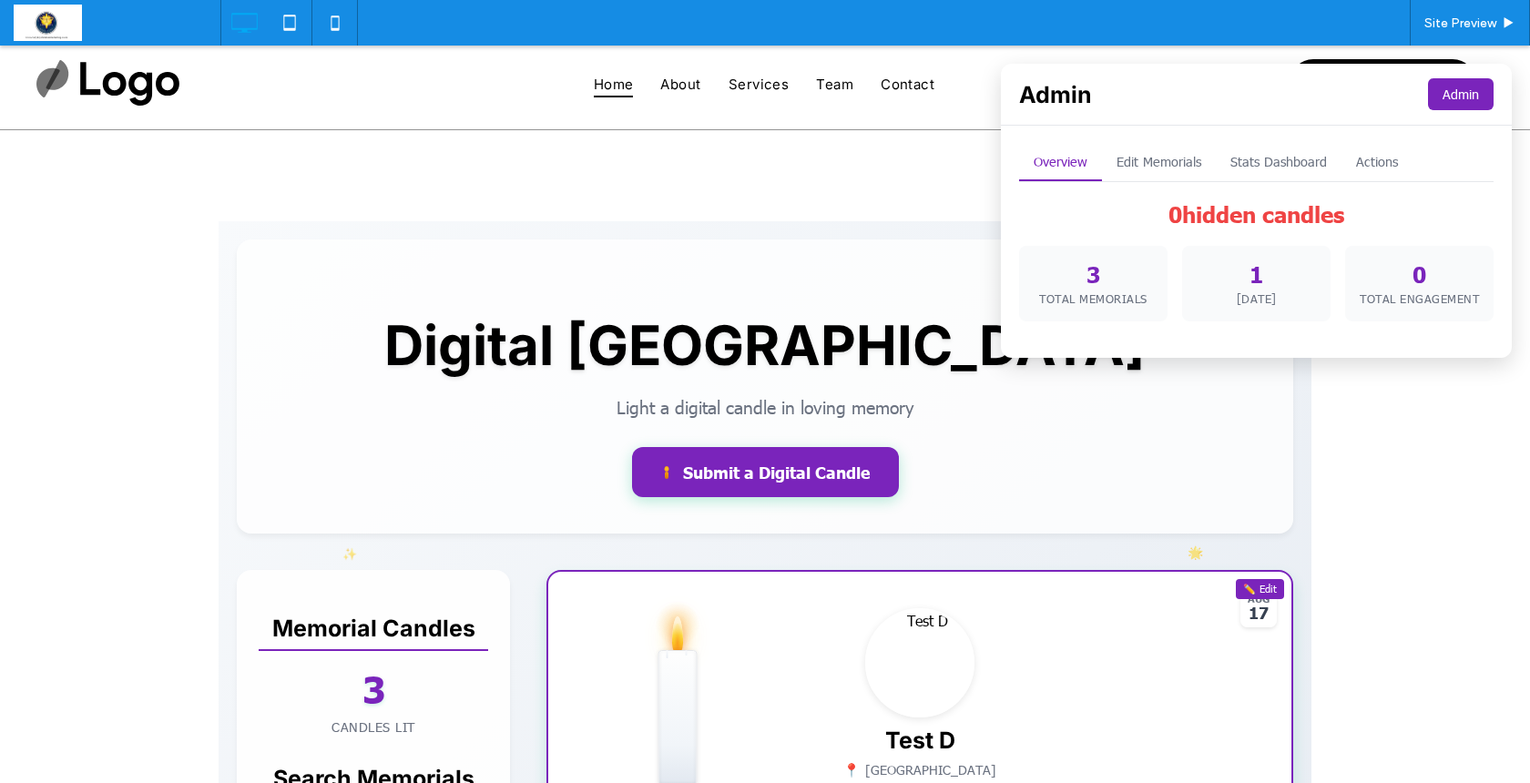
click at [1149, 159] on button "Edit Memorials" at bounding box center [1159, 162] width 114 height 37
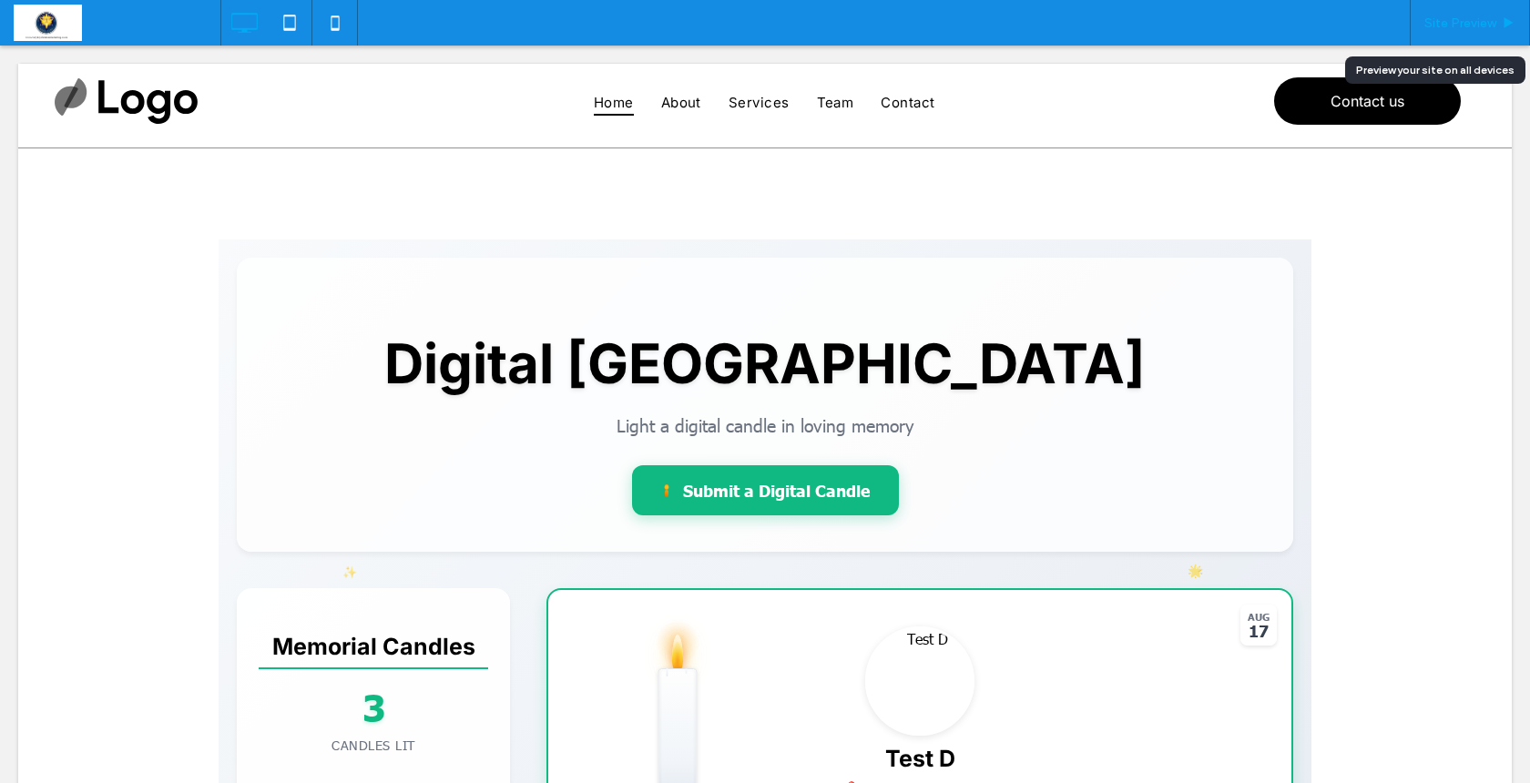
click at [1453, 18] on span "Site Preview" at bounding box center [1461, 22] width 72 height 15
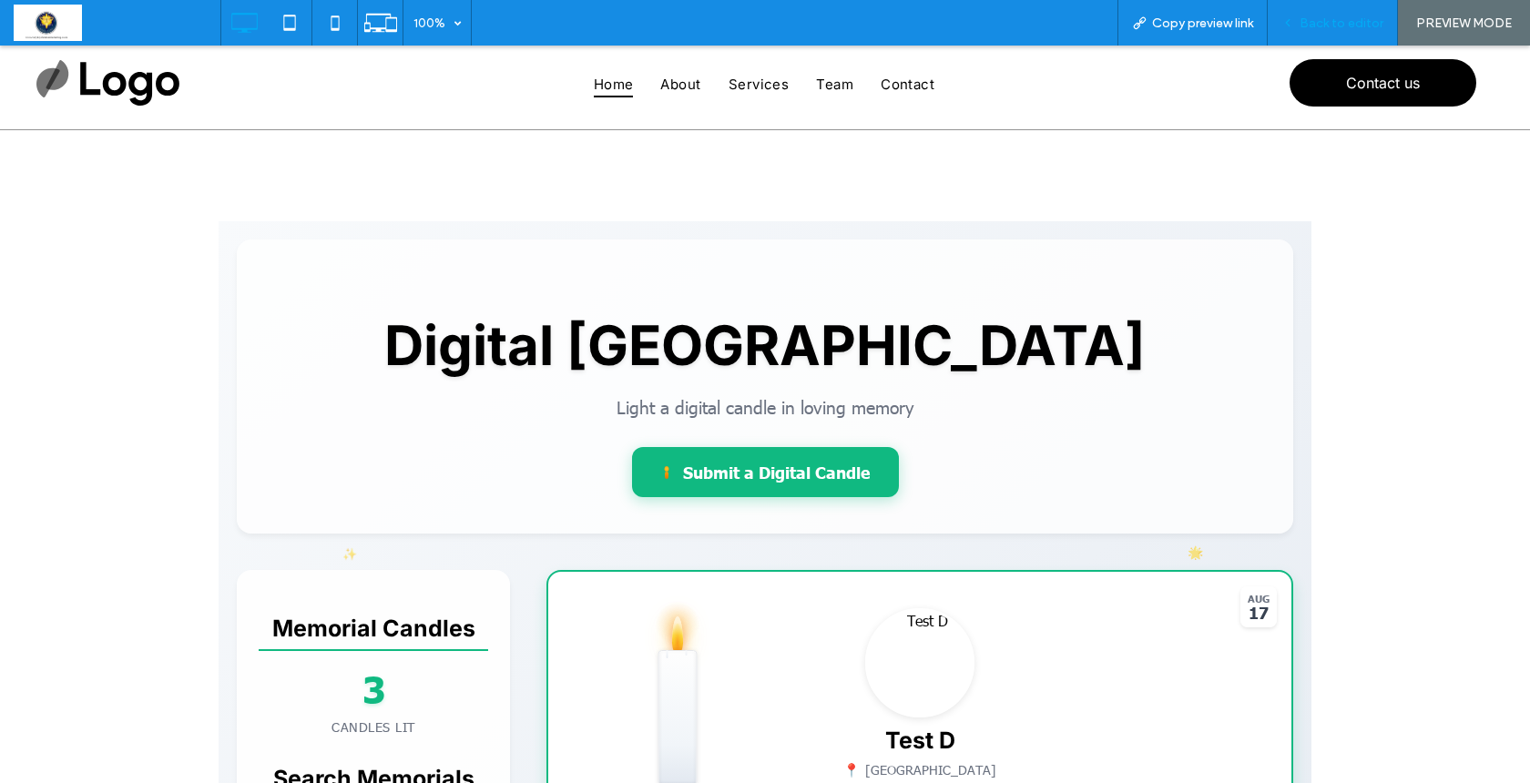
click at [1343, 18] on span "Back to editor" at bounding box center [1342, 22] width 84 height 15
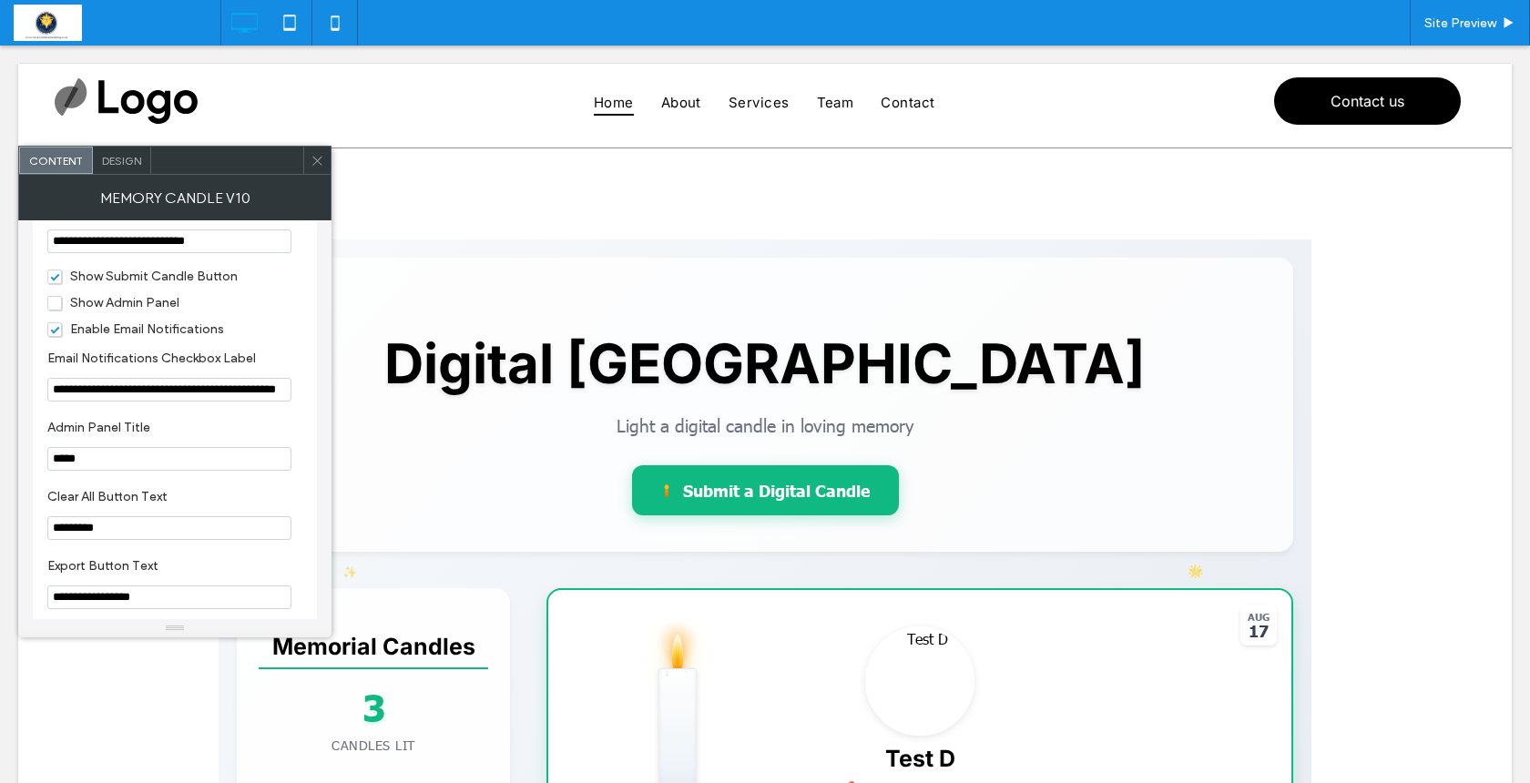
scroll to position [2123, 0]
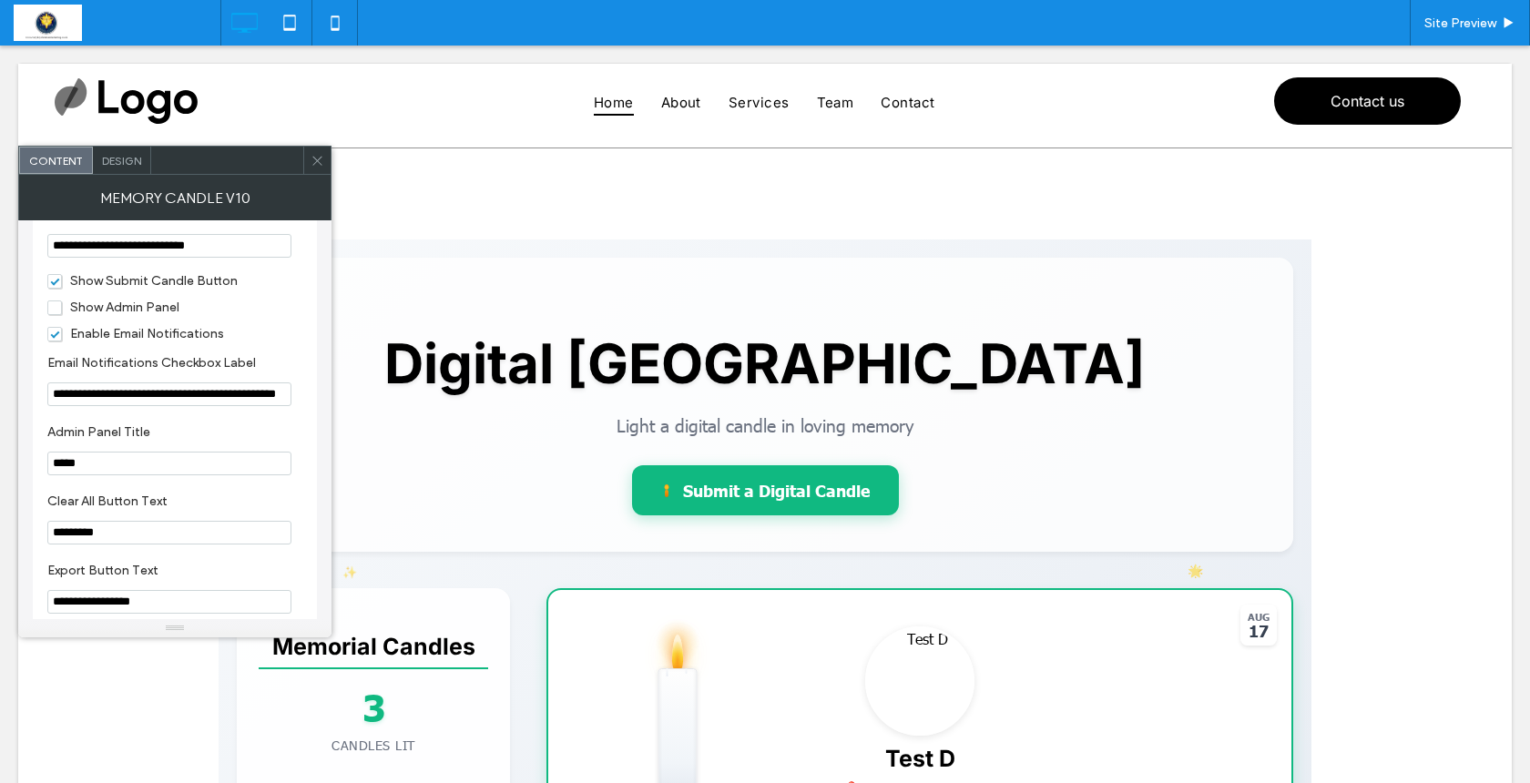
click at [56, 315] on span "Show Admin Panel" at bounding box center [113, 307] width 132 height 15
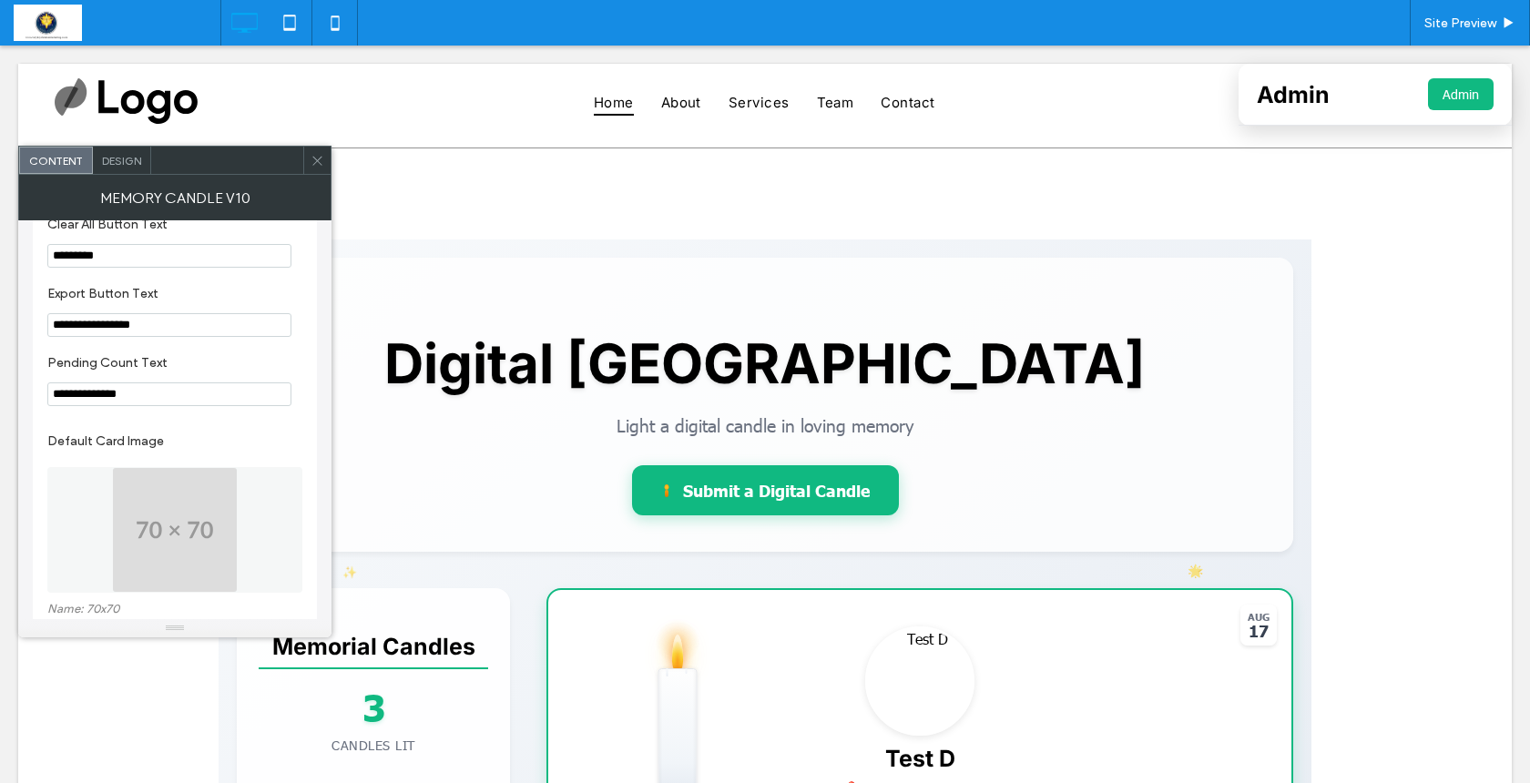
scroll to position [2091, 0]
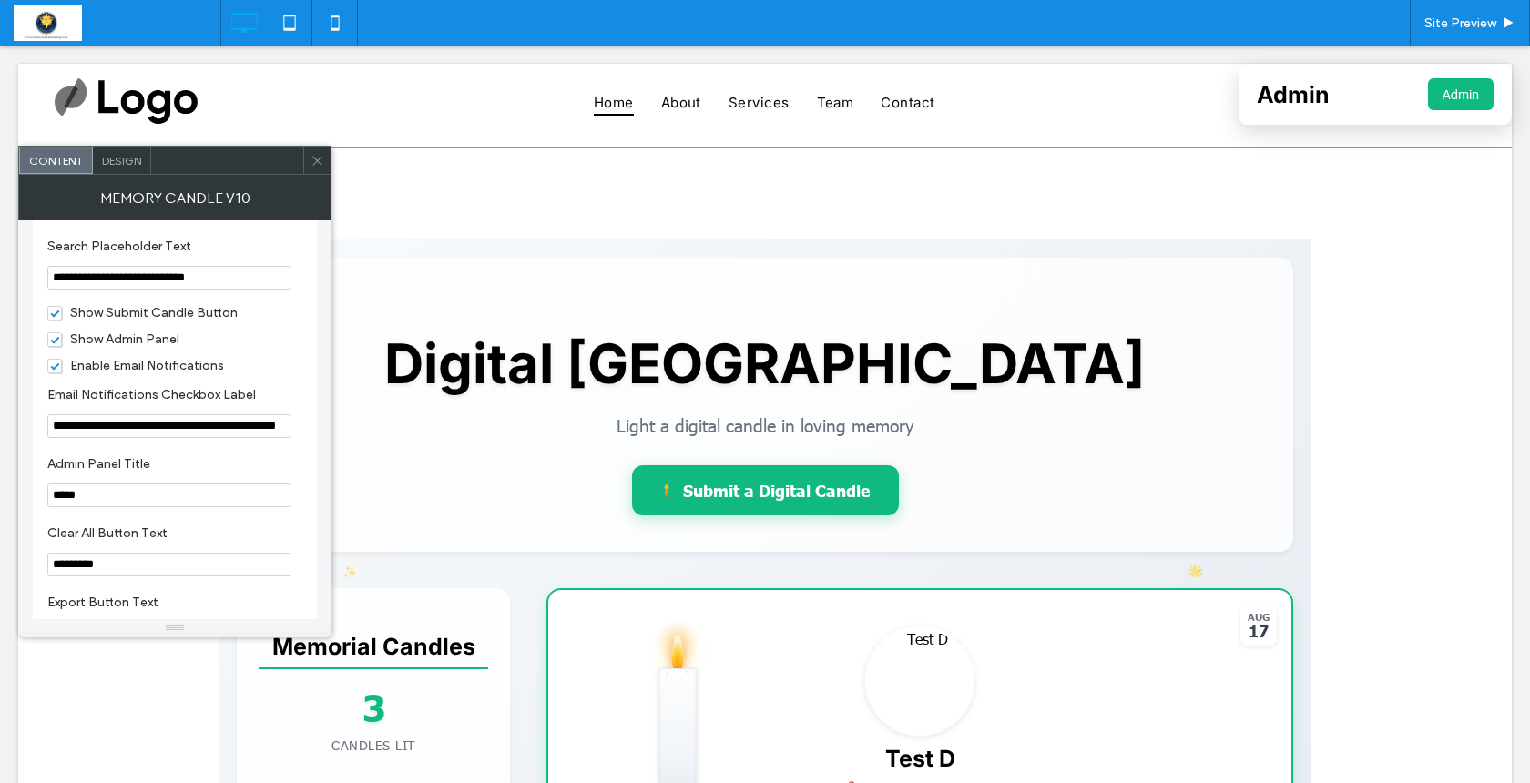
click at [320, 169] on span at bounding box center [318, 160] width 14 height 27
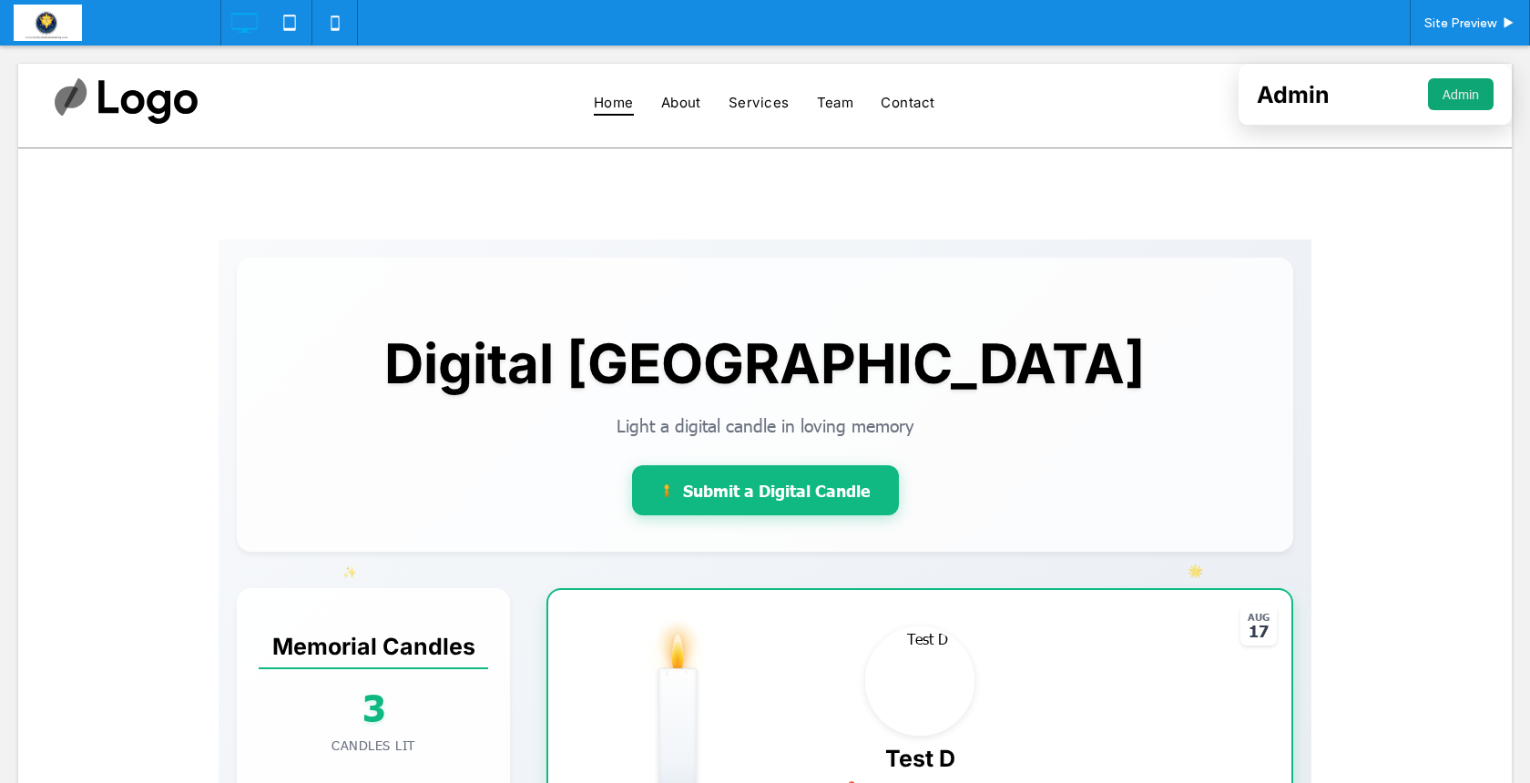
click at [1442, 94] on button "Admin" at bounding box center [1461, 94] width 66 height 32
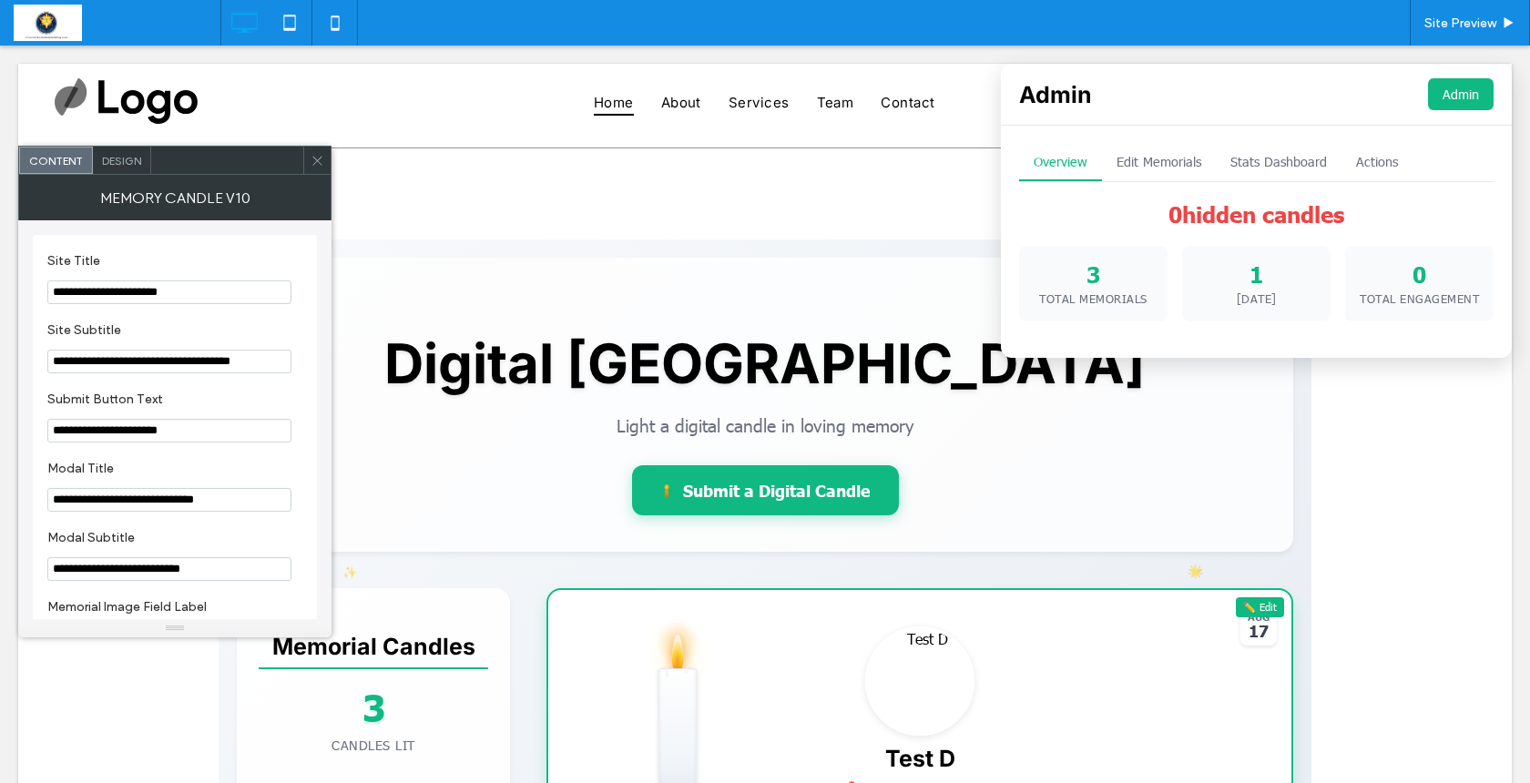
click at [313, 158] on icon at bounding box center [318, 161] width 14 height 14
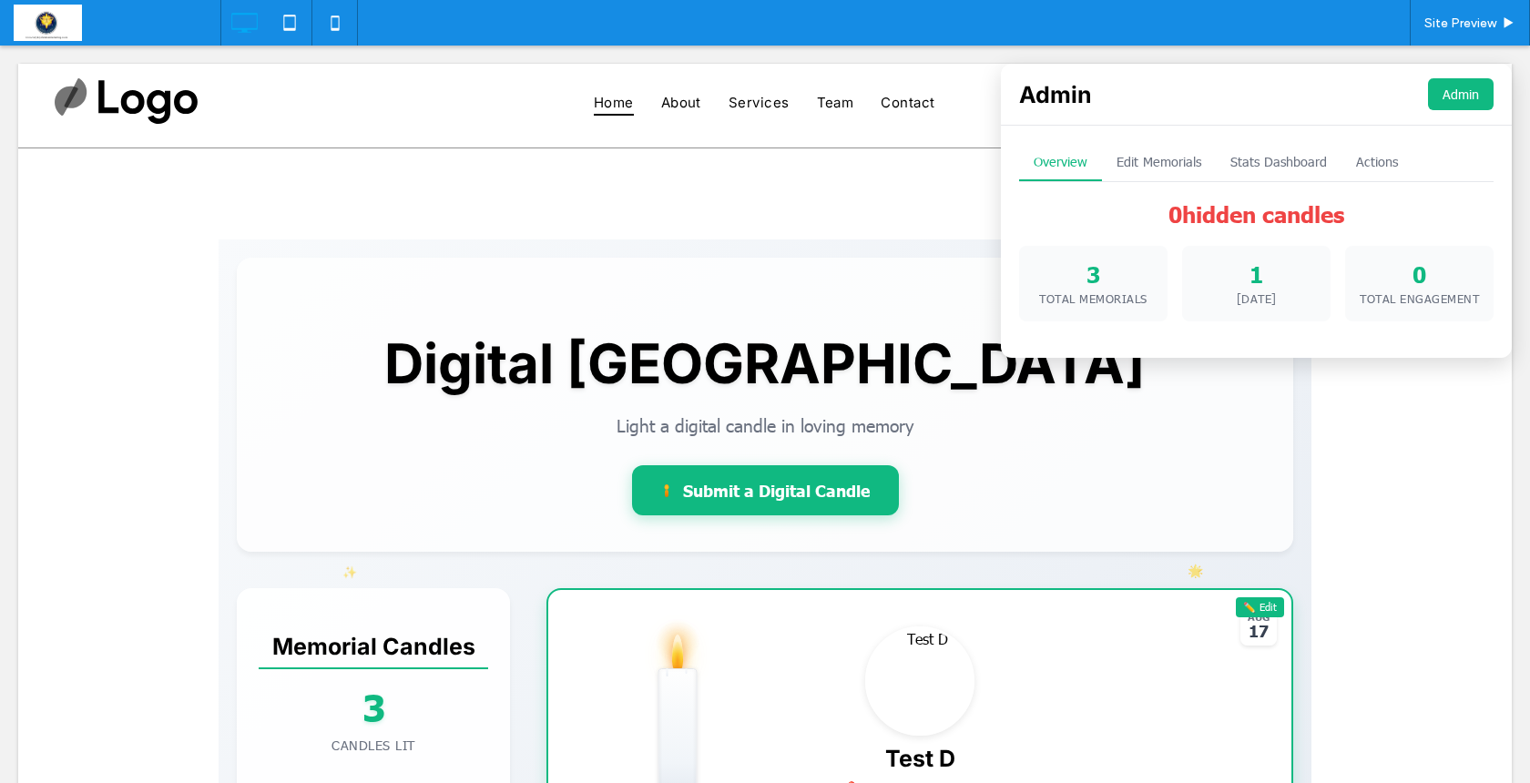
click at [1171, 159] on button "Edit Memorials" at bounding box center [1159, 162] width 114 height 37
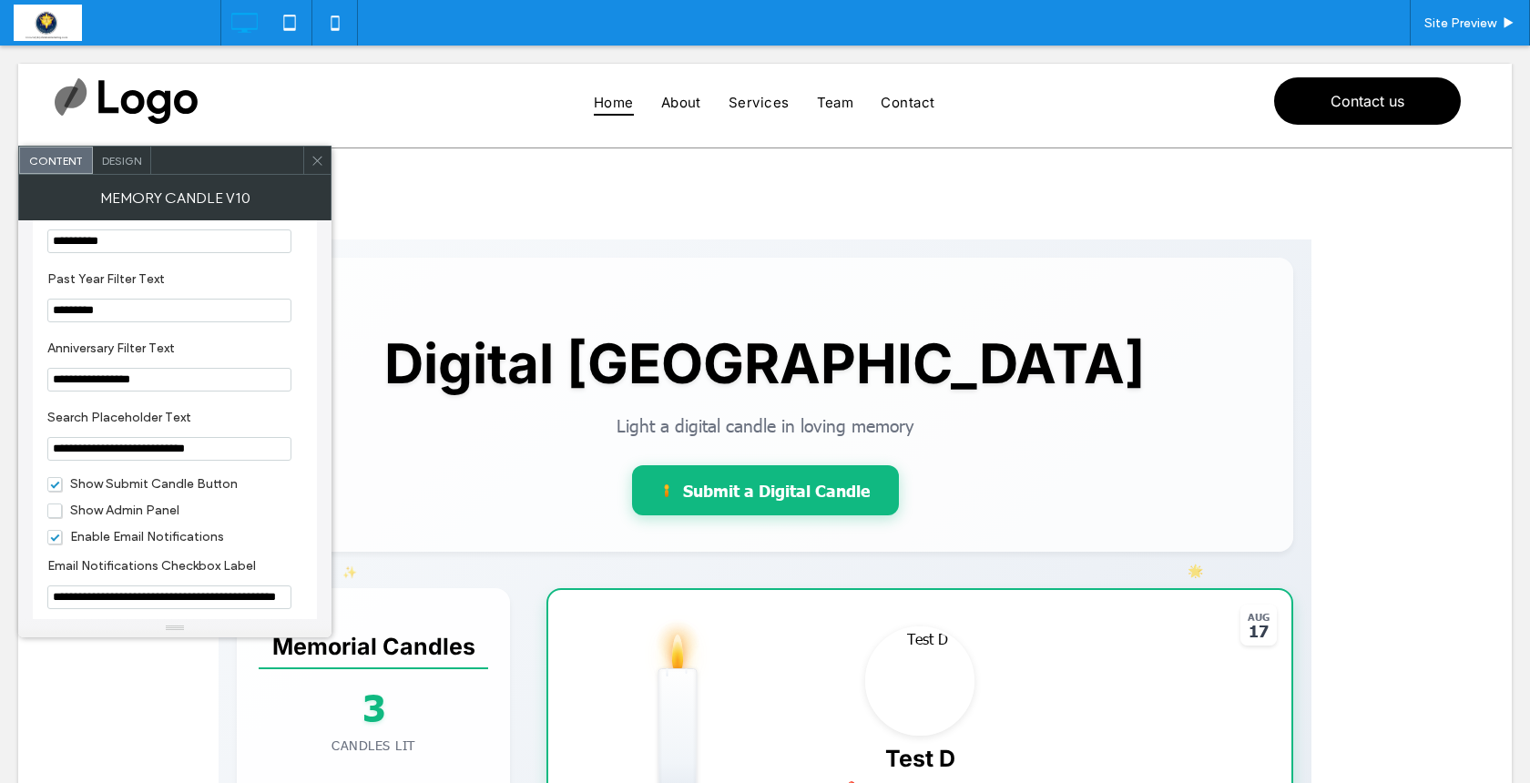
scroll to position [1930, 0]
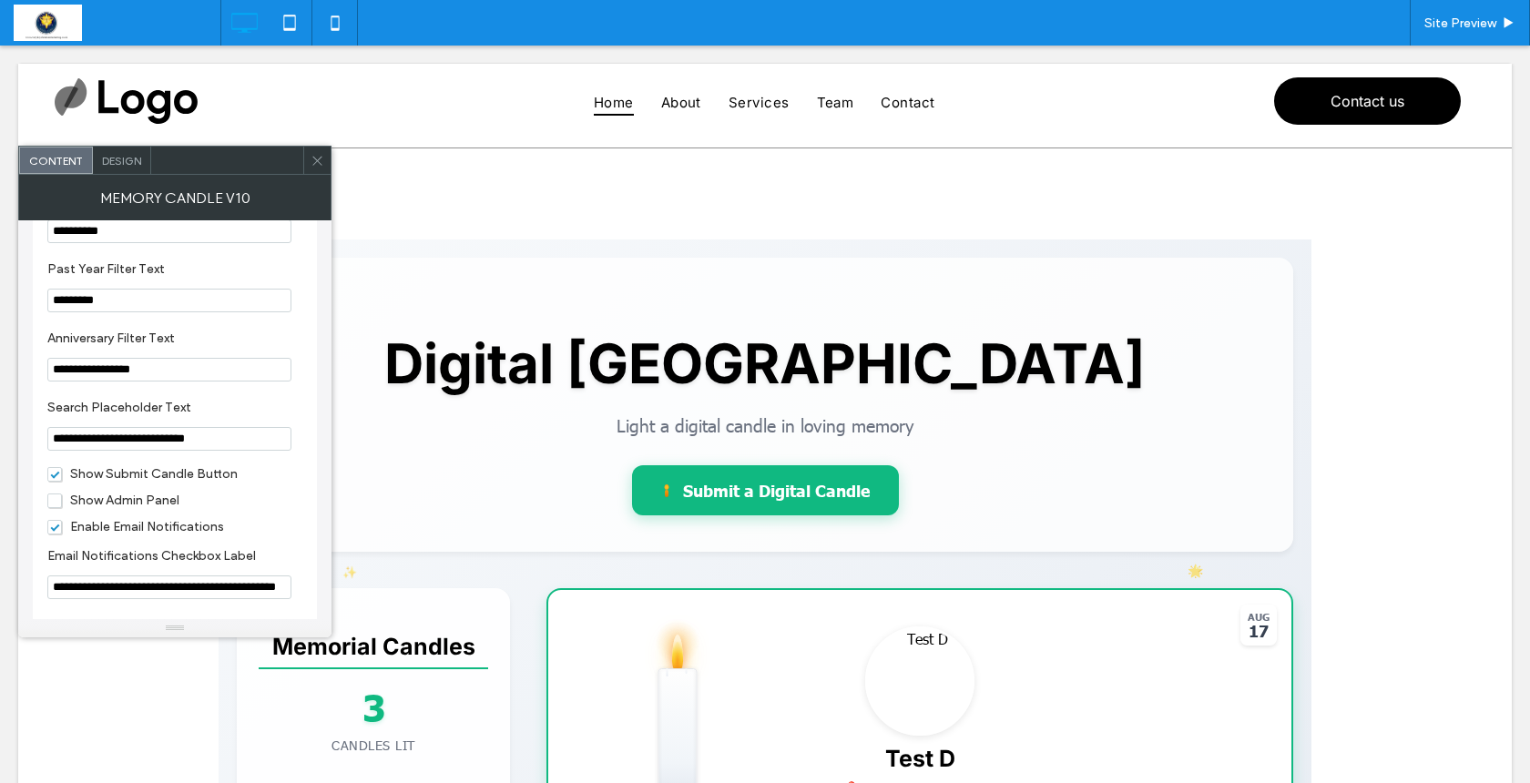
click at [47, 508] on span "Show Admin Panel" at bounding box center [113, 500] width 132 height 15
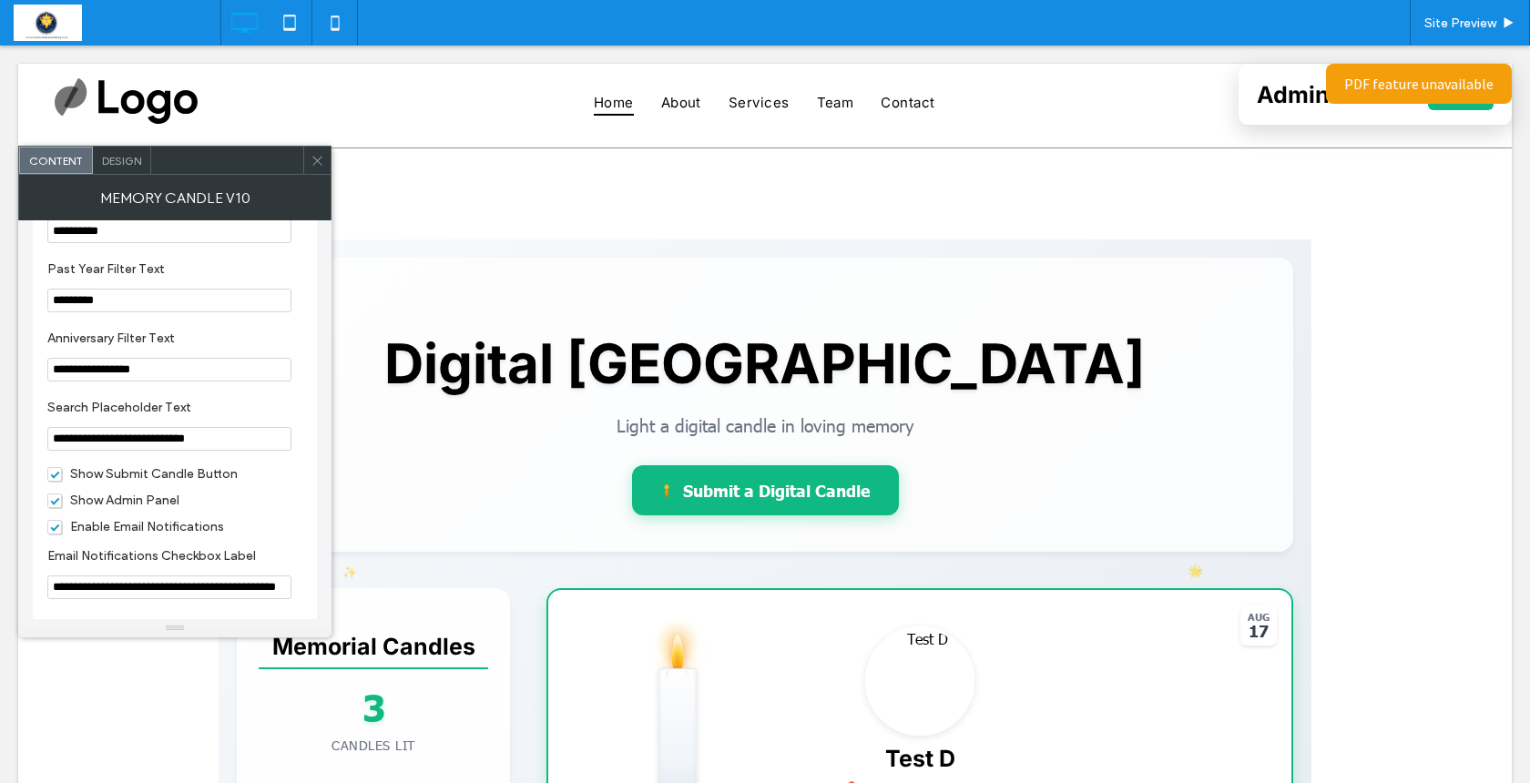
click at [318, 160] on use at bounding box center [316, 160] width 9 height 9
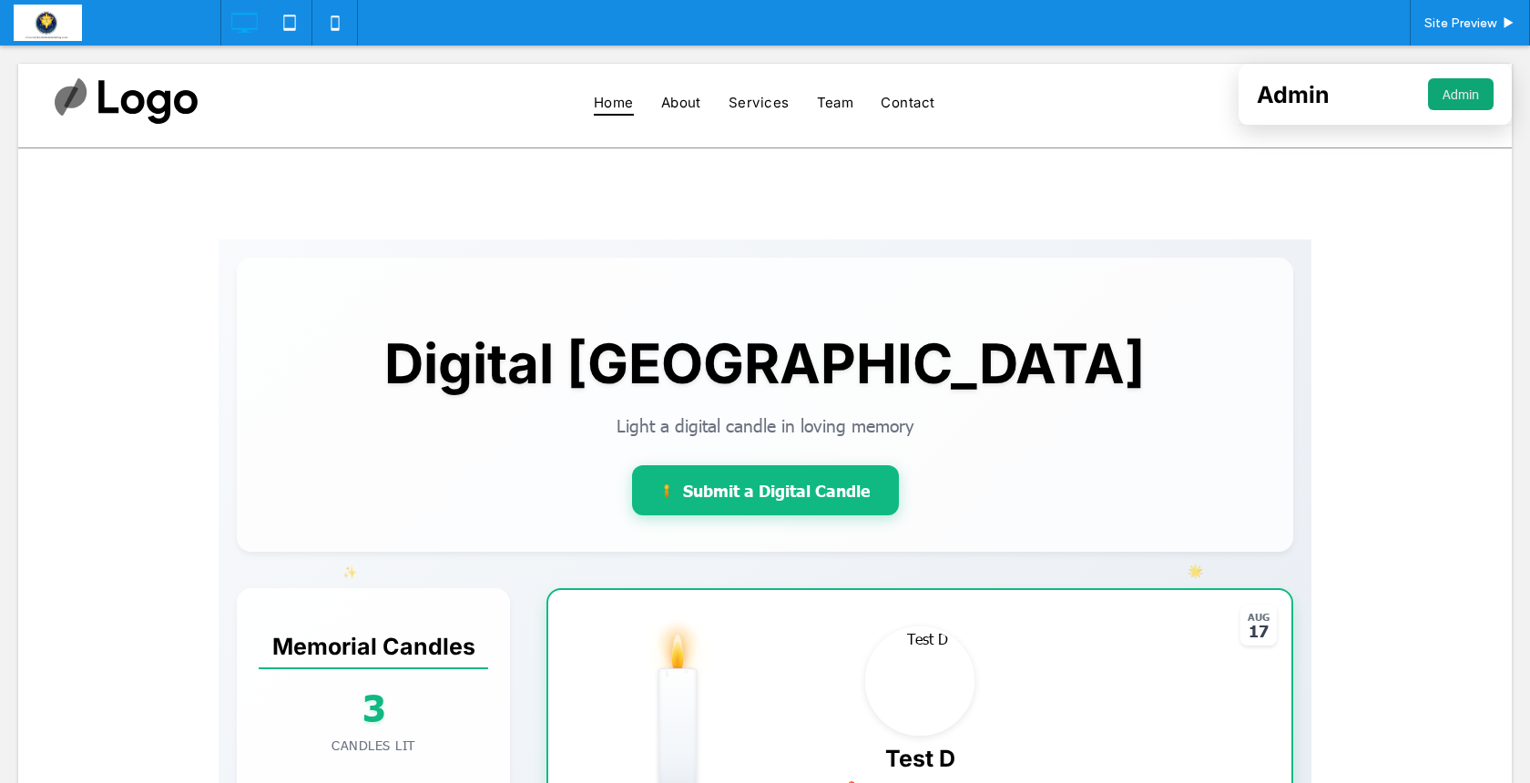
click at [1448, 94] on button "Admin" at bounding box center [1461, 94] width 66 height 32
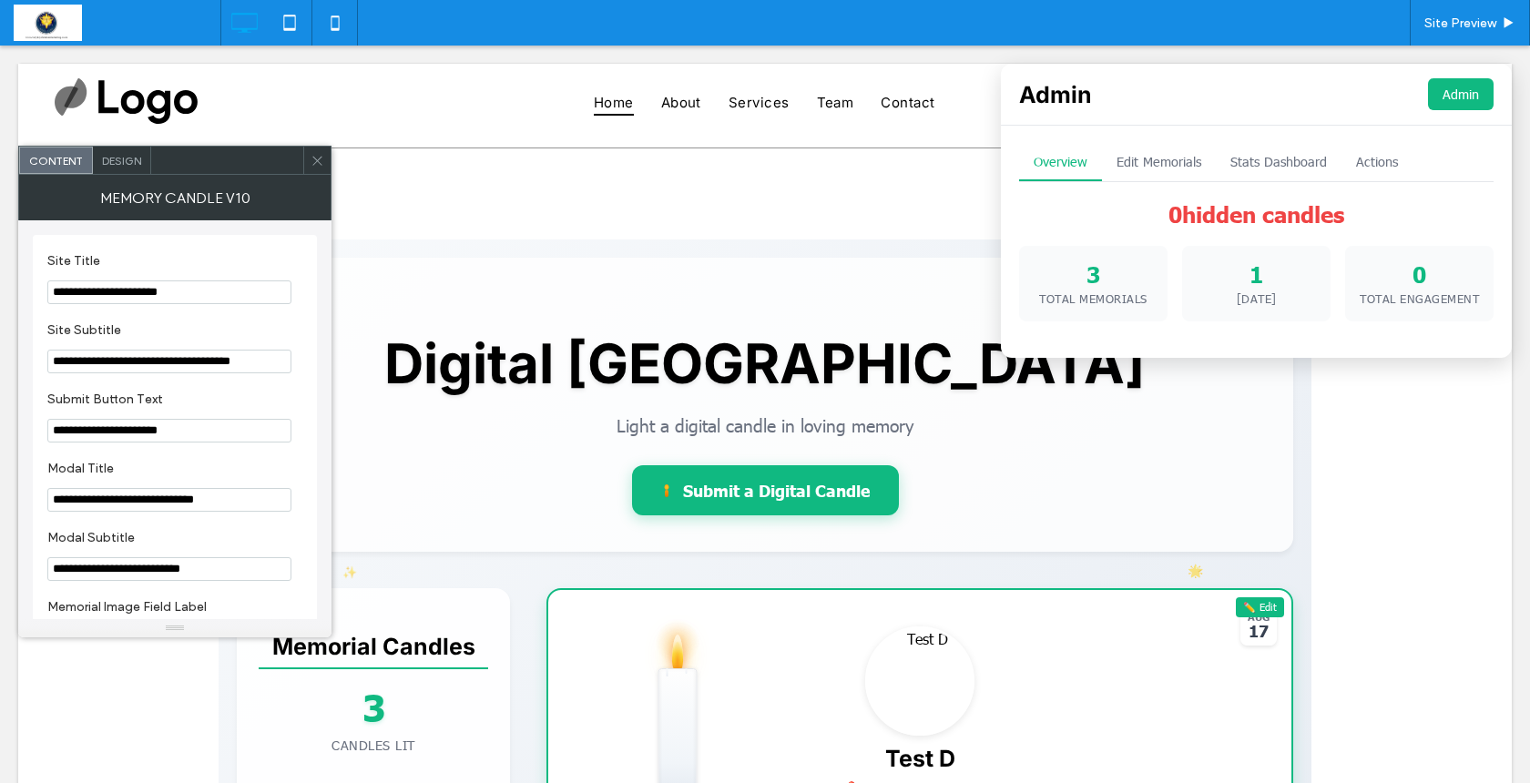
click at [319, 170] on span at bounding box center [318, 160] width 14 height 27
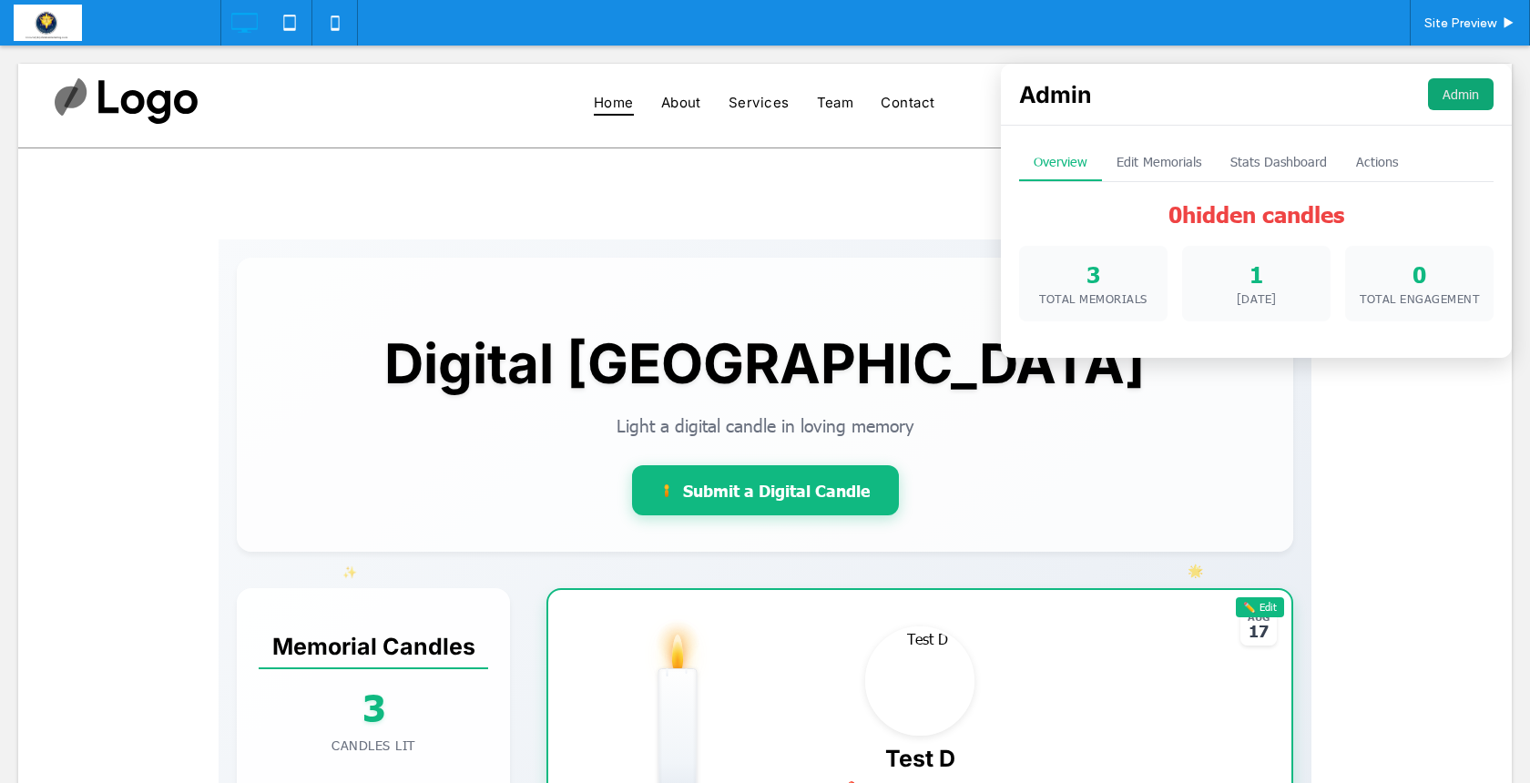
click at [1454, 87] on button "Admin" at bounding box center [1461, 94] width 66 height 32
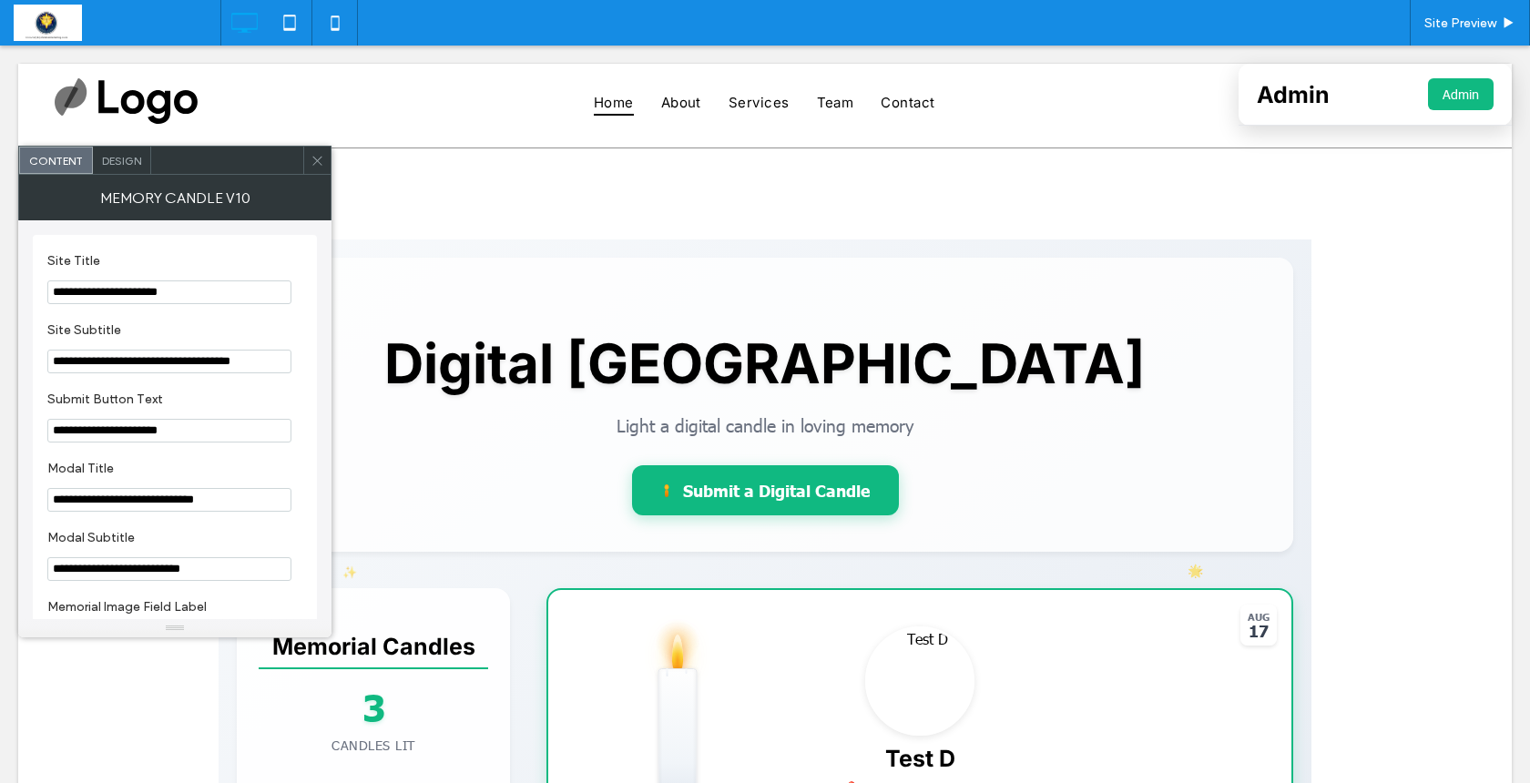
click at [315, 163] on use at bounding box center [316, 160] width 9 height 9
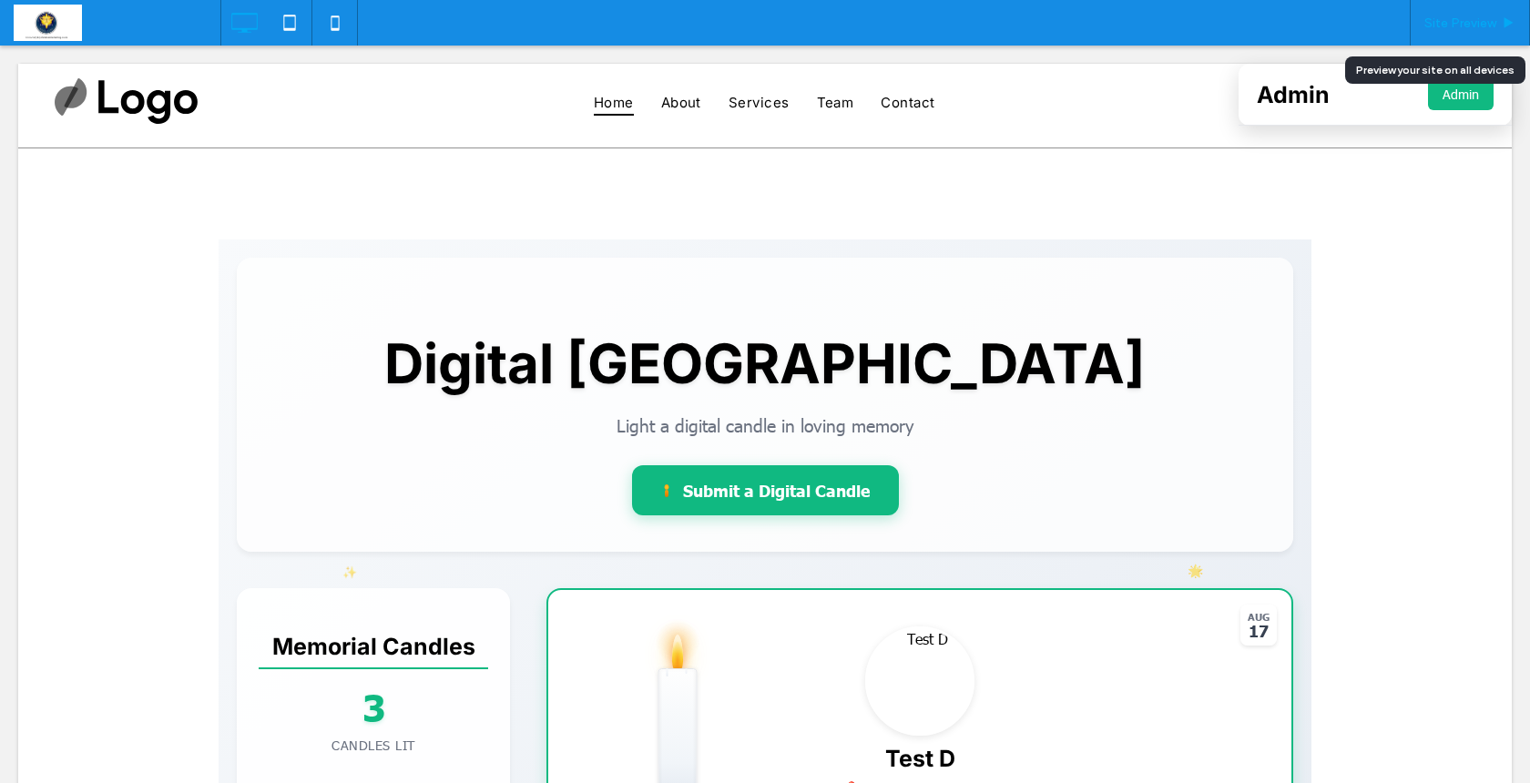
click at [1457, 23] on span "Site Preview" at bounding box center [1461, 22] width 72 height 15
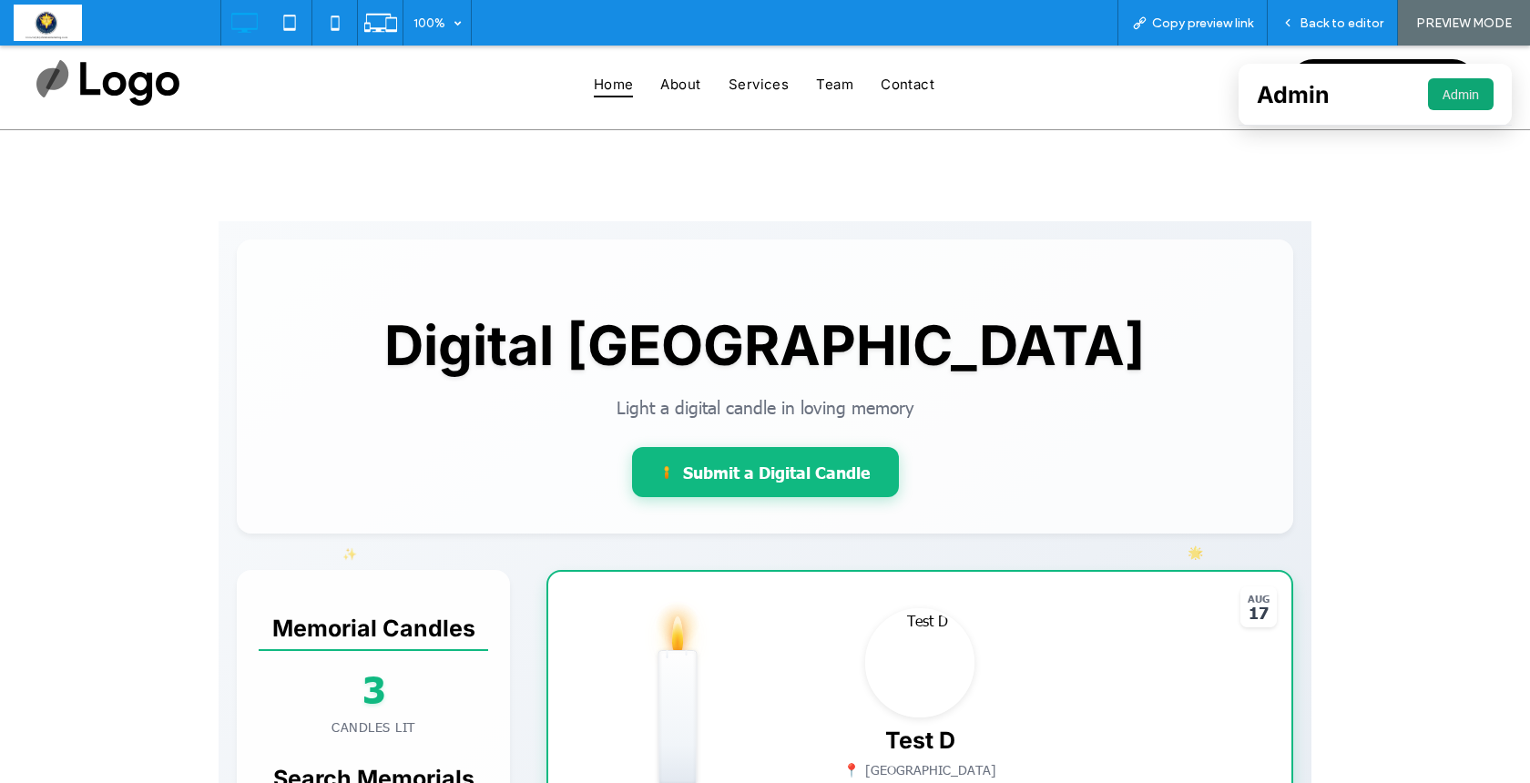
click at [1443, 97] on button "Admin" at bounding box center [1461, 94] width 66 height 32
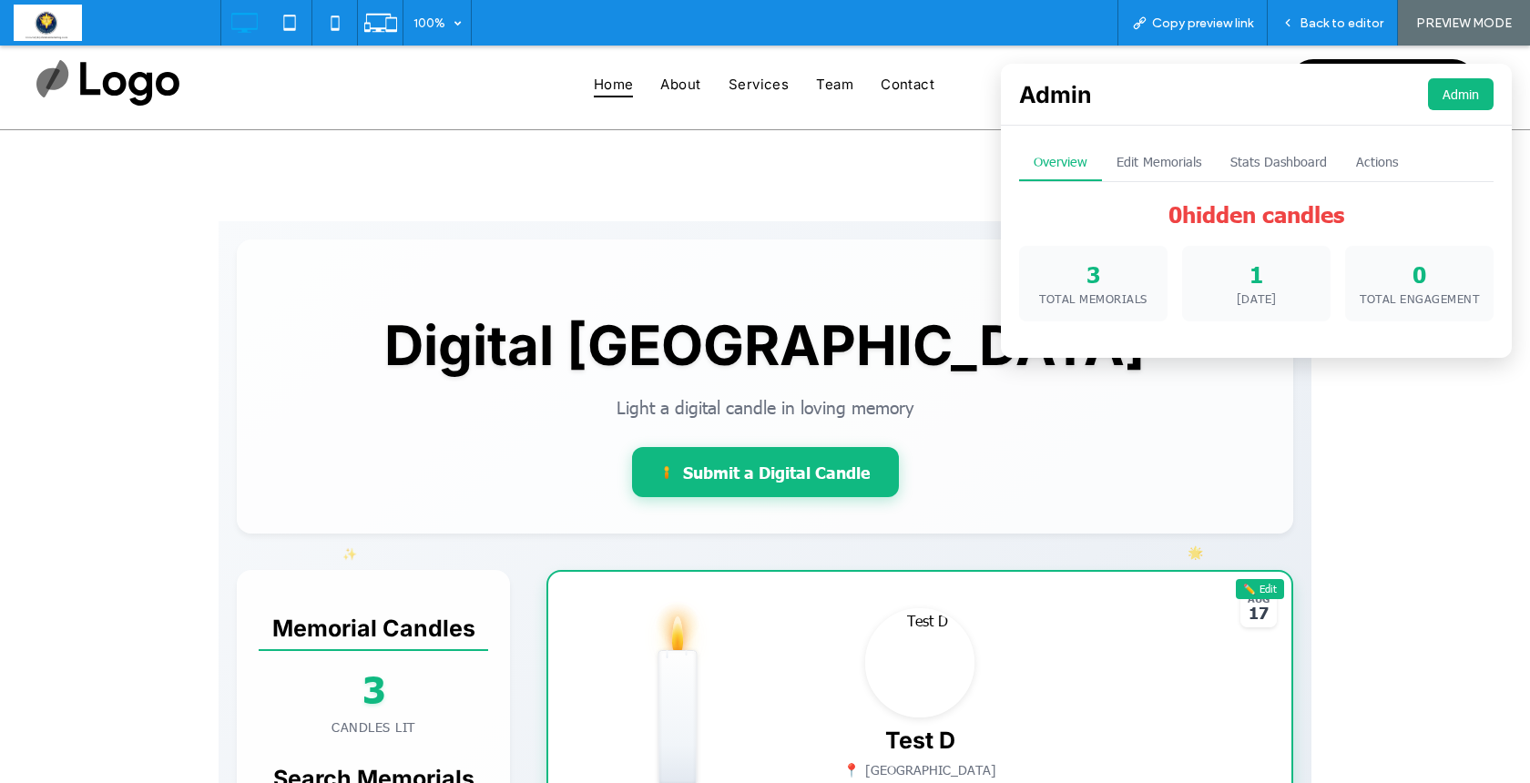
click at [1141, 164] on button "Edit Memorials" at bounding box center [1159, 162] width 114 height 37
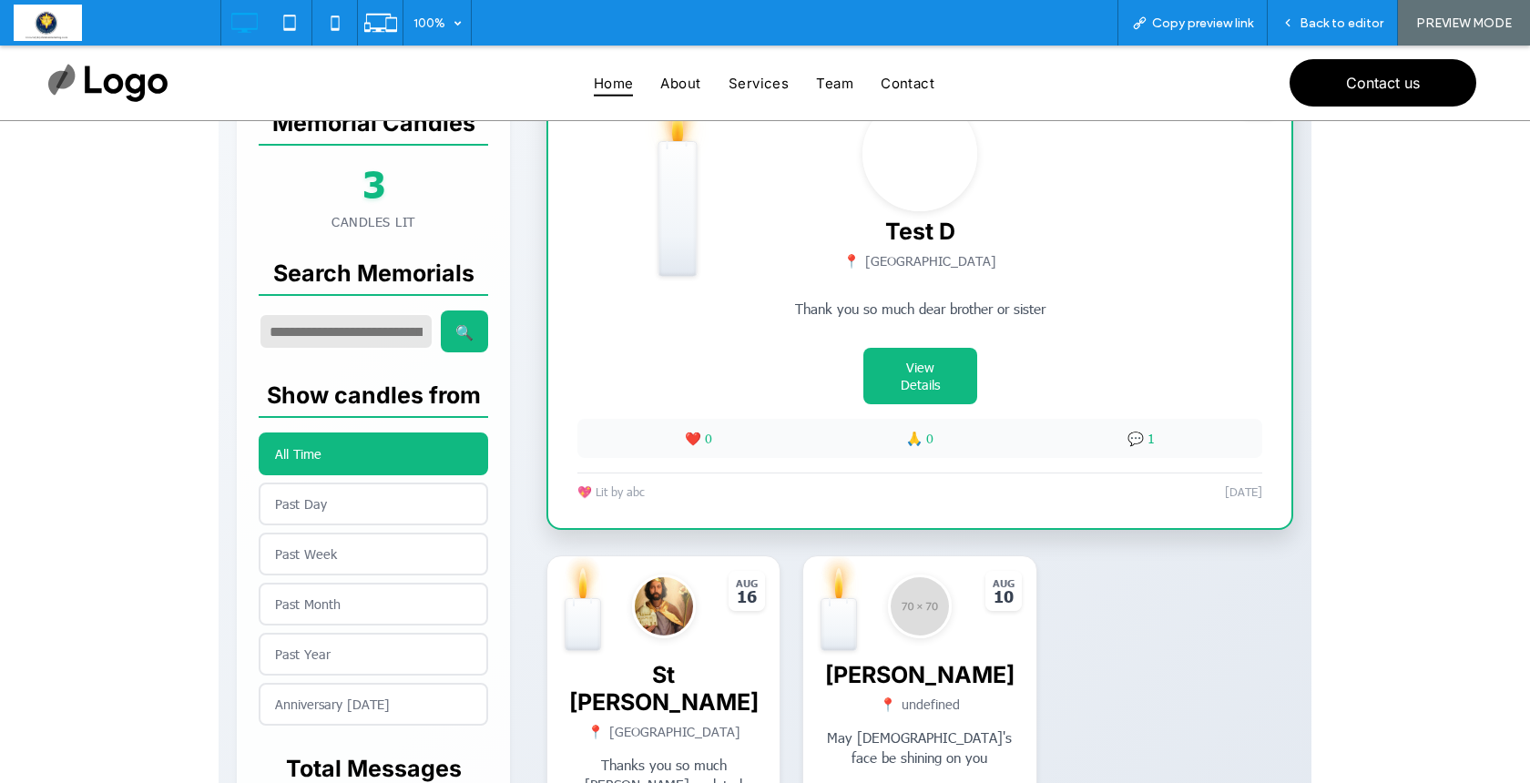
scroll to position [505, 0]
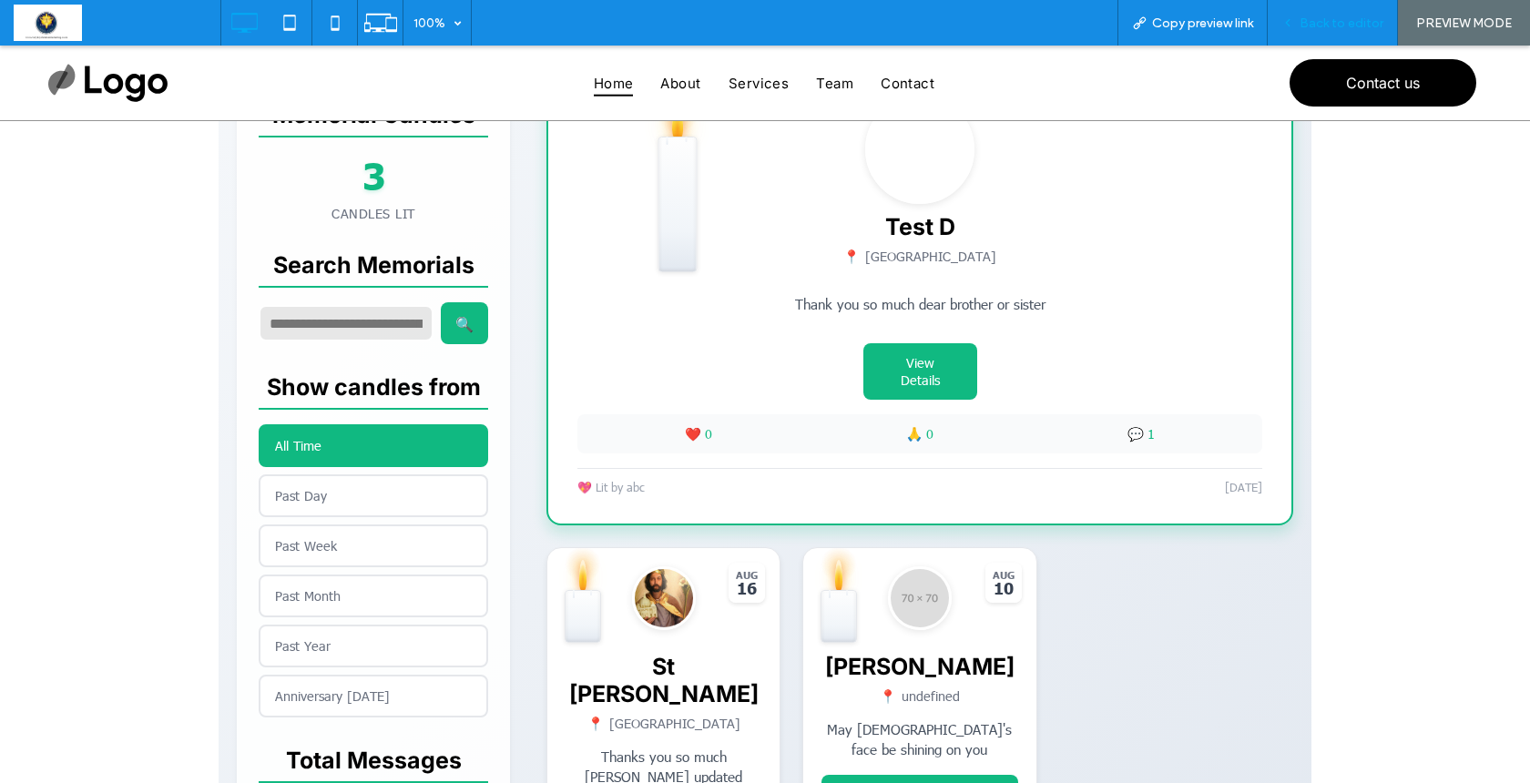
click at [1331, 18] on span "Back to editor" at bounding box center [1342, 22] width 84 height 15
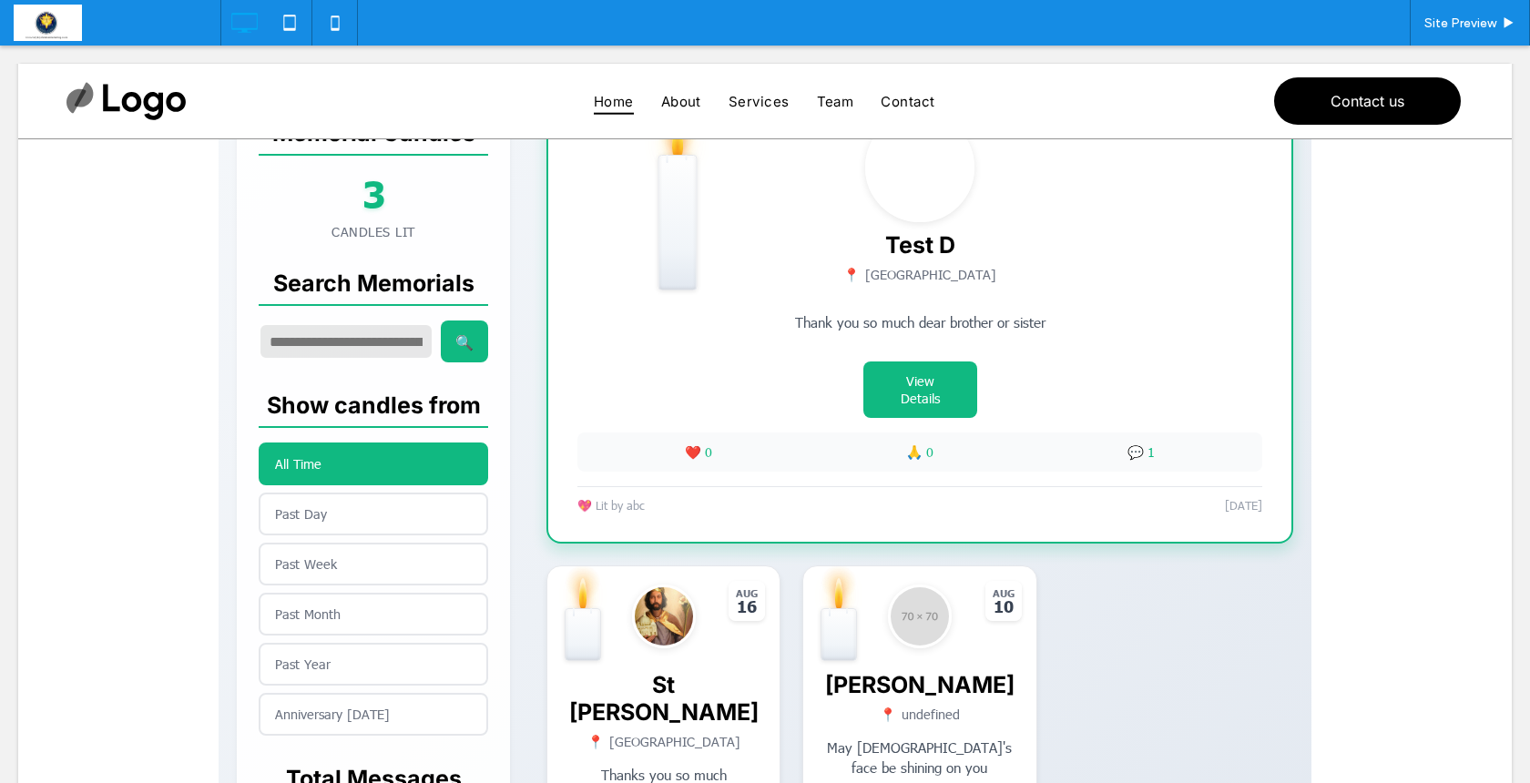
click at [555, 597] on span at bounding box center [765, 385] width 1093 height 1318
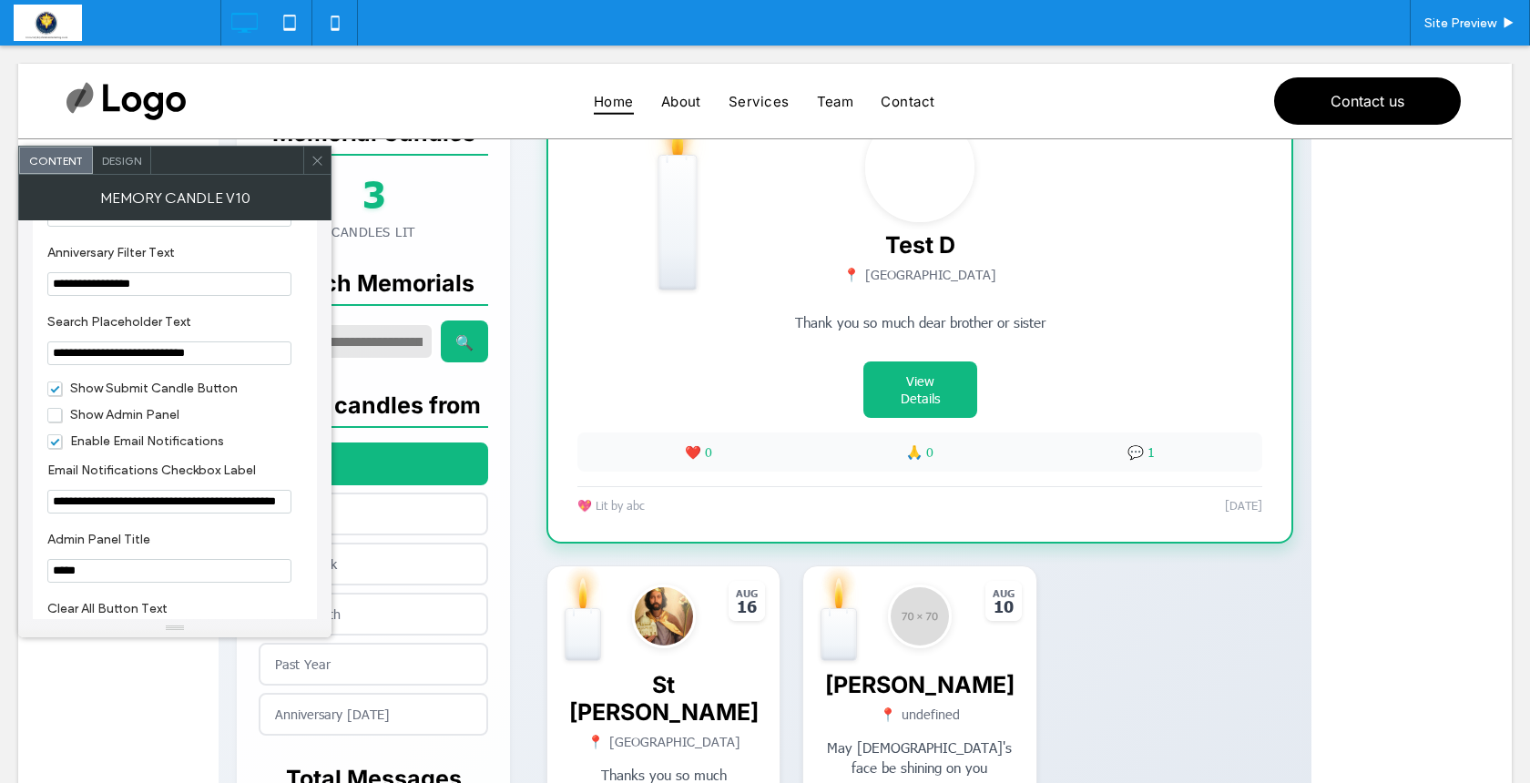
scroll to position [2020, 0]
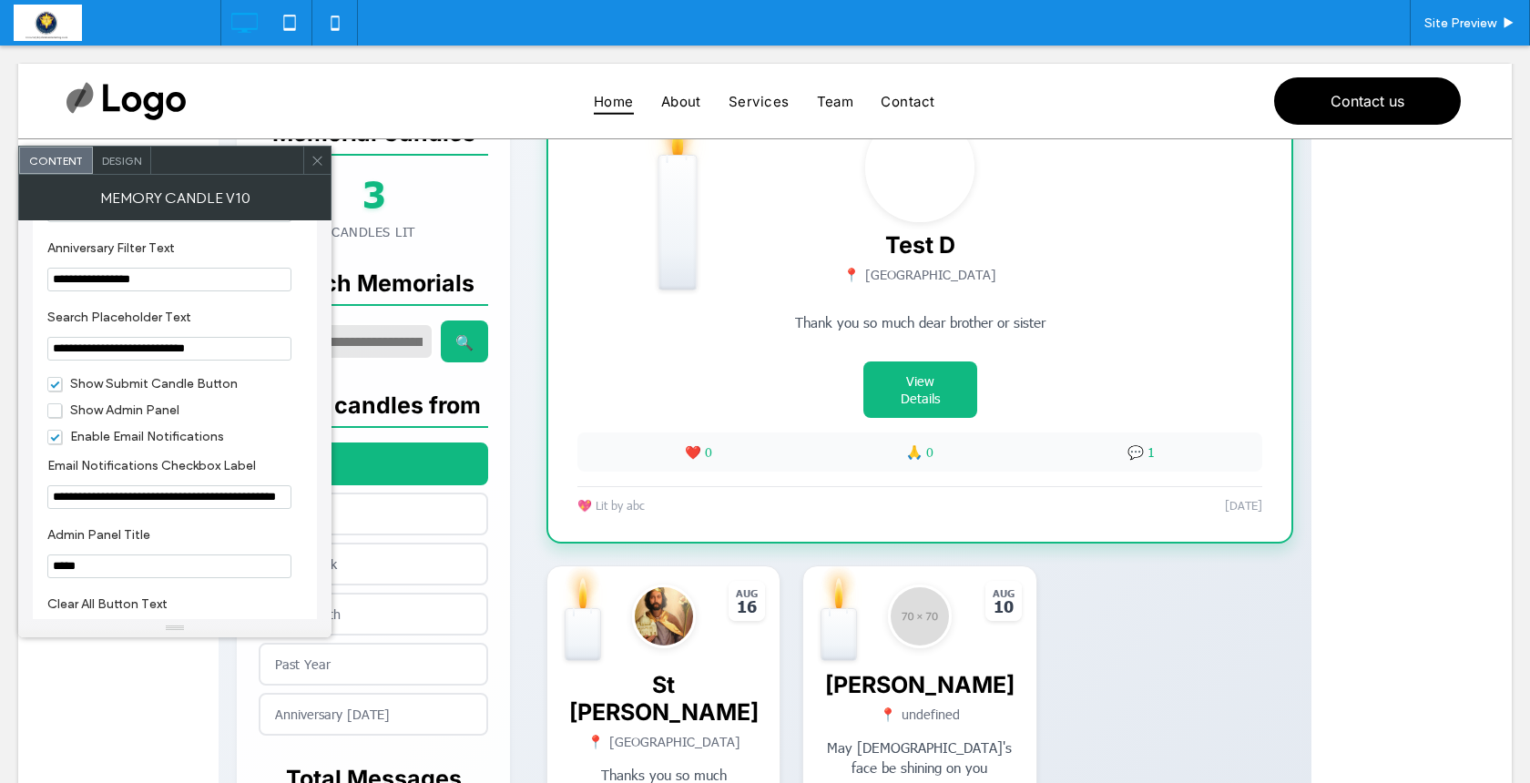
click at [51, 418] on span "Show Admin Panel" at bounding box center [113, 410] width 132 height 15
click at [318, 169] on span at bounding box center [318, 160] width 14 height 27
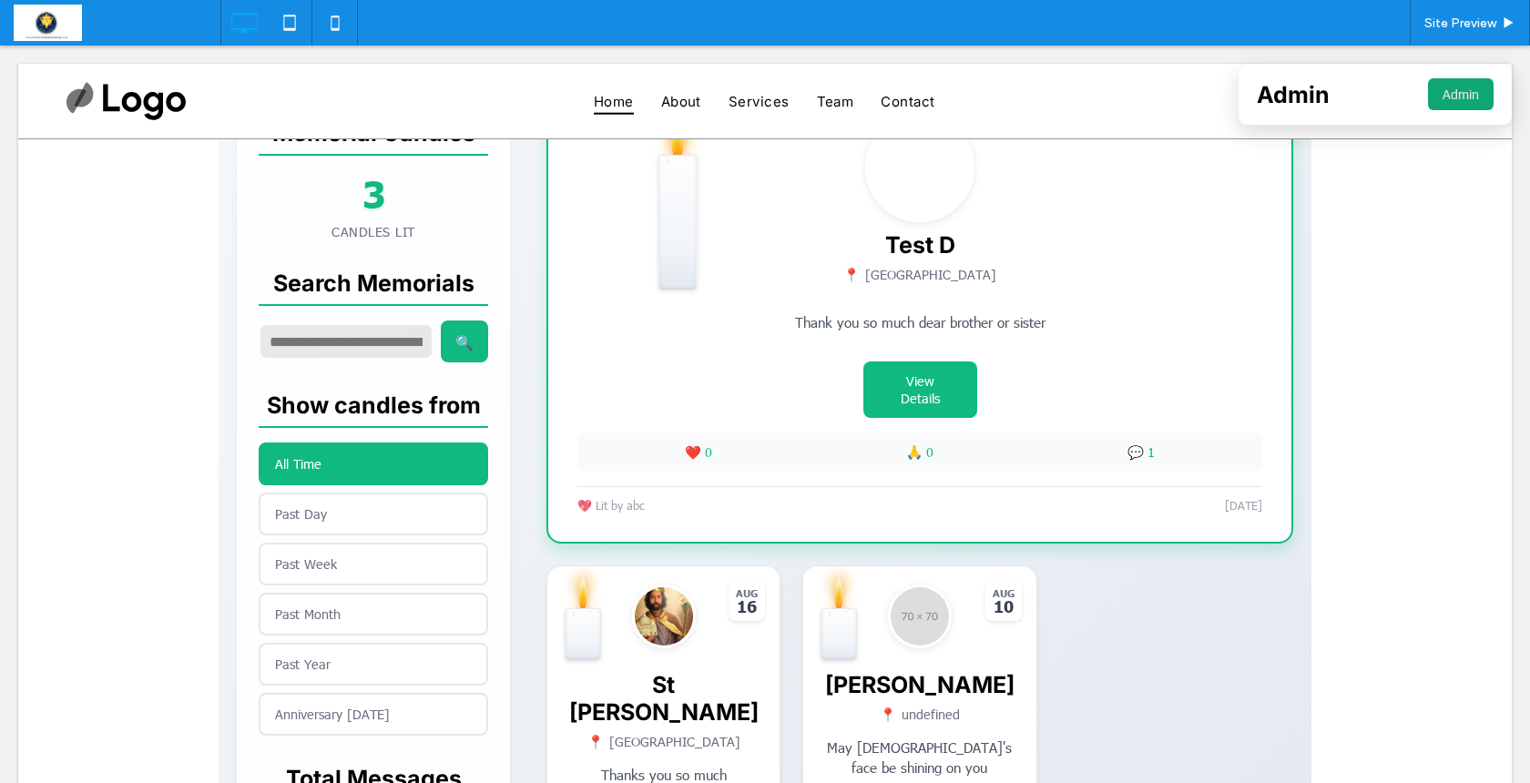
click at [1447, 97] on button "Admin" at bounding box center [1461, 94] width 66 height 32
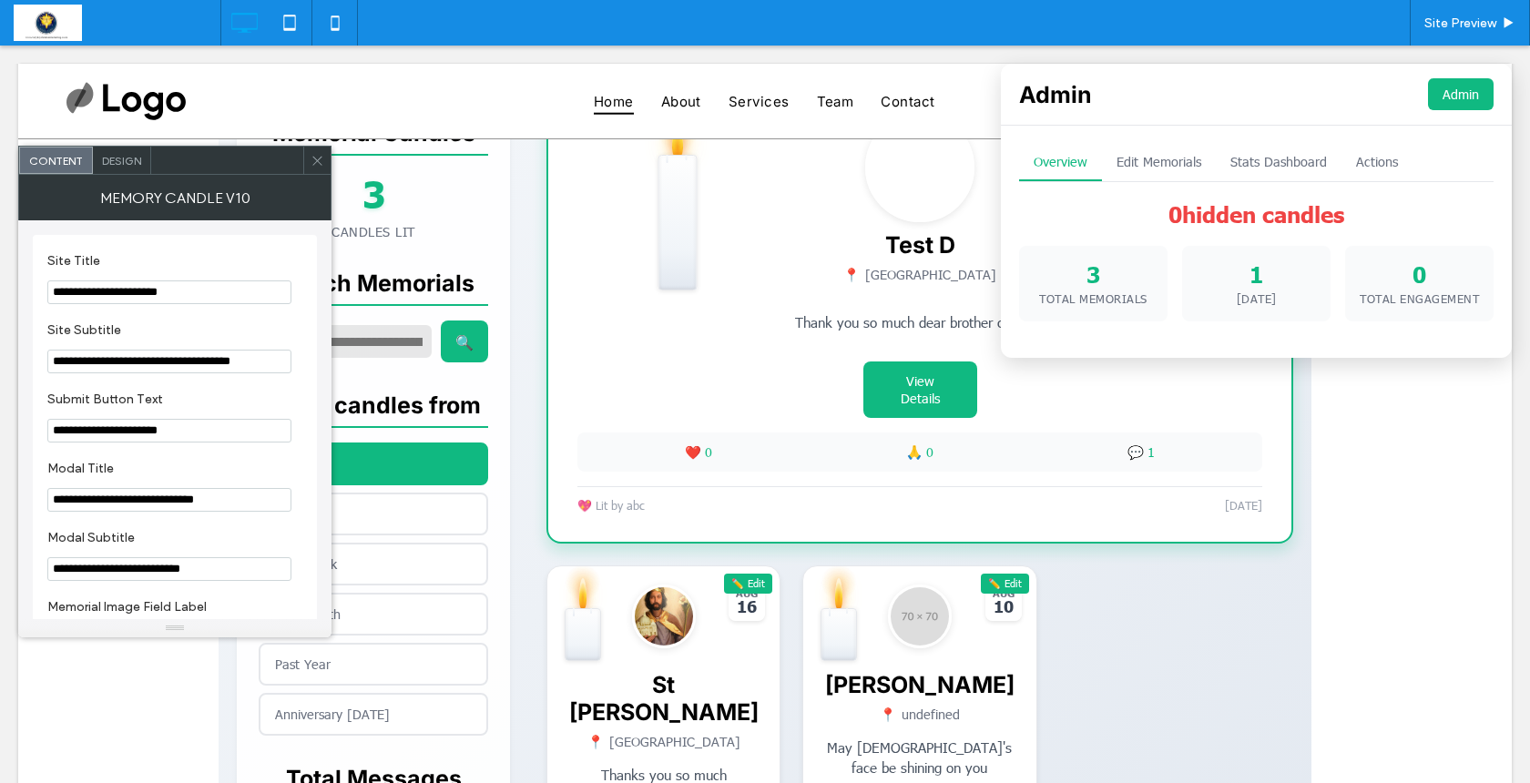
click at [1157, 157] on button "Edit Memorials" at bounding box center [1159, 162] width 114 height 37
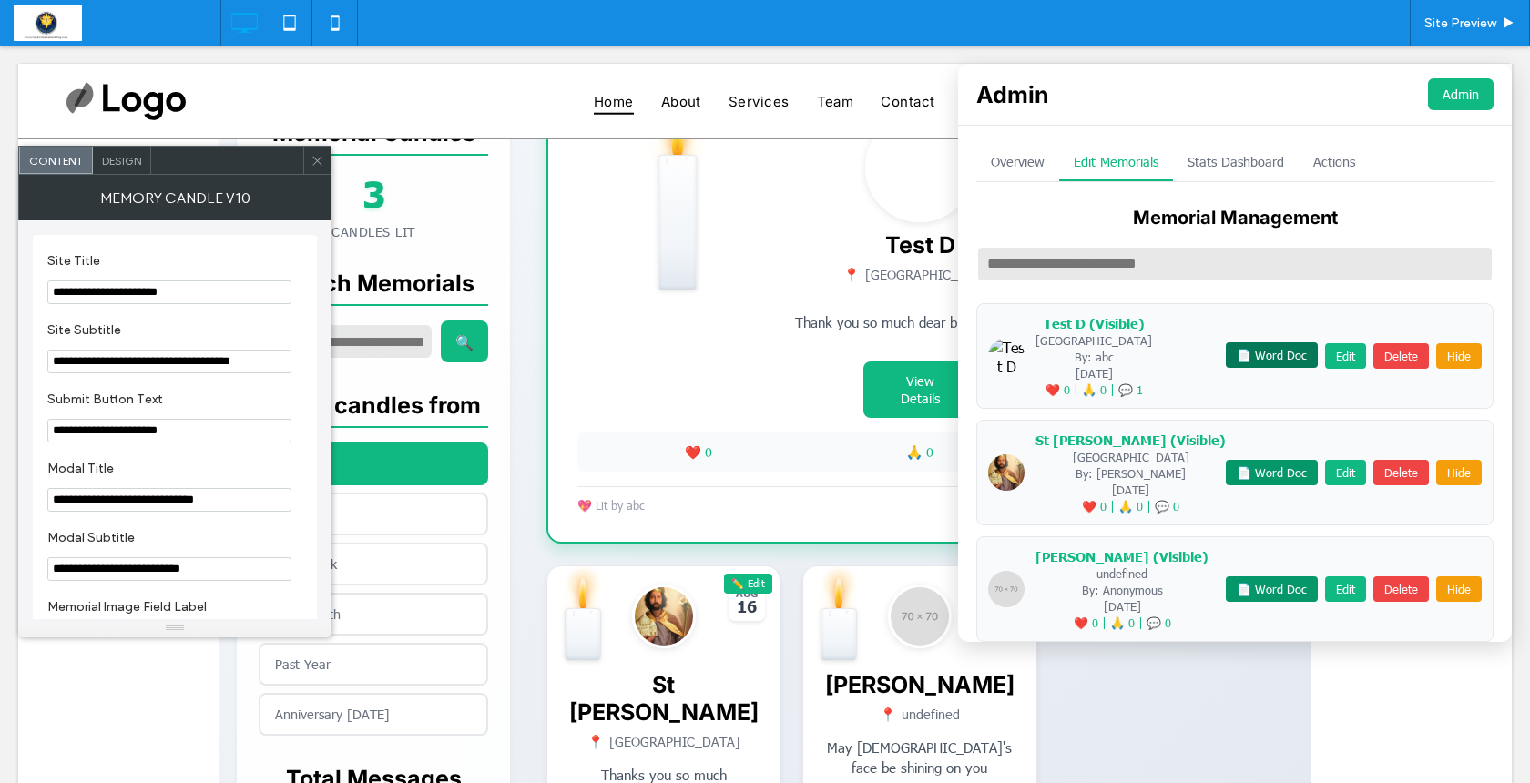
click at [1226, 355] on button "📄 Word Doc" at bounding box center [1272, 356] width 92 height 26
click at [322, 156] on icon at bounding box center [318, 161] width 14 height 14
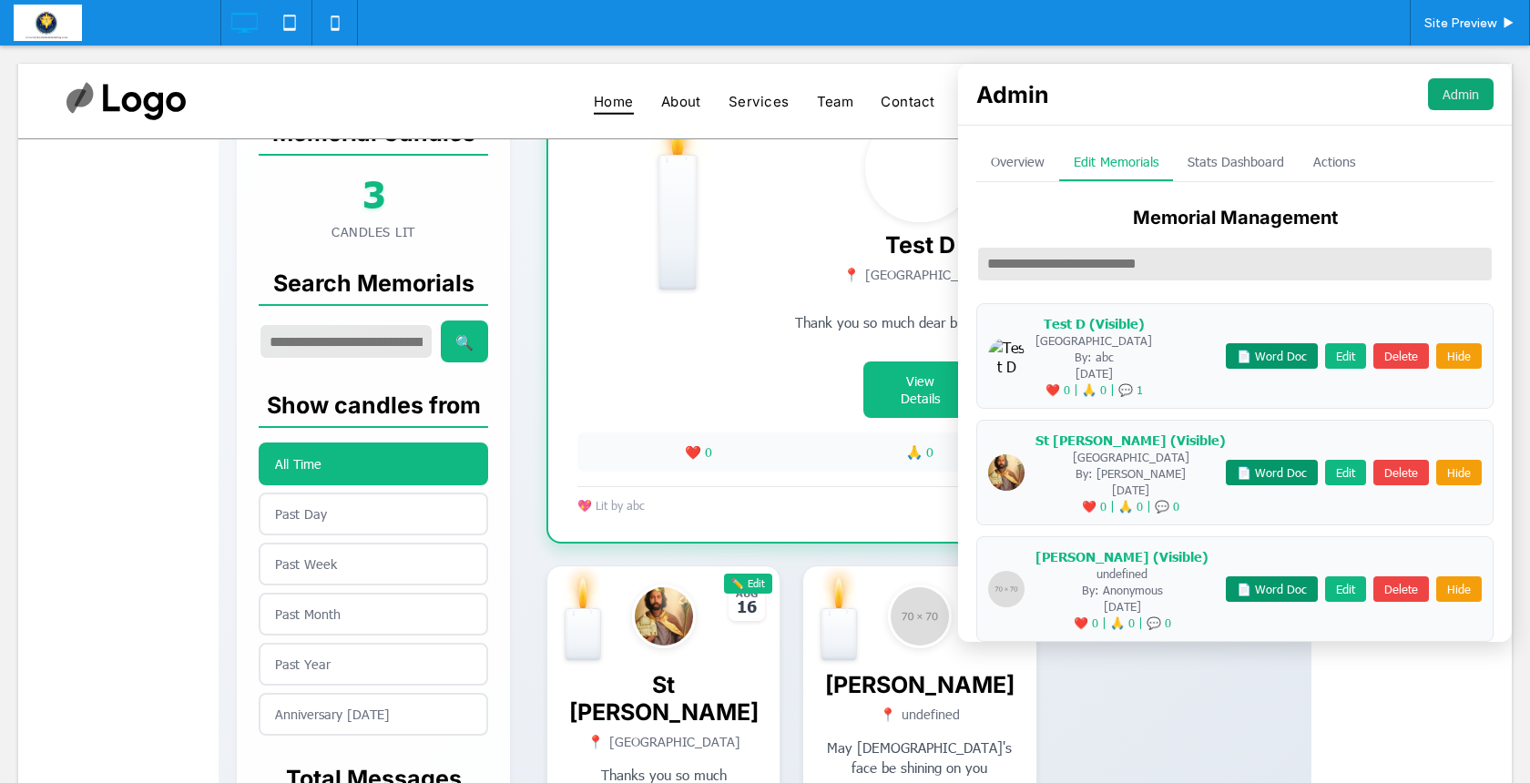
click at [1454, 97] on button "Admin" at bounding box center [1461, 94] width 66 height 32
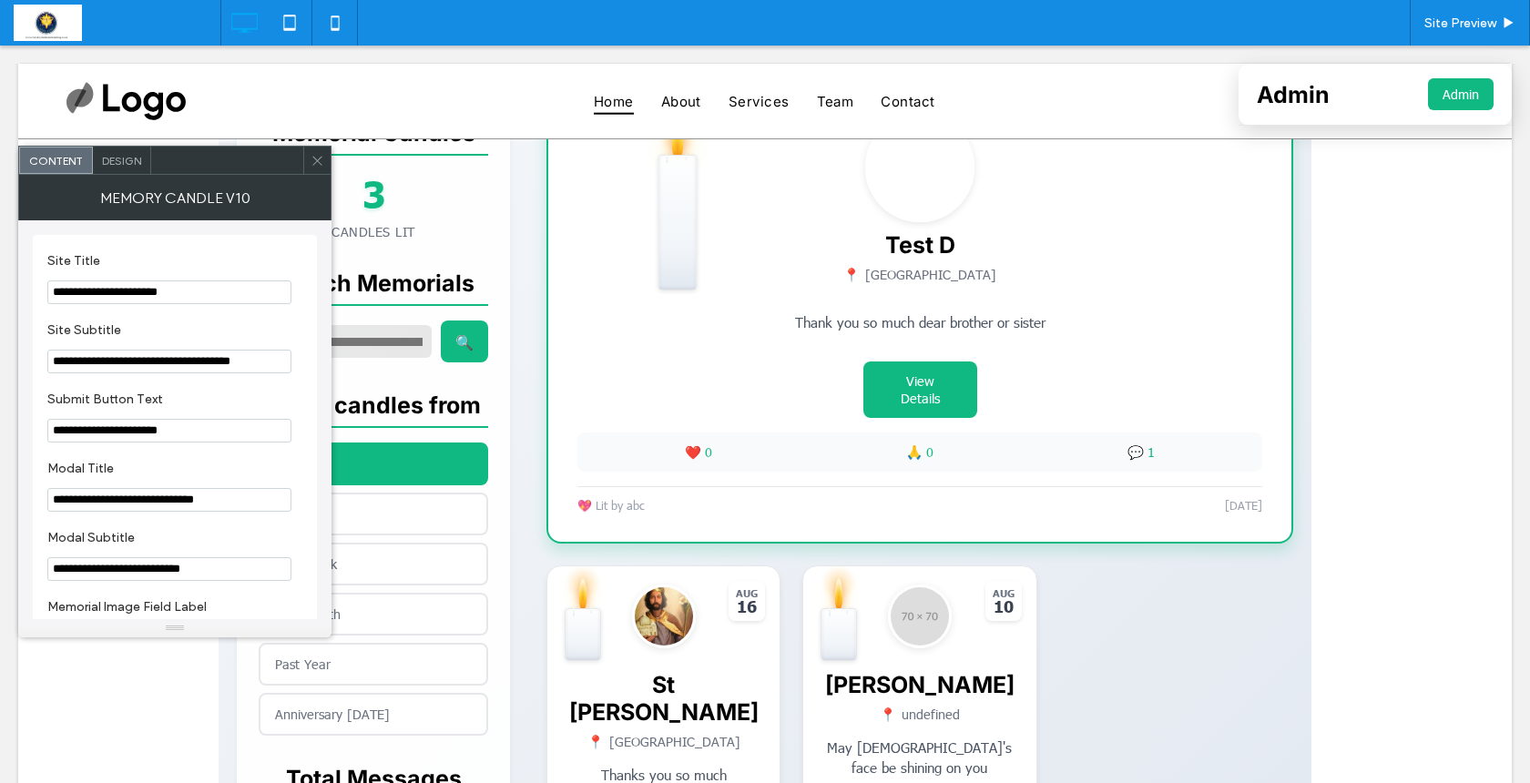
click at [311, 154] on icon at bounding box center [318, 161] width 14 height 14
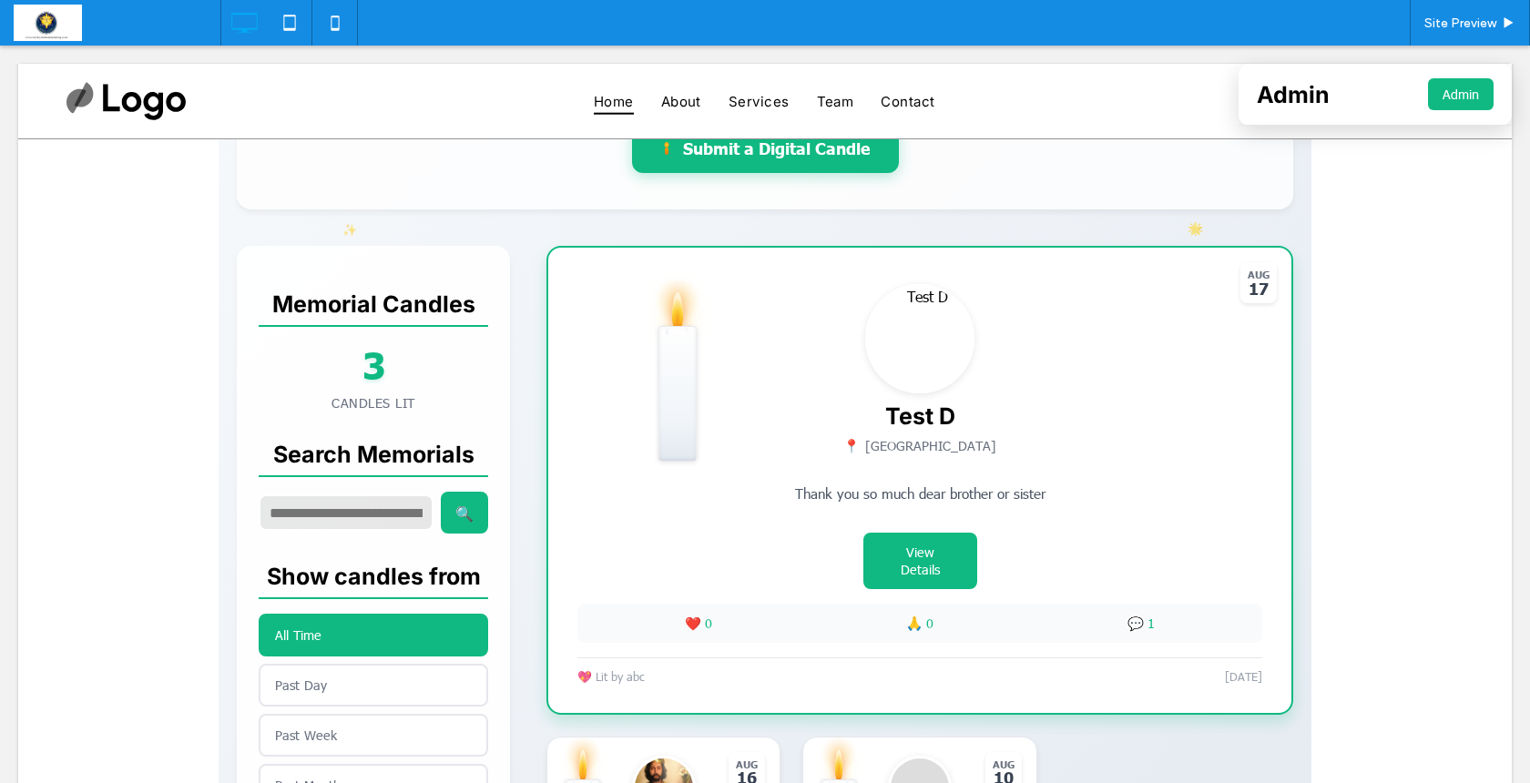
scroll to position [346, 0]
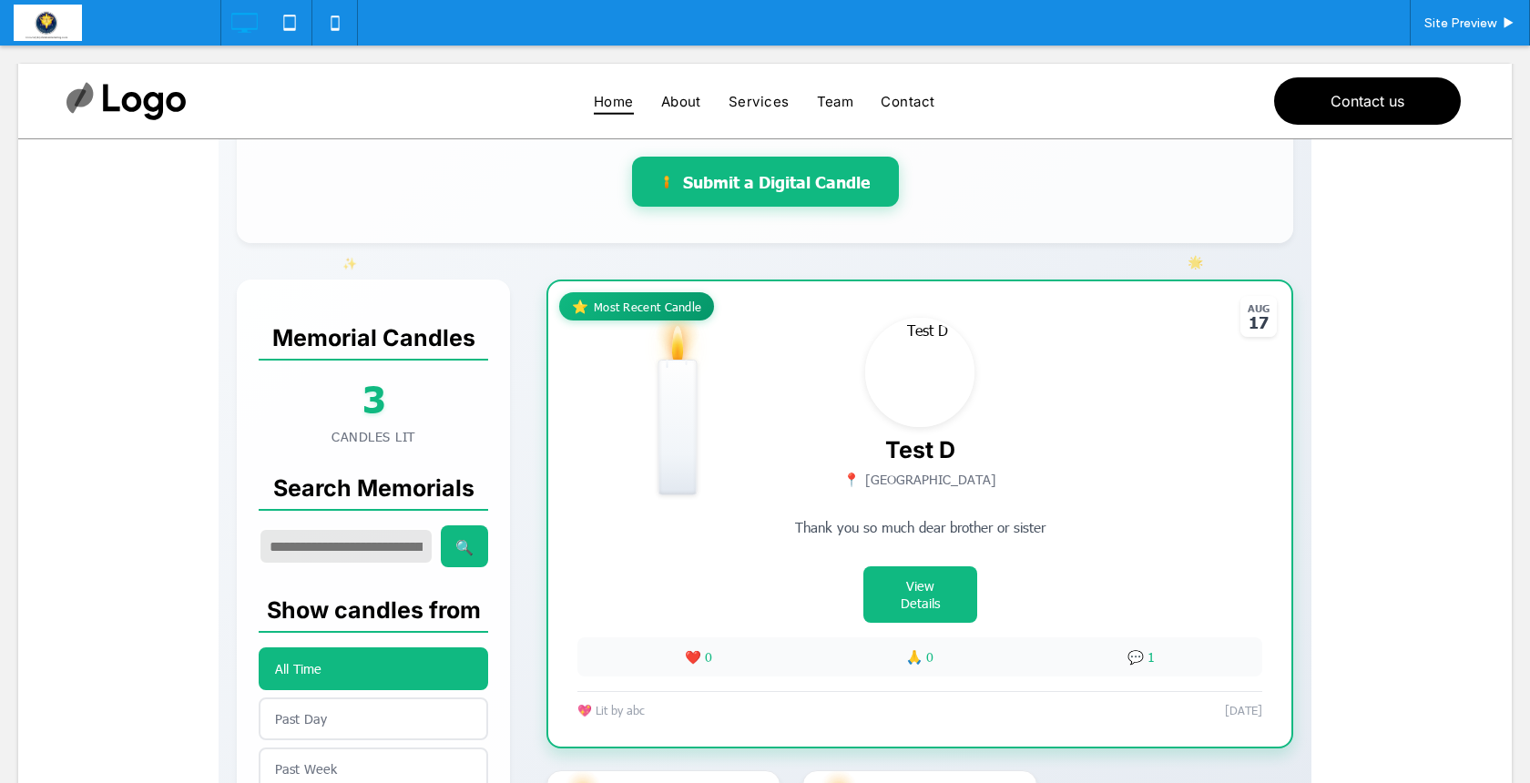
scroll to position [314, 0]
